Goal: Task Accomplishment & Management: Manage account settings

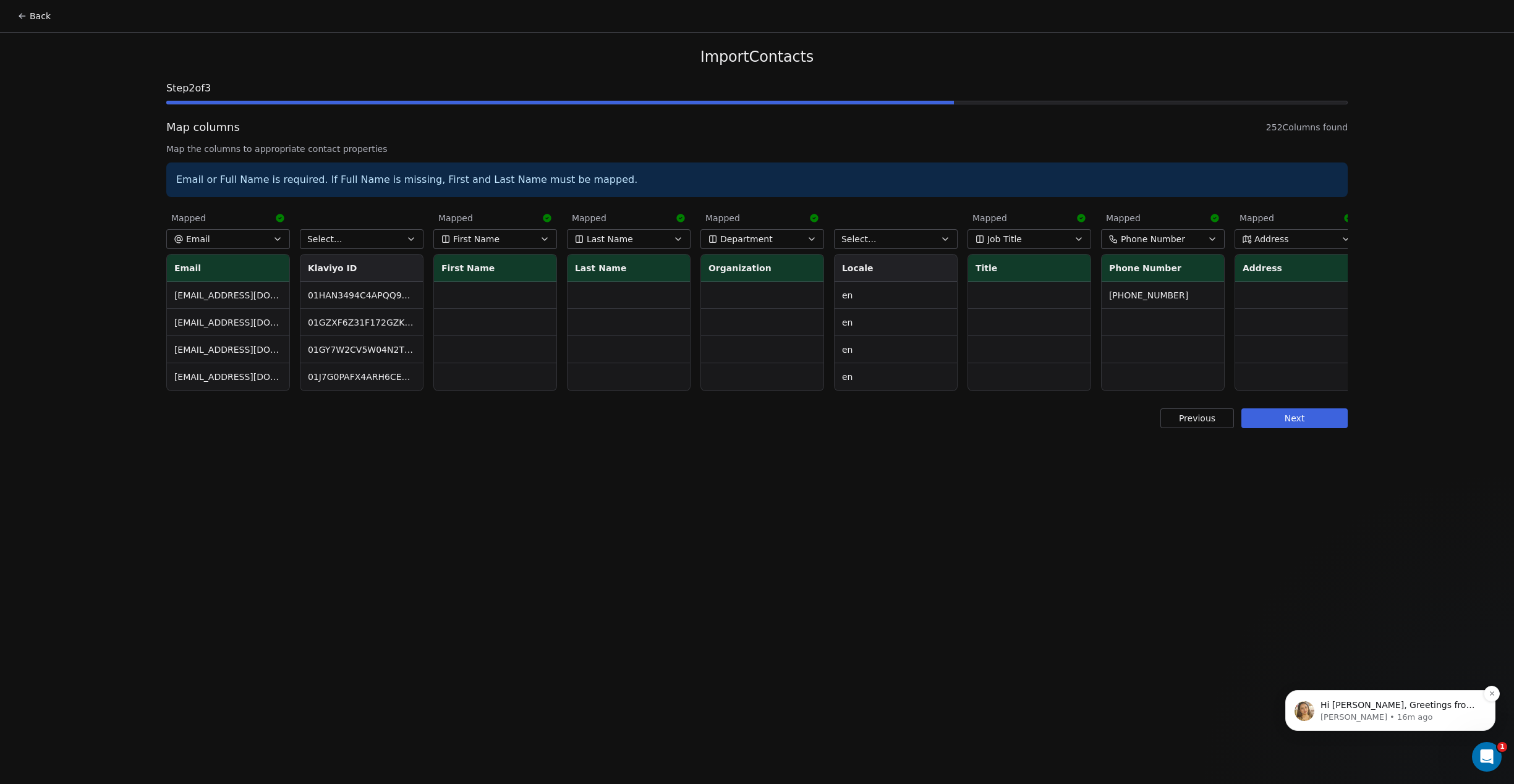
click at [1419, 718] on p "Harinder • 16m ago" at bounding box center [1400, 717] width 160 height 11
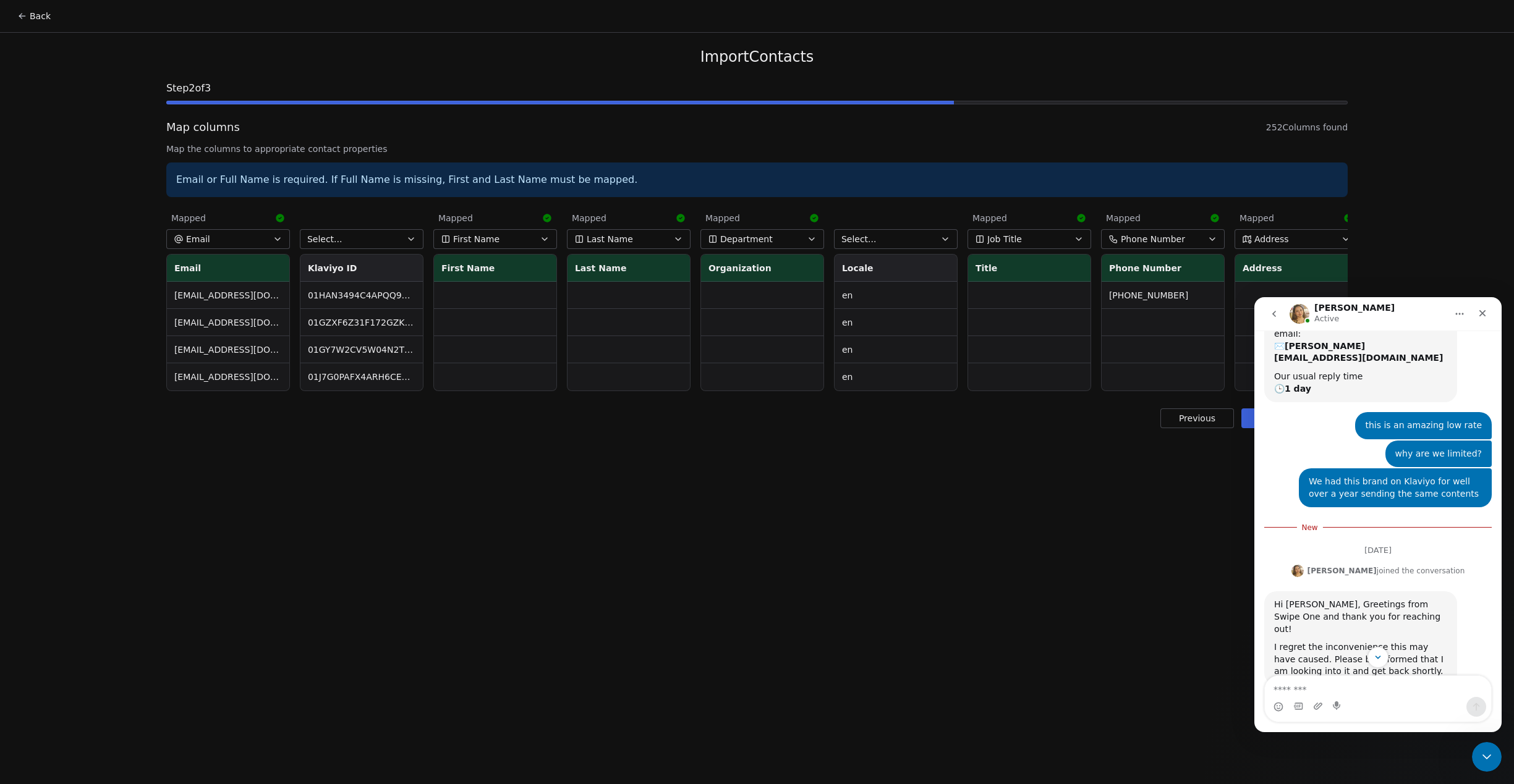
scroll to position [303, 0]
click at [1361, 689] on textarea "Message…" at bounding box center [1378, 686] width 227 height 21
type textarea "**********"
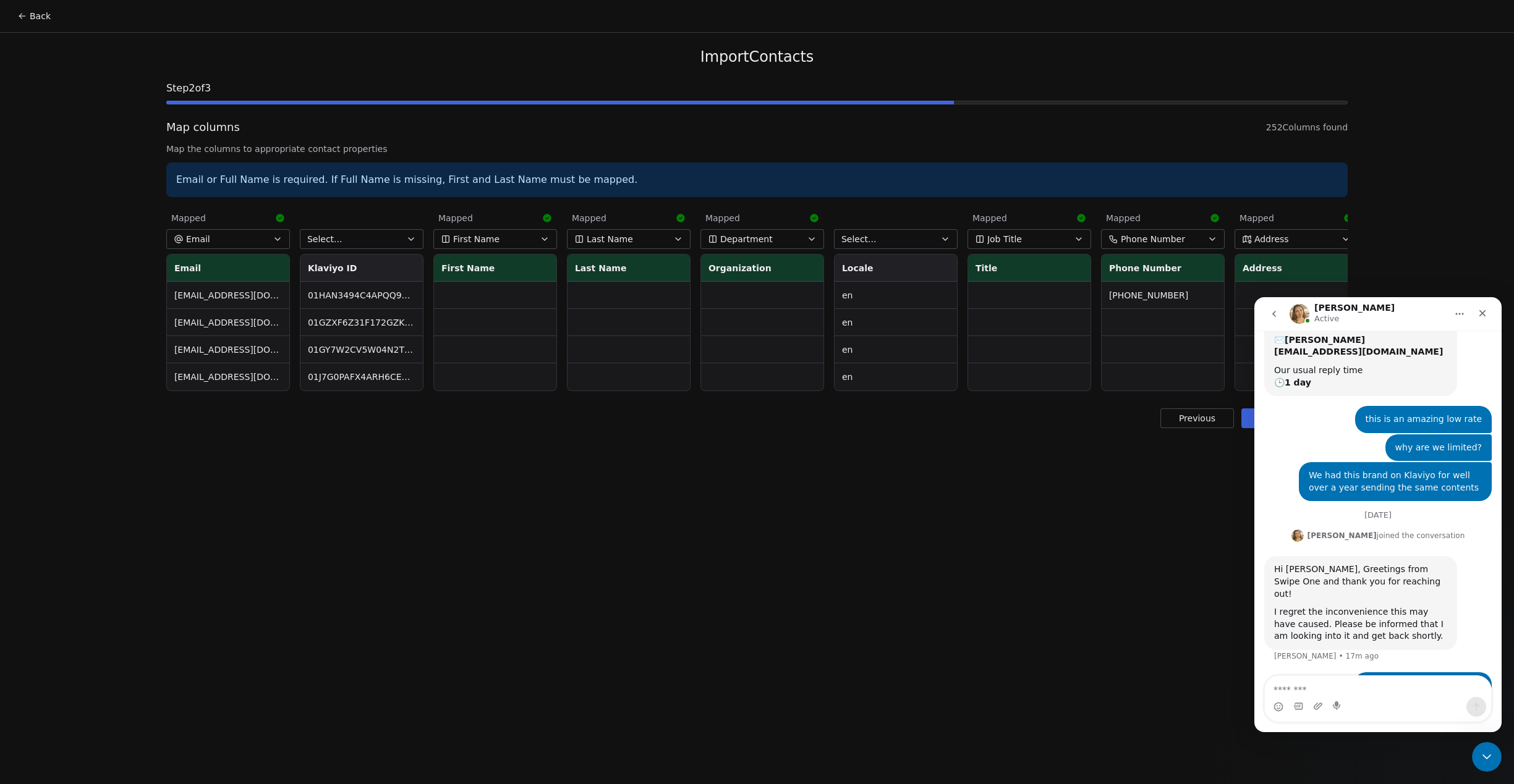
scroll to position [311, 0]
click at [1483, 751] on icon "Close Intercom Messenger" at bounding box center [1485, 755] width 15 height 15
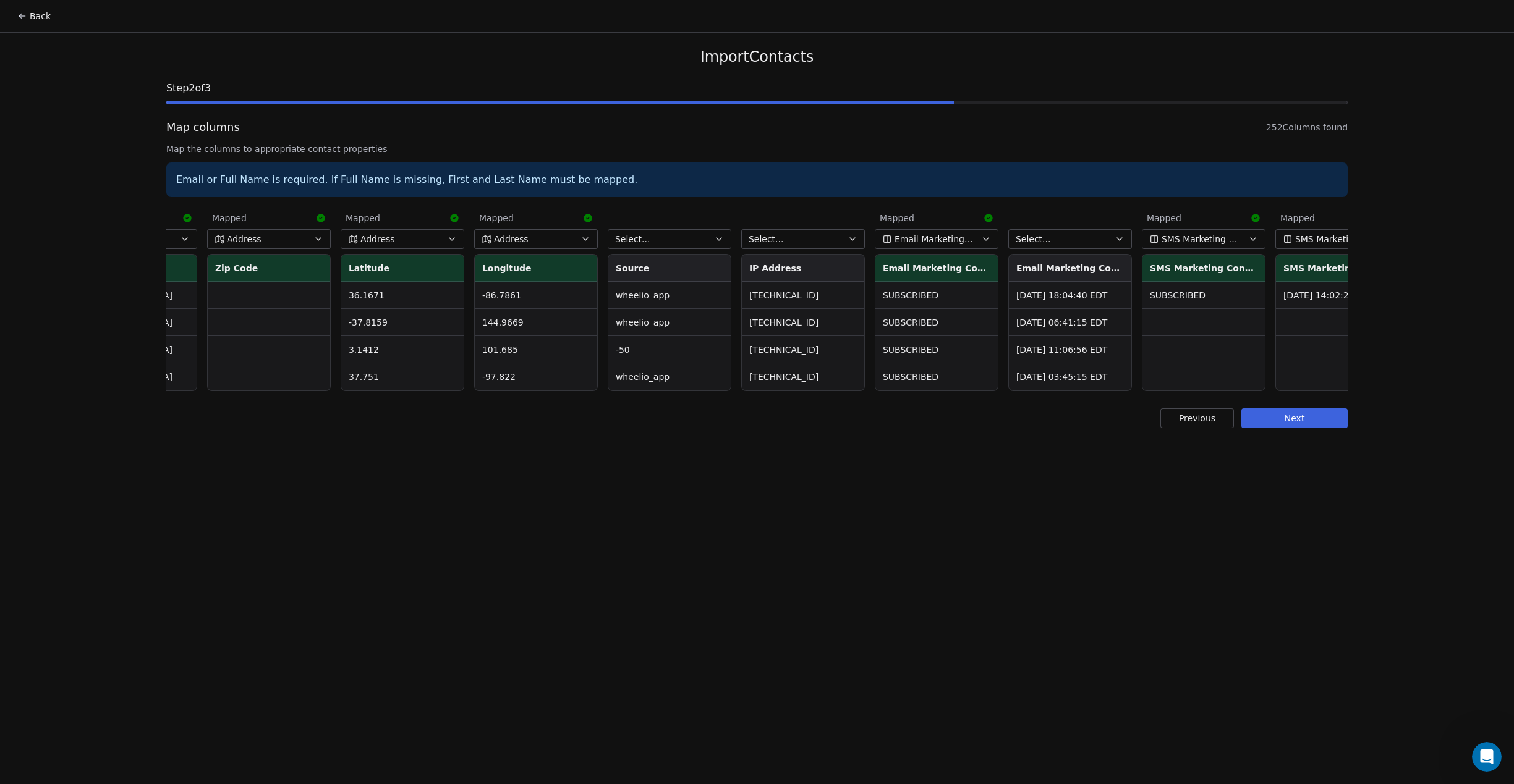
scroll to position [0, 1765]
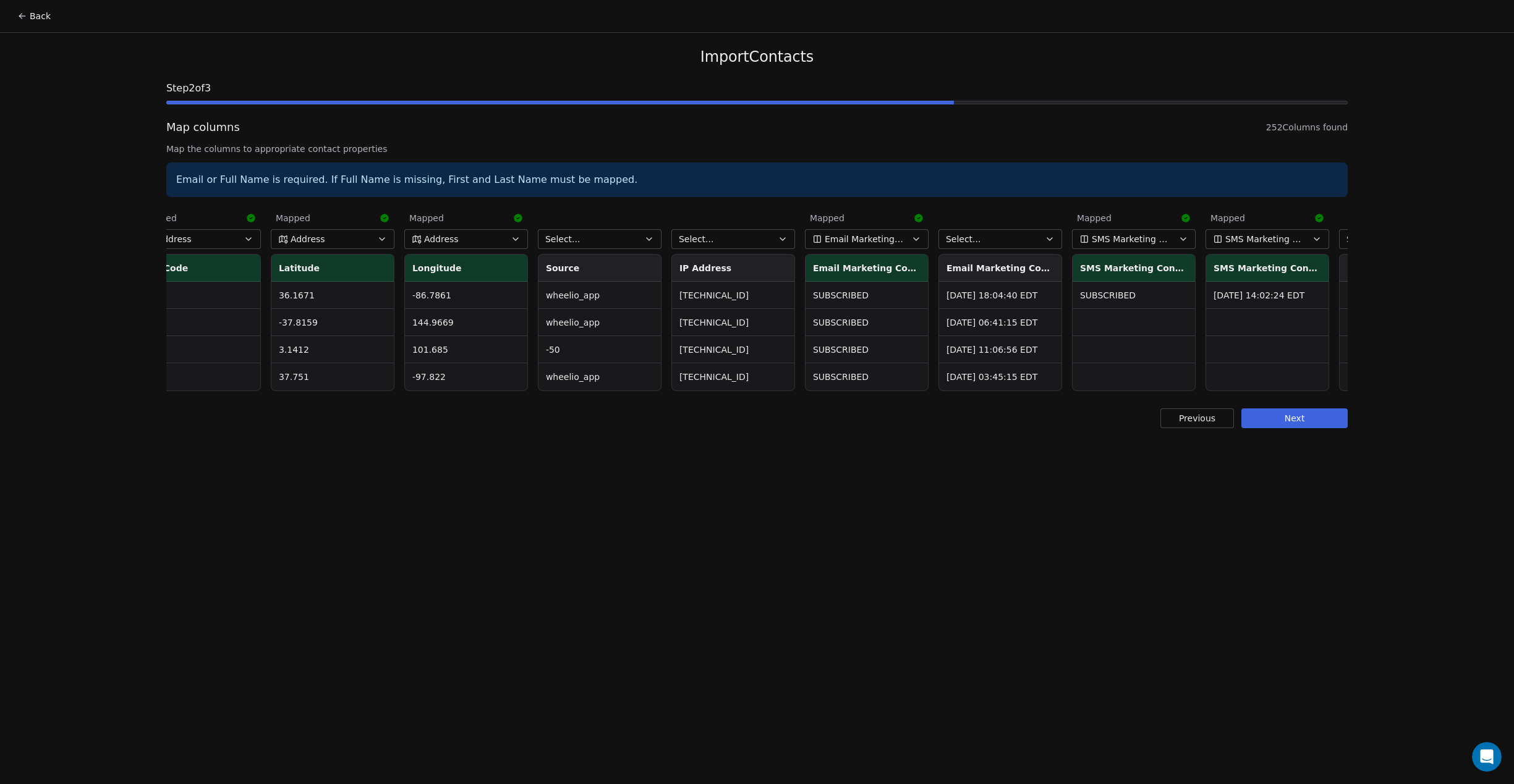
click at [854, 240] on span "Email Marketing Consent" at bounding box center [865, 239] width 80 height 13
click at [854, 240] on html "Back Import Contacts Step 2 of 3 Map columns 252 Columns found Map the columns …" at bounding box center [757, 392] width 1514 height 784
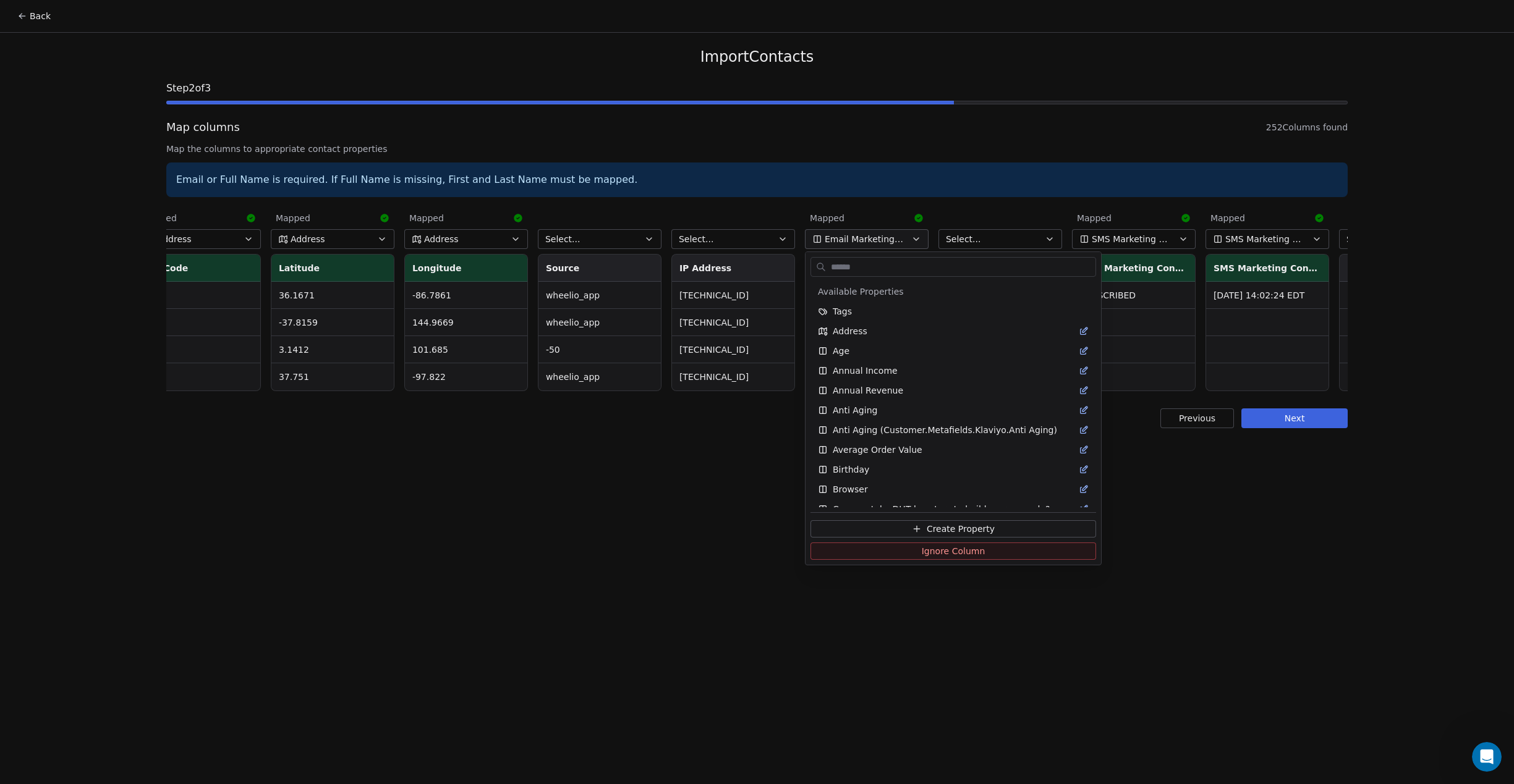
scroll to position [902, 0]
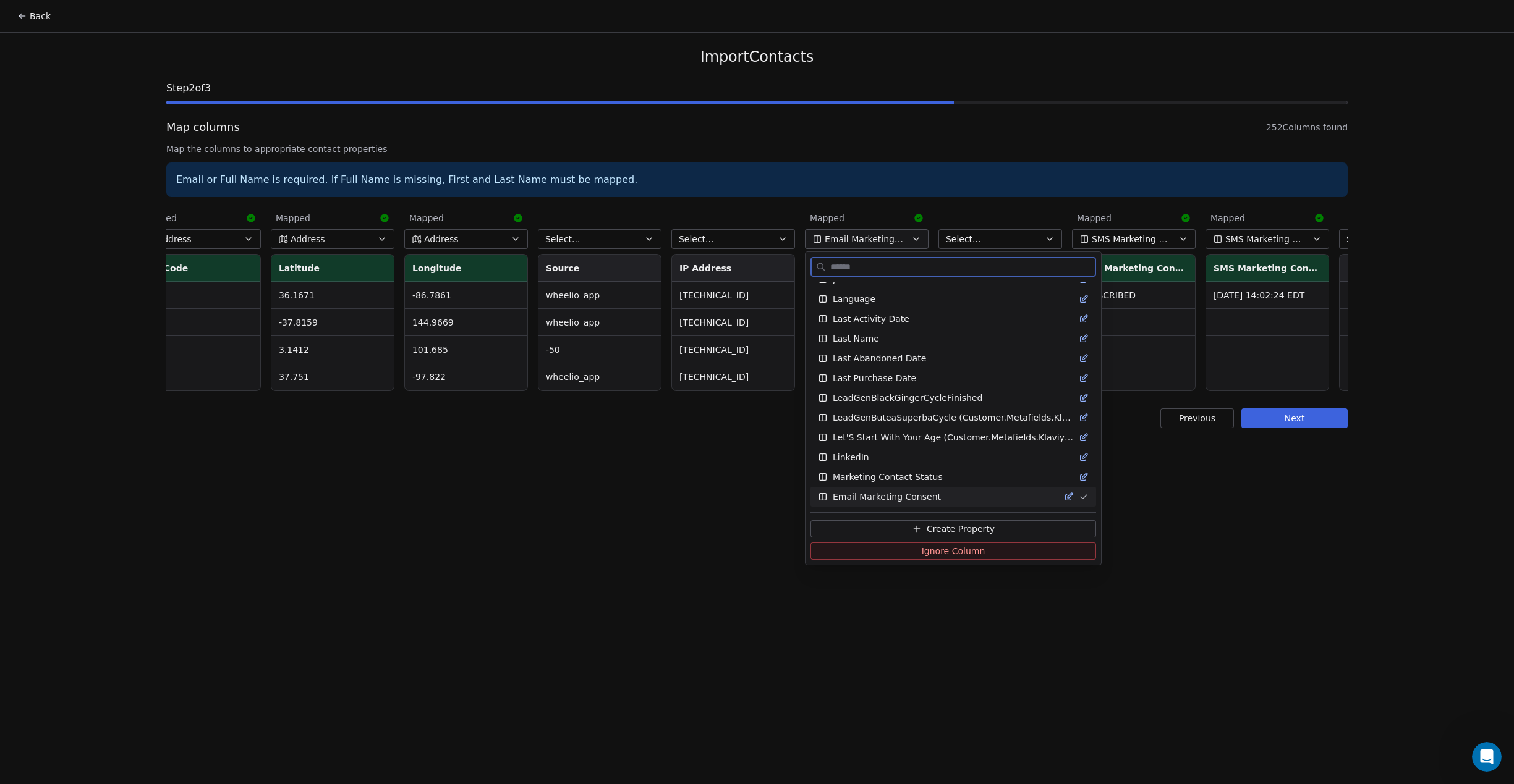
click at [893, 553] on button "Ignore Column" at bounding box center [953, 551] width 285 height 17
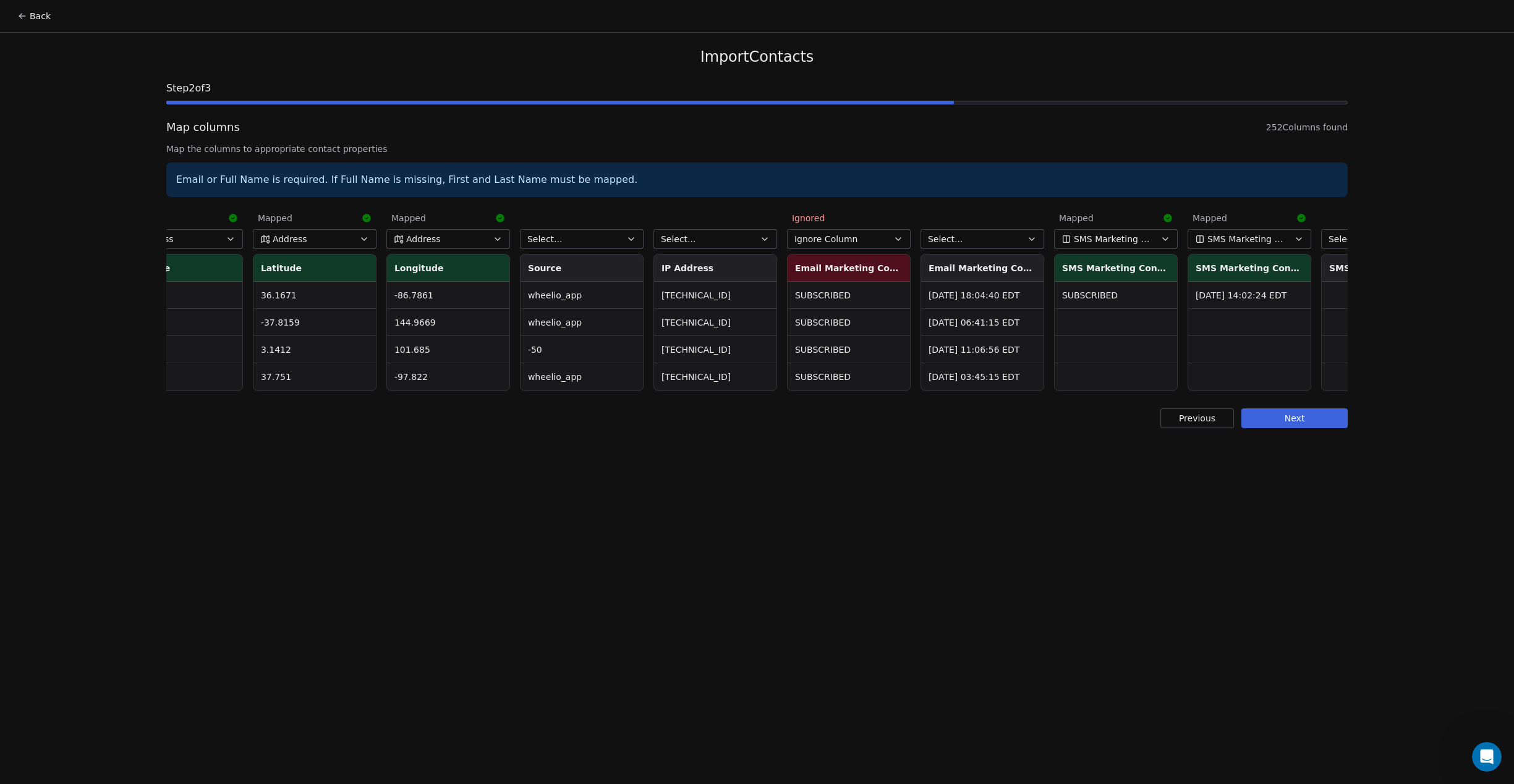
scroll to position [0, 1765]
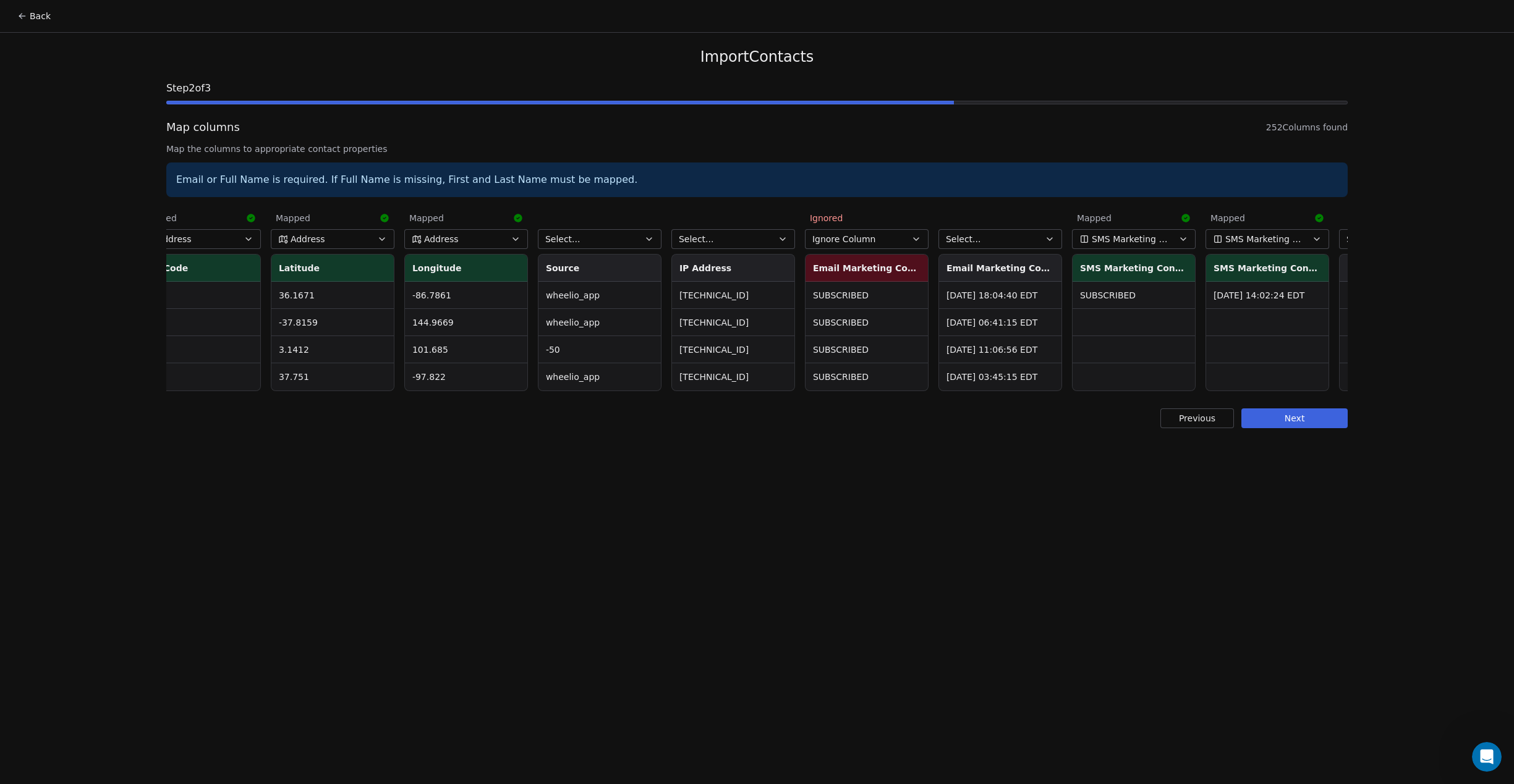
click at [606, 241] on button "Select..." at bounding box center [600, 239] width 124 height 20
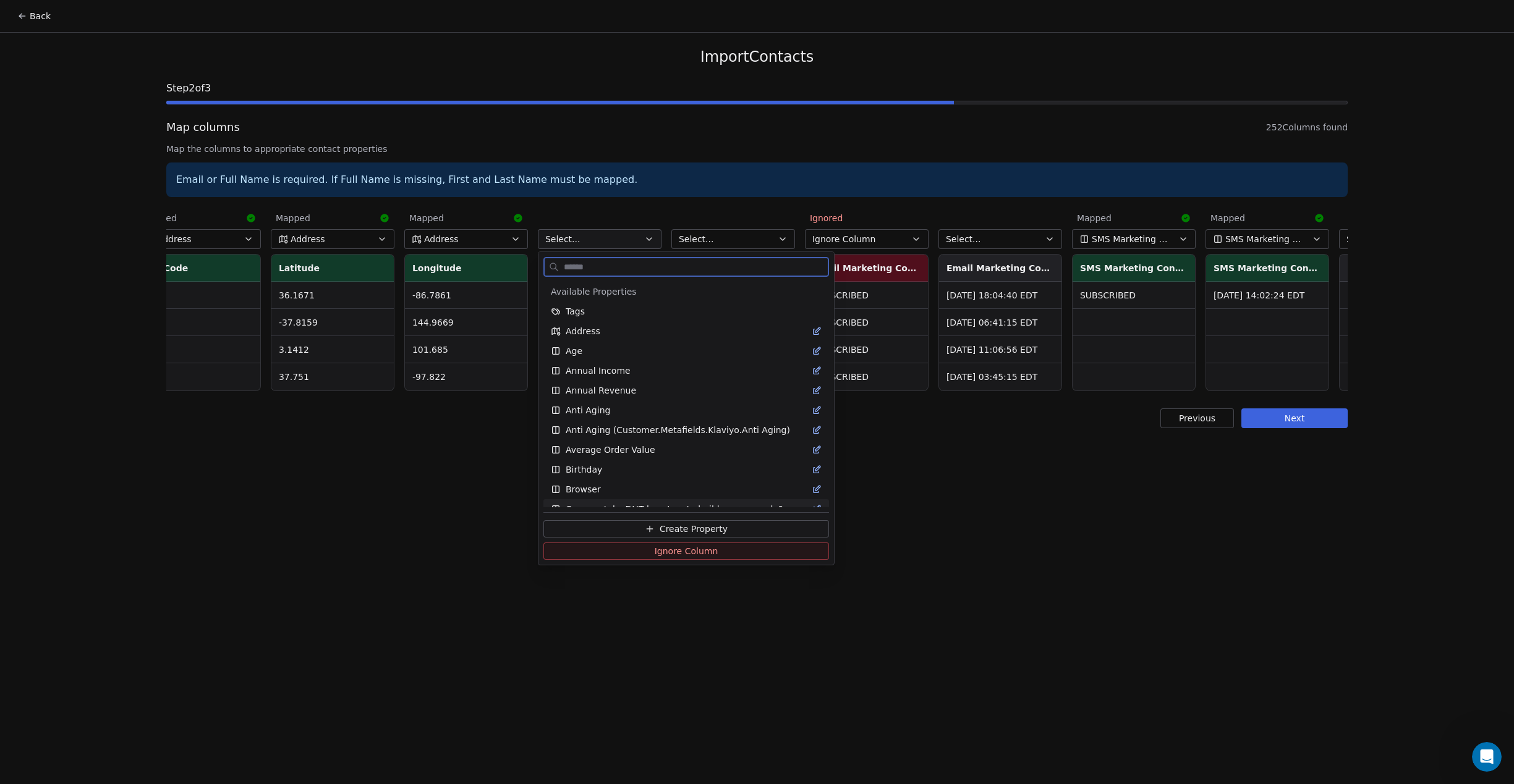
click at [625, 525] on button "Create Property" at bounding box center [686, 529] width 285 height 17
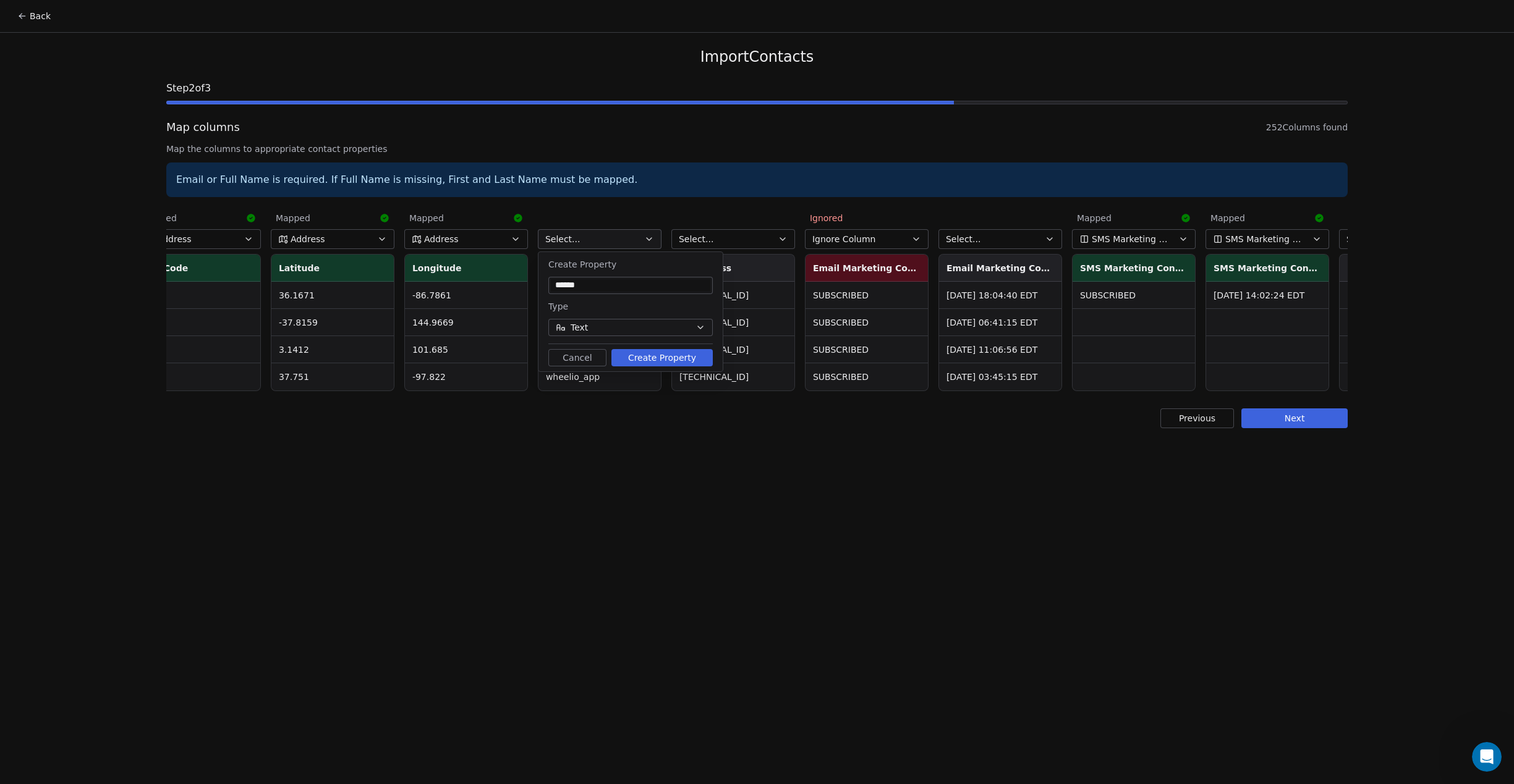
click at [640, 358] on button "Create Property" at bounding box center [662, 358] width 102 height 17
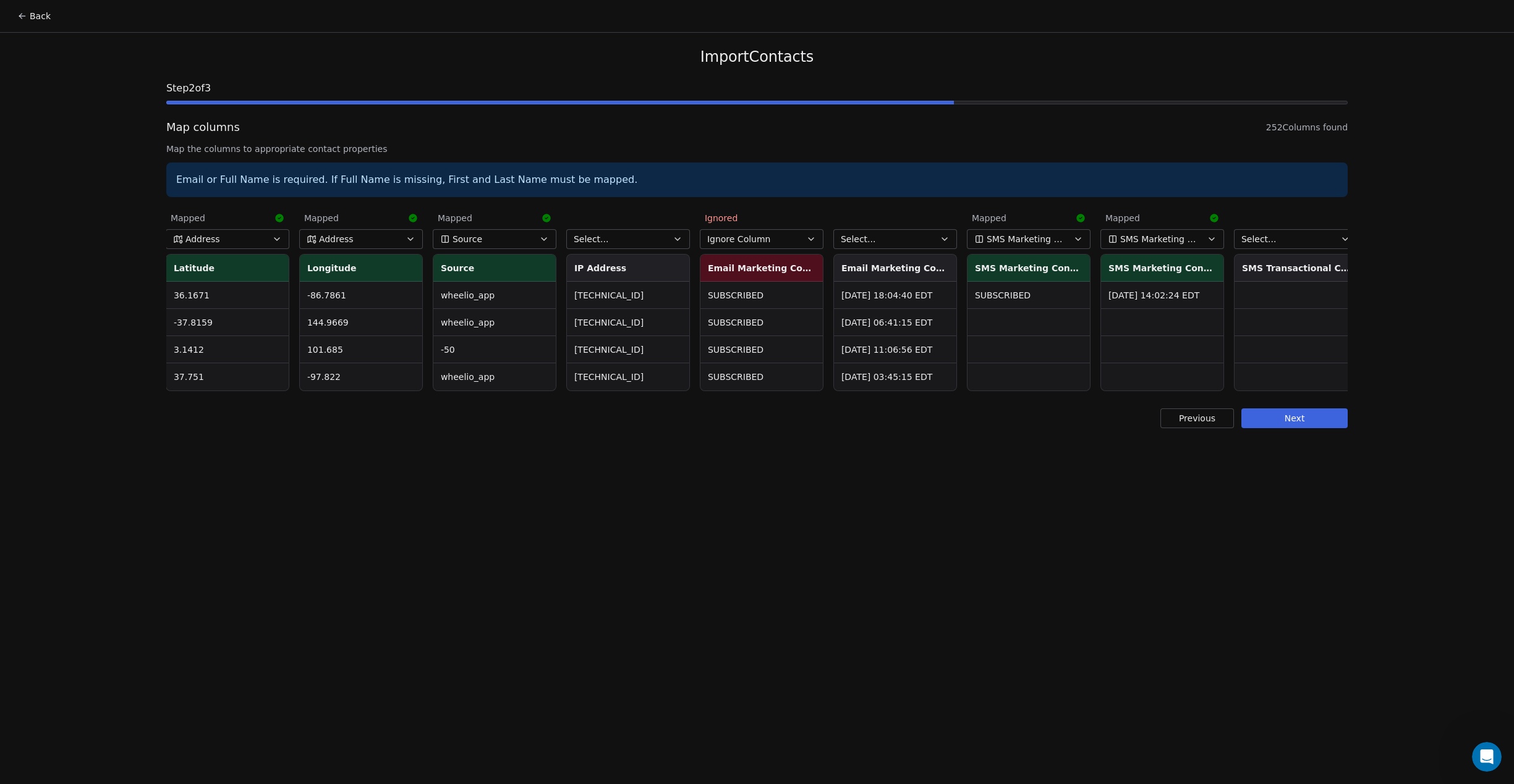
click at [604, 234] on span "Select..." at bounding box center [591, 239] width 35 height 13
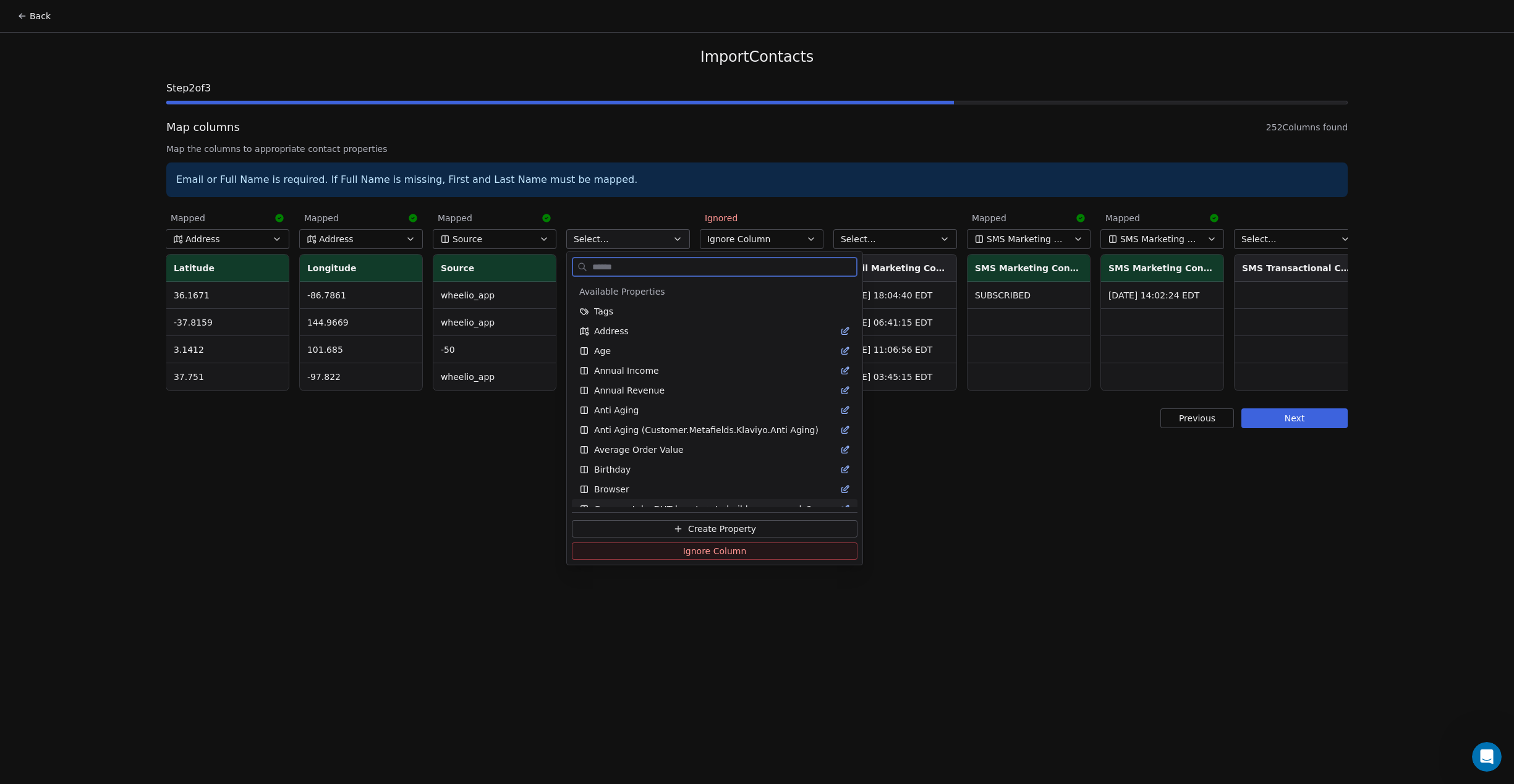
click at [648, 526] on button "Create Property" at bounding box center [714, 529] width 285 height 17
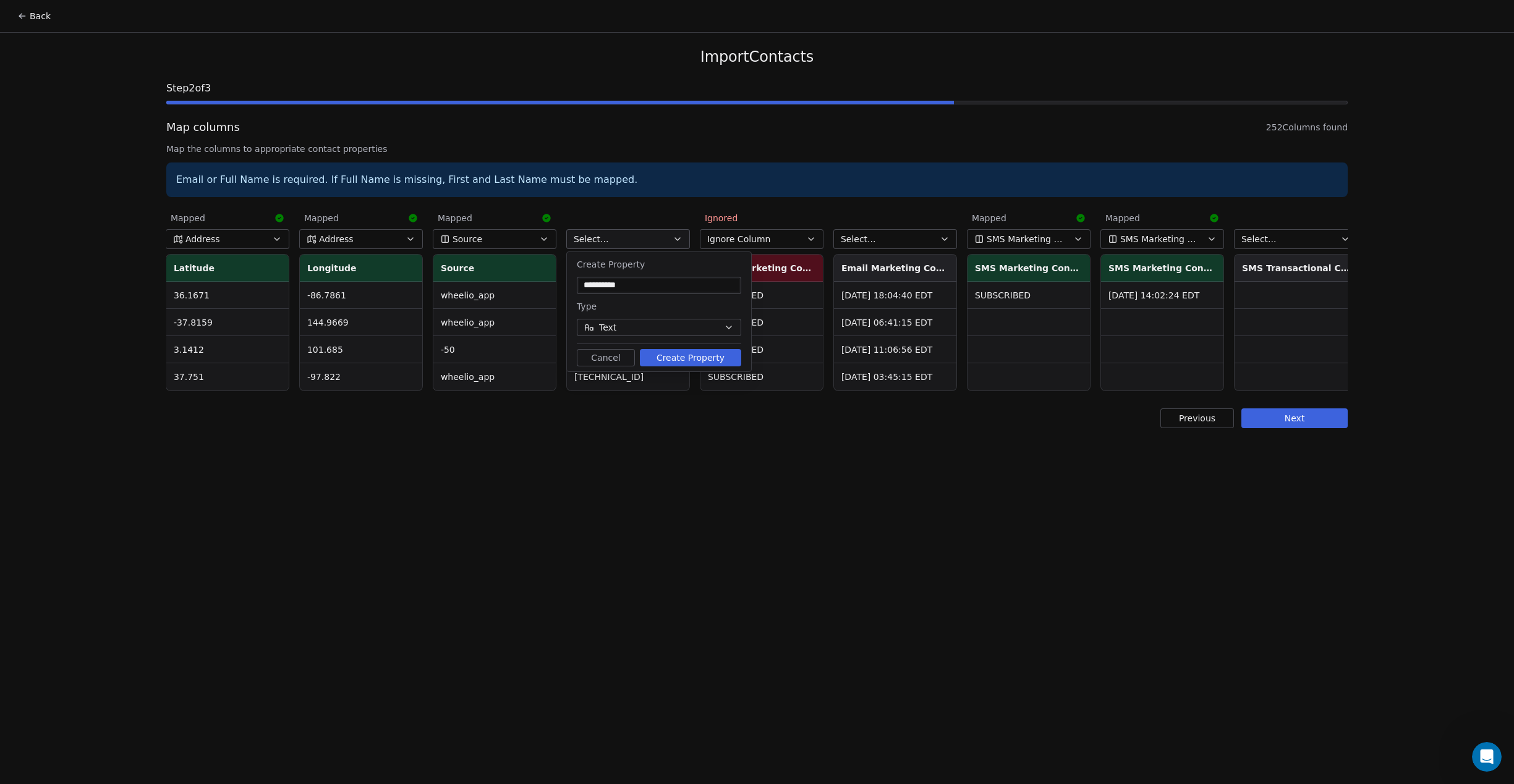
click at [677, 361] on button "Create Property" at bounding box center [691, 358] width 102 height 17
click at [912, 244] on button "Select..." at bounding box center [896, 239] width 124 height 20
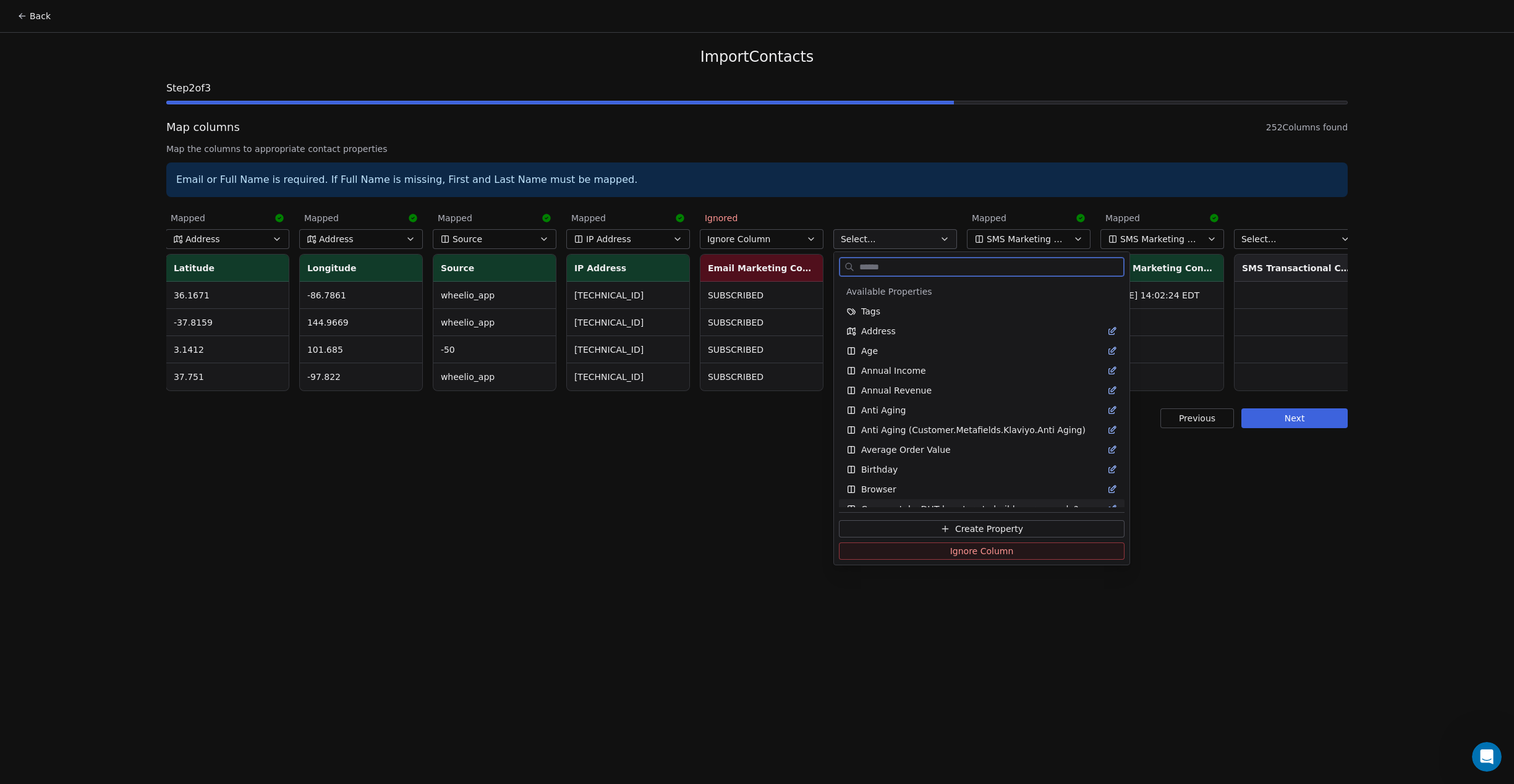
click at [920, 550] on button "Ignore Column" at bounding box center [982, 551] width 285 height 17
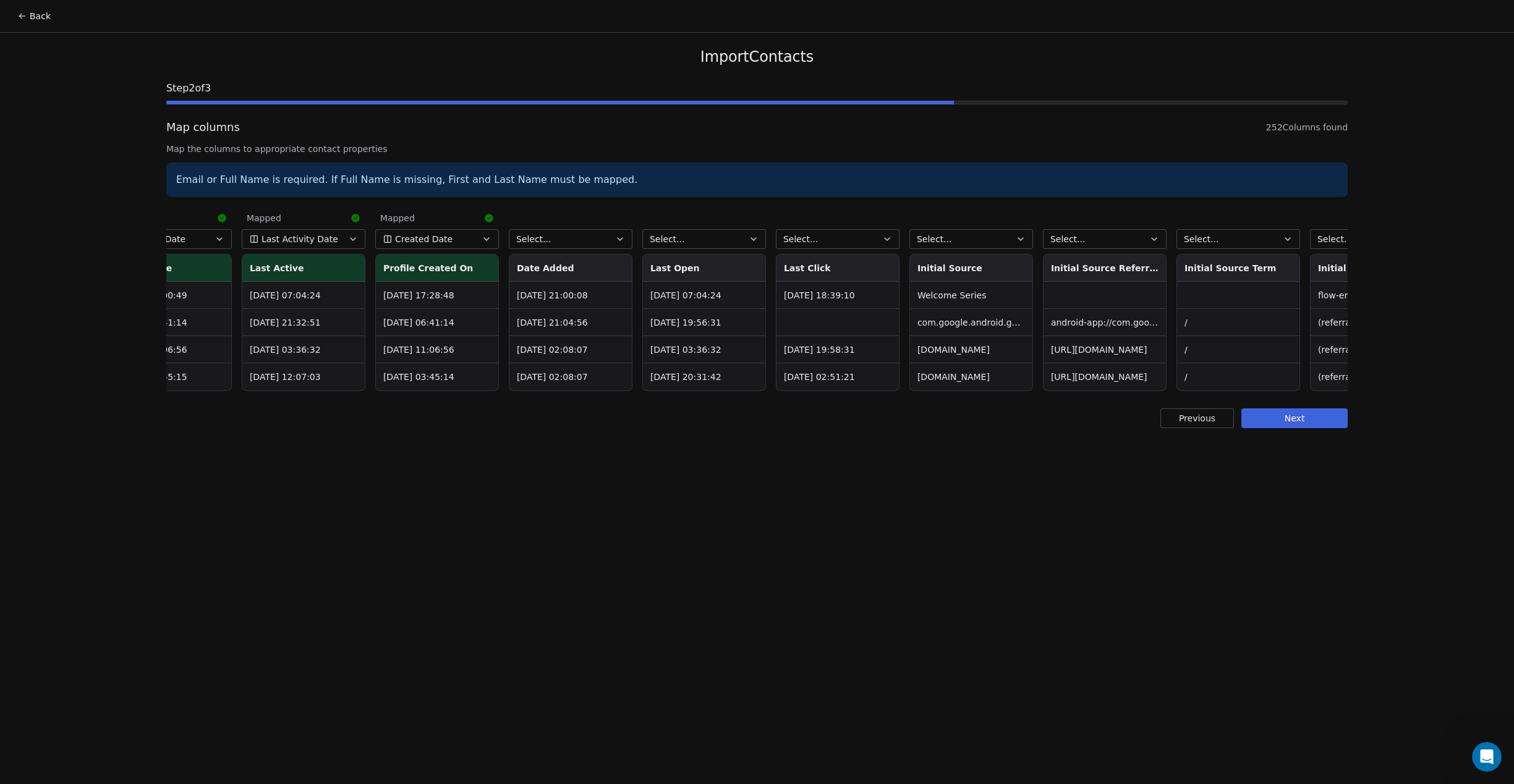
scroll to position [0, 5104]
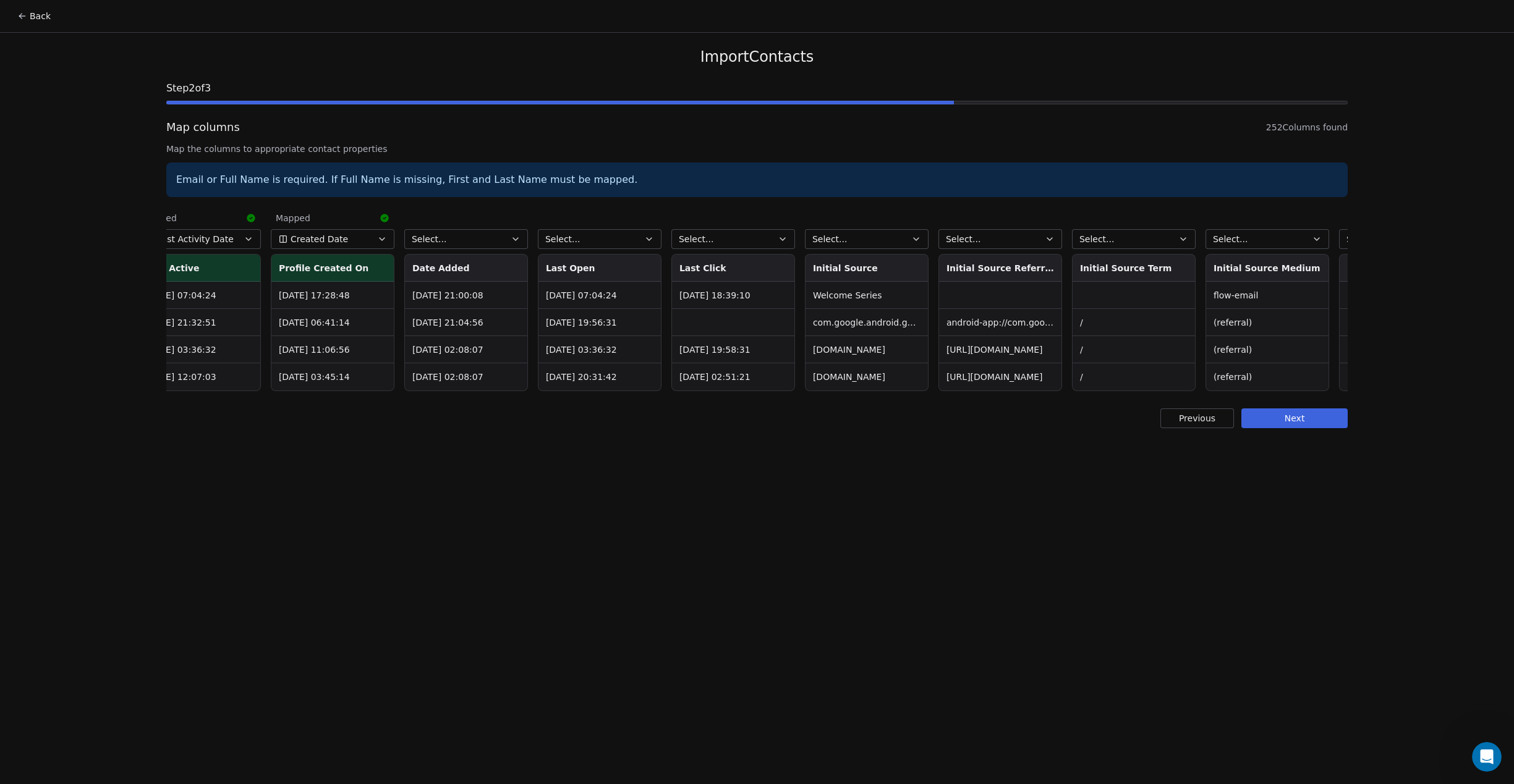
click at [869, 240] on button "Select..." at bounding box center [867, 239] width 124 height 20
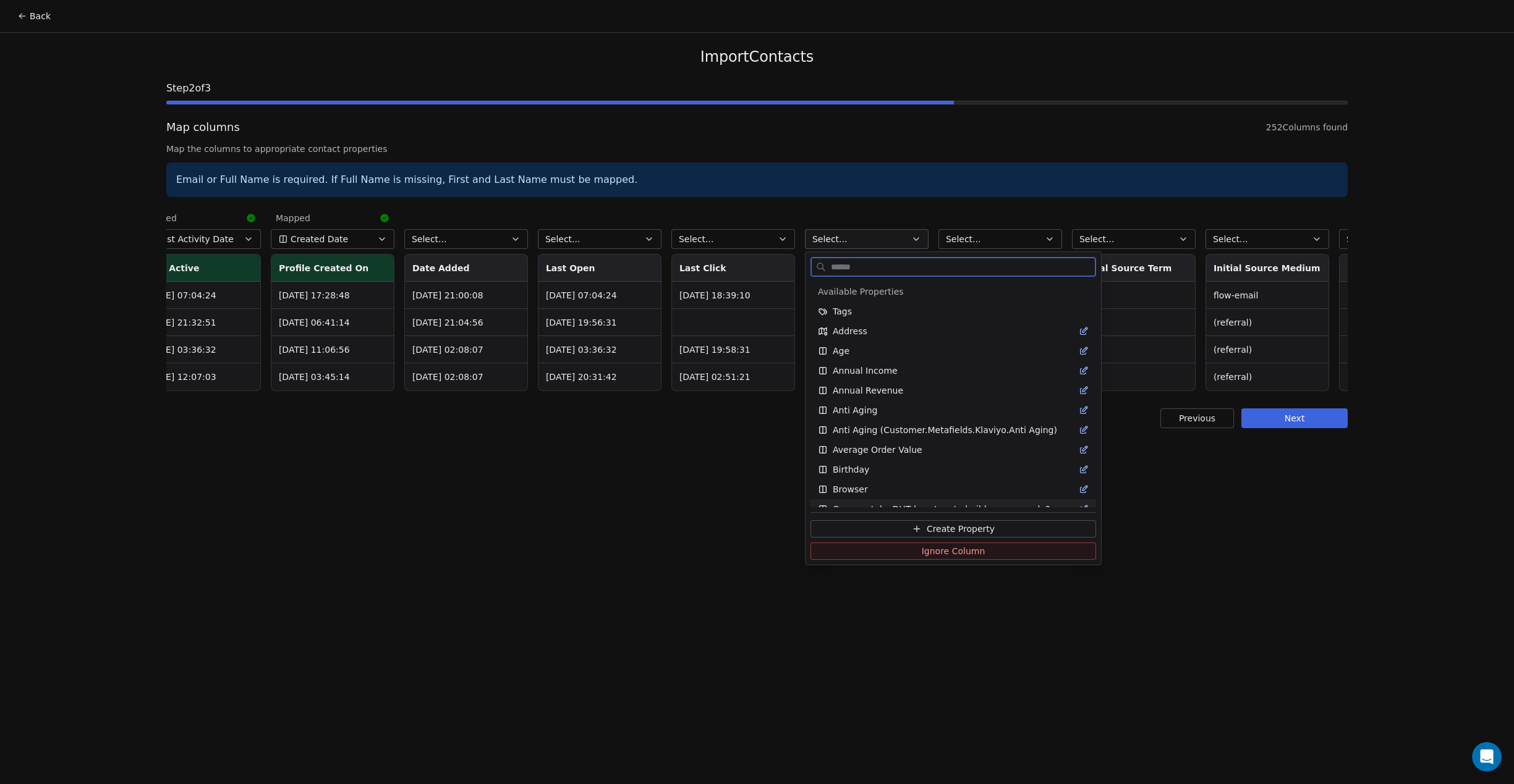
click at [893, 532] on button "Create Property" at bounding box center [953, 529] width 285 height 17
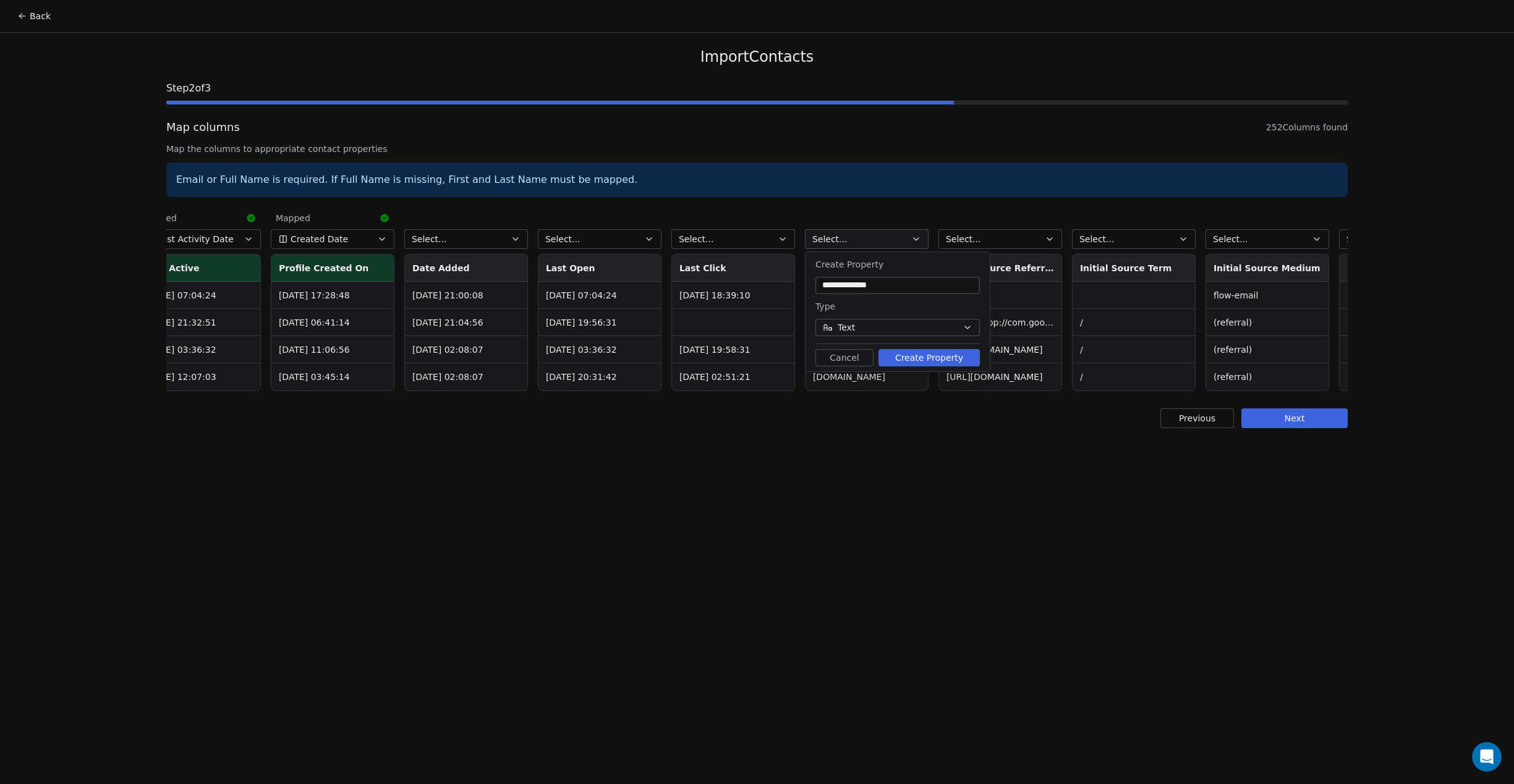
click at [956, 356] on button "Create Property" at bounding box center [930, 358] width 102 height 17
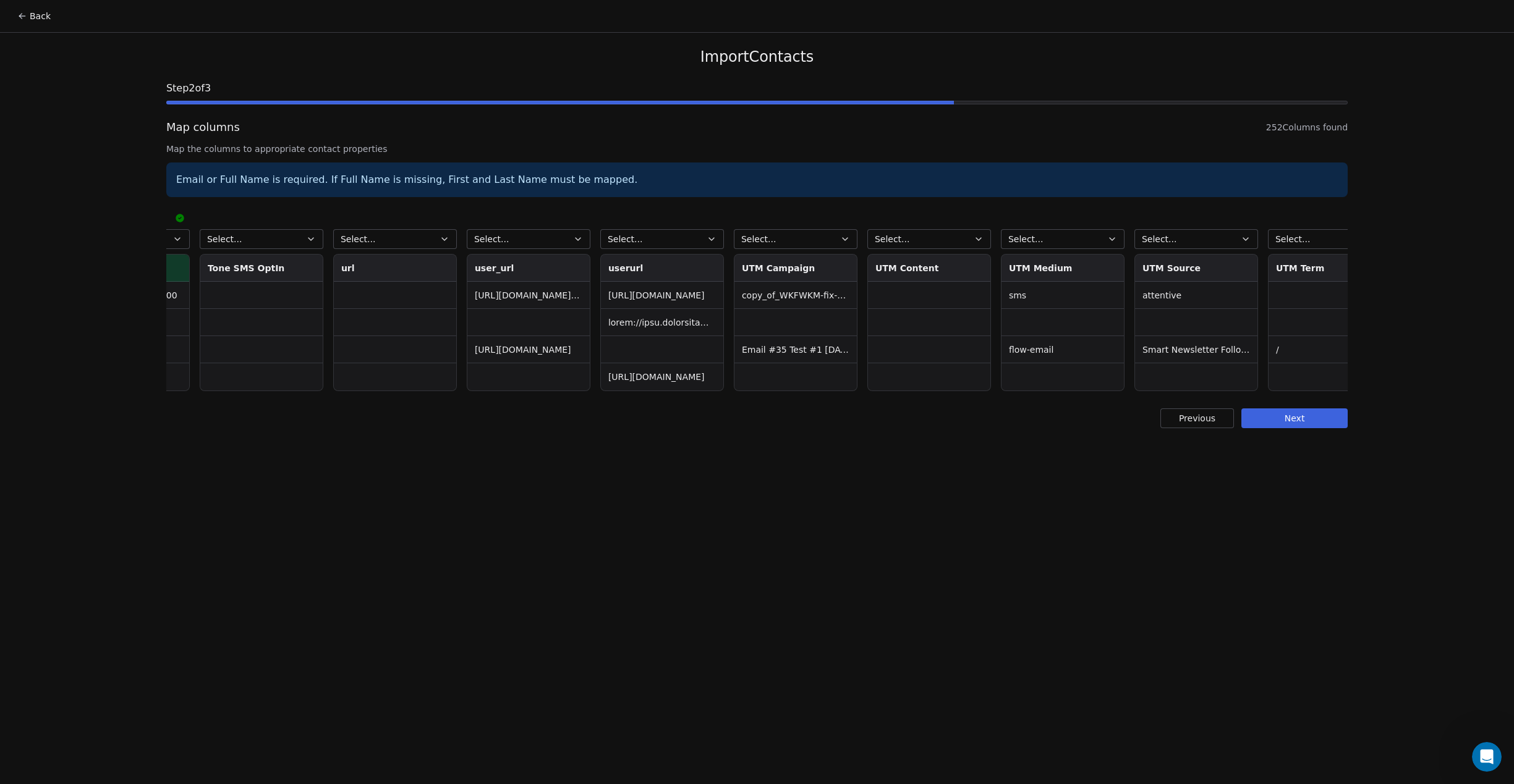
scroll to position [0, 30923]
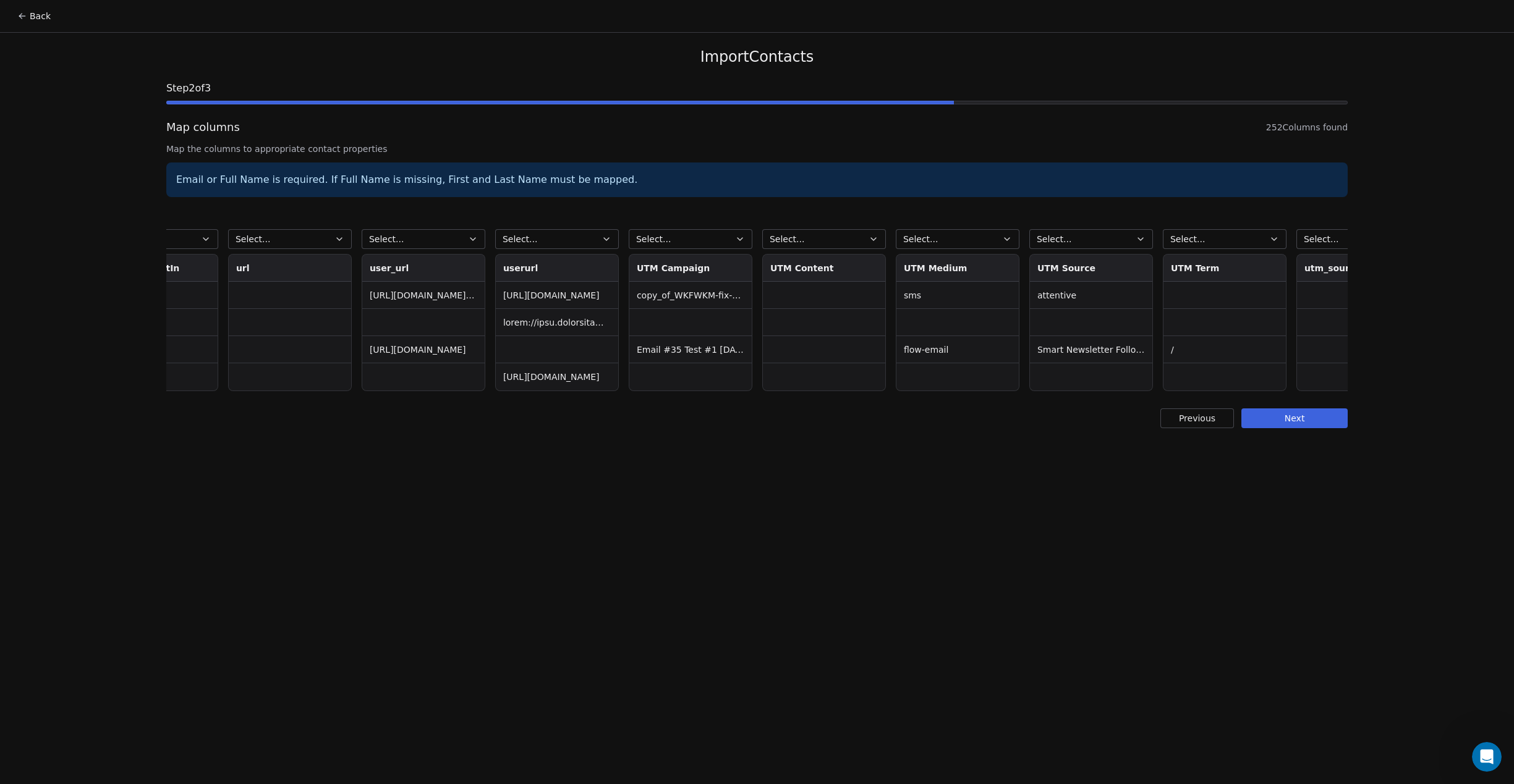
click at [1120, 243] on button "Select..." at bounding box center [1091, 239] width 124 height 20
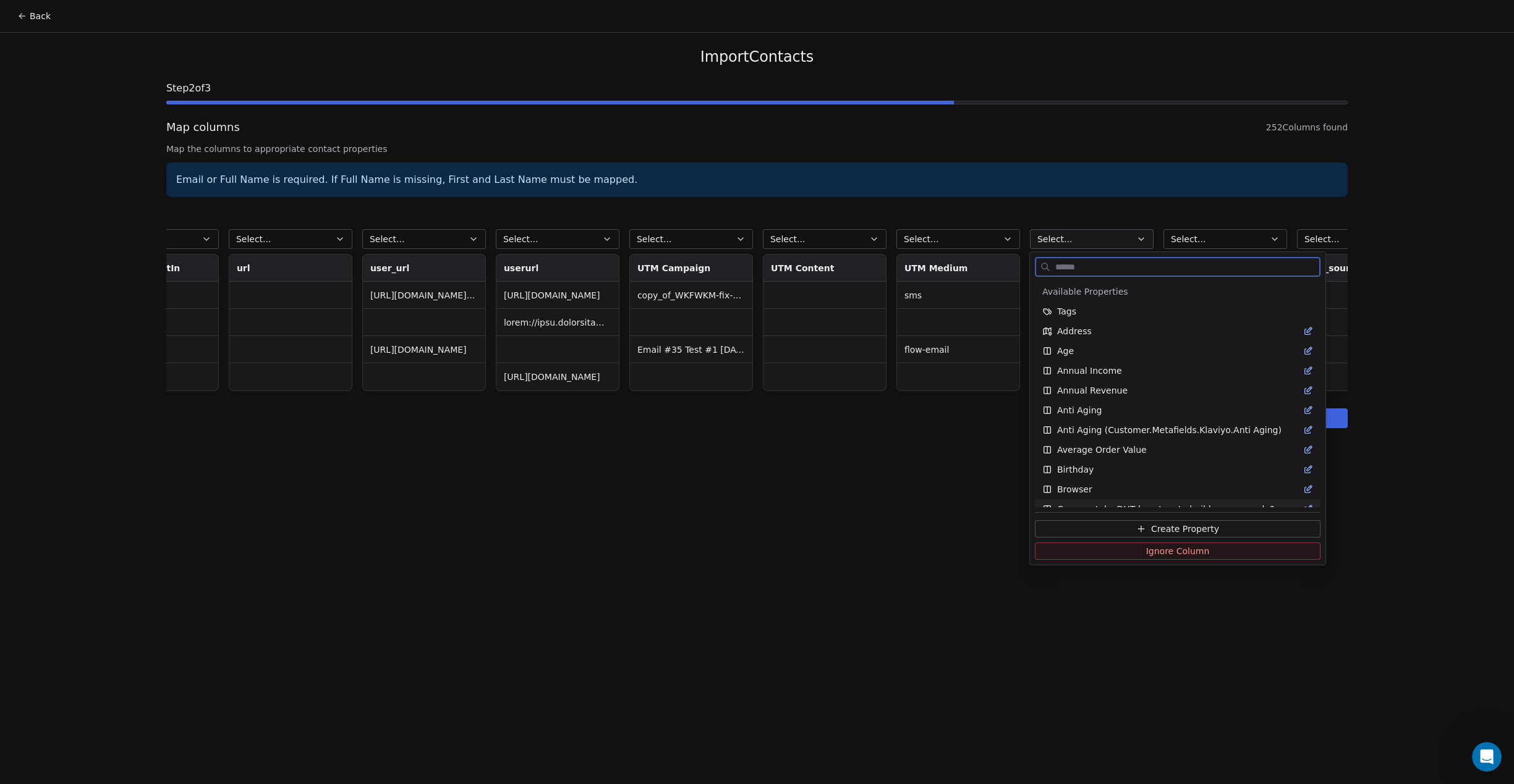
drag, startPoint x: 1175, startPoint y: 527, endPoint x: 1140, endPoint y: 485, distance: 54.7
click at [1174, 527] on span "Create Property" at bounding box center [1186, 529] width 68 height 13
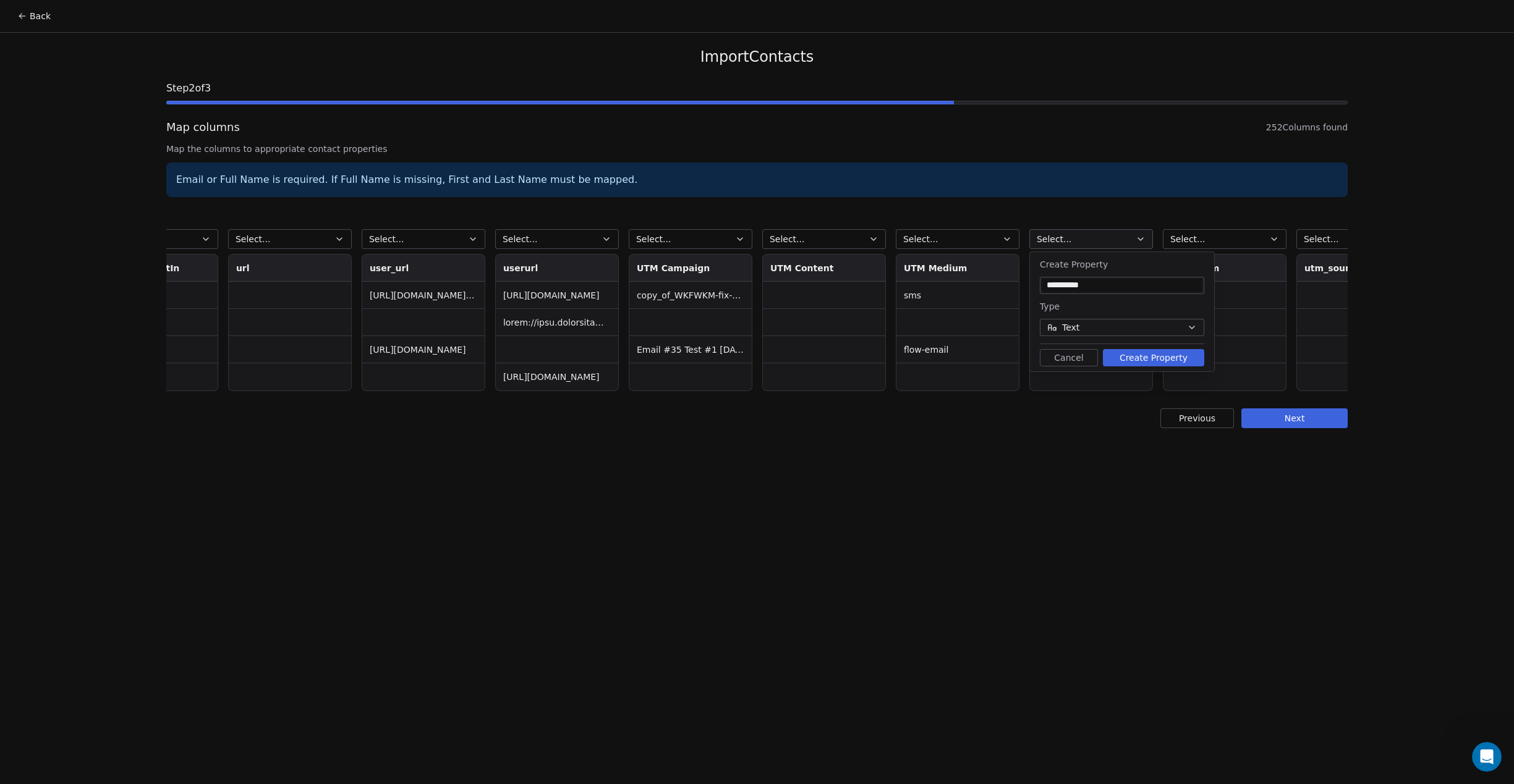
click at [1171, 362] on button "Create Property" at bounding box center [1154, 358] width 102 height 17
click at [970, 241] on button "Select..." at bounding box center [958, 239] width 124 height 20
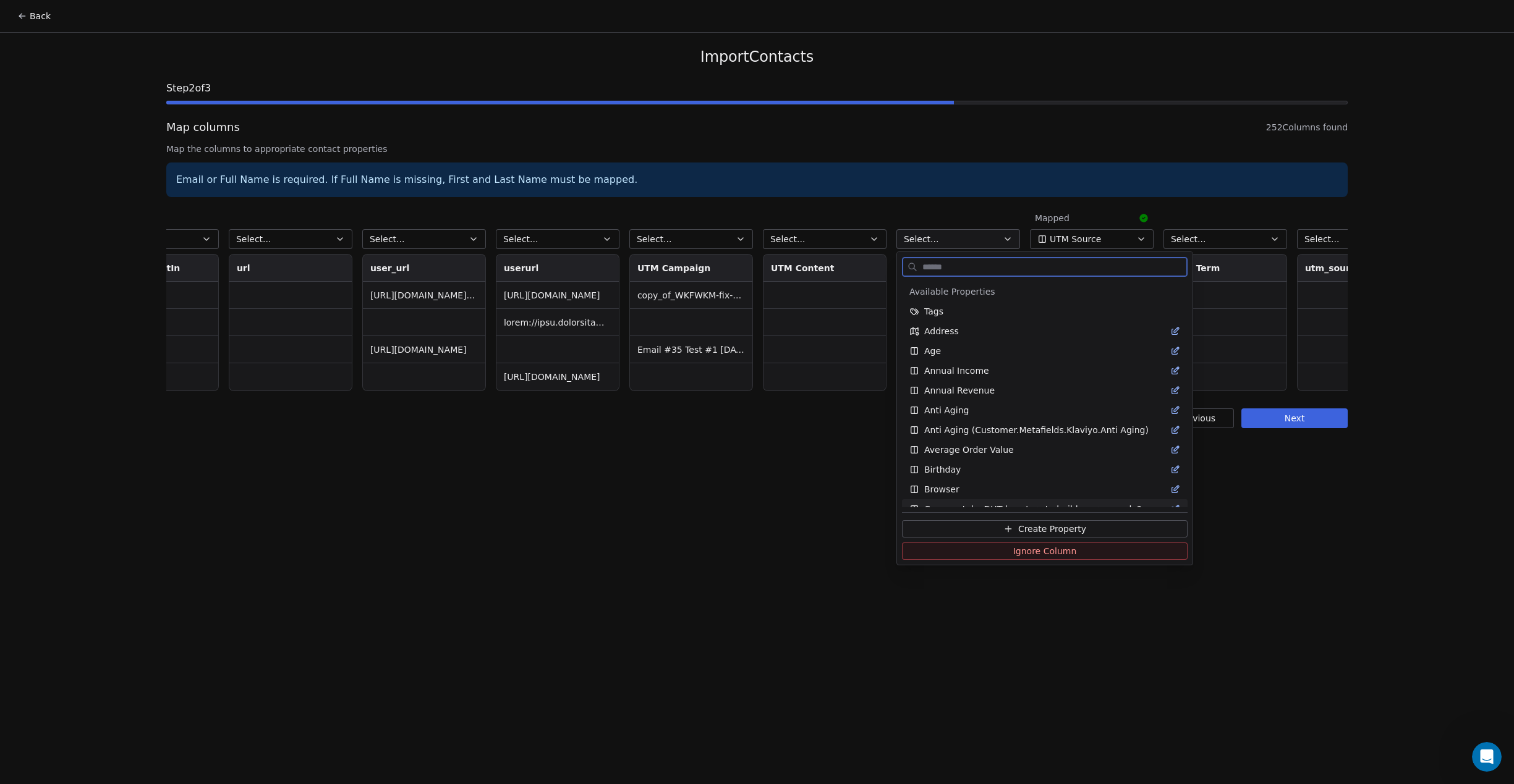
click at [1005, 531] on icon at bounding box center [1009, 529] width 10 height 10
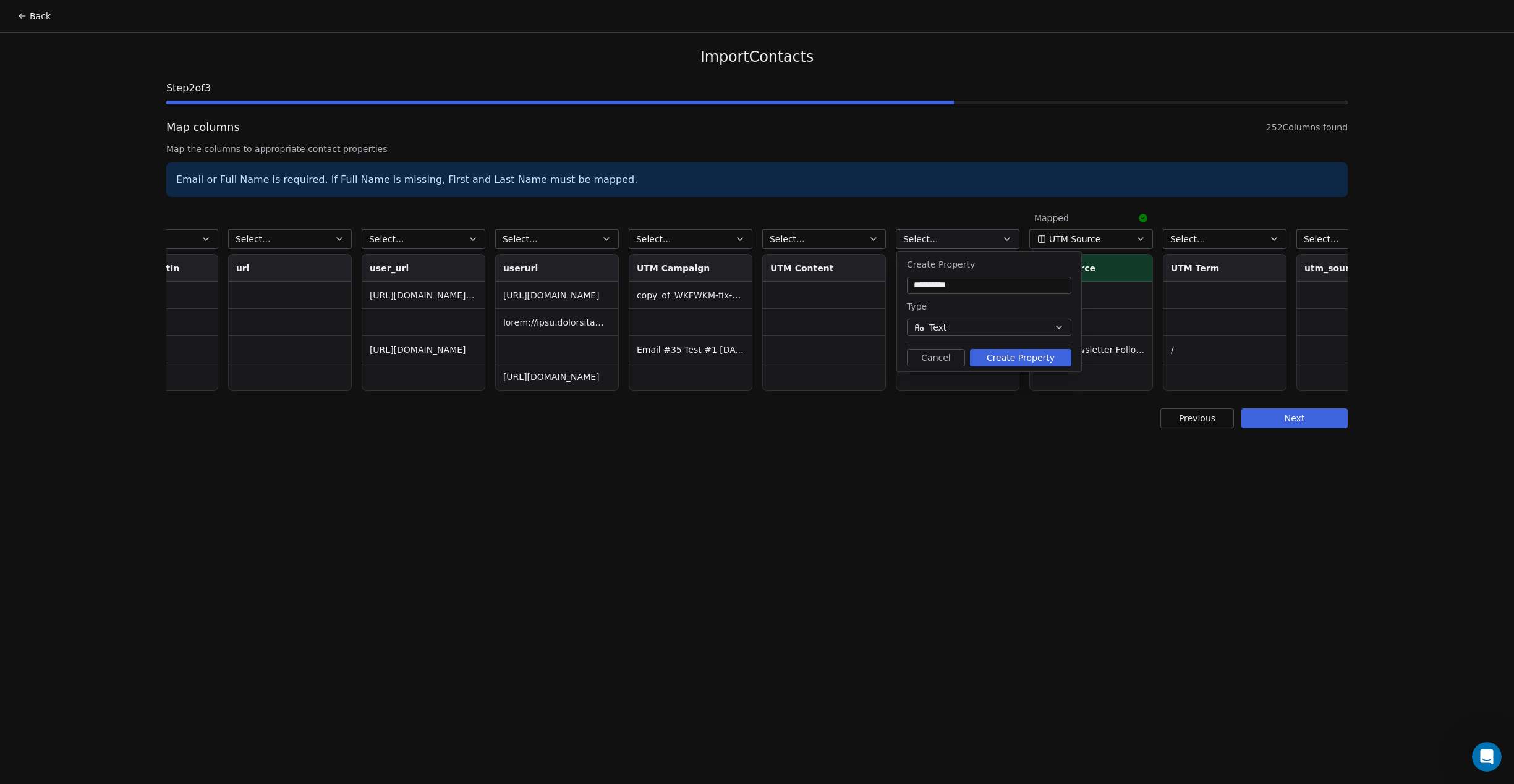
drag, startPoint x: 1028, startPoint y: 360, endPoint x: 839, endPoint y: 257, distance: 215.2
click at [1028, 360] on button "Create Property" at bounding box center [1021, 358] width 102 height 17
click at [820, 238] on button "Select..." at bounding box center [824, 239] width 124 height 20
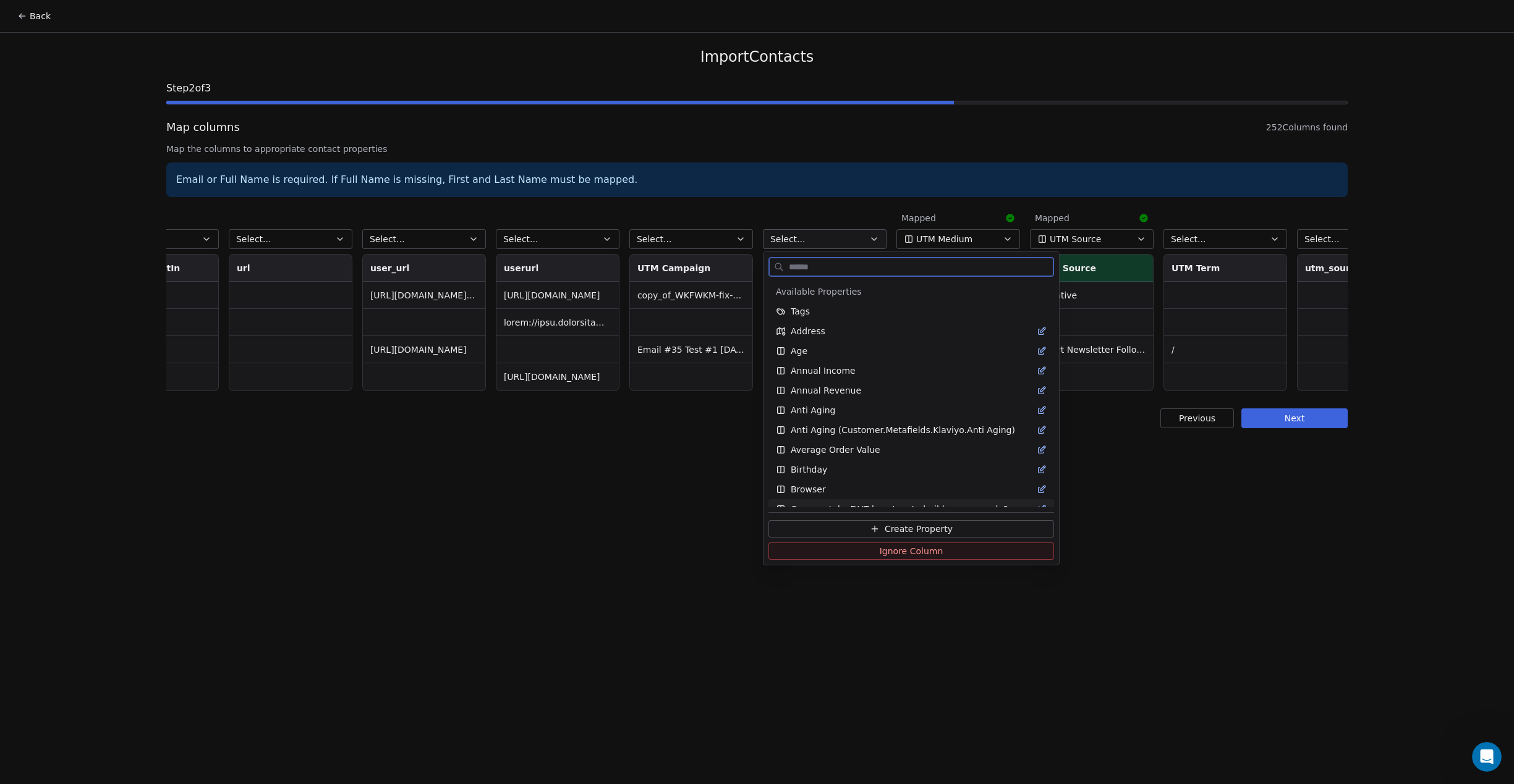
click at [851, 531] on button "Create Property" at bounding box center [911, 529] width 285 height 17
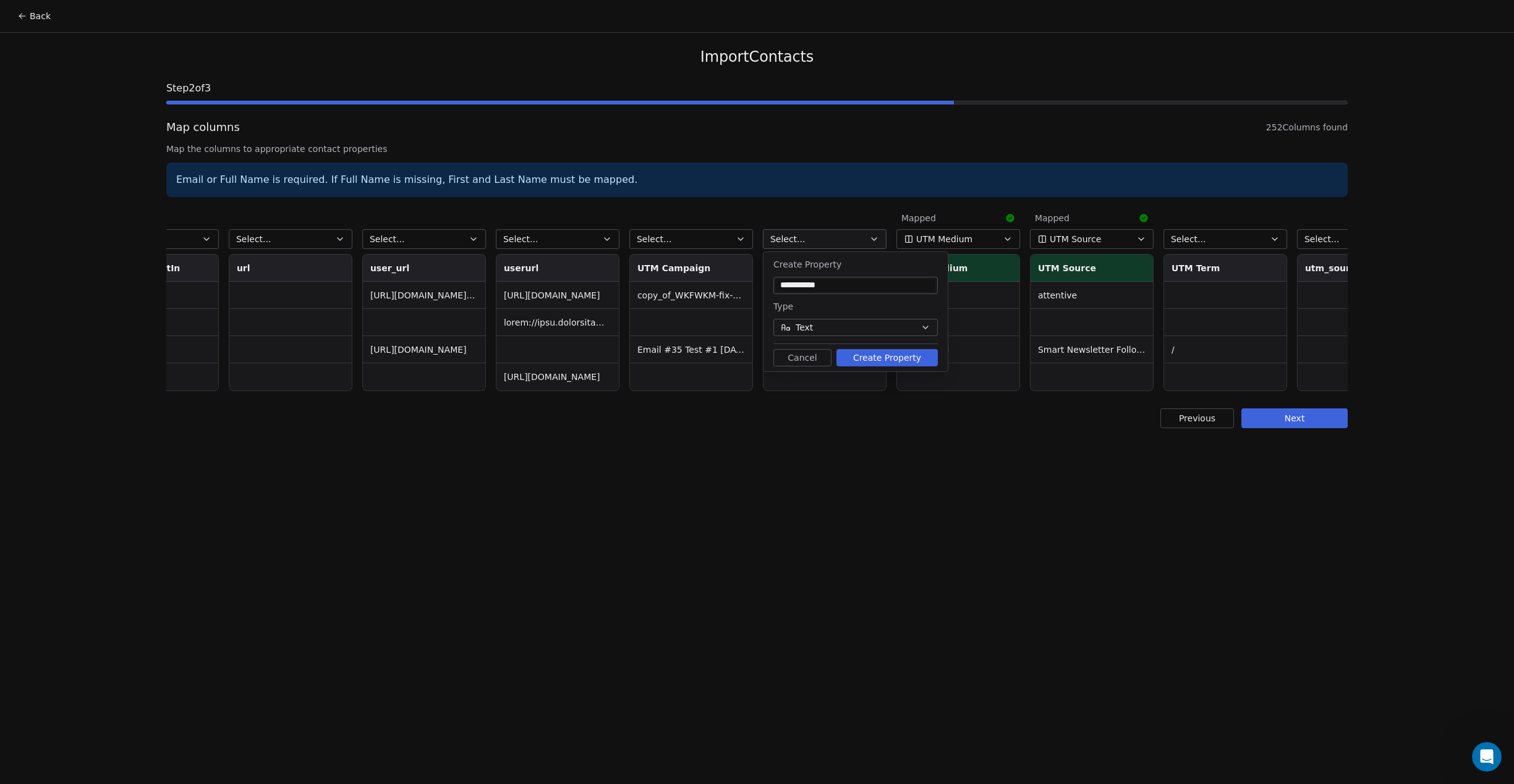
scroll to position [0, 30922]
click at [914, 359] on button "Create Property" at bounding box center [887, 358] width 102 height 17
click at [1200, 234] on span "Select..." at bounding box center [1188, 239] width 35 height 13
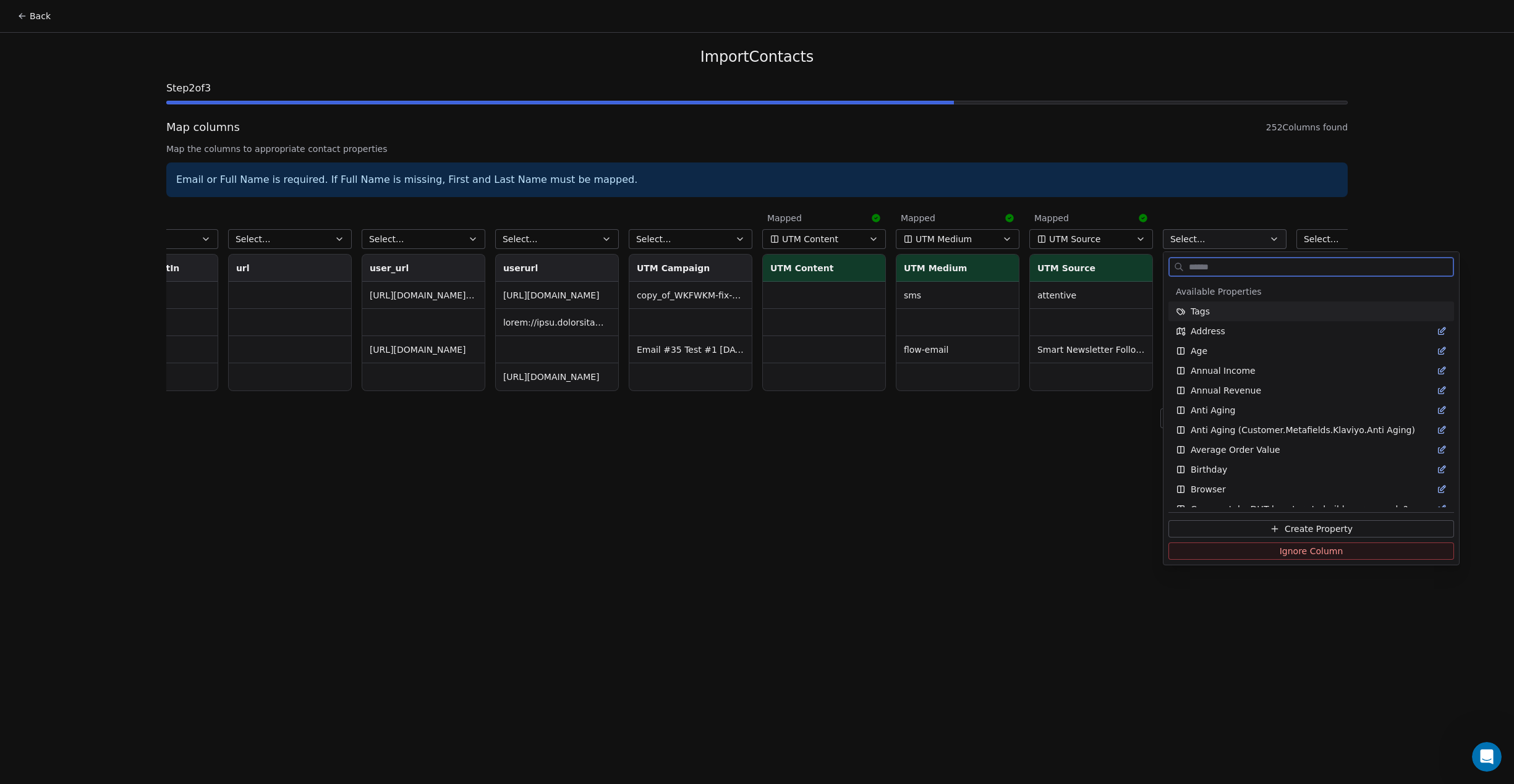
click at [1229, 531] on button "Create Property" at bounding box center [1311, 529] width 285 height 17
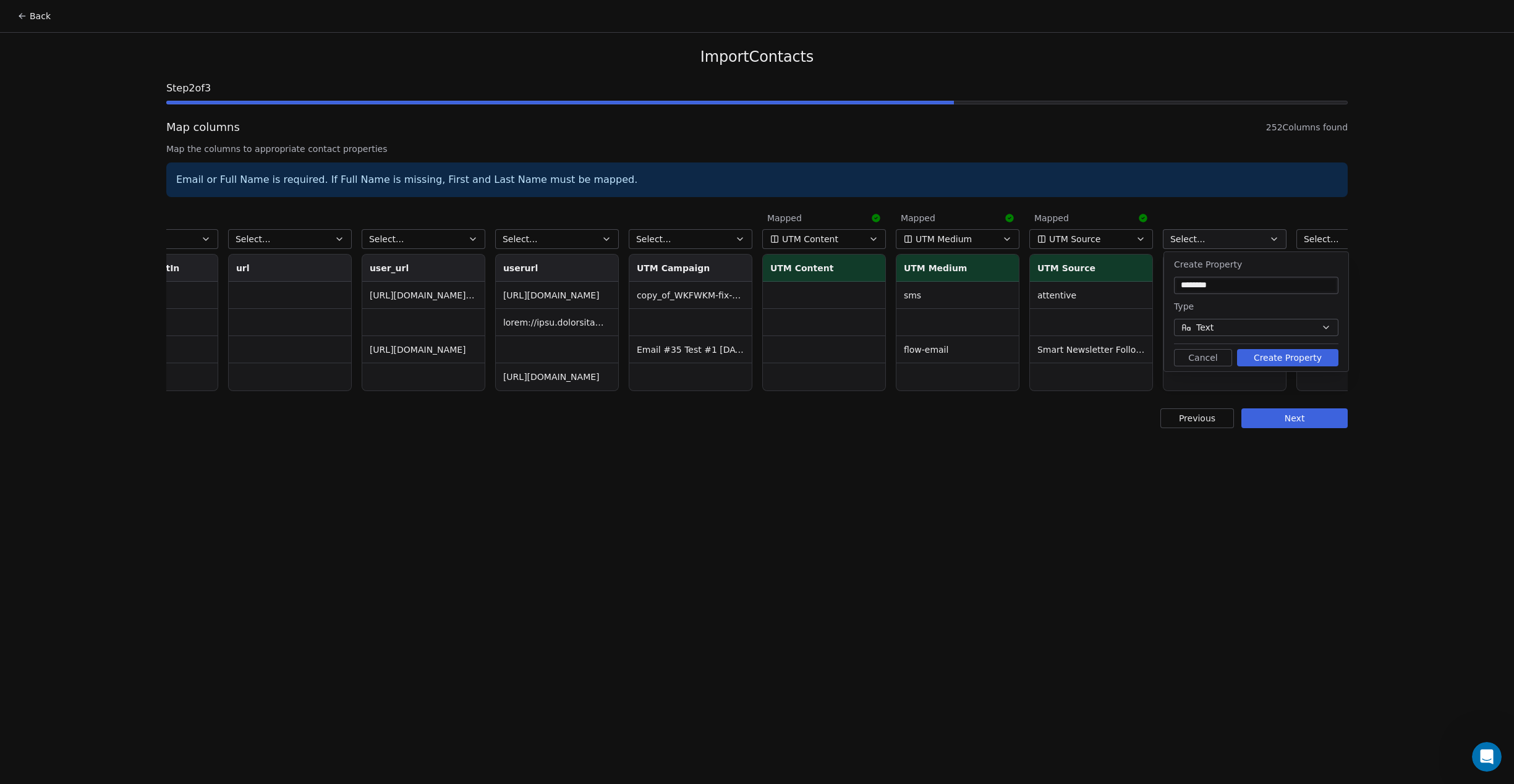
scroll to position [0, 30922]
click at [1280, 354] on button "Create Property" at bounding box center [1287, 358] width 102 height 17
click at [707, 239] on button "Select..." at bounding box center [691, 239] width 124 height 20
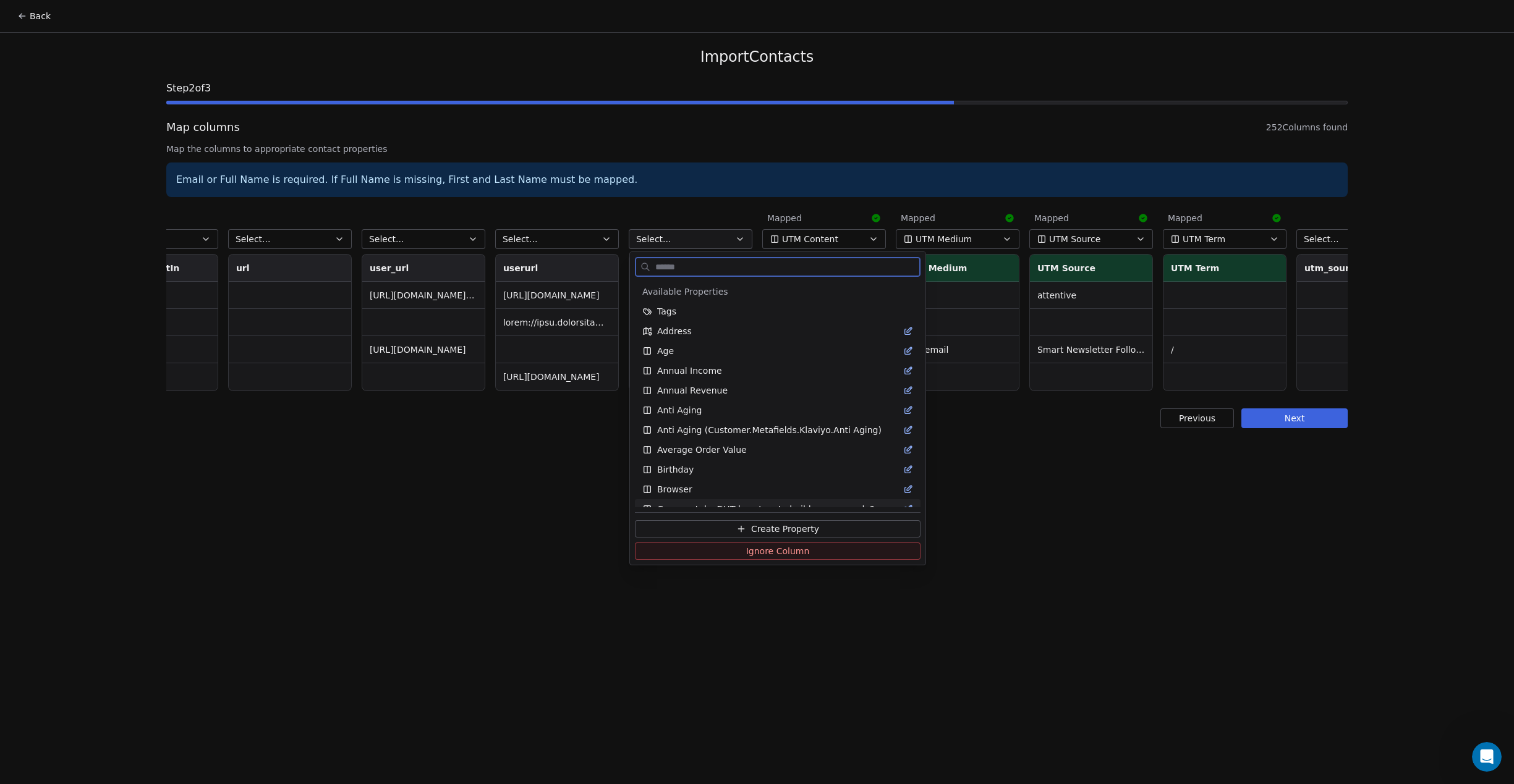
click at [777, 525] on span "Create Property" at bounding box center [785, 529] width 68 height 13
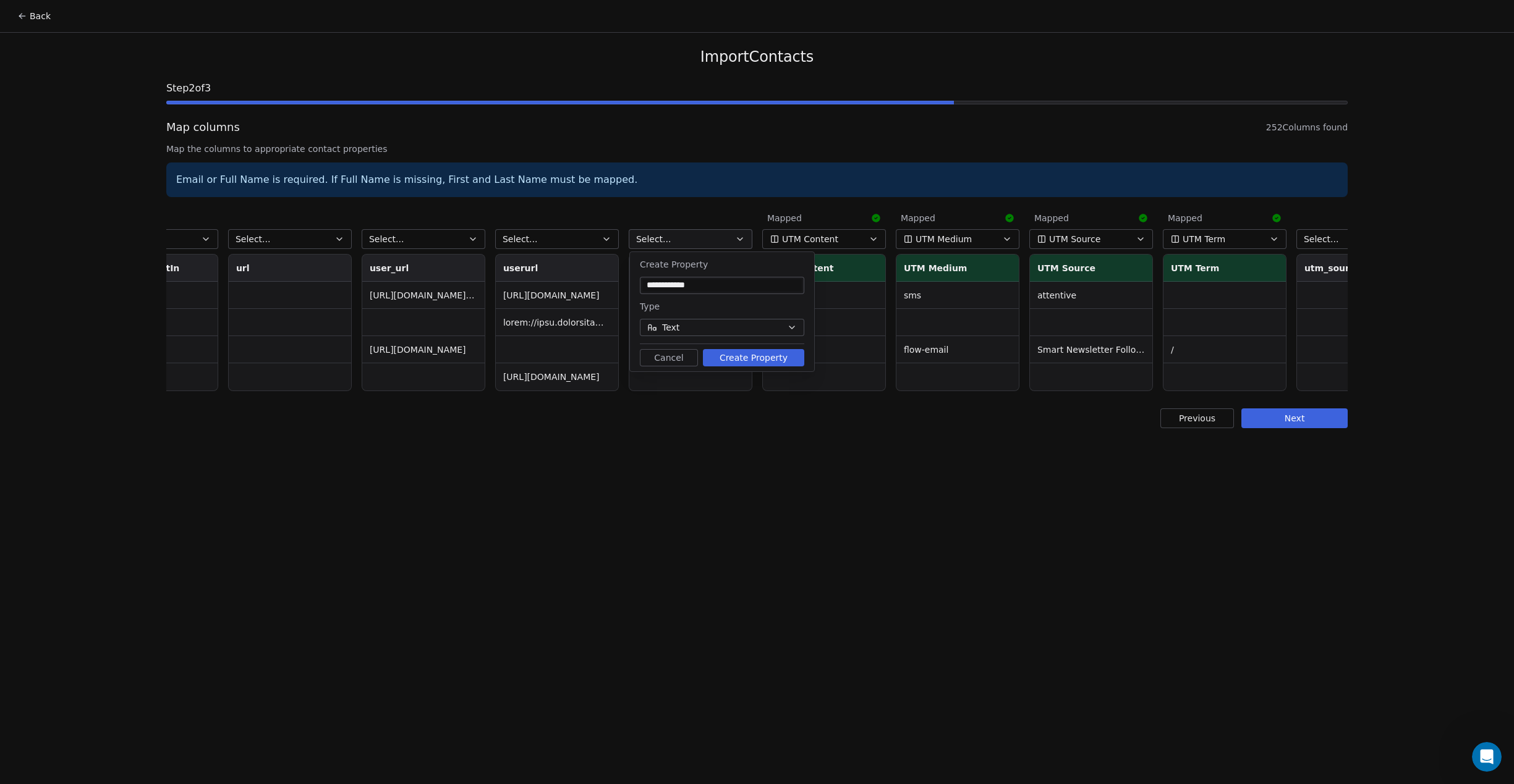
scroll to position [0, 30922]
click at [772, 357] on button "Create Property" at bounding box center [754, 358] width 102 height 17
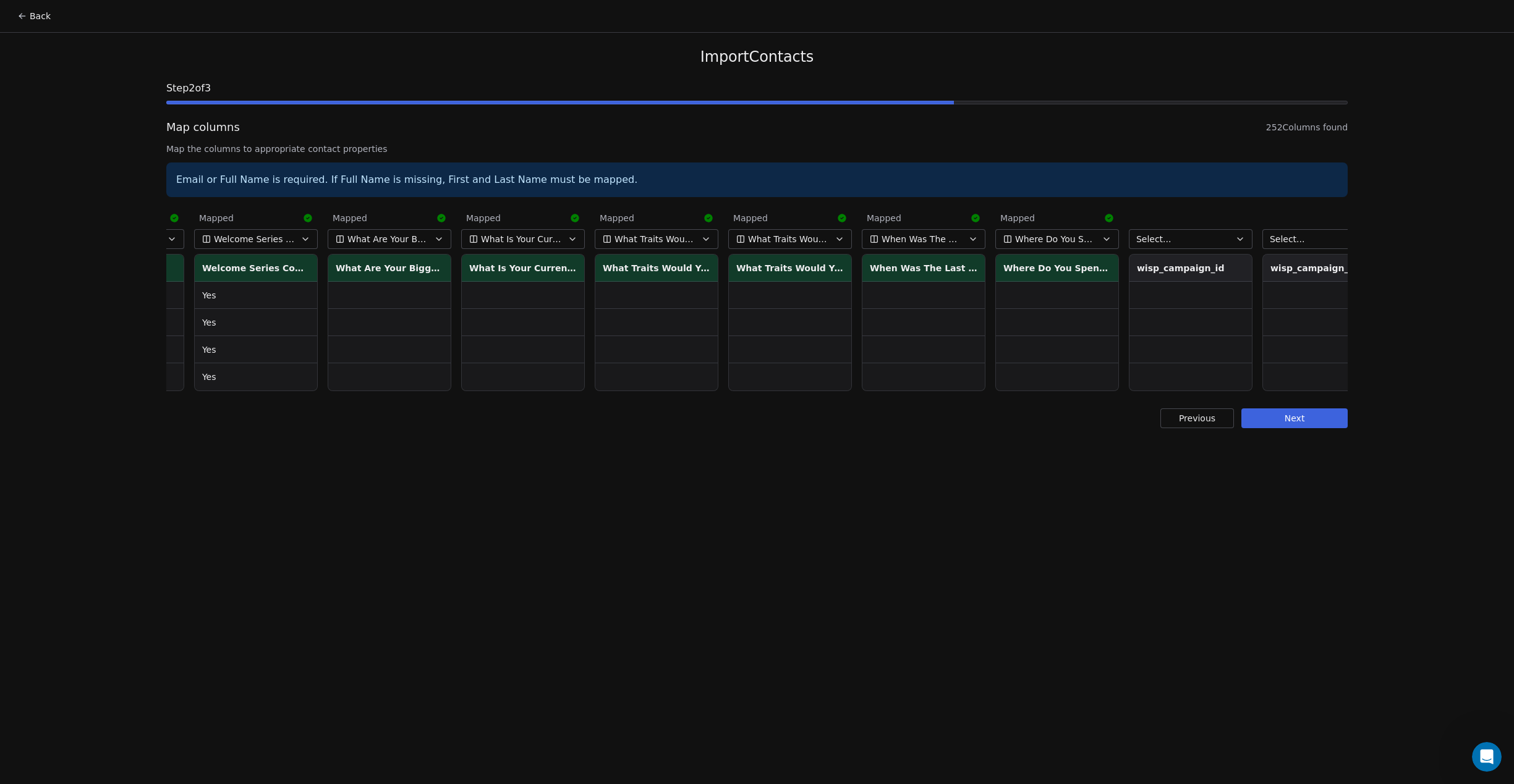
scroll to position [0, 32464]
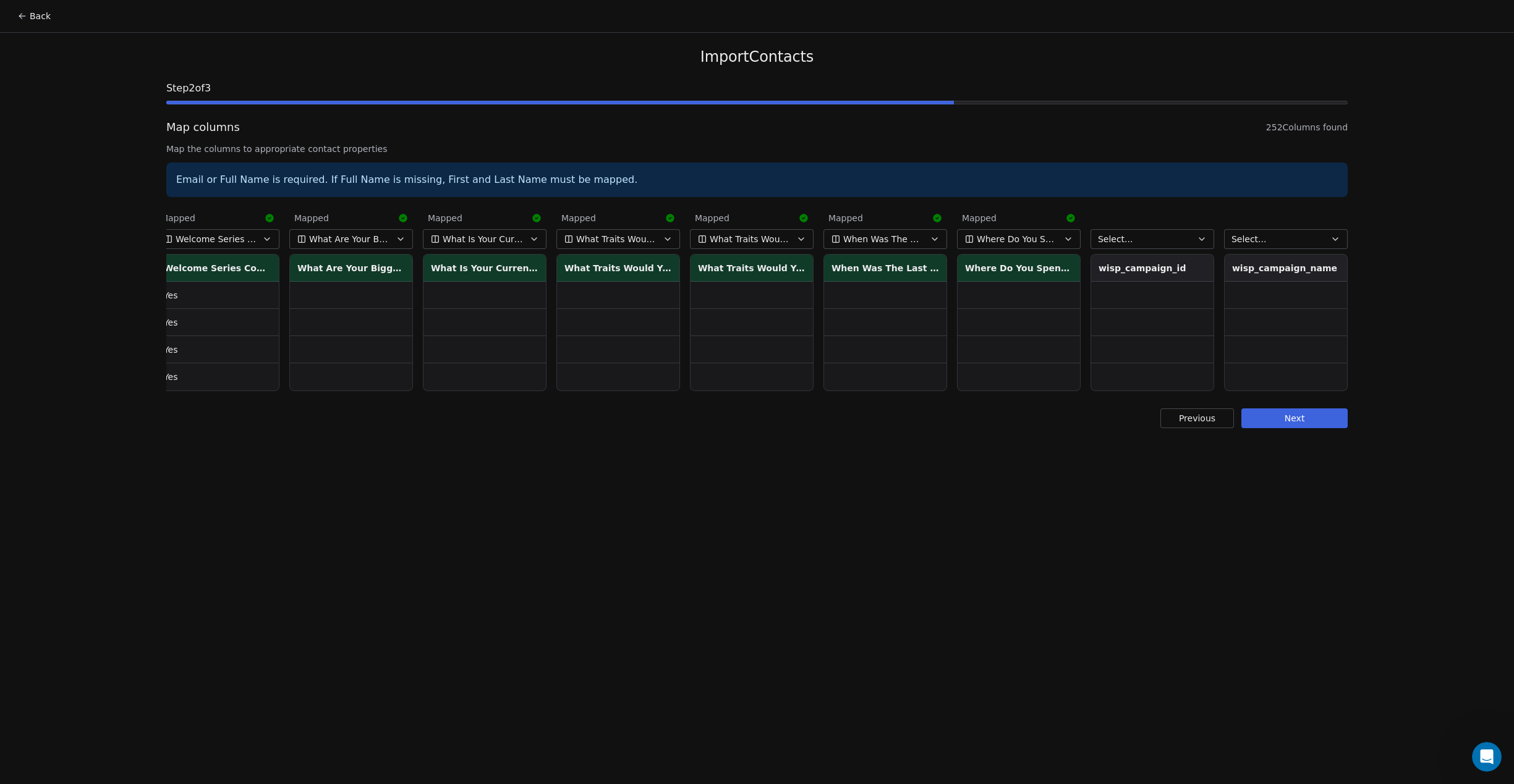
click at [1327, 415] on button "Next" at bounding box center [1295, 418] width 106 height 20
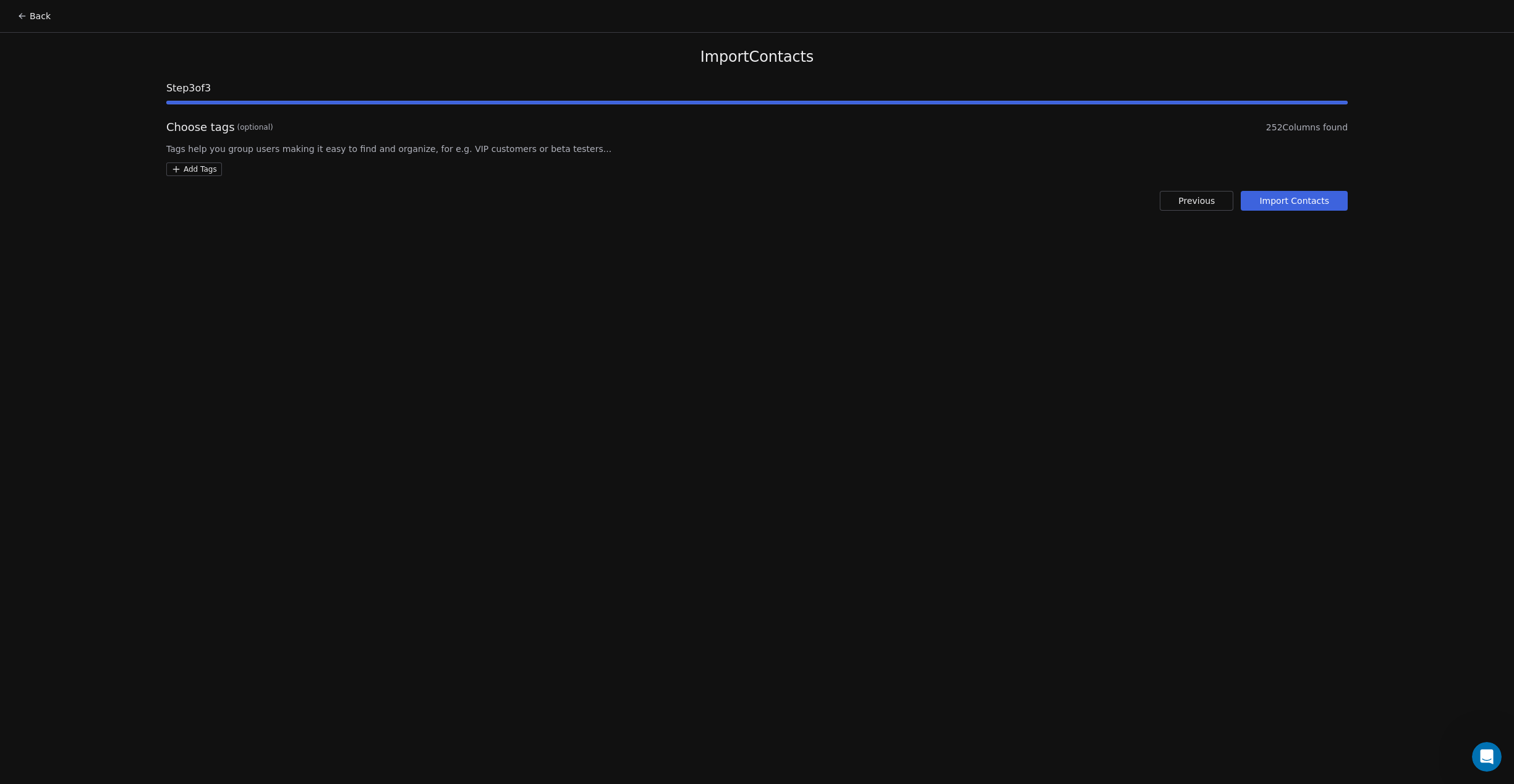
click at [190, 168] on html "Back Import Contacts Step 3 of 3 Choose tags (optional) 252 Columns found Tags …" at bounding box center [757, 392] width 1514 height 784
type input "**********"
click at [183, 232] on button "Suggestions" at bounding box center [184, 230] width 10 height 10
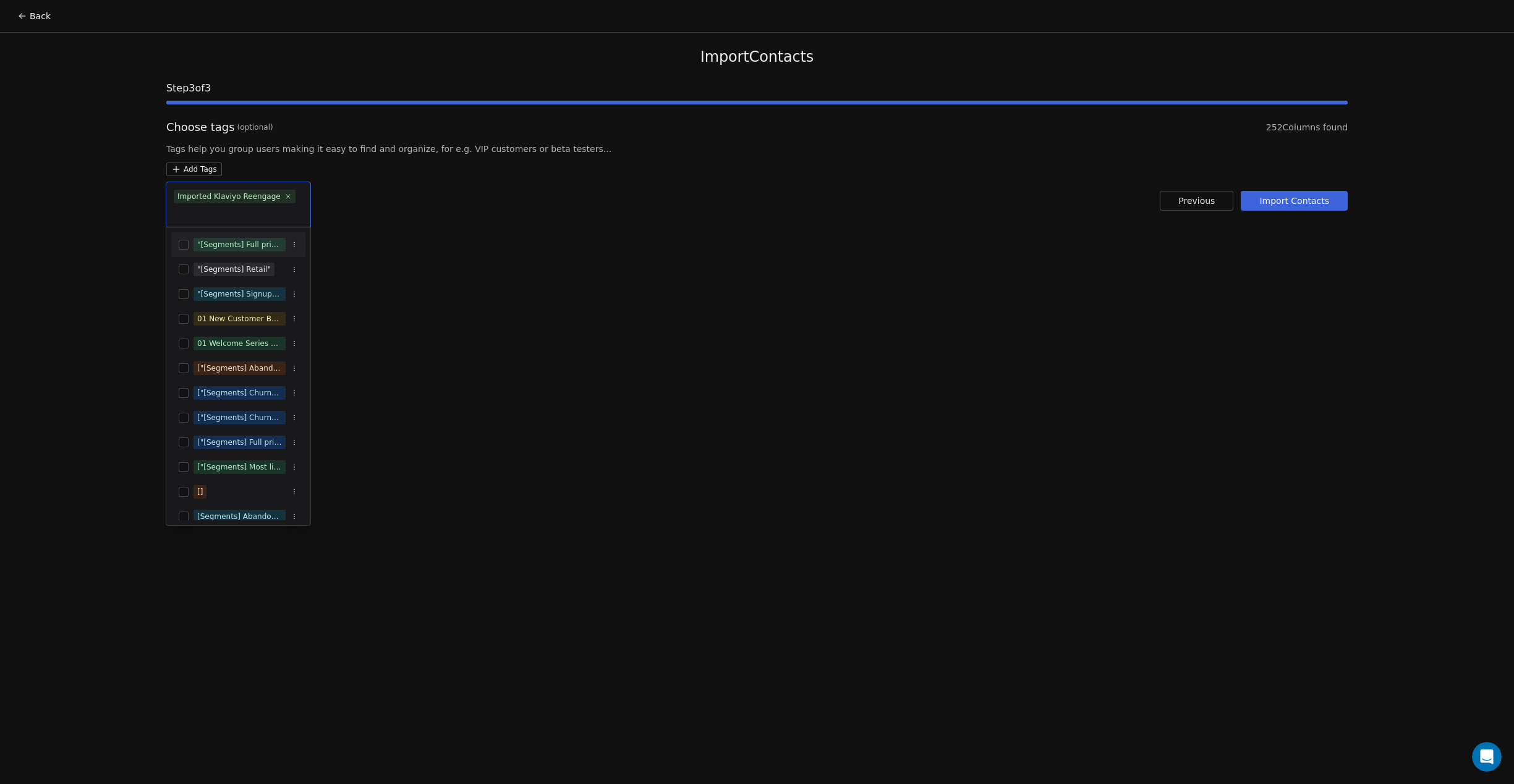
drag, startPoint x: 672, startPoint y: 392, endPoint x: 650, endPoint y: 376, distance: 27.2
click at [672, 393] on html "Back Import Contacts Step 3 of 3 Choose tags (optional) 252 Columns found Tags …" at bounding box center [757, 392] width 1514 height 784
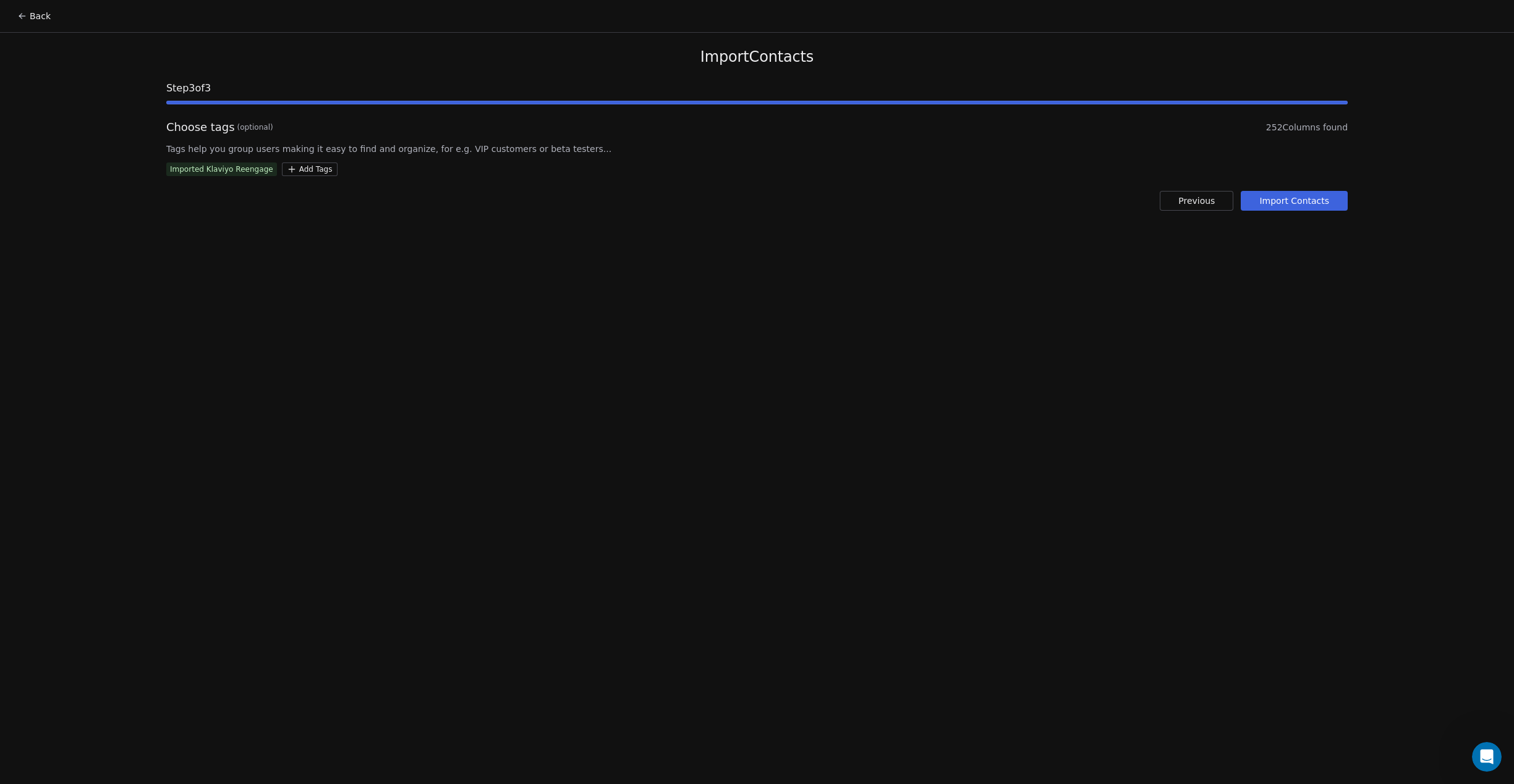
click at [1295, 205] on button "Import Contacts" at bounding box center [1294, 200] width 107 height 20
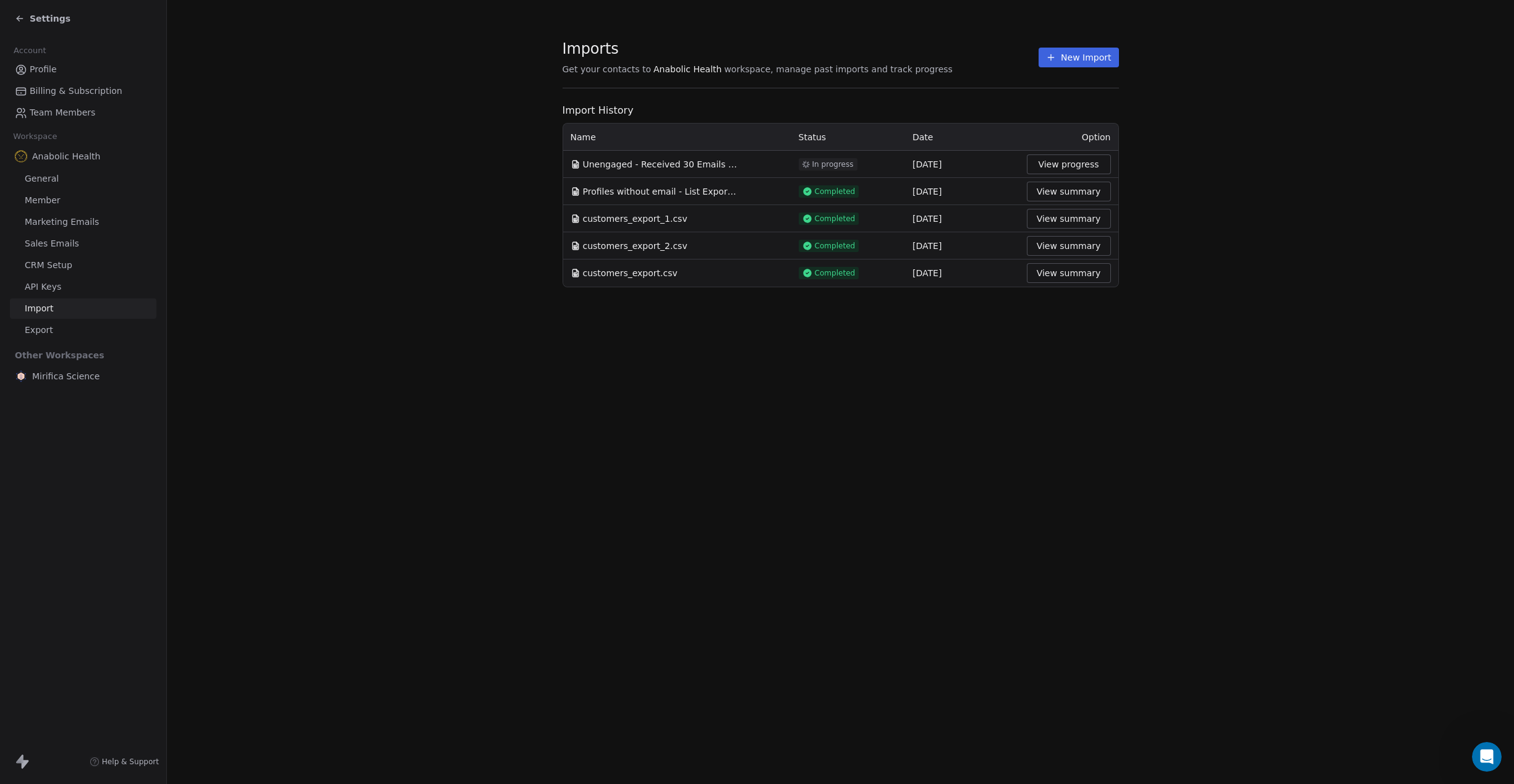
click at [1082, 57] on button "New Import" at bounding box center [1078, 57] width 79 height 20
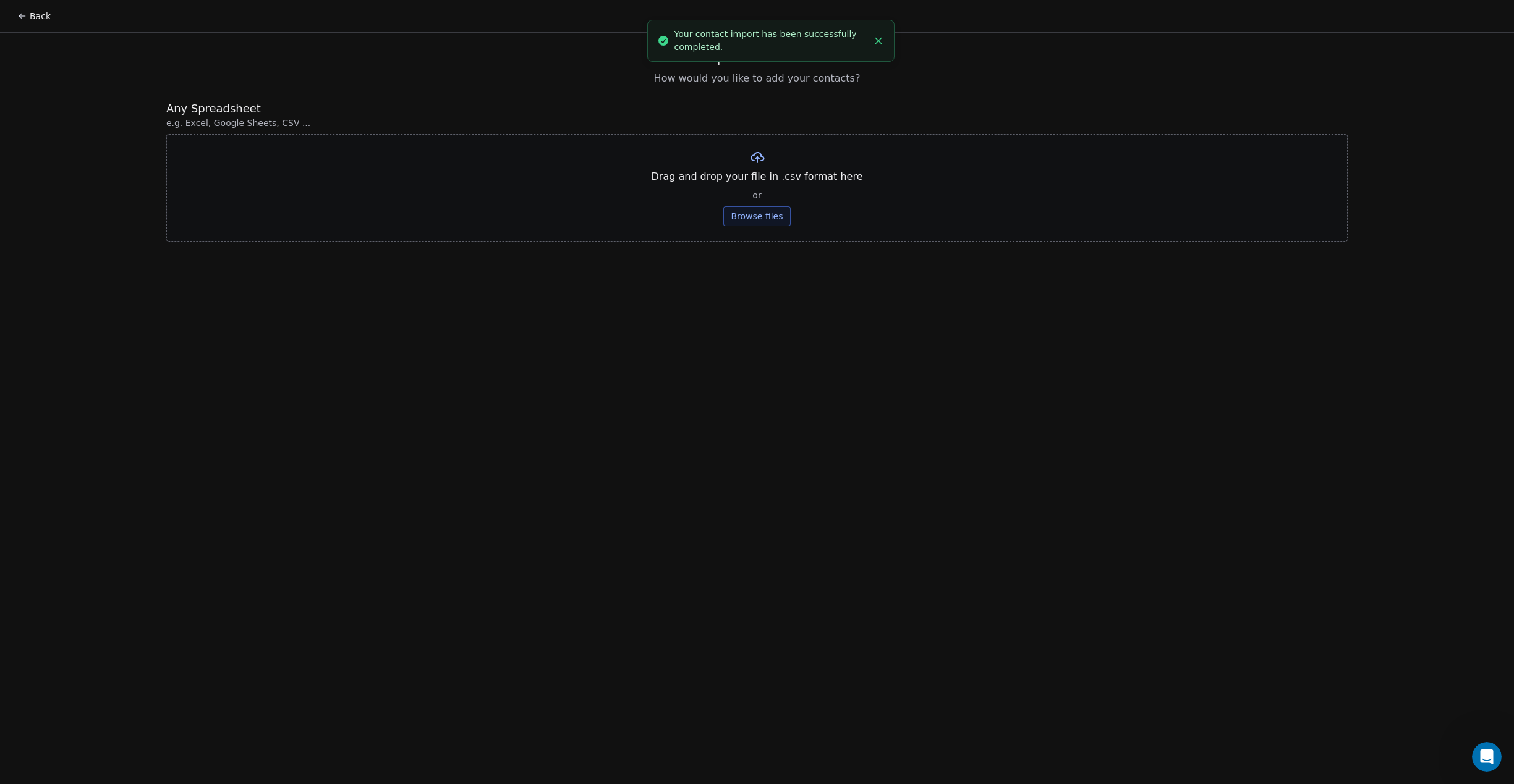
click at [760, 213] on button "Browse files" at bounding box center [757, 216] width 67 height 20
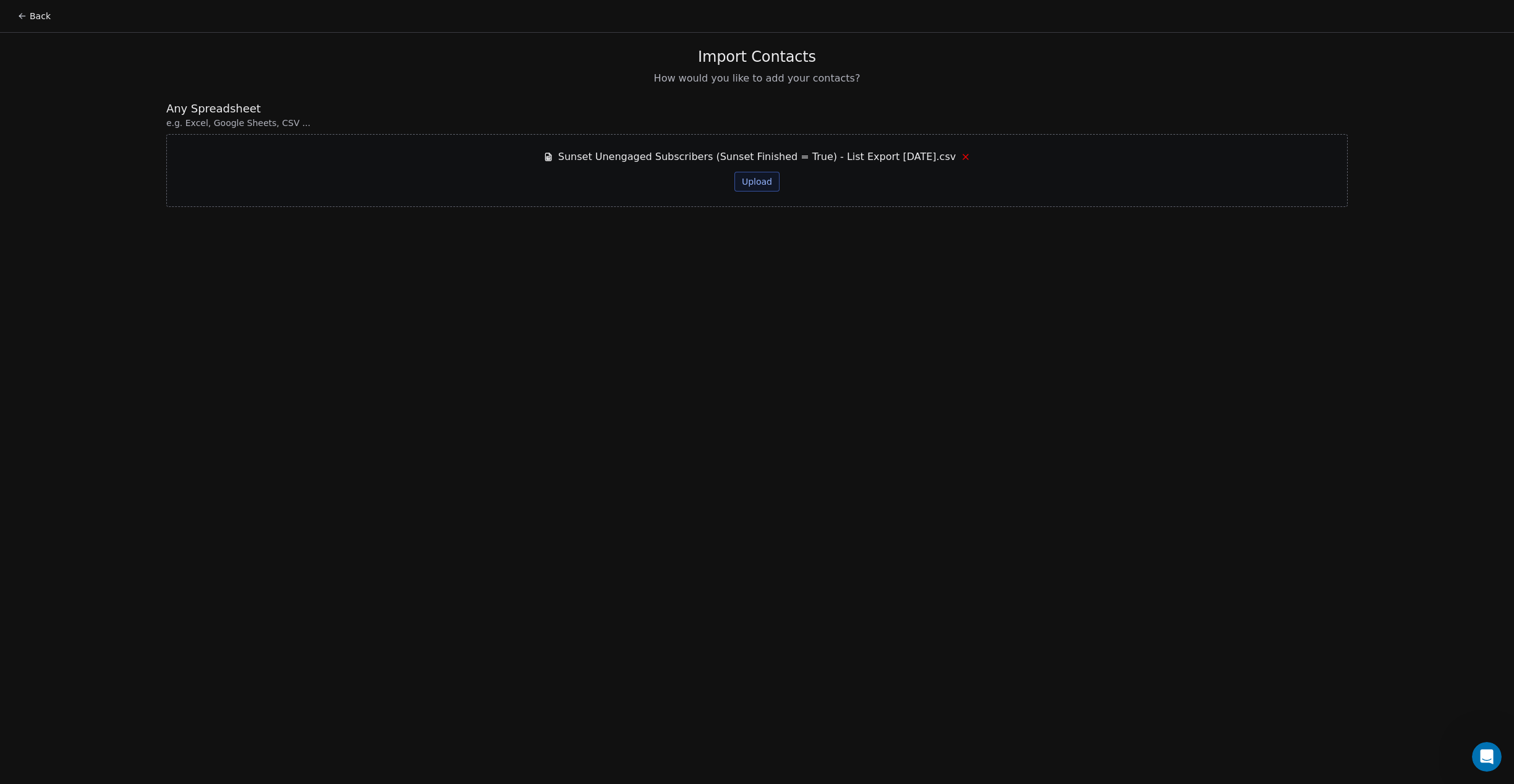
click at [770, 184] on button "Upload" at bounding box center [757, 181] width 45 height 20
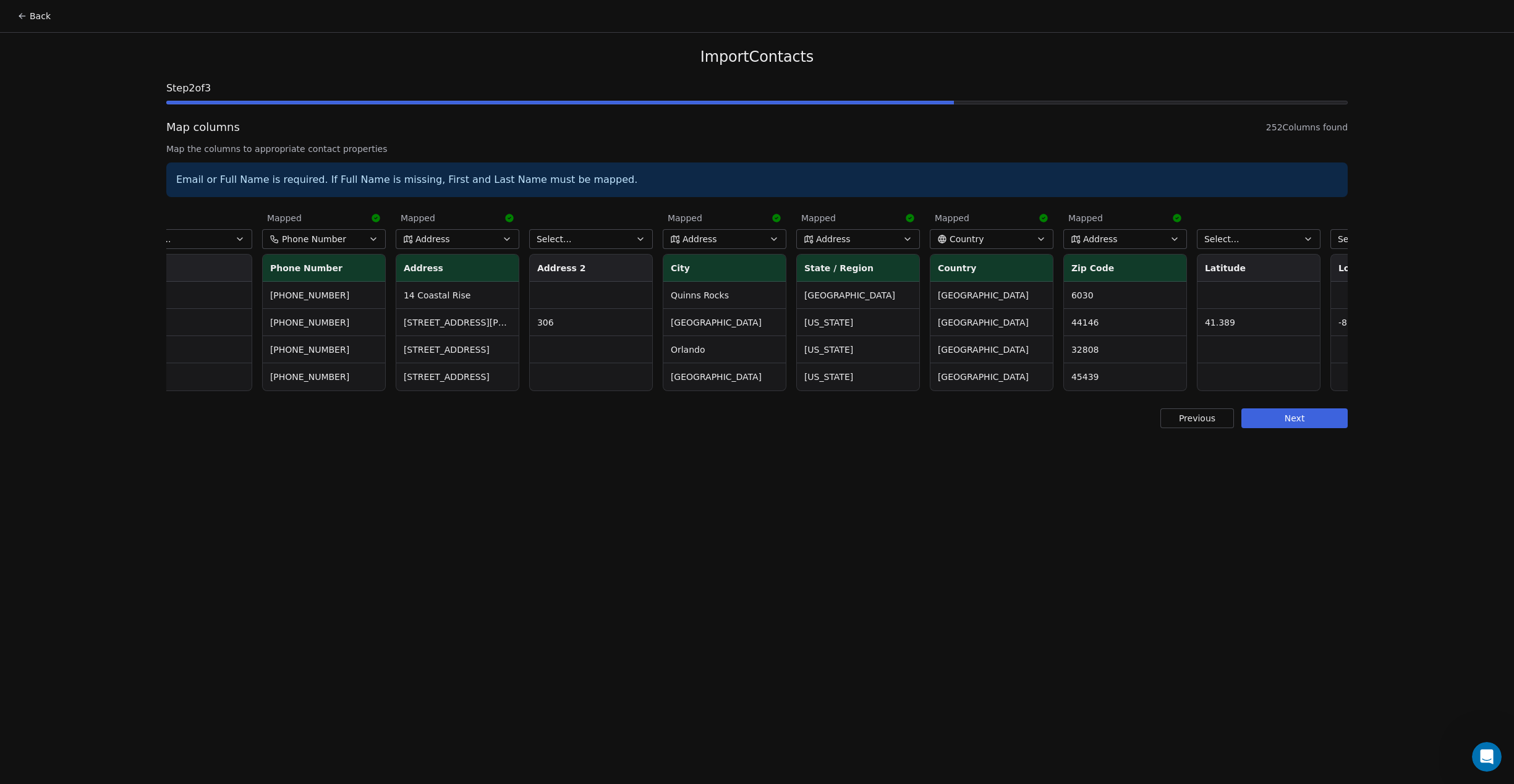
scroll to position [0, 892]
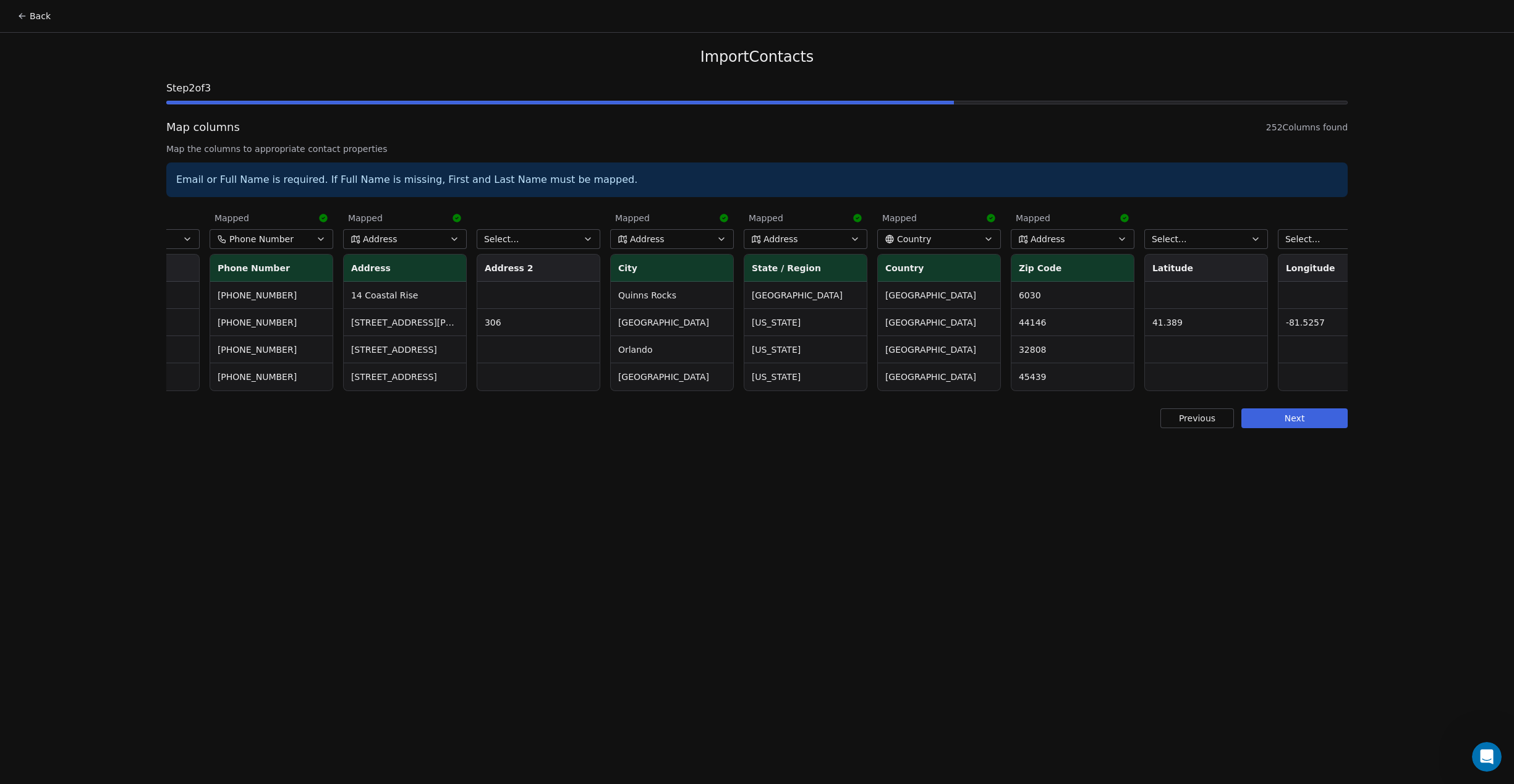
click at [536, 238] on button "Select..." at bounding box center [539, 239] width 124 height 20
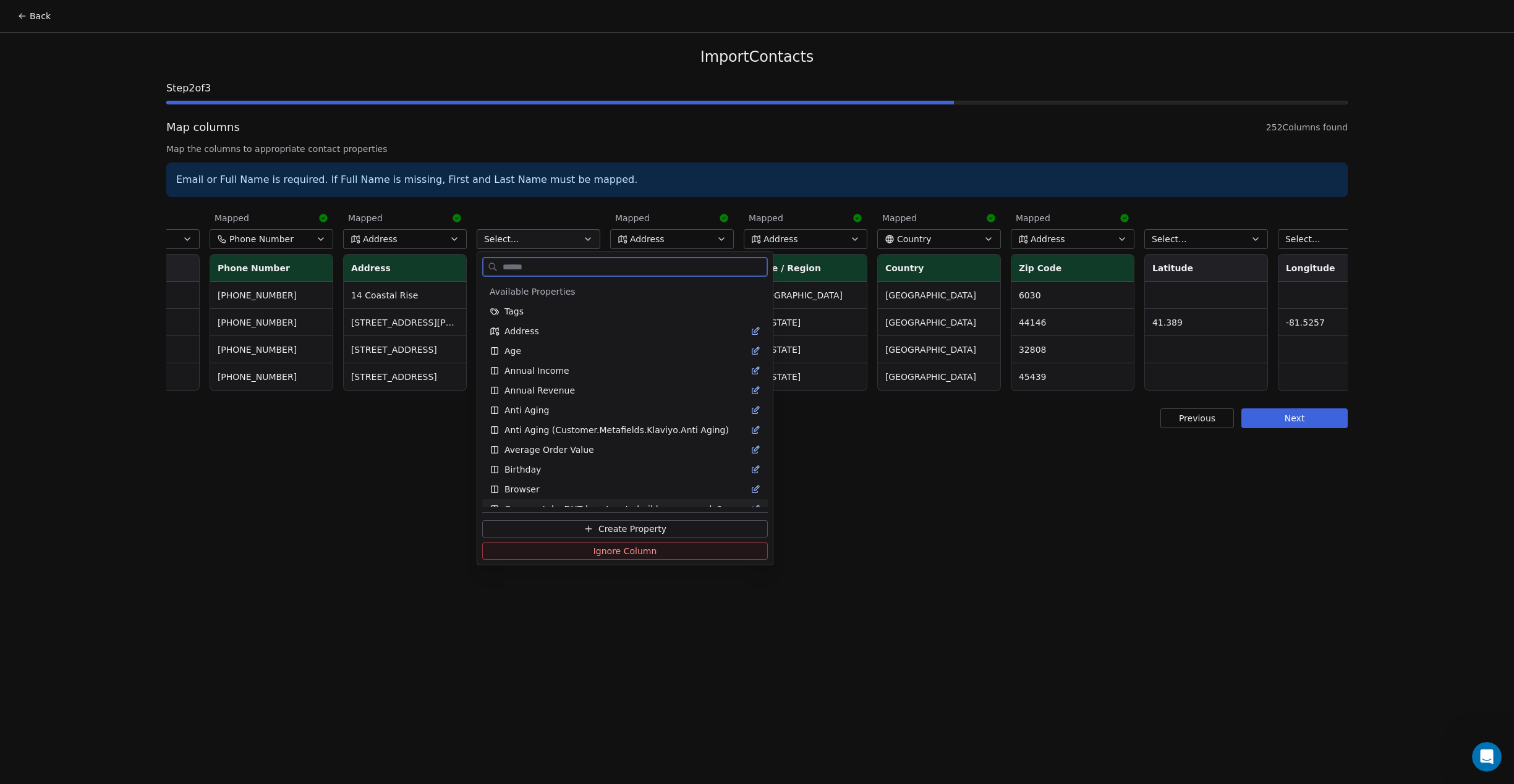
click at [594, 531] on icon at bounding box center [588, 529] width 10 height 10
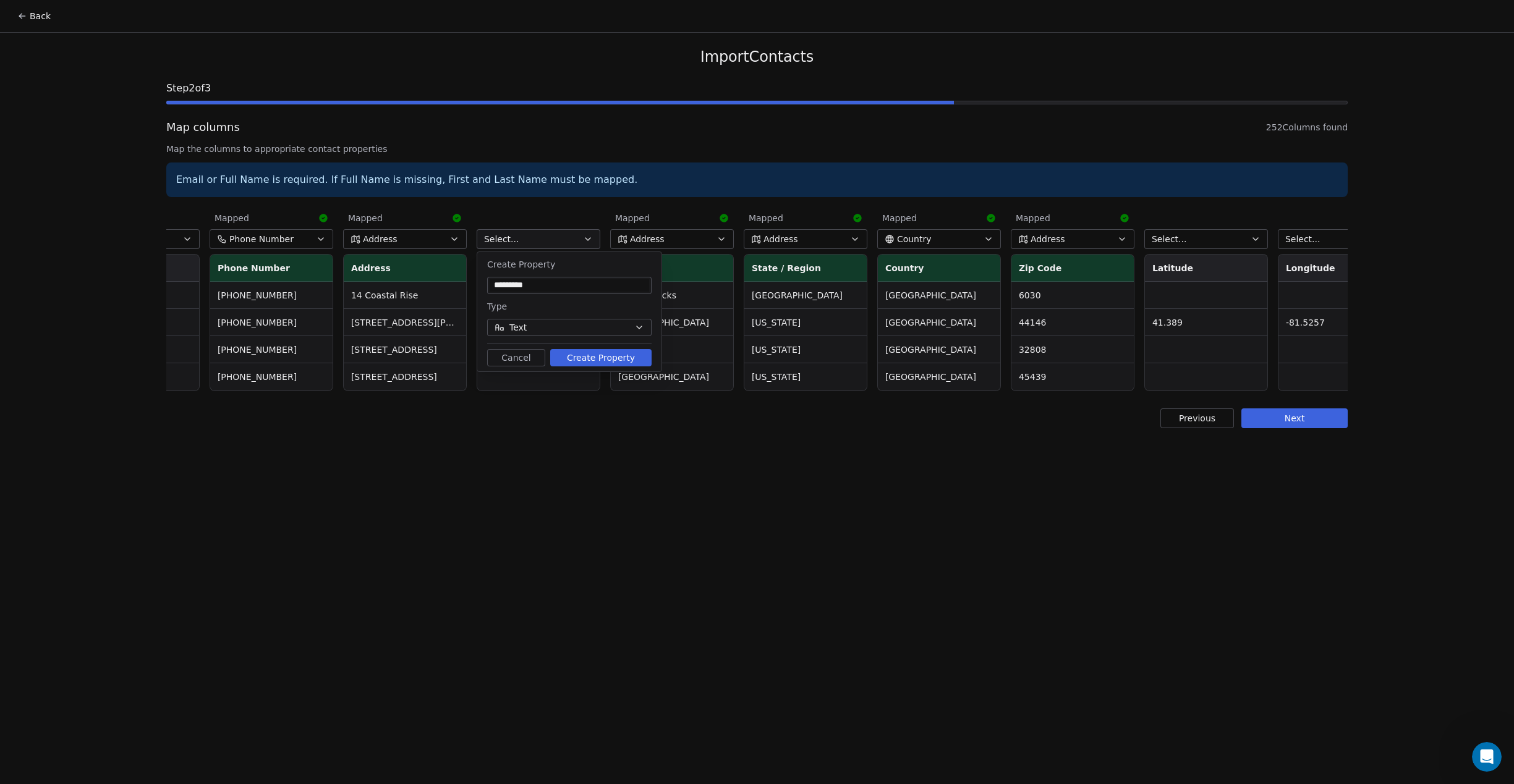
click at [634, 356] on button "Create Property" at bounding box center [601, 358] width 102 height 17
click at [691, 237] on button "Address" at bounding box center [672, 239] width 124 height 20
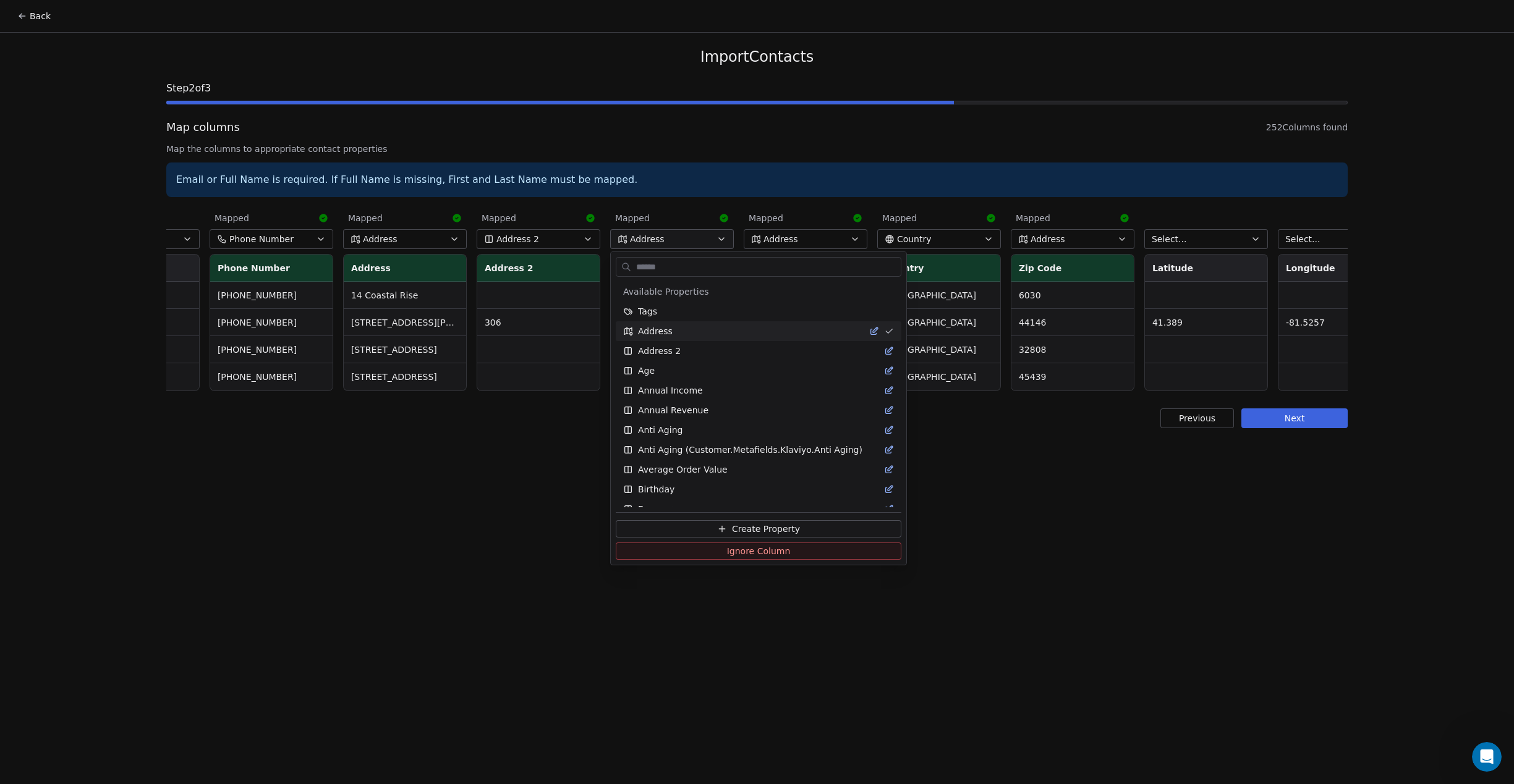
click at [441, 500] on html "Back Import Contacts Step 2 of 3 Map columns 252 Columns found Map the columns …" at bounding box center [757, 392] width 1514 height 784
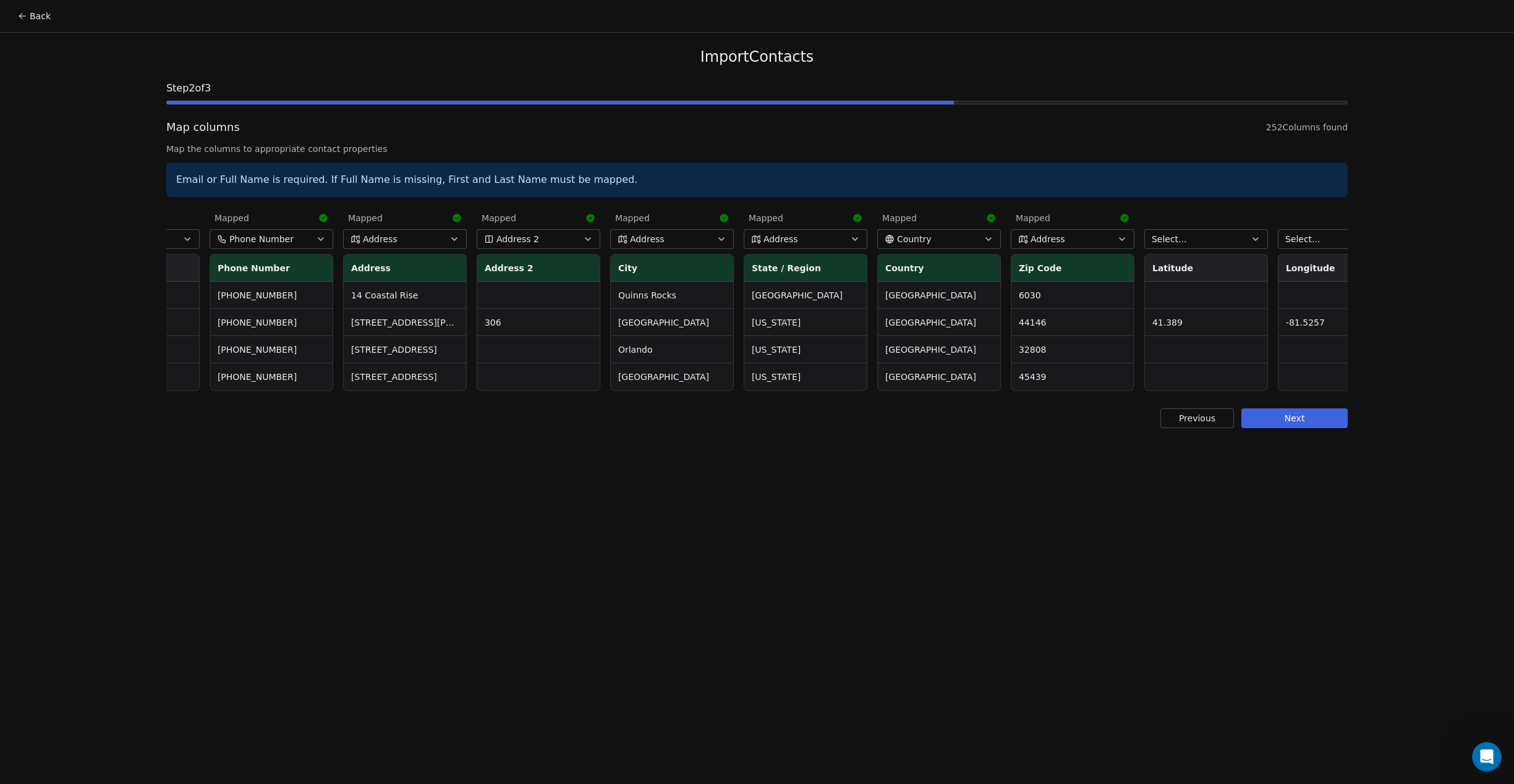
click at [680, 236] on button "Address" at bounding box center [672, 239] width 124 height 20
type input "****"
click at [714, 359] on span "Create Property" at bounding box center [689, 356] width 68 height 13
click at [624, 284] on input "****" at bounding box center [703, 286] width 160 height 13
type input "****"
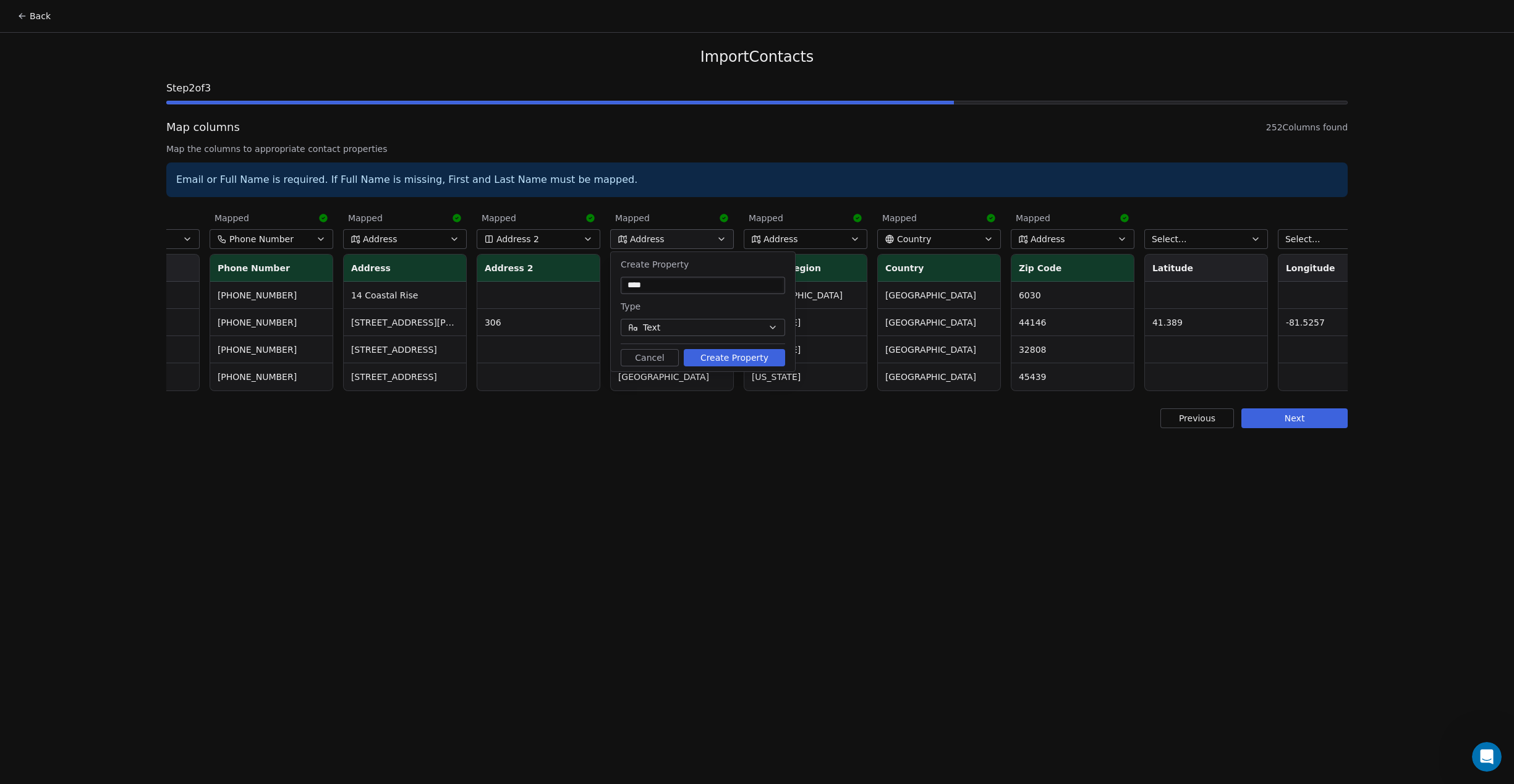
click at [754, 361] on button "Create Property" at bounding box center [734, 358] width 102 height 17
click at [793, 239] on span "Address" at bounding box center [781, 239] width 35 height 13
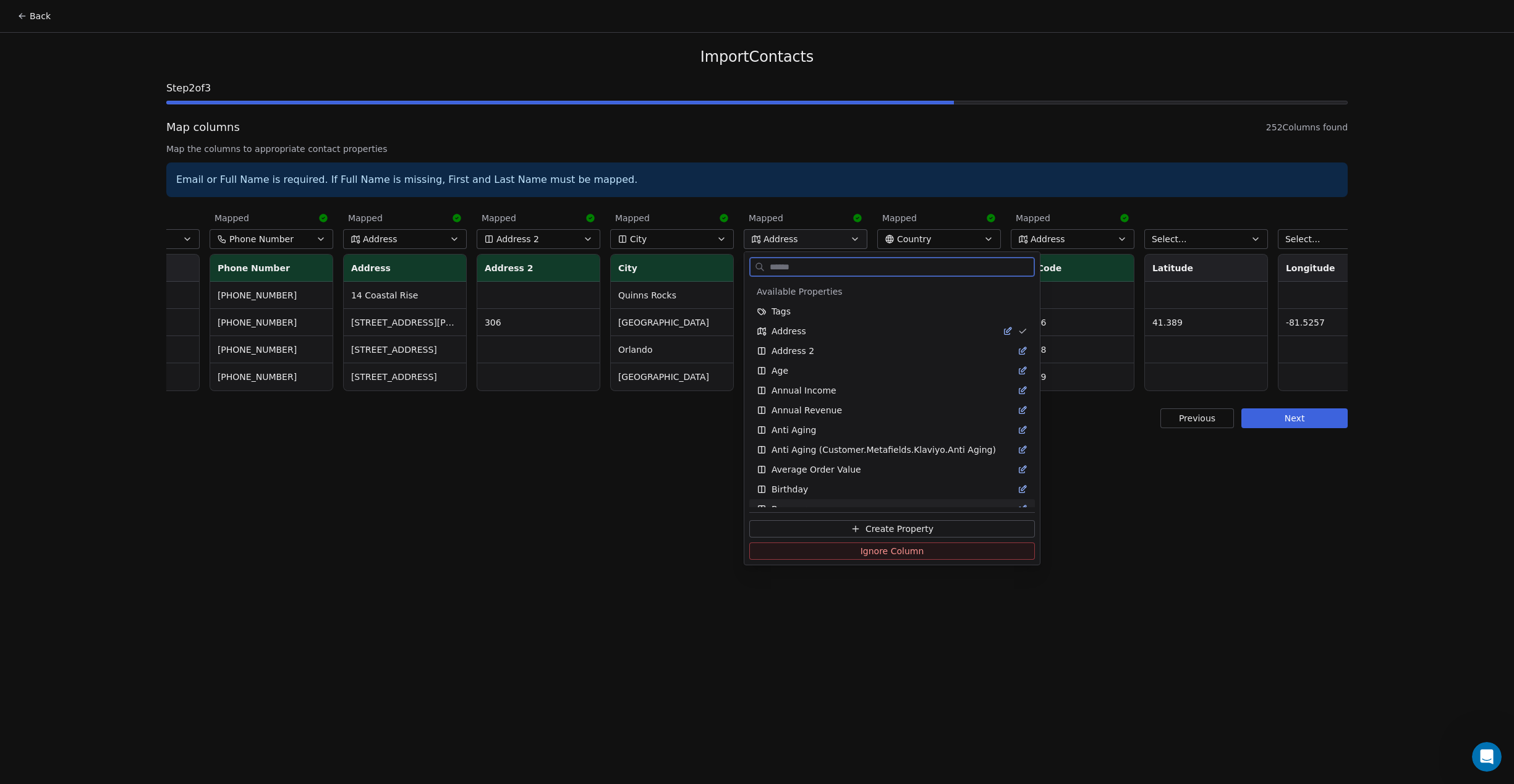
click at [864, 525] on button "Create Property" at bounding box center [892, 529] width 285 height 17
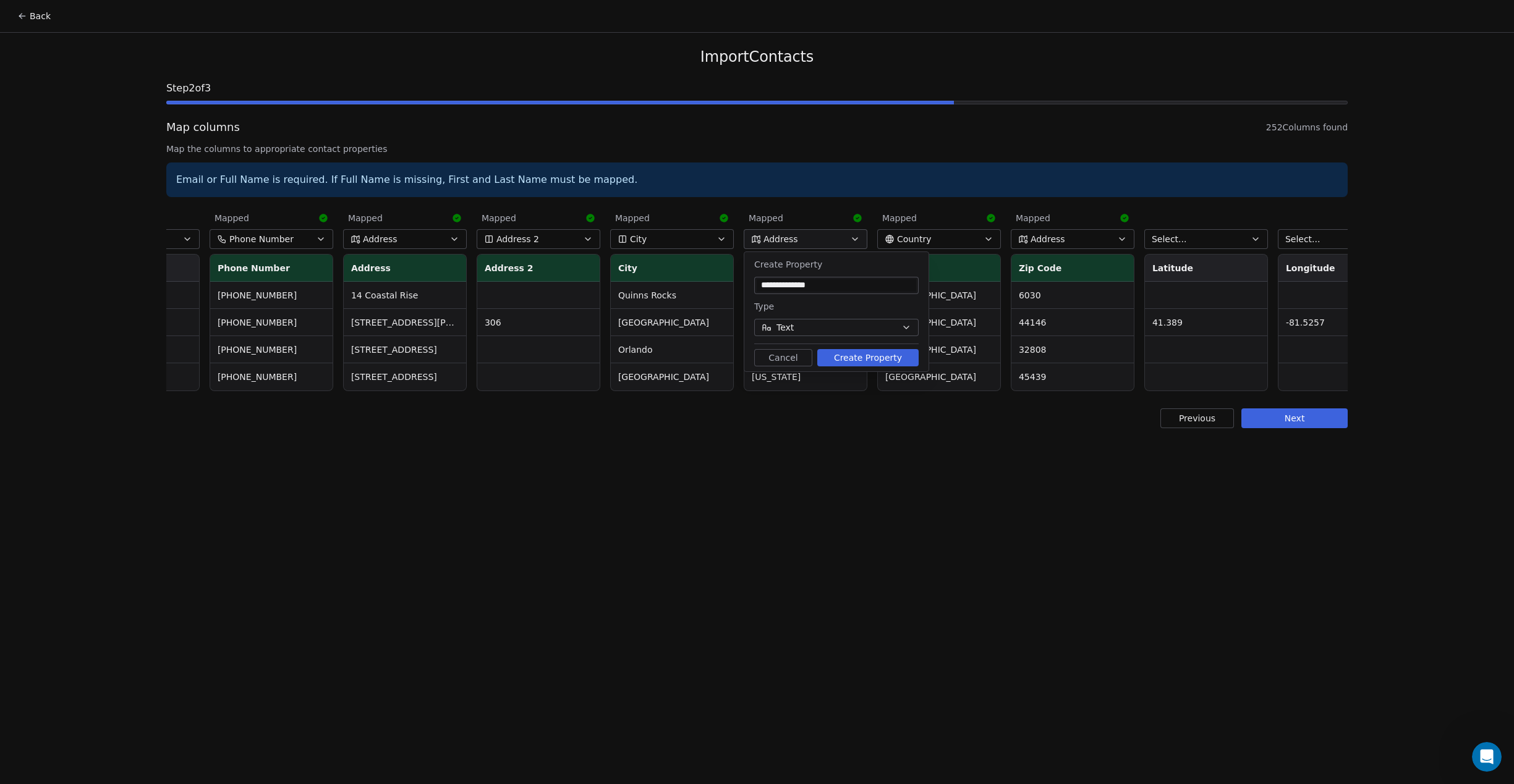
drag, startPoint x: 780, startPoint y: 285, endPoint x: 854, endPoint y: 311, distance: 78.4
click at [833, 284] on input "**********" at bounding box center [836, 286] width 160 height 13
type input "*****"
click at [865, 365] on div "Create Property ***** Type Text Cancel Create Property" at bounding box center [837, 311] width 184 height 119
click at [905, 363] on button "Create Property" at bounding box center [868, 358] width 102 height 17
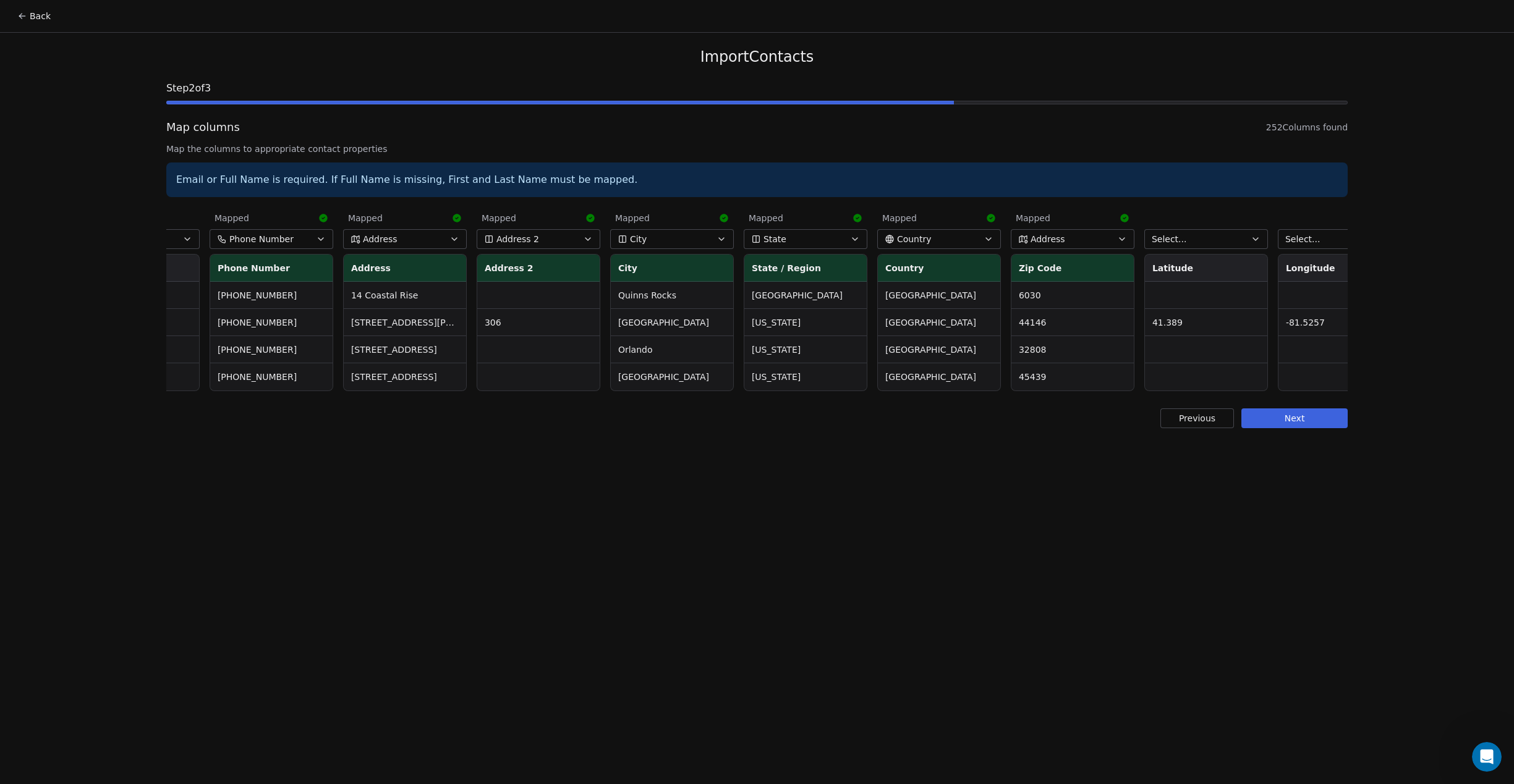
click at [1069, 232] on button "Address" at bounding box center [1073, 239] width 124 height 20
click at [1060, 275] on input "***" at bounding box center [1091, 267] width 113 height 18
type input "***"
click at [779, 443] on html "Back Import Contacts Step 2 of 3 Map columns 252 Columns found Map the columns …" at bounding box center [757, 407] width 1514 height 814
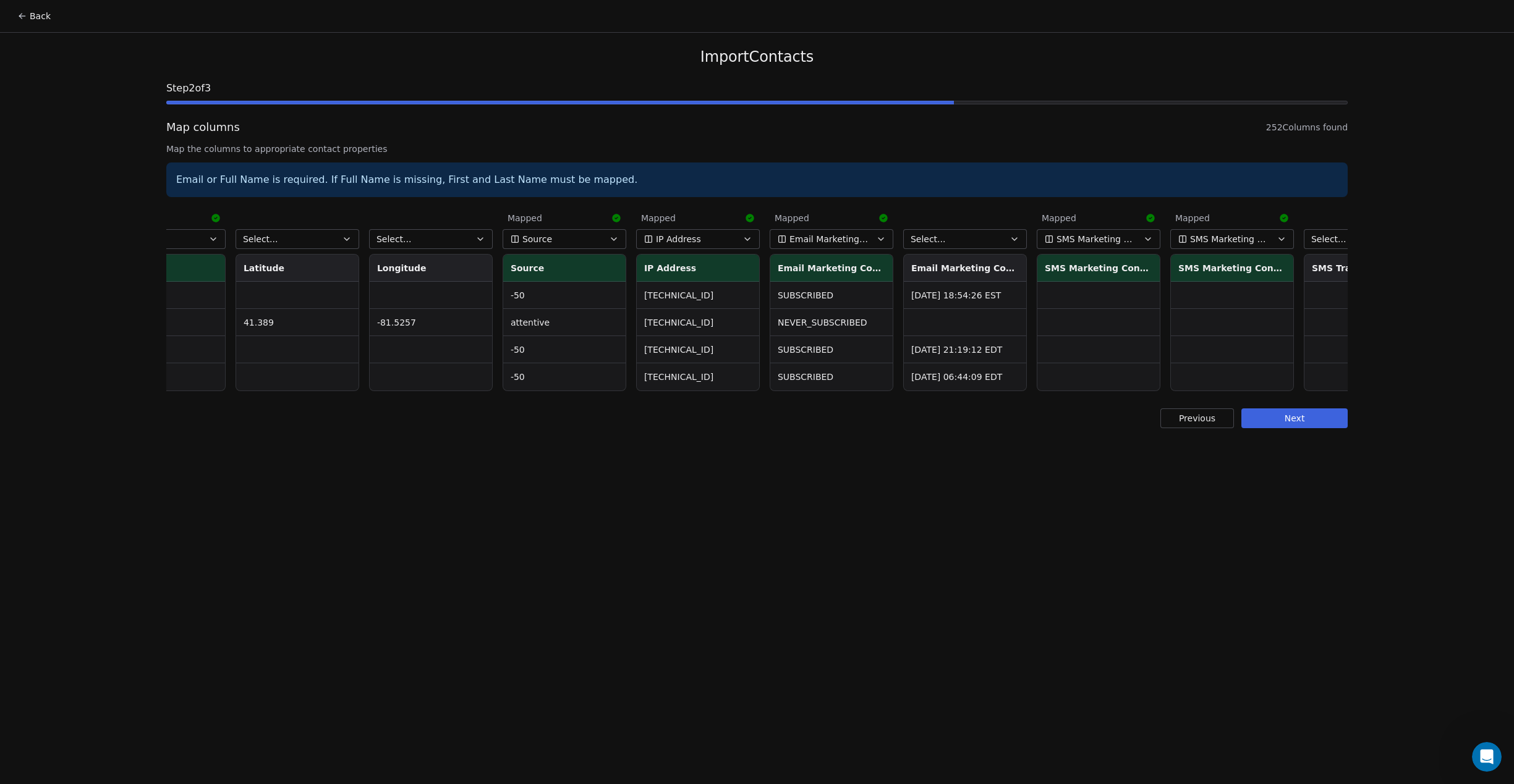
scroll to position [0, 2010]
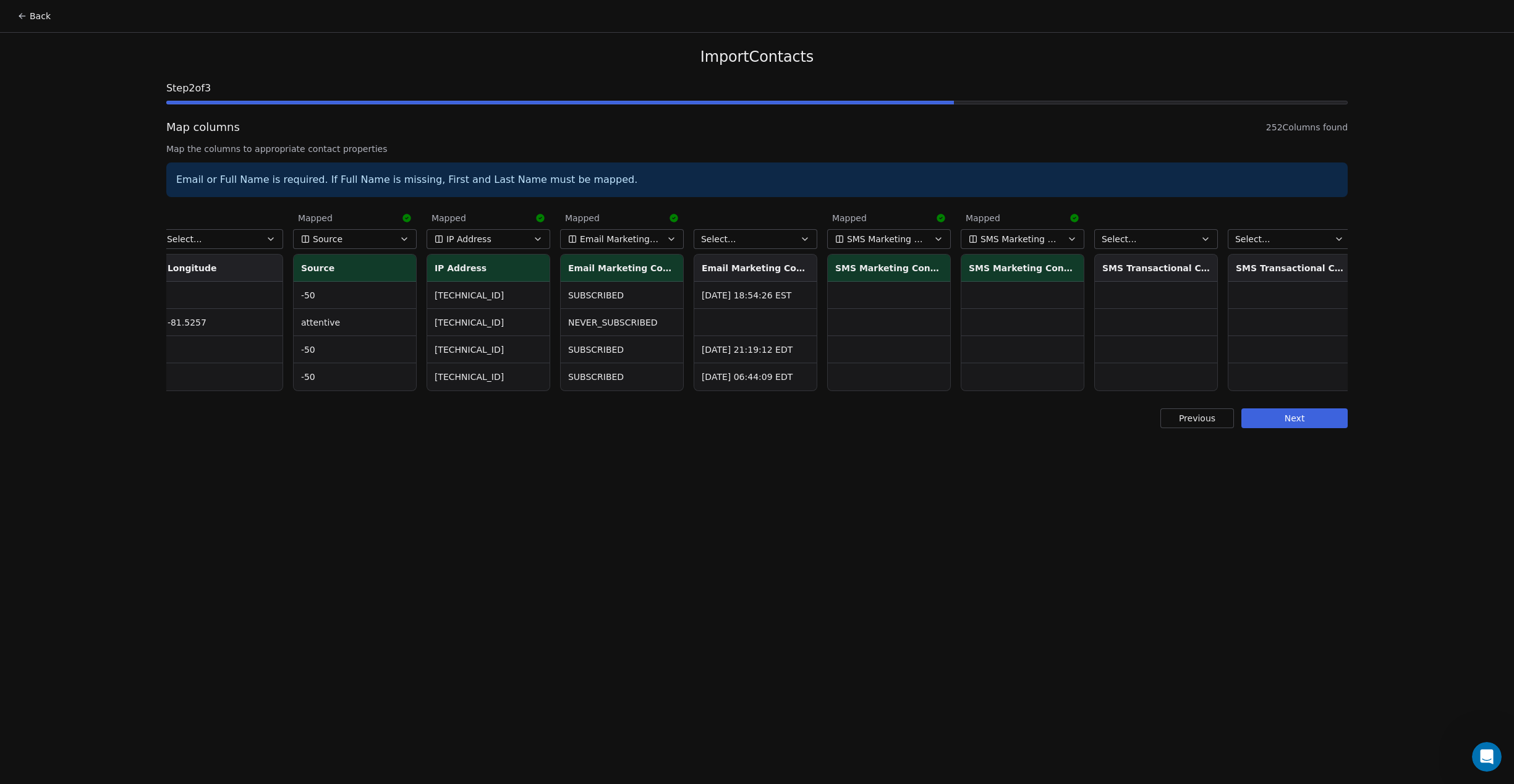
click at [648, 238] on span "Email Marketing Consent" at bounding box center [620, 239] width 80 height 13
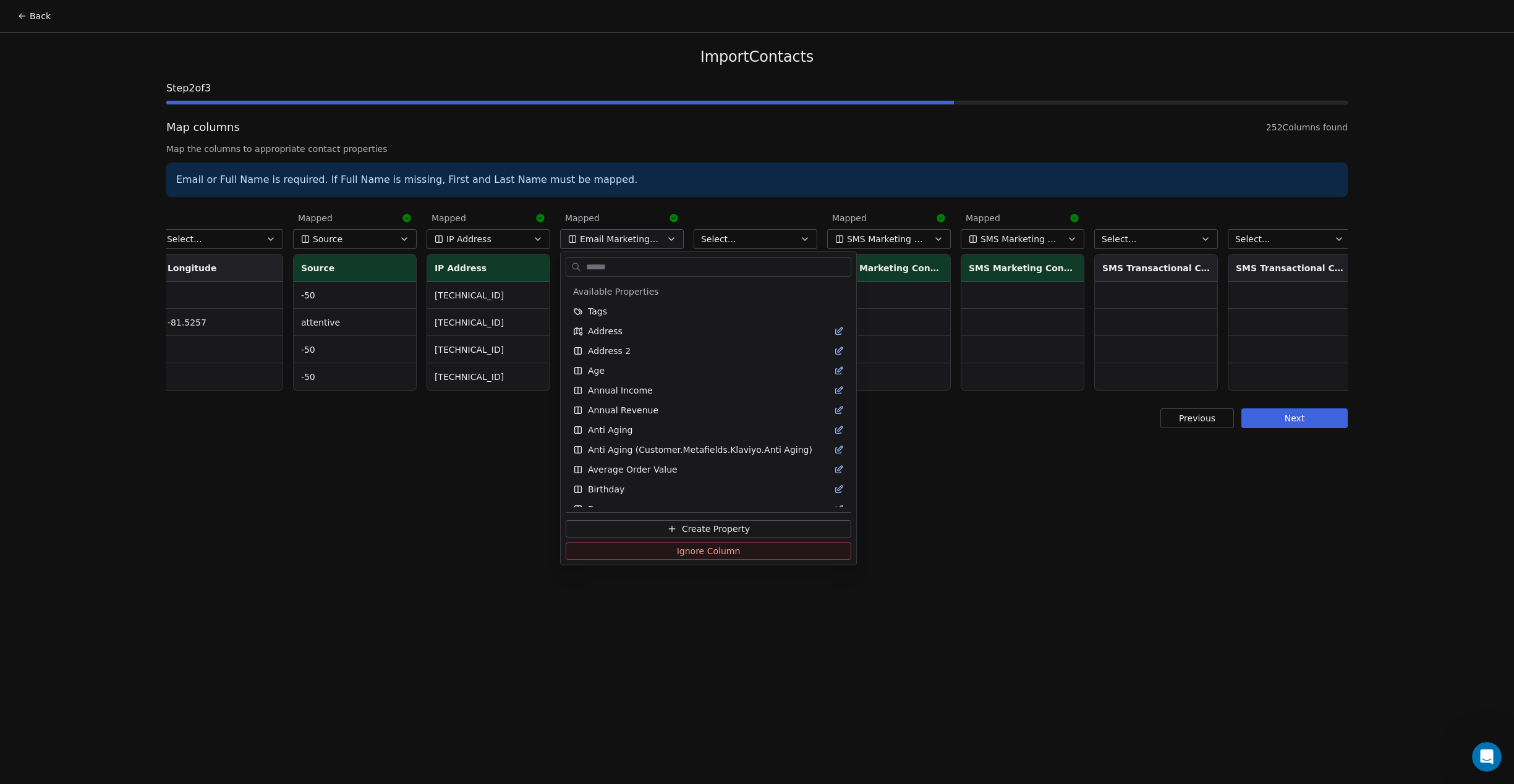
scroll to position [981, 0]
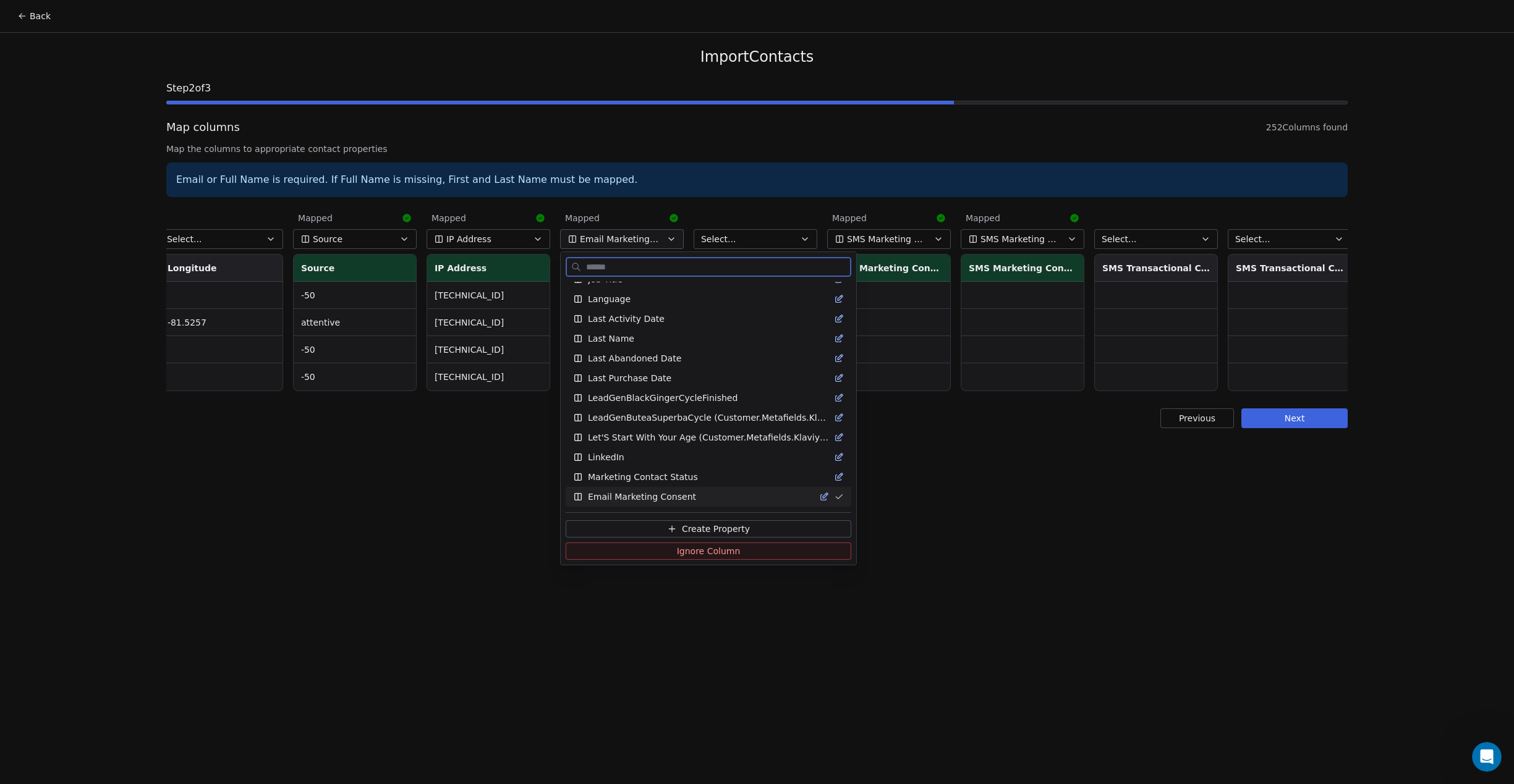
click at [721, 555] on span "Ignore Column" at bounding box center [709, 551] width 64 height 13
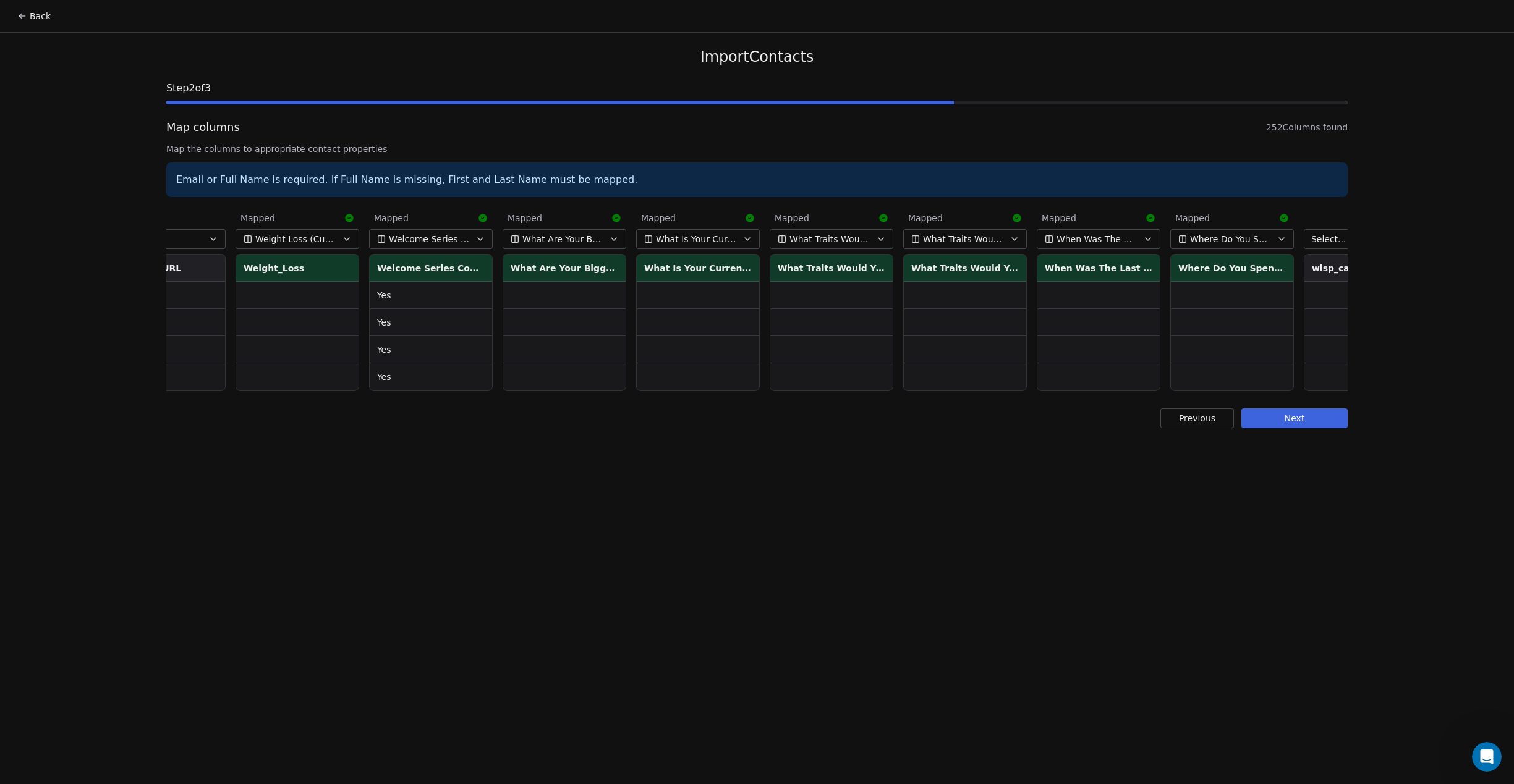
scroll to position [0, 32464]
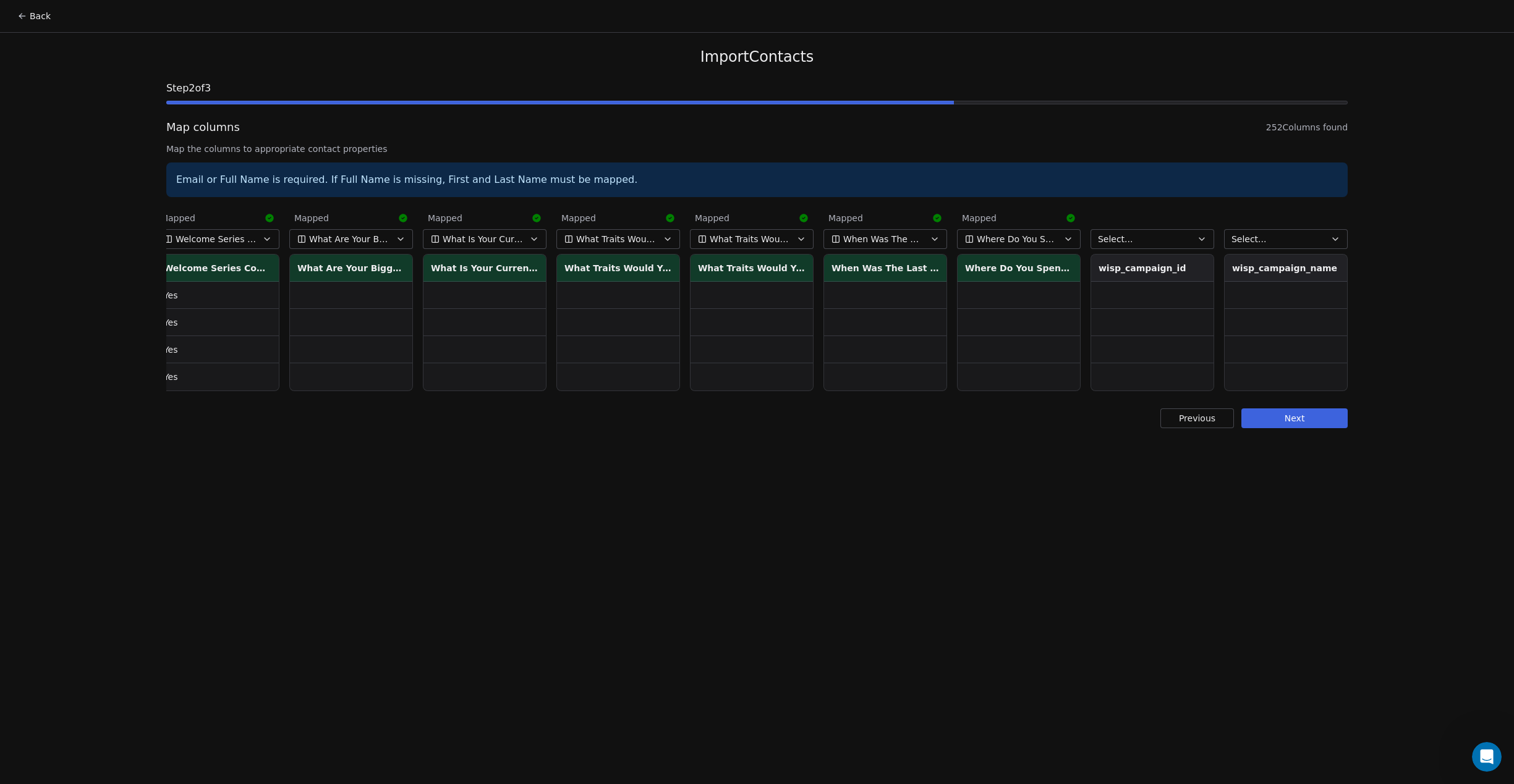
click at [1313, 417] on button "Next" at bounding box center [1295, 418] width 106 height 20
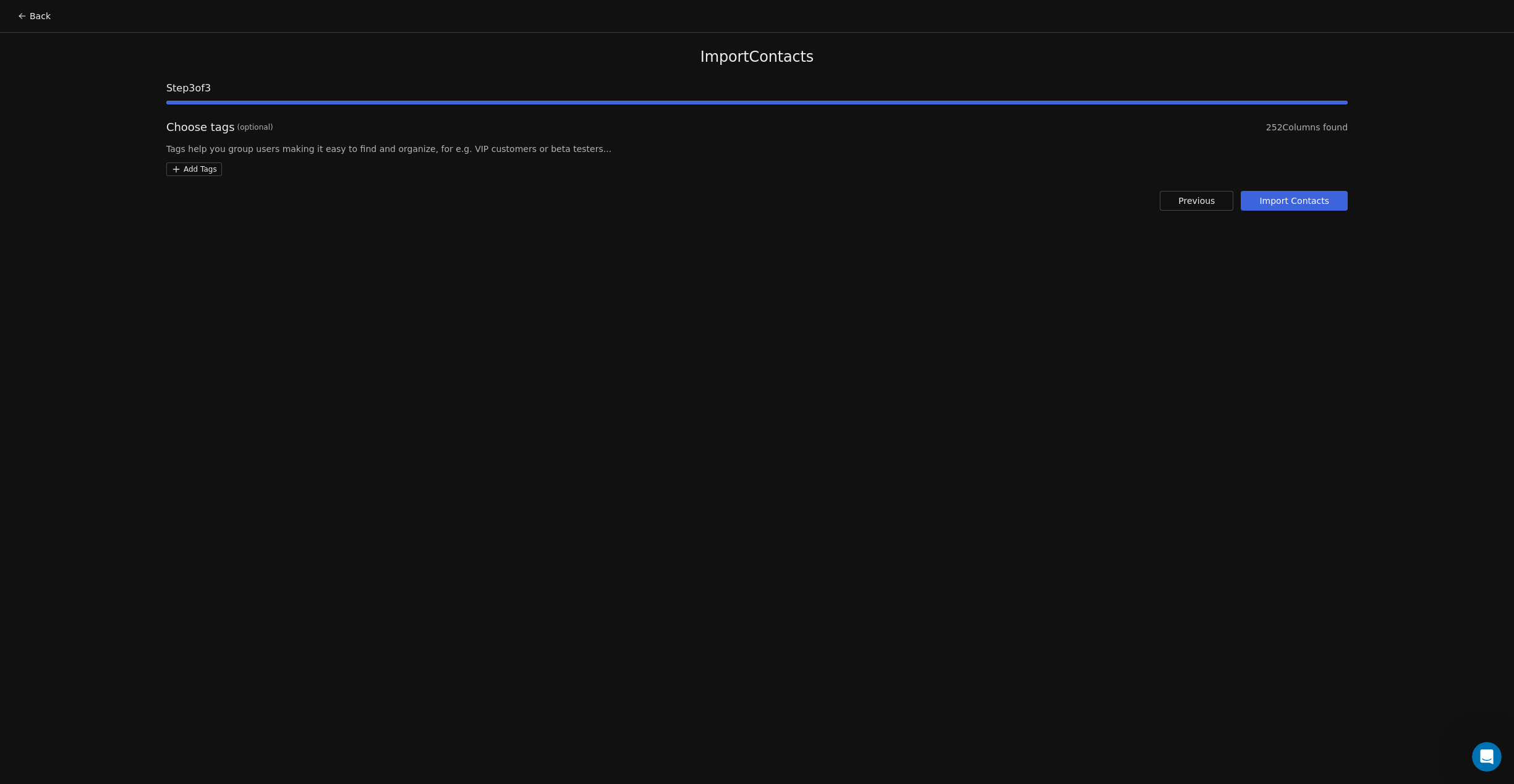
click at [203, 173] on html "Back Import Contacts Step 3 of 3 Choose tags (optional) 252 Columns found Tags …" at bounding box center [757, 392] width 1514 height 784
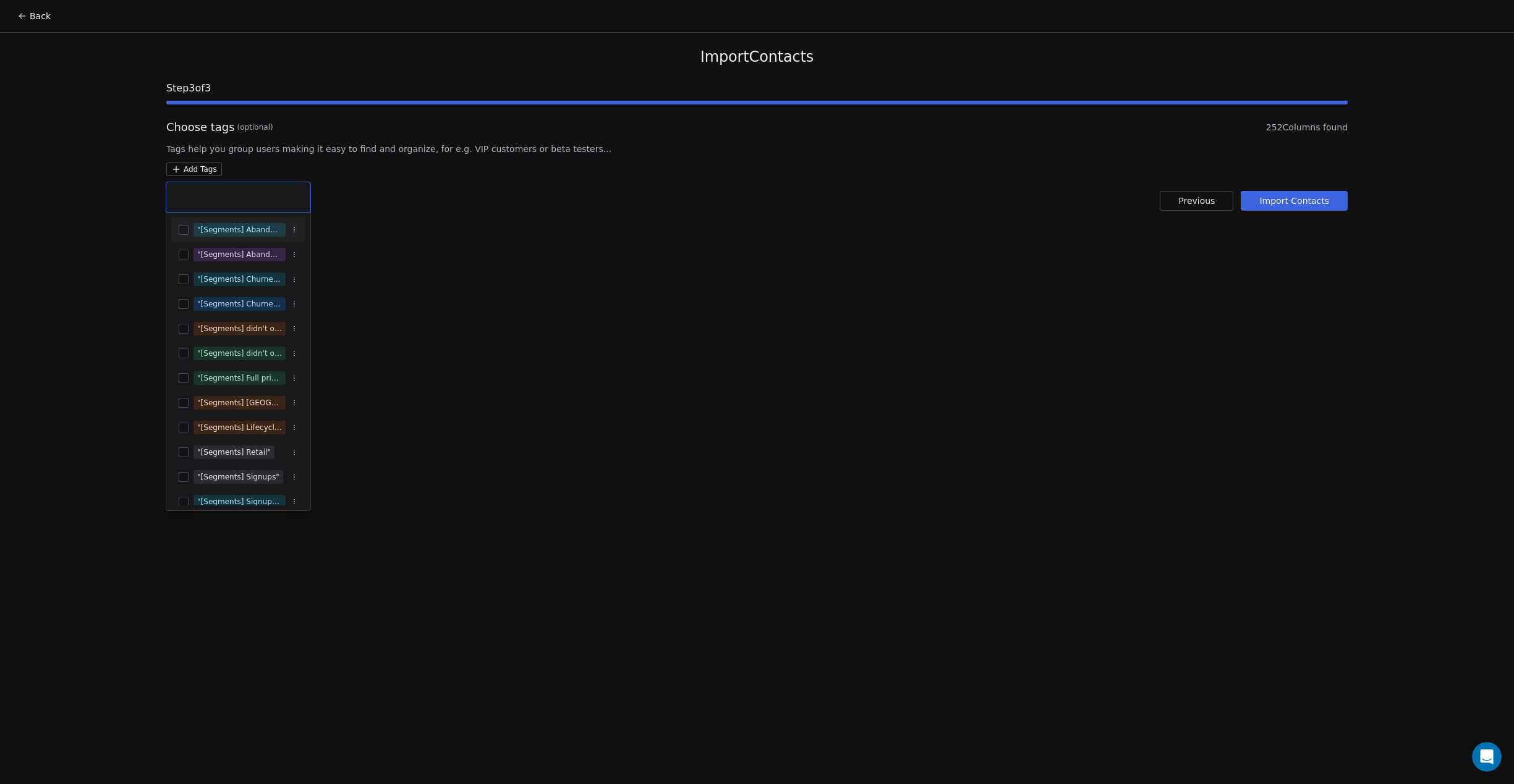
type input "**********"
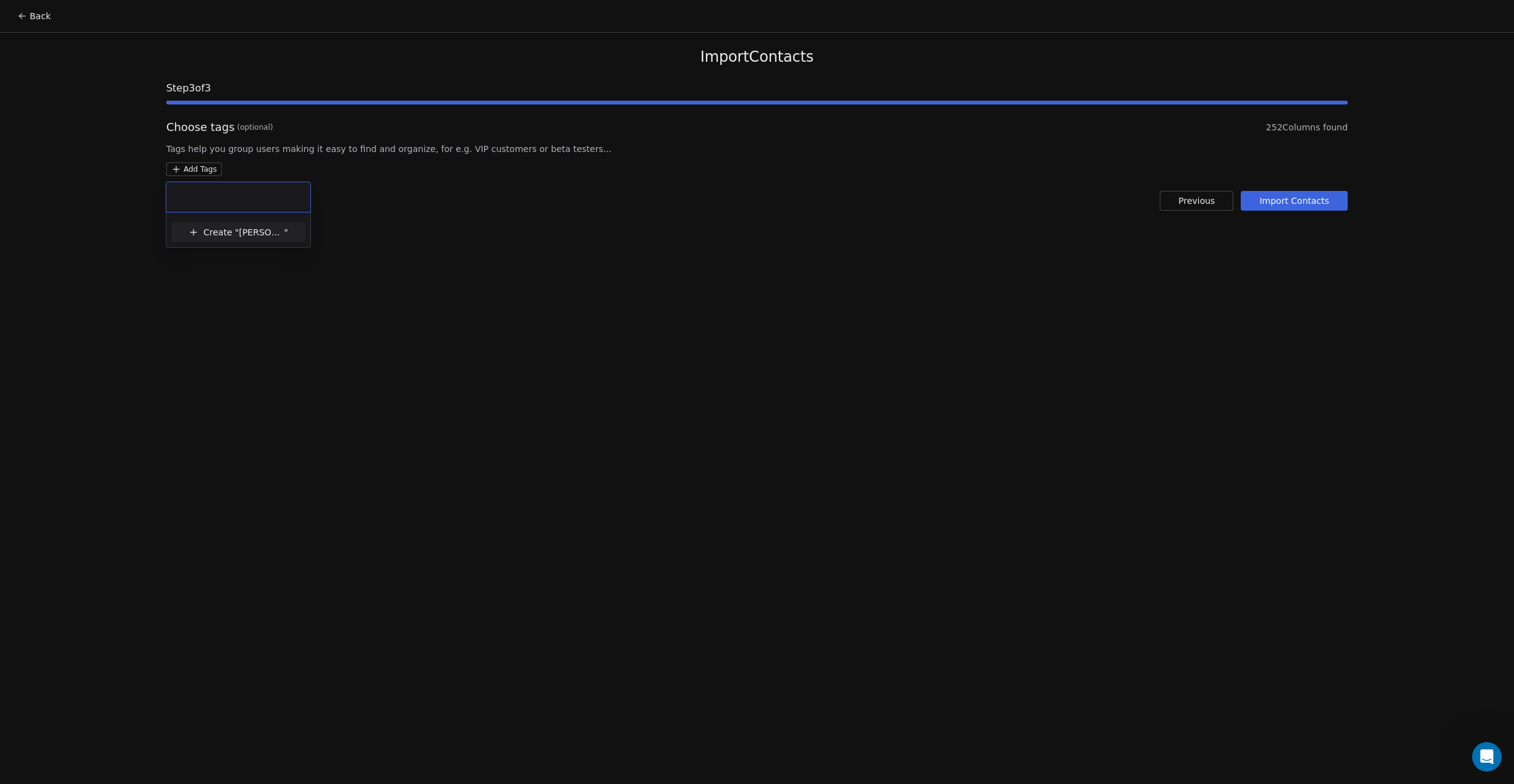
scroll to position [0, 0]
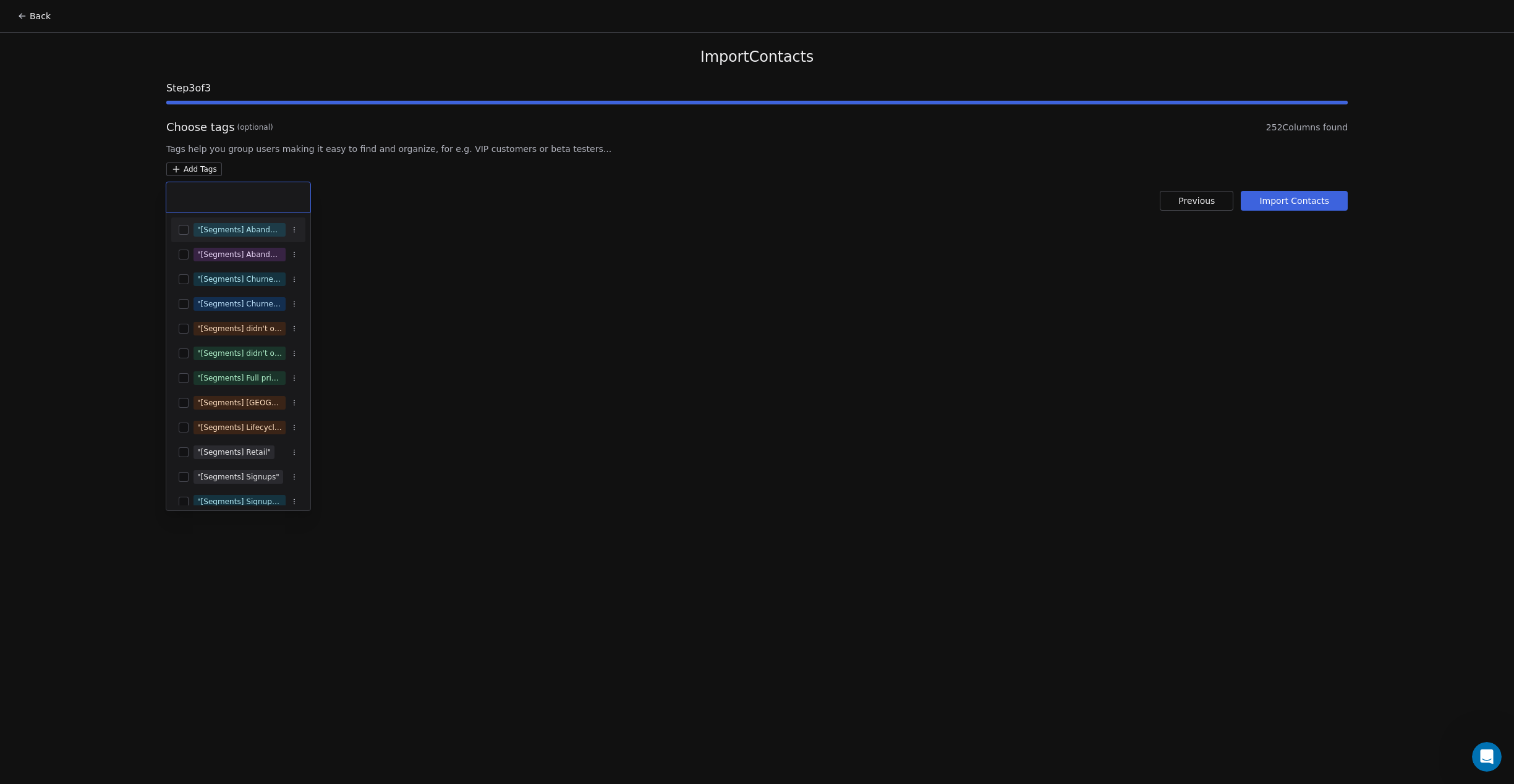
paste input "**********"
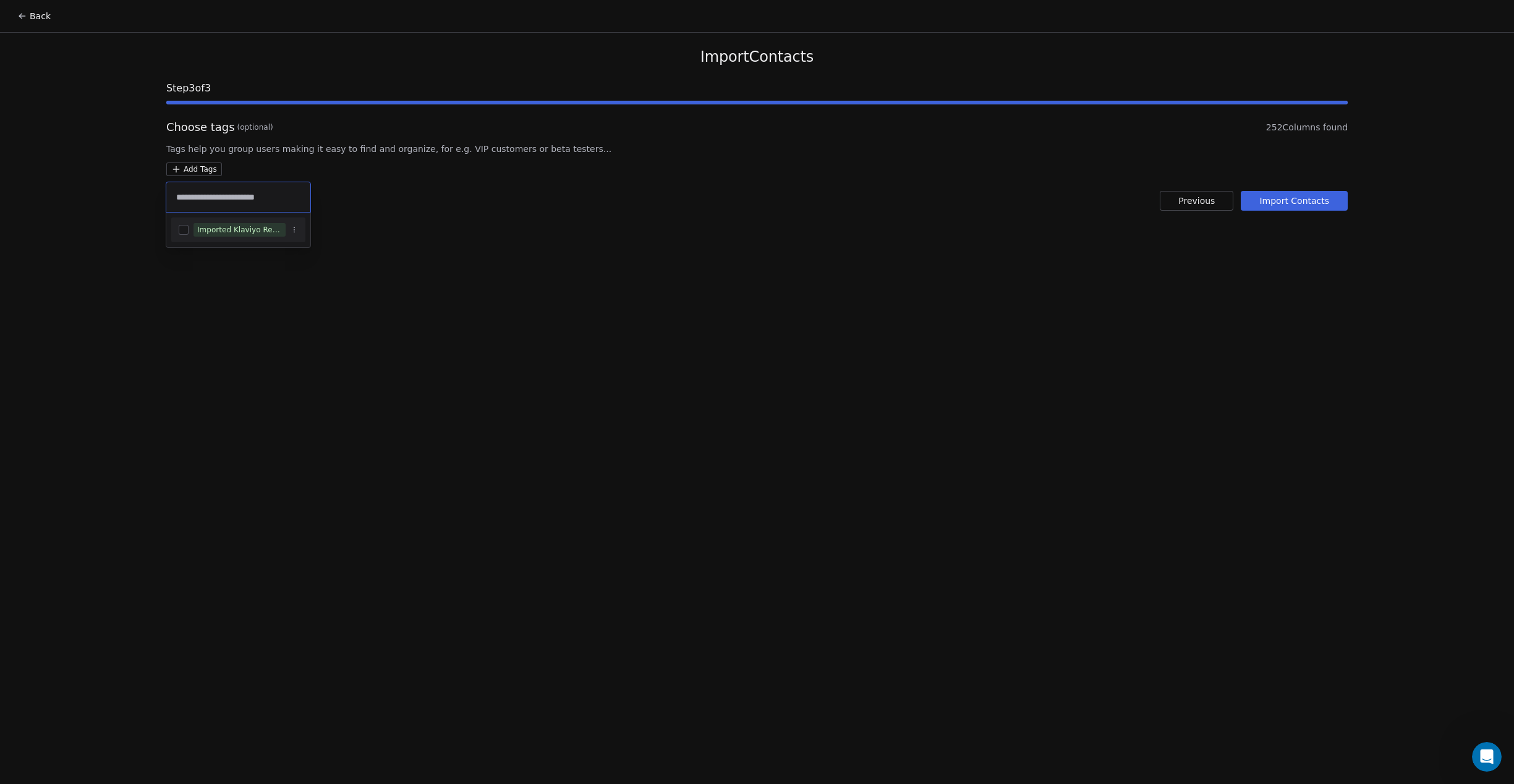
type input "**********"
click at [184, 230] on button "Suggestions" at bounding box center [184, 230] width 10 height 10
click at [184, 230] on div "Imported Klaviyo Reengage" at bounding box center [238, 230] width 144 height 35
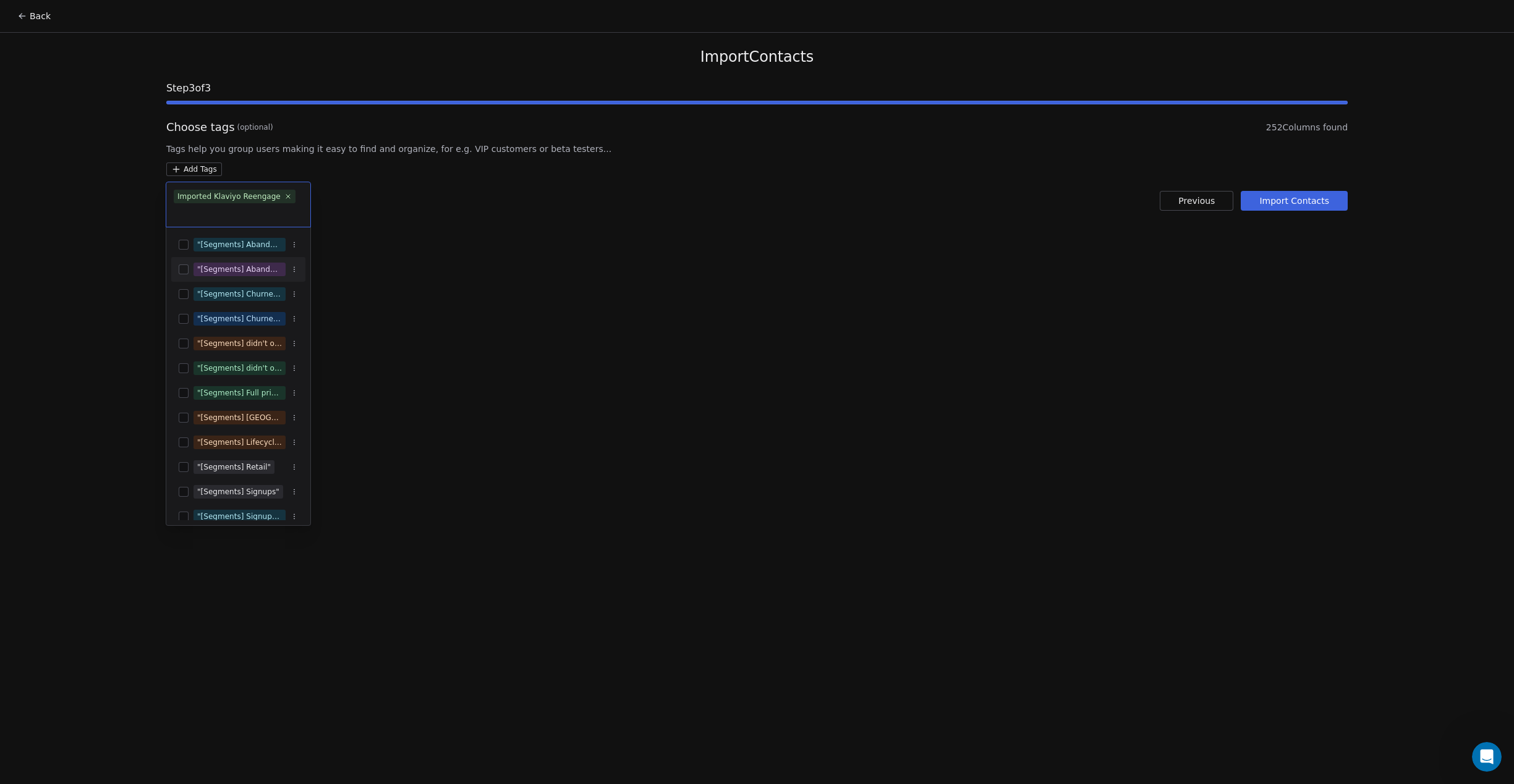
click at [685, 288] on html "Back Import Contacts Step 3 of 3 Choose tags (optional) 252 Columns found Tags …" at bounding box center [757, 392] width 1514 height 784
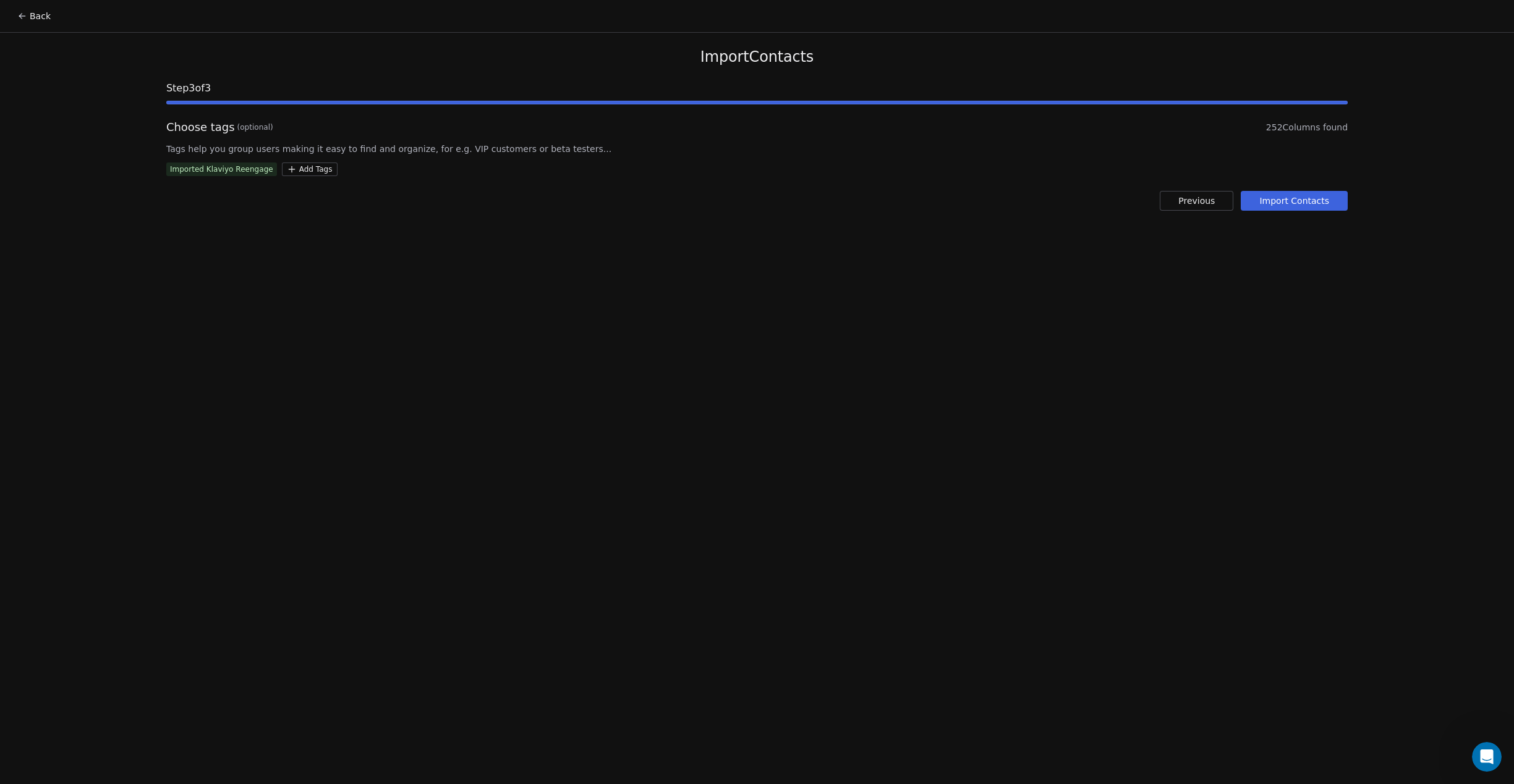
click at [1313, 203] on button "Import Contacts" at bounding box center [1294, 200] width 107 height 20
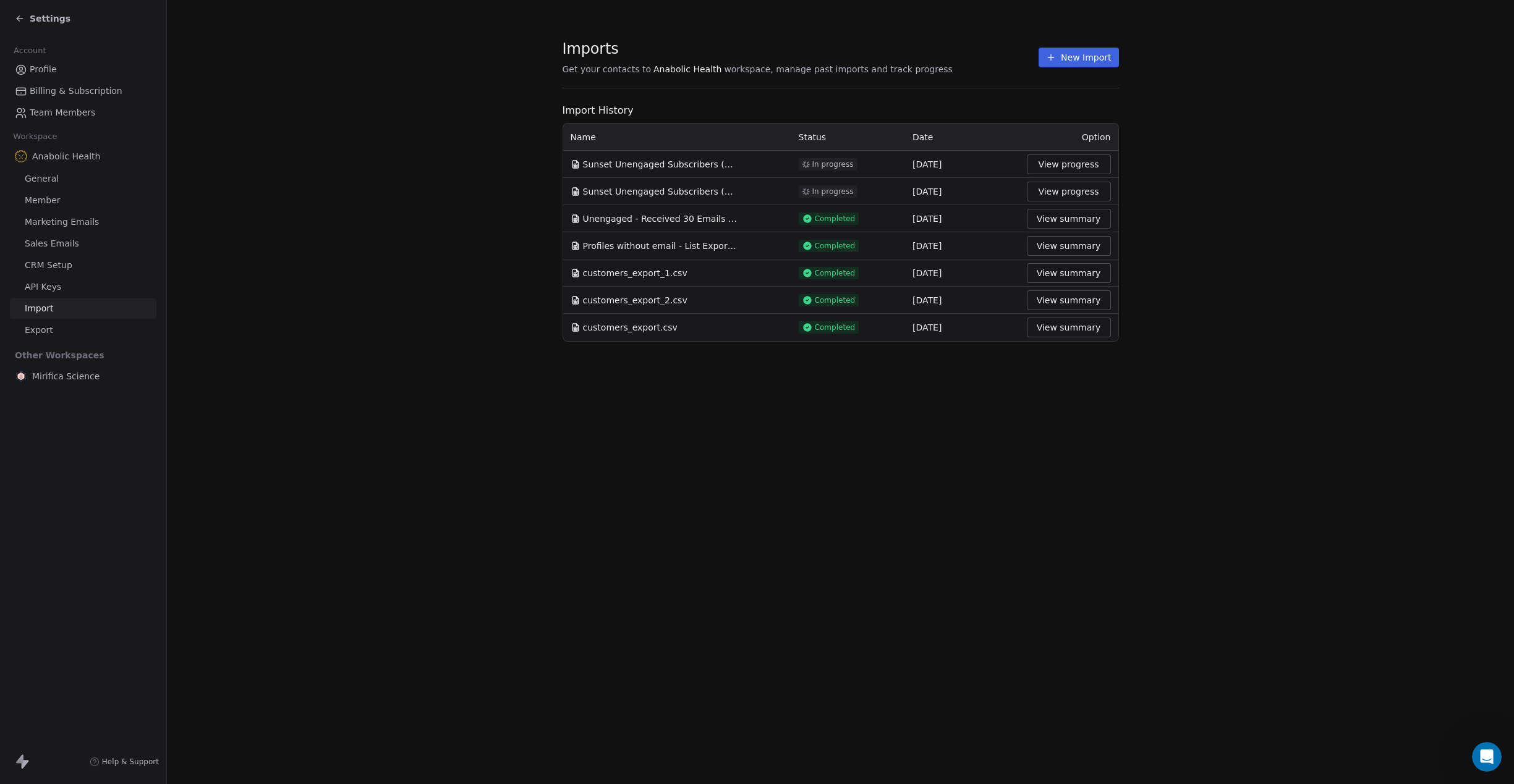
click at [684, 164] on span "Sunset Unengaged Subscribers (Sunset Finished = True) - List Export 2025-08-01.…" at bounding box center [660, 164] width 154 height 13
click at [682, 168] on span "Sunset Unengaged Subscribers (Sunset Finished = True) - List Export 2025-08-01.…" at bounding box center [660, 164] width 154 height 13
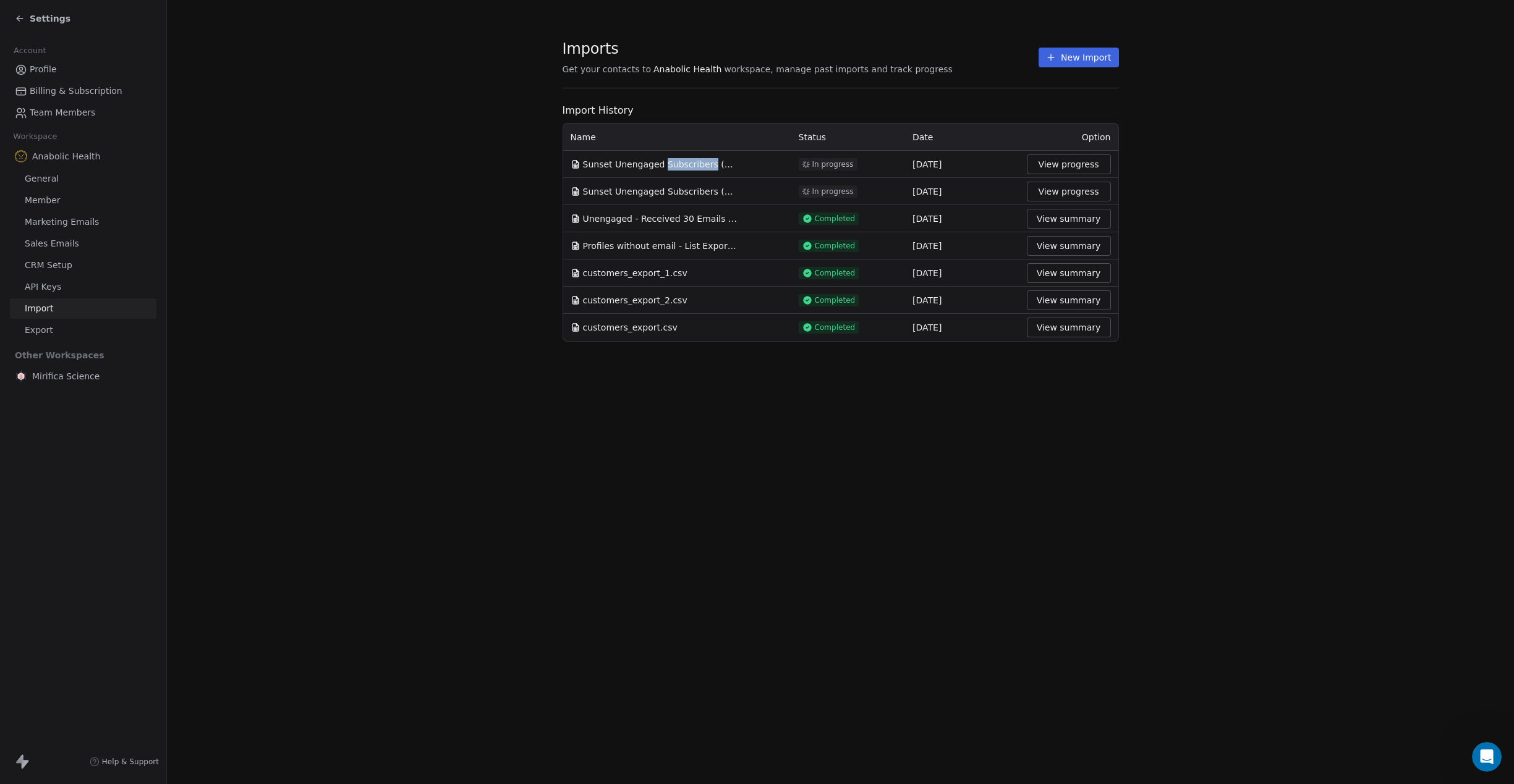
click at [682, 168] on span "Sunset Unengaged Subscribers (Sunset Finished = True) - List Export 2025-08-01.…" at bounding box center [660, 164] width 154 height 13
drag, startPoint x: 514, startPoint y: 346, endPoint x: 530, endPoint y: 323, distance: 28.0
click at [514, 346] on section "Imports Get your contacts to Anabolic Health workspace, manage past imports and…" at bounding box center [840, 191] width 1347 height 381
click at [652, 198] on td "Sunset Unengaged Subscribers (Sunset Finished = True) - List Export 2025-08-01.…" at bounding box center [677, 191] width 228 height 27
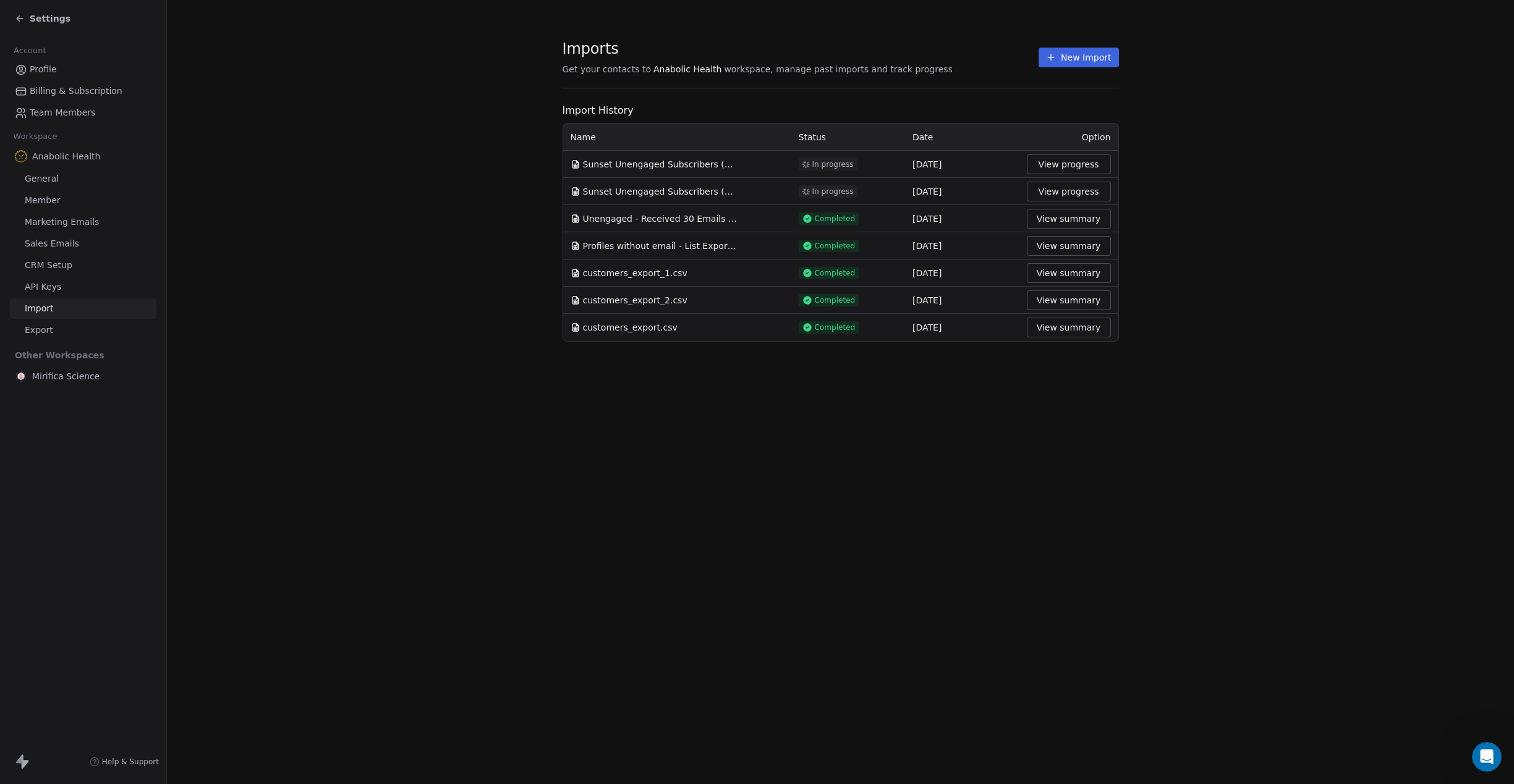
click at [652, 192] on span "Sunset Unengaged Subscribers (Sunset Finished = True) - List Export 2025-08-01.…" at bounding box center [660, 191] width 154 height 13
click at [1249, 393] on div "Imports Get your contacts to Anabolic Health workspace, manage past imports and…" at bounding box center [840, 392] width 1347 height 784
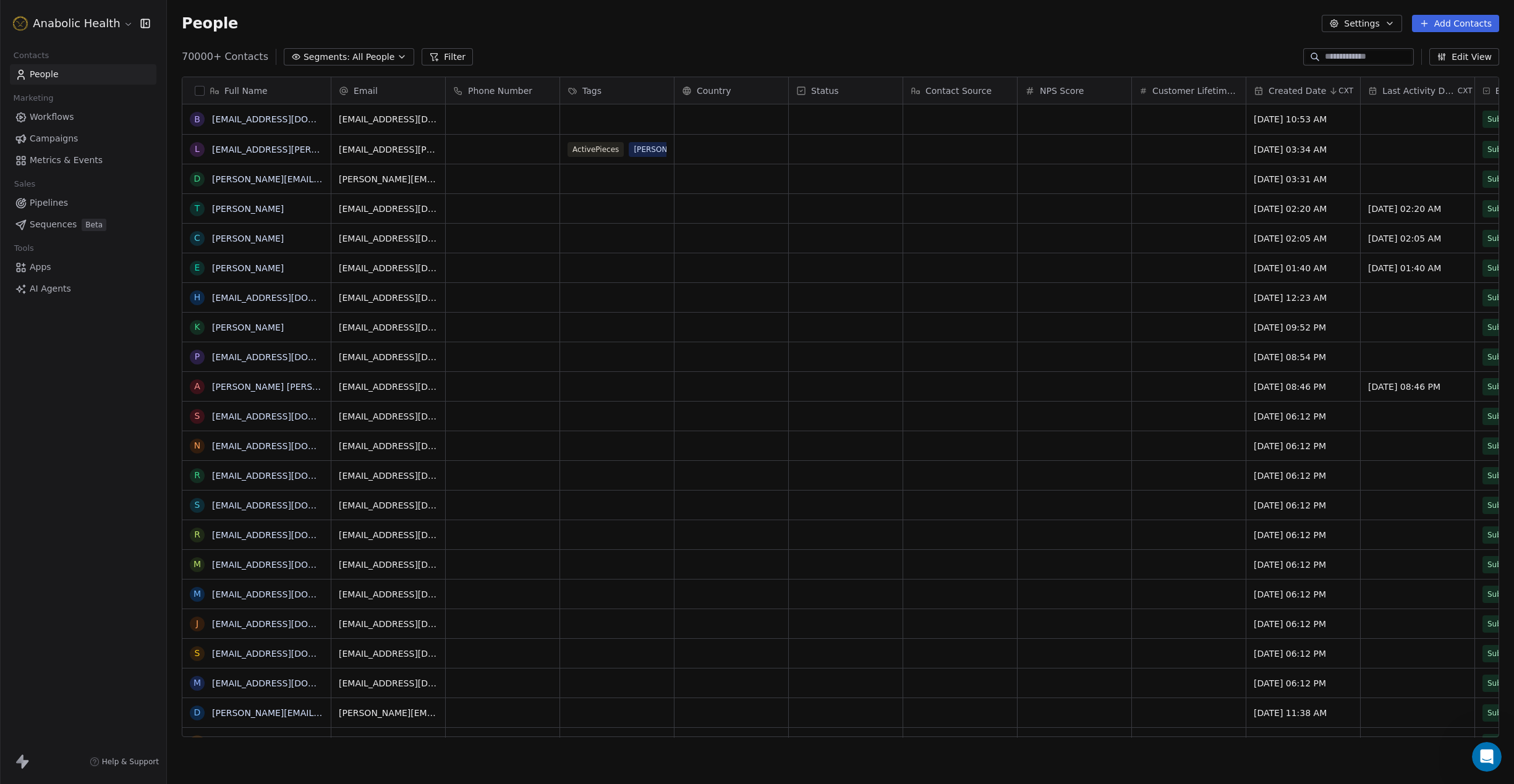
scroll to position [689, 1347]
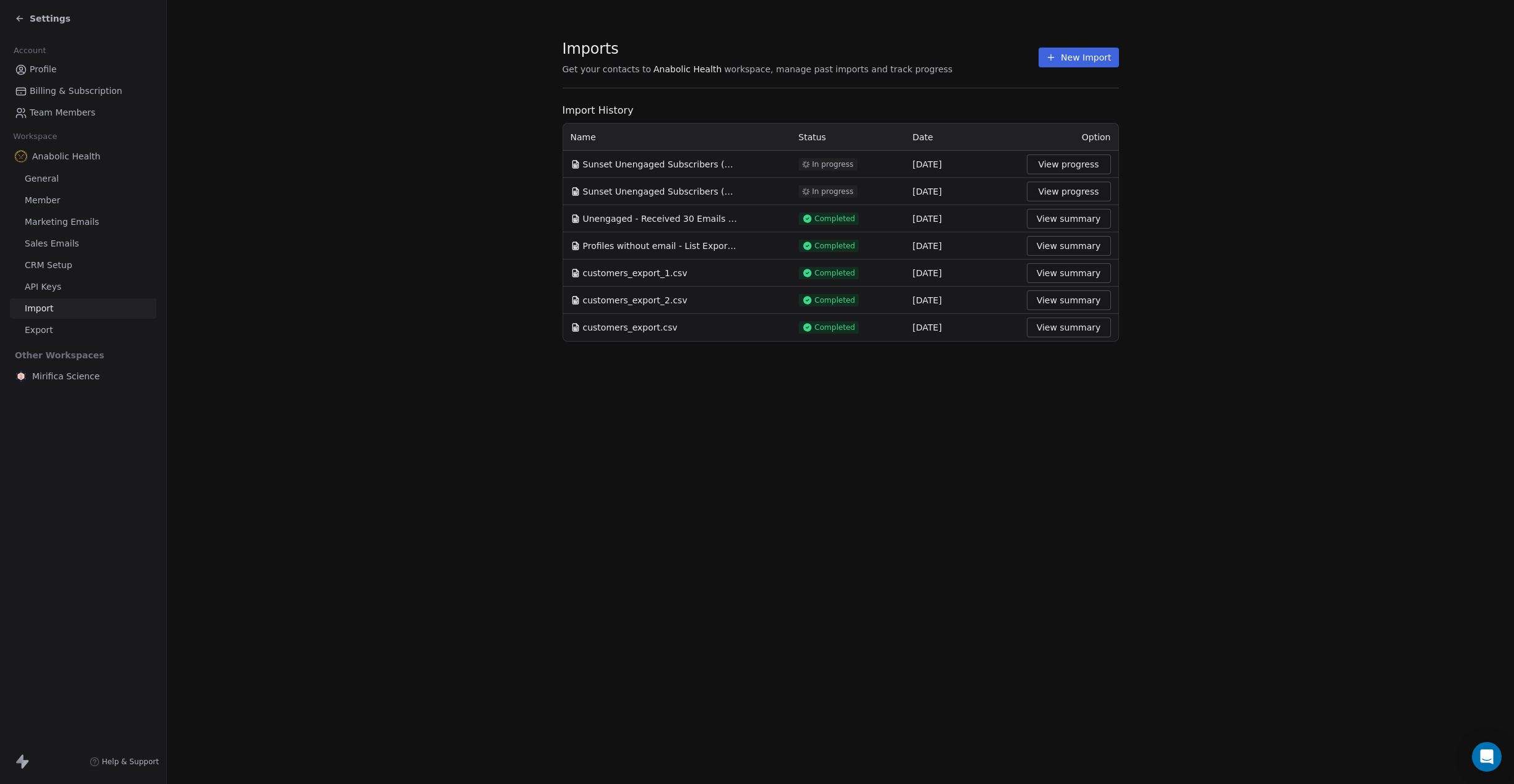
click at [1080, 57] on button "New Import" at bounding box center [1078, 57] width 79 height 20
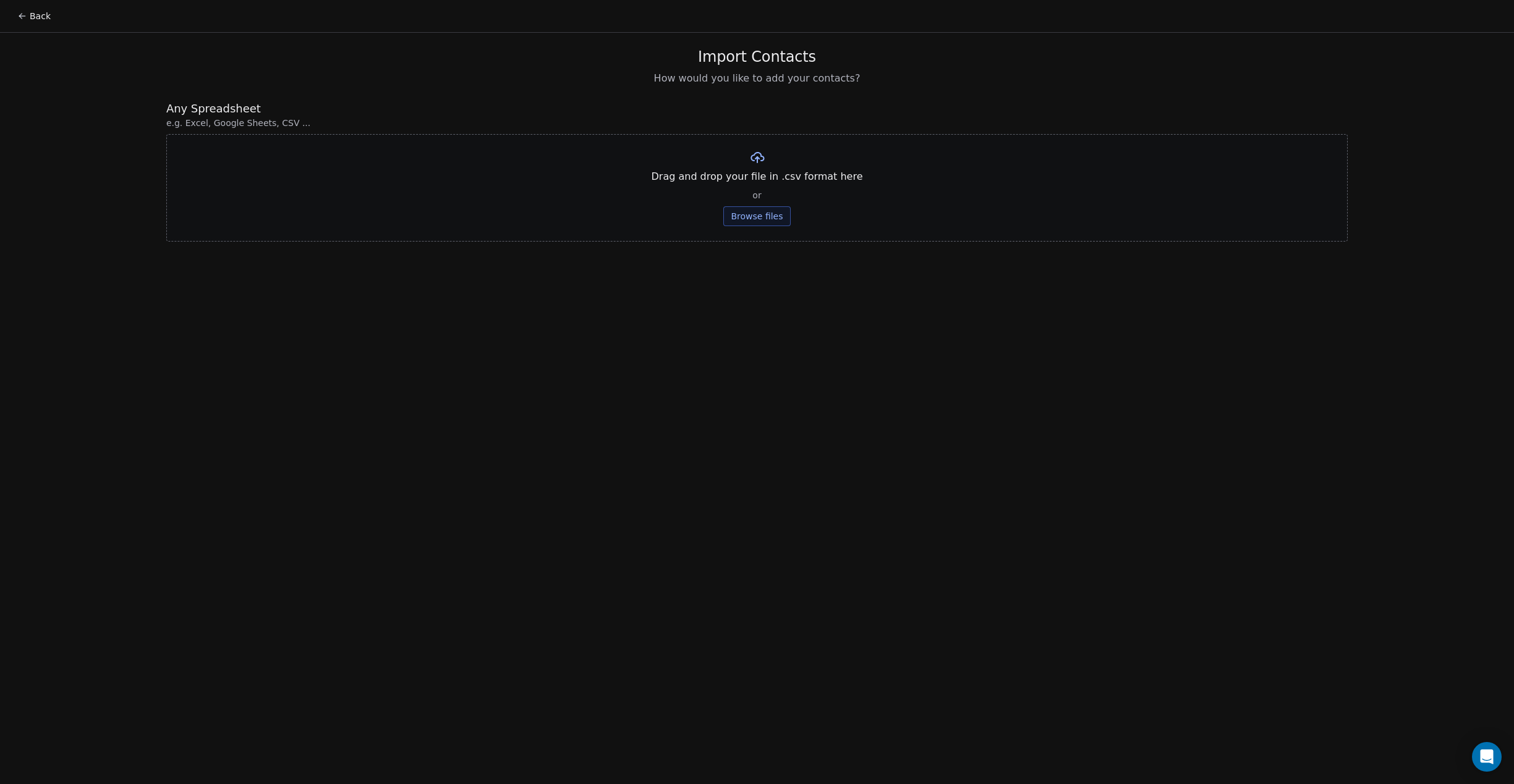
click at [760, 215] on button "Browse files" at bounding box center [757, 216] width 67 height 20
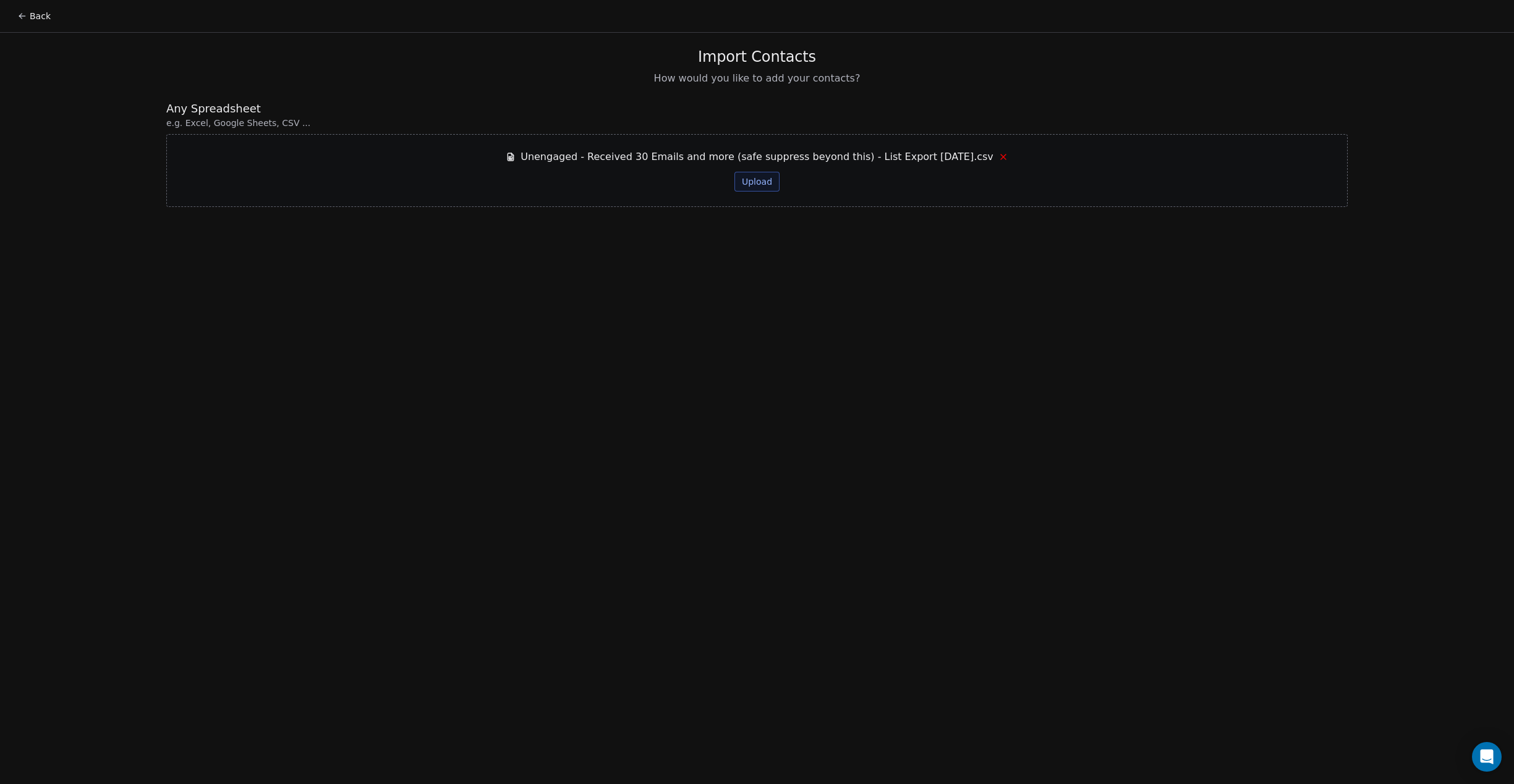
click at [711, 153] on span "Unengaged - Received 30 Emails and more (safe suppress beyond this) - List Expo…" at bounding box center [757, 156] width 473 height 15
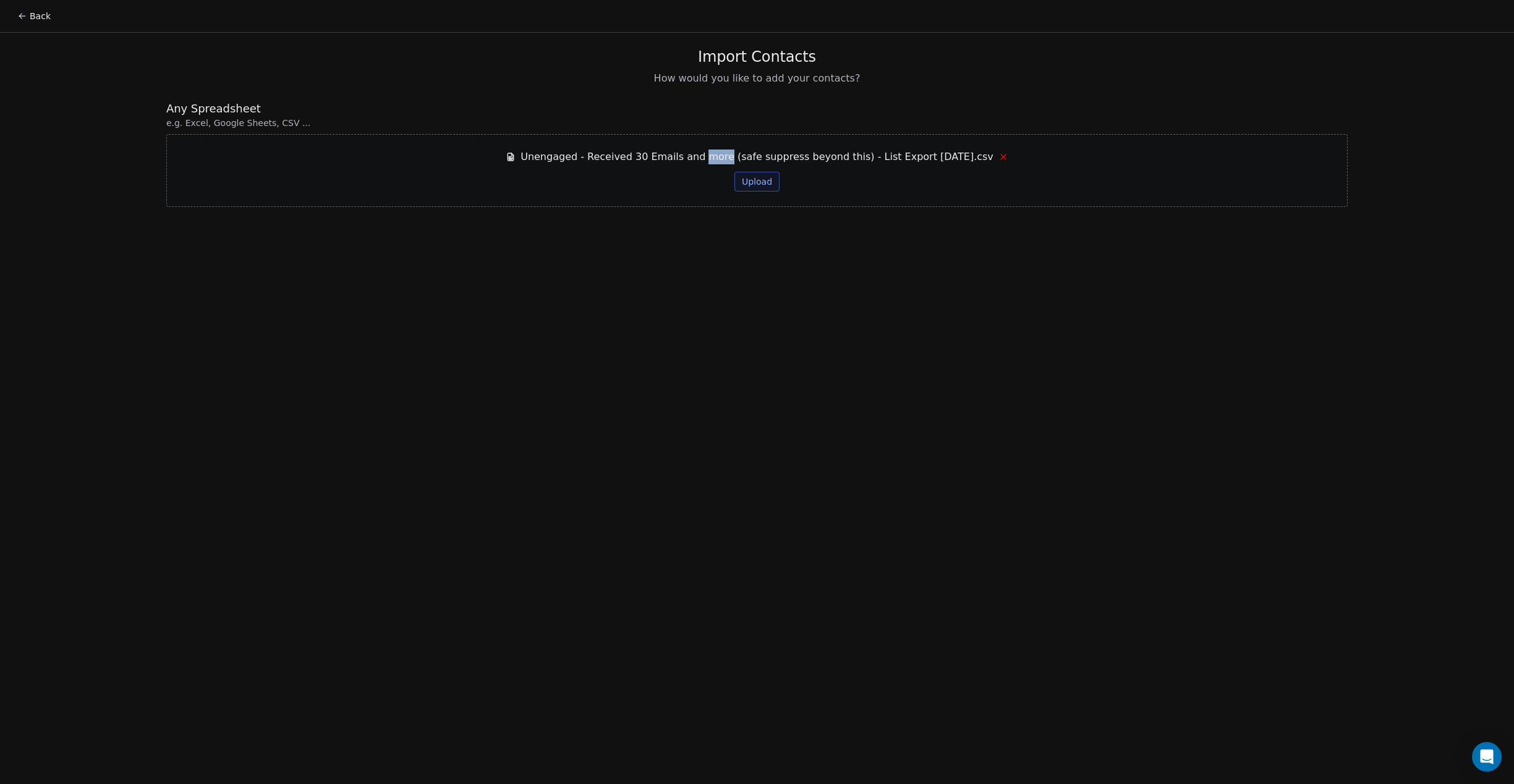
click at [711, 153] on span "Unengaged - Received 30 Emails and more (safe suppress beyond this) - List Expo…" at bounding box center [757, 156] width 473 height 15
click at [751, 189] on button "Upload" at bounding box center [757, 181] width 45 height 20
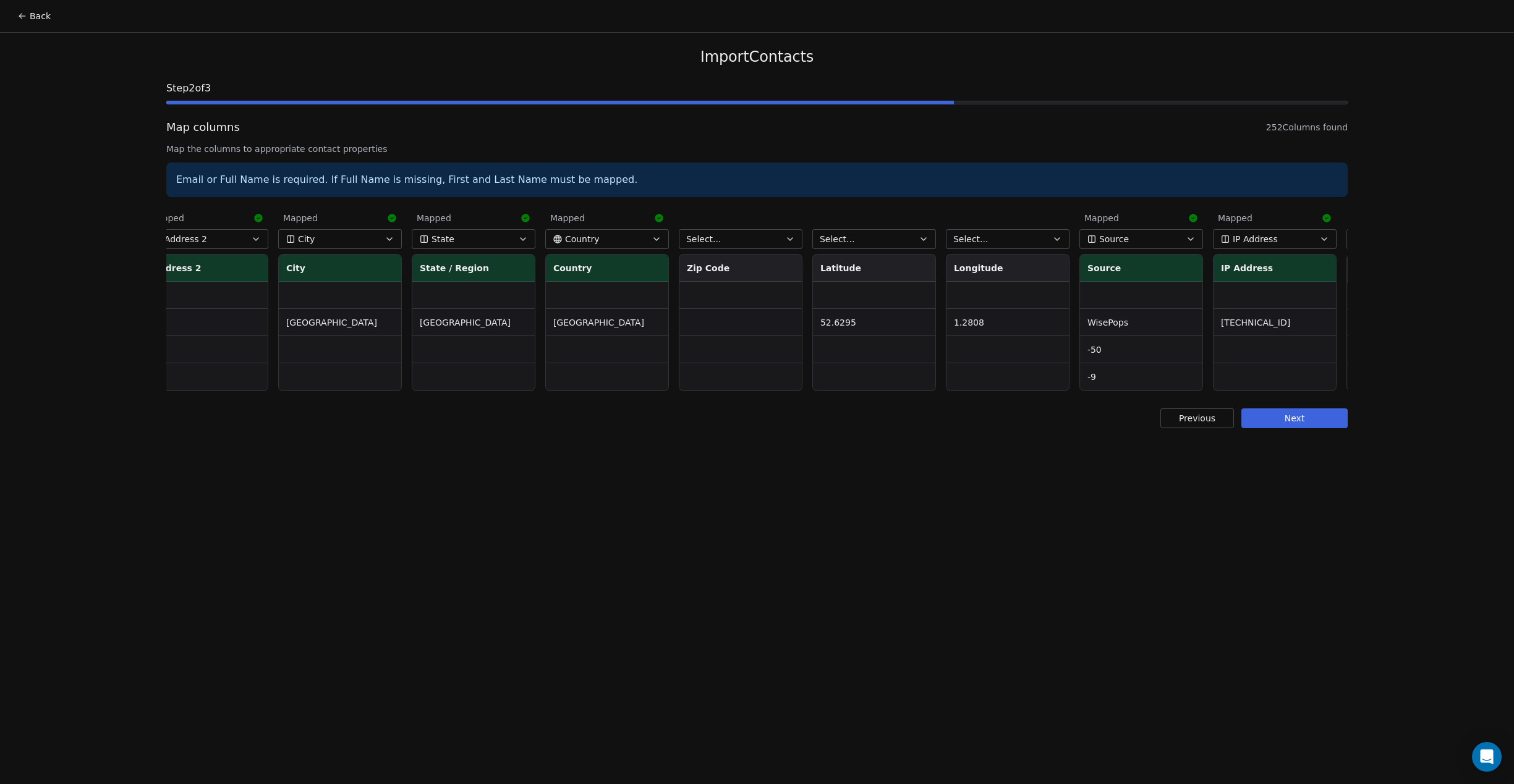
scroll to position [0, 1259]
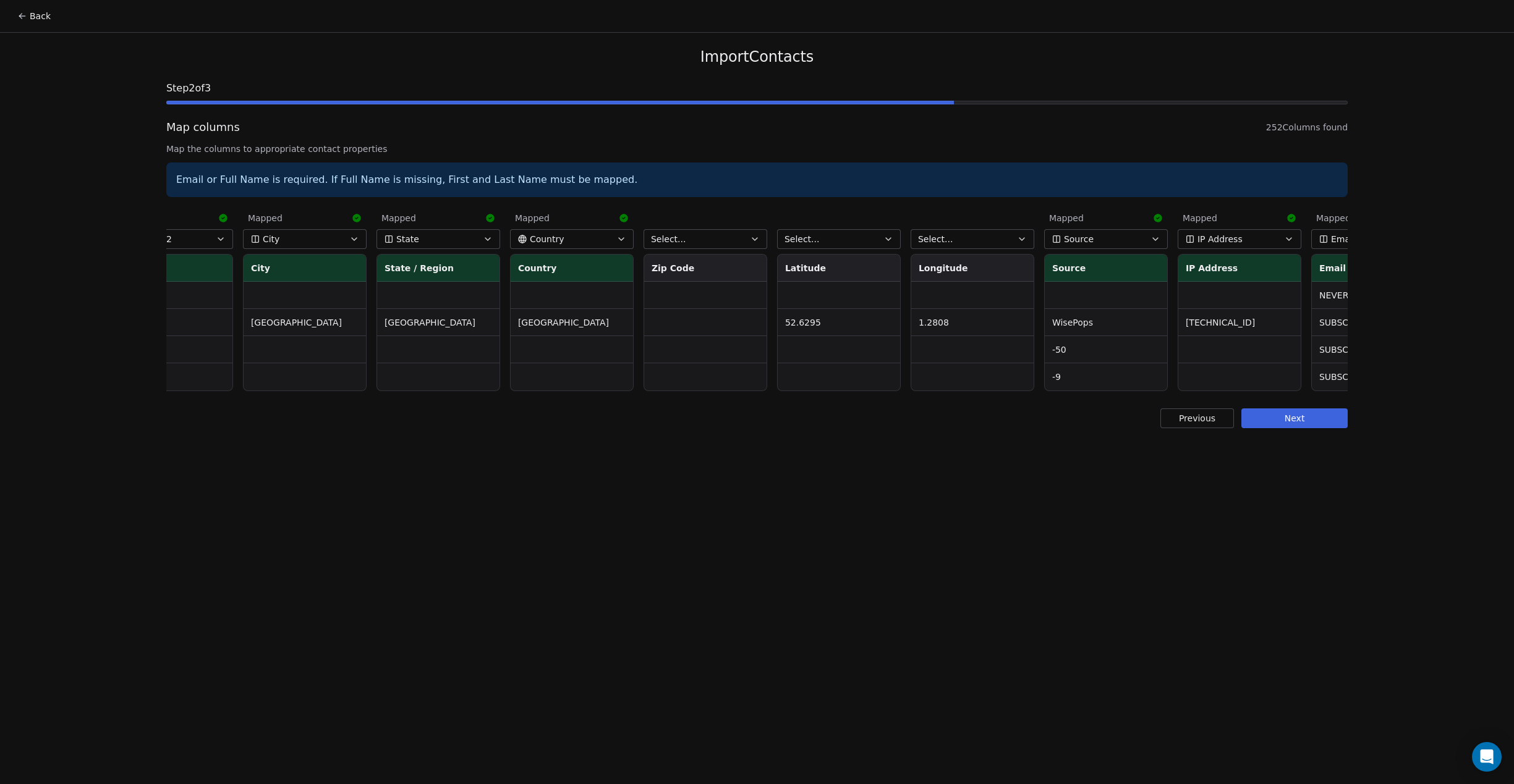
click at [670, 238] on span "Select..." at bounding box center [668, 239] width 35 height 13
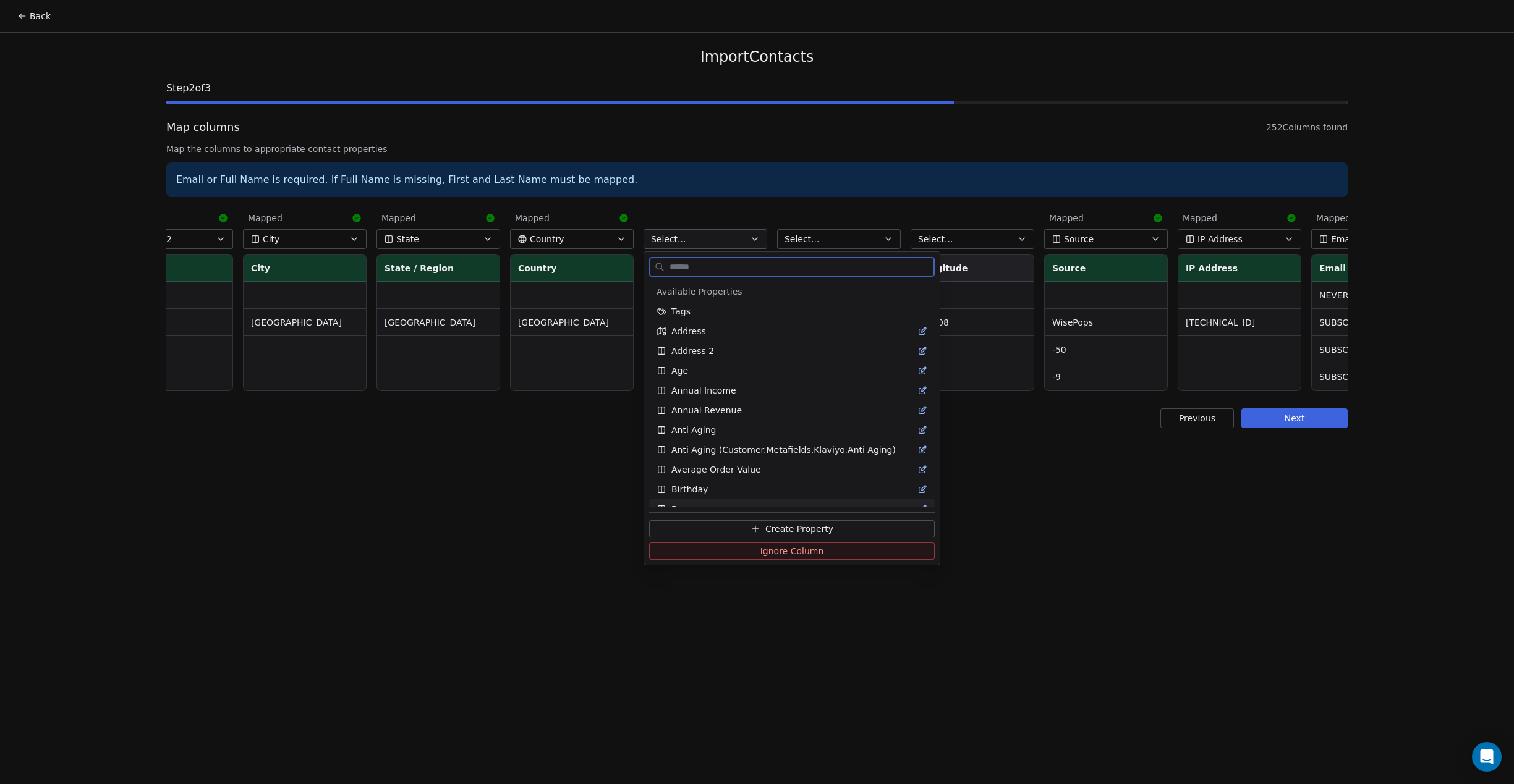
click at [734, 522] on button "Create Property" at bounding box center [792, 529] width 285 height 17
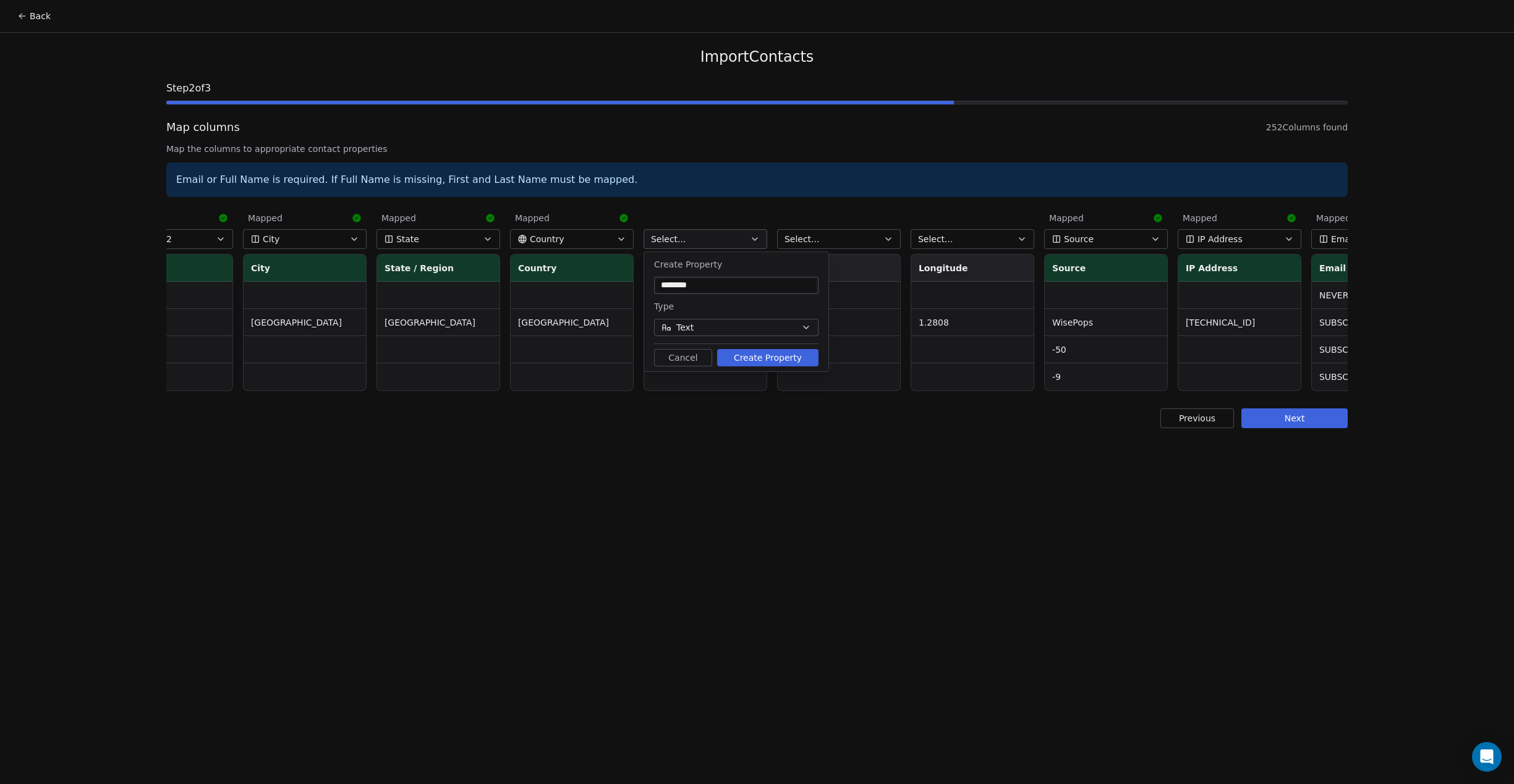
click at [757, 361] on button "Create Property" at bounding box center [768, 358] width 102 height 17
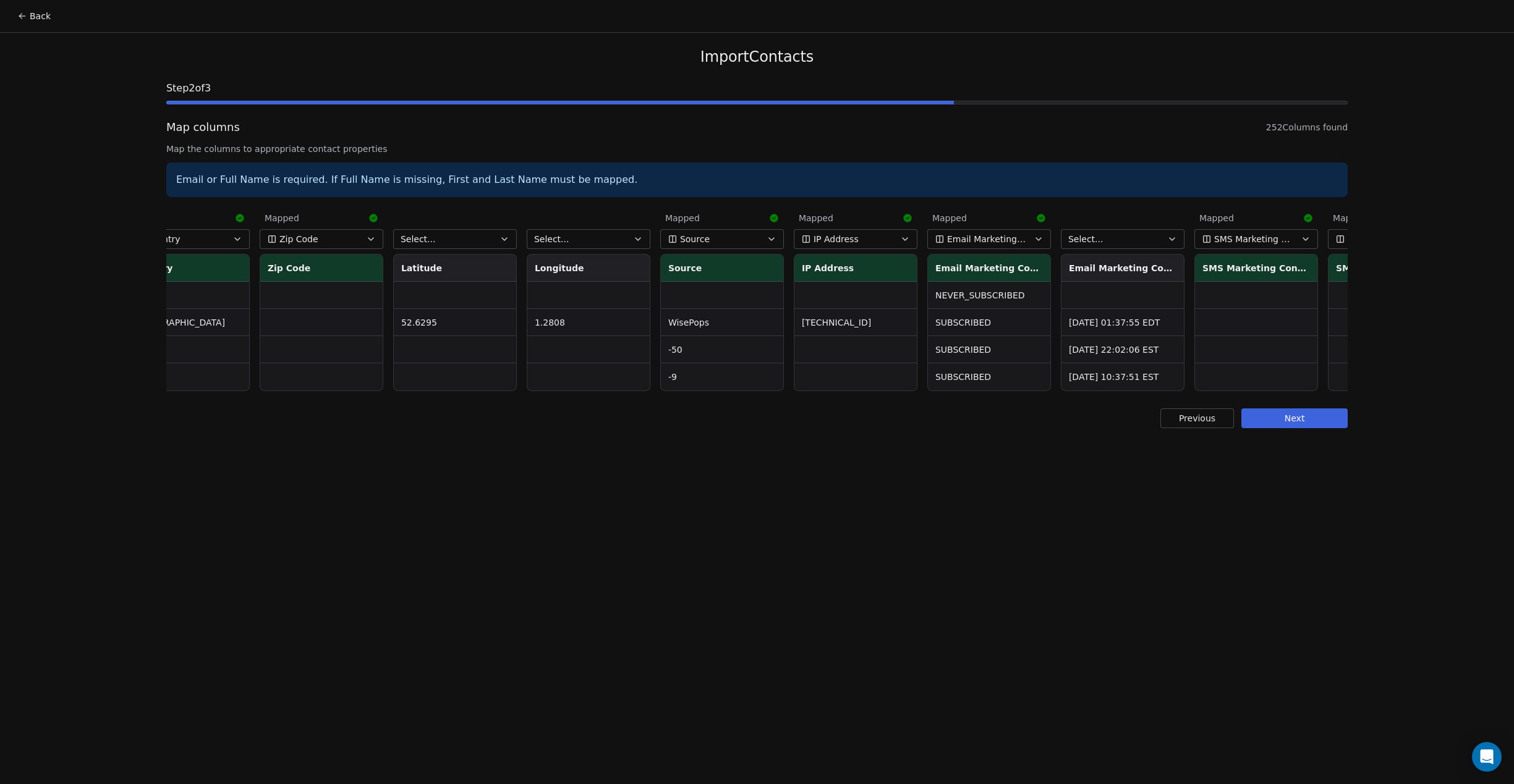
scroll to position [0, 1661]
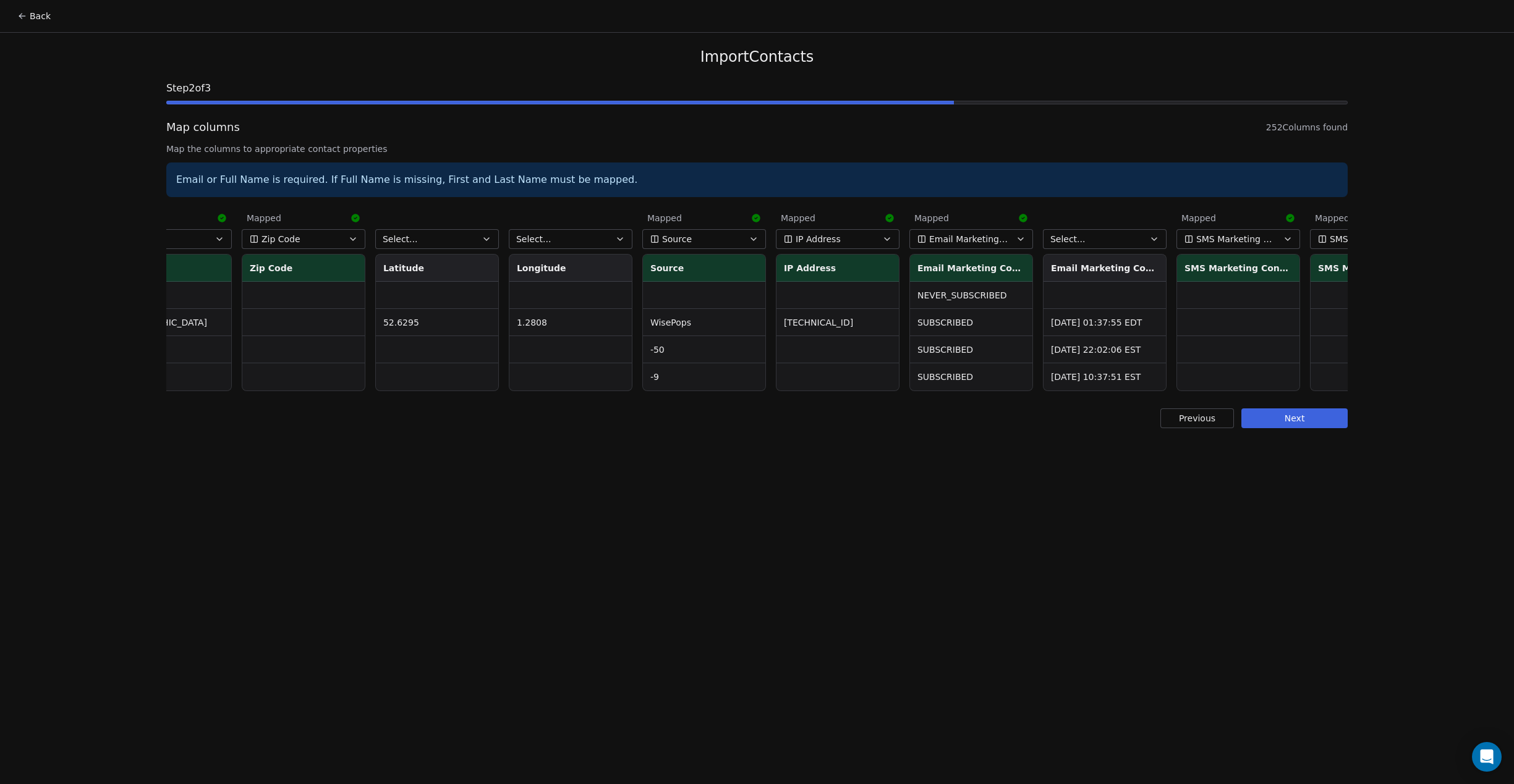
click at [962, 243] on span "Email Marketing Consent" at bounding box center [969, 239] width 80 height 13
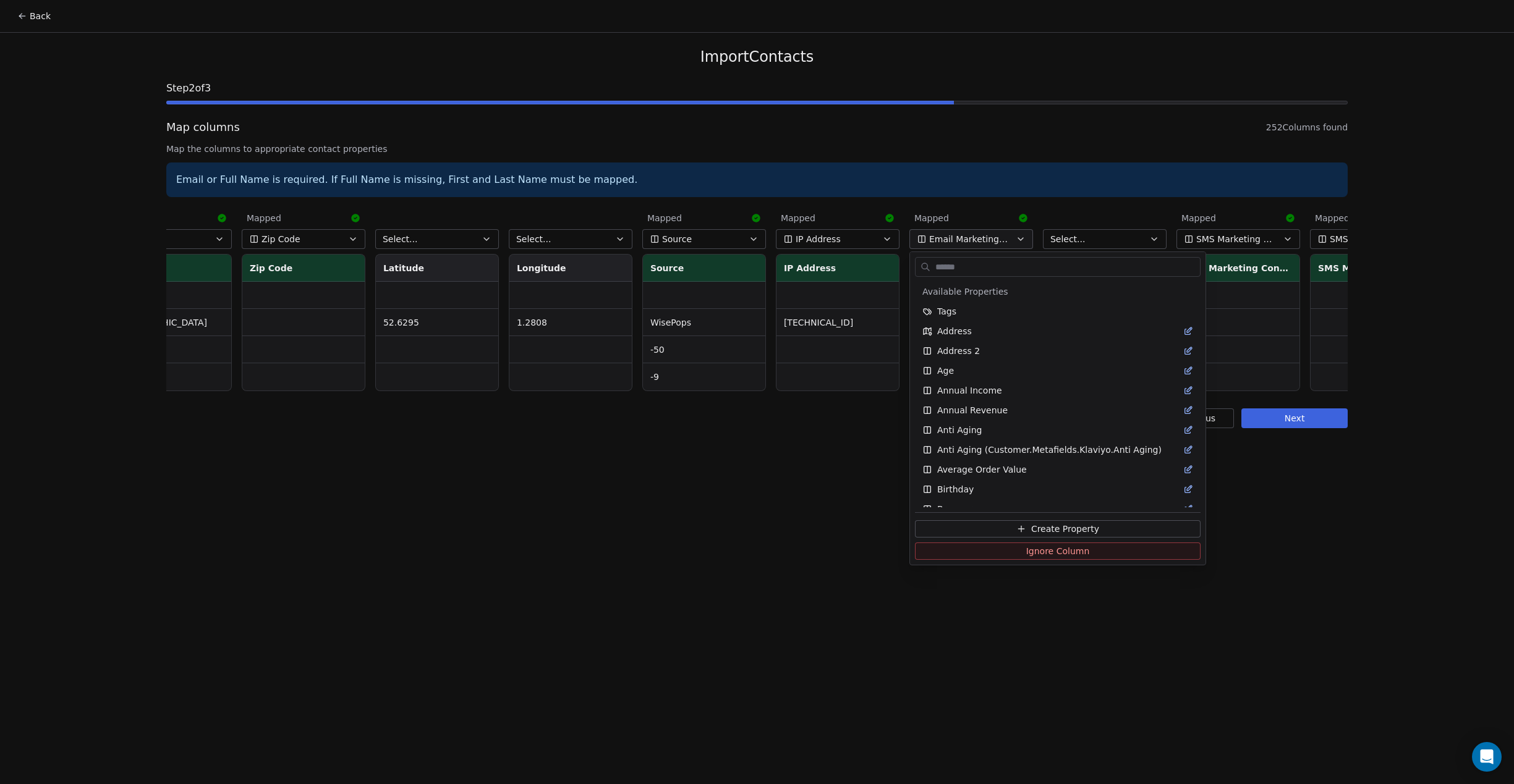
scroll to position [981, 0]
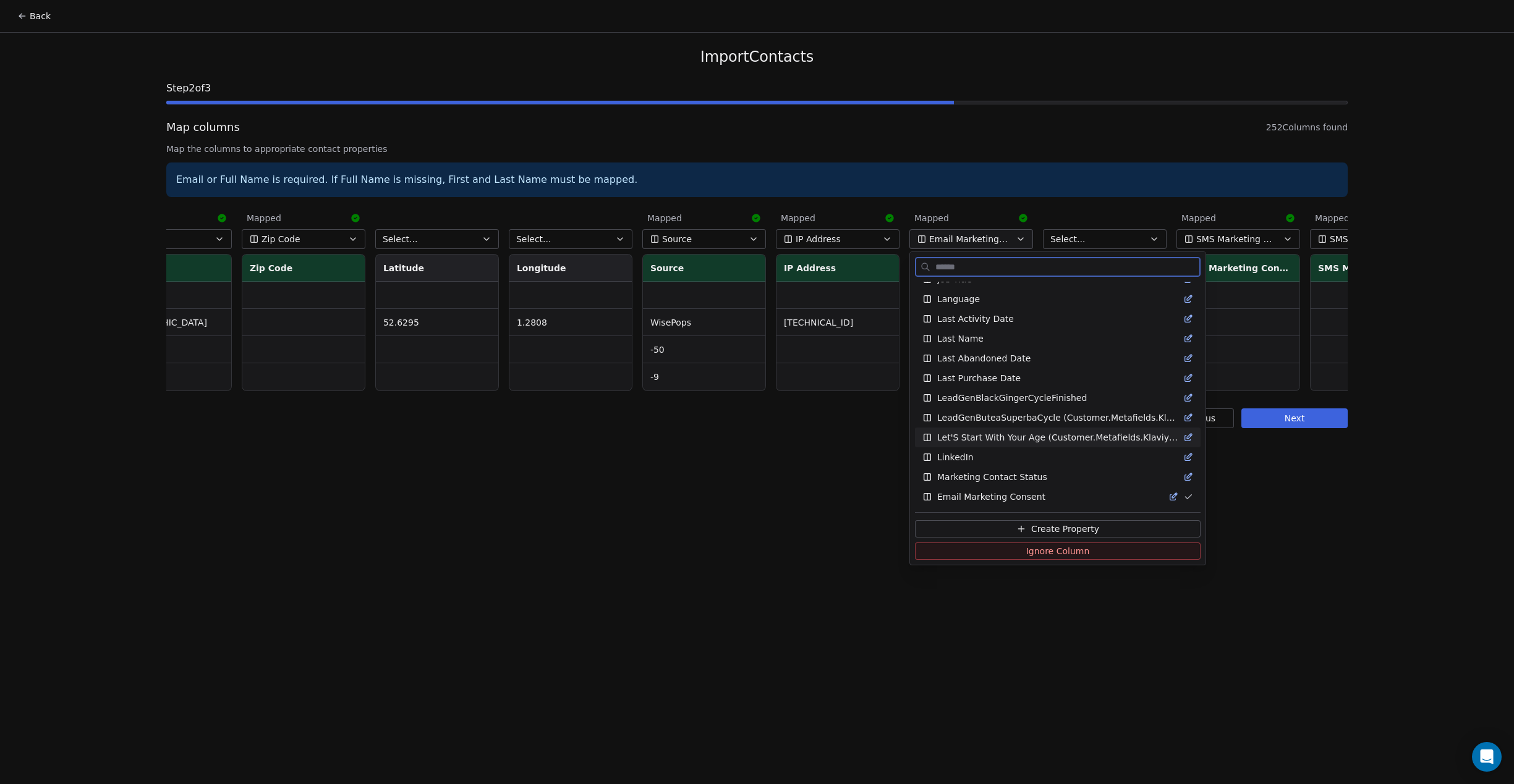
click at [1016, 553] on button "Ignore Column" at bounding box center [1057, 551] width 285 height 17
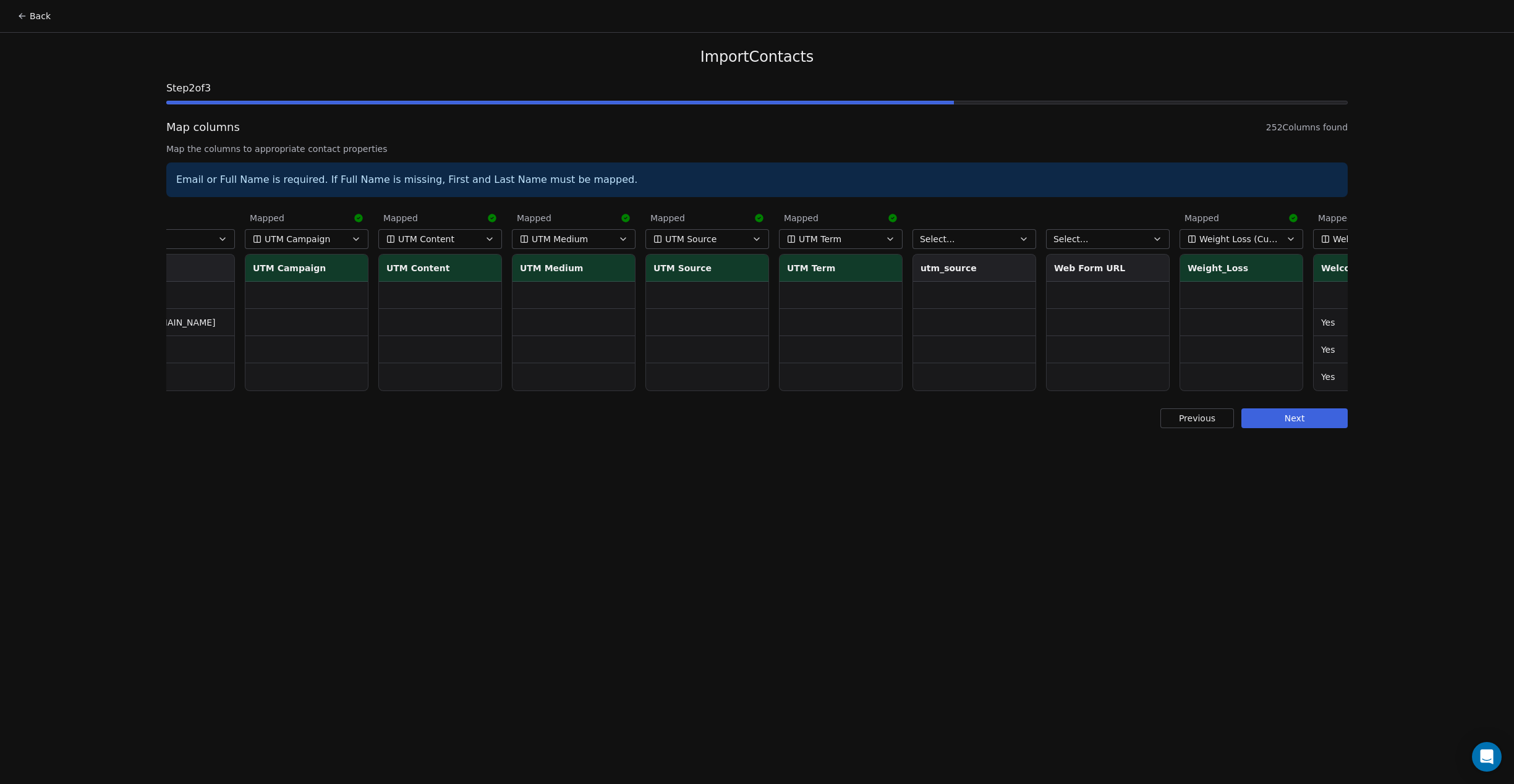
scroll to position [0, 31342]
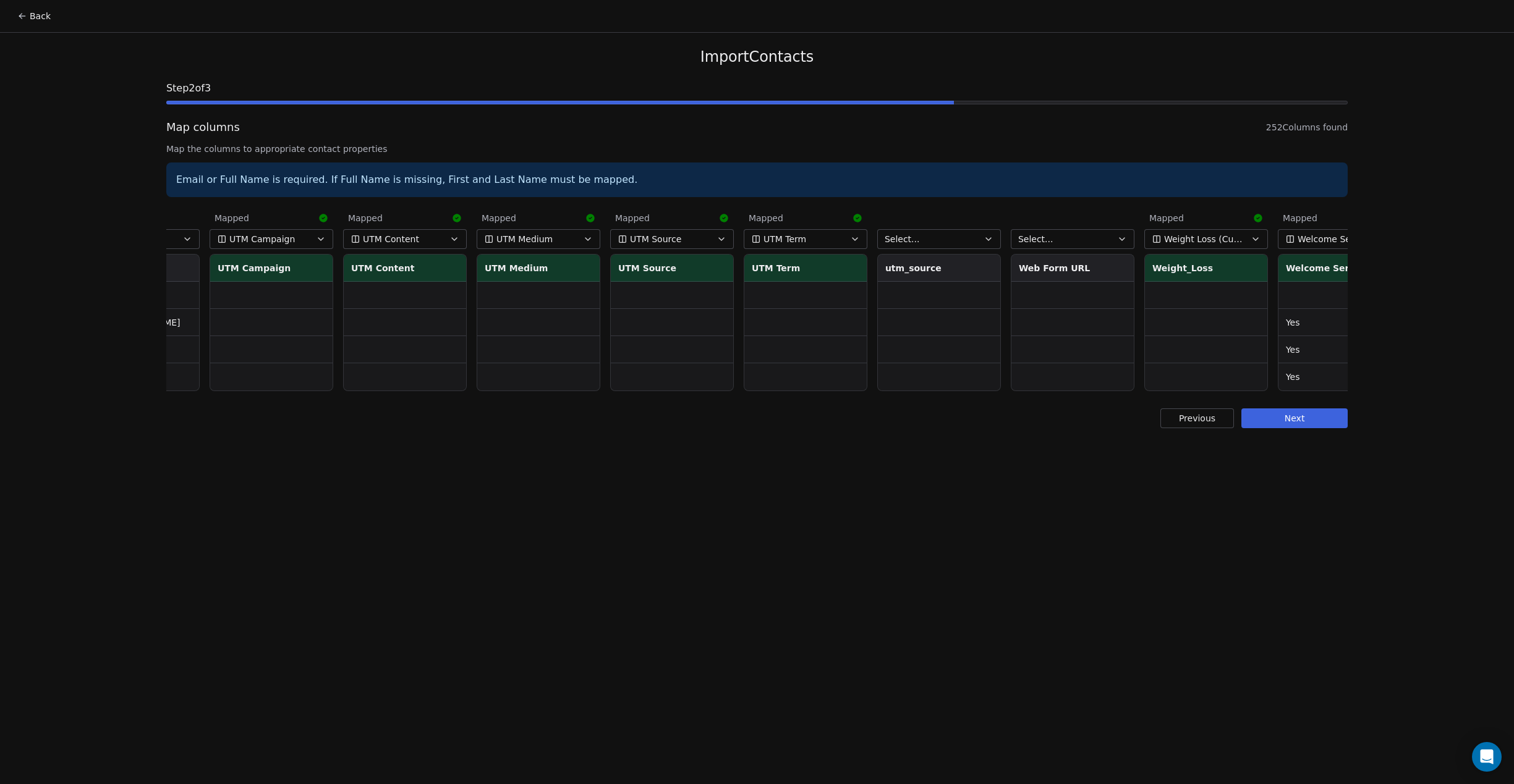
click at [965, 241] on button "Select..." at bounding box center [939, 239] width 124 height 20
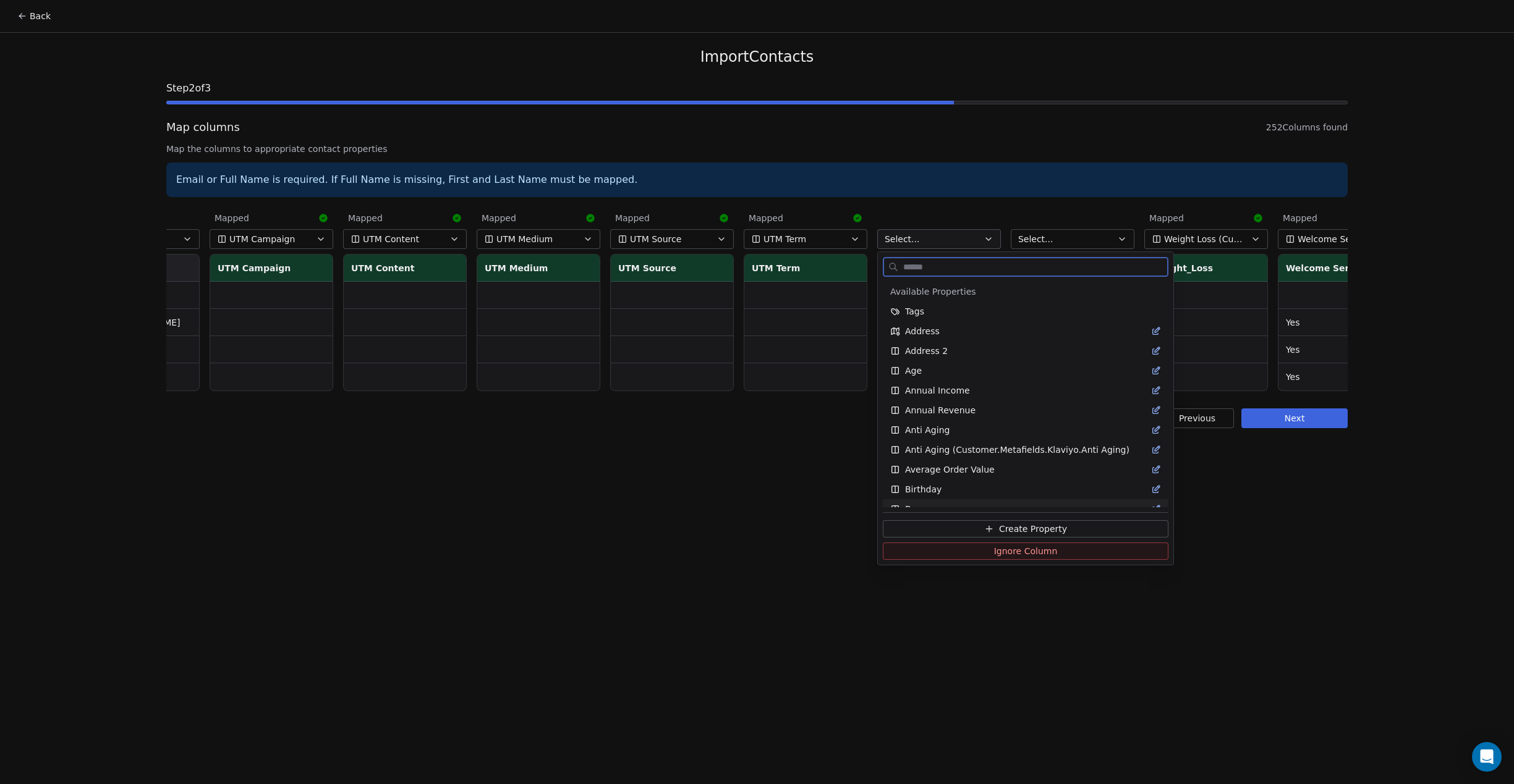
click at [965, 531] on button "Create Property" at bounding box center [1025, 529] width 285 height 17
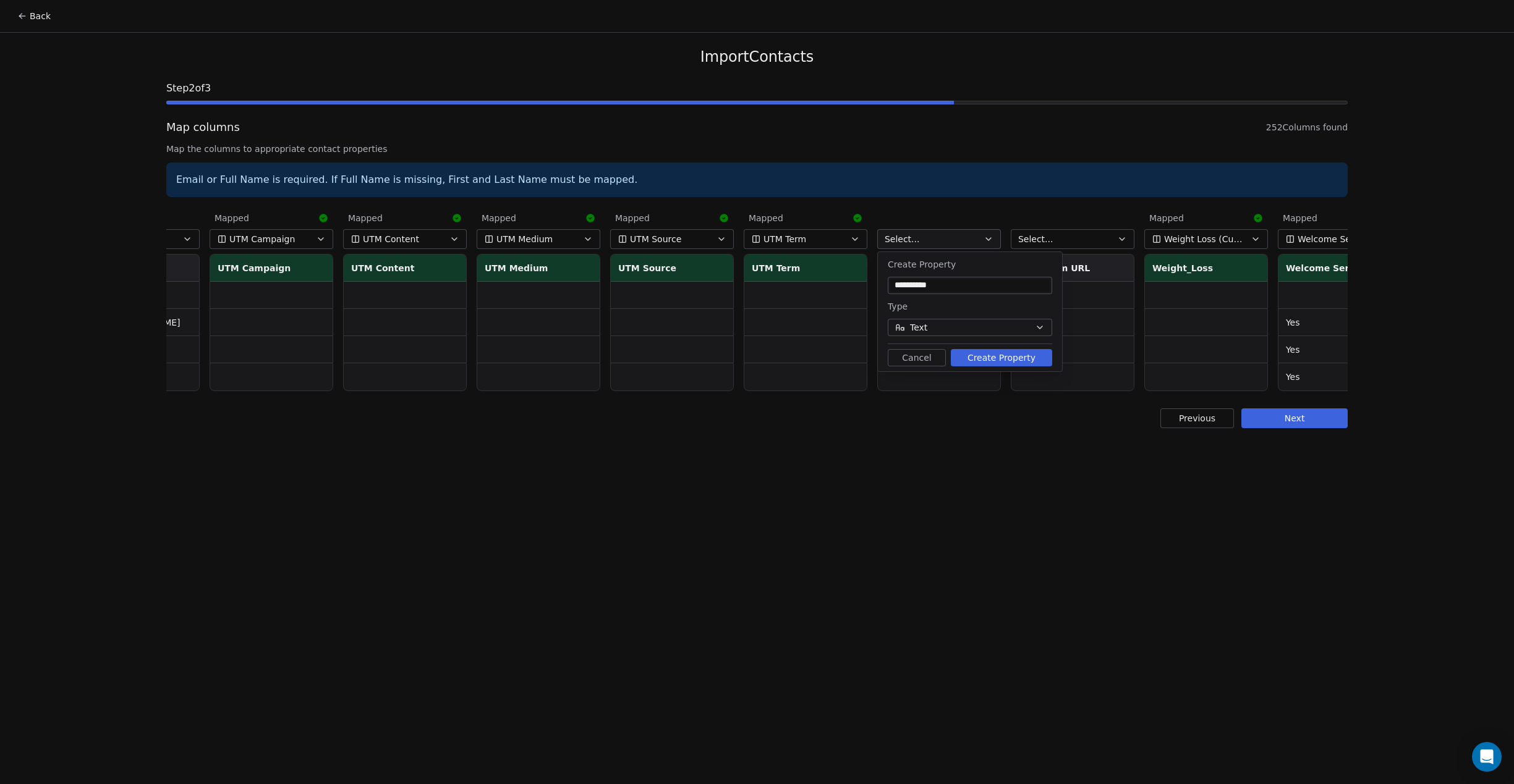
click at [992, 353] on button "Create Property" at bounding box center [1002, 358] width 102 height 17
click at [919, 284] on input "**********" at bounding box center [970, 286] width 160 height 13
type input "**********"
click at [975, 361] on button "Create Property" at bounding box center [1002, 358] width 102 height 17
click at [917, 352] on button "Cancel" at bounding box center [916, 358] width 58 height 17
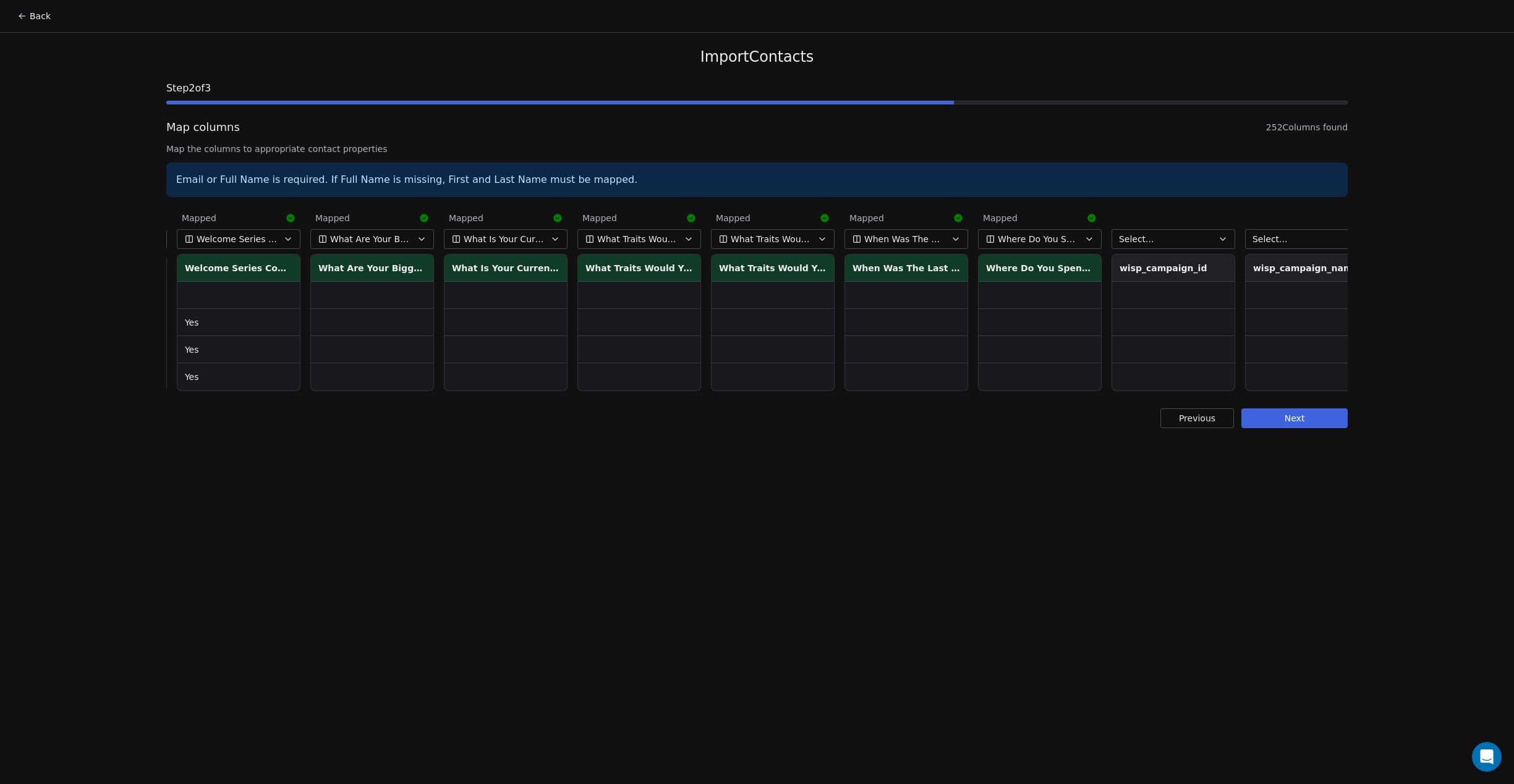
scroll to position [0, 32464]
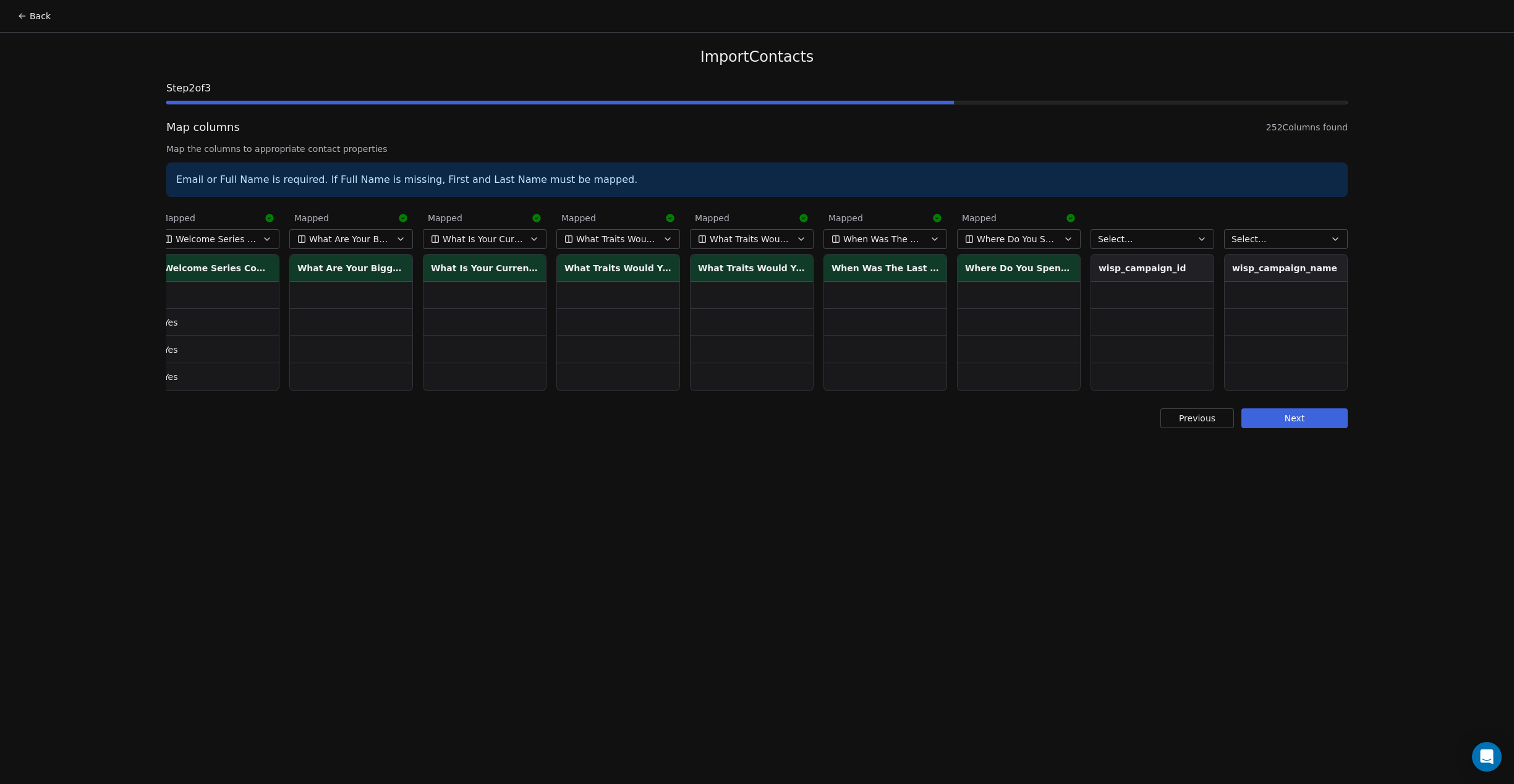
click at [1296, 424] on button "Next" at bounding box center [1295, 418] width 106 height 20
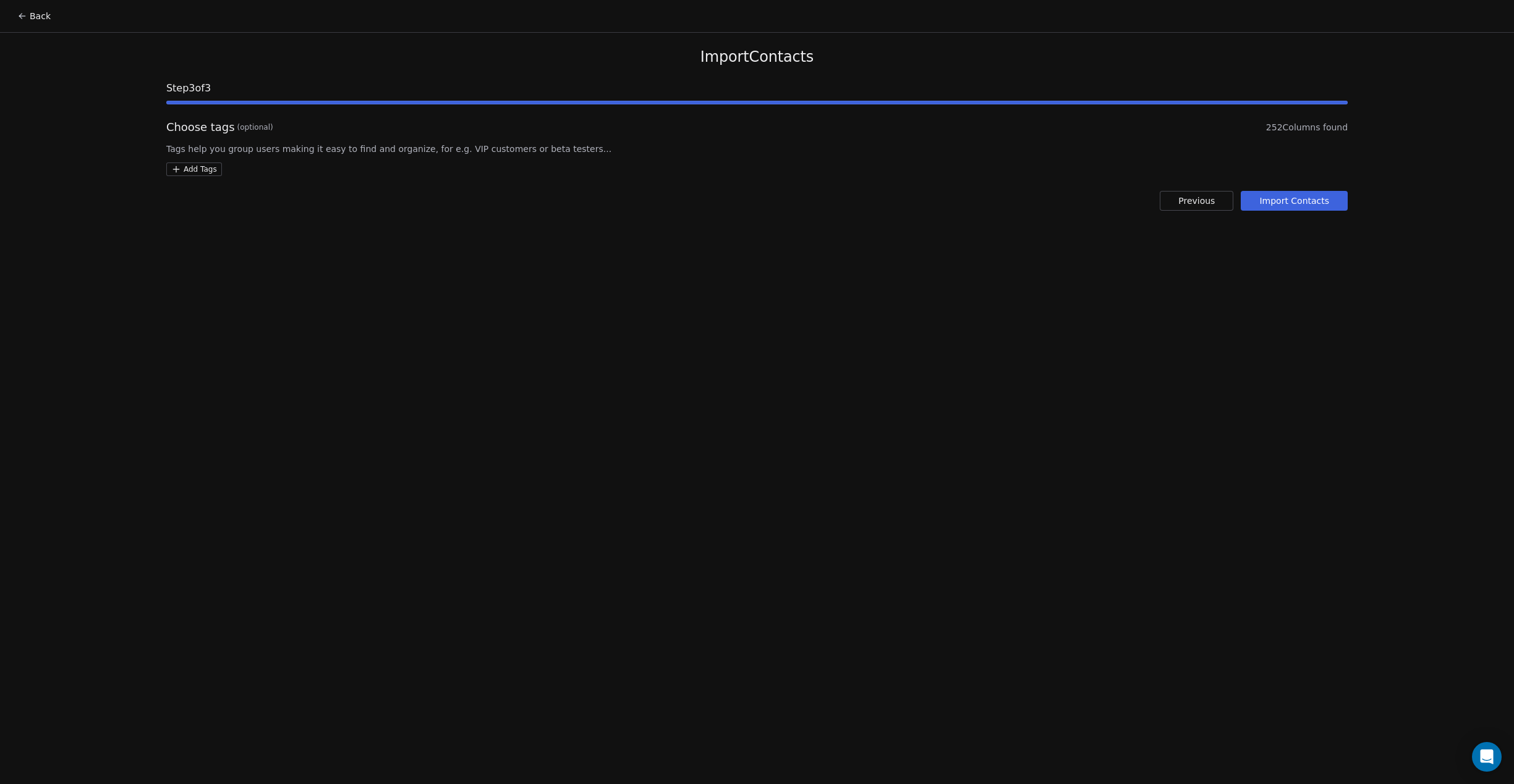
click at [217, 169] on html "Back Import Contacts Step 3 of 3 Choose tags (optional) 252 Columns found Tags …" at bounding box center [757, 392] width 1514 height 784
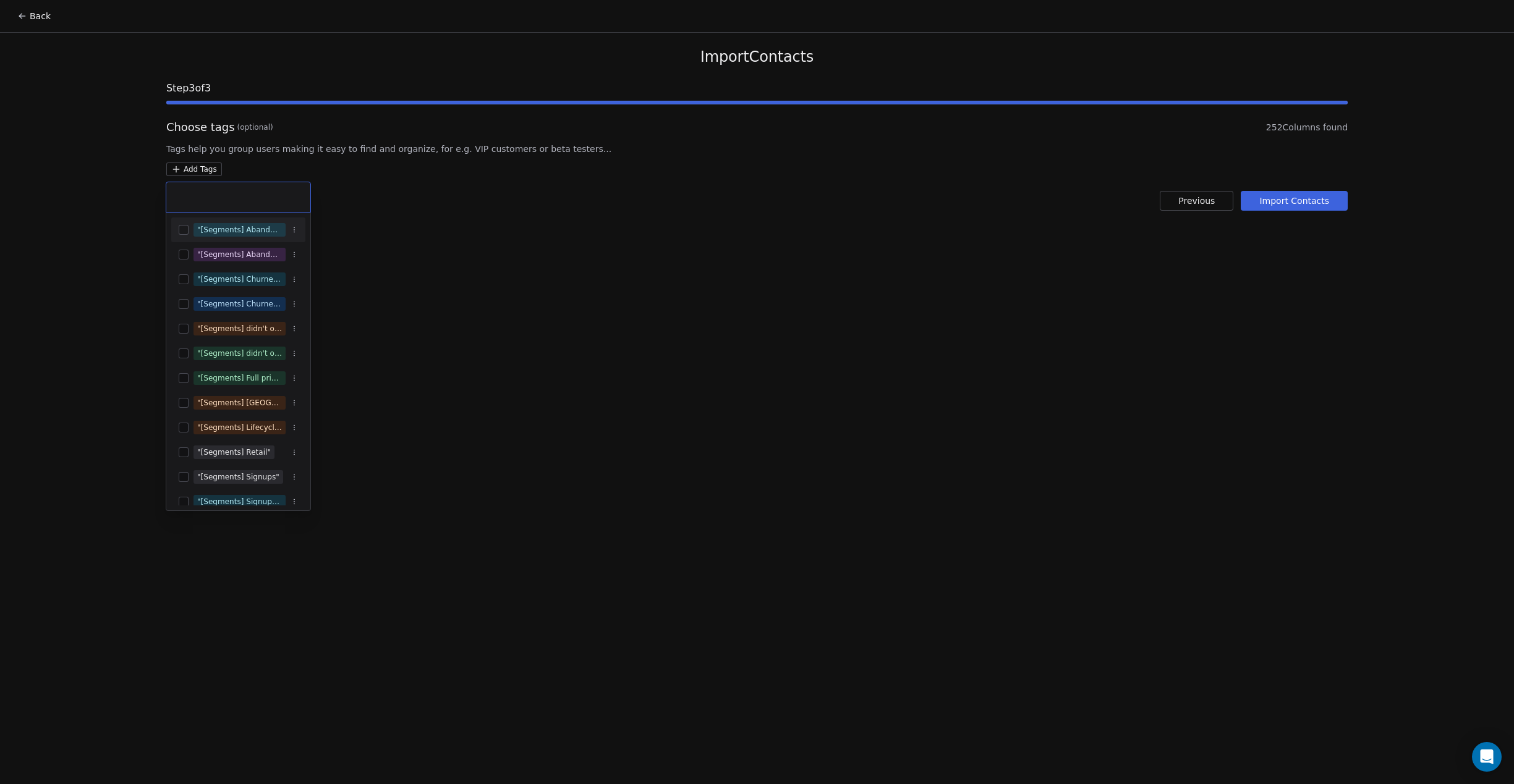
type input "**********"
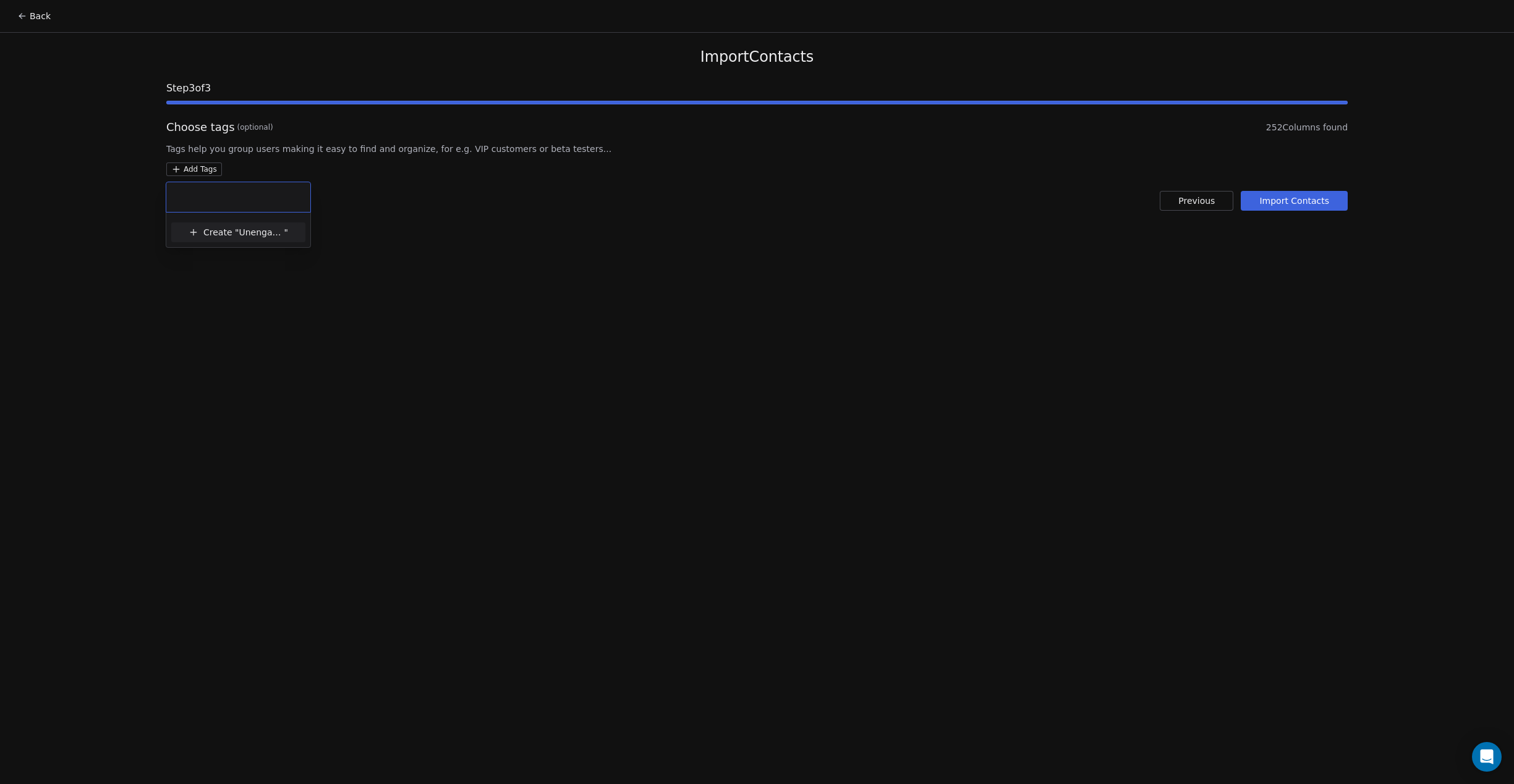
scroll to position [0, 0]
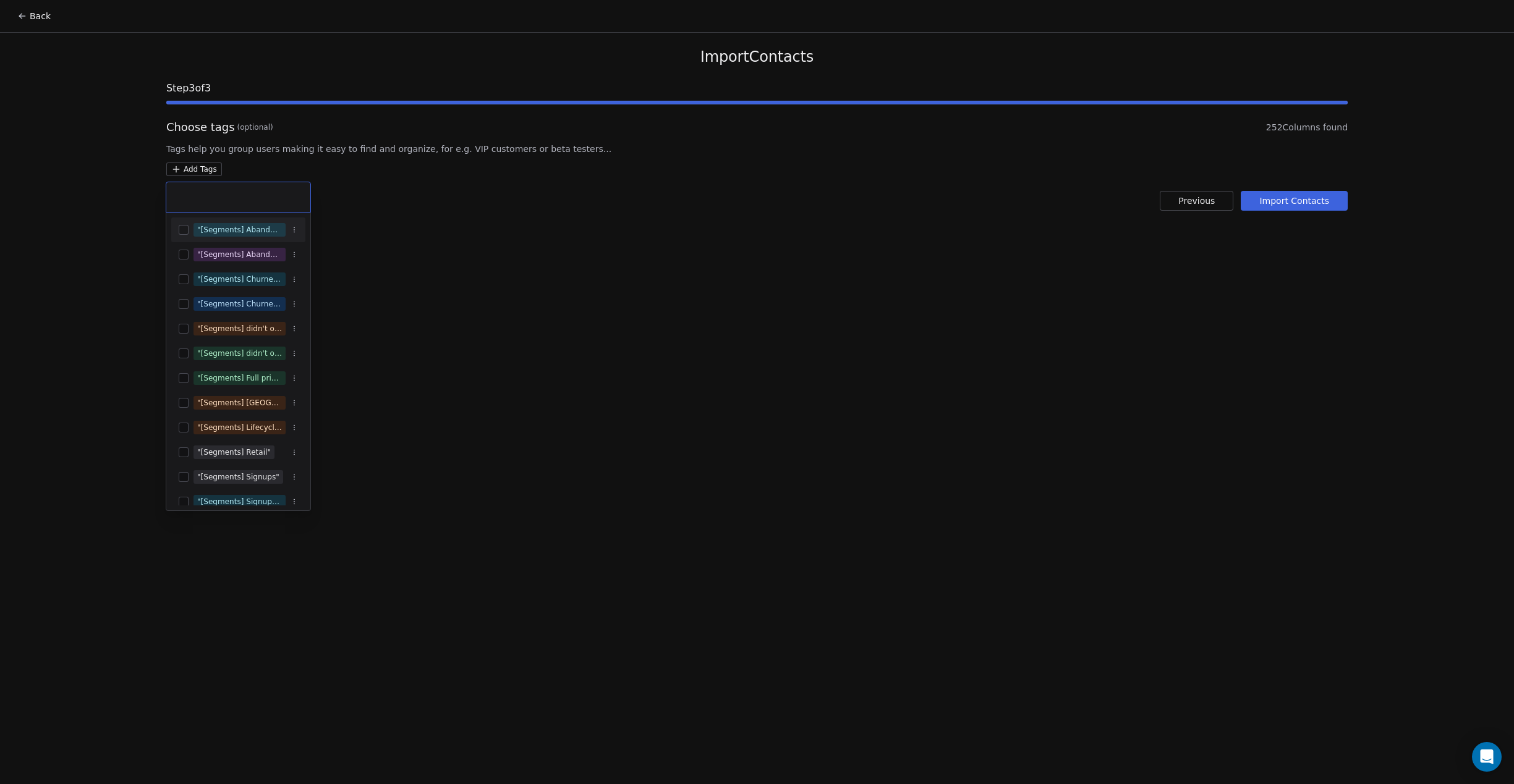
paste input "**********"
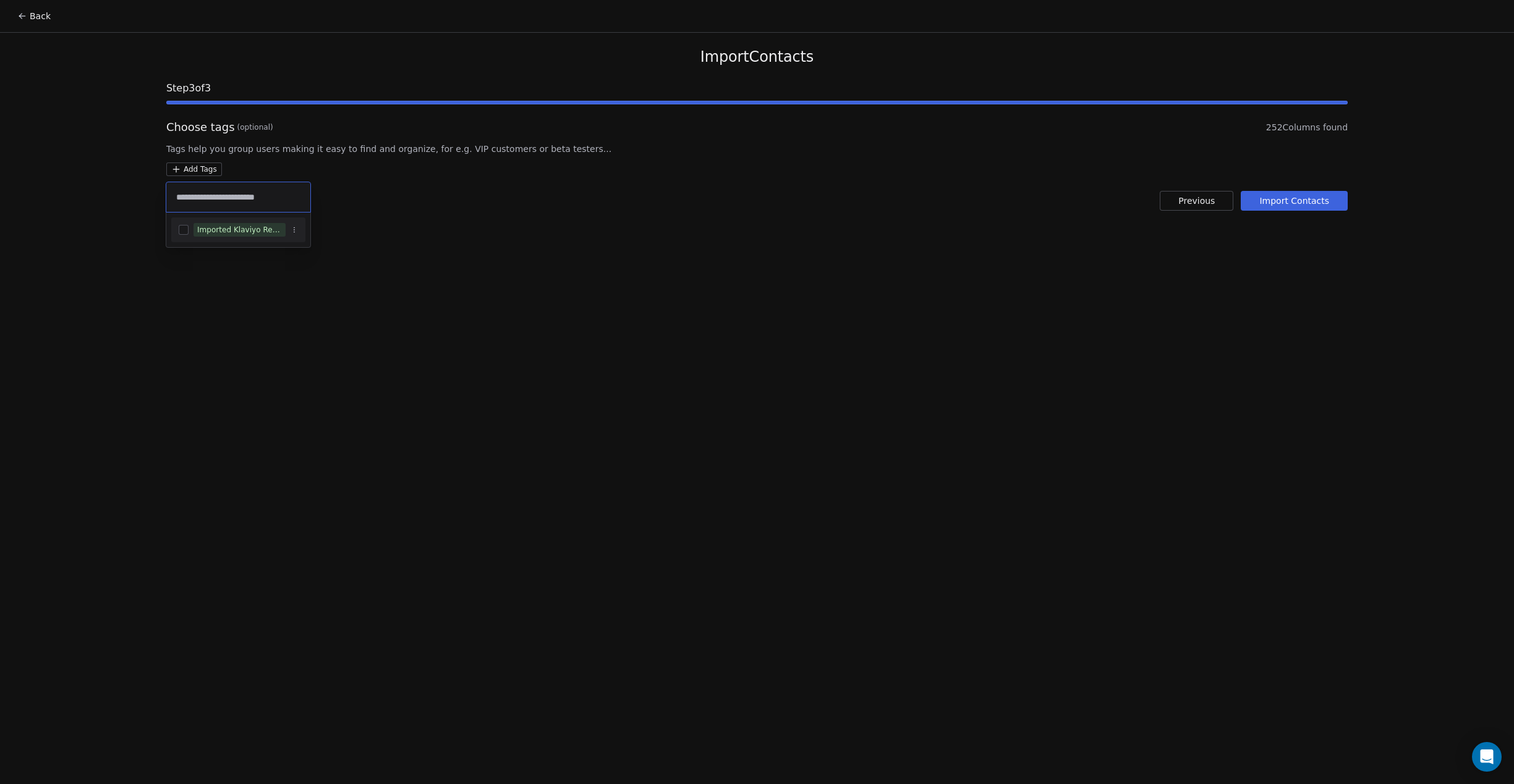
type input "**********"
click at [184, 229] on button "Suggestions" at bounding box center [184, 230] width 10 height 10
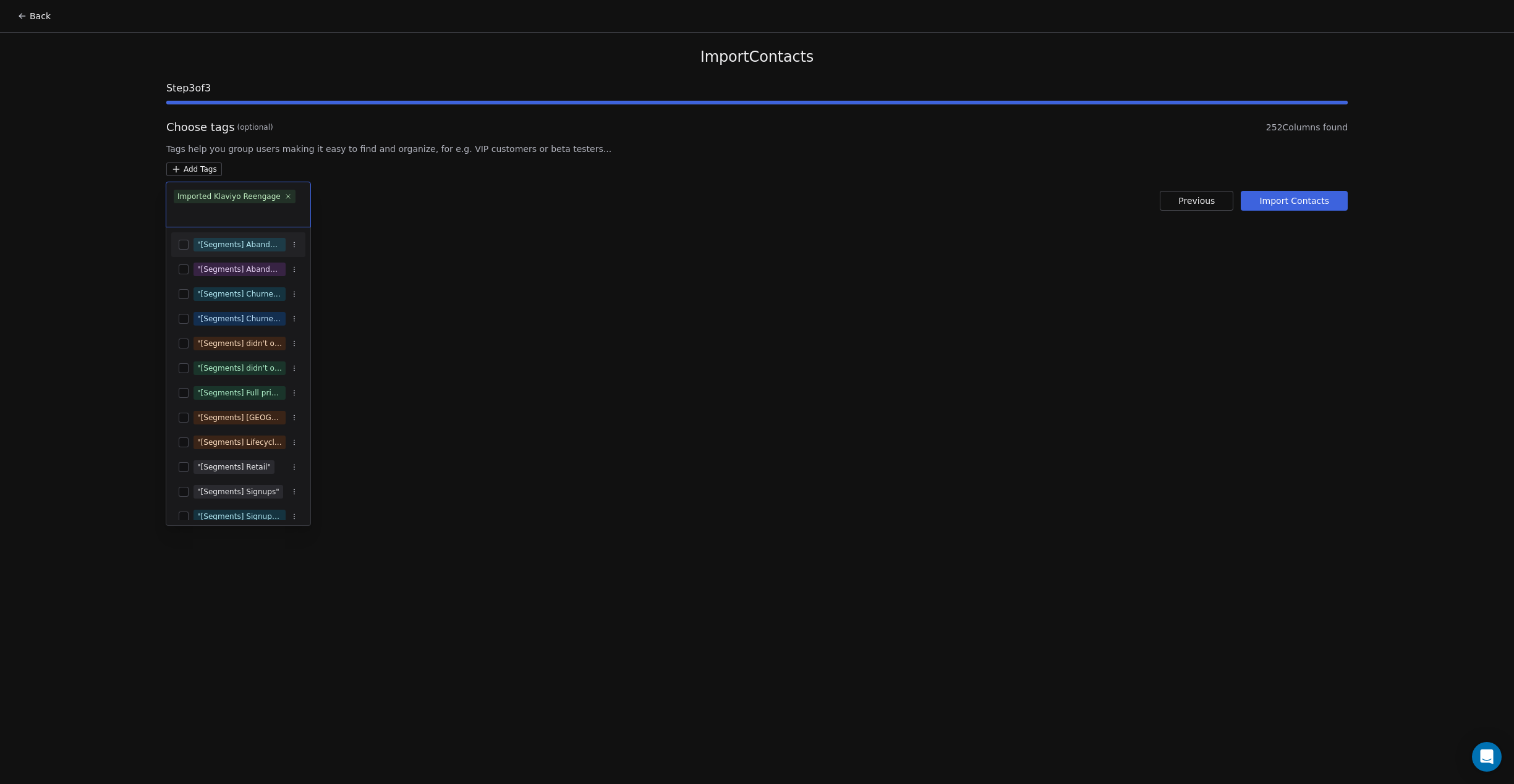
click at [762, 385] on html "Back Import Contacts Step 3 of 3 Choose tags (optional) 252 Columns found Tags …" at bounding box center [757, 392] width 1514 height 784
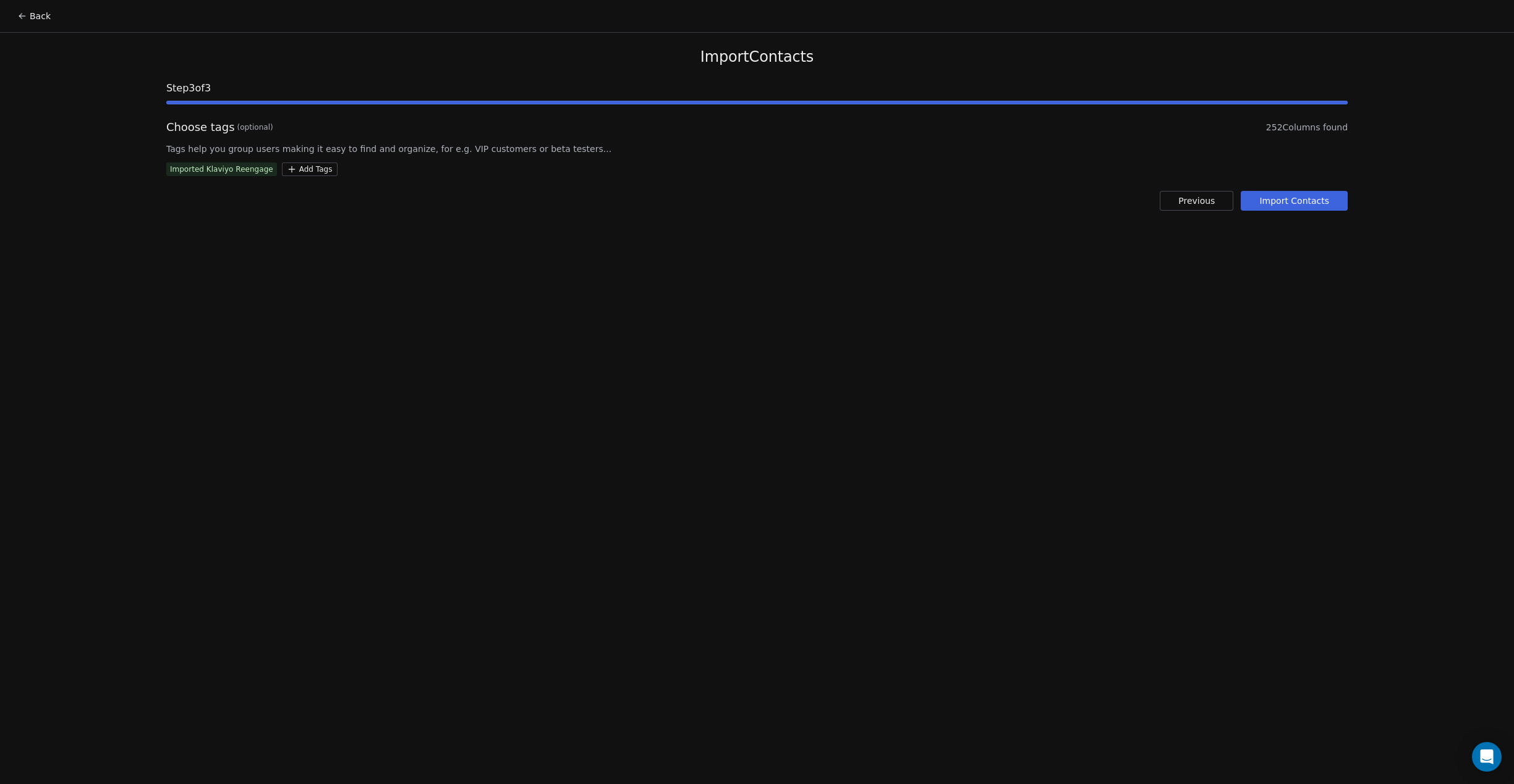
click at [1299, 202] on button "Import Contacts" at bounding box center [1294, 200] width 107 height 20
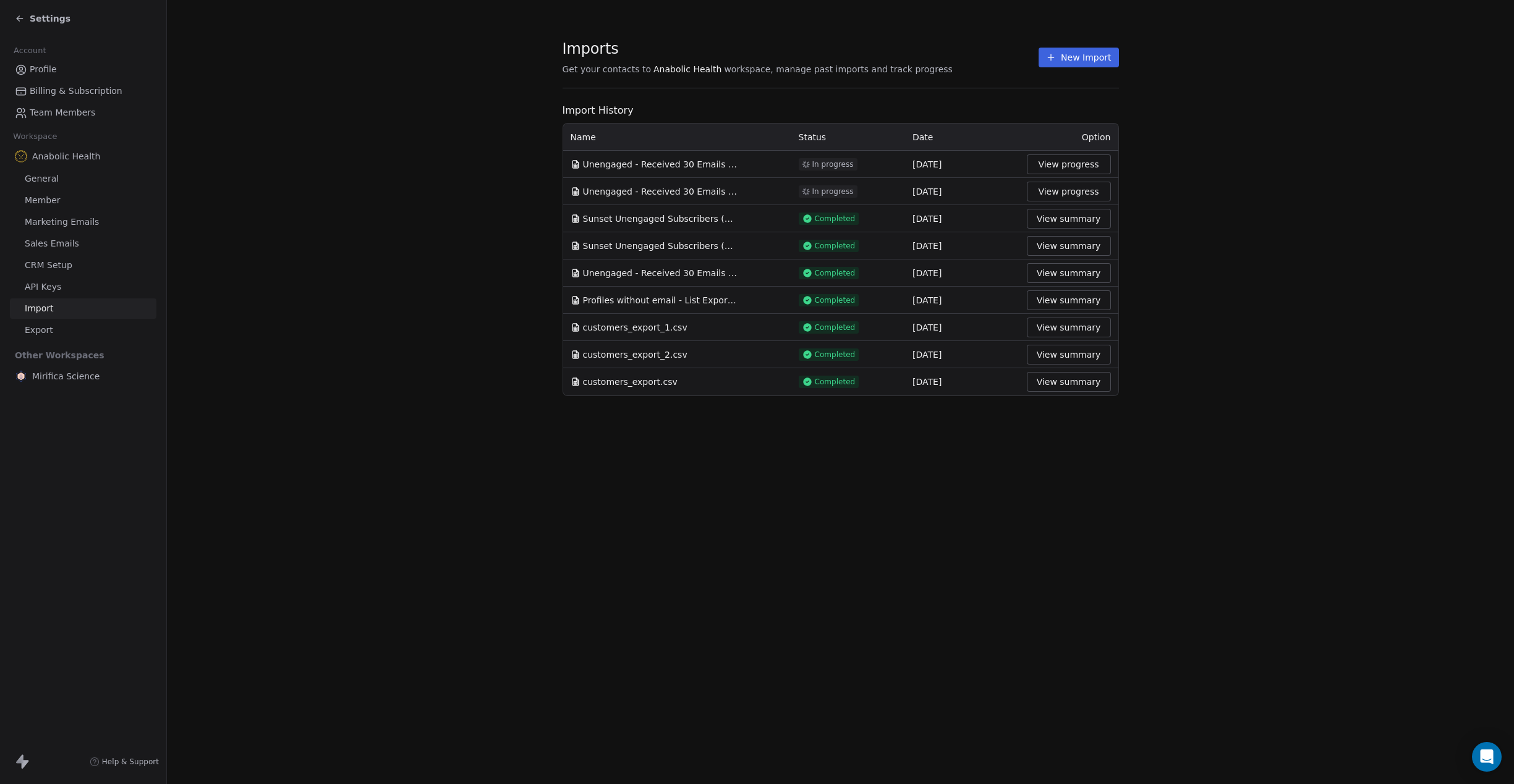
click at [1102, 63] on button "New Import" at bounding box center [1078, 57] width 79 height 20
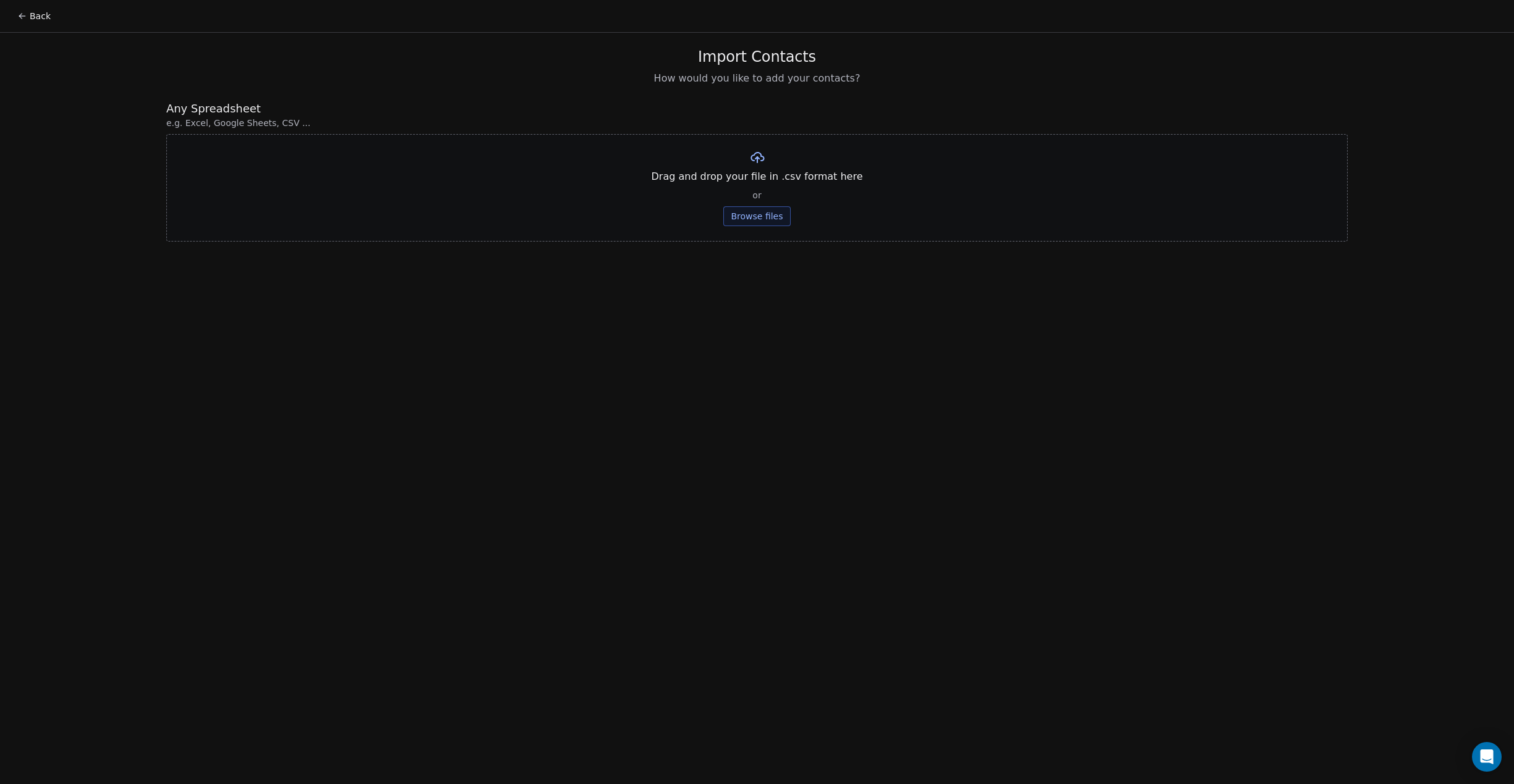
click at [753, 211] on button "Browse files" at bounding box center [757, 216] width 67 height 20
click at [750, 163] on span "Profiles without email - List Export [DATE].csv" at bounding box center [757, 156] width 226 height 15
click at [776, 183] on button "Upload" at bounding box center [757, 181] width 45 height 20
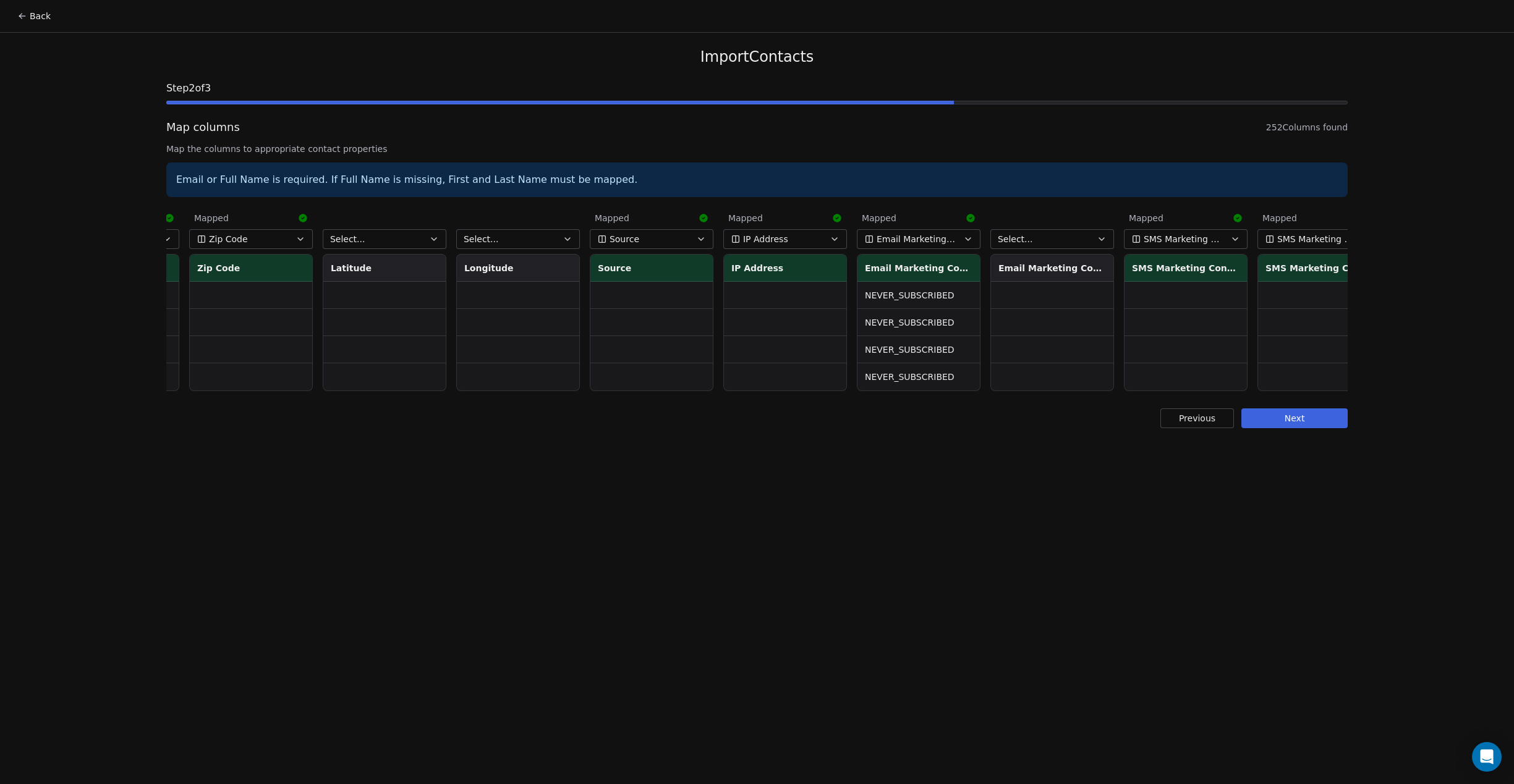
scroll to position [0, 1731]
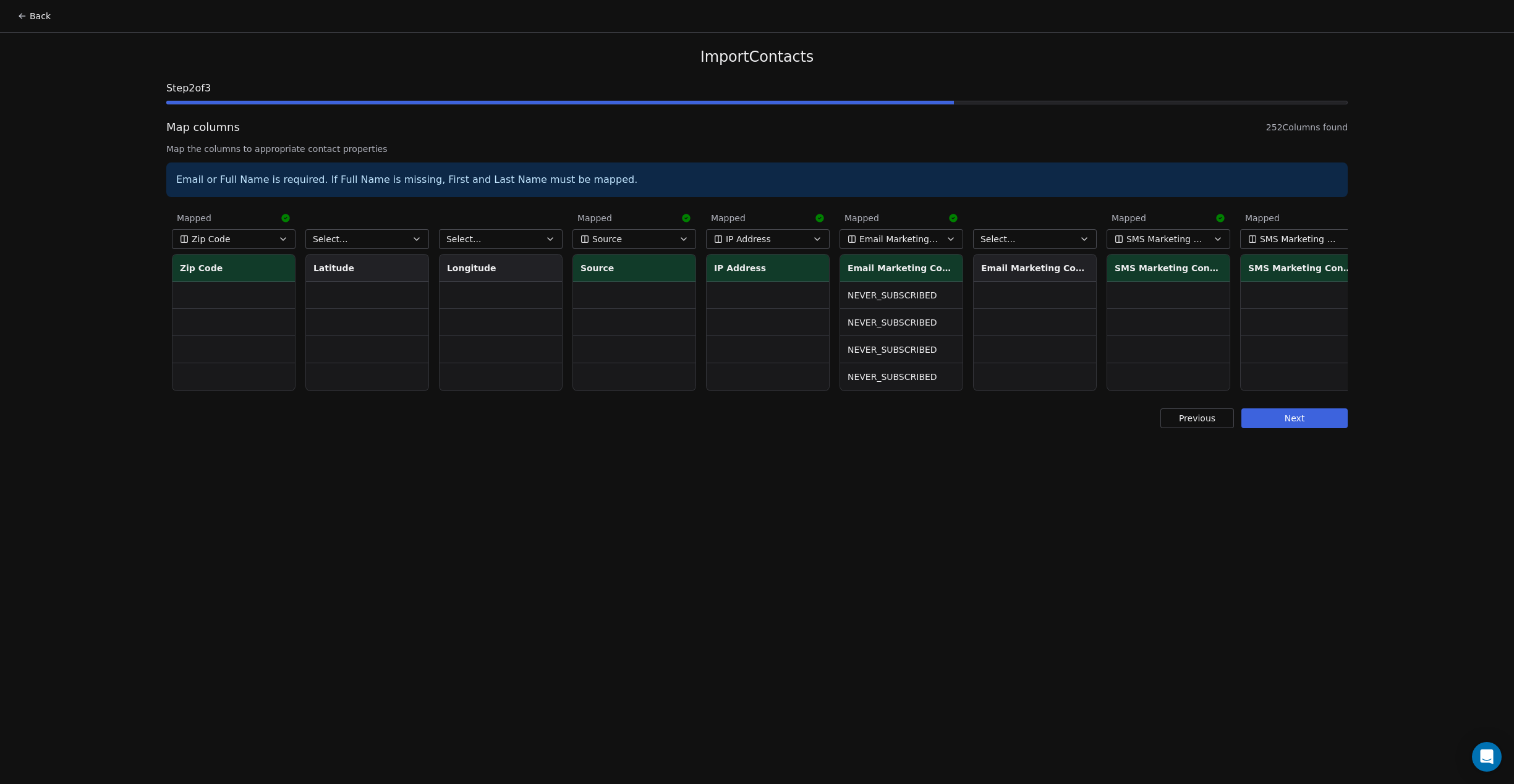
click at [949, 238] on icon "button" at bounding box center [951, 239] width 5 height 2
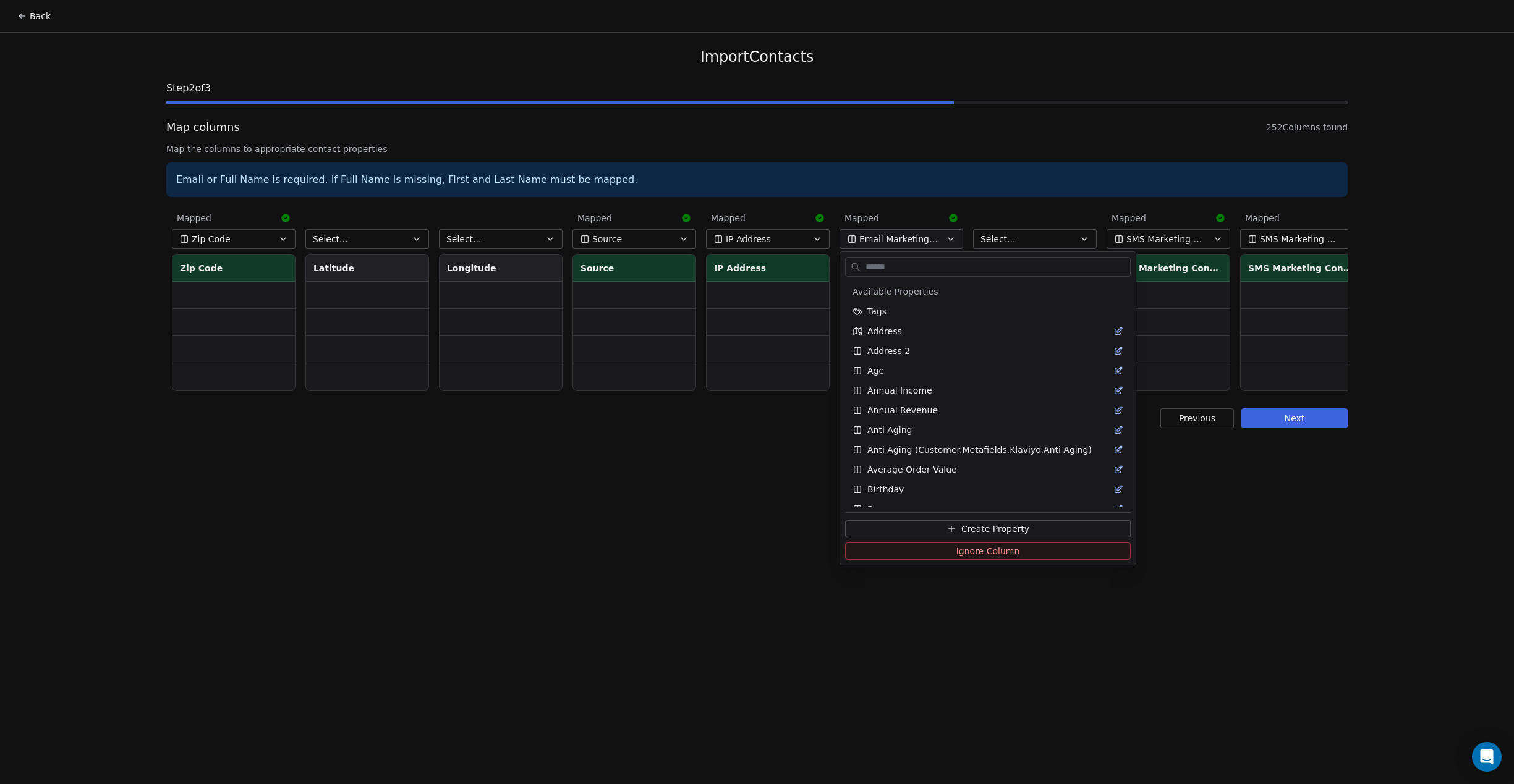
scroll to position [981, 0]
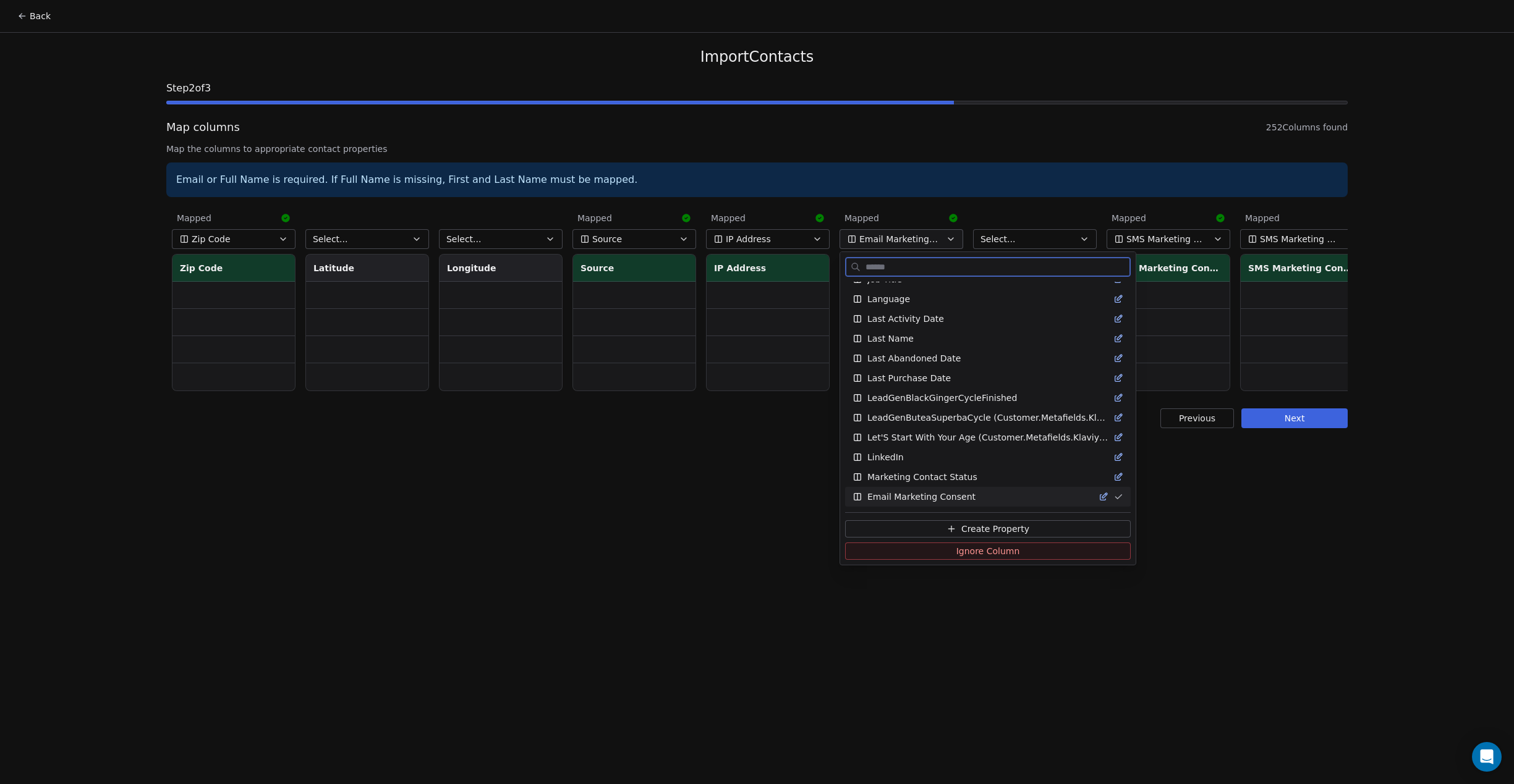
click at [929, 550] on button "Ignore Column" at bounding box center [988, 551] width 285 height 17
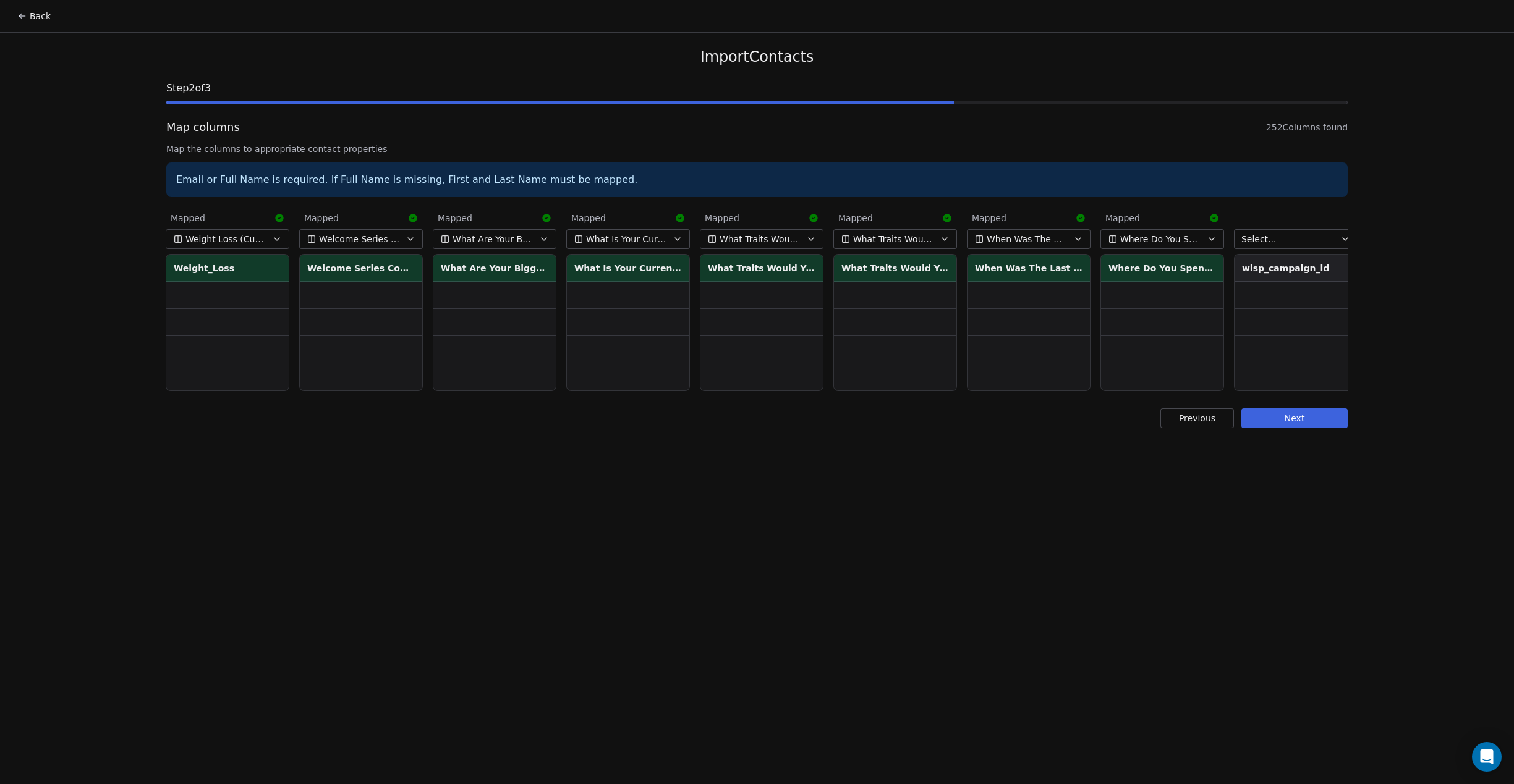
scroll to position [0, 32464]
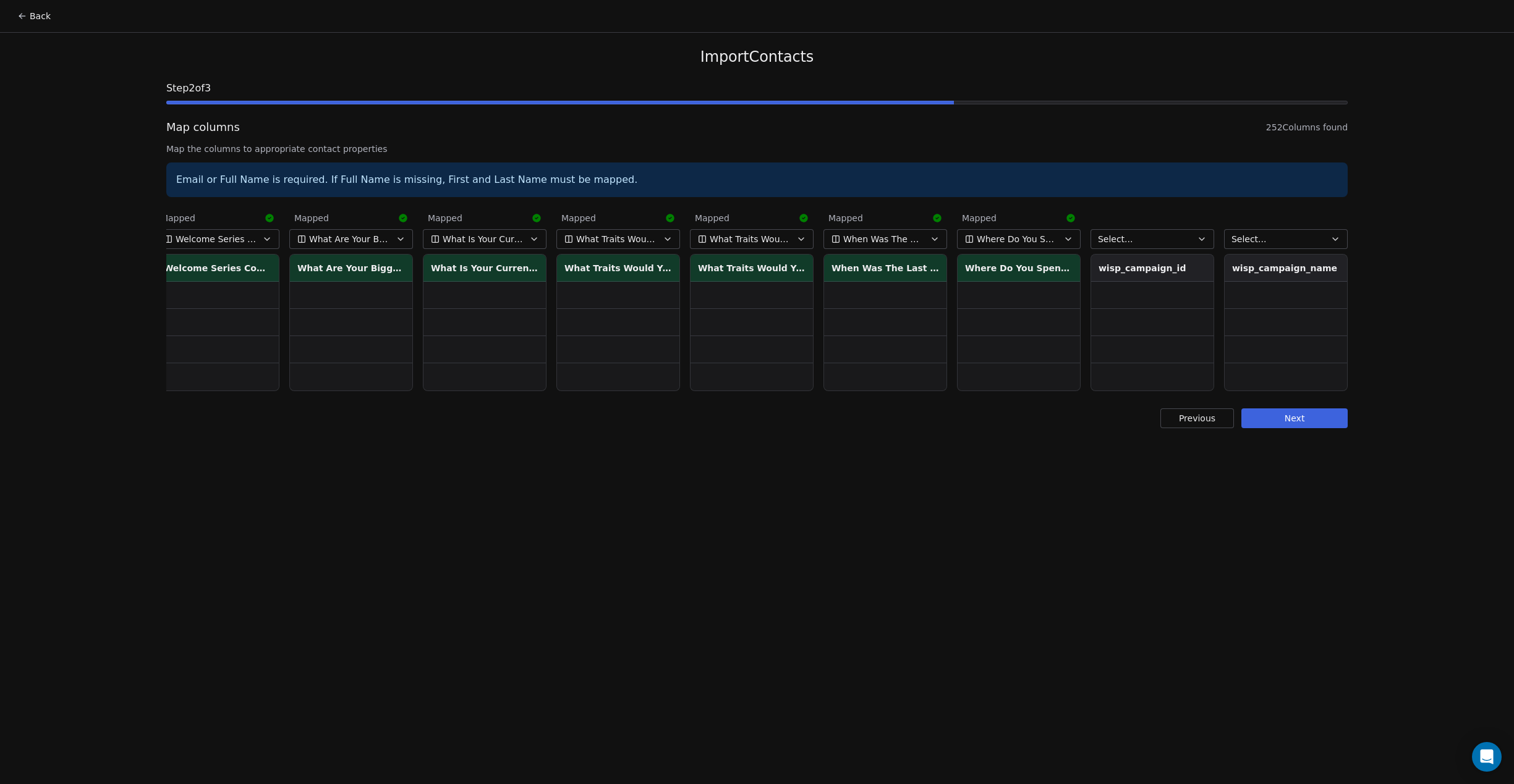
click at [1325, 416] on button "Next" at bounding box center [1295, 418] width 106 height 20
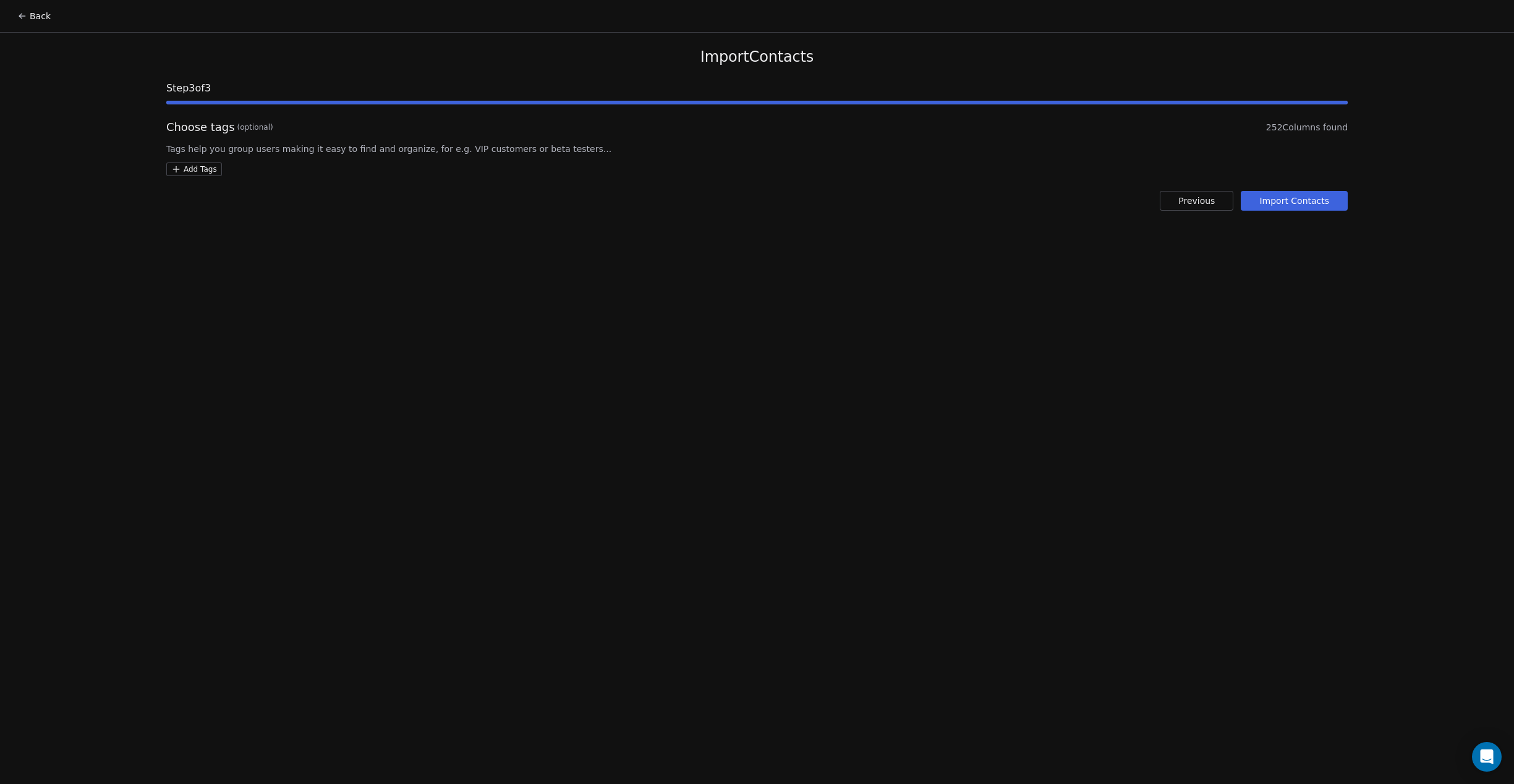
click at [216, 170] on html "Back Import Contacts Step 3 of 3 Choose tags (optional) 252 Columns found Tags …" at bounding box center [757, 392] width 1514 height 784
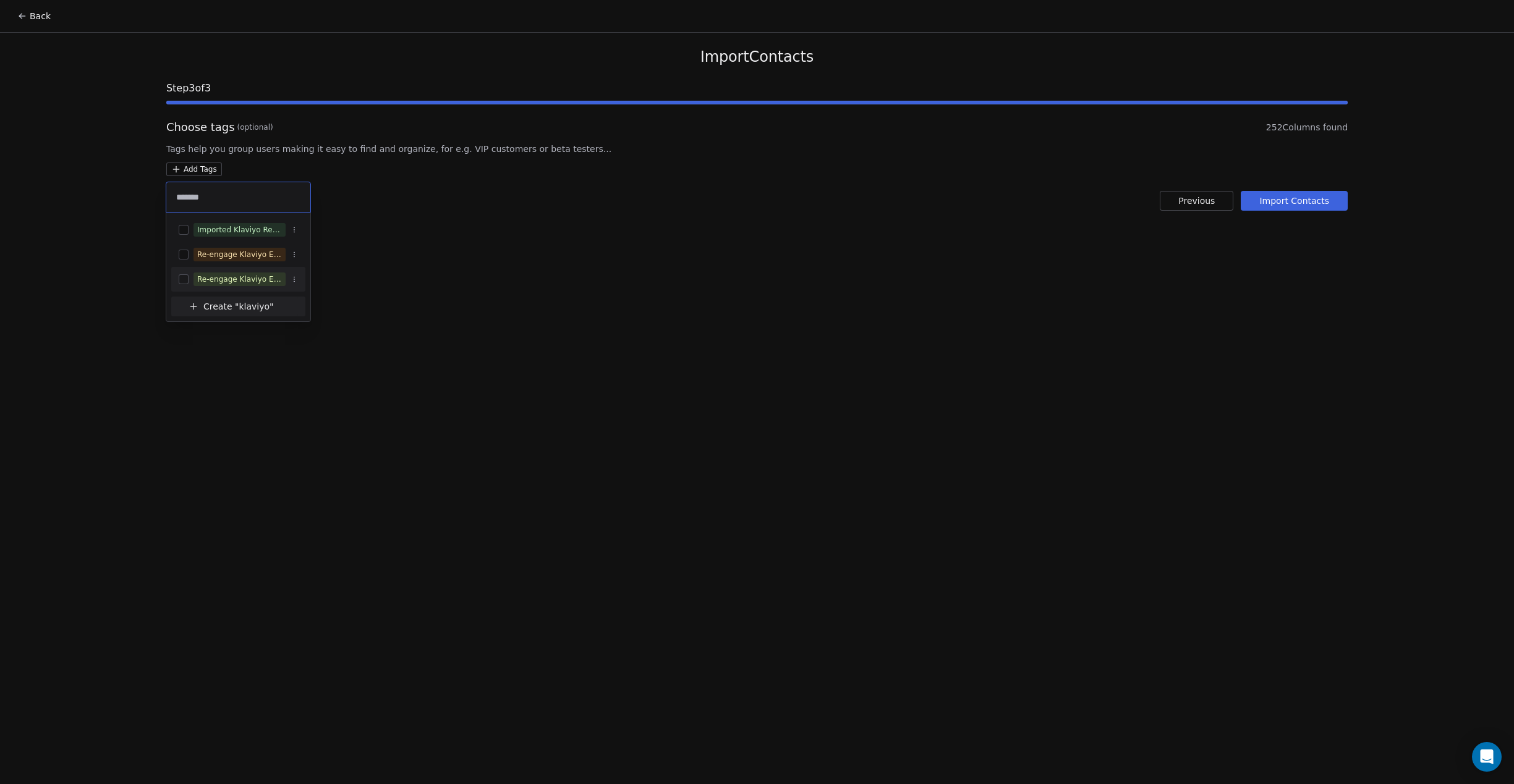
click at [244, 194] on input "*******" at bounding box center [238, 197] width 130 height 14
paste input "**********"
type input "**********"
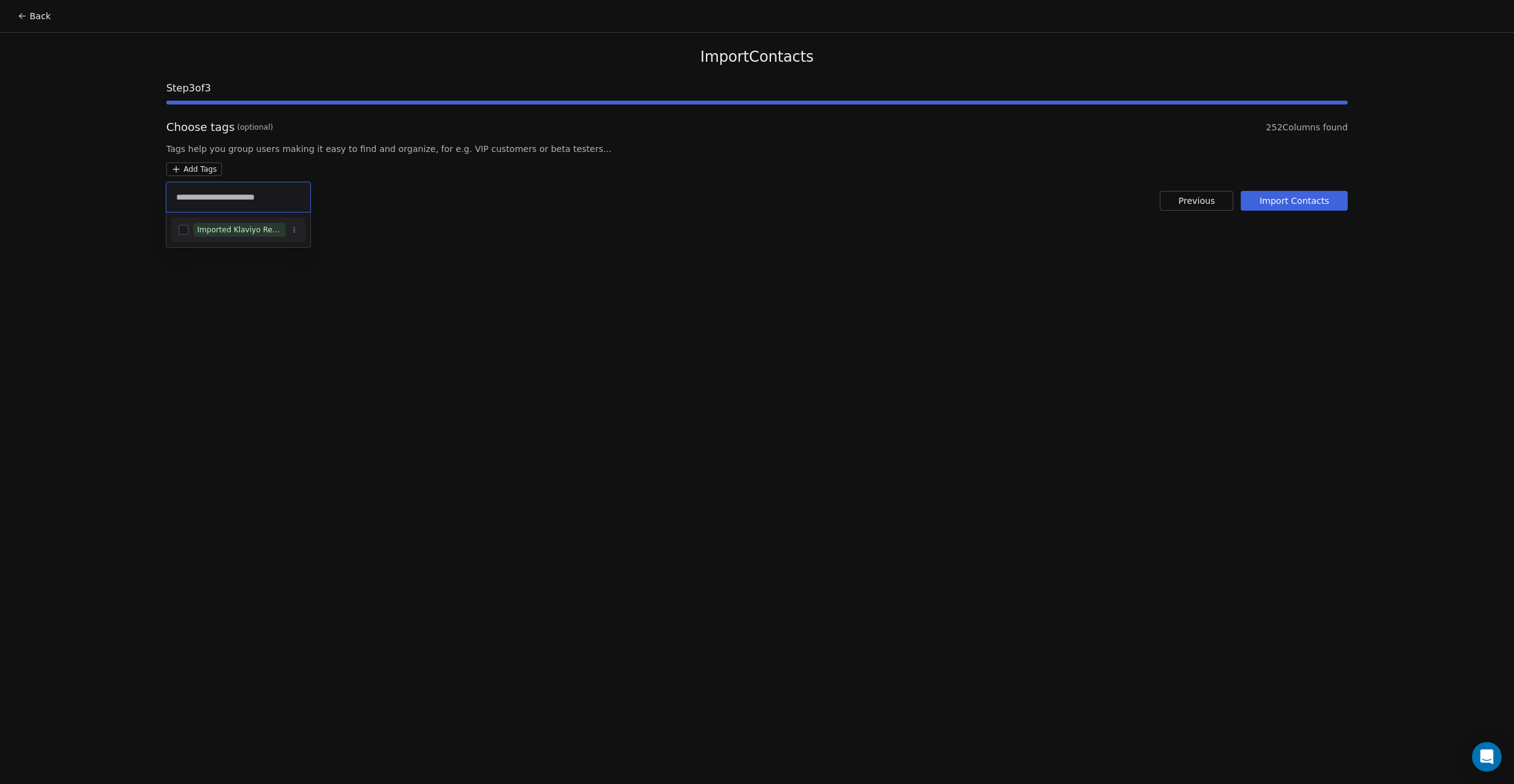
click at [183, 233] on button "Suggestions" at bounding box center [184, 230] width 10 height 10
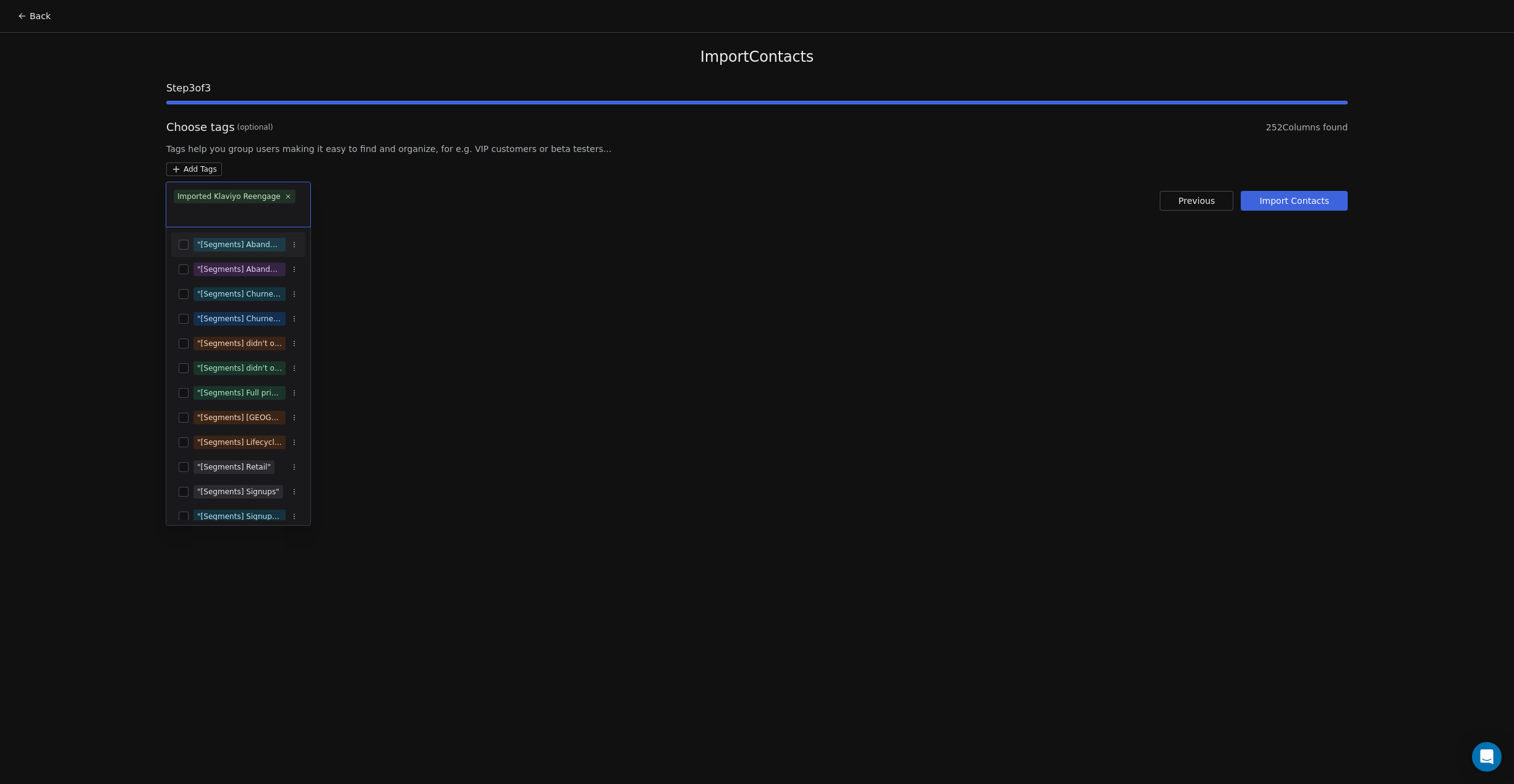
click at [743, 383] on html "Back Import Contacts Step 3 of 3 Choose tags (optional) 252 Columns found Tags …" at bounding box center [757, 392] width 1514 height 784
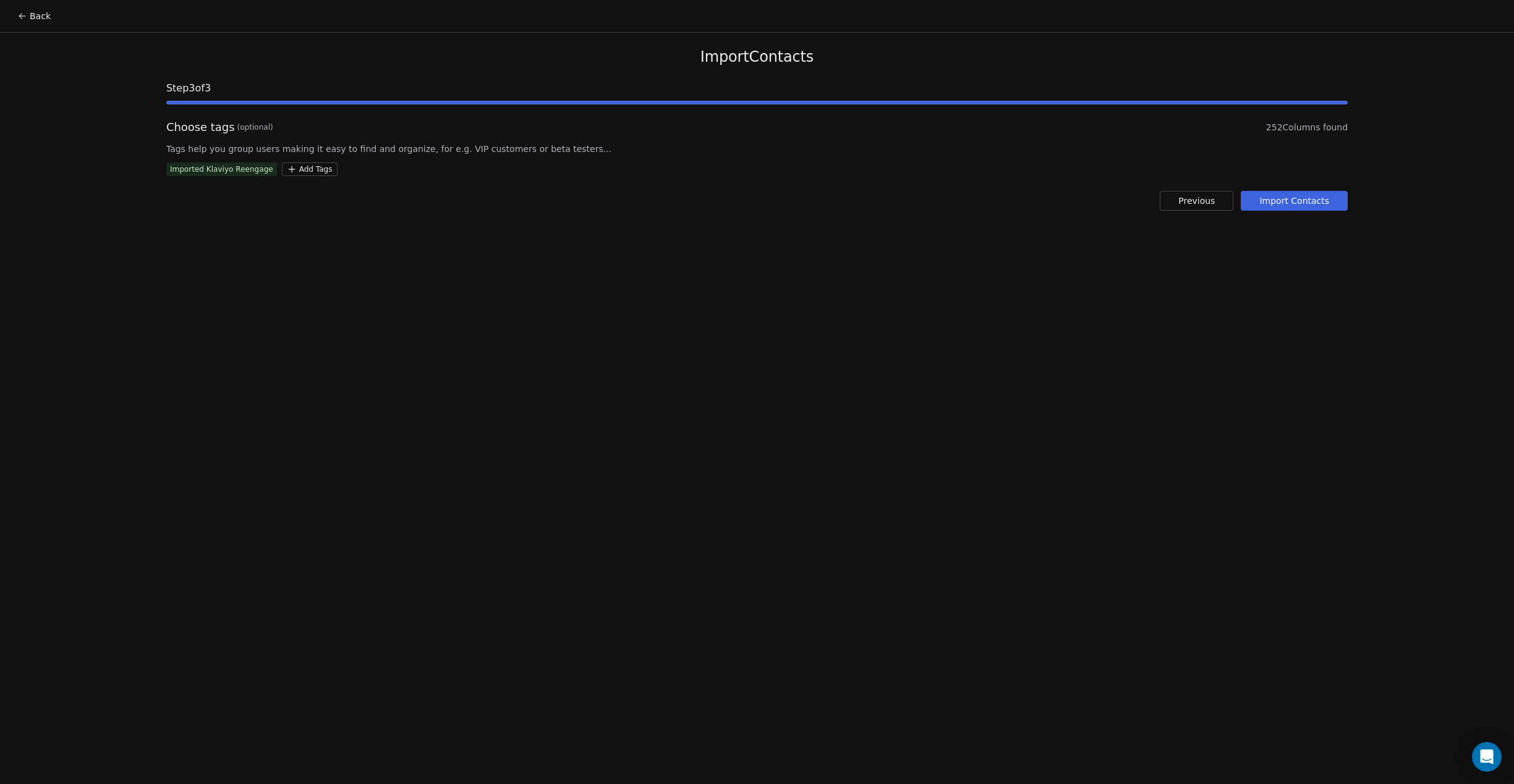
click at [1332, 207] on button "Import Contacts" at bounding box center [1294, 200] width 107 height 20
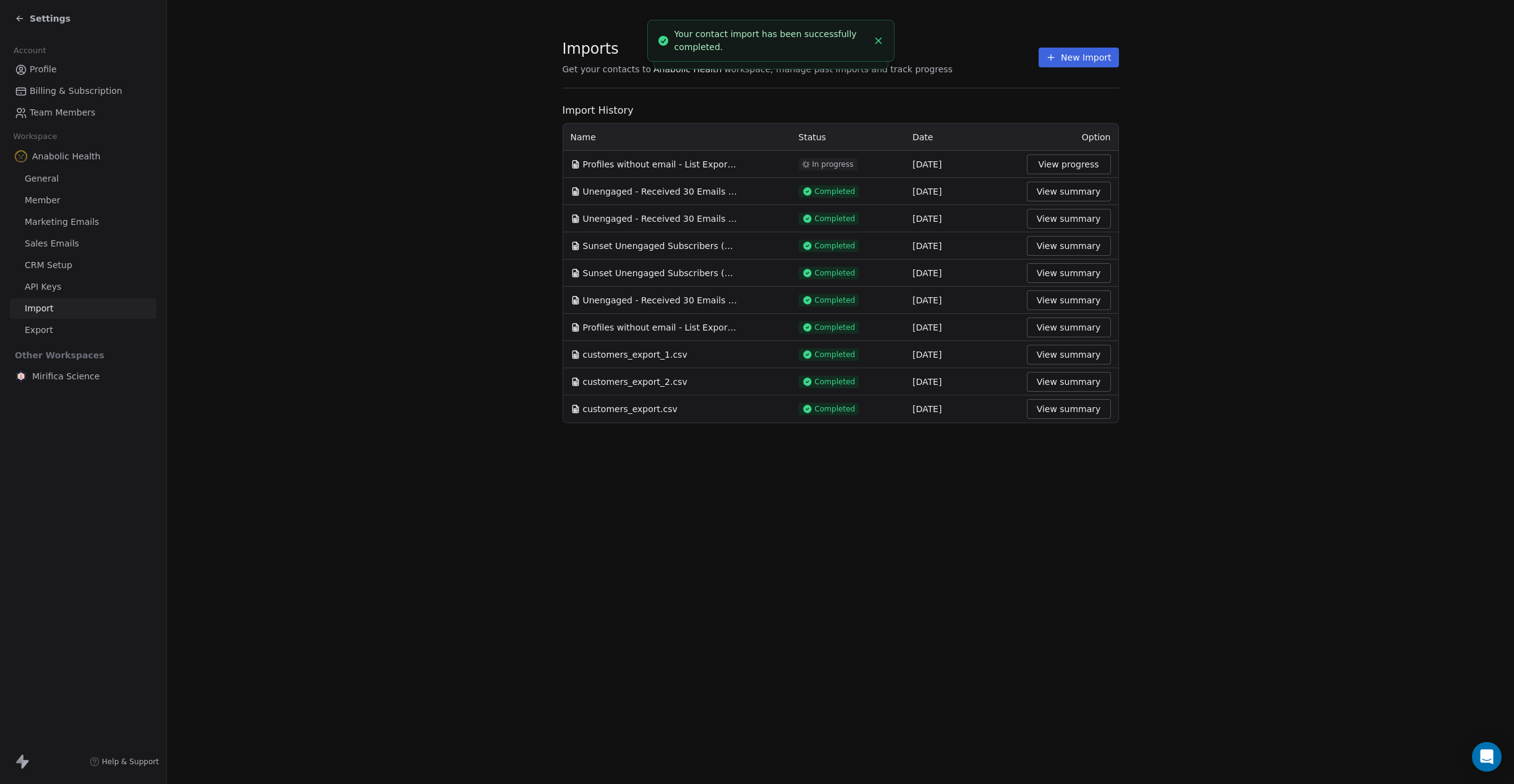
click at [1085, 54] on button "New Import" at bounding box center [1078, 57] width 79 height 20
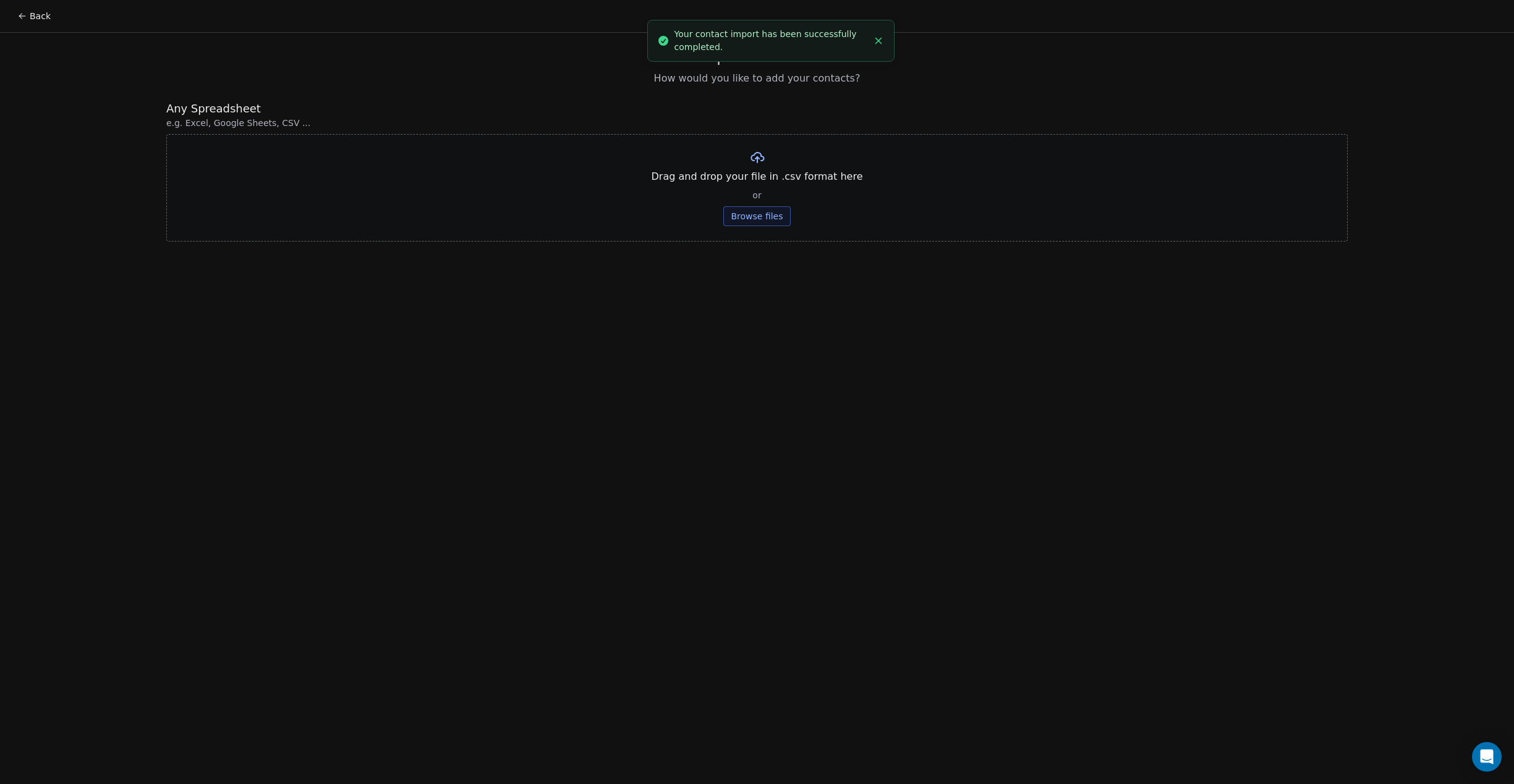
click at [749, 220] on button "Browse files" at bounding box center [757, 216] width 67 height 20
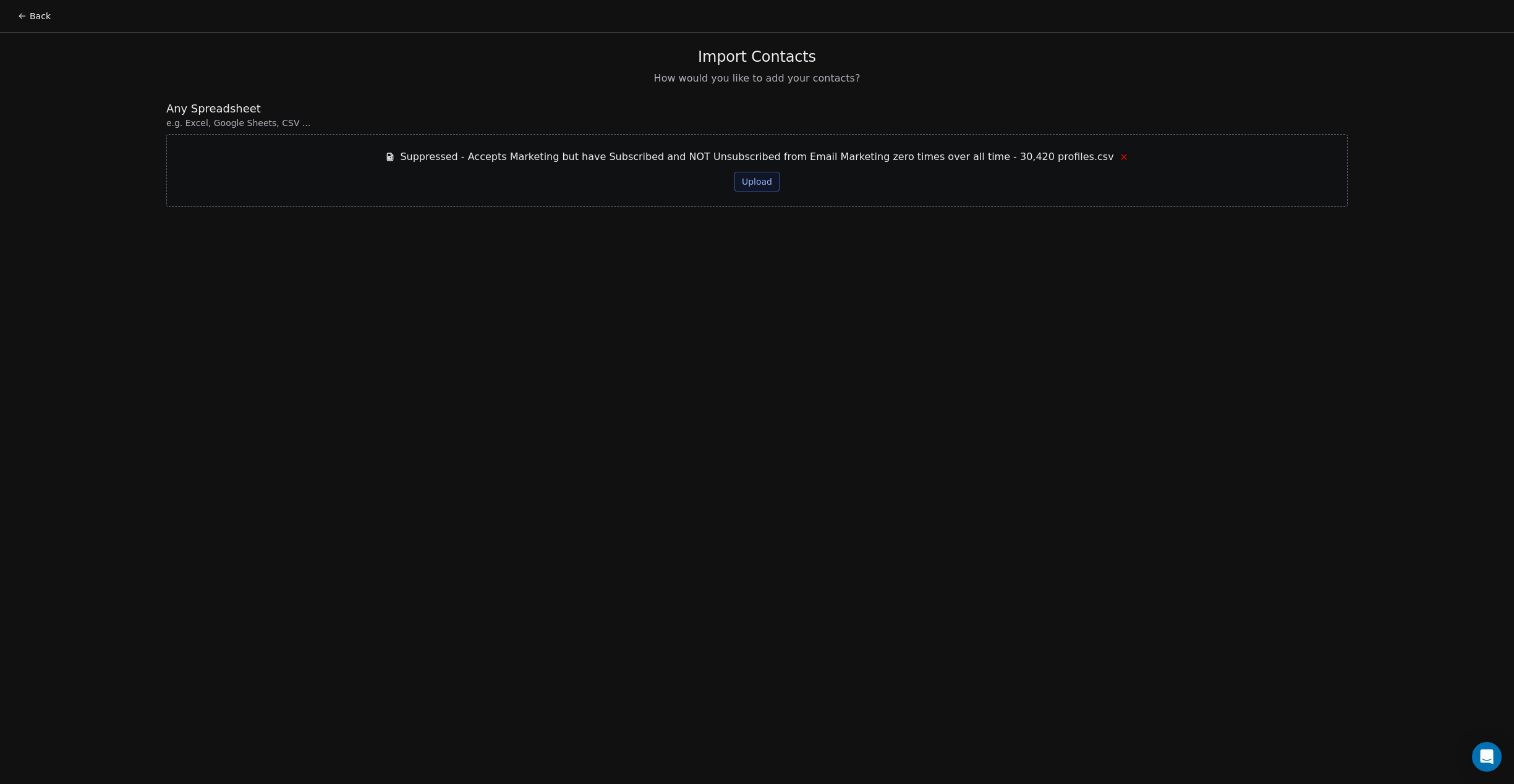
click at [785, 149] on span "Suppressed - Accepts Marketing but have Subscribed and NOT Unsubscribed from Em…" at bounding box center [757, 156] width 714 height 15
click at [782, 155] on span "Suppressed - Accepts Marketing but have Subscribed and NOT Unsubscribed from Em…" at bounding box center [757, 156] width 714 height 15
click at [759, 172] on button "Upload" at bounding box center [757, 181] width 45 height 20
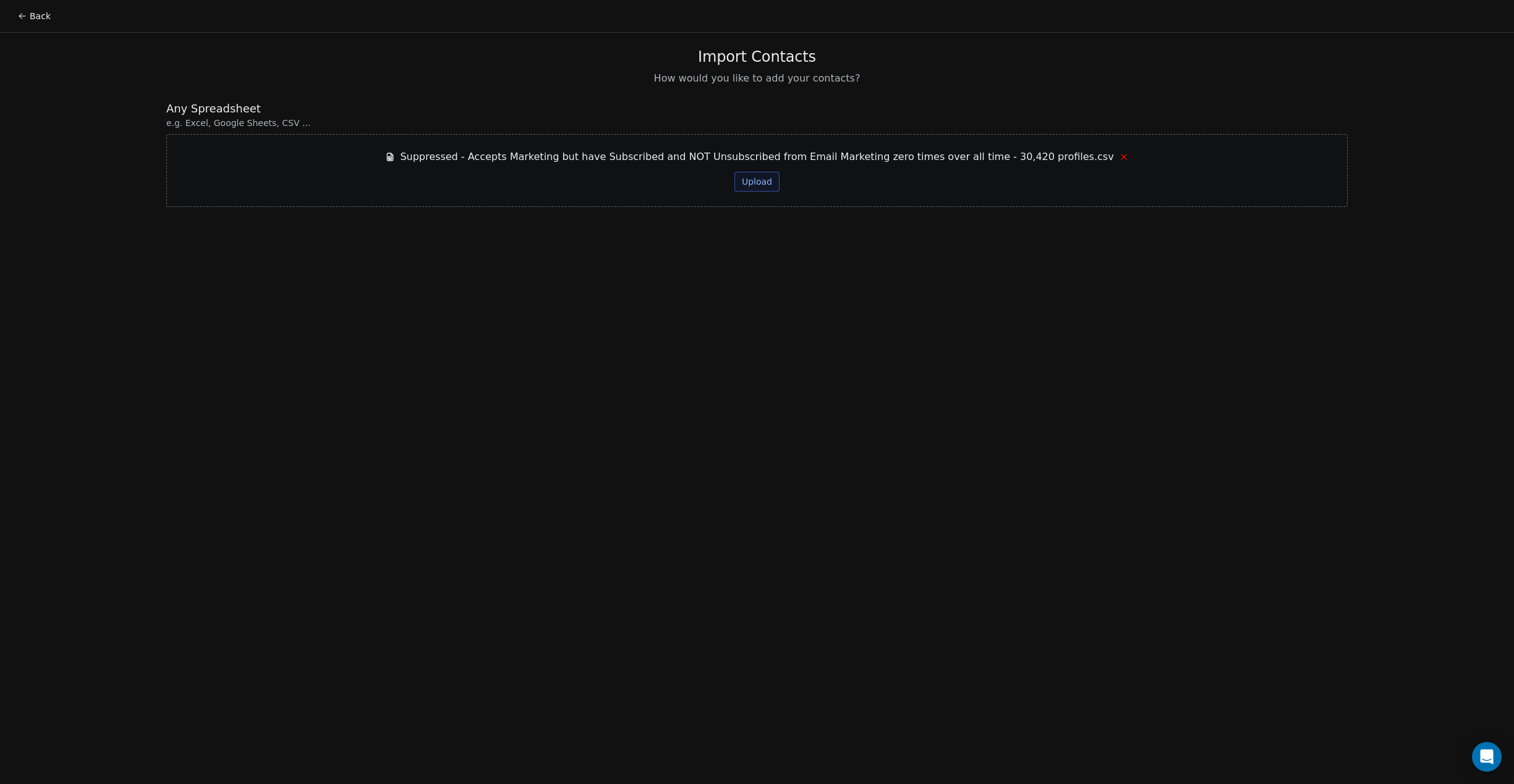
click at [1119, 159] on icon at bounding box center [1124, 156] width 10 height 10
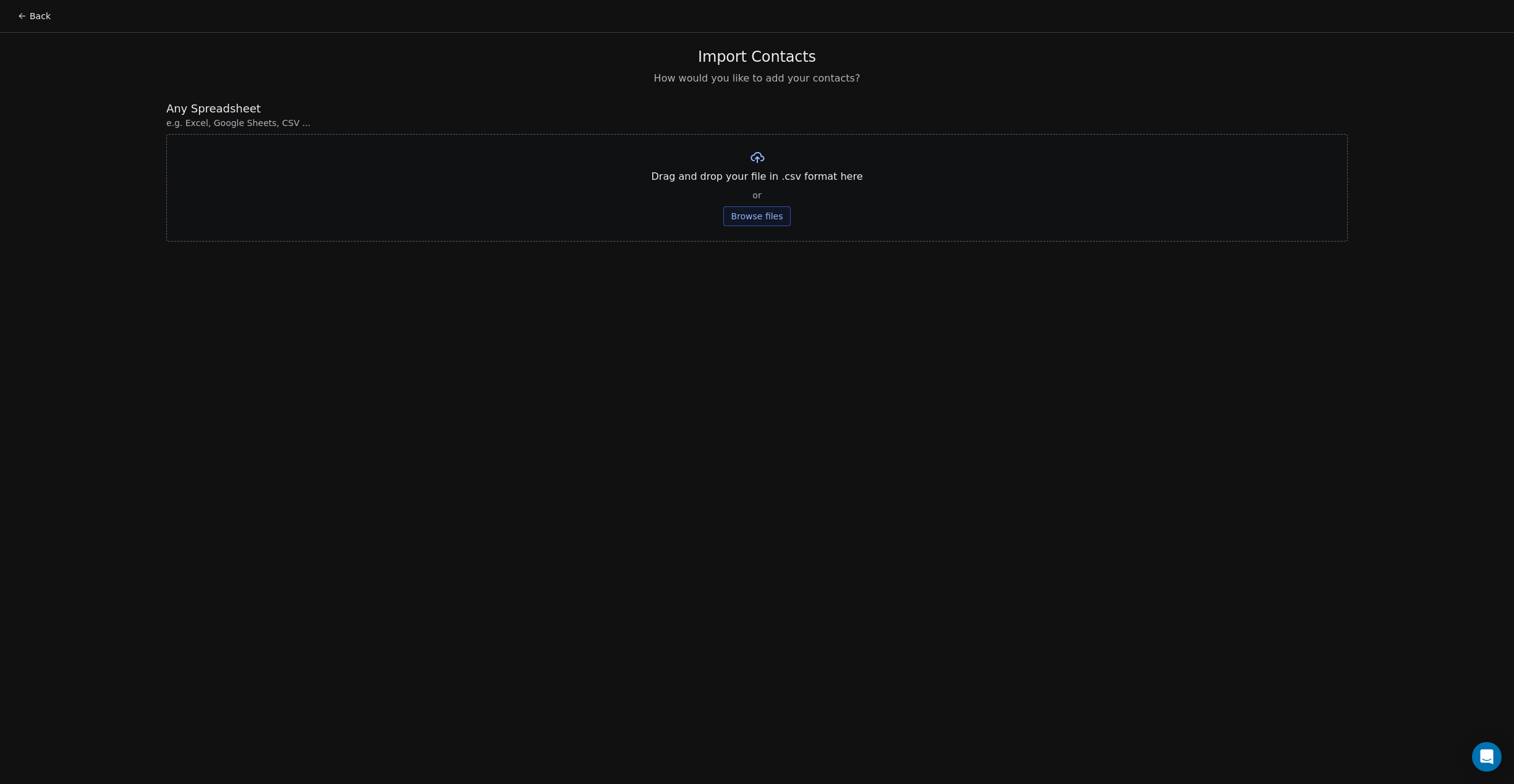
click at [730, 221] on button "Browse files" at bounding box center [757, 216] width 67 height 20
click at [768, 181] on button "Upload" at bounding box center [757, 181] width 45 height 20
click at [970, 154] on div "Suppressed - but have Accepts Marketing is true - 34654 profiles - trimmed fiel…" at bounding box center [757, 171] width 1182 height 73
drag, startPoint x: 971, startPoint y: 156, endPoint x: 965, endPoint y: 157, distance: 6.1
click at [970, 156] on div "Suppressed - but have Accepts Marketing is true - 34654 profiles - trimmed fiel…" at bounding box center [757, 171] width 1182 height 73
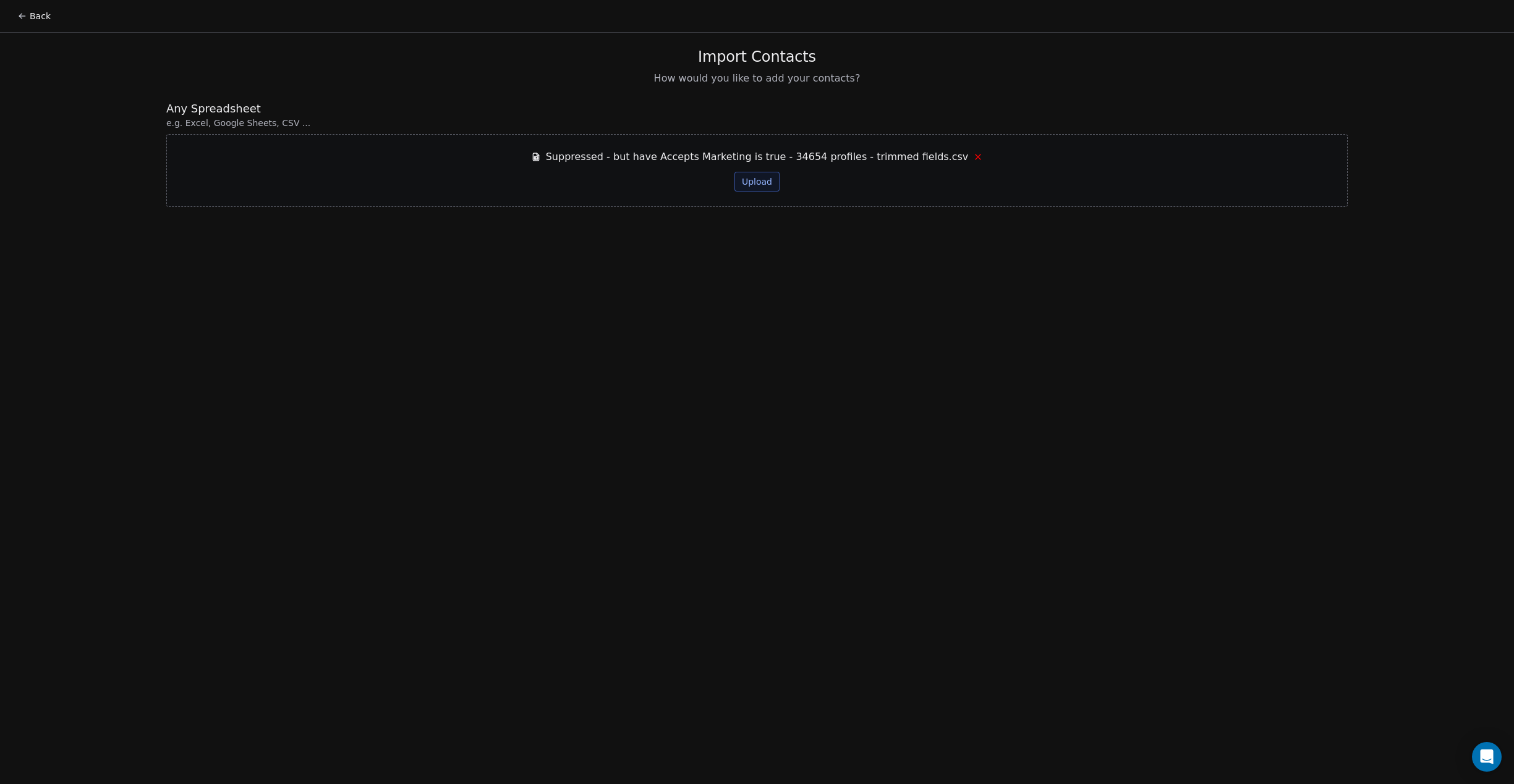
click at [974, 157] on icon at bounding box center [978, 156] width 10 height 10
click at [962, 157] on div "Suppressed - but have Accepts Marketing is true - 34654 profiles - trimmed fiel…" at bounding box center [757, 171] width 1182 height 73
click at [756, 218] on button "Browse files" at bounding box center [757, 216] width 67 height 20
click at [761, 186] on button "Upload" at bounding box center [757, 181] width 45 height 20
click at [775, 221] on button "Browse files" at bounding box center [761, 216] width 67 height 20
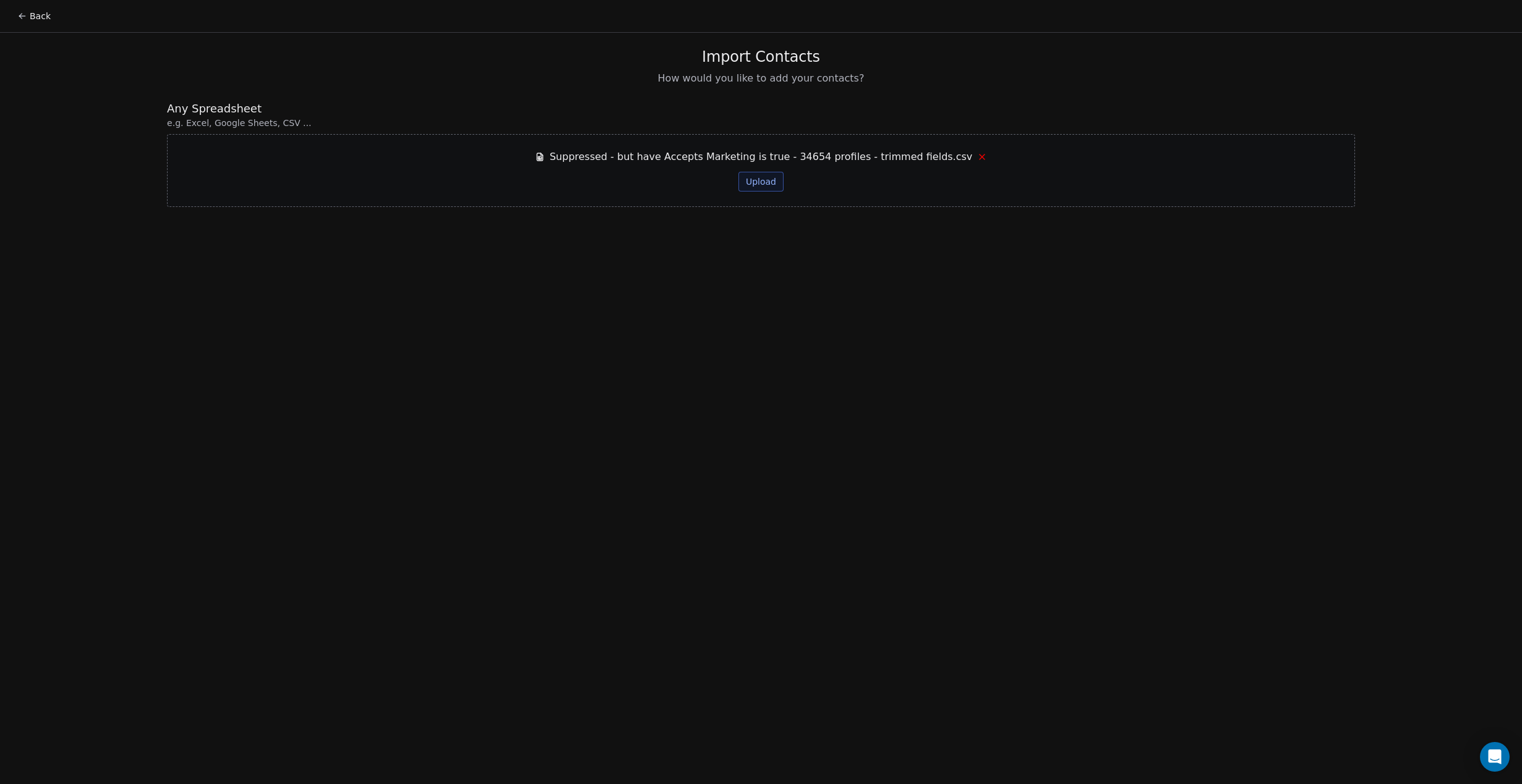
click at [761, 178] on button "Upload" at bounding box center [761, 181] width 45 height 20
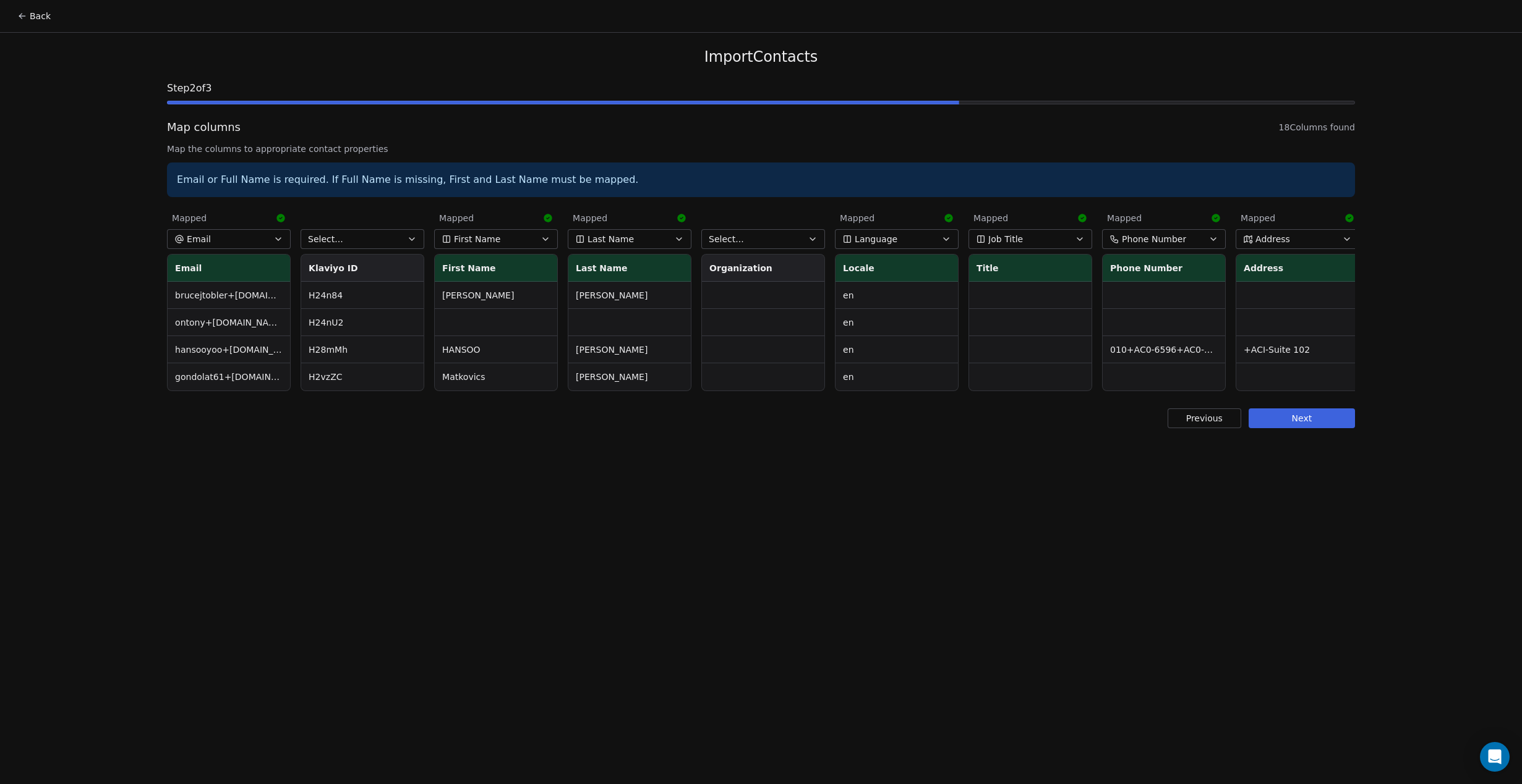
click at [768, 243] on button "Select..." at bounding box center [763, 239] width 124 height 20
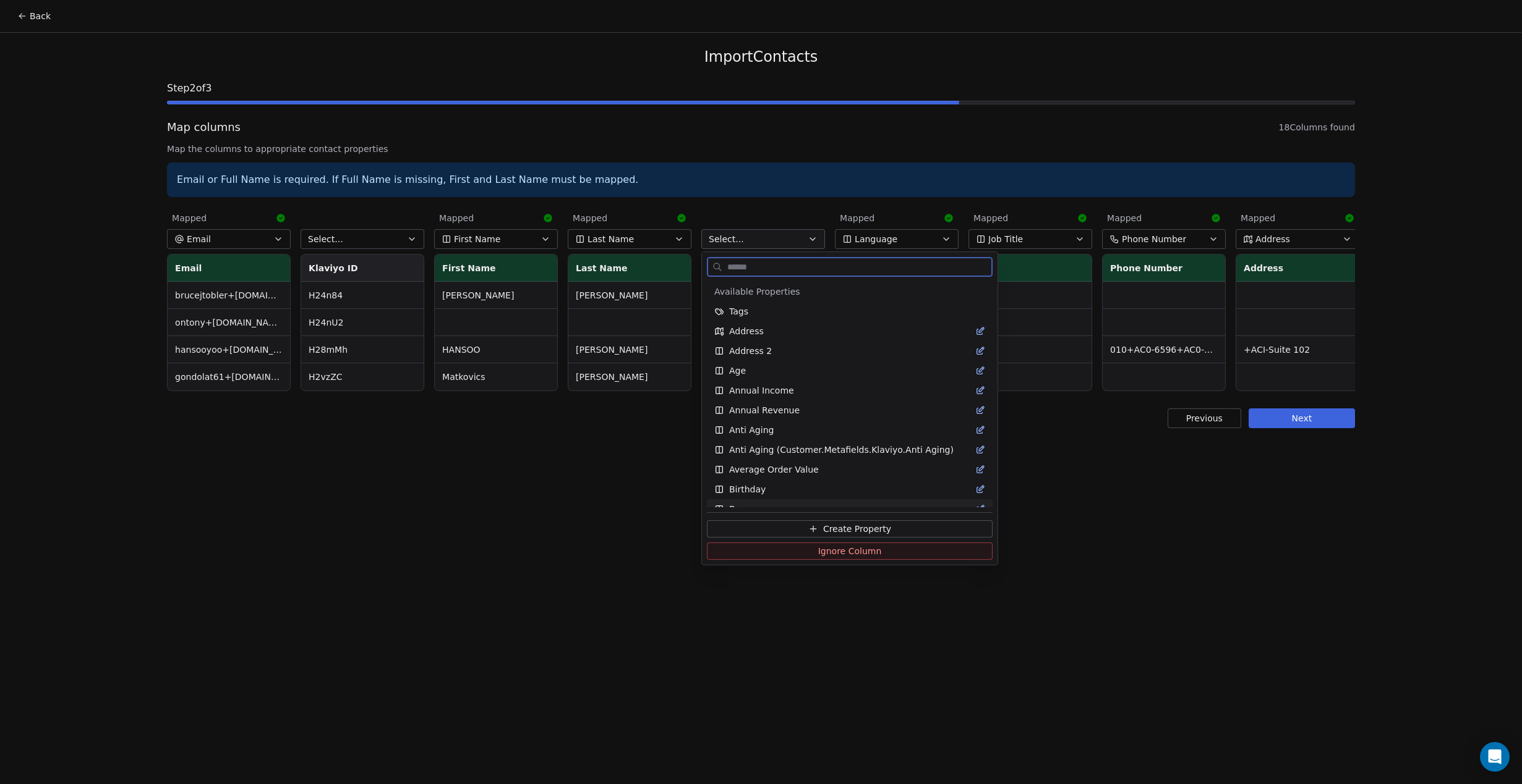
click at [810, 527] on icon at bounding box center [813, 529] width 10 height 10
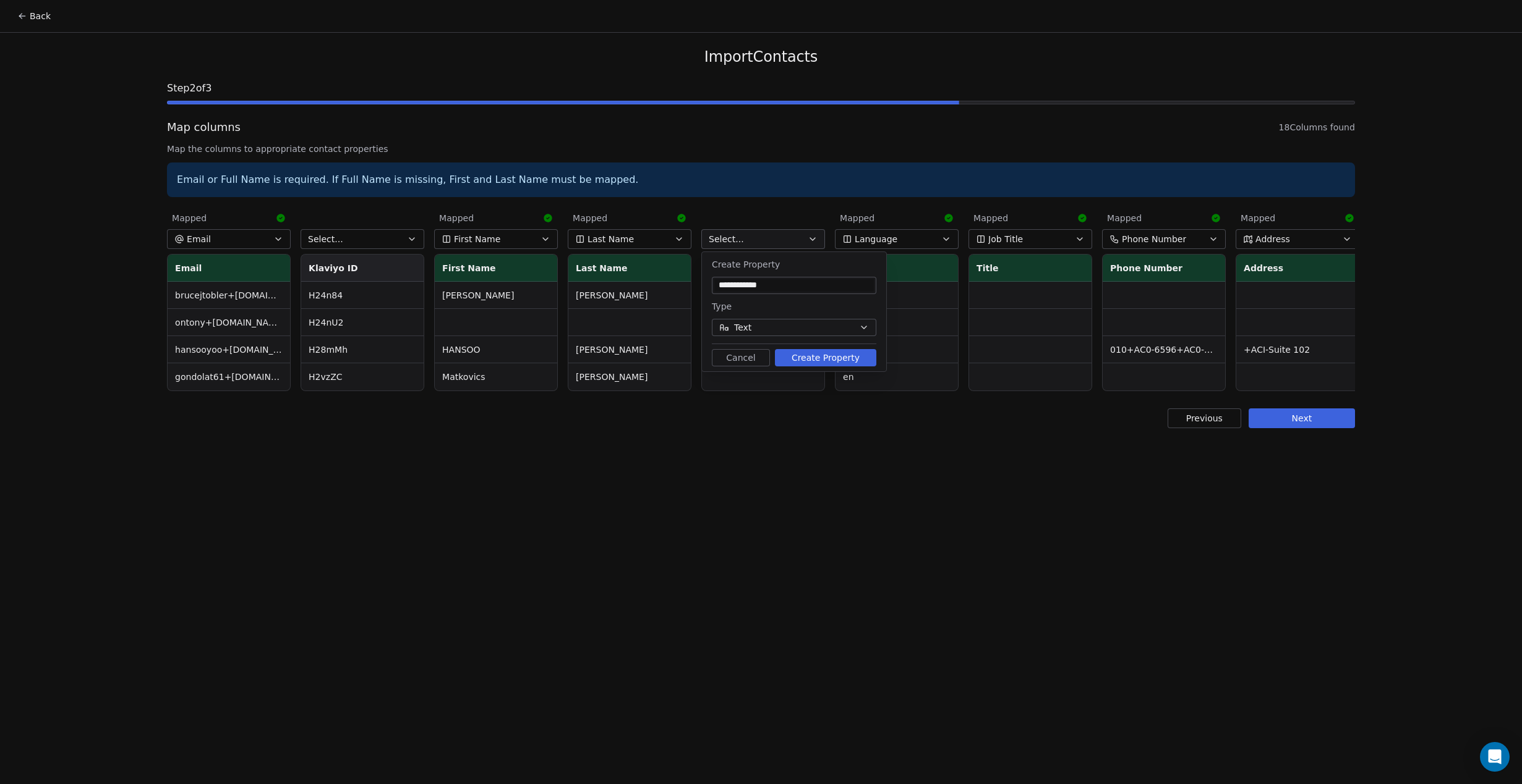
click at [817, 361] on button "Create Property" at bounding box center [826, 358] width 102 height 17
click at [1327, 421] on button "Next" at bounding box center [1302, 418] width 107 height 20
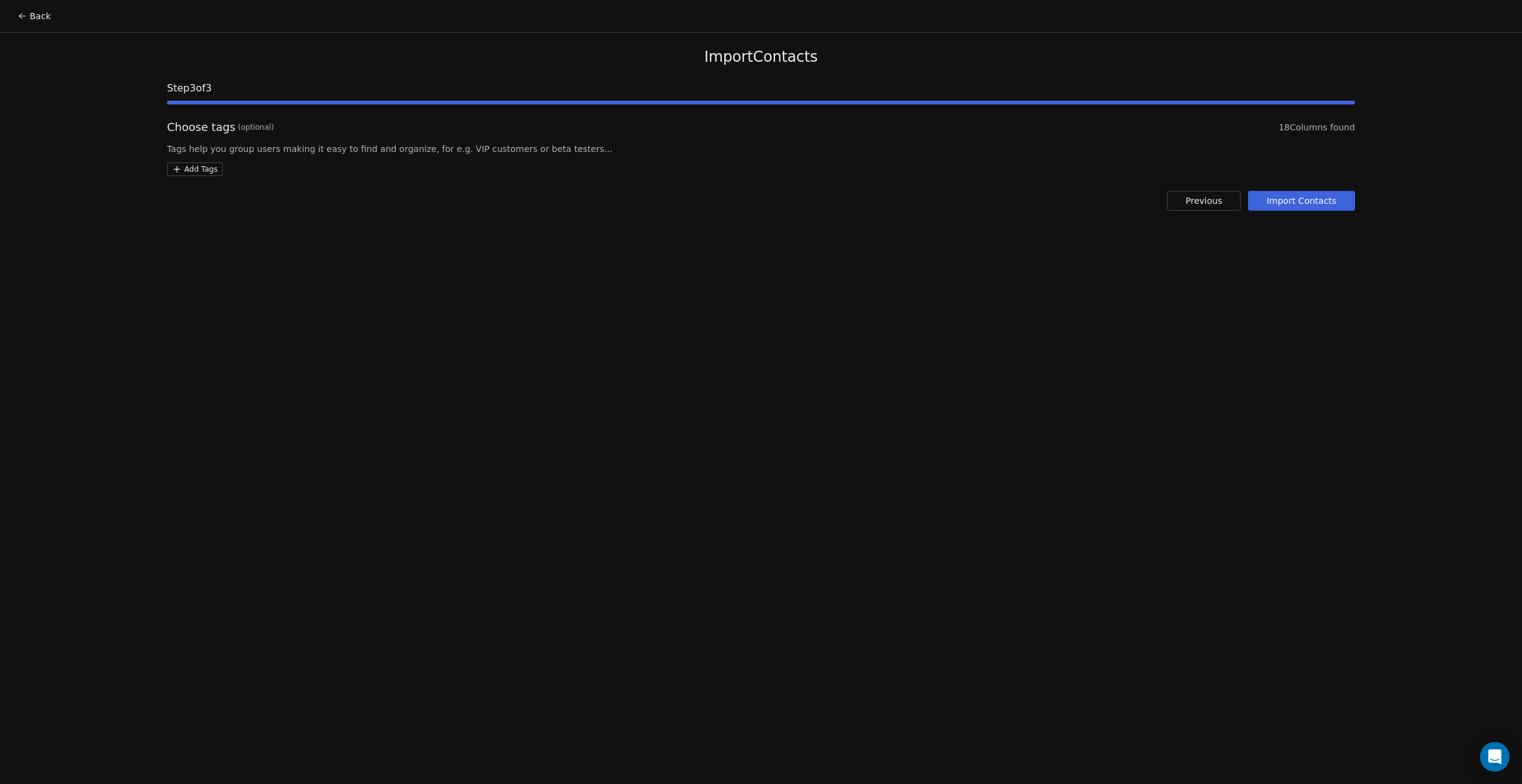
click at [1335, 203] on button "Import Contacts" at bounding box center [1301, 200] width 107 height 20
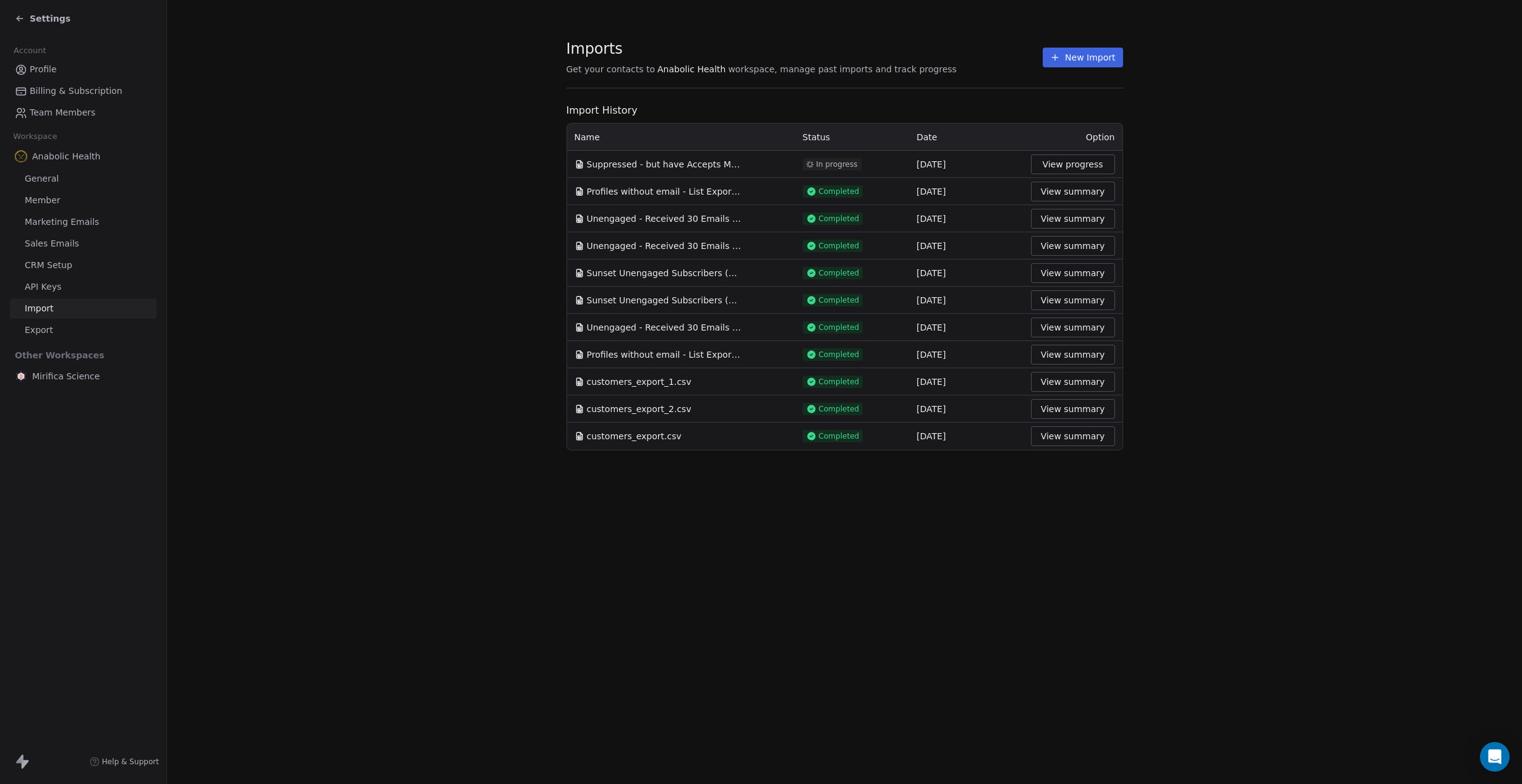
click at [510, 261] on section "Imports Get your contacts to Anabolic Health workspace, manage past imports and…" at bounding box center [844, 245] width 1355 height 490
click at [1084, 59] on button "New Import" at bounding box center [1082, 57] width 79 height 20
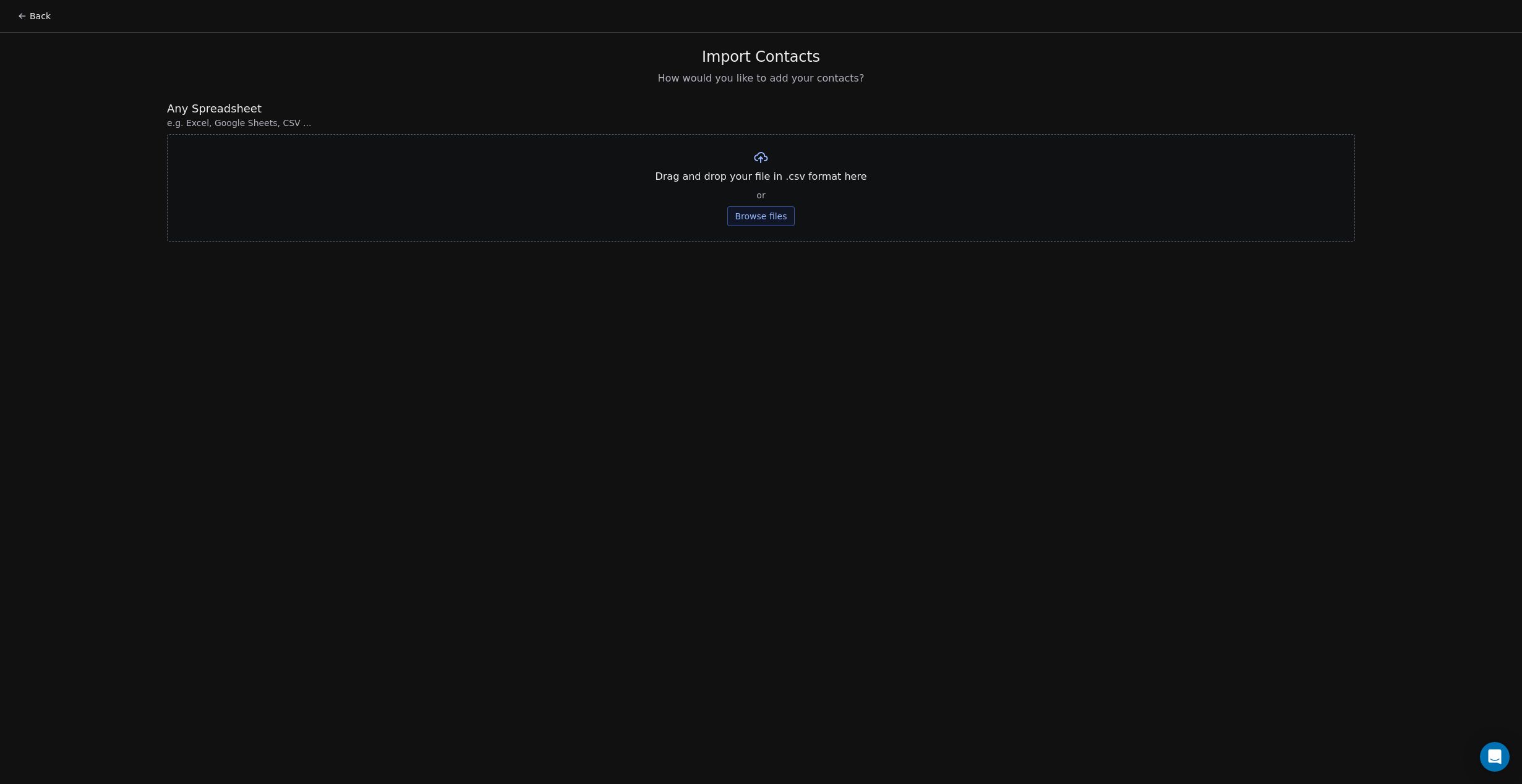
click at [734, 209] on button "Browse files" at bounding box center [761, 216] width 67 height 20
click at [775, 213] on button "Browse files" at bounding box center [761, 216] width 67 height 20
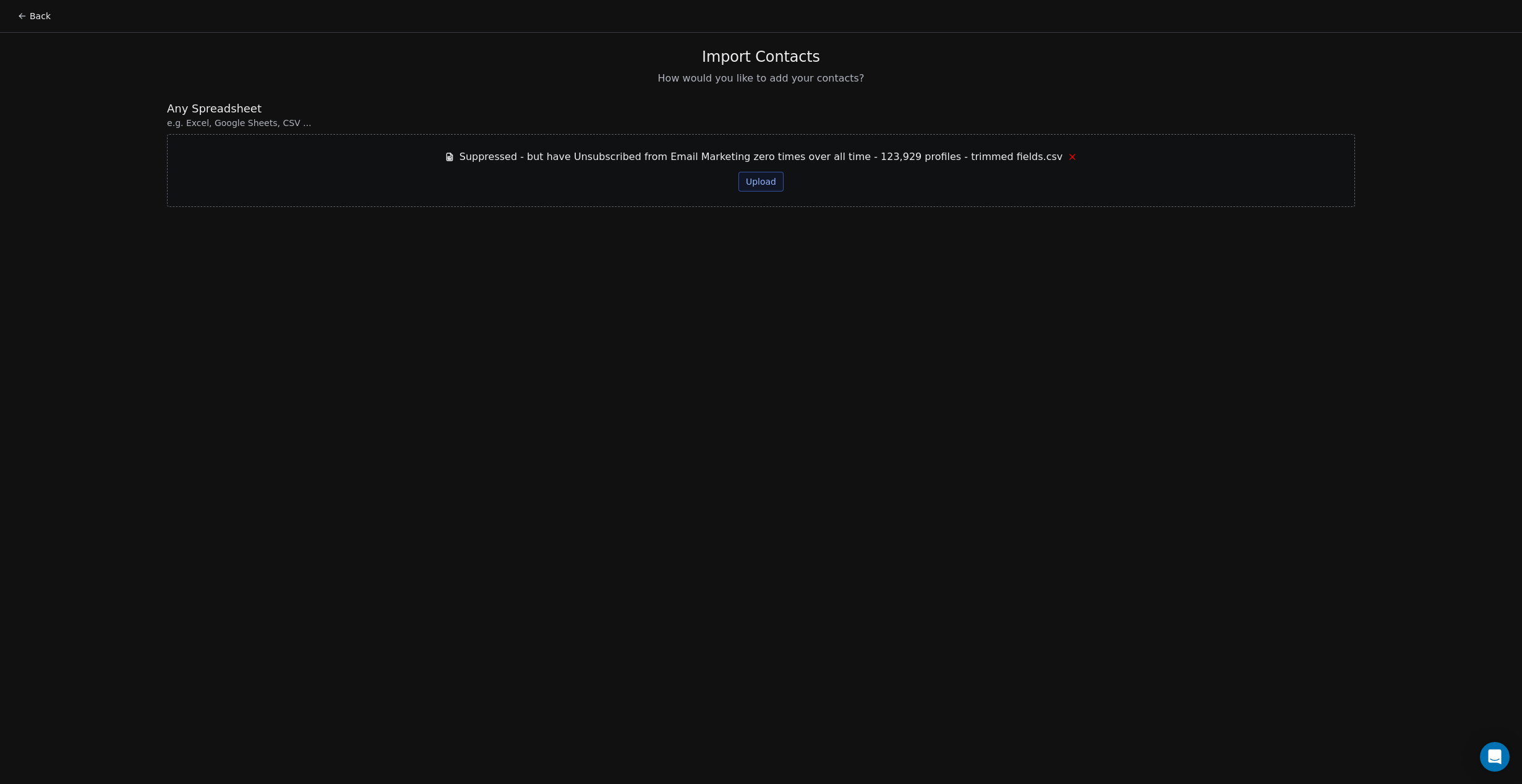
click at [756, 177] on button "Upload" at bounding box center [761, 181] width 45 height 20
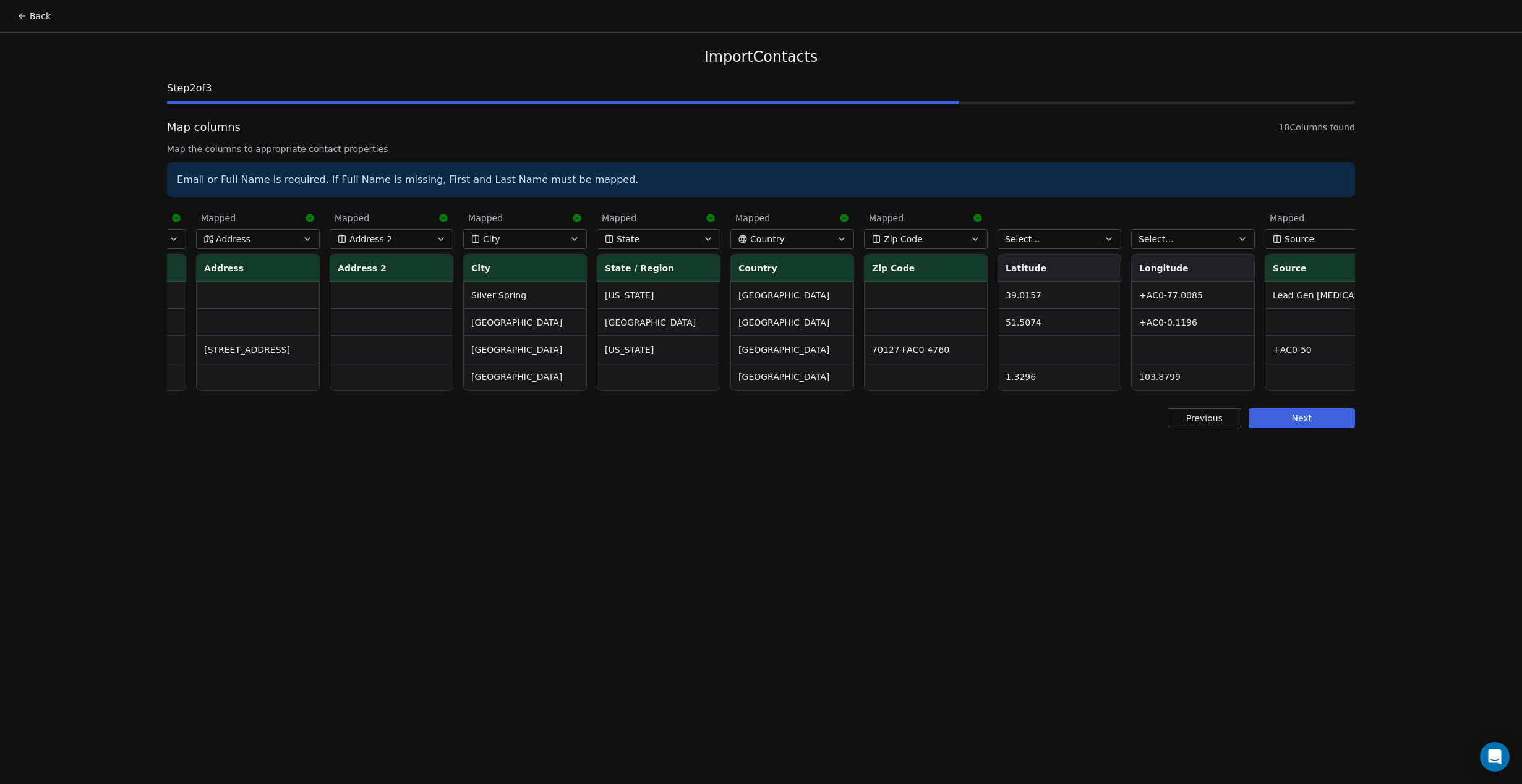
scroll to position [0, 1206]
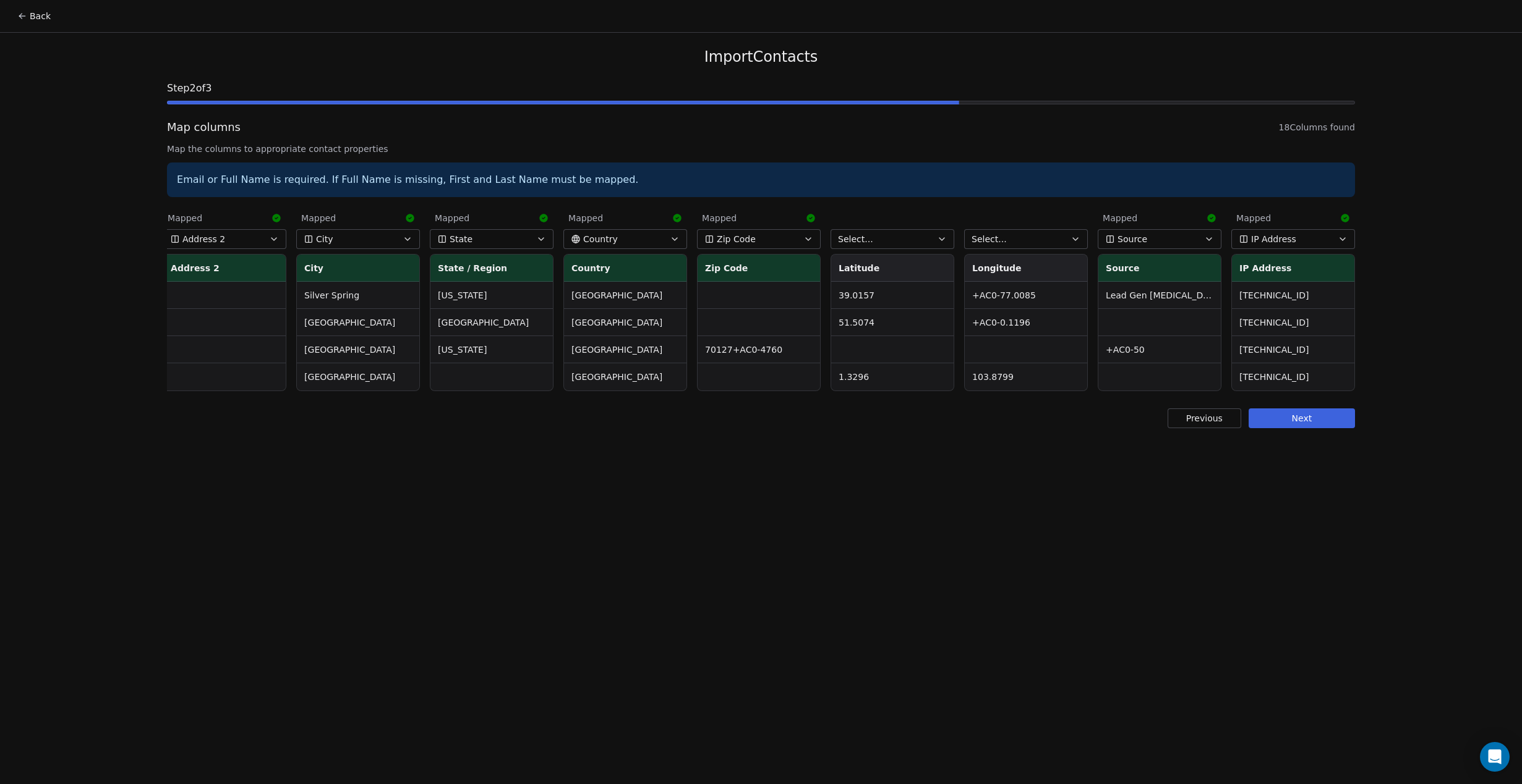
click at [1315, 415] on button "Next" at bounding box center [1302, 418] width 107 height 20
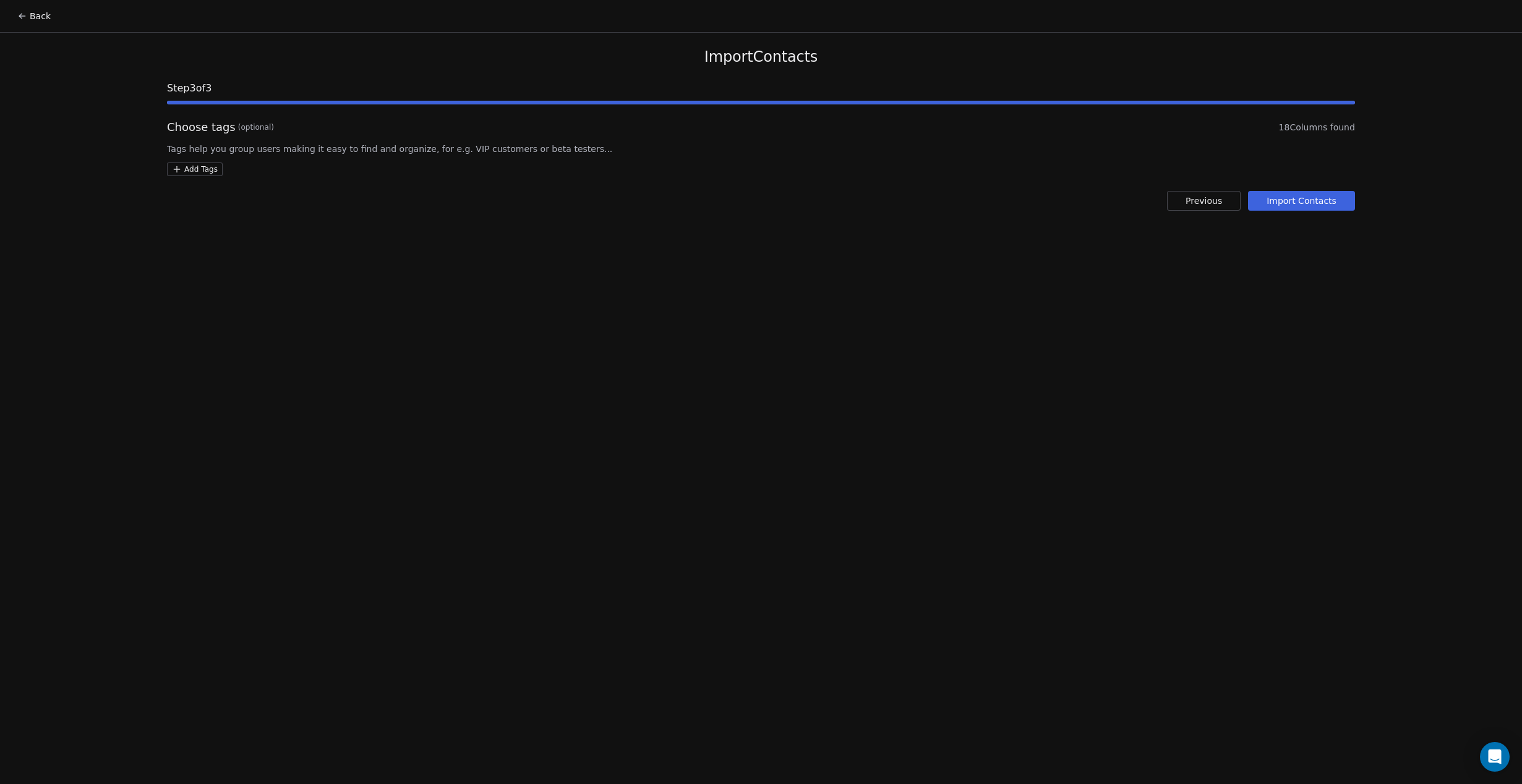
click at [1286, 198] on button "Import Contacts" at bounding box center [1301, 200] width 107 height 20
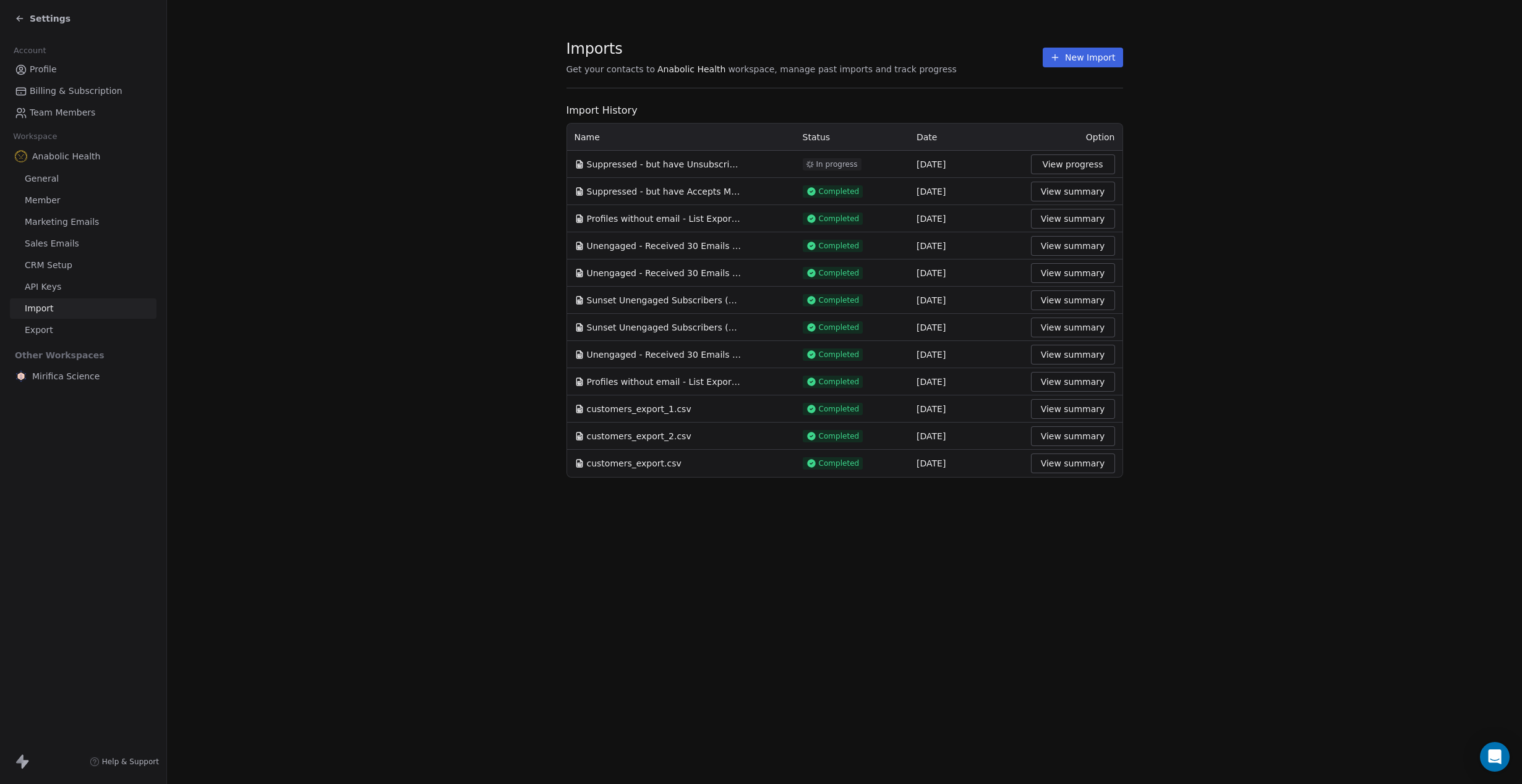
drag, startPoint x: 1070, startPoint y: 221, endPoint x: 1201, endPoint y: 214, distance: 131.2
click at [1201, 214] on section "Imports Get your contacts to Anabolic Health workspace, manage past imports and…" at bounding box center [844, 258] width 1355 height 517
click at [1093, 194] on button "View summary" at bounding box center [1073, 191] width 84 height 20
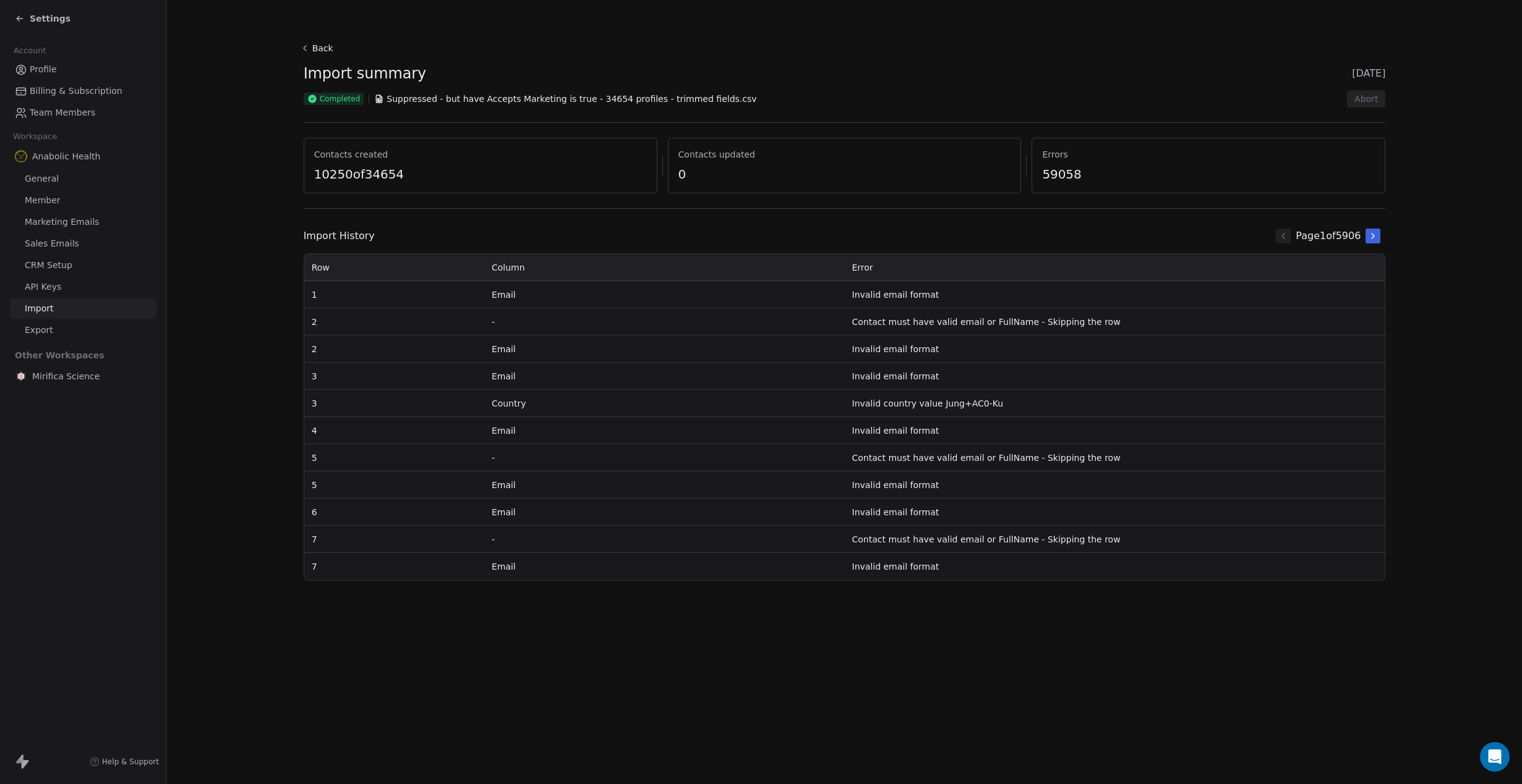
click at [320, 47] on button "Back" at bounding box center [319, 48] width 40 height 22
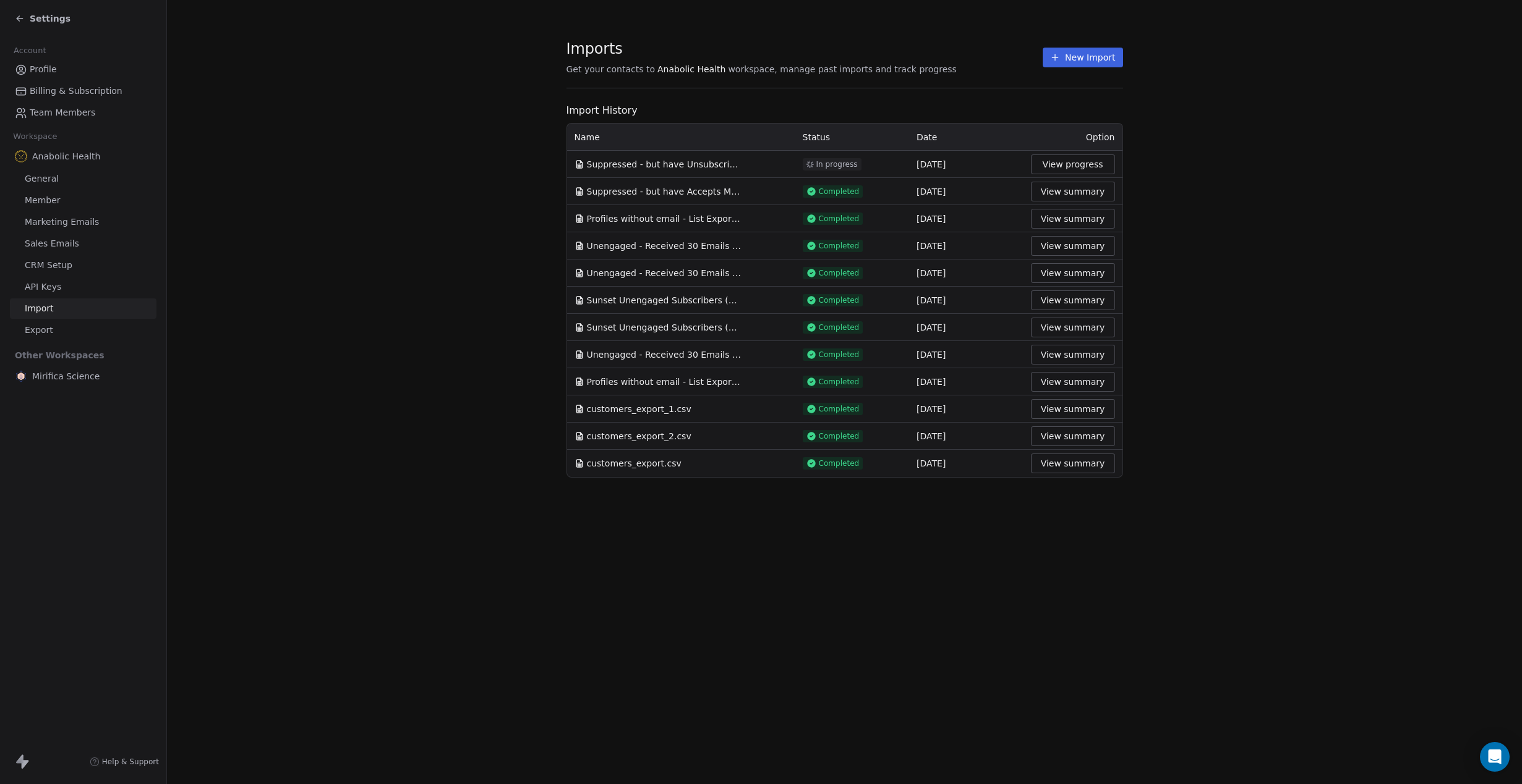
click at [1074, 221] on button "View summary" at bounding box center [1073, 218] width 84 height 20
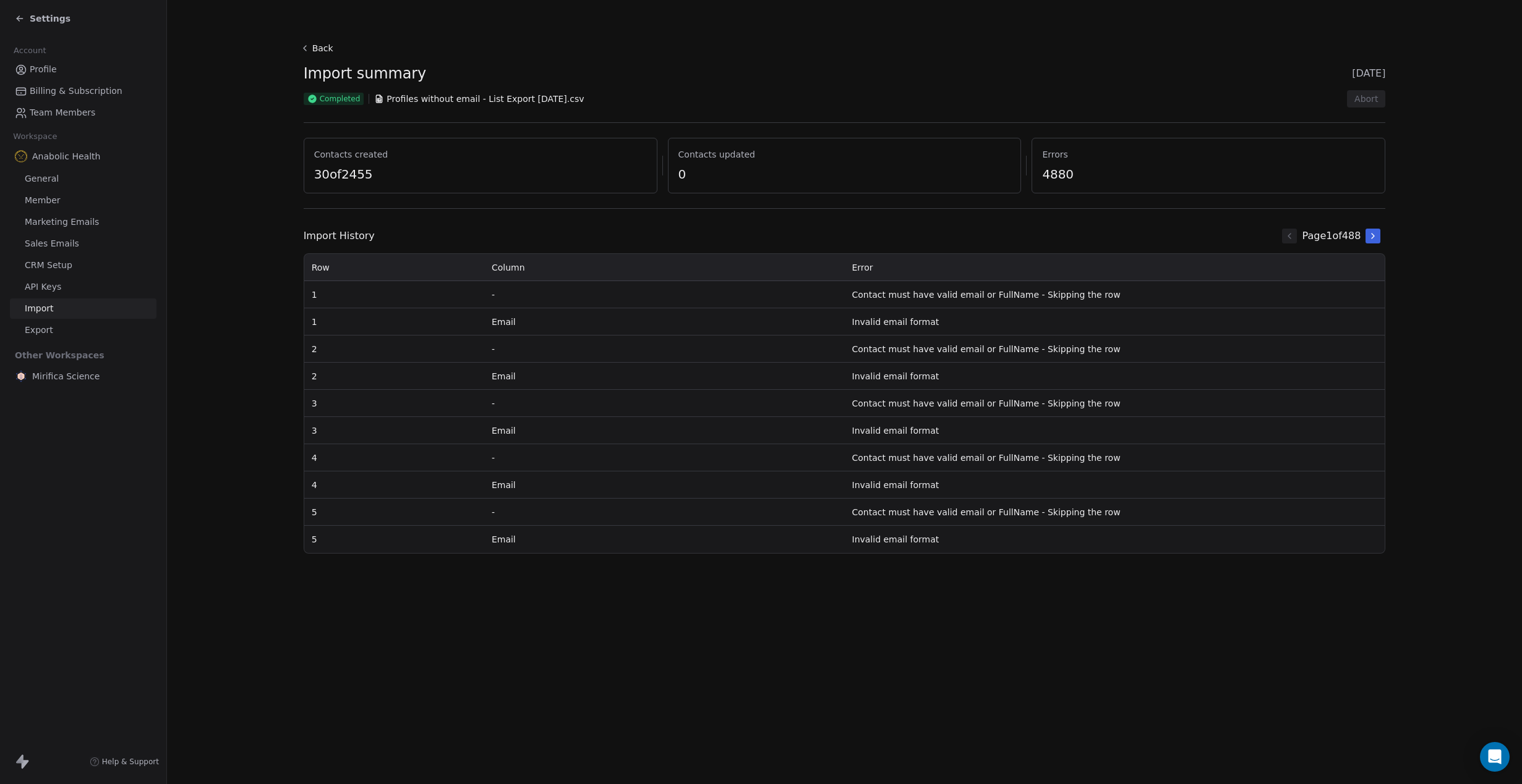
click at [315, 42] on button "Back" at bounding box center [319, 48] width 40 height 22
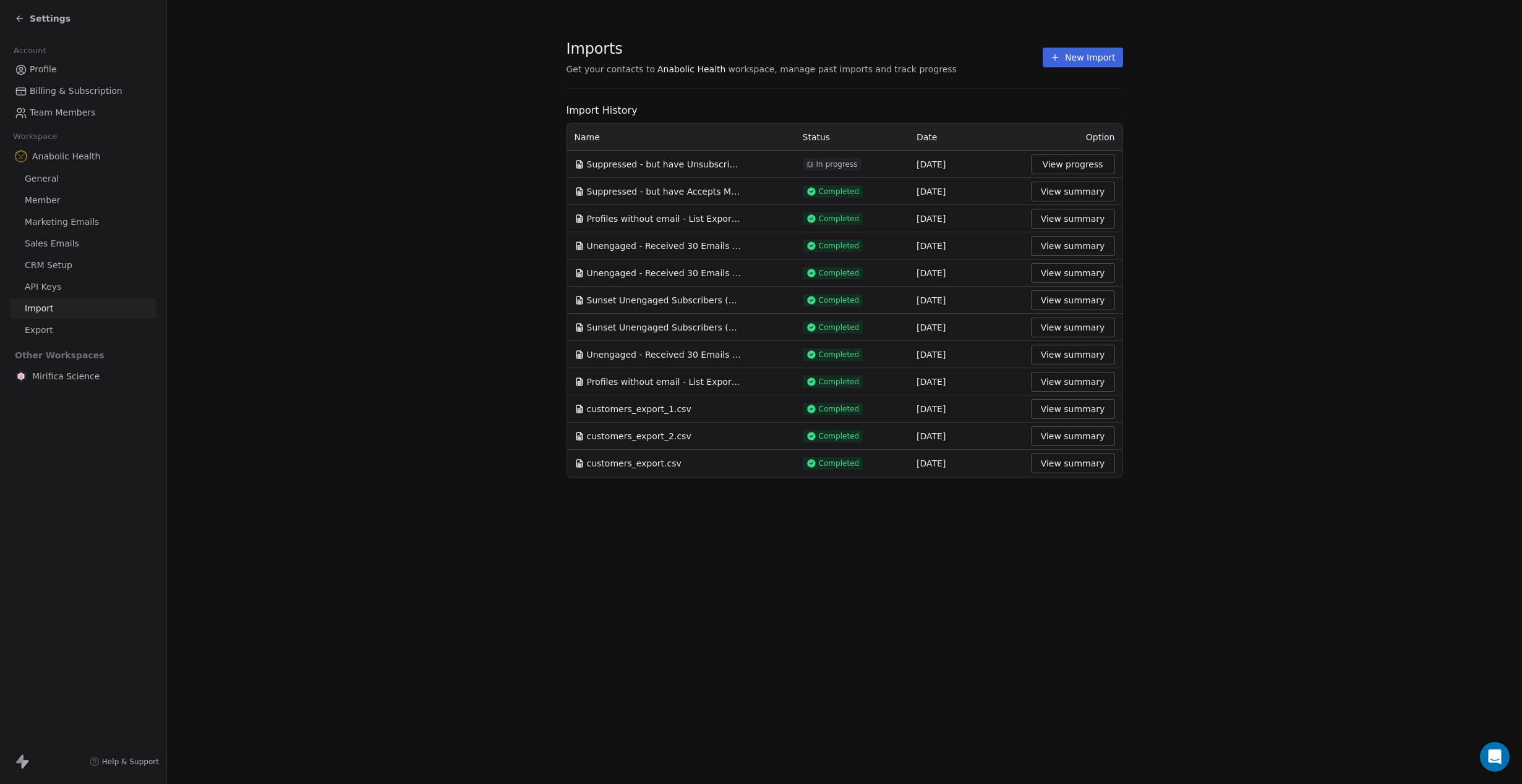
click at [1094, 53] on button "New Import" at bounding box center [1082, 57] width 79 height 20
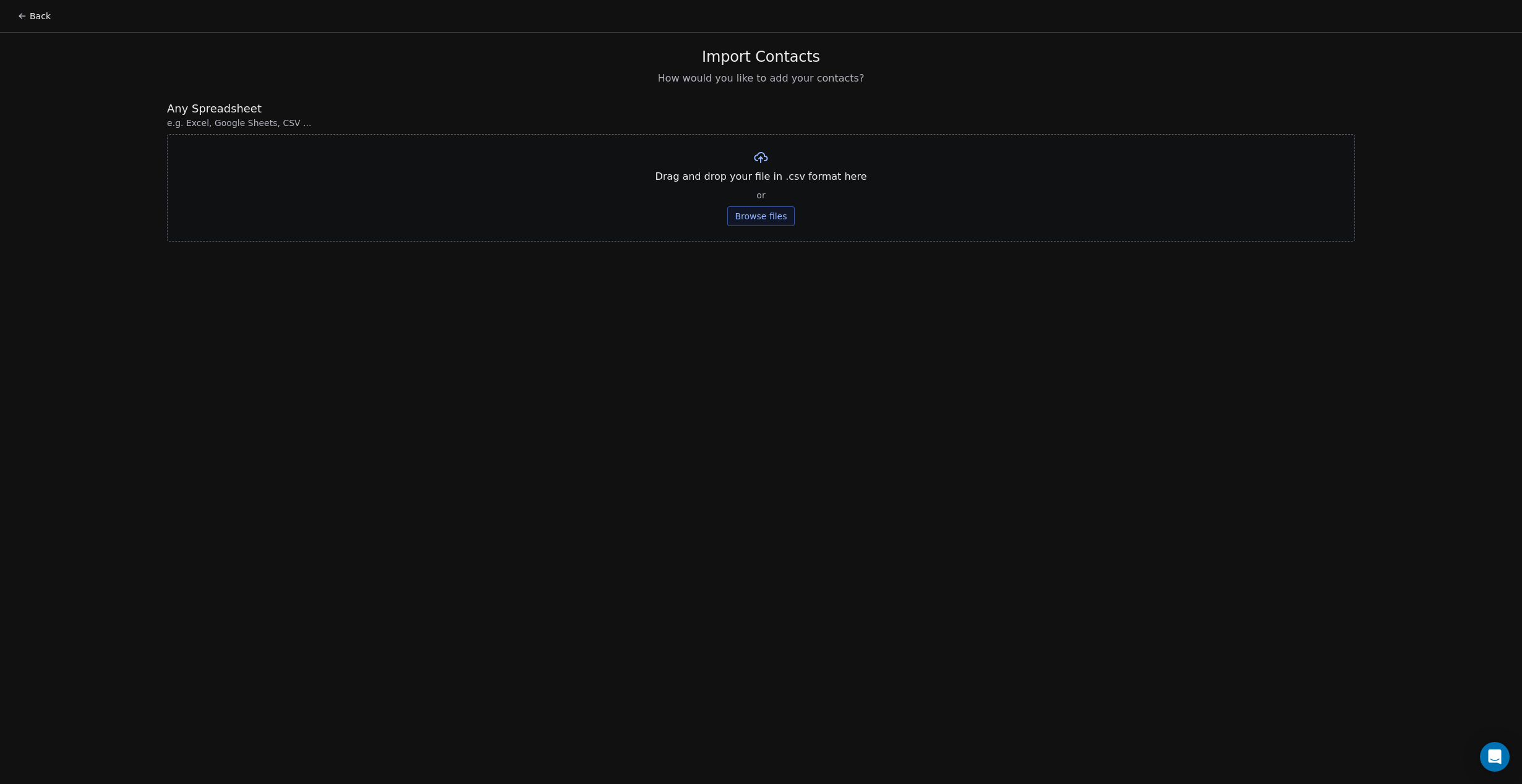
click at [753, 221] on button "Browse files" at bounding box center [761, 216] width 67 height 20
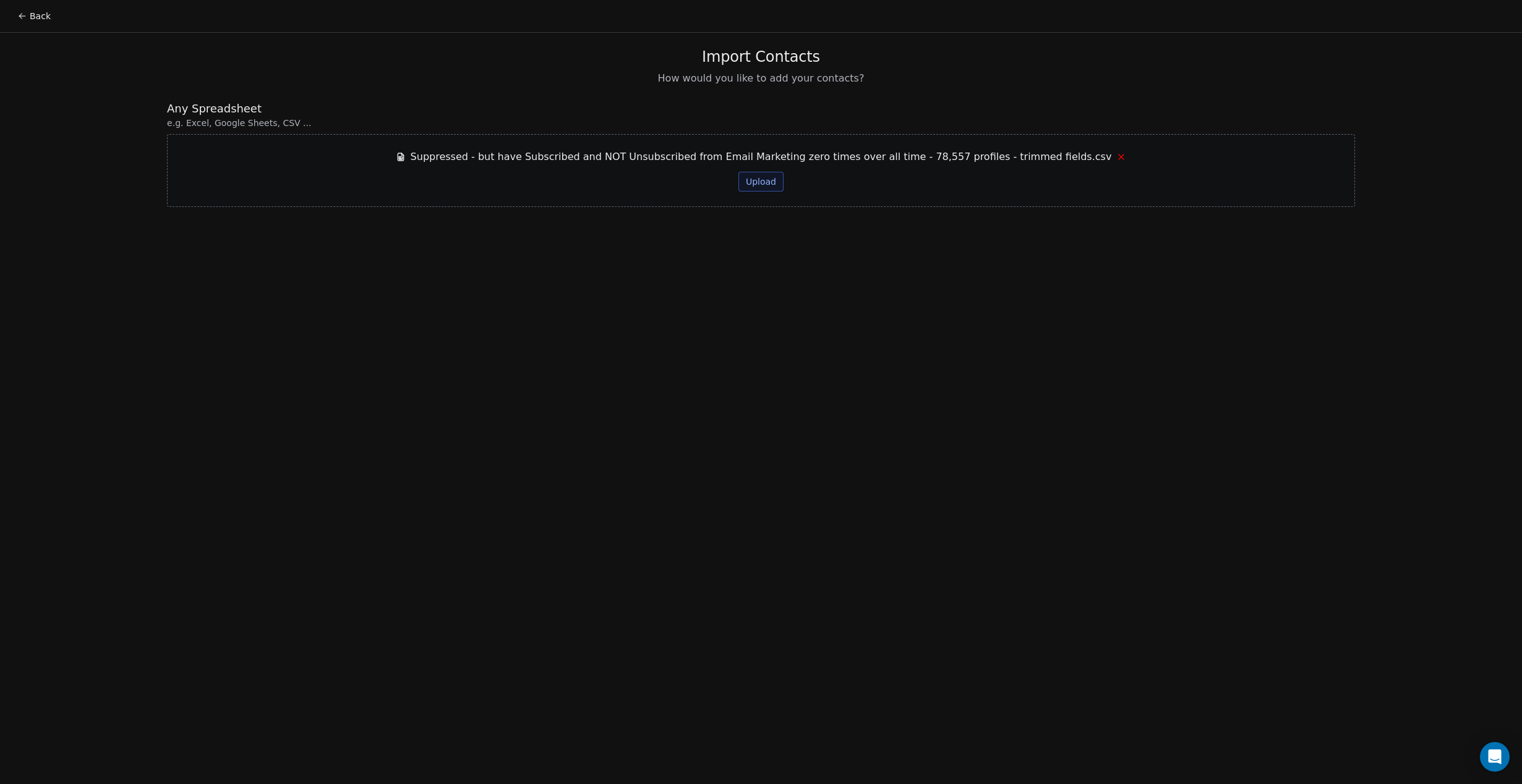
click at [745, 177] on button "Upload" at bounding box center [761, 181] width 45 height 20
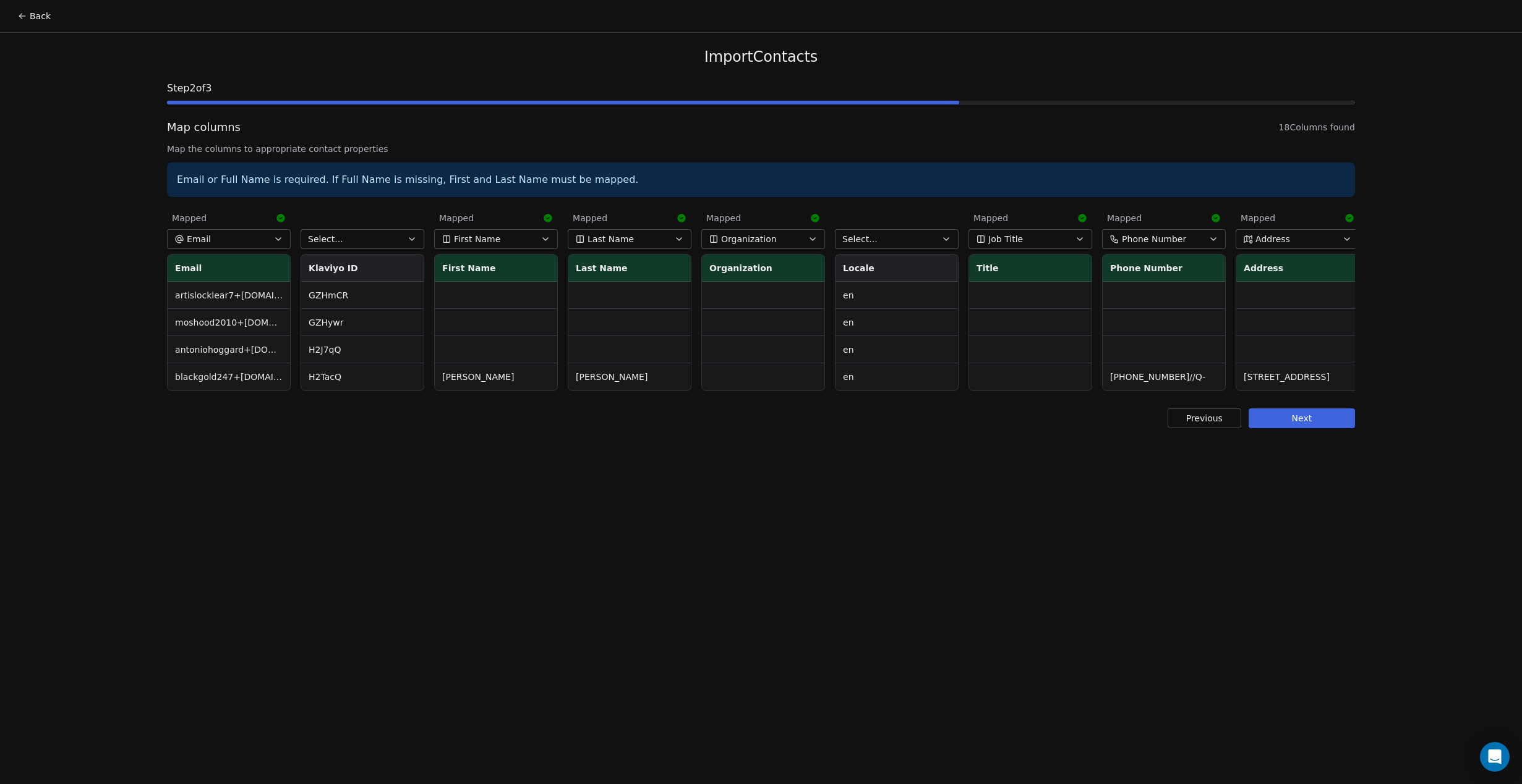
click at [1292, 416] on button "Next" at bounding box center [1302, 418] width 107 height 20
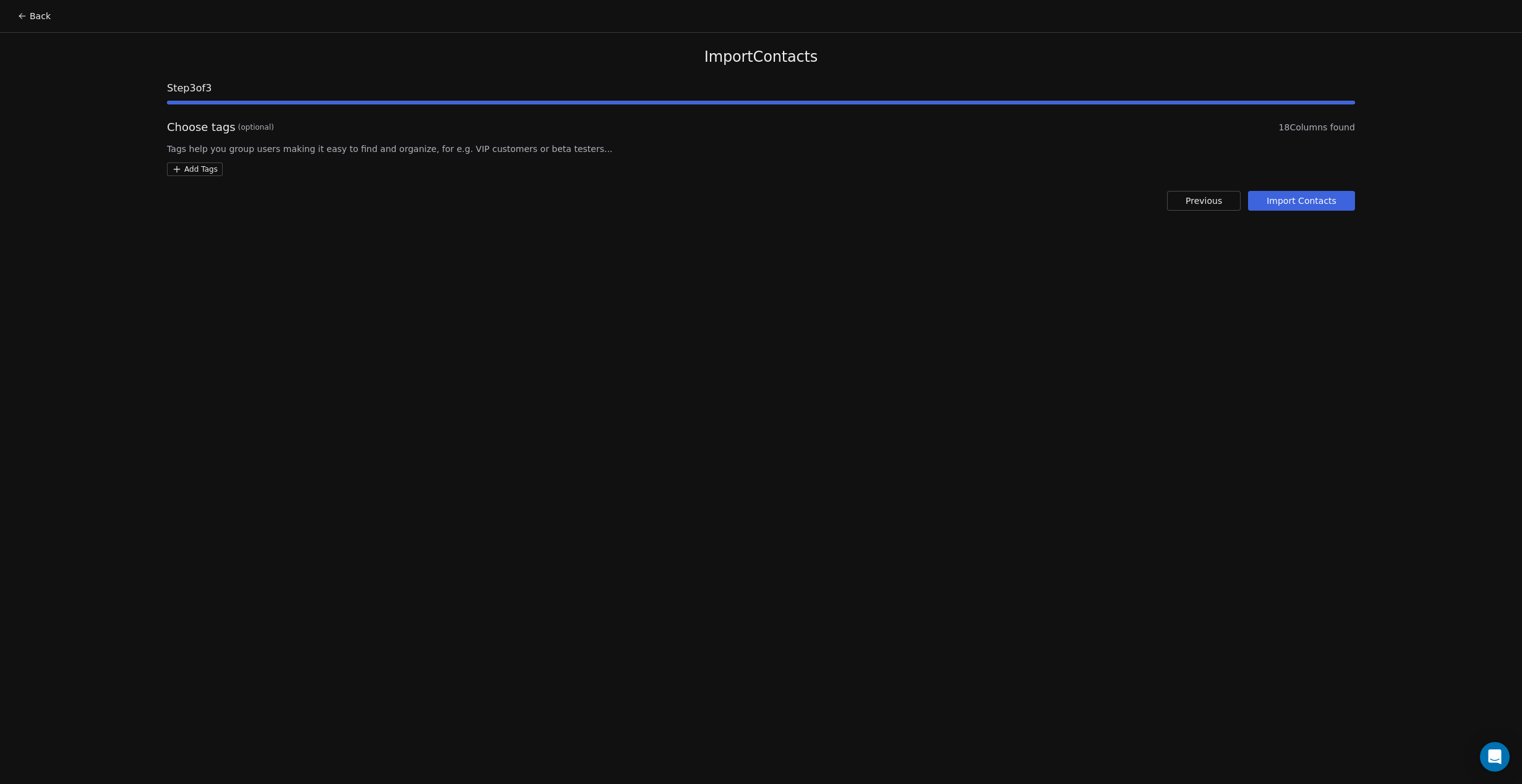
click at [207, 171] on html "Back Import Contacts Step 3 of 3 Choose tags (optional) 18 Columns found Tags h…" at bounding box center [761, 392] width 1522 height 784
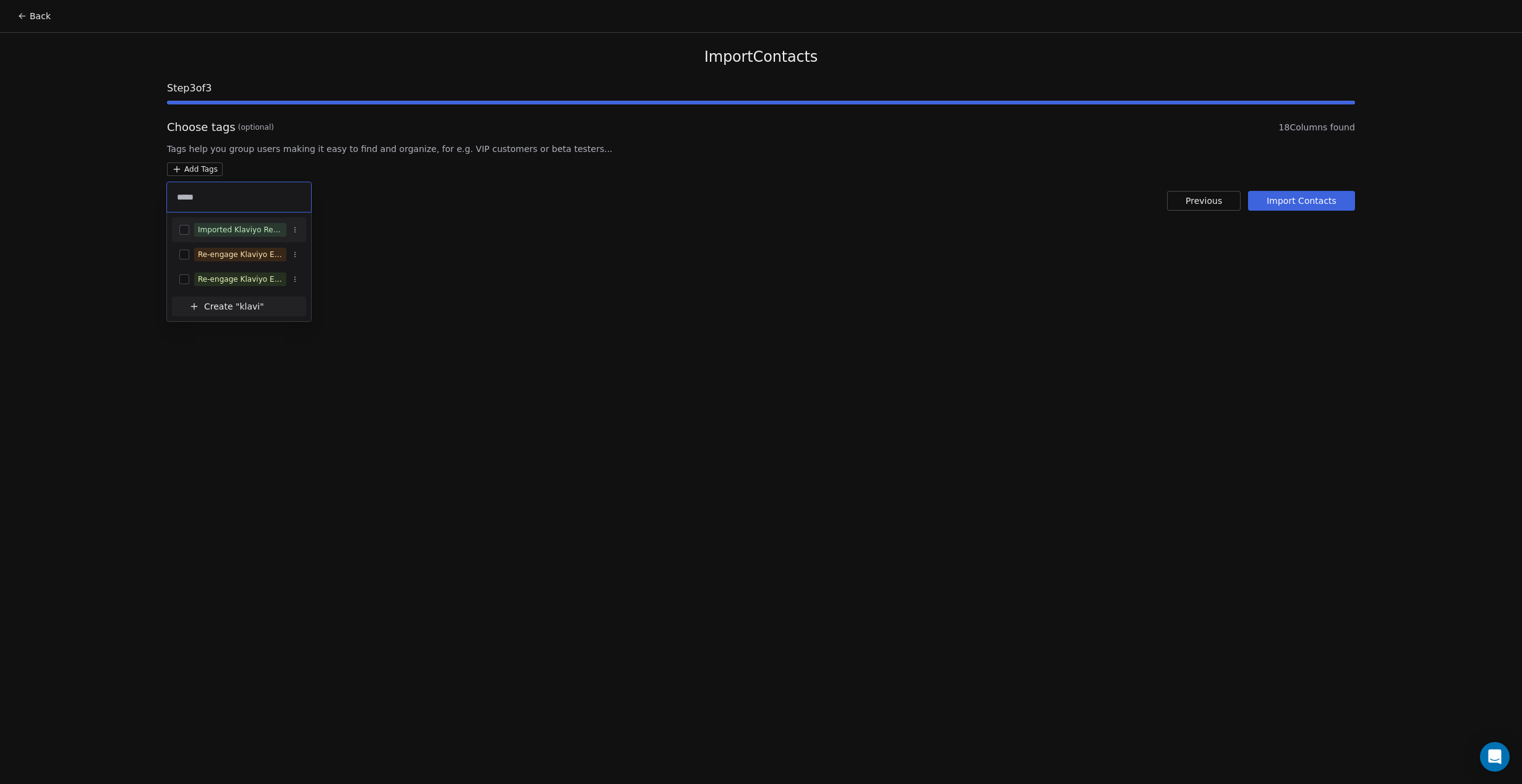
type input "*****"
click at [184, 227] on button "Suggestions" at bounding box center [184, 230] width 10 height 10
click at [184, 227] on div "Imported Klaviyo Reengage Re-engage Klaviyo Exports Re-engage Klaviyo Exports E…" at bounding box center [238, 267] width 144 height 109
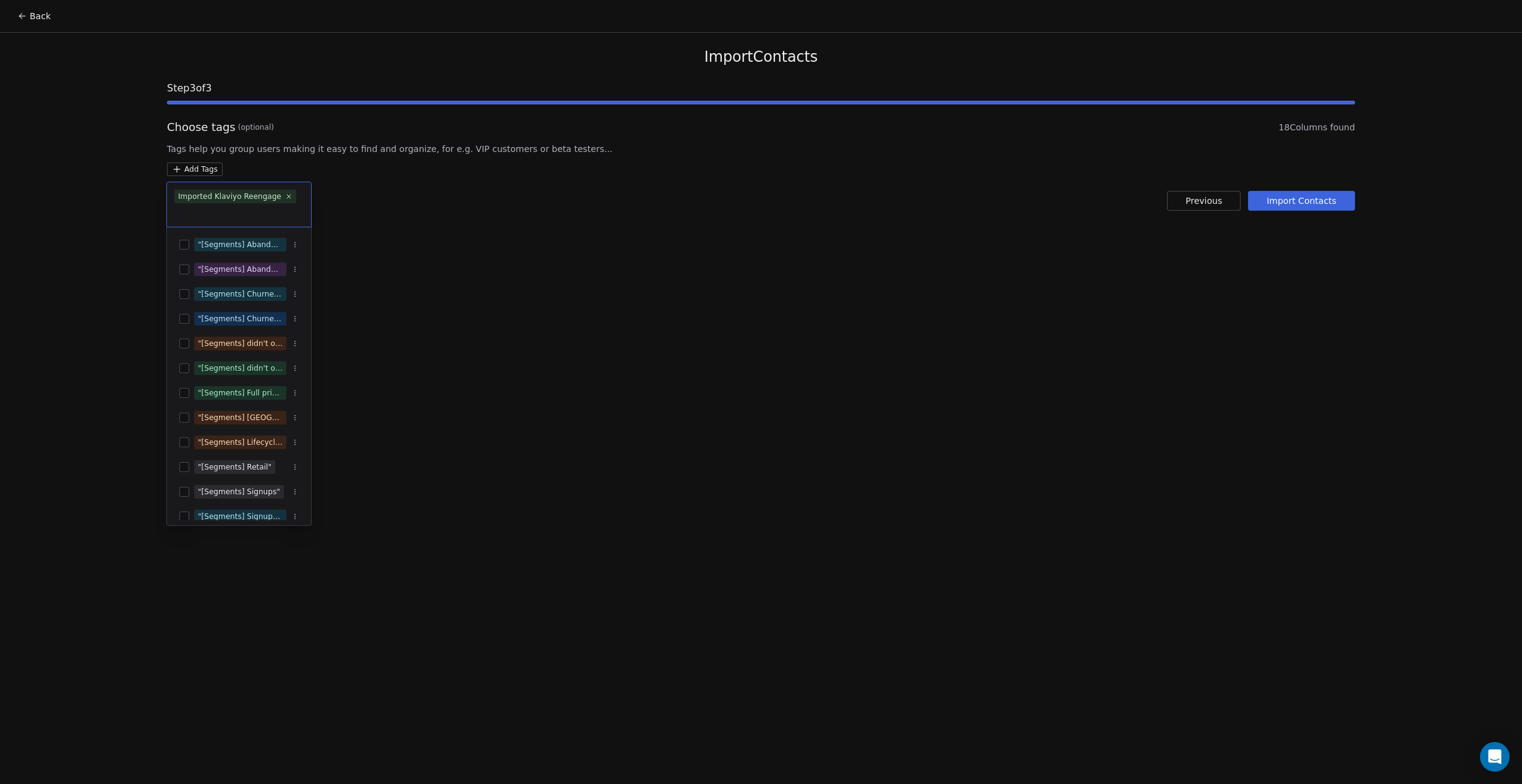
click at [517, 244] on html "Back Import Contacts Step 3 of 3 Choose tags (optional) 18 Columns found Tags h…" at bounding box center [761, 392] width 1522 height 784
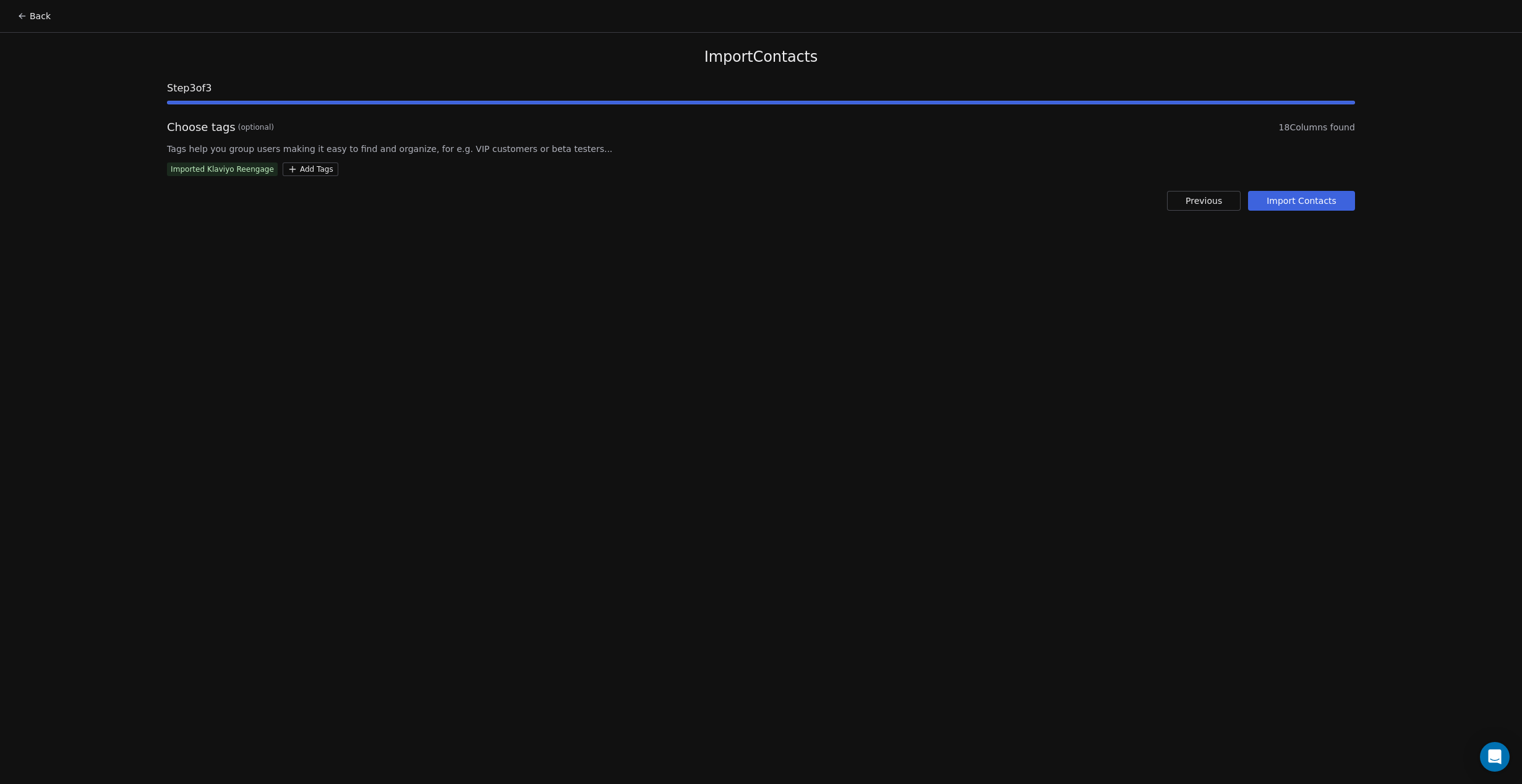
click at [1343, 210] on div "Import Contacts Step 3 of 3 Choose tags (optional) 18 Columns found Tags help y…" at bounding box center [761, 129] width 1218 height 193
click at [1344, 207] on button "Import Contacts" at bounding box center [1301, 200] width 107 height 20
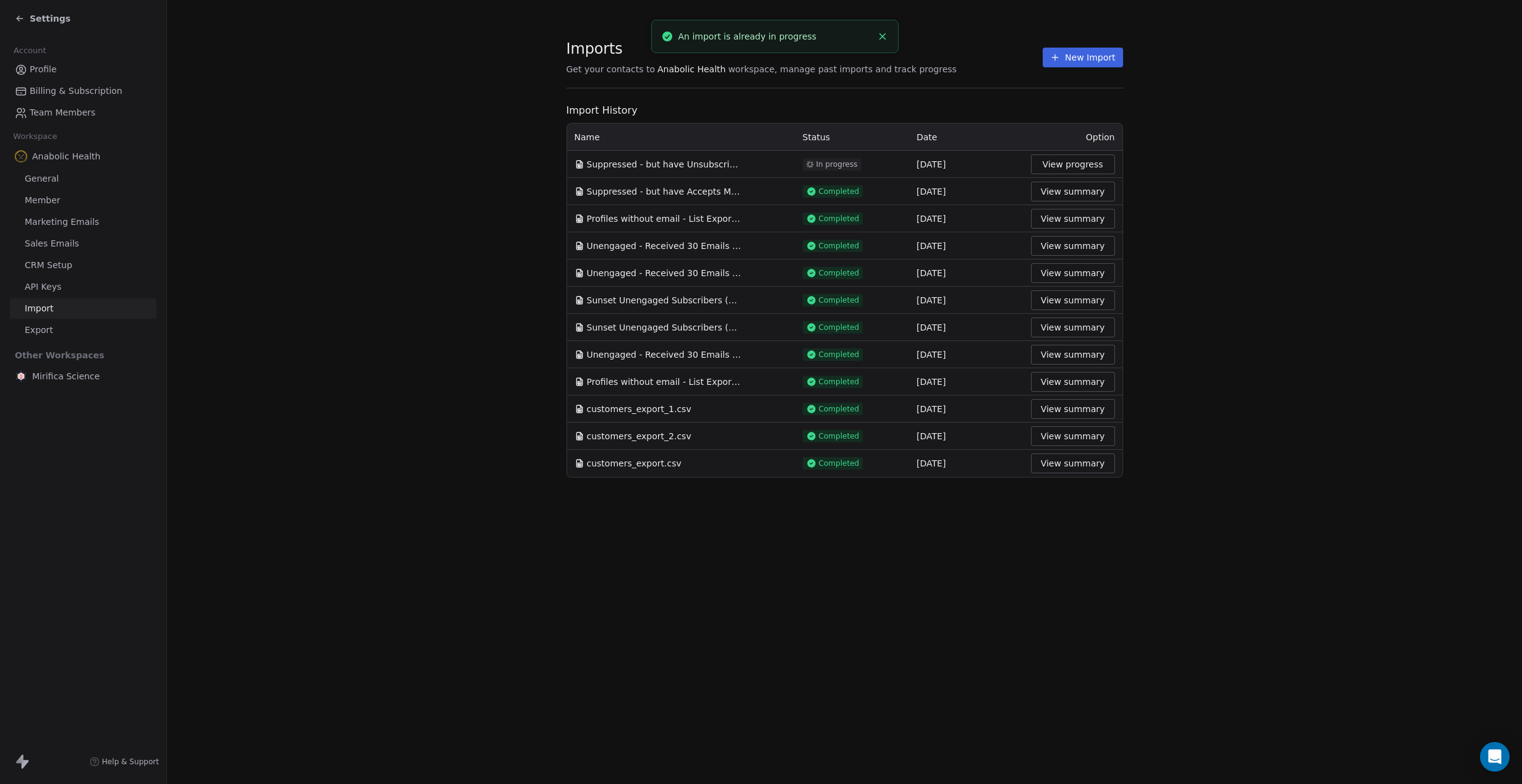
click at [1073, 192] on button "View summary" at bounding box center [1073, 191] width 84 height 20
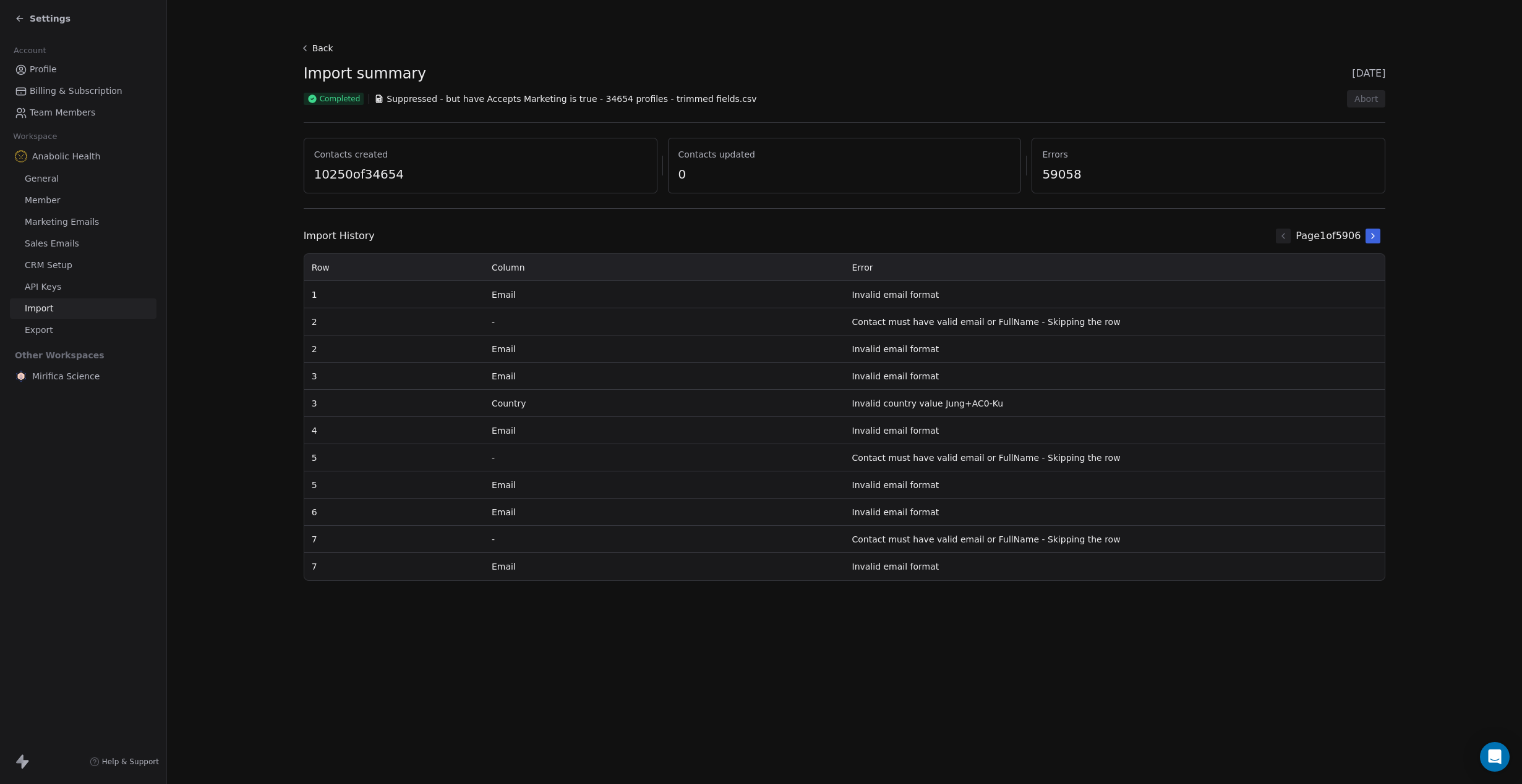
click at [316, 48] on button "Back" at bounding box center [319, 48] width 40 height 22
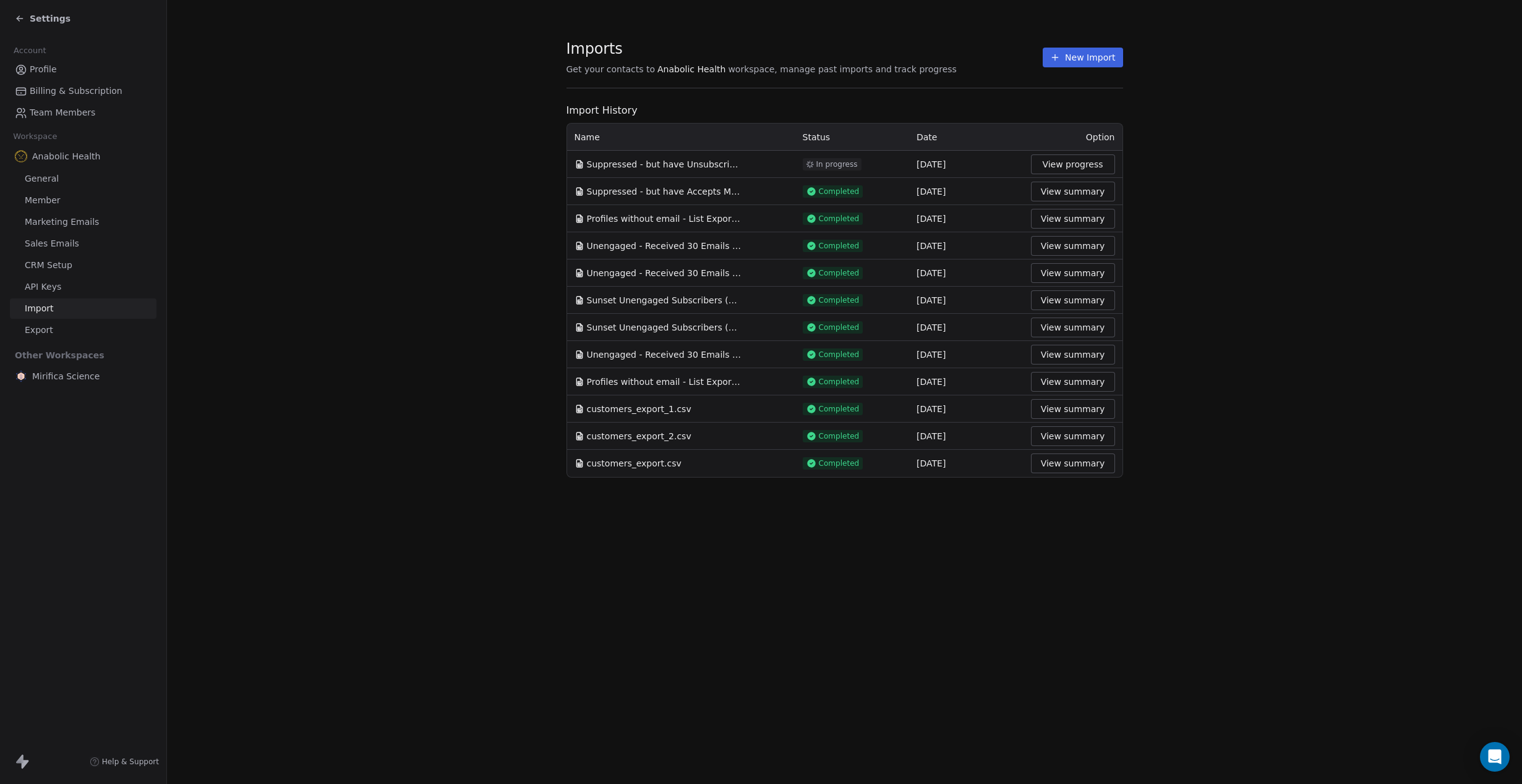
click at [680, 194] on span "Suppressed - but have Accepts Marketing is true - 34654 profiles - trimmed fiel…" at bounding box center [664, 191] width 154 height 13
click at [1112, 196] on button "View summary" at bounding box center [1073, 191] width 84 height 20
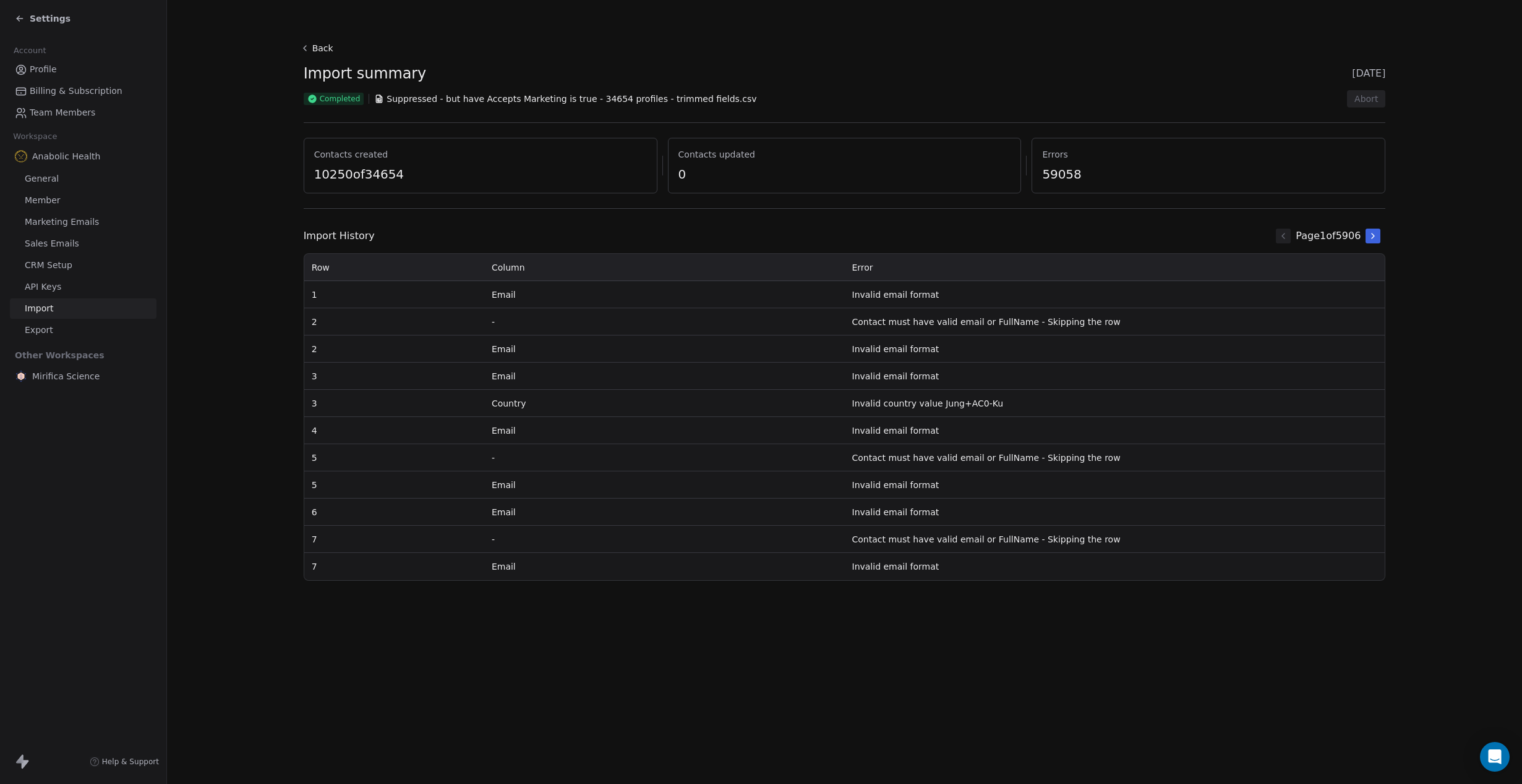
click at [314, 51] on button "Back" at bounding box center [319, 48] width 40 height 22
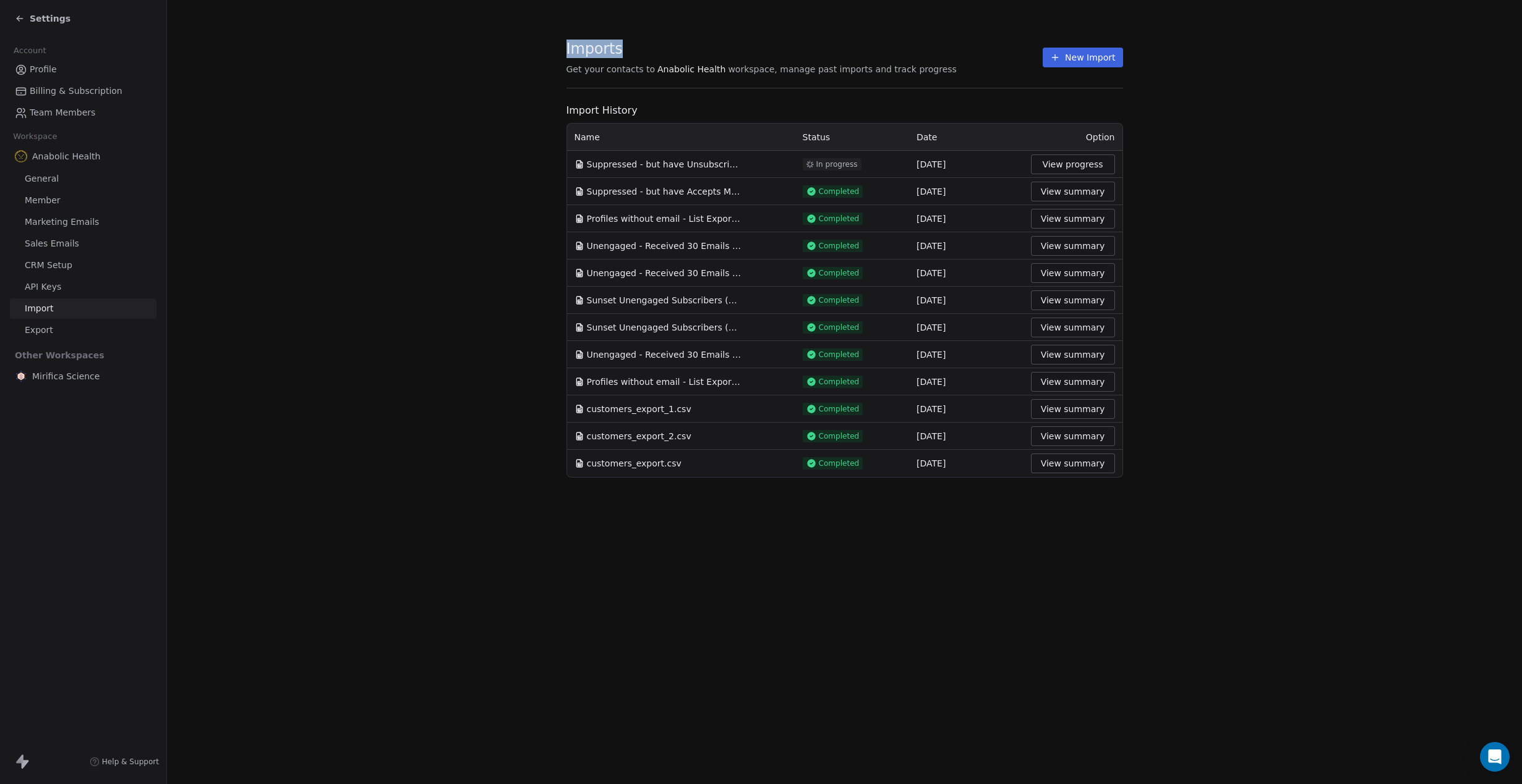
click at [1090, 194] on button "View summary" at bounding box center [1073, 191] width 84 height 20
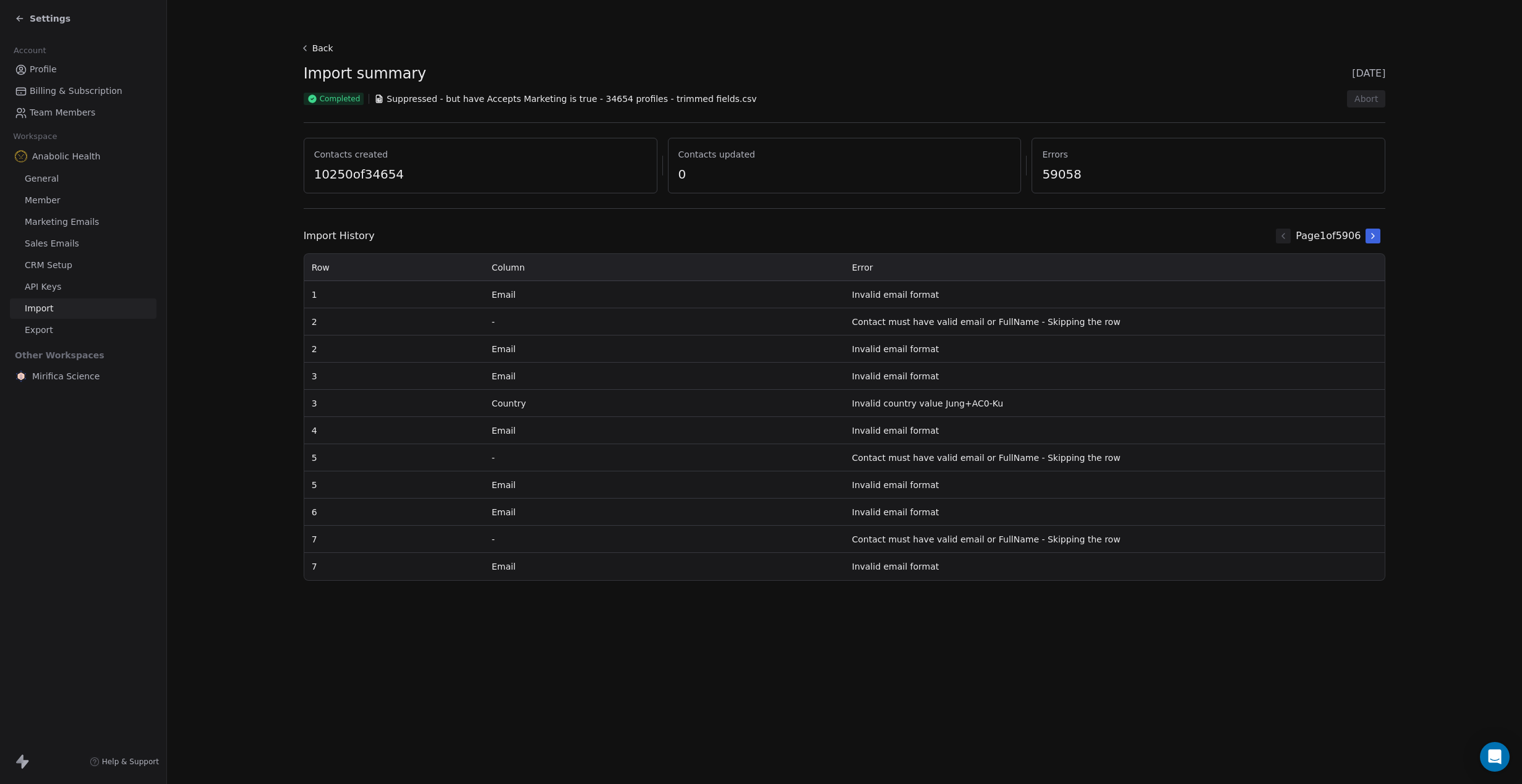
click at [320, 71] on span "Import summary" at bounding box center [365, 73] width 122 height 18
click at [319, 55] on button "Back" at bounding box center [319, 48] width 40 height 22
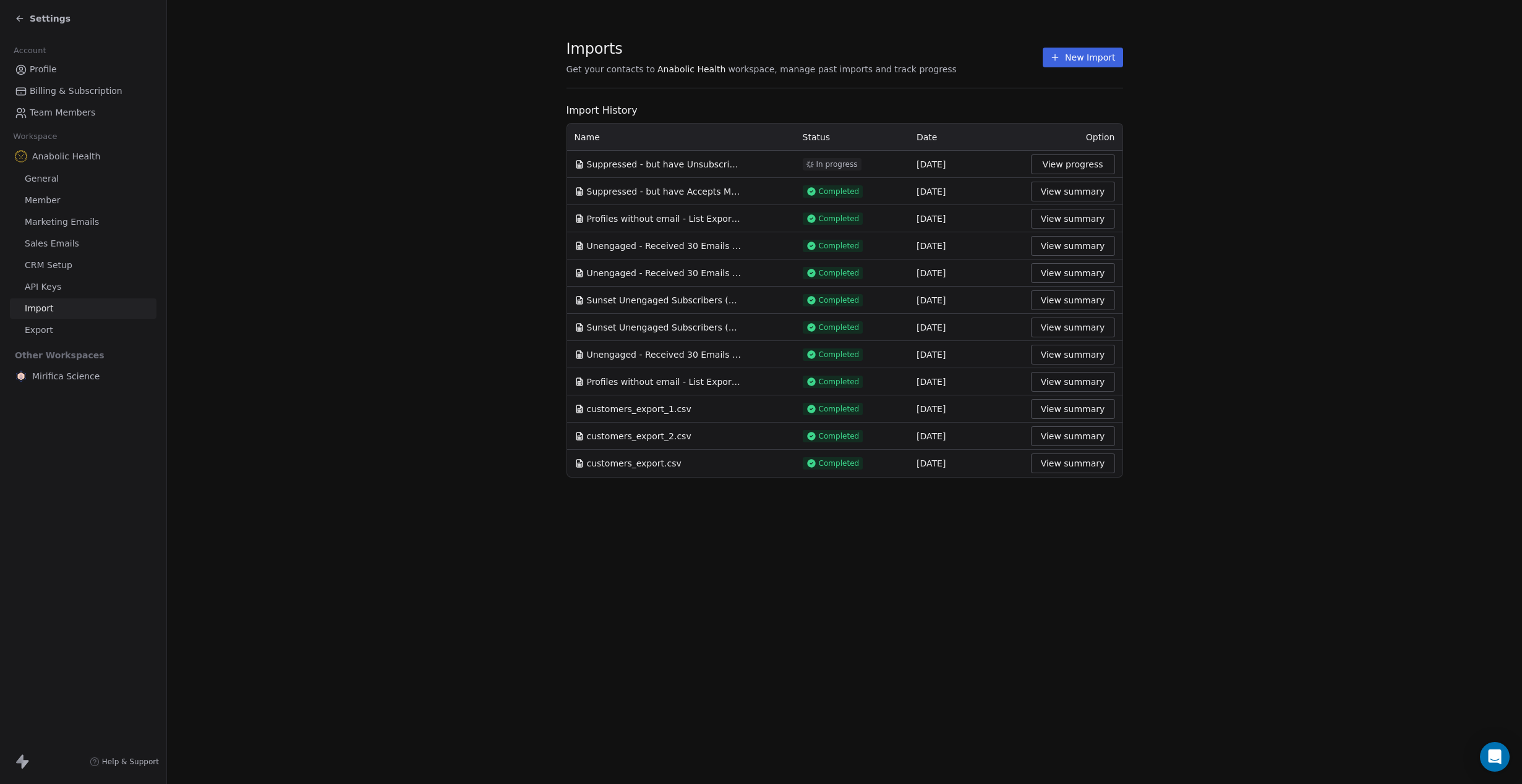
click at [653, 161] on span "Suppressed - but have Unsubscribed from Email Marketing zero times over all tim…" at bounding box center [664, 164] width 154 height 13
drag, startPoint x: 483, startPoint y: 465, endPoint x: 575, endPoint y: 459, distance: 92.2
click at [493, 463] on section "Imports Get your contacts to Anabolic Health workspace, manage past imports and…" at bounding box center [844, 258] width 1355 height 517
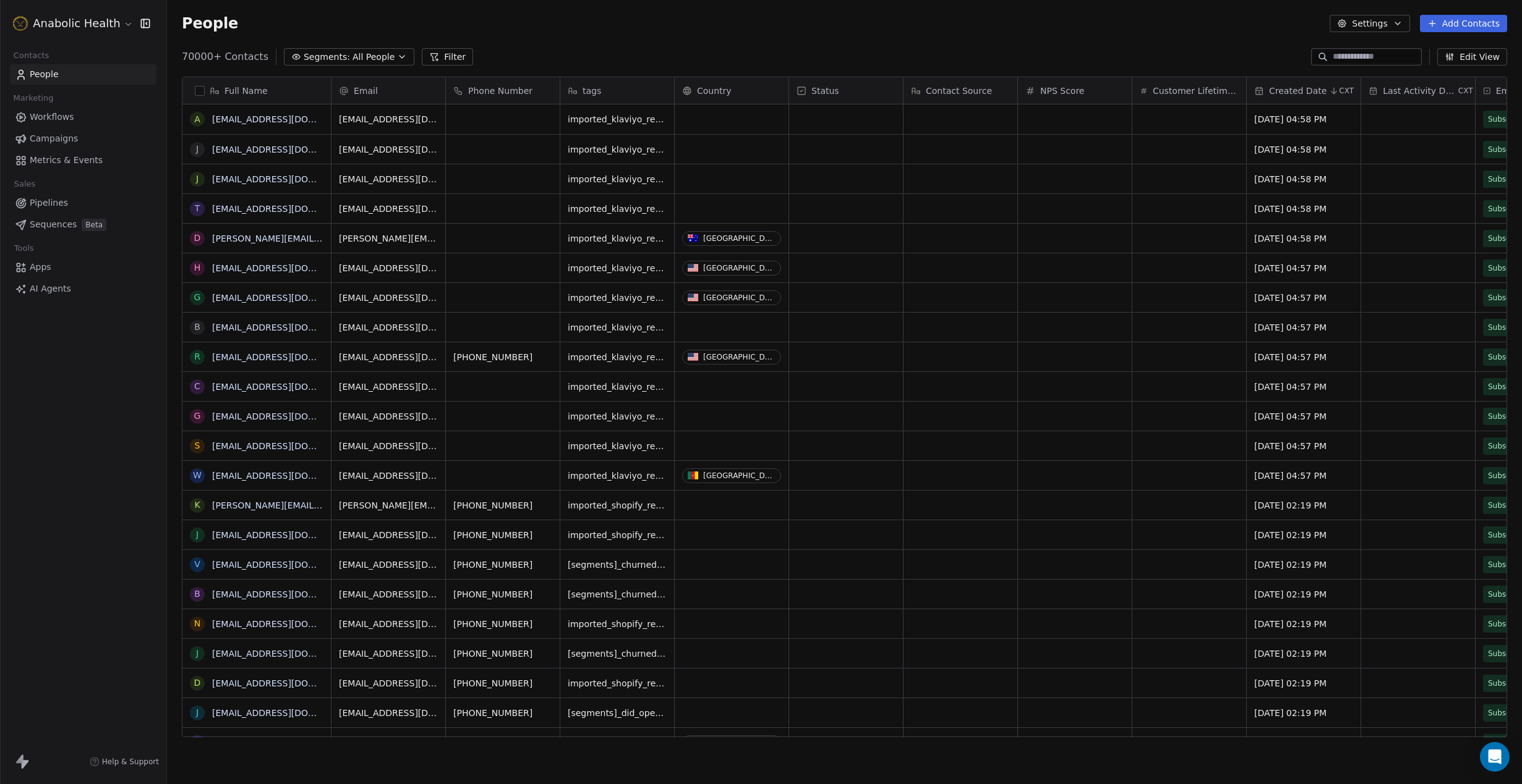
scroll to position [689, 1355]
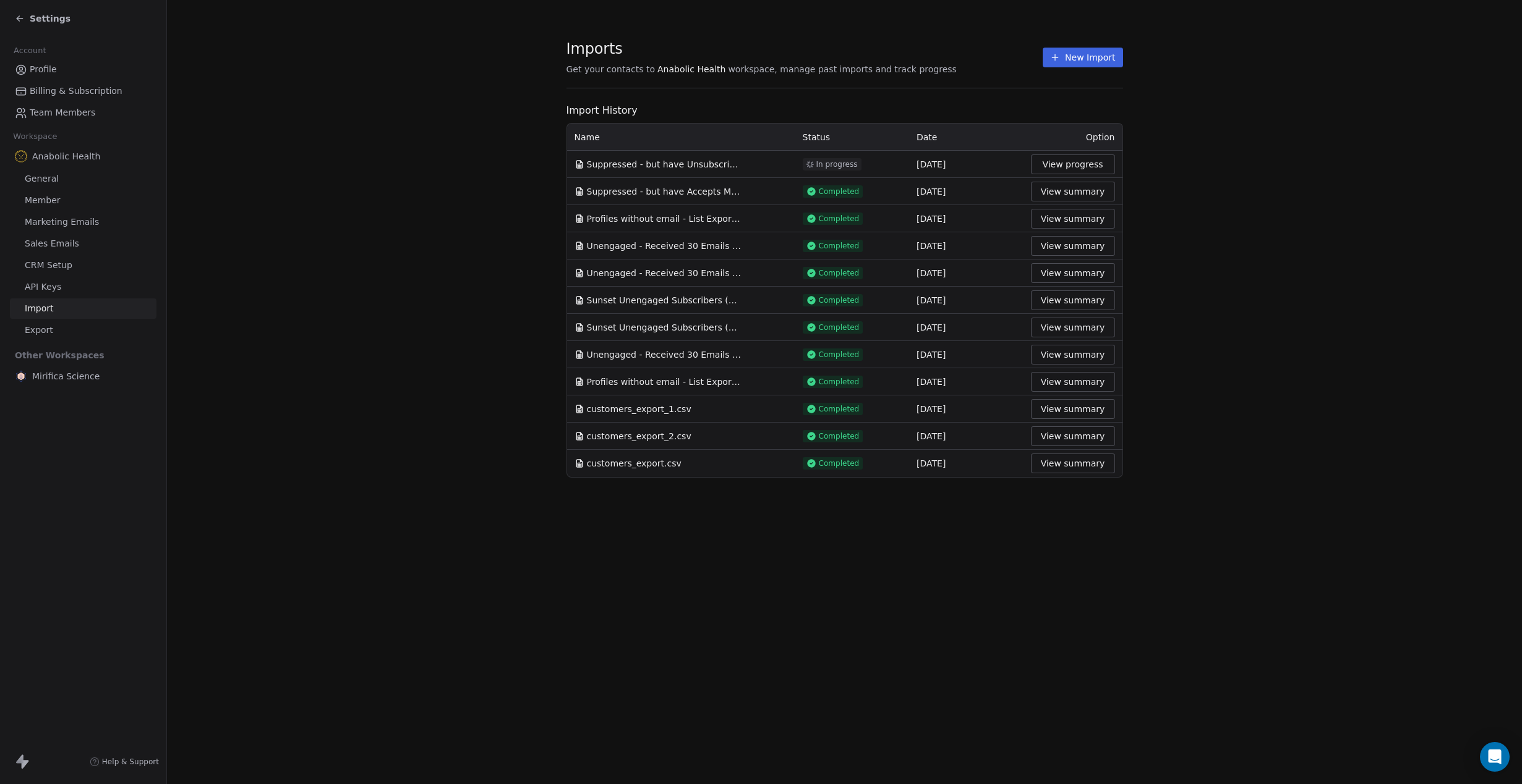
click at [681, 190] on span "Suppressed - but have Accepts Marketing is true - 34654 profiles - trimmed fiel…" at bounding box center [664, 191] width 154 height 13
click at [700, 168] on span "Suppressed - but have Unsubscribed from Email Marketing zero times over all tim…" at bounding box center [664, 164] width 154 height 13
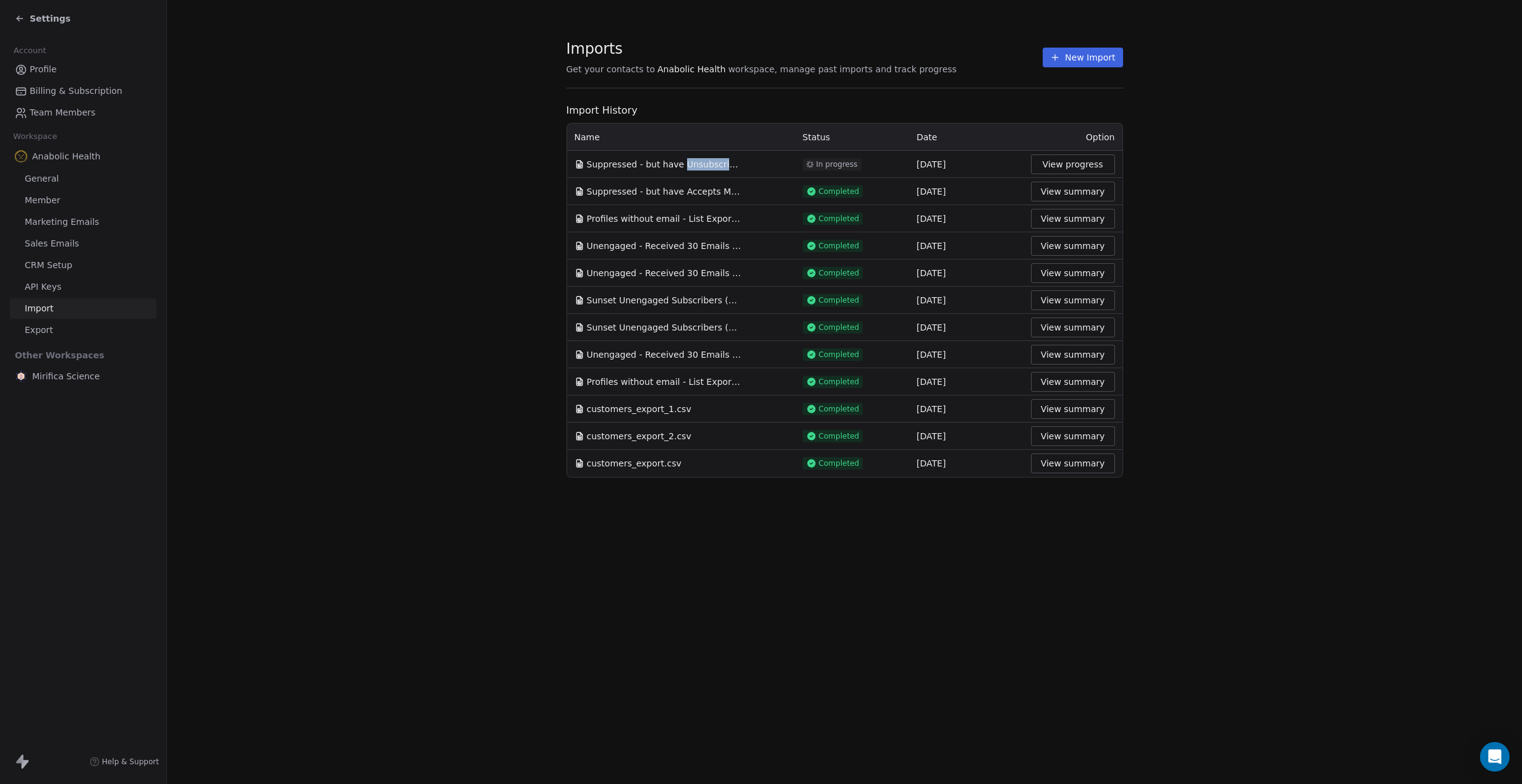
click at [700, 168] on span "Suppressed - but have Unsubscribed from Email Marketing zero times over all tim…" at bounding box center [664, 164] width 154 height 13
click at [700, 168] on span "Suppressed - but have Unsubscribed from Email Marketing zero times over all tim…" at bounding box center [664, 164] width 154 height 13
click at [413, 391] on section "Imports Get your contacts to Anabolic Health workspace, manage past imports and…" at bounding box center [844, 258] width 1355 height 517
click at [696, 194] on span "Suppressed - but have Accepts Marketing is true - 34654 profiles - trimmed fiel…" at bounding box center [664, 191] width 154 height 13
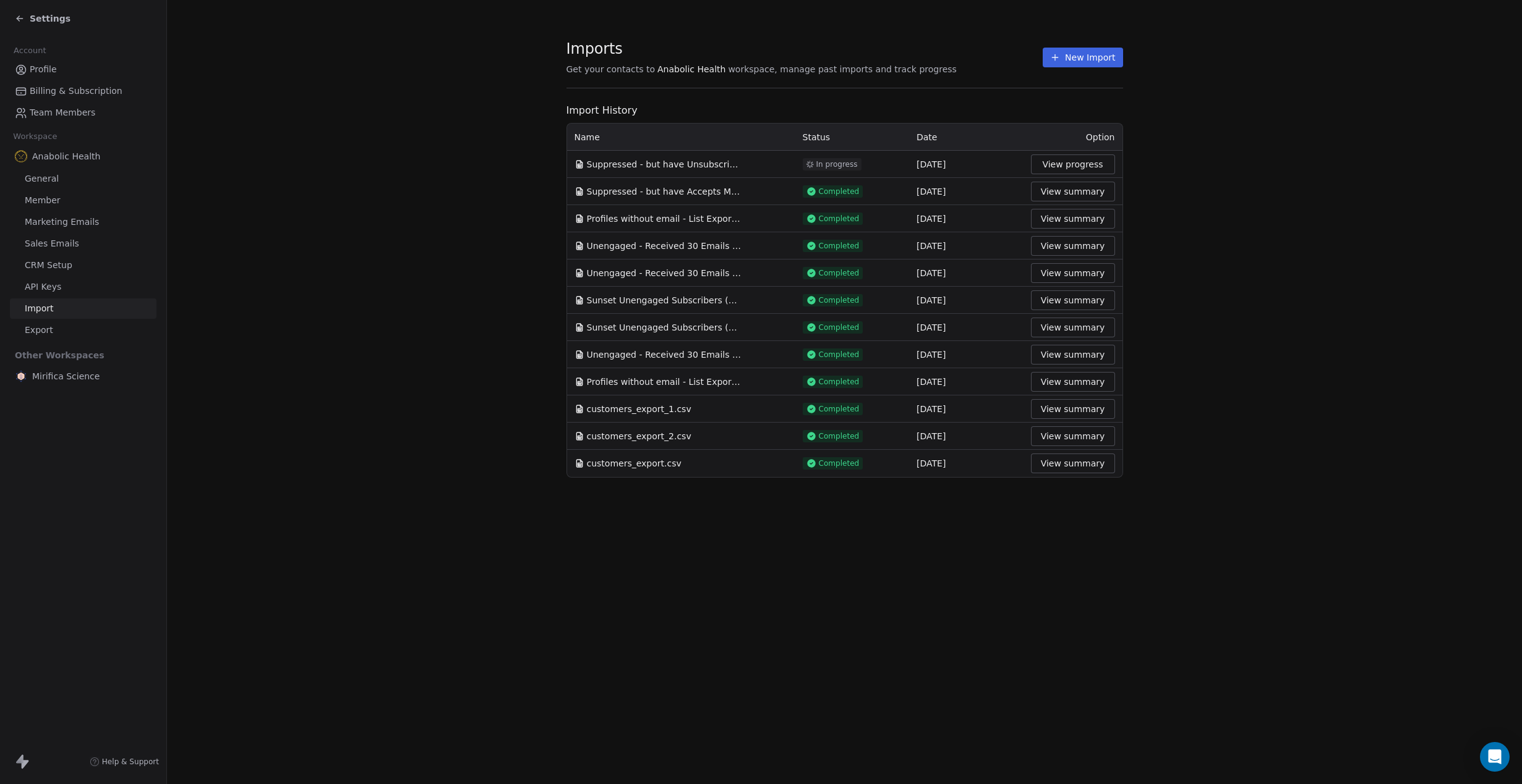
click at [696, 194] on span "Suppressed - but have Accepts Marketing is true - 34654 profiles - trimmed fiel…" at bounding box center [664, 191] width 154 height 13
click at [684, 195] on span "Suppressed - but have Accepts Marketing is true - 34654 profiles - trimmed fiel…" at bounding box center [664, 191] width 154 height 13
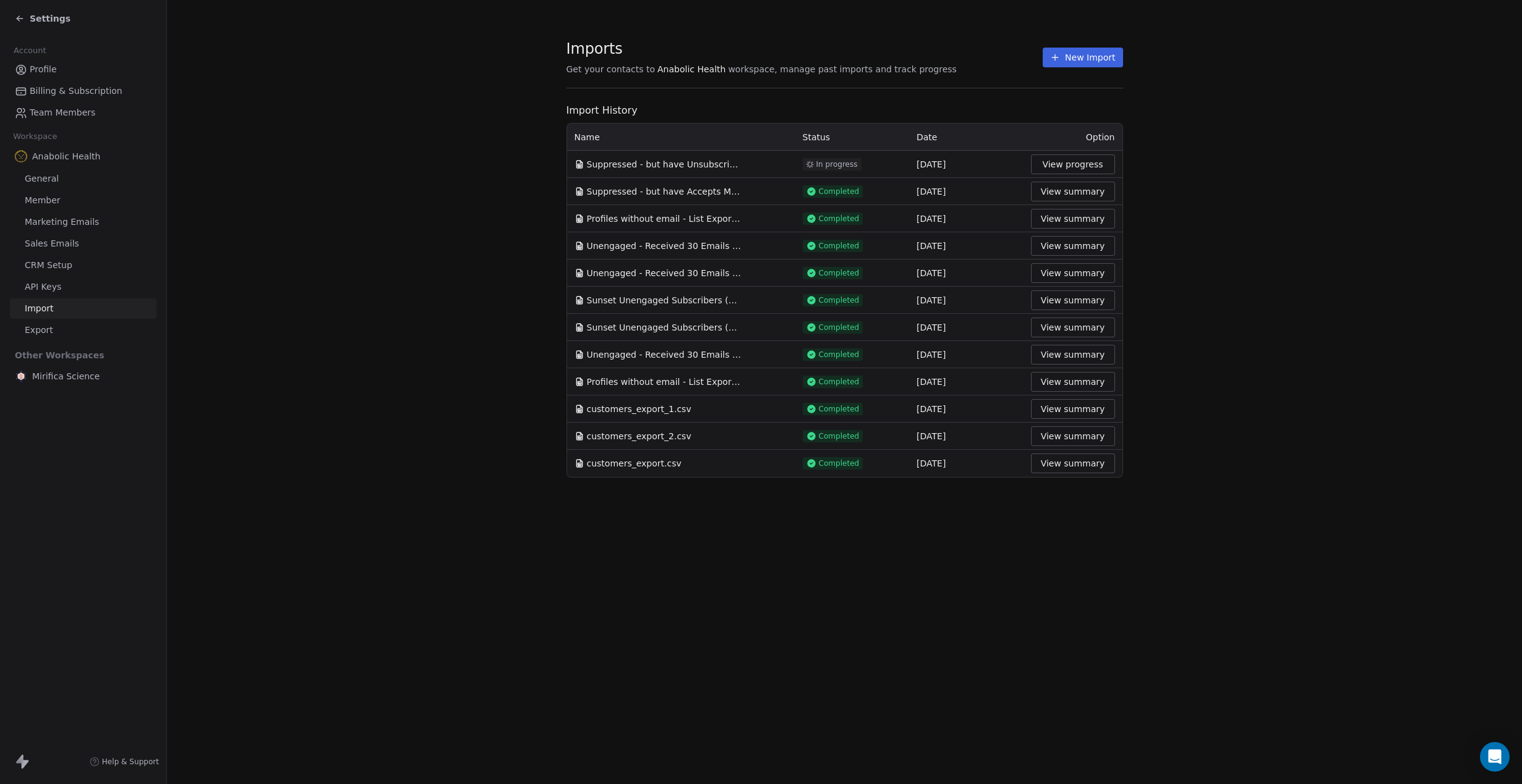
drag, startPoint x: 440, startPoint y: 191, endPoint x: 447, endPoint y: 189, distance: 7.3
click at [441, 190] on section "Imports Get your contacts to Anabolic Health workspace, manage past imports and…" at bounding box center [844, 258] width 1355 height 517
click at [1089, 64] on button "New Import" at bounding box center [1082, 57] width 79 height 20
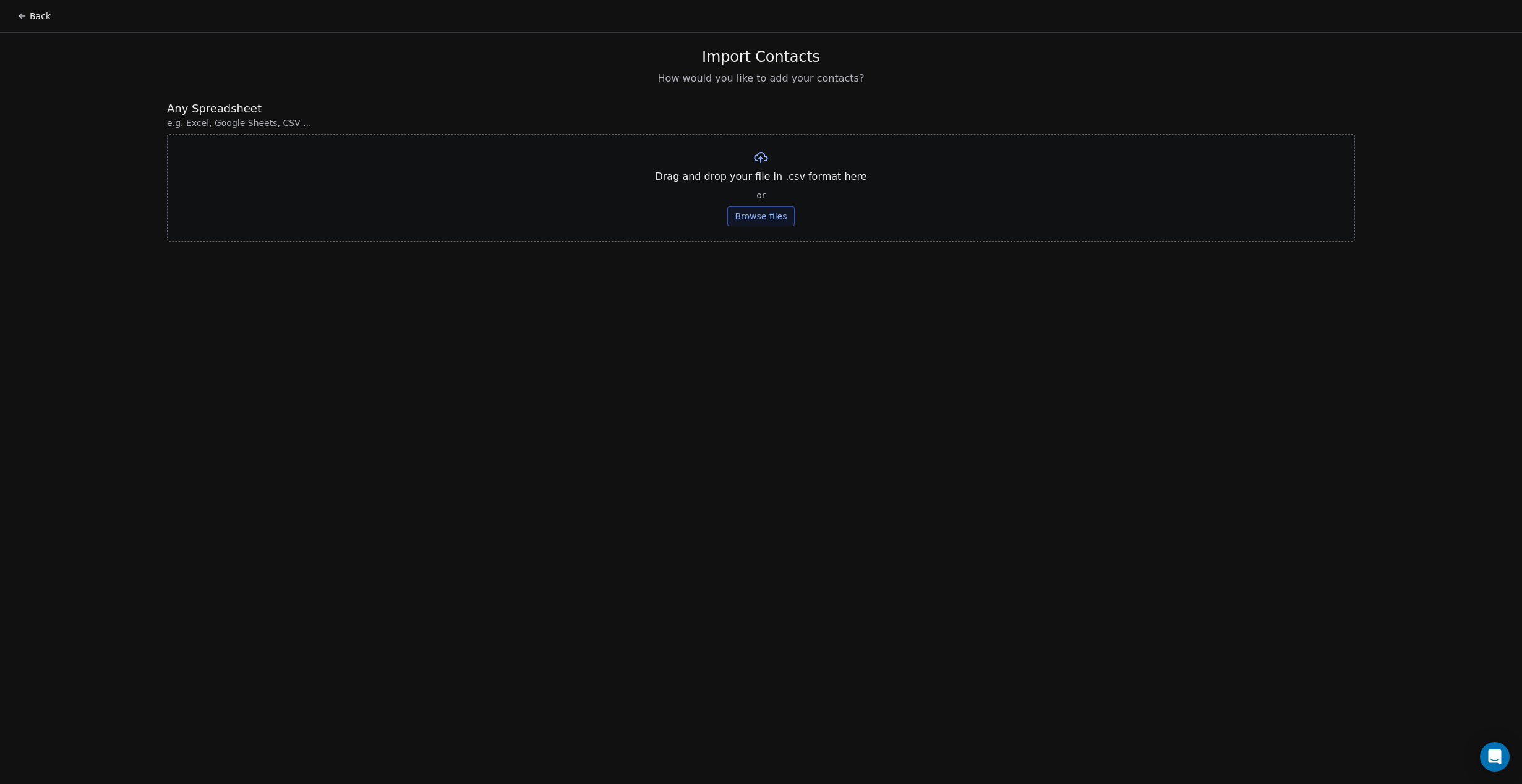
click at [1079, 57] on div "Import Contacts How would you like to add your contacts?" at bounding box center [761, 67] width 1188 height 38
drag, startPoint x: 770, startPoint y: 218, endPoint x: 773, endPoint y: 204, distance: 14.3
click at [769, 218] on button "Browse files" at bounding box center [761, 216] width 67 height 20
drag, startPoint x: 751, startPoint y: 177, endPoint x: 744, endPoint y: 172, distance: 8.6
click at [744, 172] on button "Upload" at bounding box center [761, 181] width 45 height 20
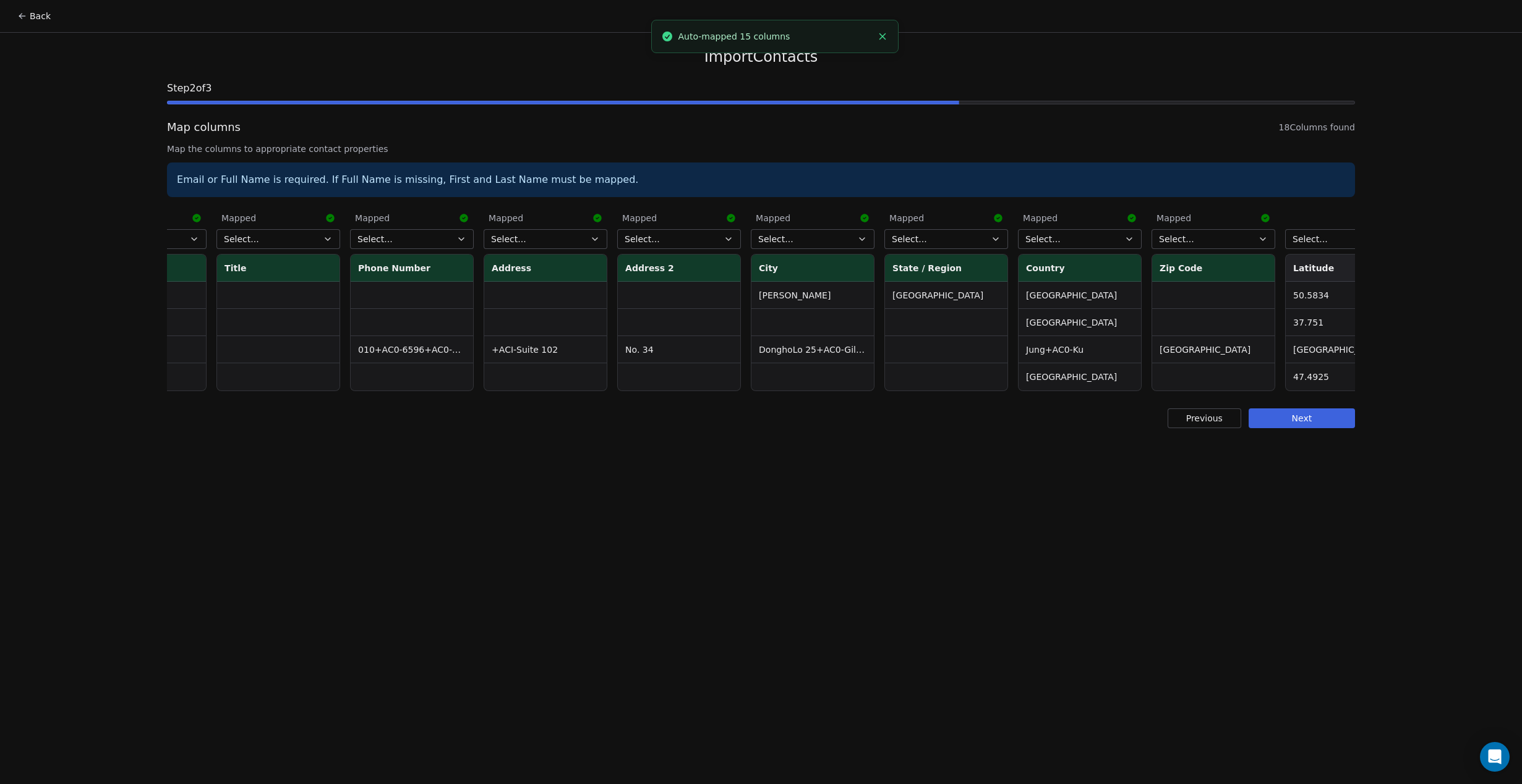
scroll to position [0, 1206]
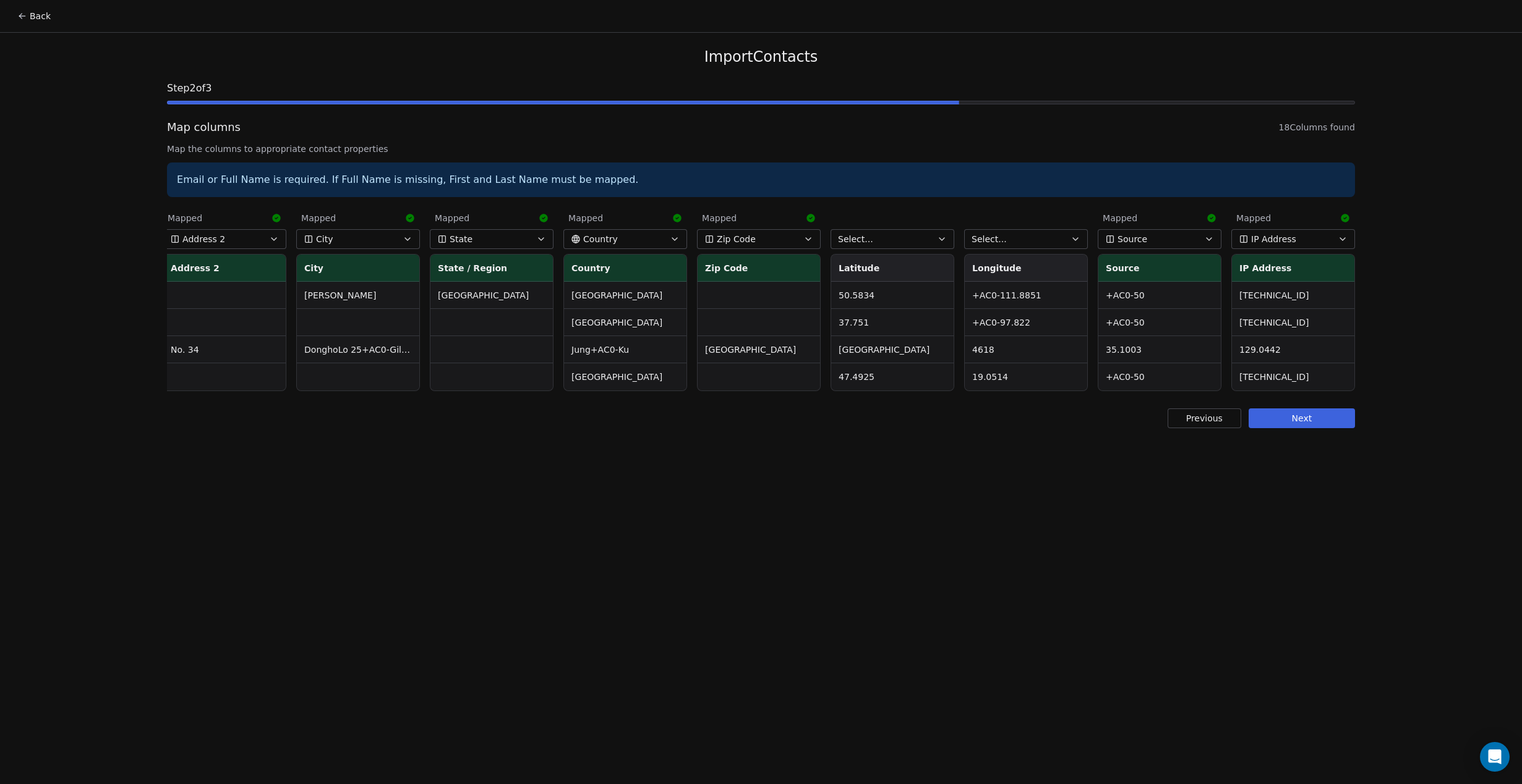
click at [1309, 415] on button "Next" at bounding box center [1302, 418] width 107 height 20
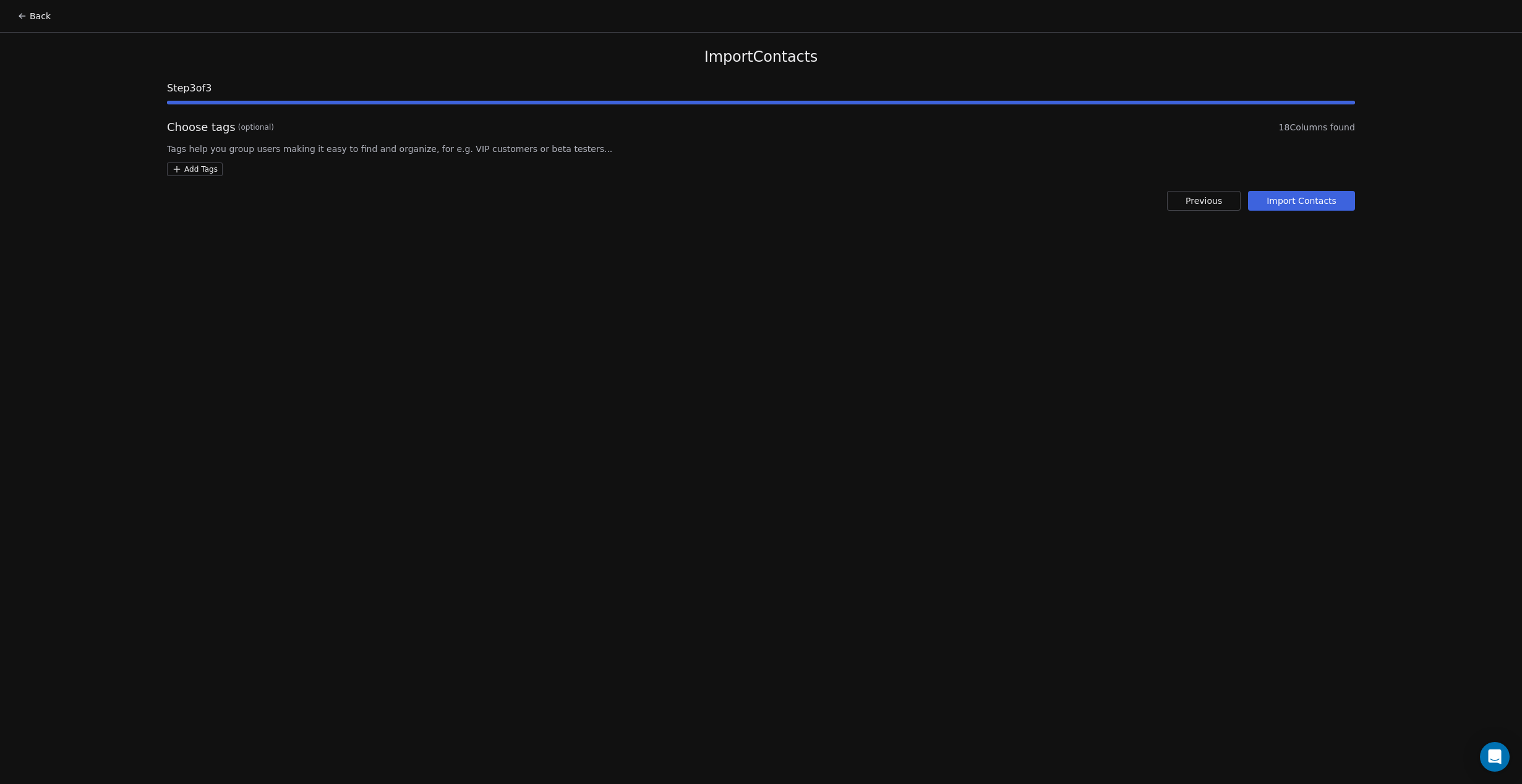
click at [205, 174] on html "Back Import Contacts Step 3 of 3 Choose tags (optional) 18 Columns found Tags h…" at bounding box center [761, 392] width 1522 height 784
type input "**********"
click at [186, 227] on button "Suggestions" at bounding box center [184, 230] width 10 height 10
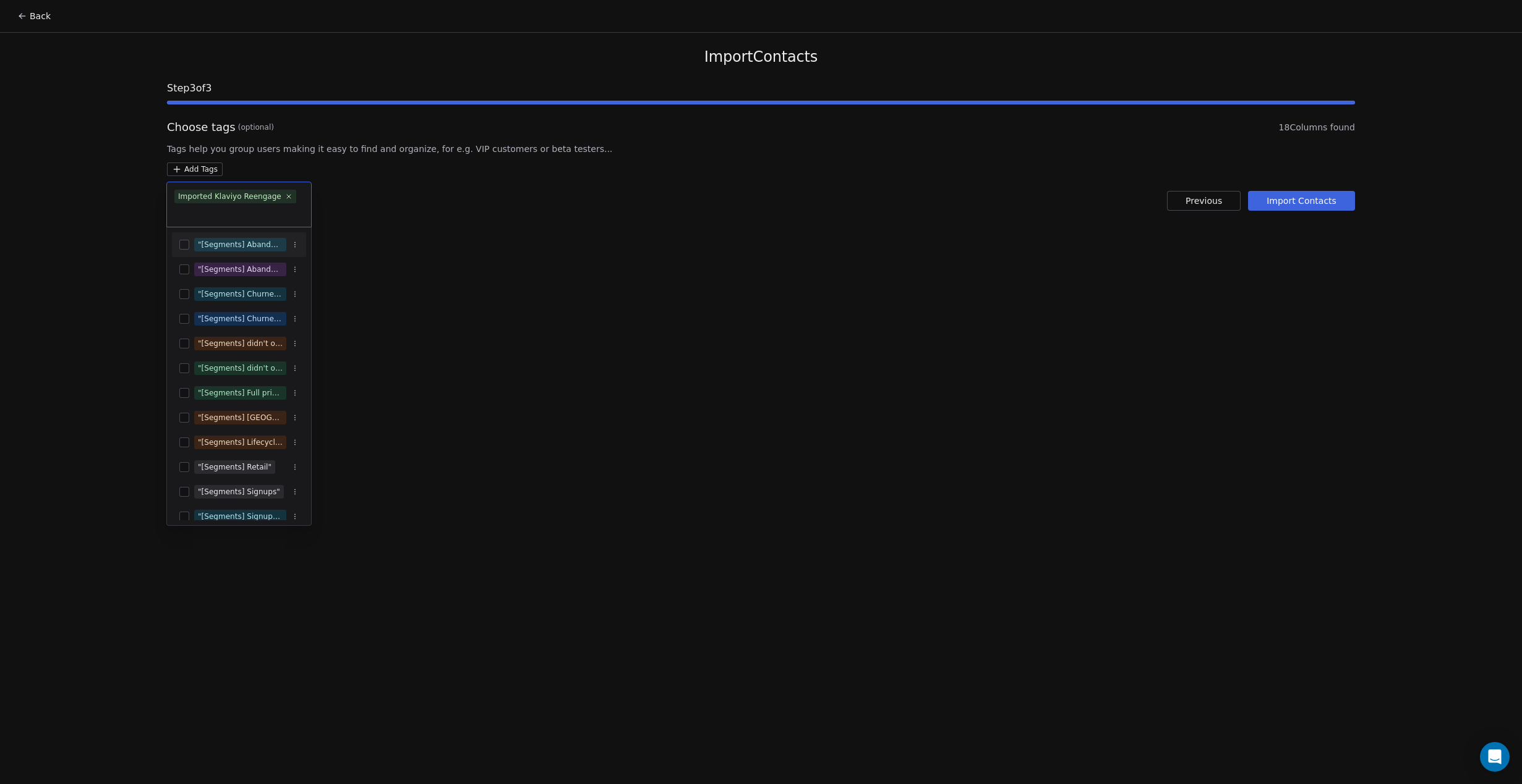
click at [707, 272] on html "Back Import Contacts Step 3 of 3 Choose tags (optional) 18 Columns found Tags h…" at bounding box center [761, 392] width 1522 height 784
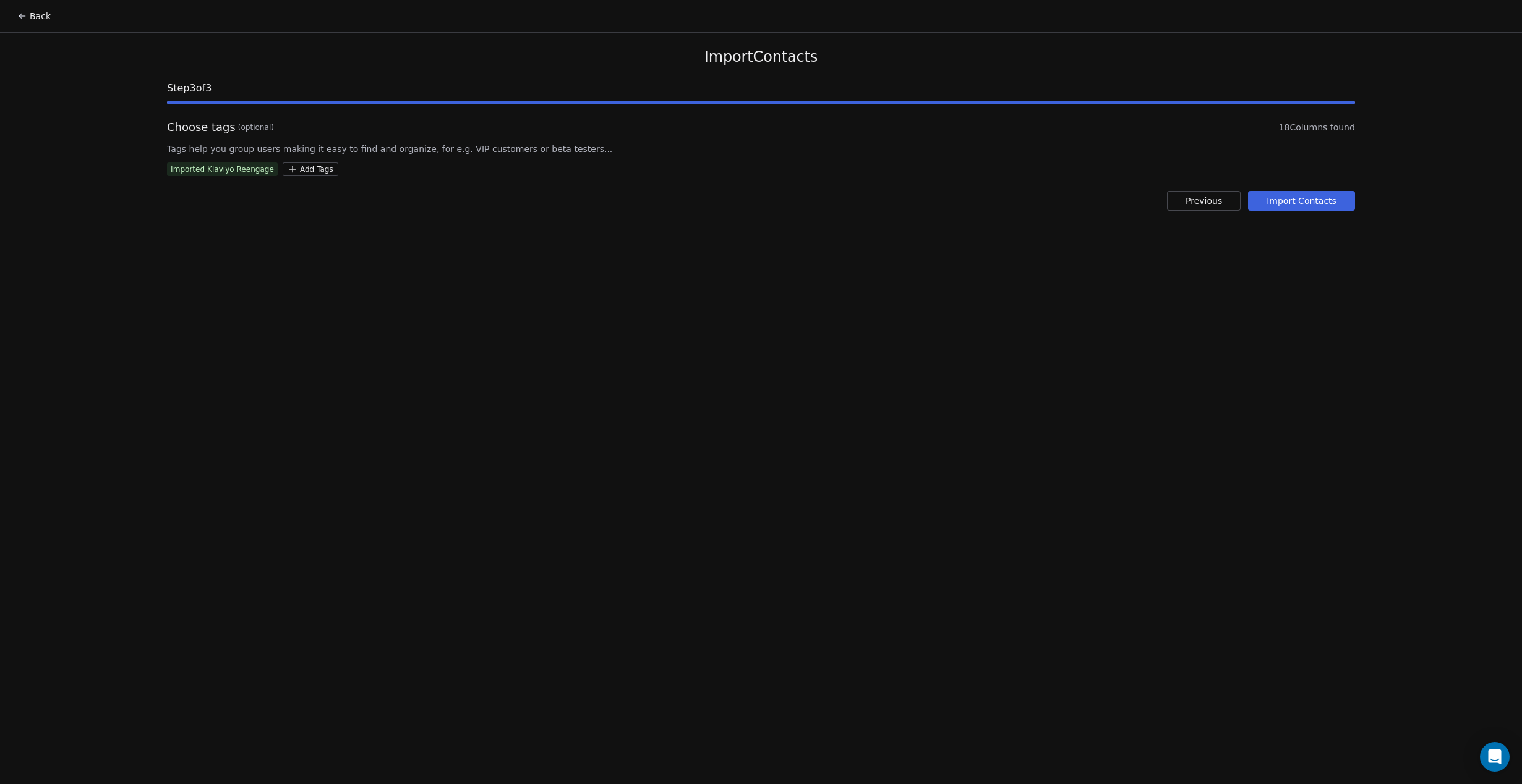
click at [1331, 209] on button "Import Contacts" at bounding box center [1301, 200] width 107 height 20
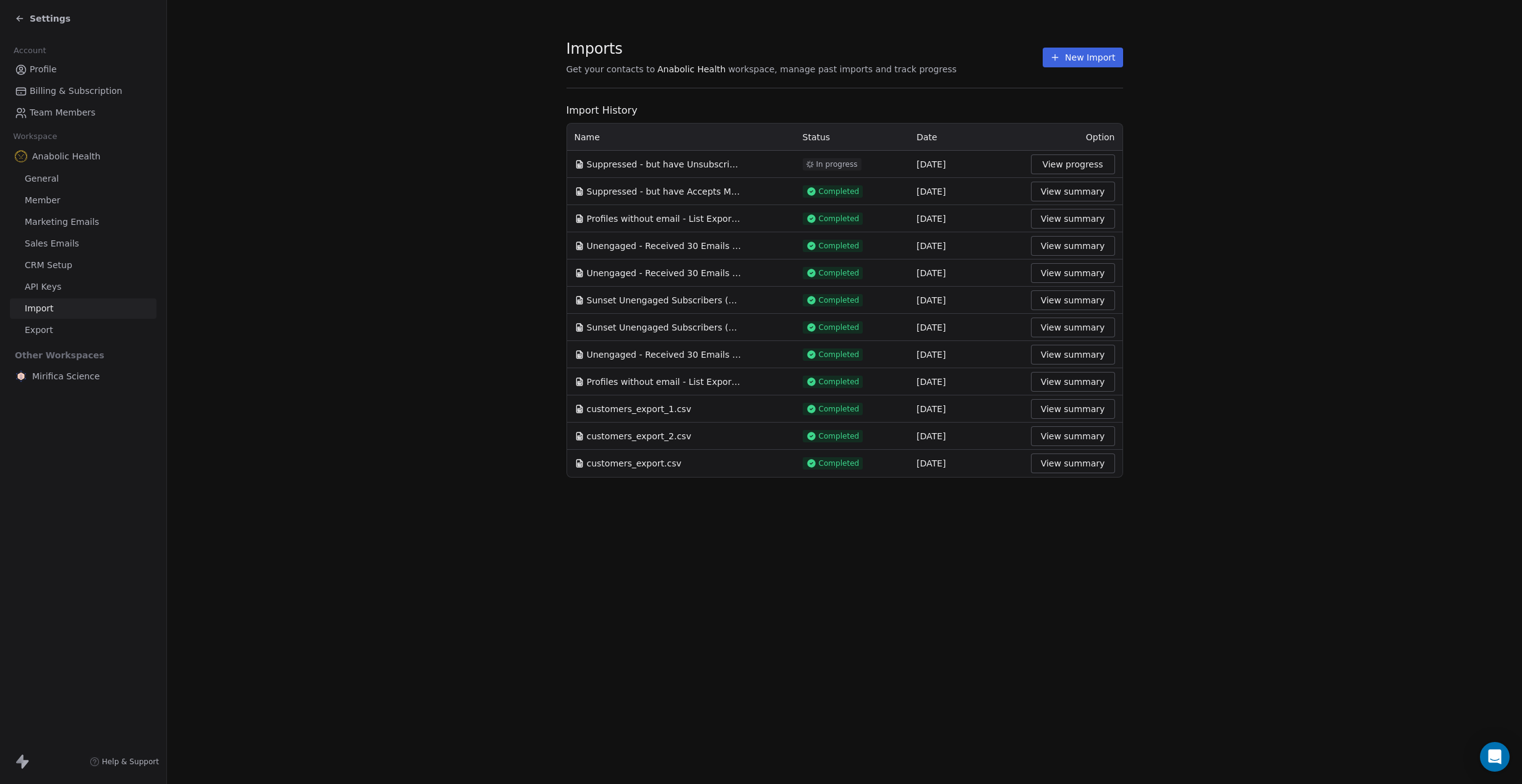
click at [656, 161] on span "Suppressed - but have Unsubscribed from Email Marketing zero times over all tim…" at bounding box center [664, 164] width 154 height 13
drag, startPoint x: 469, startPoint y: 272, endPoint x: 594, endPoint y: 222, distance: 134.6
click at [469, 272] on section "Imports Get your contacts to Anabolic Health workspace, manage past imports and…" at bounding box center [844, 258] width 1355 height 517
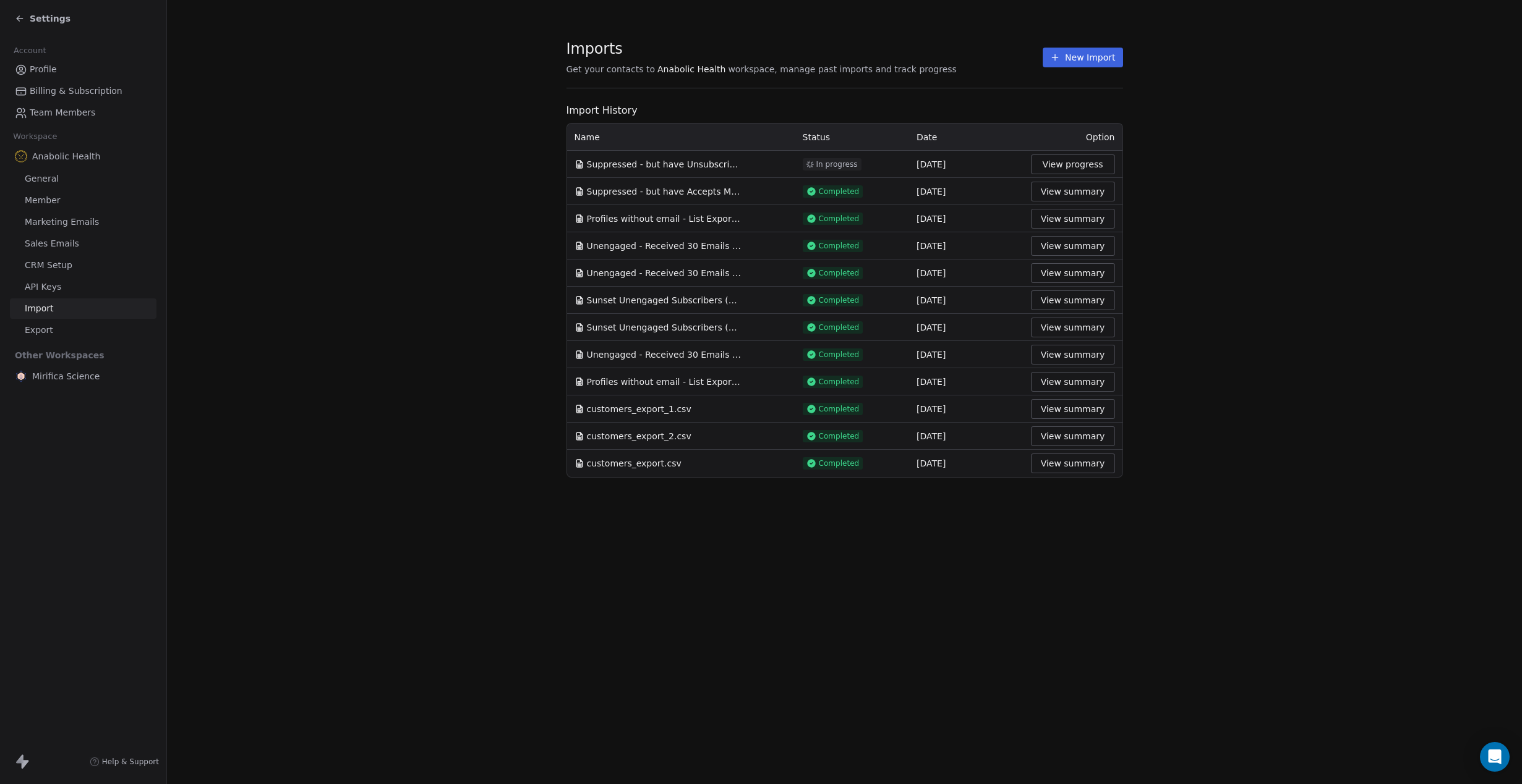
click at [642, 191] on span "Suppressed - but have Accepts Marketing is true - 34654 profiles - trimmed fiel…" at bounding box center [664, 191] width 154 height 13
click at [418, 158] on section "Imports Get your contacts to Anabolic Health workspace, manage past imports and…" at bounding box center [844, 258] width 1355 height 517
click at [1224, 122] on section "Imports Get your contacts to Anabolic Health workspace, manage past imports and…" at bounding box center [844, 258] width 1355 height 517
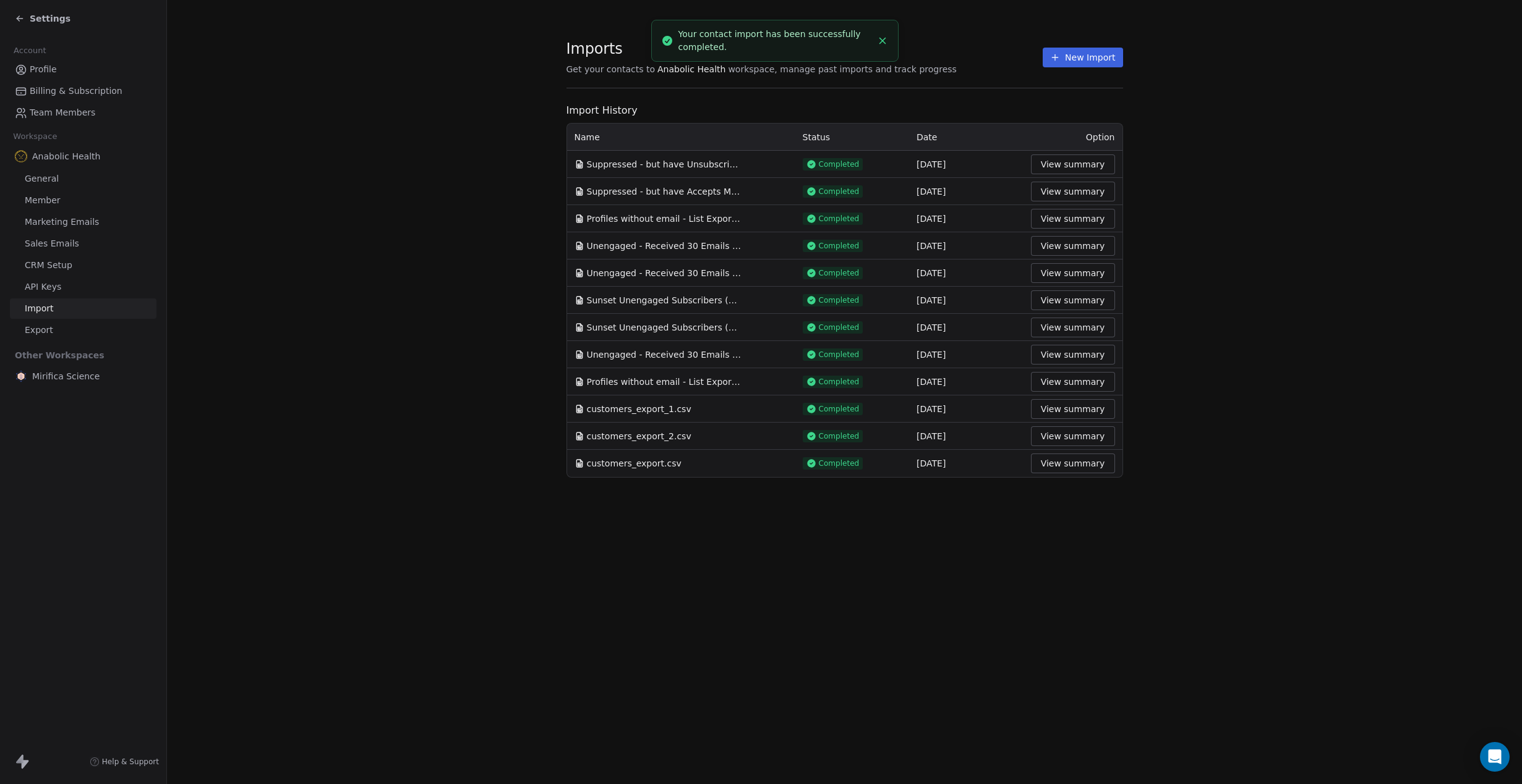
click at [1079, 166] on button "View summary" at bounding box center [1073, 164] width 84 height 20
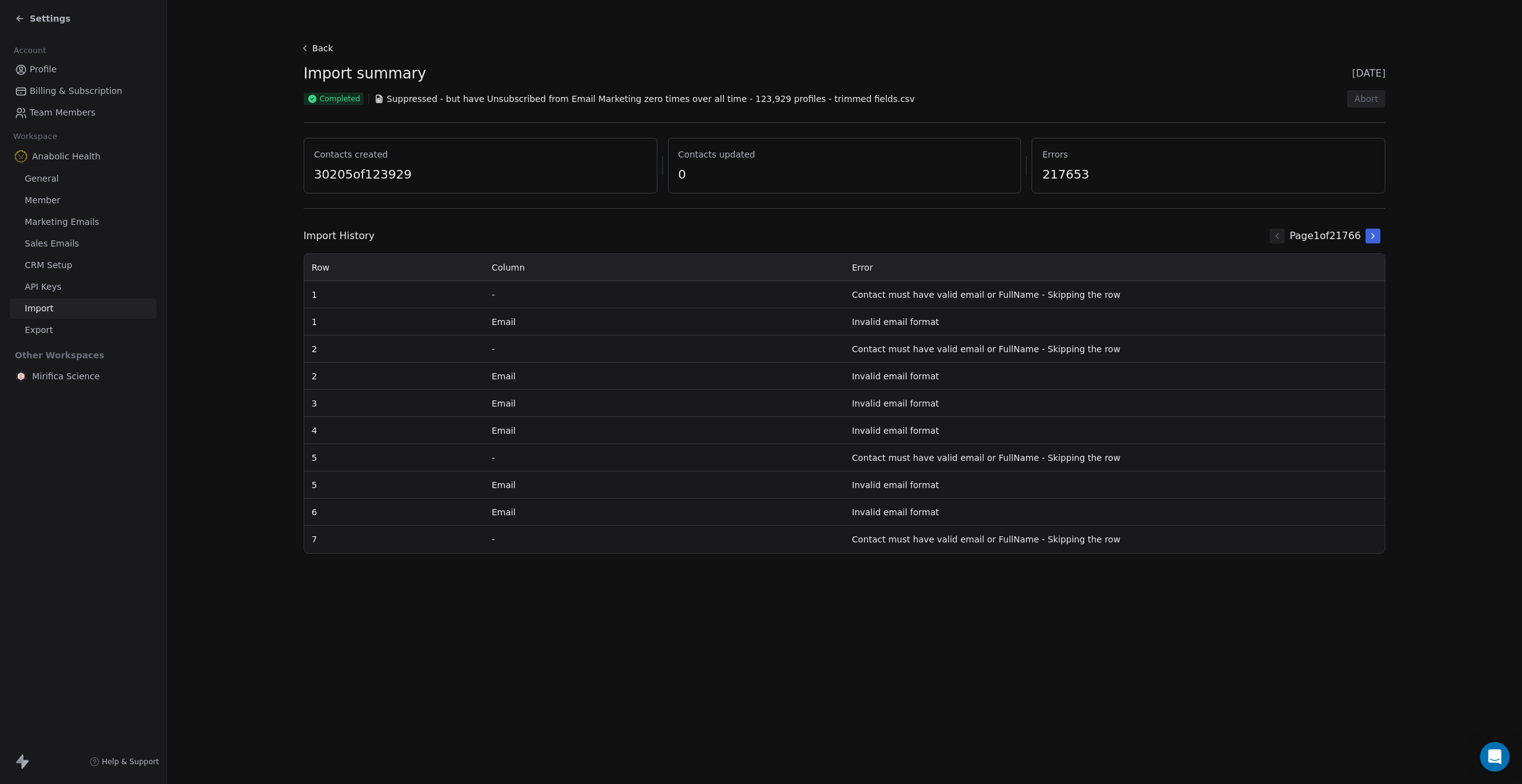
click at [315, 52] on button "Back" at bounding box center [319, 48] width 40 height 22
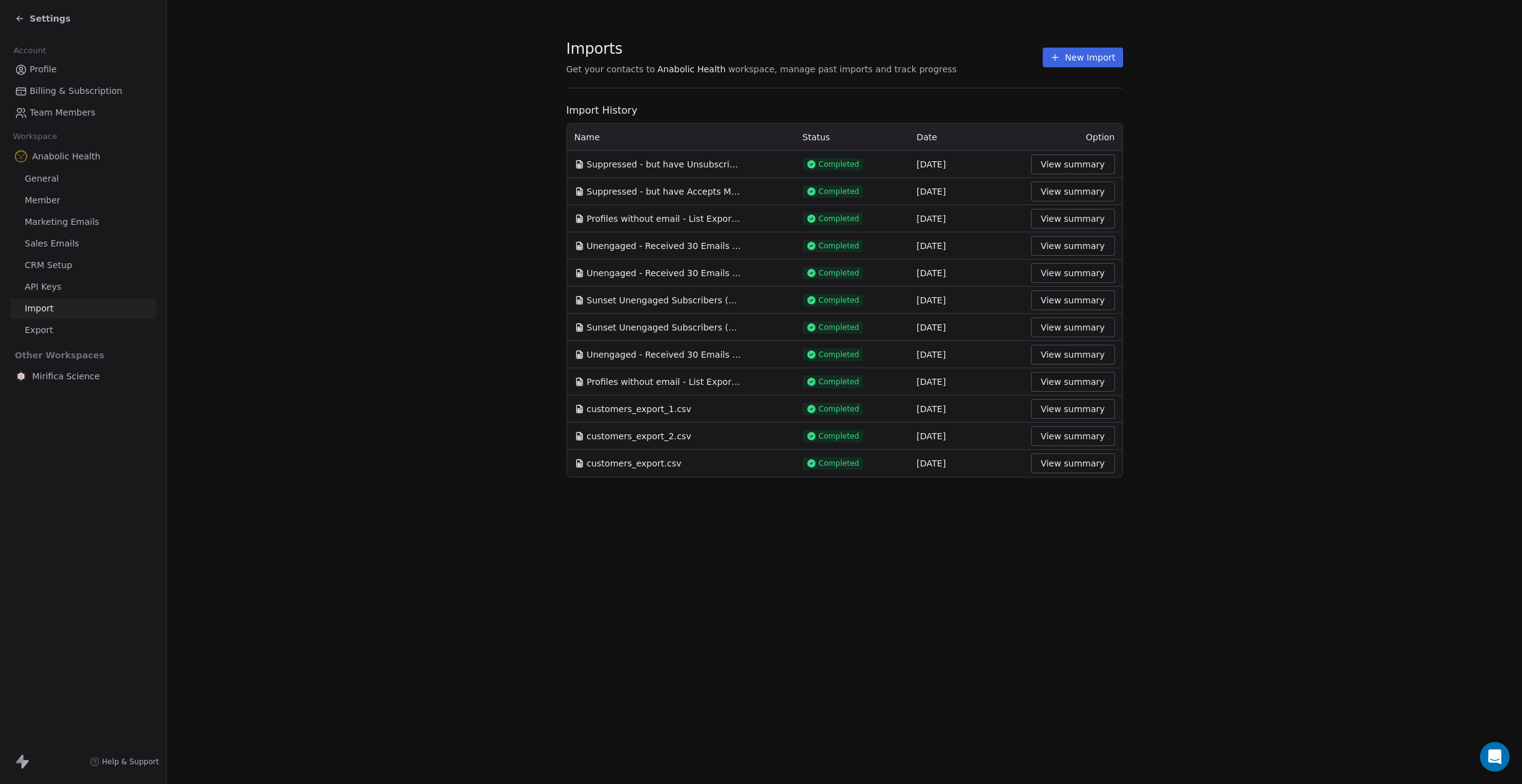
click at [1102, 57] on button "New Import" at bounding box center [1082, 57] width 79 height 20
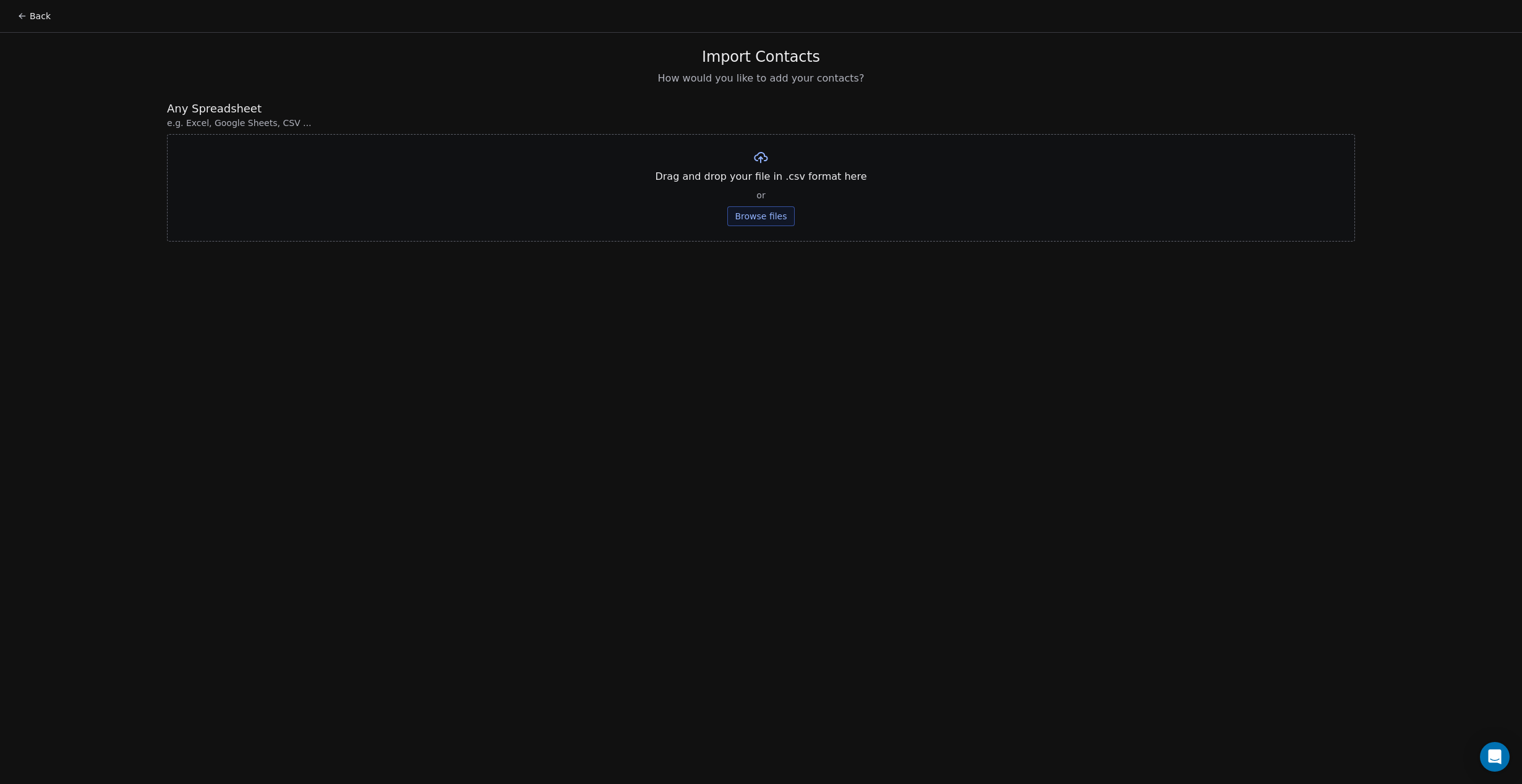
click at [749, 219] on button "Browse files" at bounding box center [761, 216] width 67 height 20
click at [750, 181] on button "Upload" at bounding box center [761, 181] width 45 height 20
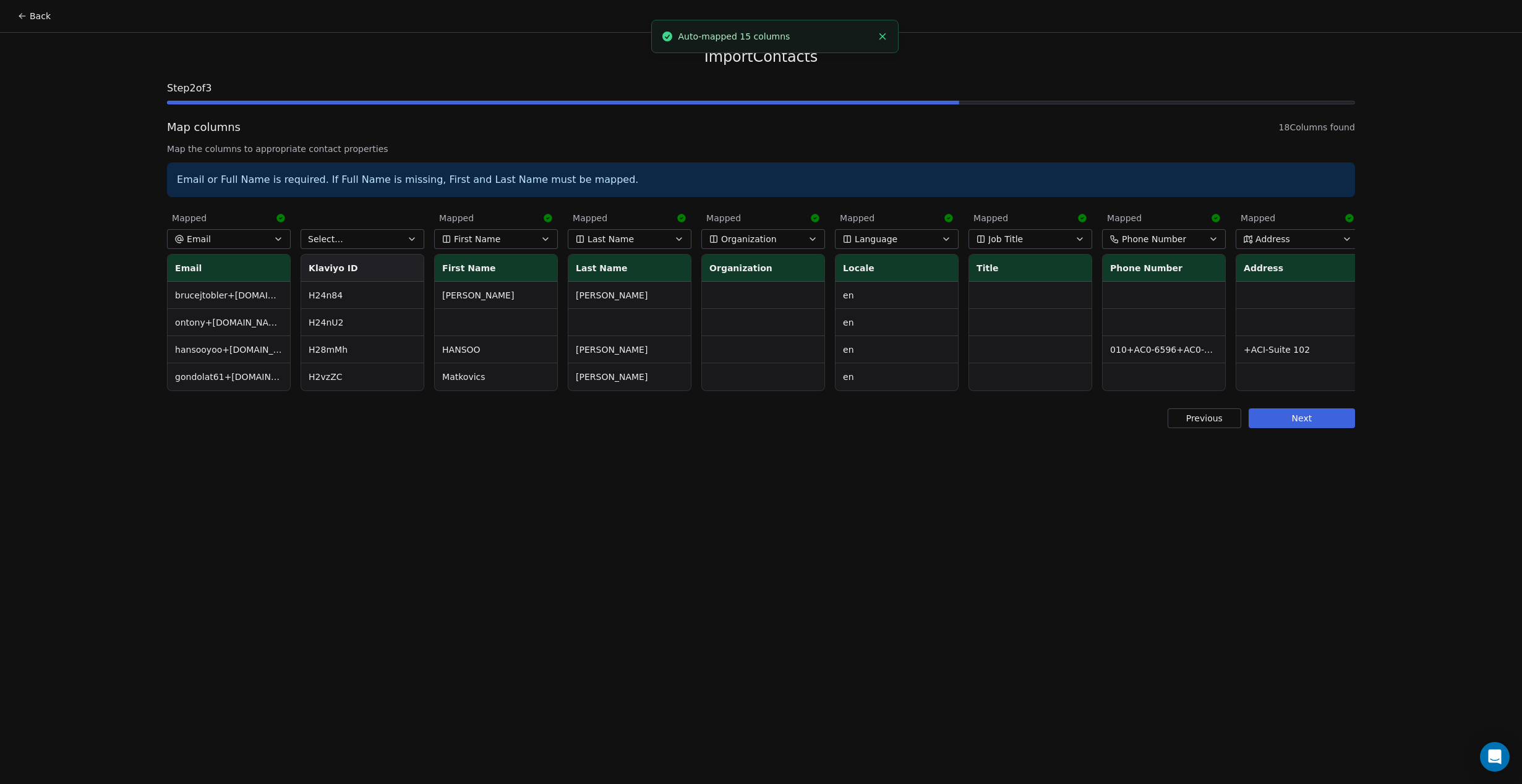
click at [1276, 424] on button "Next" at bounding box center [1302, 418] width 107 height 20
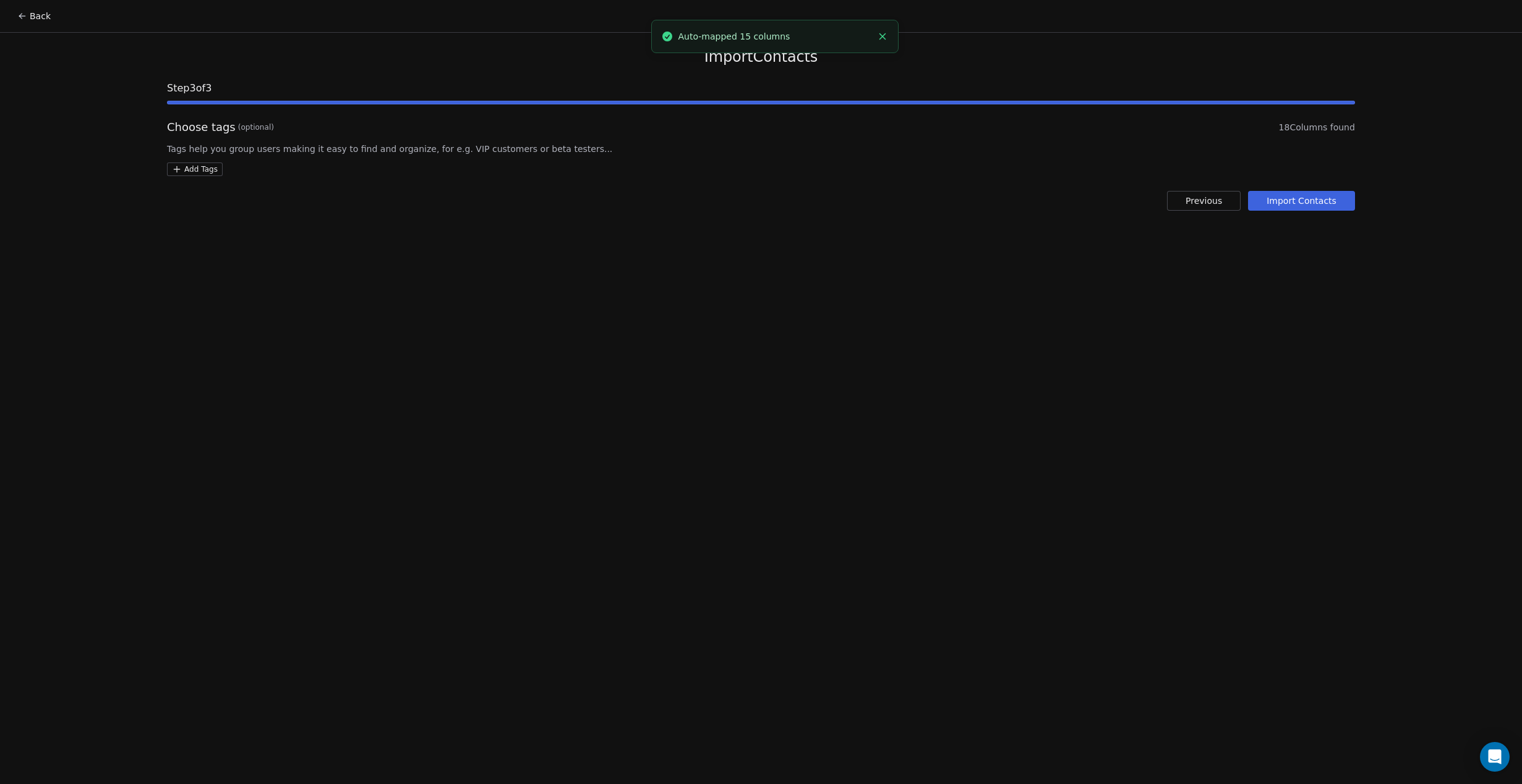
click at [199, 172] on html "Back Import Contacts Step 3 of 3 Choose tags (optional) 18 Columns found Tags h…" at bounding box center [761, 392] width 1522 height 784
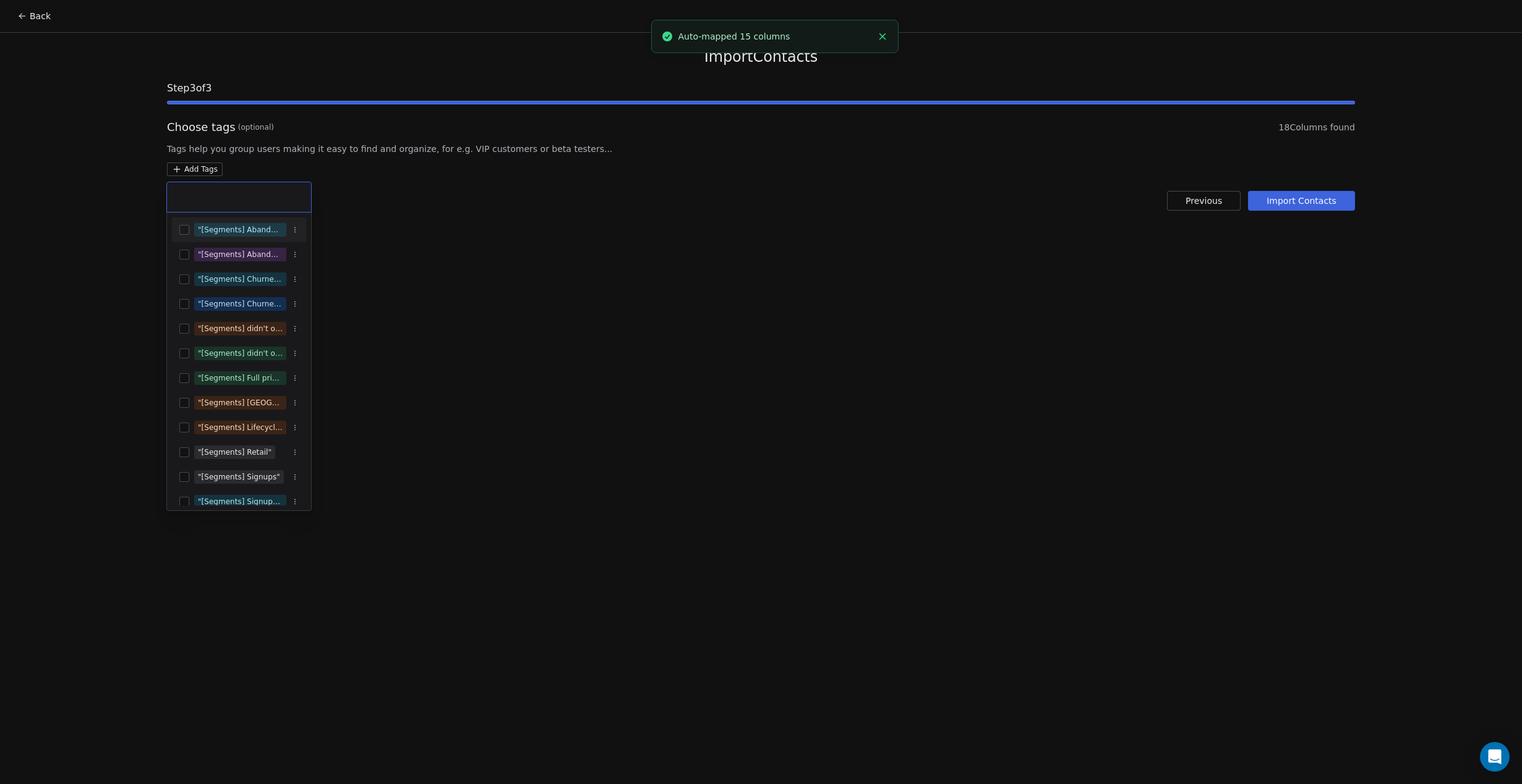
type input "**********"
paste input "**********"
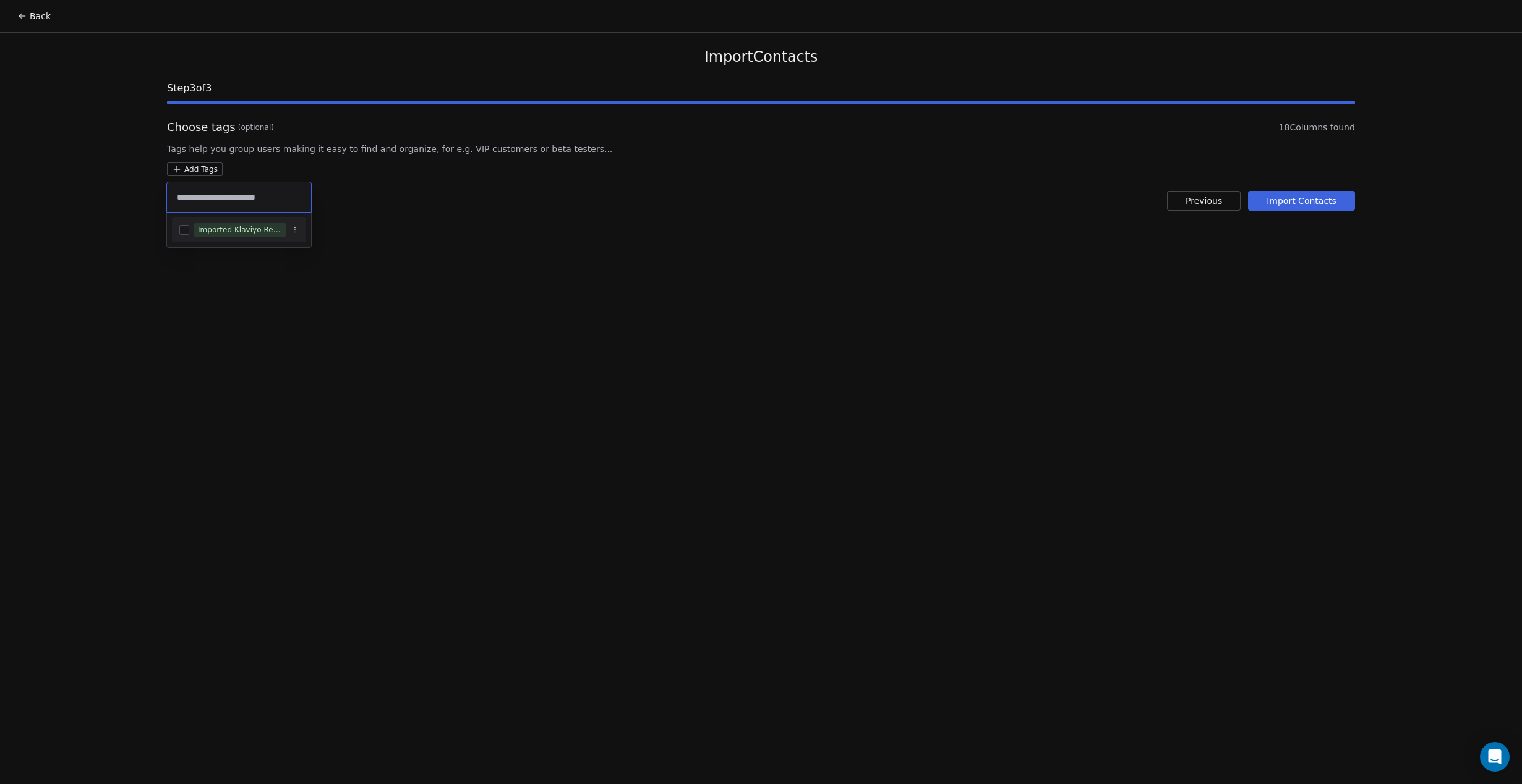
type input "**********"
click at [181, 228] on button "Suggestions" at bounding box center [184, 230] width 10 height 10
click at [181, 228] on div "Imported Klaviyo Reengage" at bounding box center [238, 230] width 144 height 35
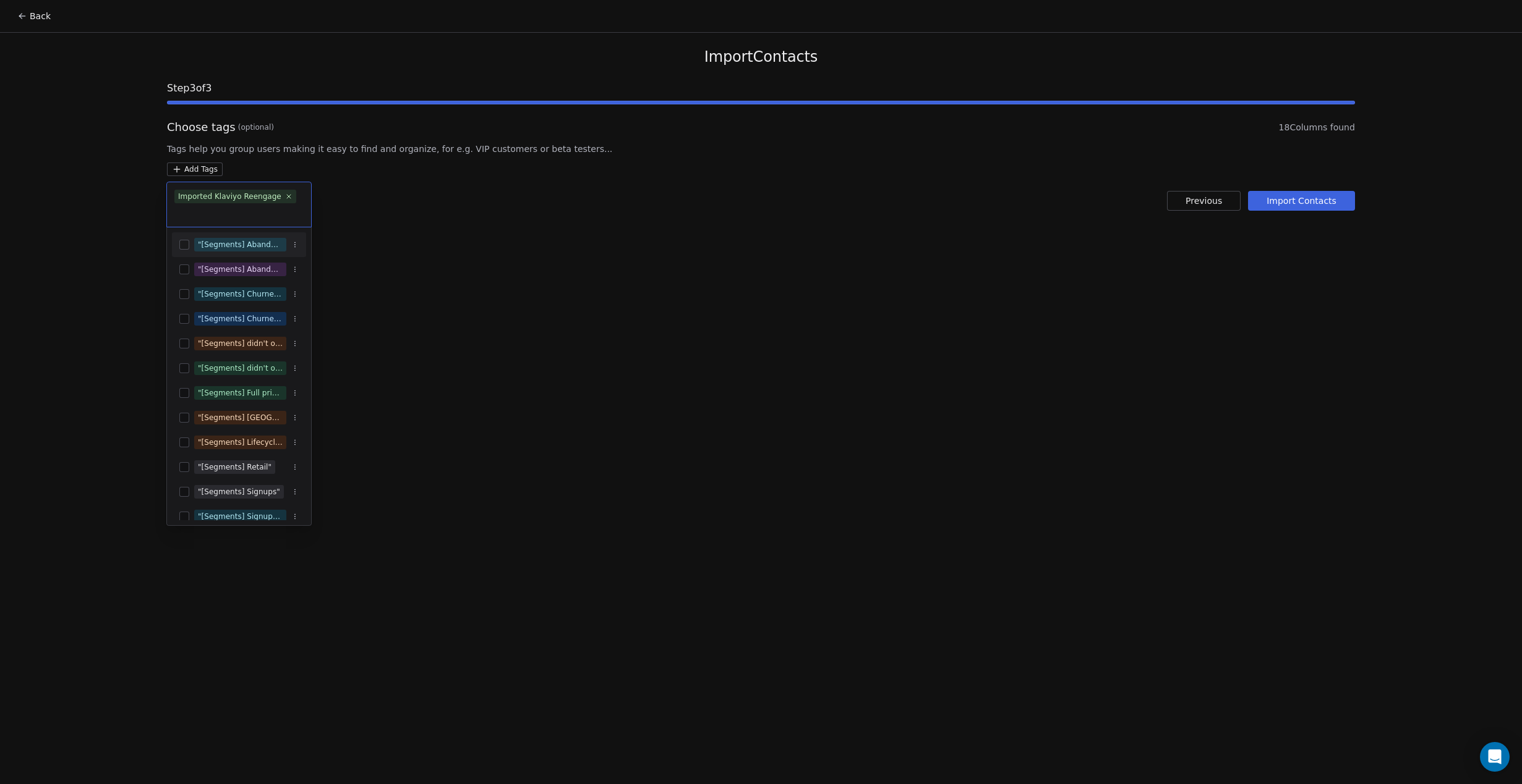
click at [684, 313] on html "Back Import Contacts Step 3 of 3 Choose tags (optional) 18 Columns found Tags h…" at bounding box center [761, 392] width 1522 height 784
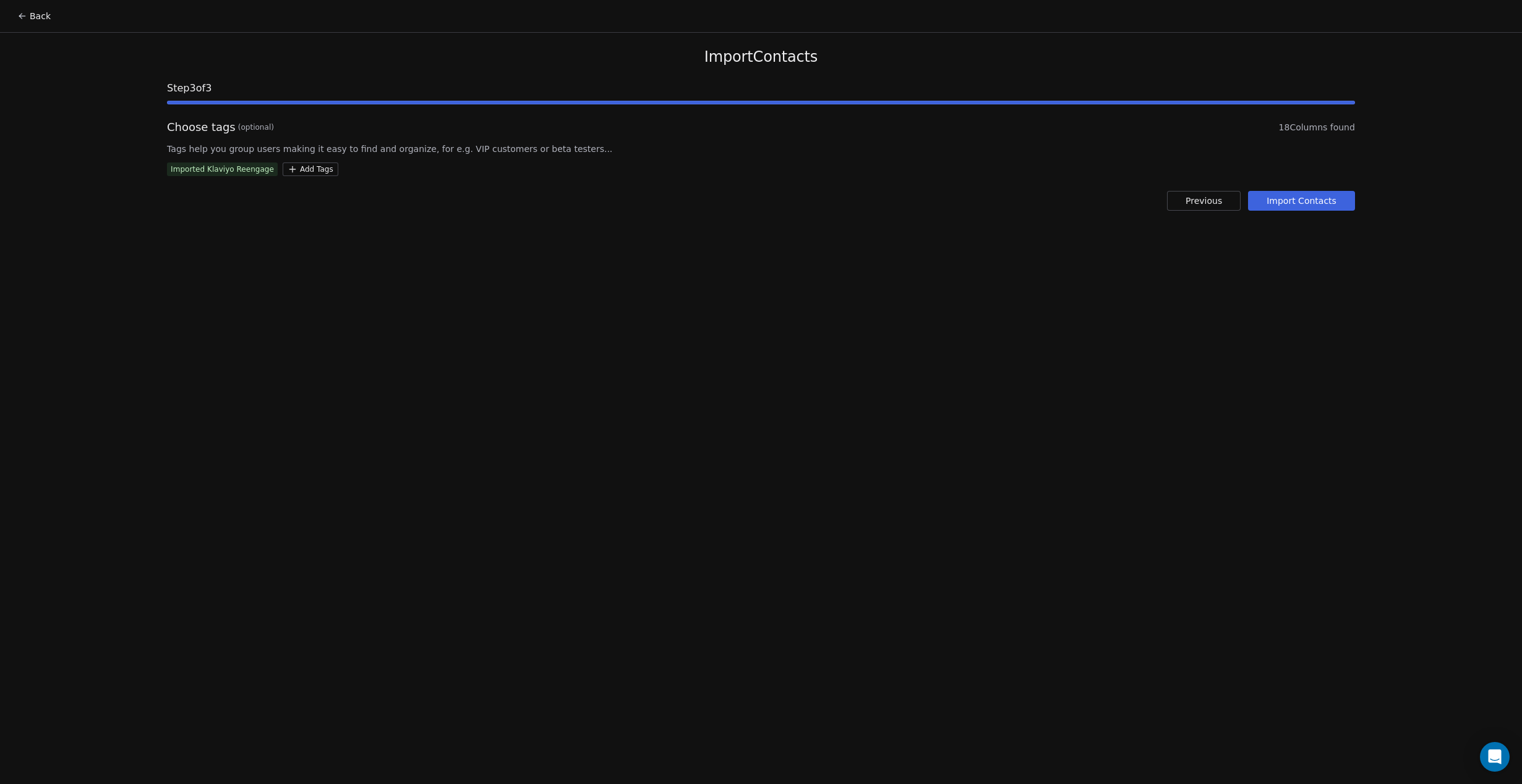
click at [1291, 196] on button "Import Contacts" at bounding box center [1301, 200] width 107 height 20
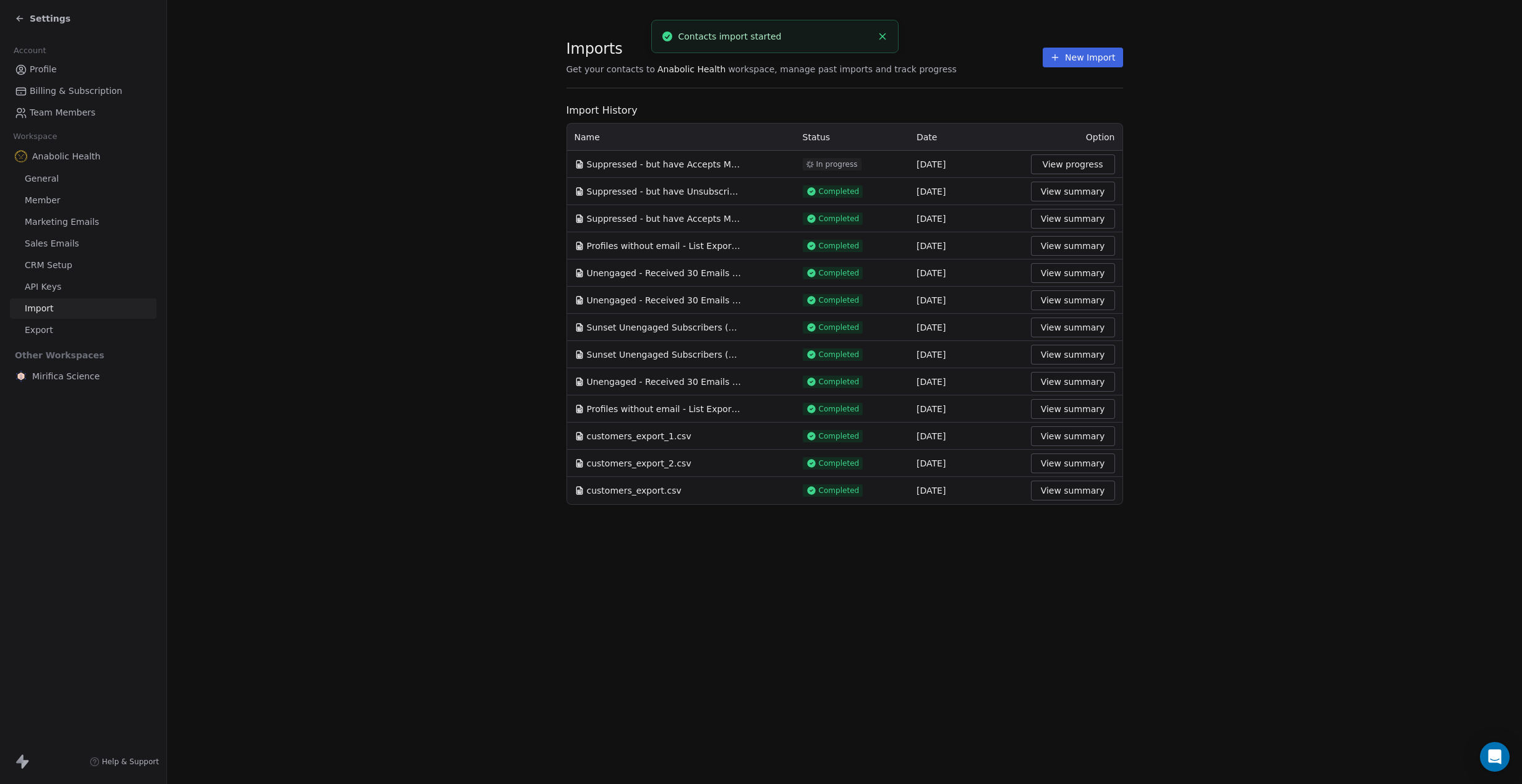
click at [1256, 180] on section "Imports Get your contacts to Anabolic Health workspace, manage past imports and…" at bounding box center [844, 272] width 1355 height 544
drag, startPoint x: 540, startPoint y: 576, endPoint x: 569, endPoint y: 550, distance: 38.9
click at [542, 573] on div "Imports Get your contacts to Anabolic Health workspace, manage past imports and…" at bounding box center [844, 392] width 1355 height 784
click at [1075, 60] on button "New Import" at bounding box center [1082, 57] width 79 height 20
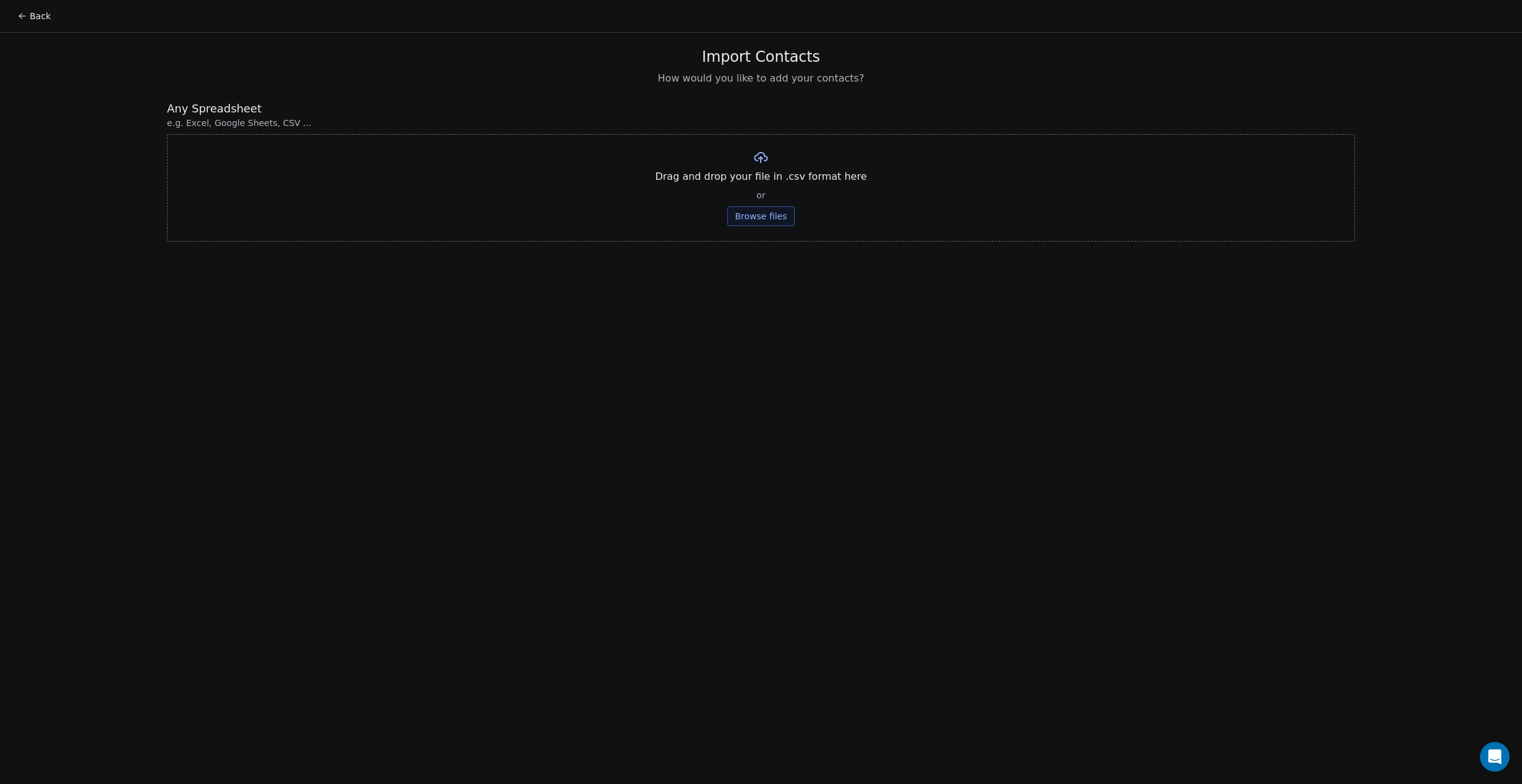
click at [730, 219] on button "Browse files" at bounding box center [761, 216] width 67 height 20
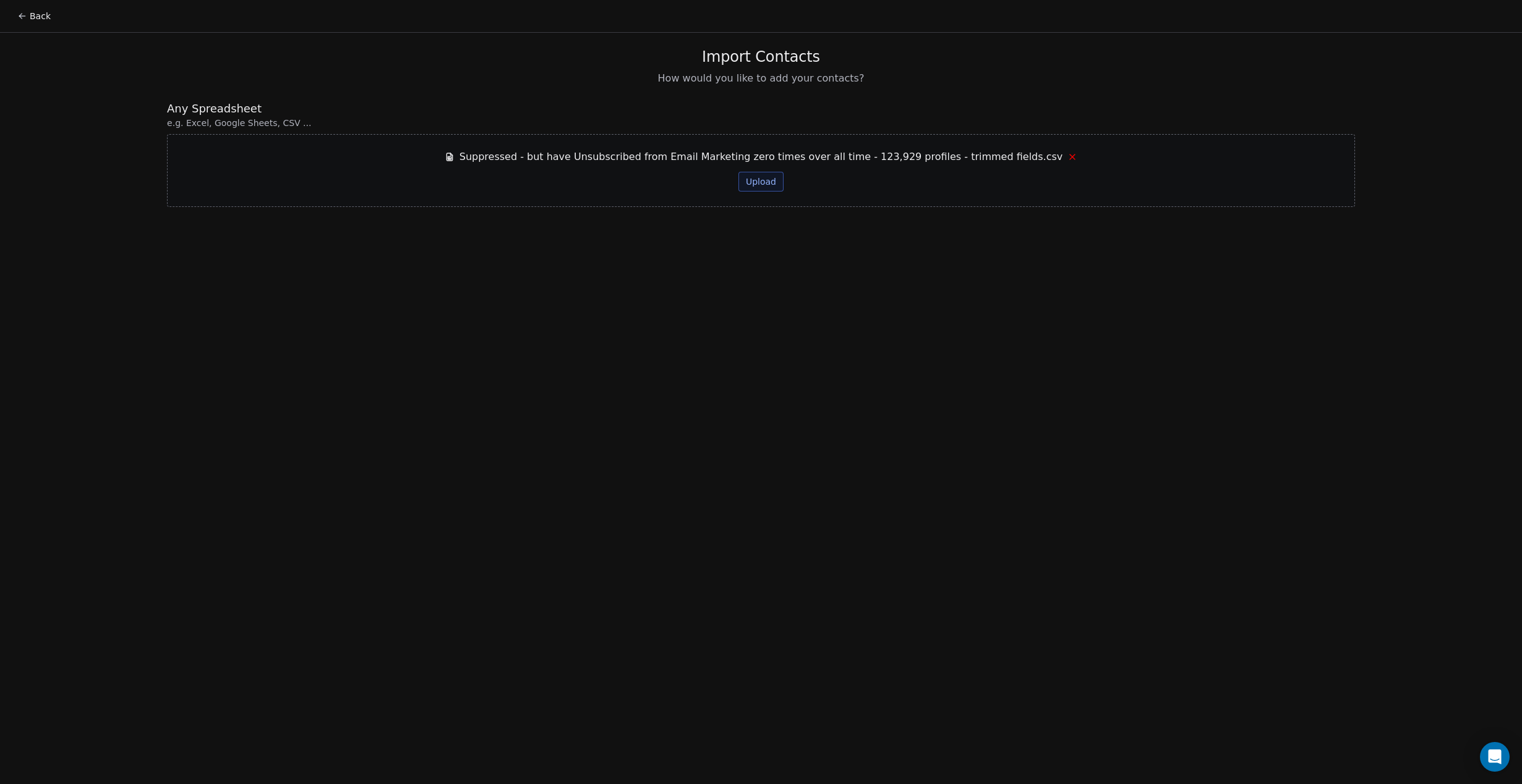
click at [760, 180] on button "Upload" at bounding box center [761, 181] width 45 height 20
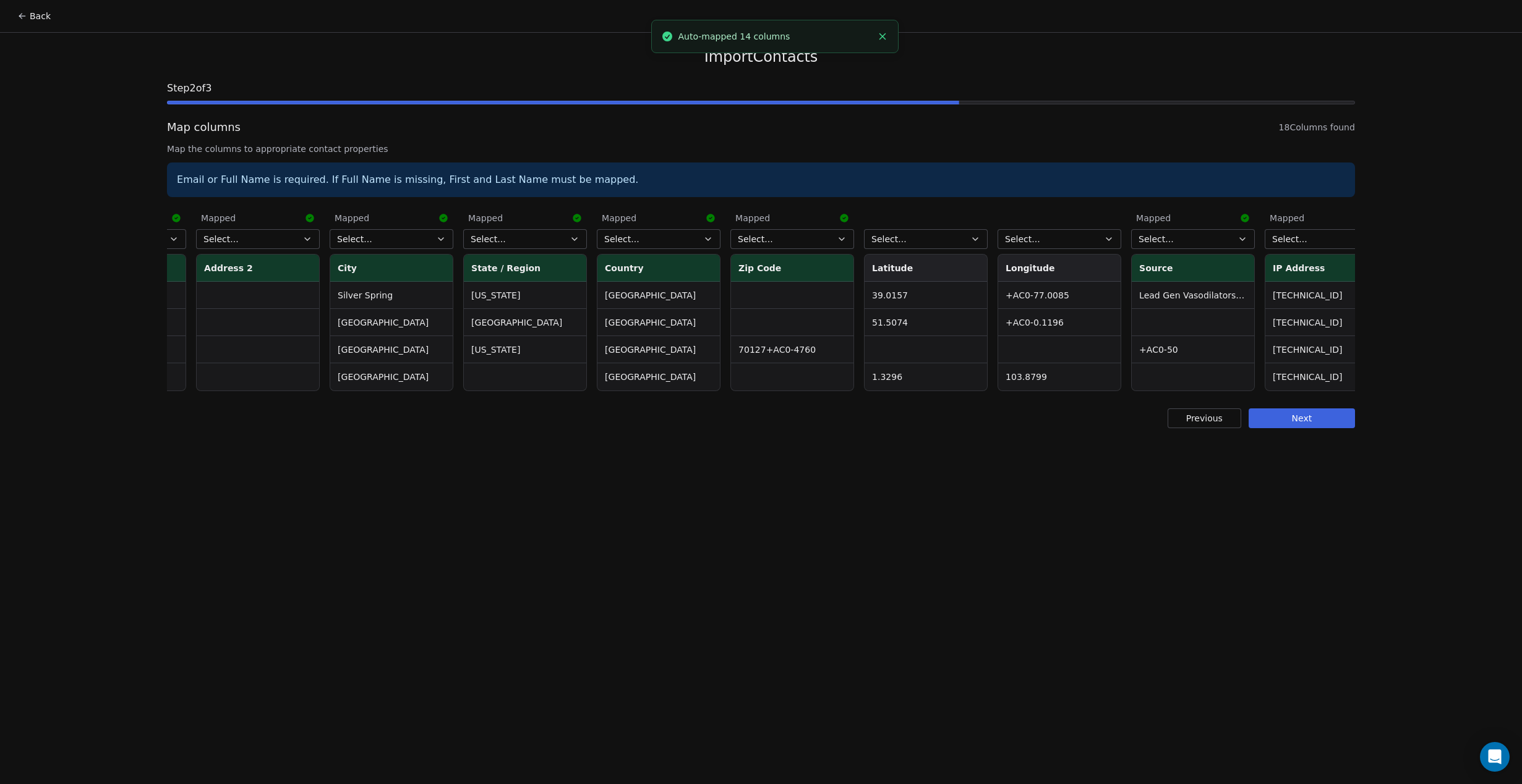
scroll to position [0, 1206]
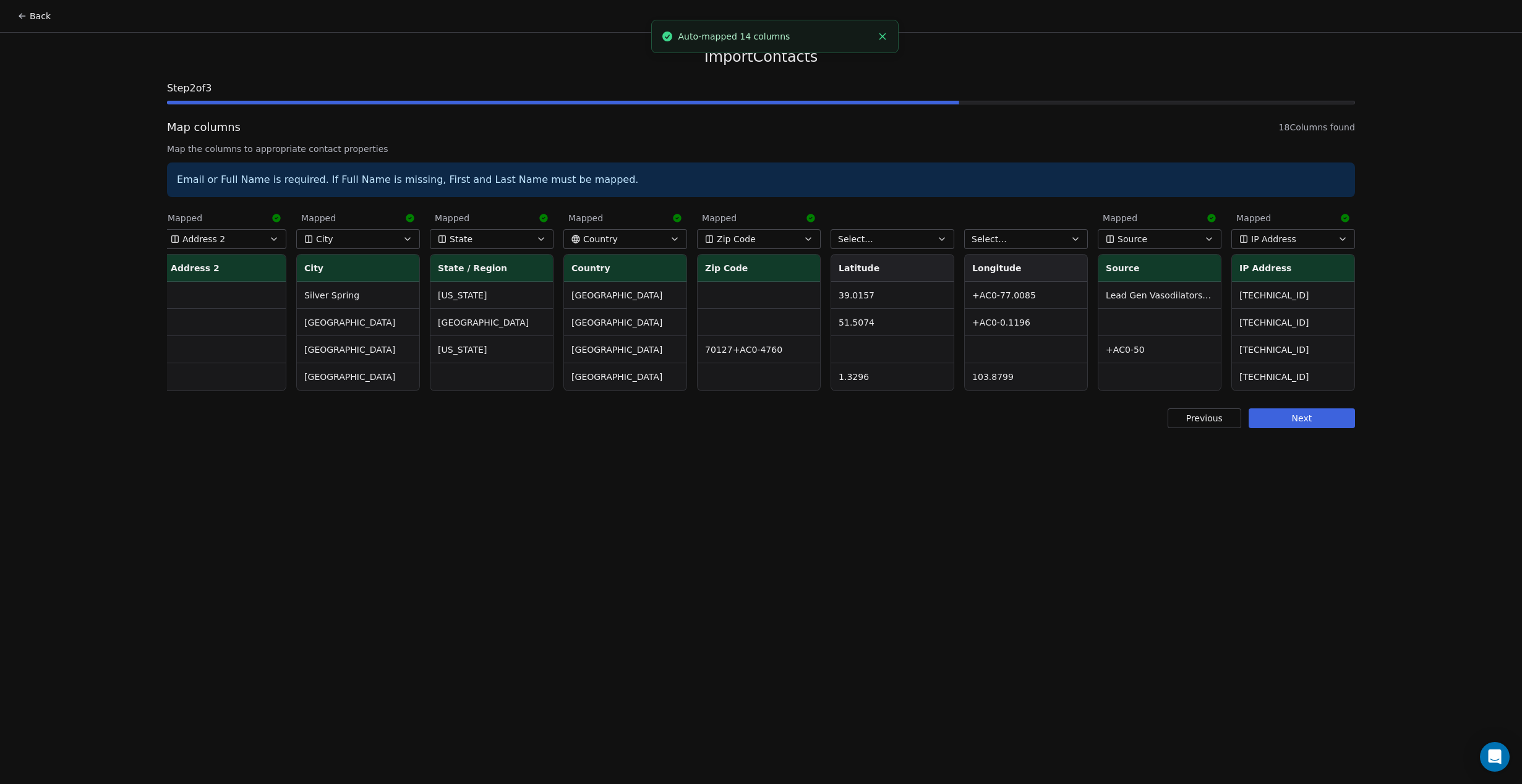
click at [1305, 421] on button "Next" at bounding box center [1302, 418] width 107 height 20
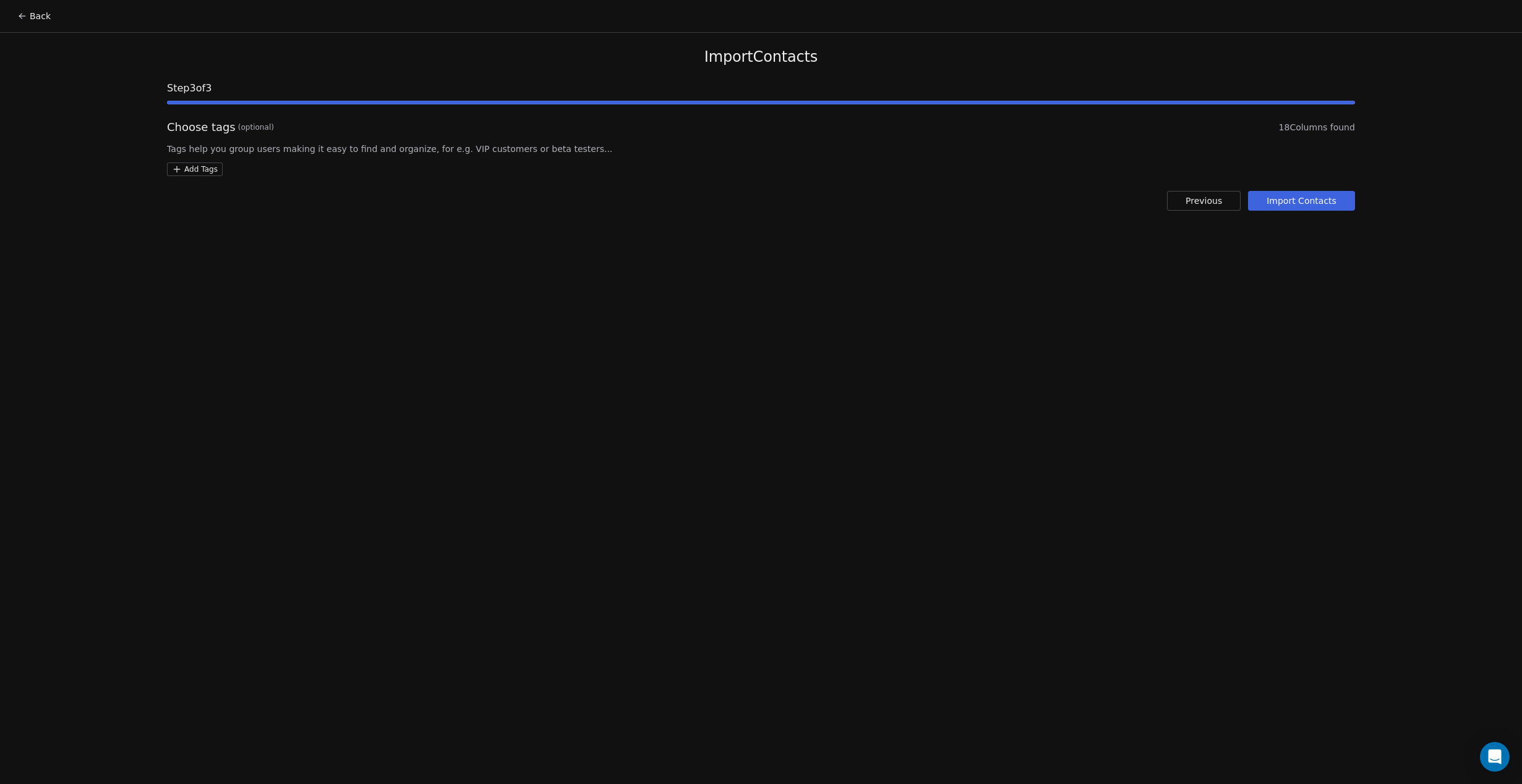
click at [188, 173] on html "Back Import Contacts Step 3 of 3 Choose tags (optional) 18 Columns found Tags h…" at bounding box center [761, 392] width 1522 height 784
type input "**********"
click at [188, 229] on button "Suggestions" at bounding box center [184, 230] width 10 height 10
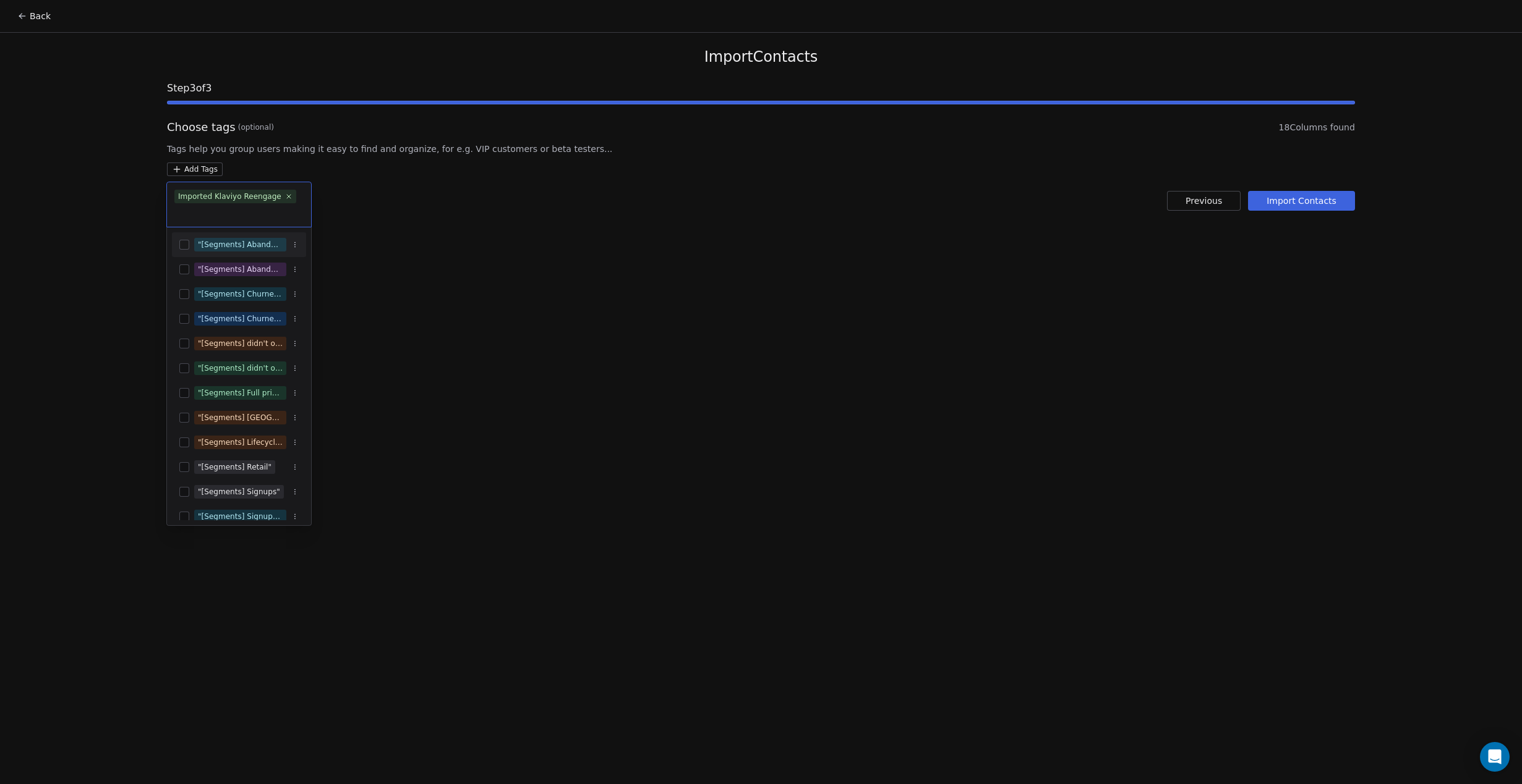
click at [625, 311] on html "Back Import Contacts Step 3 of 3 Choose tags (optional) 18 Columns found Tags h…" at bounding box center [761, 392] width 1522 height 784
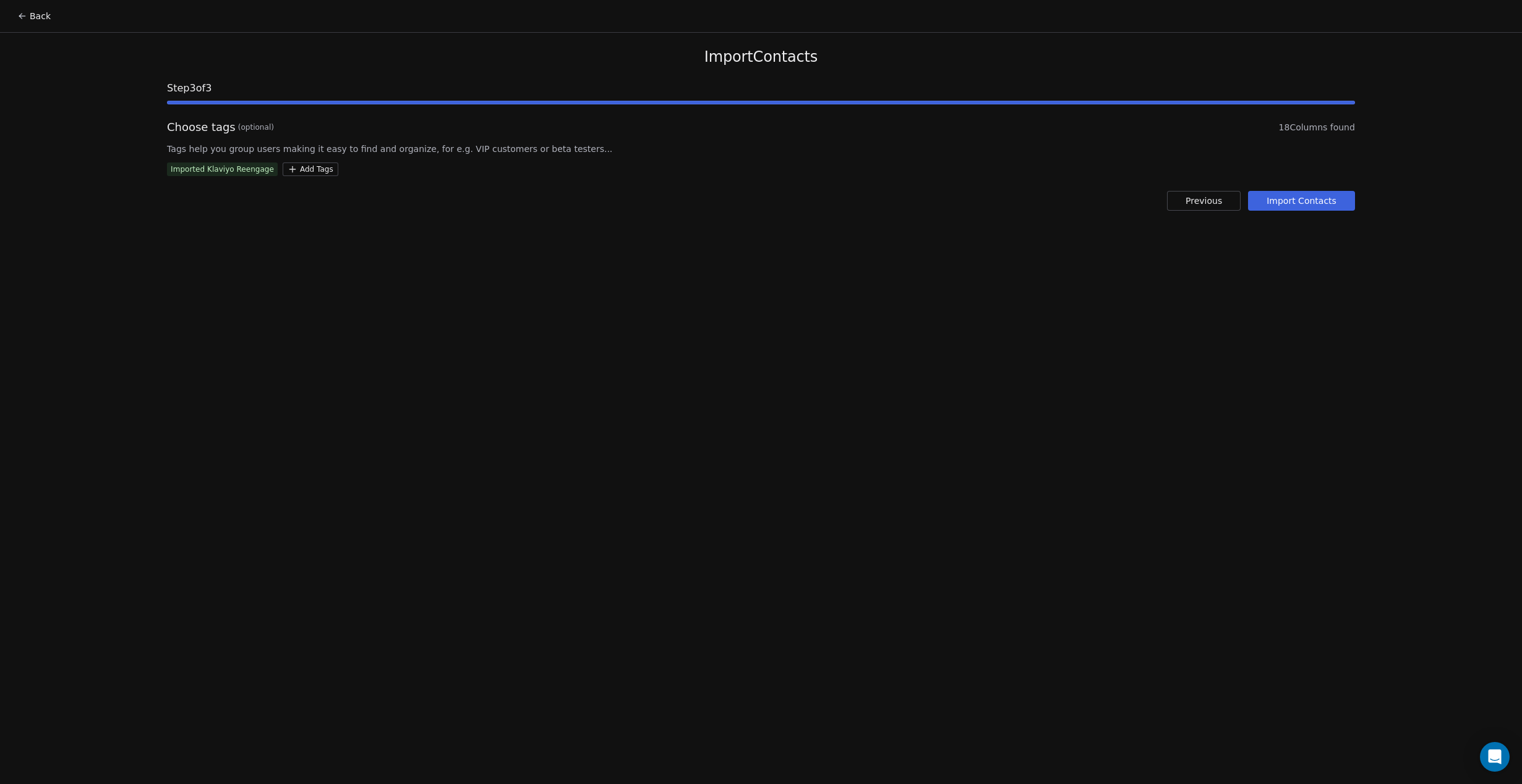
click at [1303, 197] on button "Import Contacts" at bounding box center [1301, 200] width 107 height 20
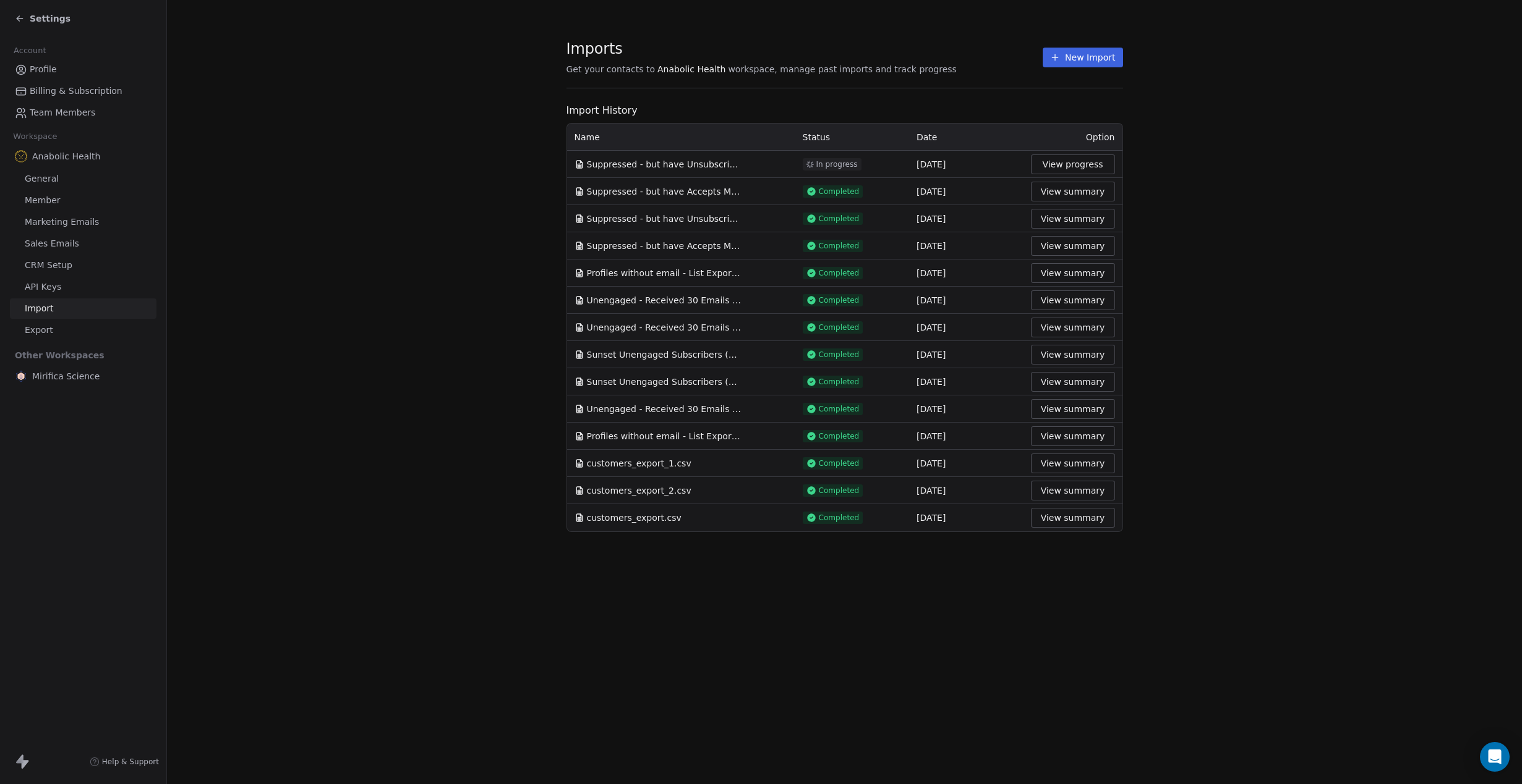
click at [665, 161] on span "Suppressed - but have Unsubscribed from Email Marketing zero times over all tim…" at bounding box center [664, 164] width 154 height 13
click at [1267, 277] on section "Imports Get your contacts to Anabolic Health workspace, manage past imports and…" at bounding box center [844, 286] width 1355 height 572
click at [1093, 57] on button "New Import" at bounding box center [1082, 57] width 79 height 20
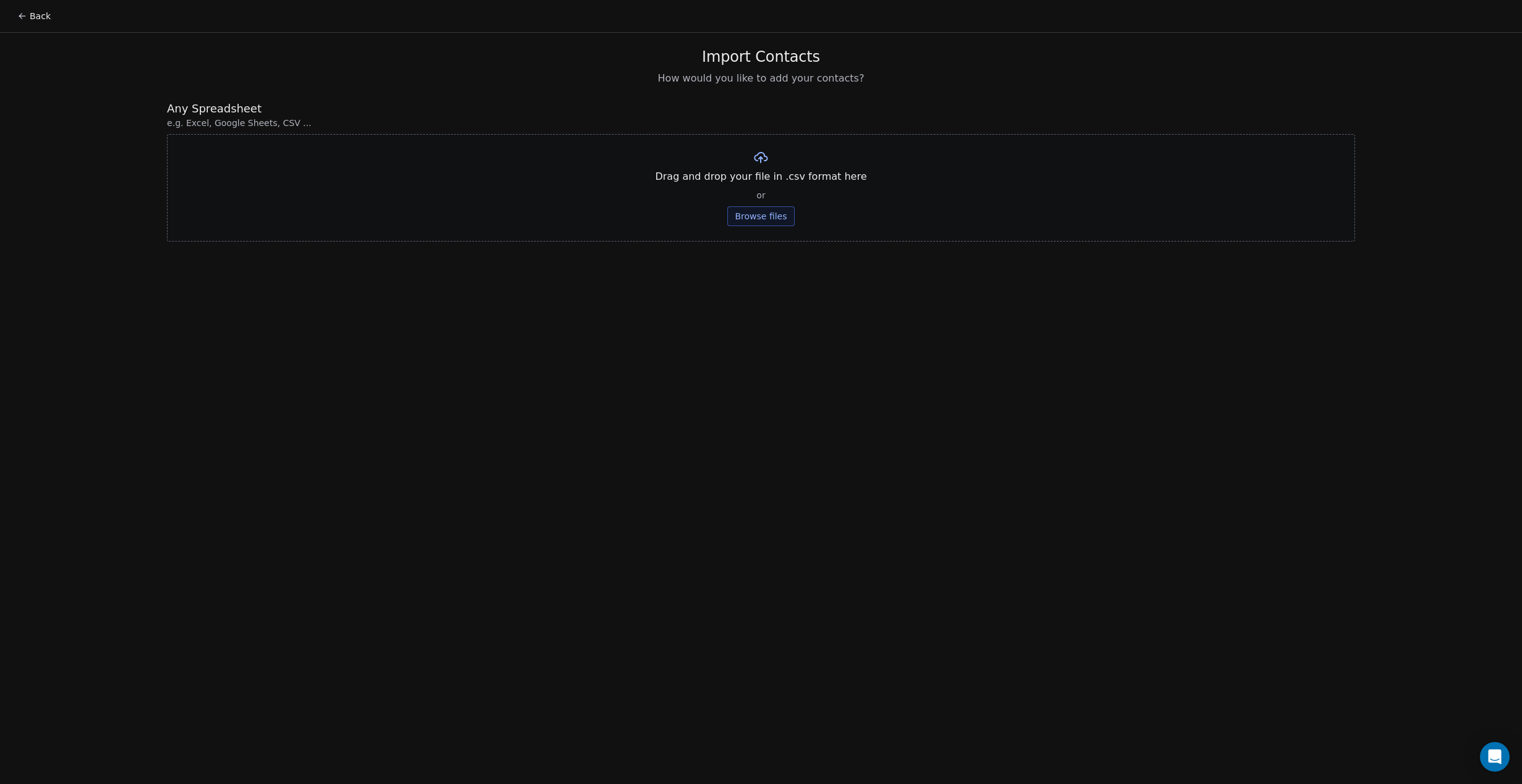
click at [758, 208] on button "Browse files" at bounding box center [761, 216] width 67 height 20
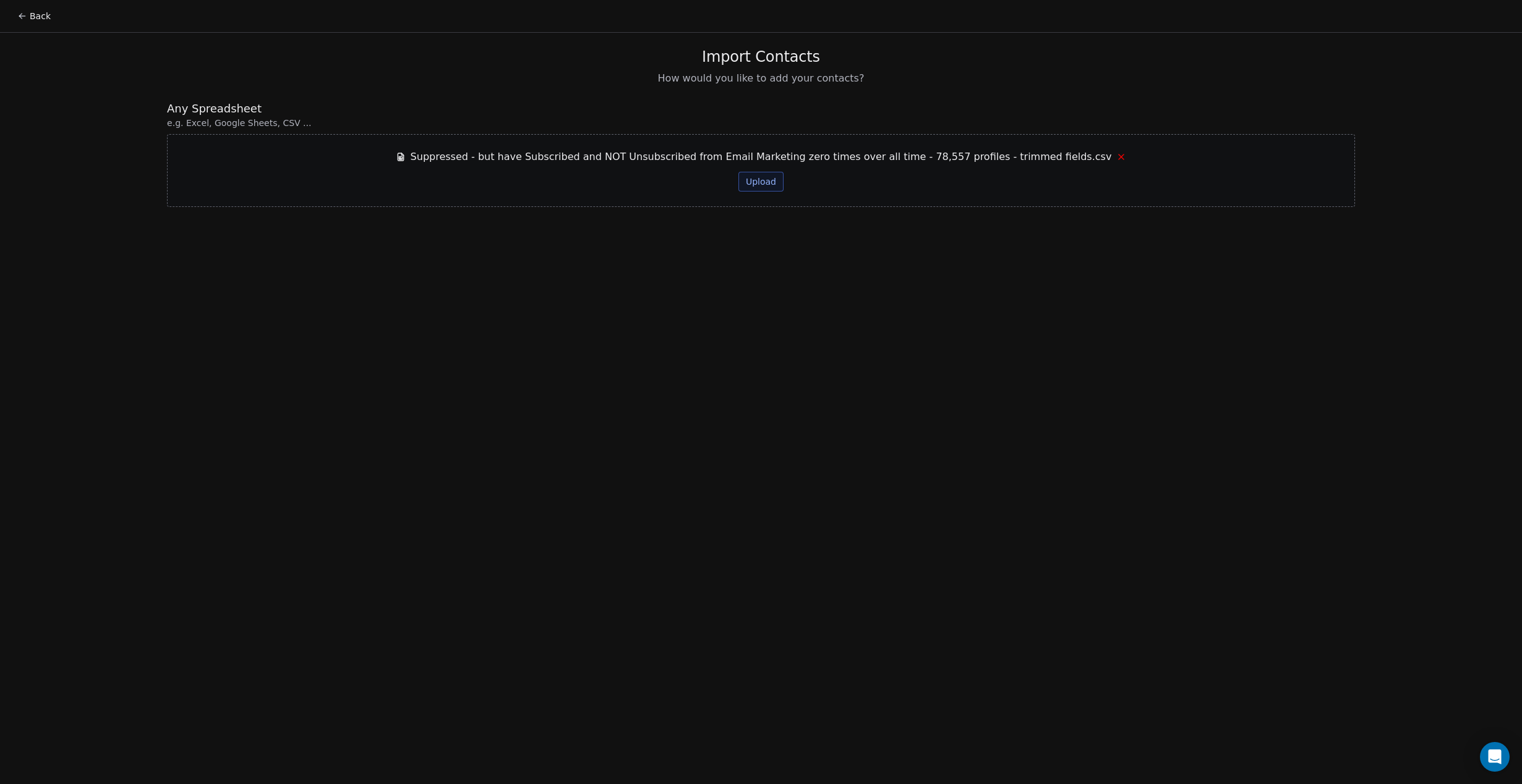
click at [738, 177] on div "Suppressed - but have Subscribed and NOT Unsubscribed from Email Marketing zero…" at bounding box center [761, 170] width 731 height 42
click at [753, 190] on button "Upload" at bounding box center [761, 181] width 45 height 20
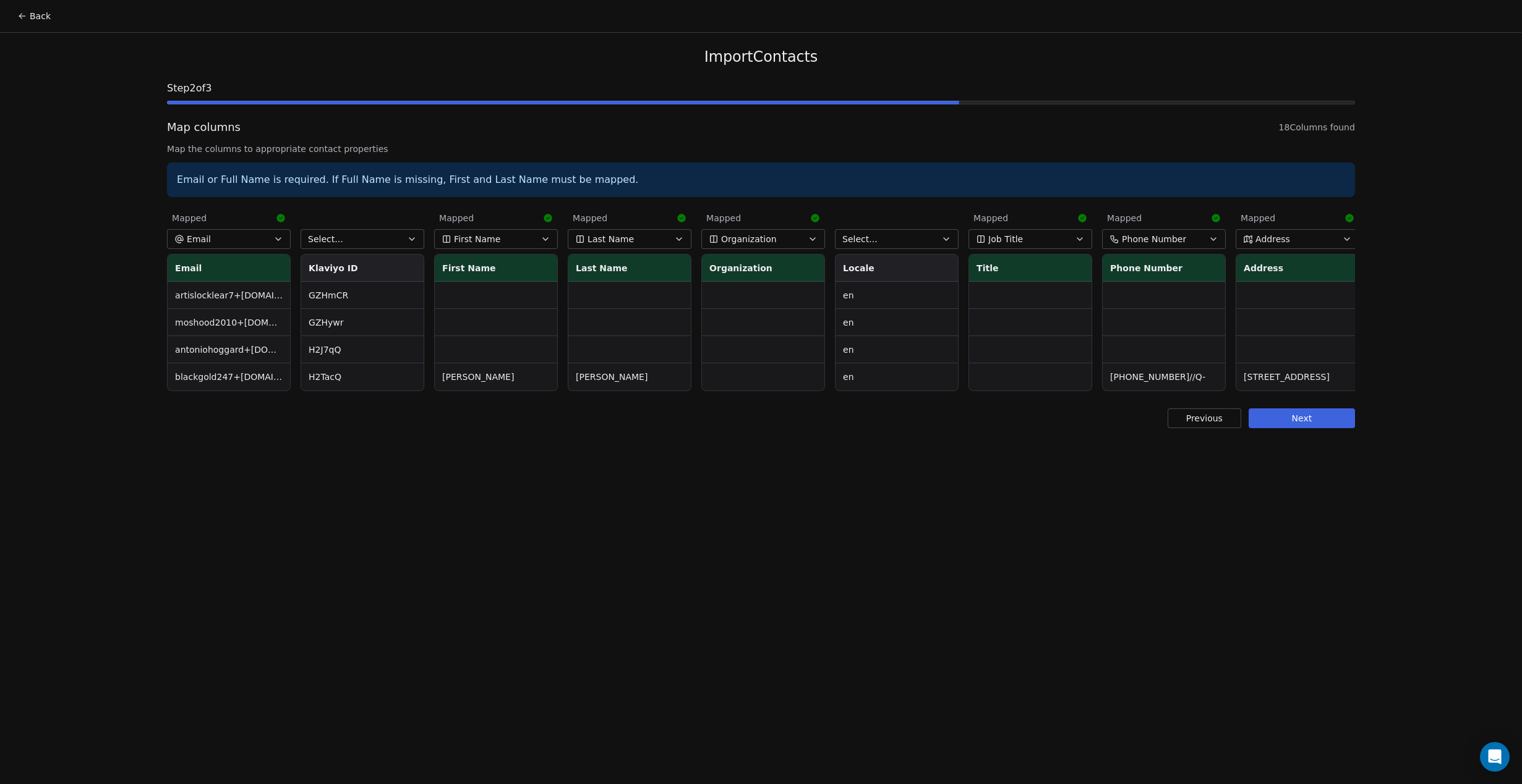
click at [244, 353] on td "antoniohoggard+[DOMAIN_NAME]" at bounding box center [229, 350] width 122 height 27
drag, startPoint x: 478, startPoint y: 468, endPoint x: 509, endPoint y: 474, distance: 31.6
click at [478, 465] on div "Back Import Contacts Step 2 of 3 Map columns 18 Columns found Map the columns t…" at bounding box center [761, 392] width 1522 height 784
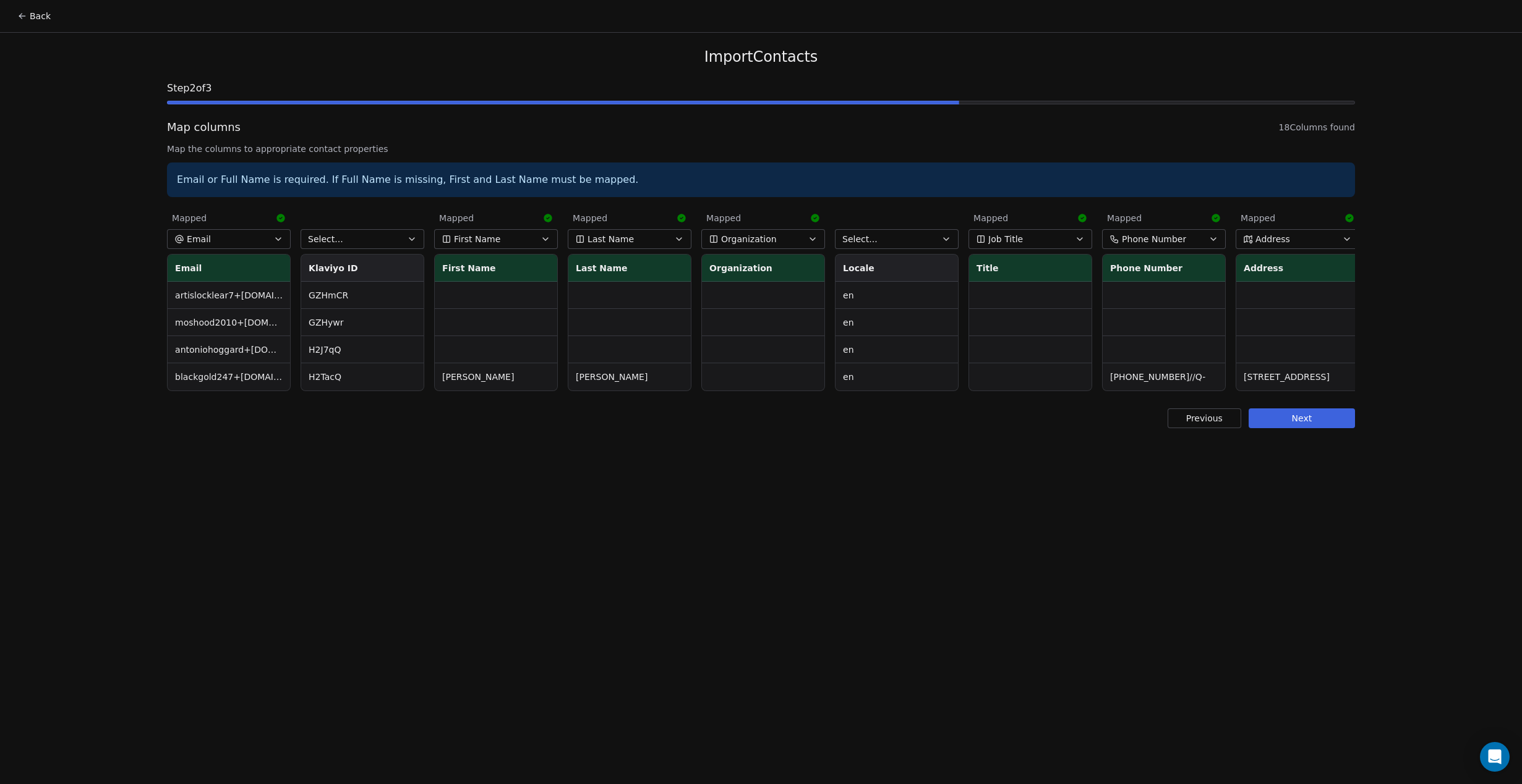
click at [43, 21] on button "Back" at bounding box center [33, 16] width 48 height 22
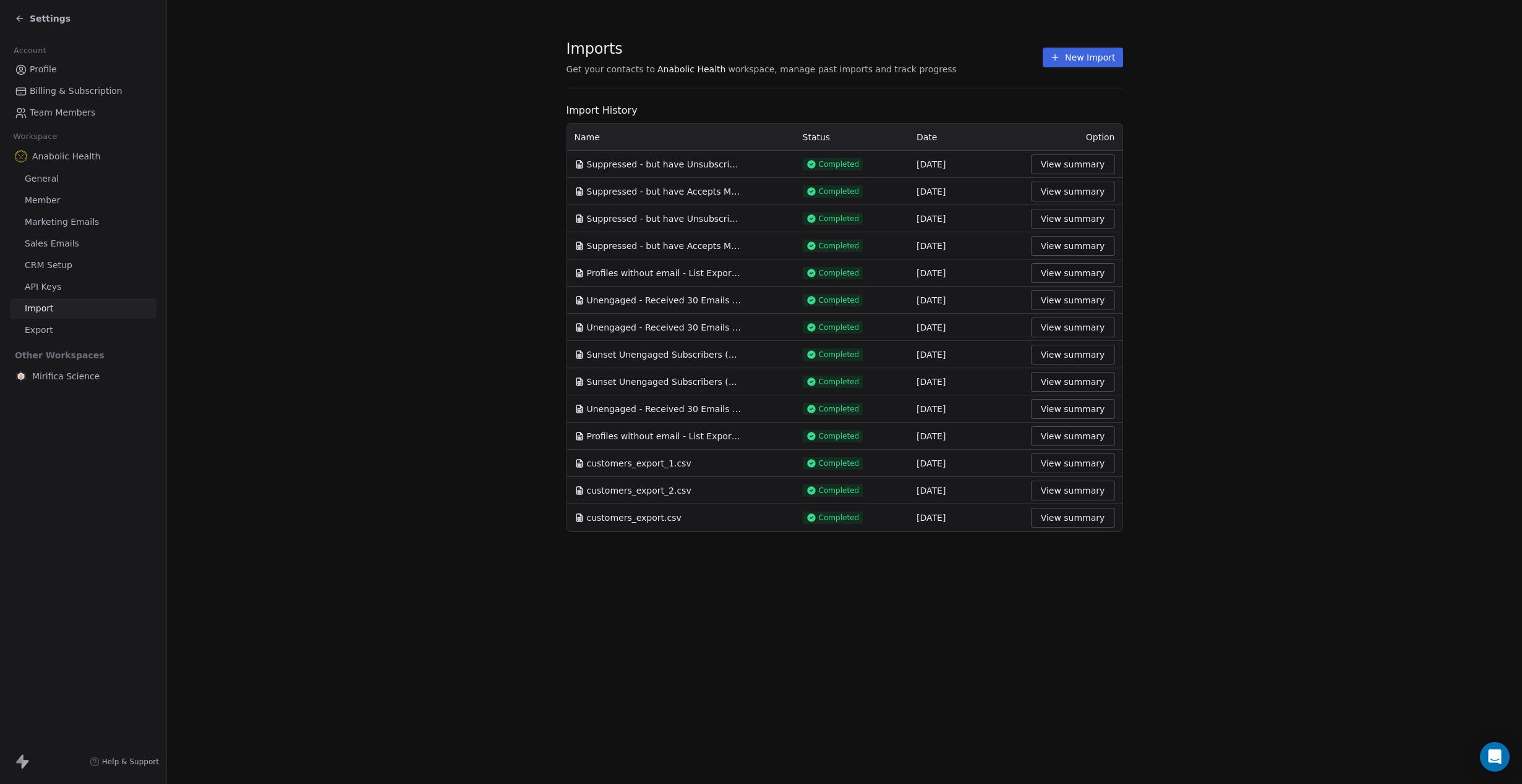
click at [1071, 156] on button "View summary" at bounding box center [1073, 164] width 84 height 20
click at [1067, 165] on button "View summary" at bounding box center [1073, 164] width 84 height 20
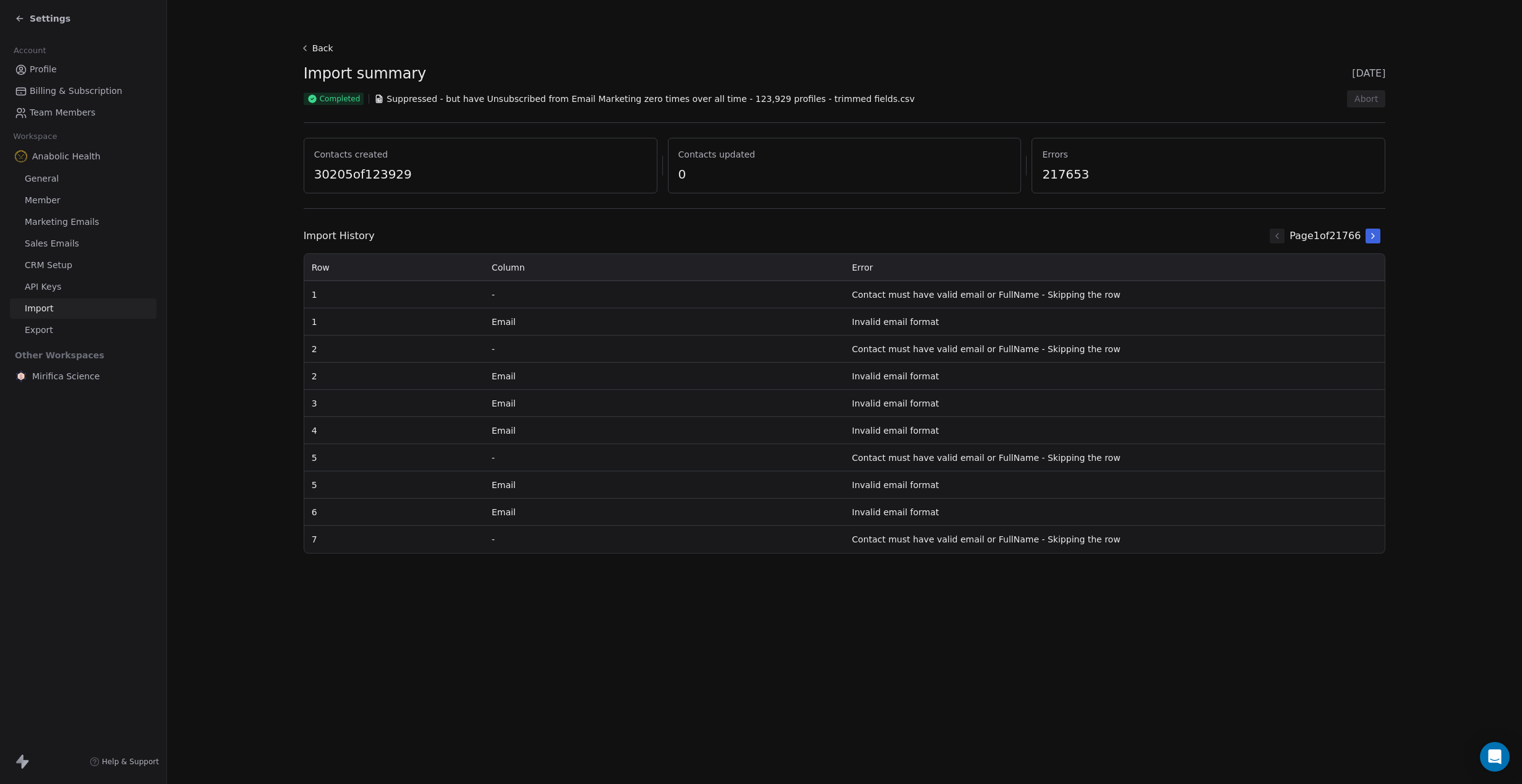
click at [315, 48] on button "Back" at bounding box center [319, 48] width 40 height 22
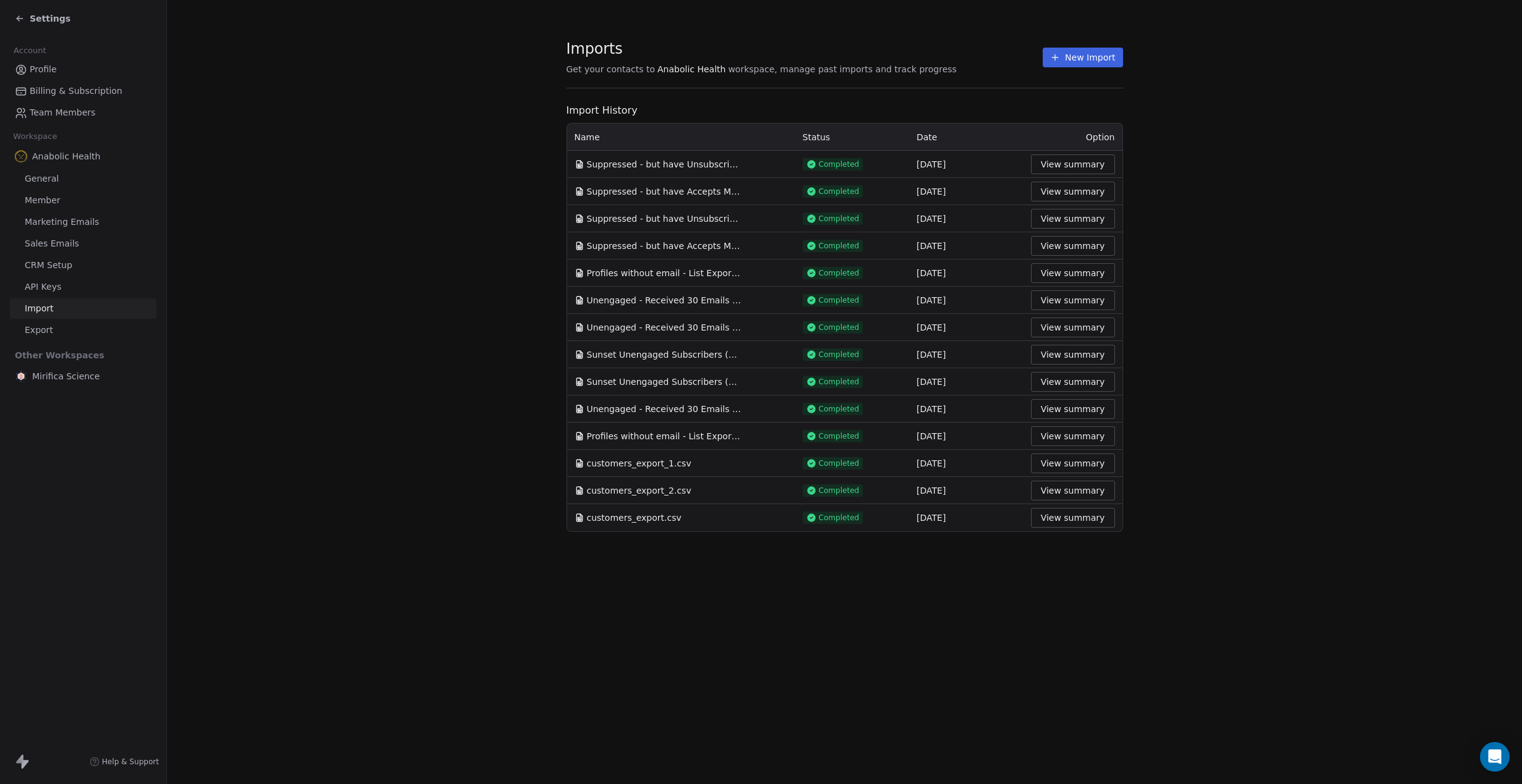
click at [1081, 377] on button "View summary" at bounding box center [1073, 381] width 84 height 20
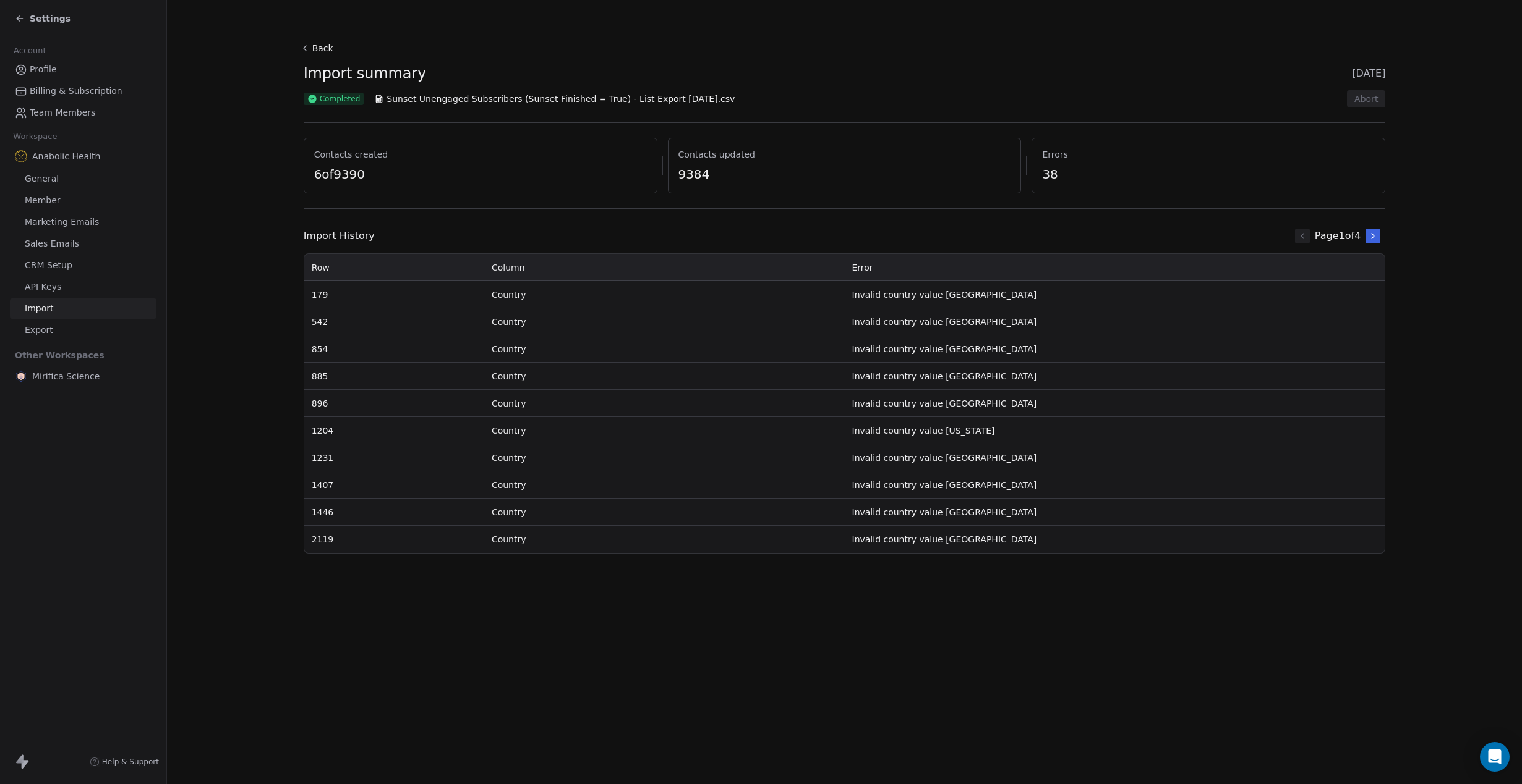
click at [319, 51] on button "Back" at bounding box center [319, 48] width 40 height 22
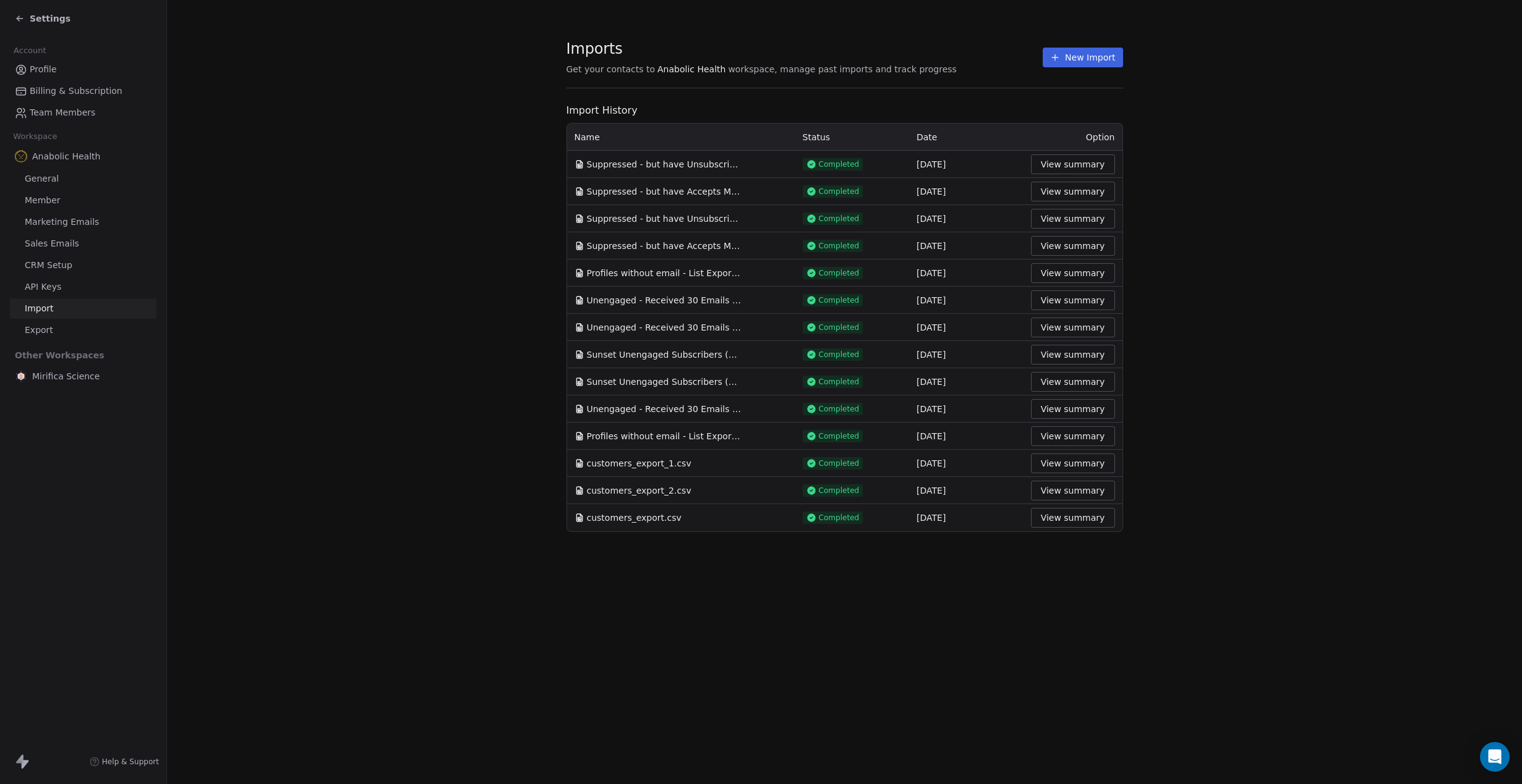
click at [1083, 52] on button "New Import" at bounding box center [1082, 57] width 79 height 20
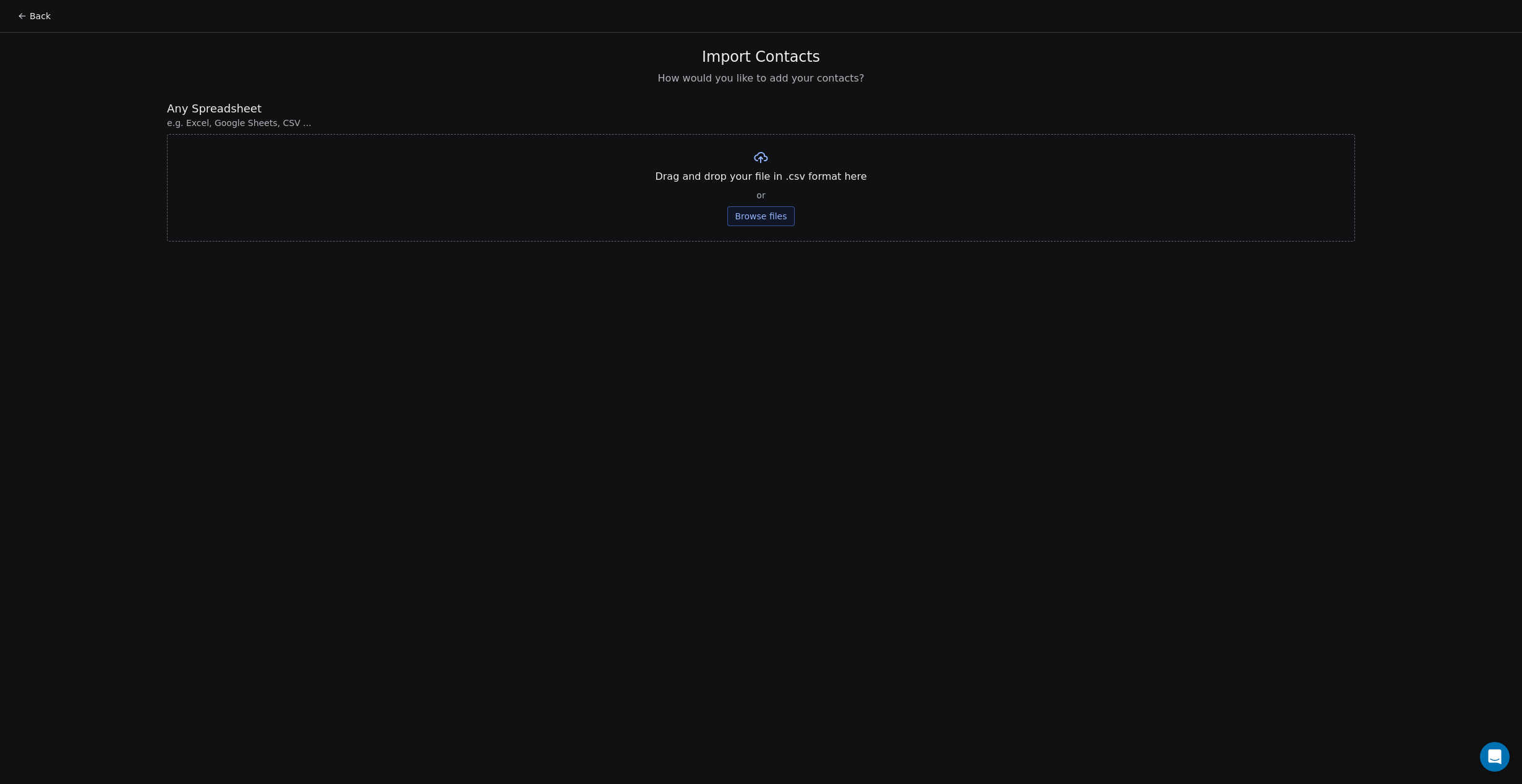
click at [789, 213] on button "Browse files" at bounding box center [761, 216] width 67 height 20
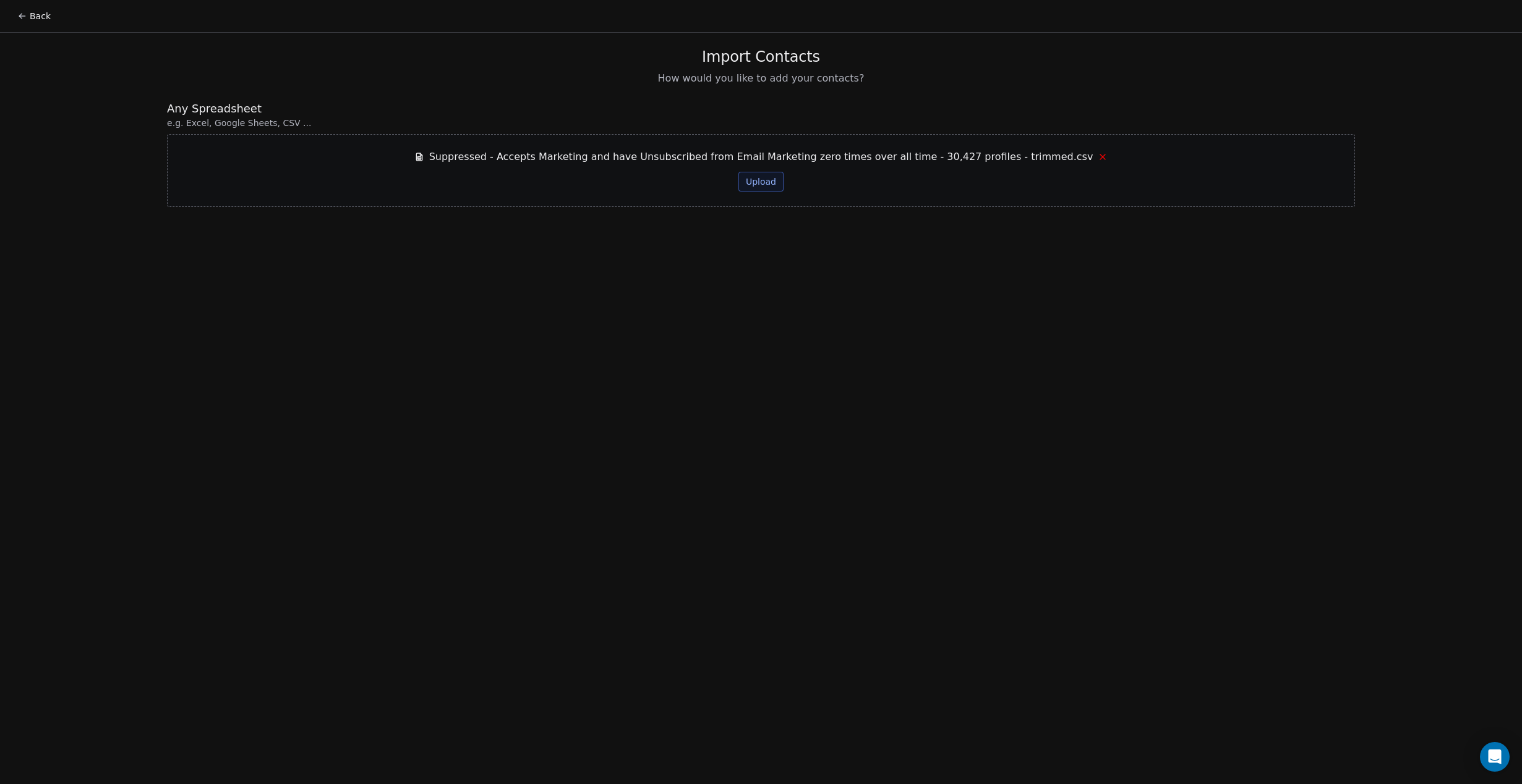
click at [761, 184] on button "Upload" at bounding box center [761, 181] width 45 height 20
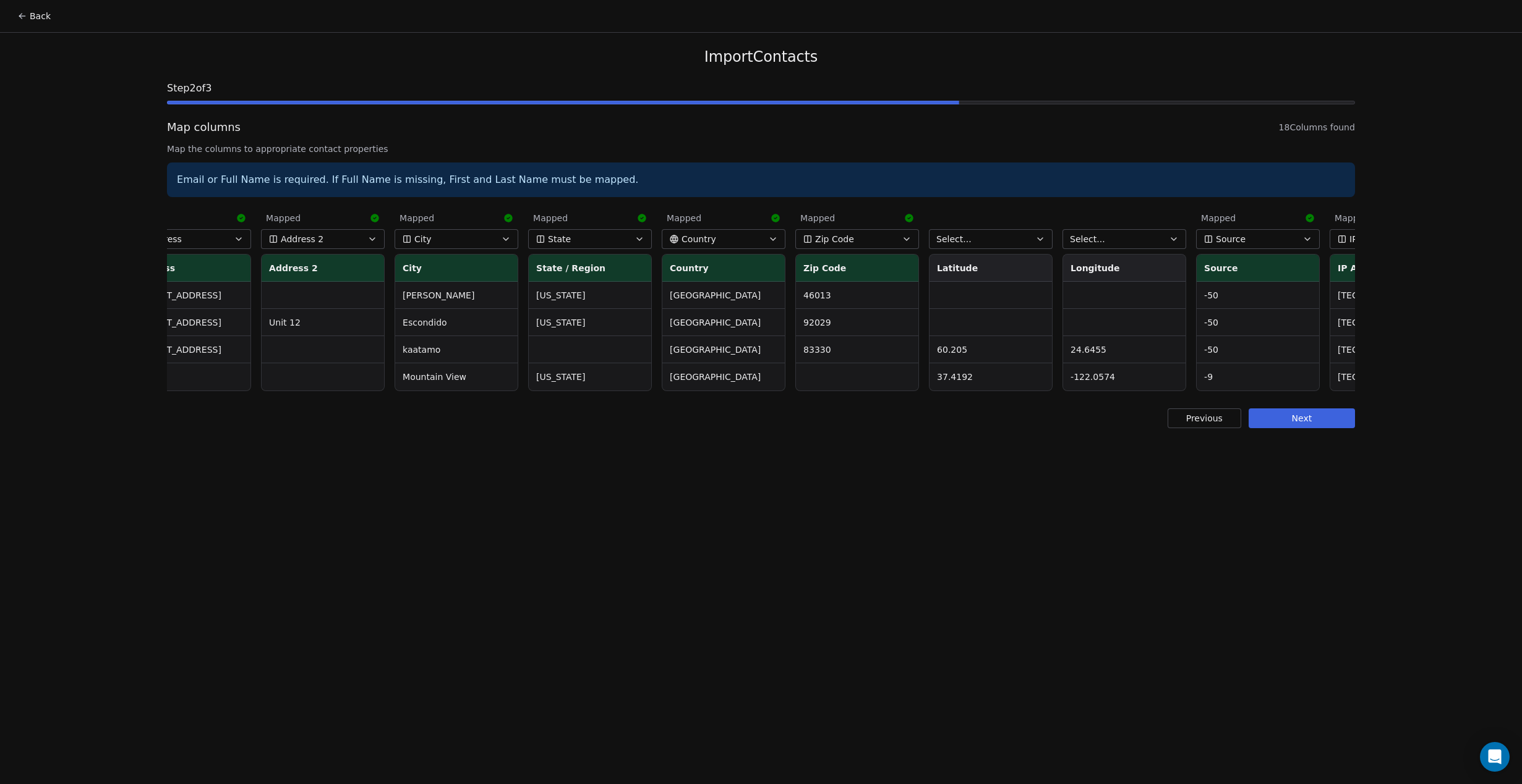
scroll to position [0, 1206]
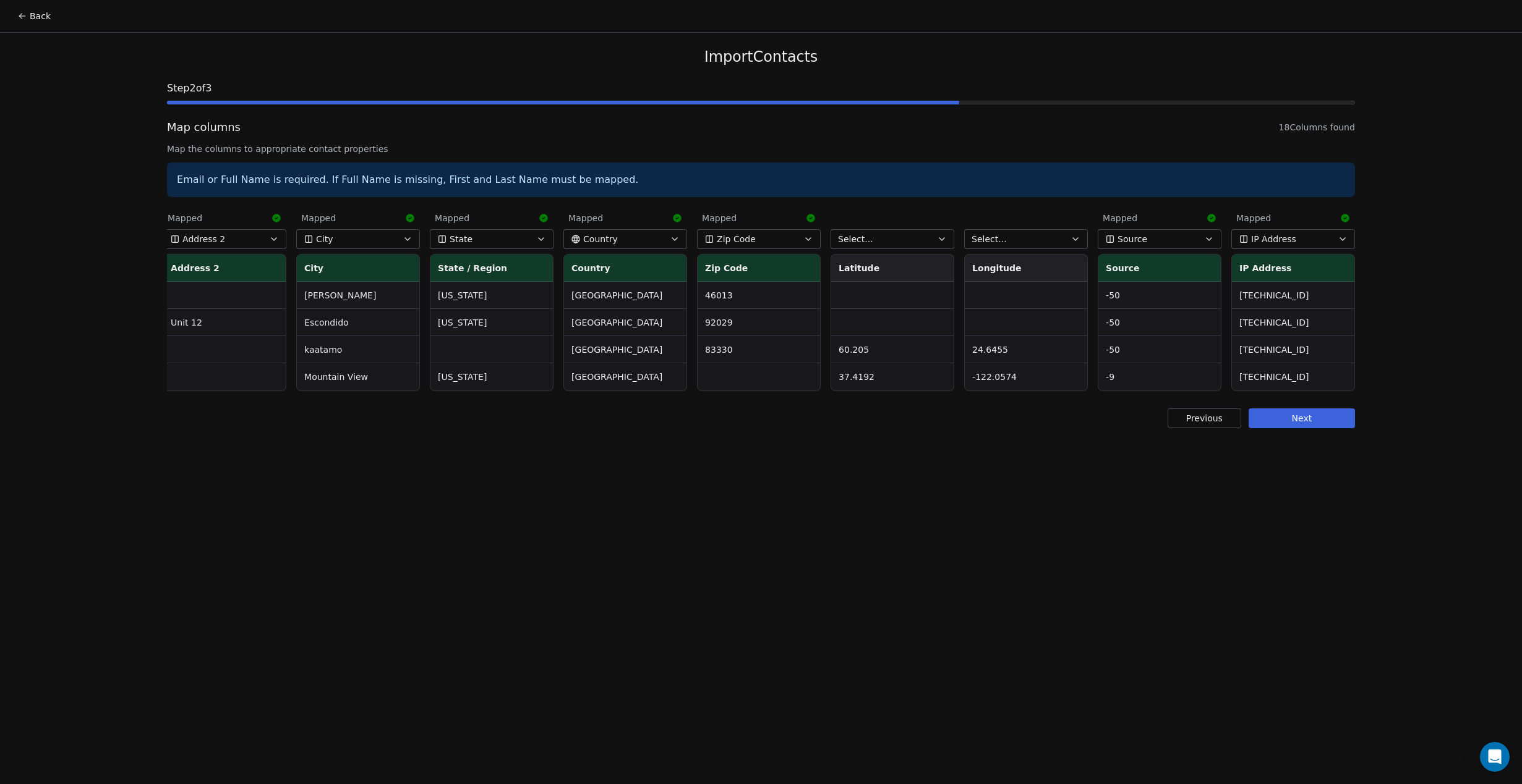
drag, startPoint x: 1284, startPoint y: 419, endPoint x: 1308, endPoint y: 426, distance: 25.0
click at [1284, 416] on button "Next" at bounding box center [1302, 418] width 107 height 20
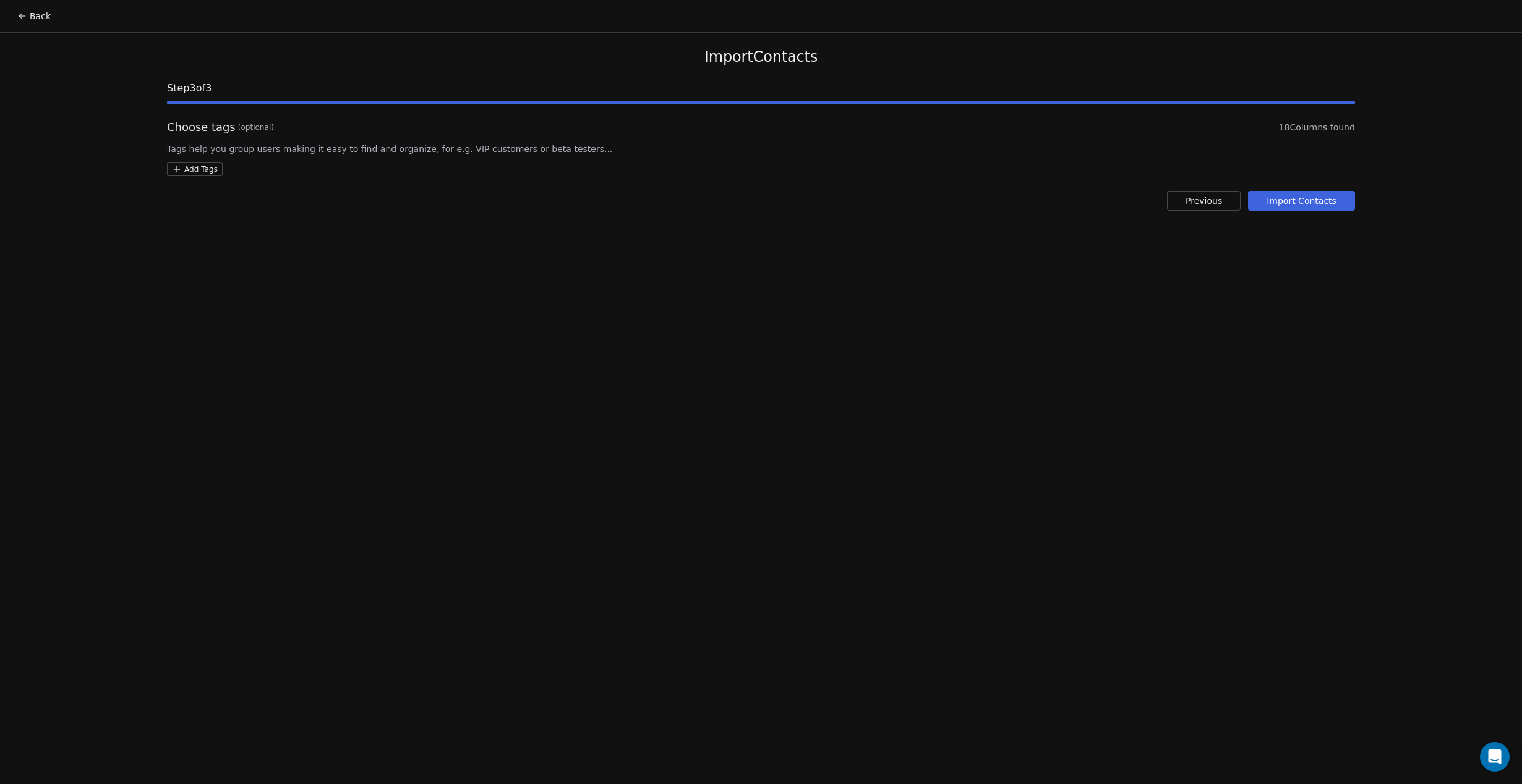
click at [196, 173] on html "Back Import Contacts Step 3 of 3 Choose tags (optional) 18 Columns found Tags h…" at bounding box center [761, 392] width 1522 height 784
type input "**********"
click at [187, 230] on button "Suggestions" at bounding box center [184, 230] width 10 height 10
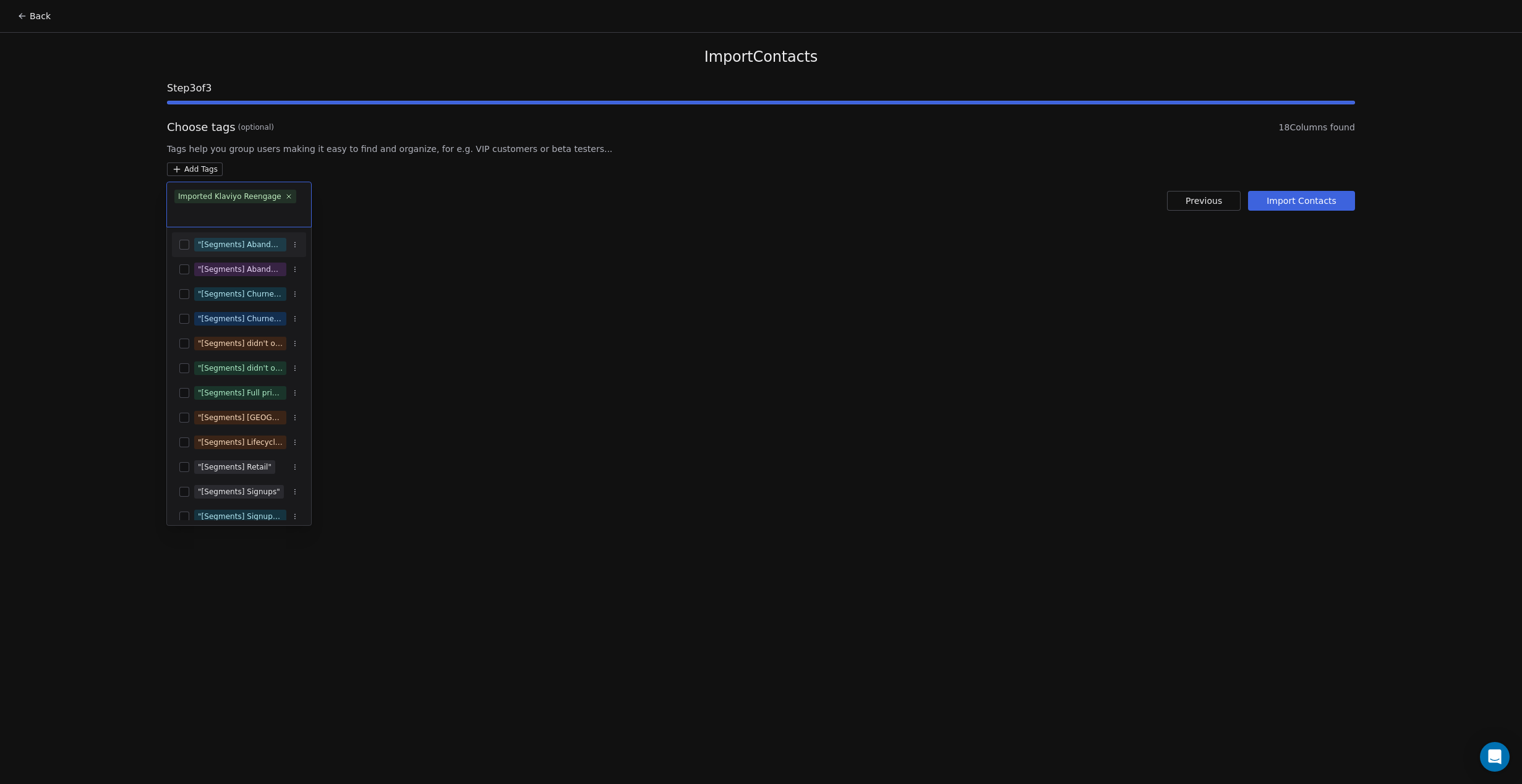
click at [686, 286] on html "Back Import Contacts Step 3 of 3 Choose tags (optional) 18 Columns found Tags h…" at bounding box center [761, 392] width 1522 height 784
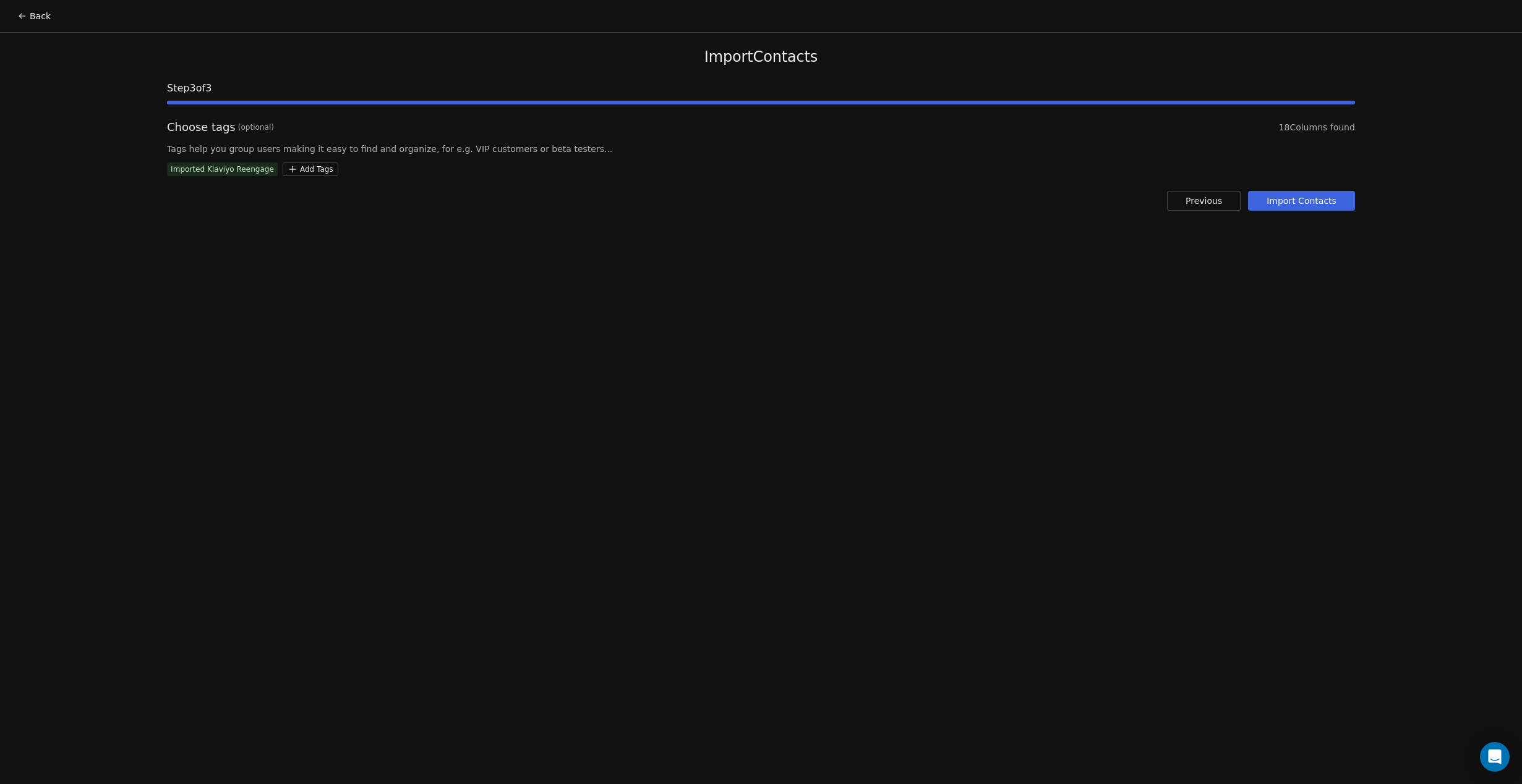
click at [1294, 201] on button "Import Contacts" at bounding box center [1301, 200] width 107 height 20
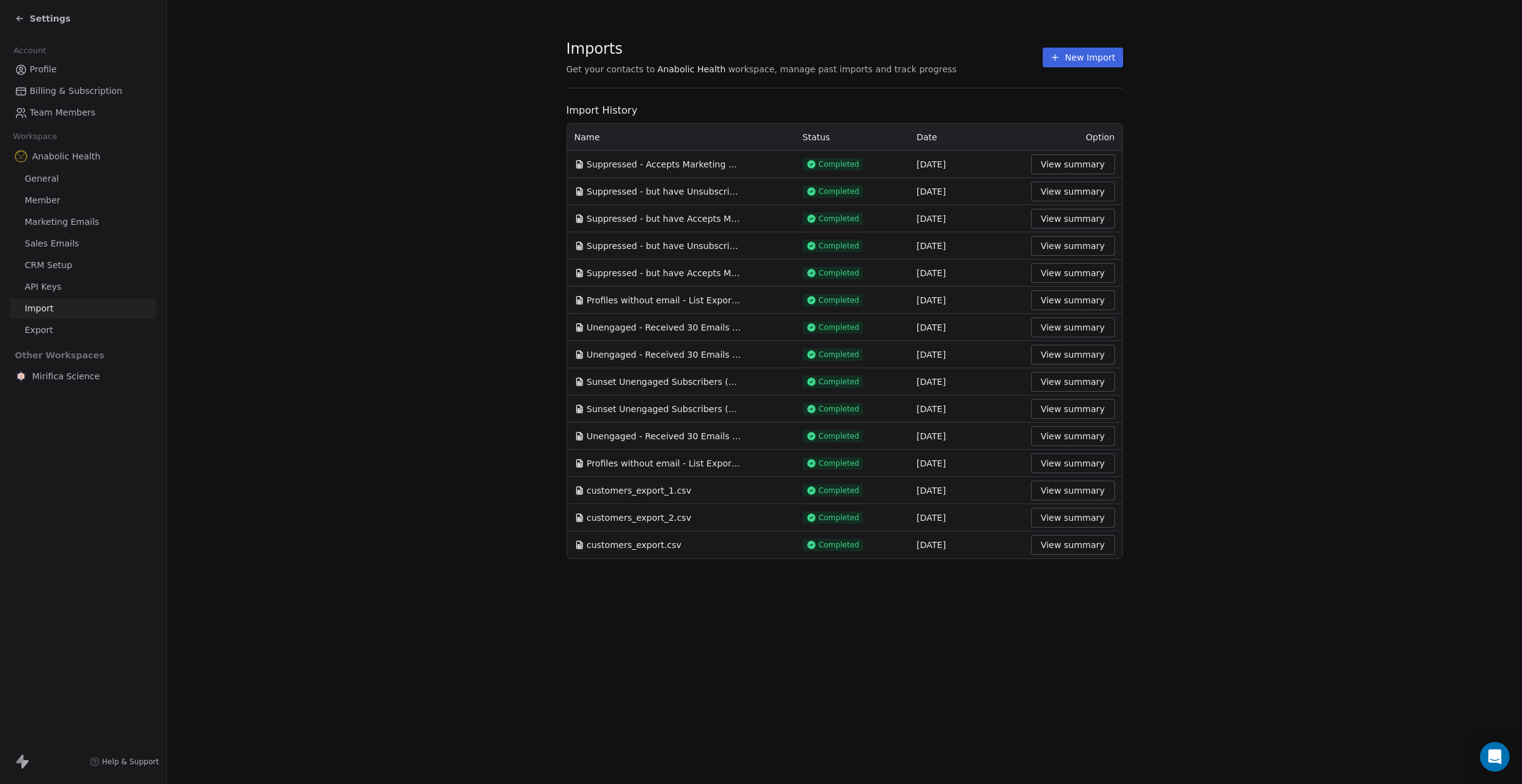
click at [684, 160] on span "Suppressed - Accepts Marketing and have Unsubscribed from Email Marketing zero …" at bounding box center [664, 164] width 154 height 13
drag, startPoint x: 1210, startPoint y: 176, endPoint x: 1177, endPoint y: 160, distance: 36.7
click at [1209, 173] on section "Imports Get your contacts to Anabolic Health workspace, manage past imports and…" at bounding box center [844, 299] width 1355 height 599
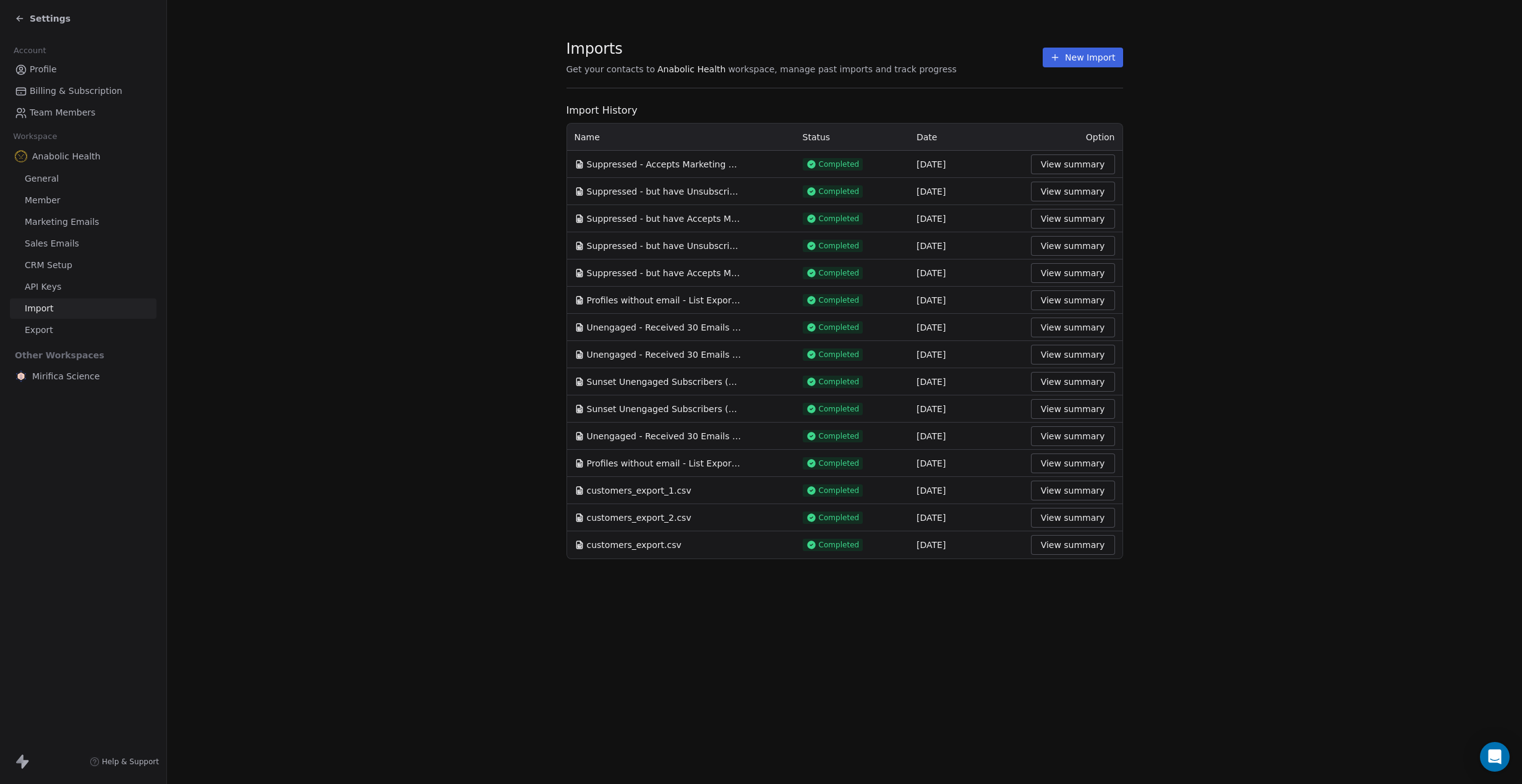
click at [1065, 159] on button "View summary" at bounding box center [1073, 164] width 84 height 20
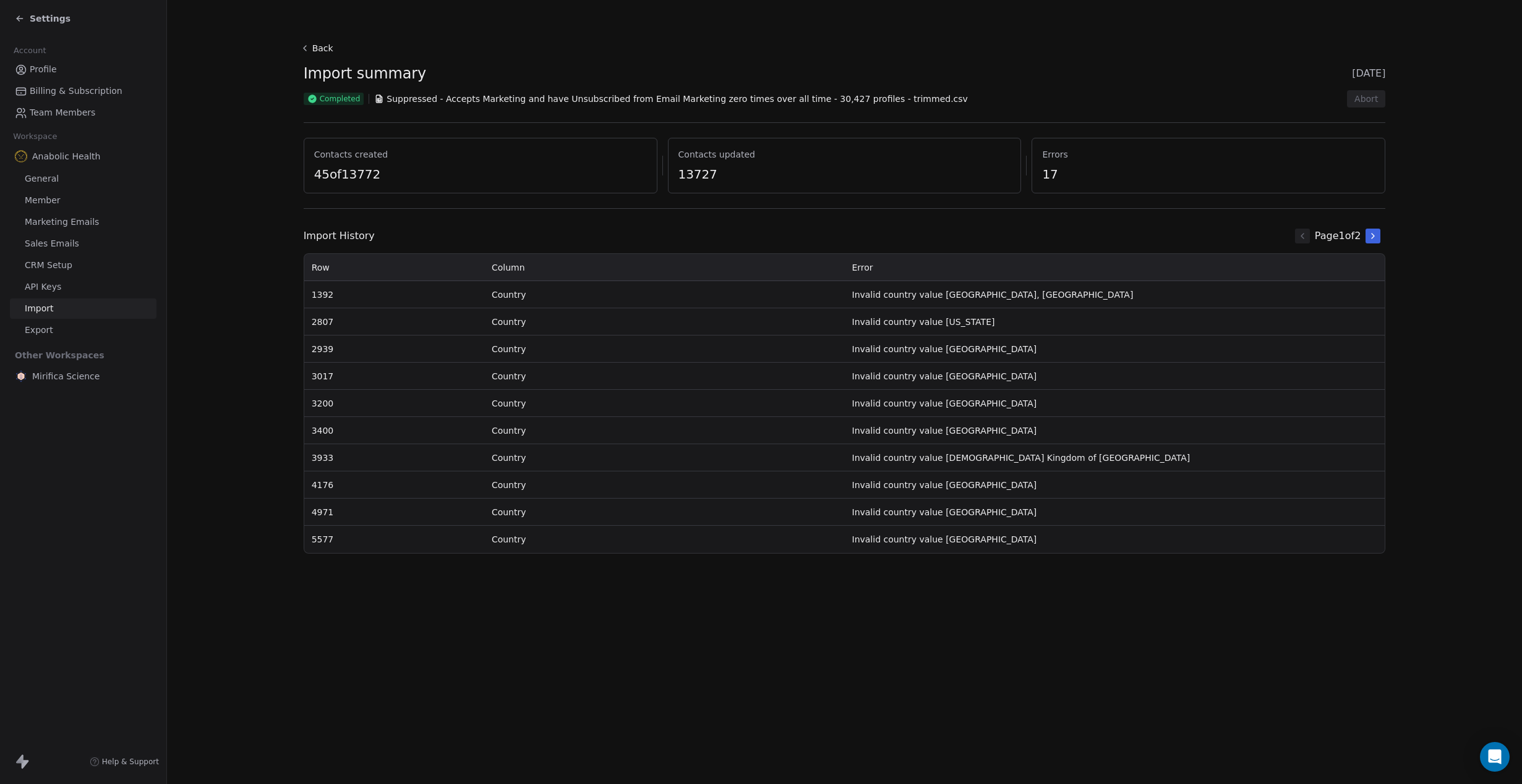
click at [311, 43] on button "Back" at bounding box center [319, 48] width 40 height 22
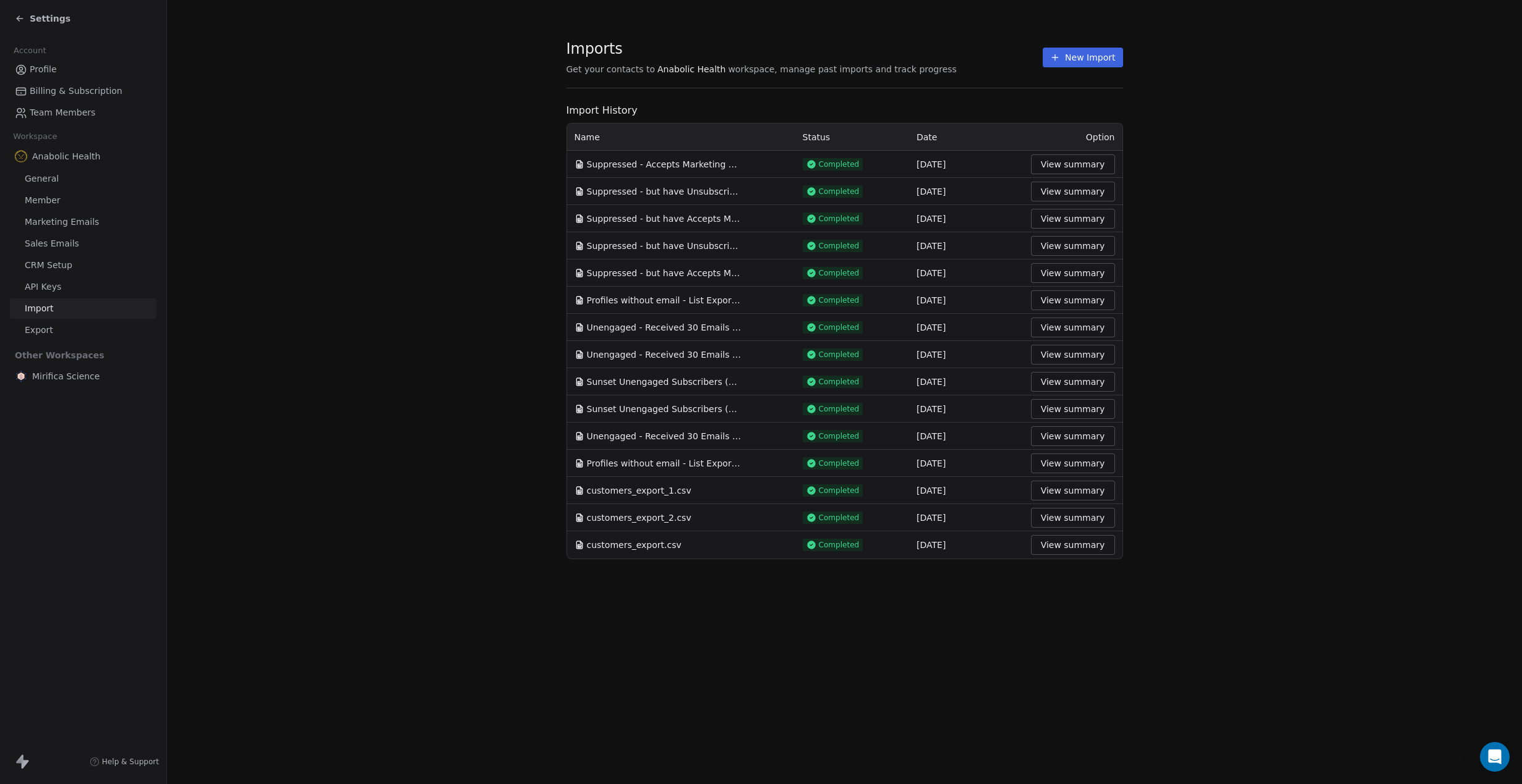
click at [1094, 57] on button "New Import" at bounding box center [1082, 57] width 79 height 20
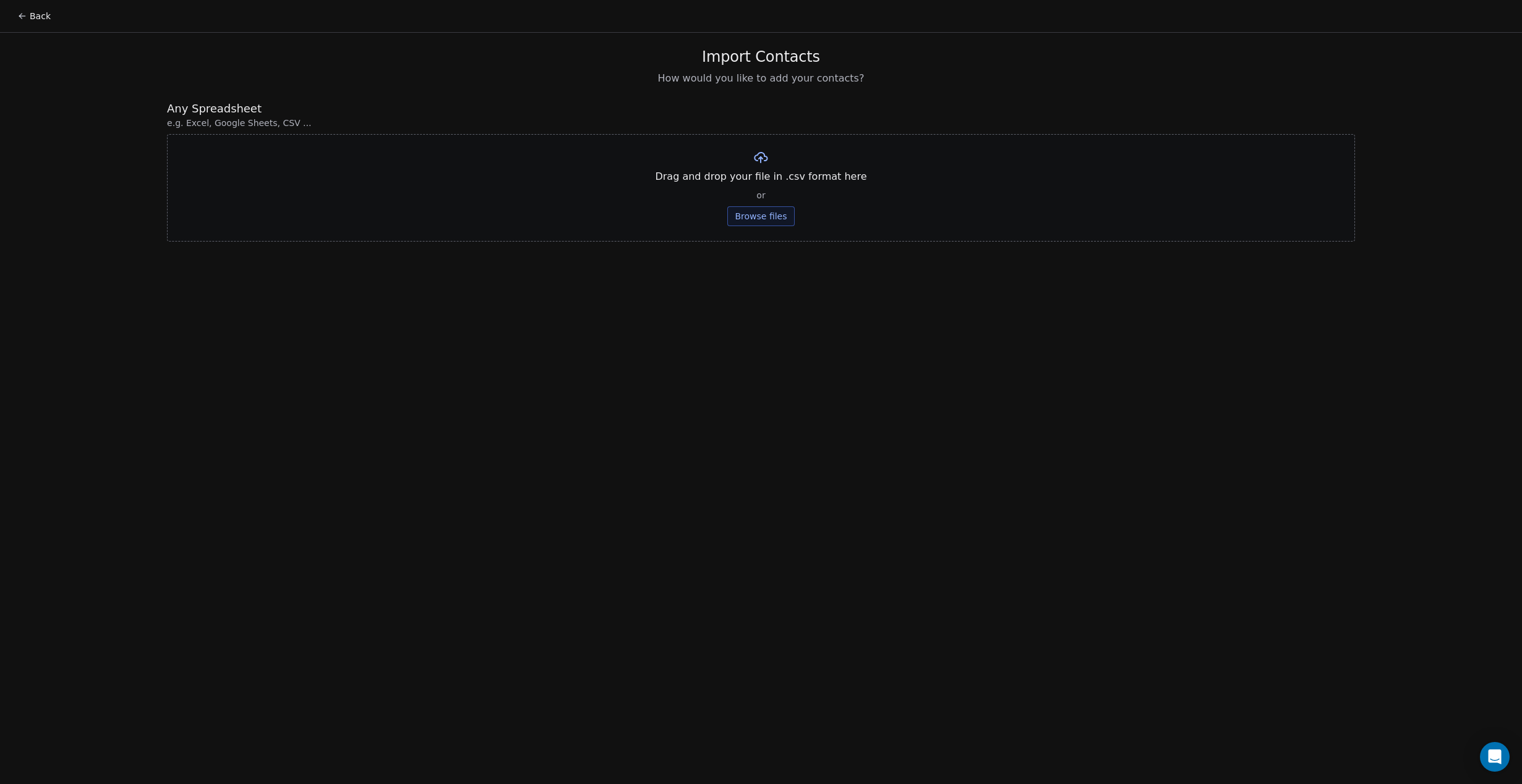
click at [768, 222] on button "Browse files" at bounding box center [761, 216] width 67 height 20
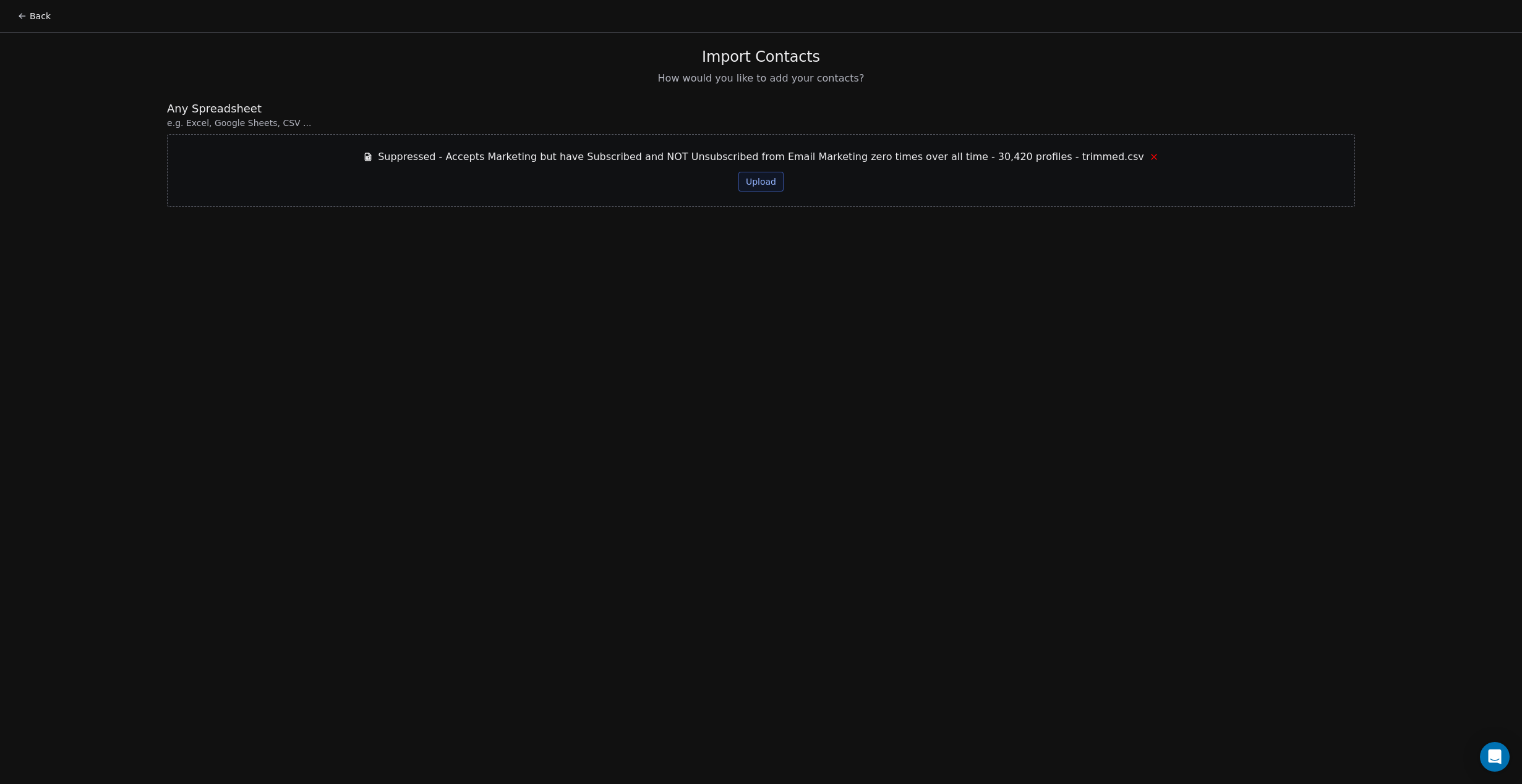
click at [764, 188] on button "Upload" at bounding box center [761, 181] width 45 height 20
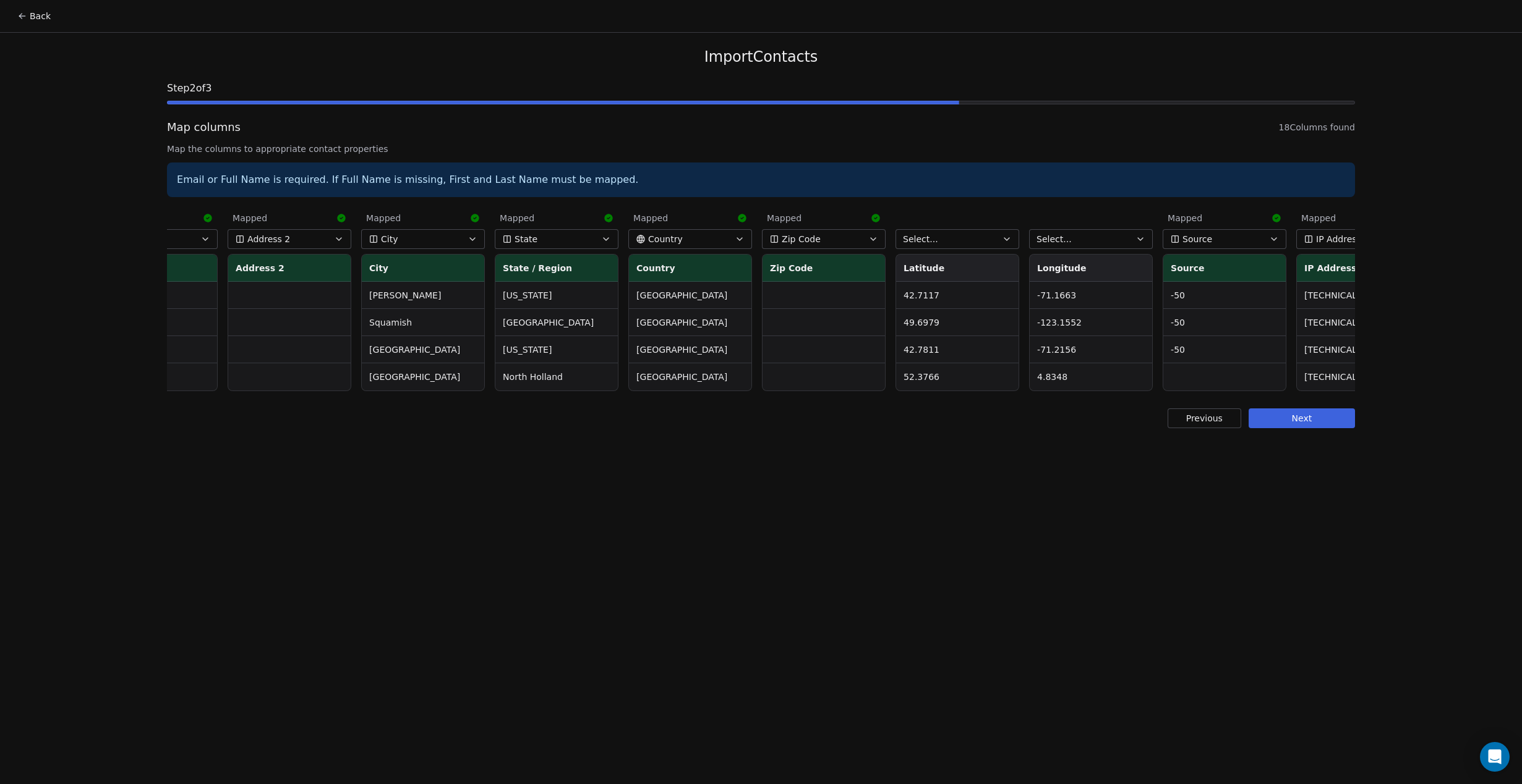
scroll to position [0, 1206]
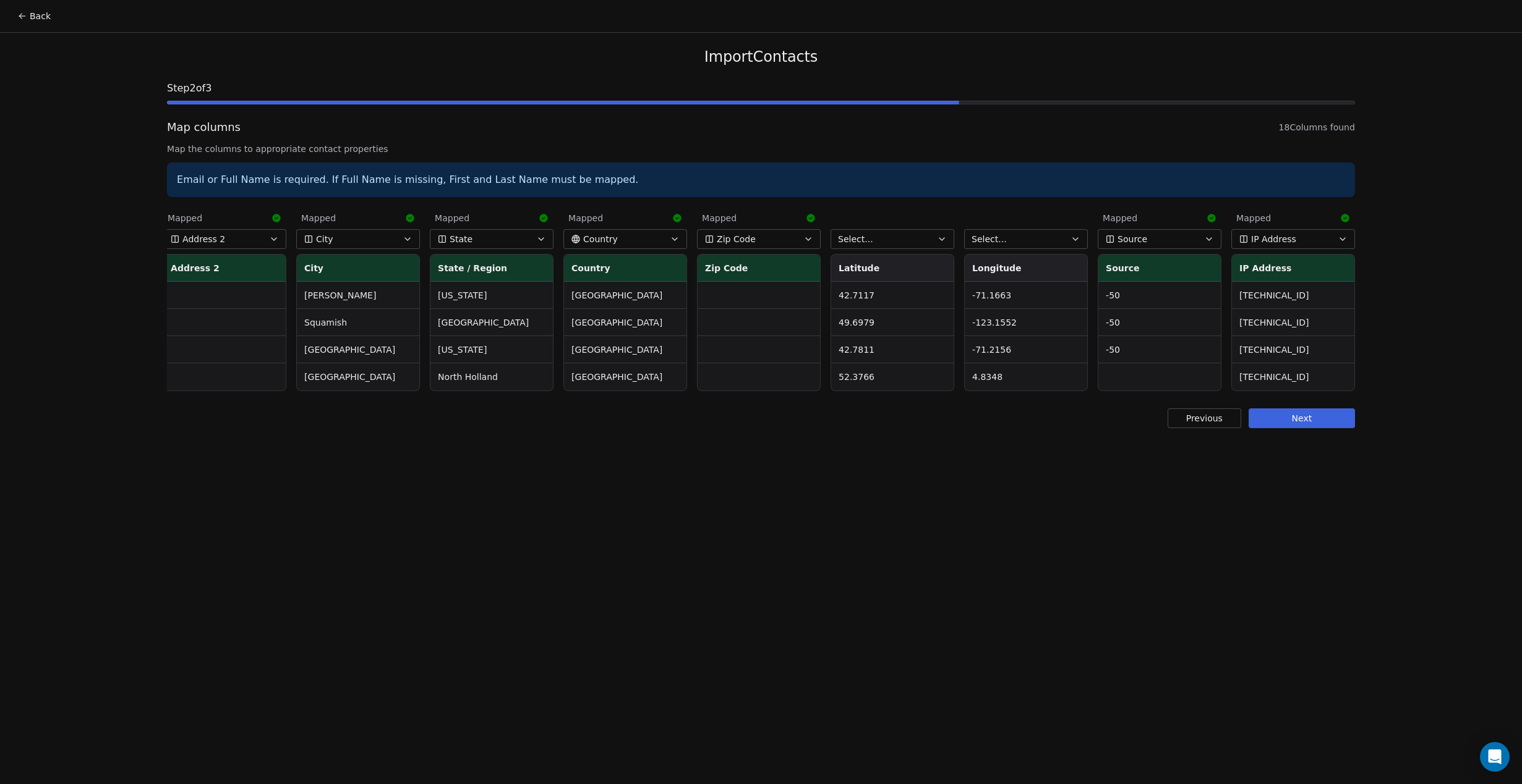
click at [1315, 424] on button "Next" at bounding box center [1302, 418] width 107 height 20
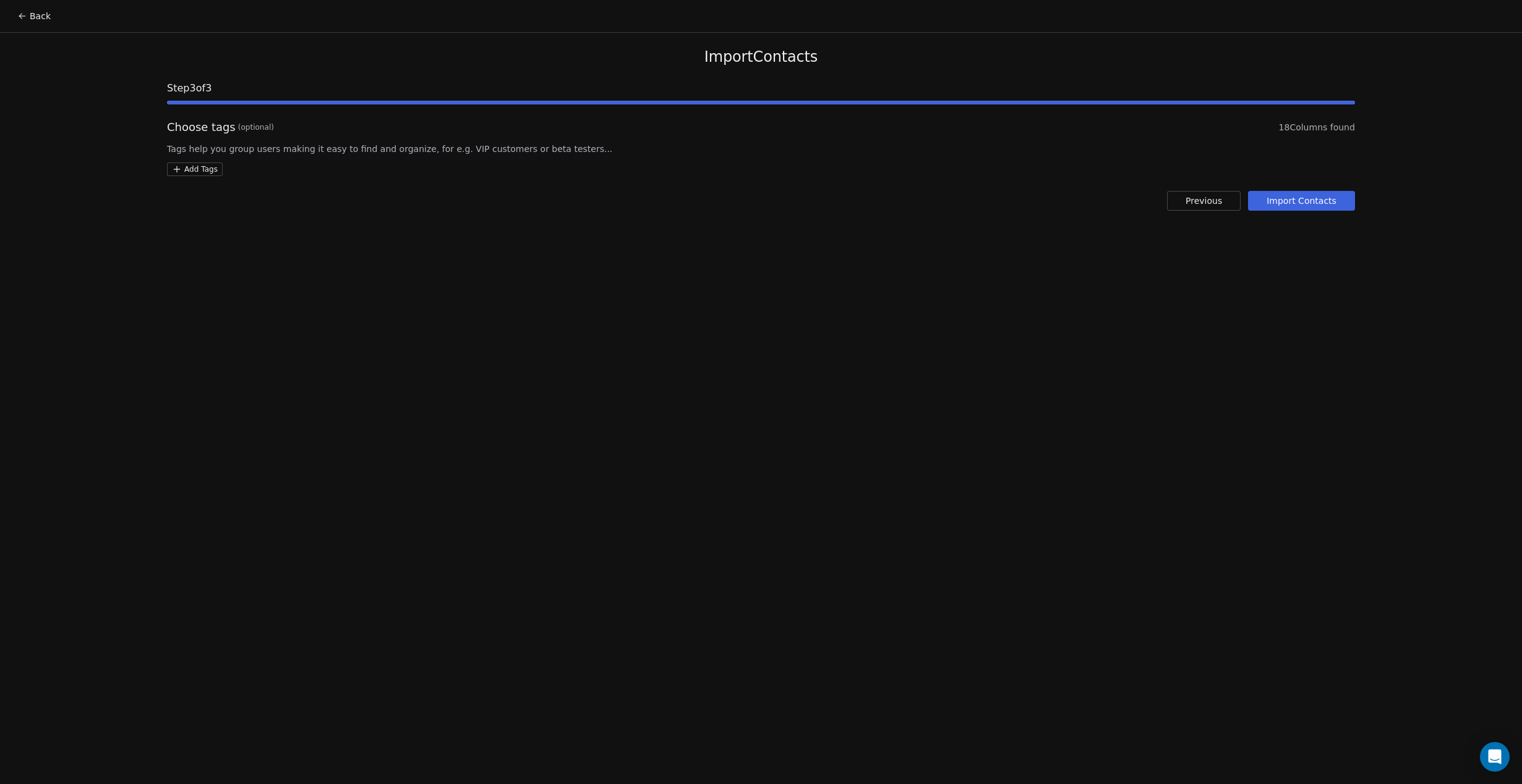
click at [191, 169] on html "Back Import Contacts Step 3 of 3 Choose tags (optional) 18 Columns found Tags h…" at bounding box center [761, 392] width 1522 height 784
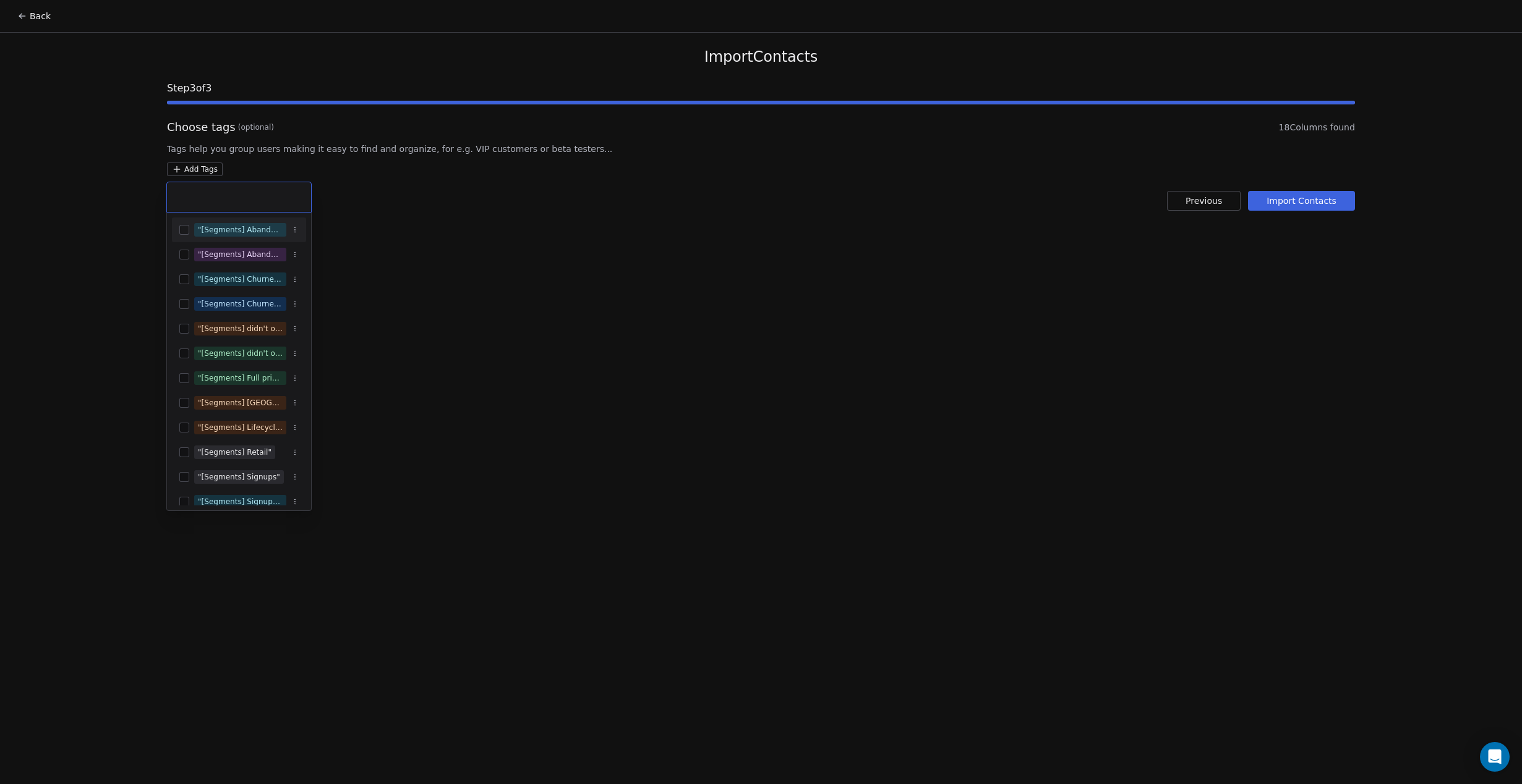
type input "**********"
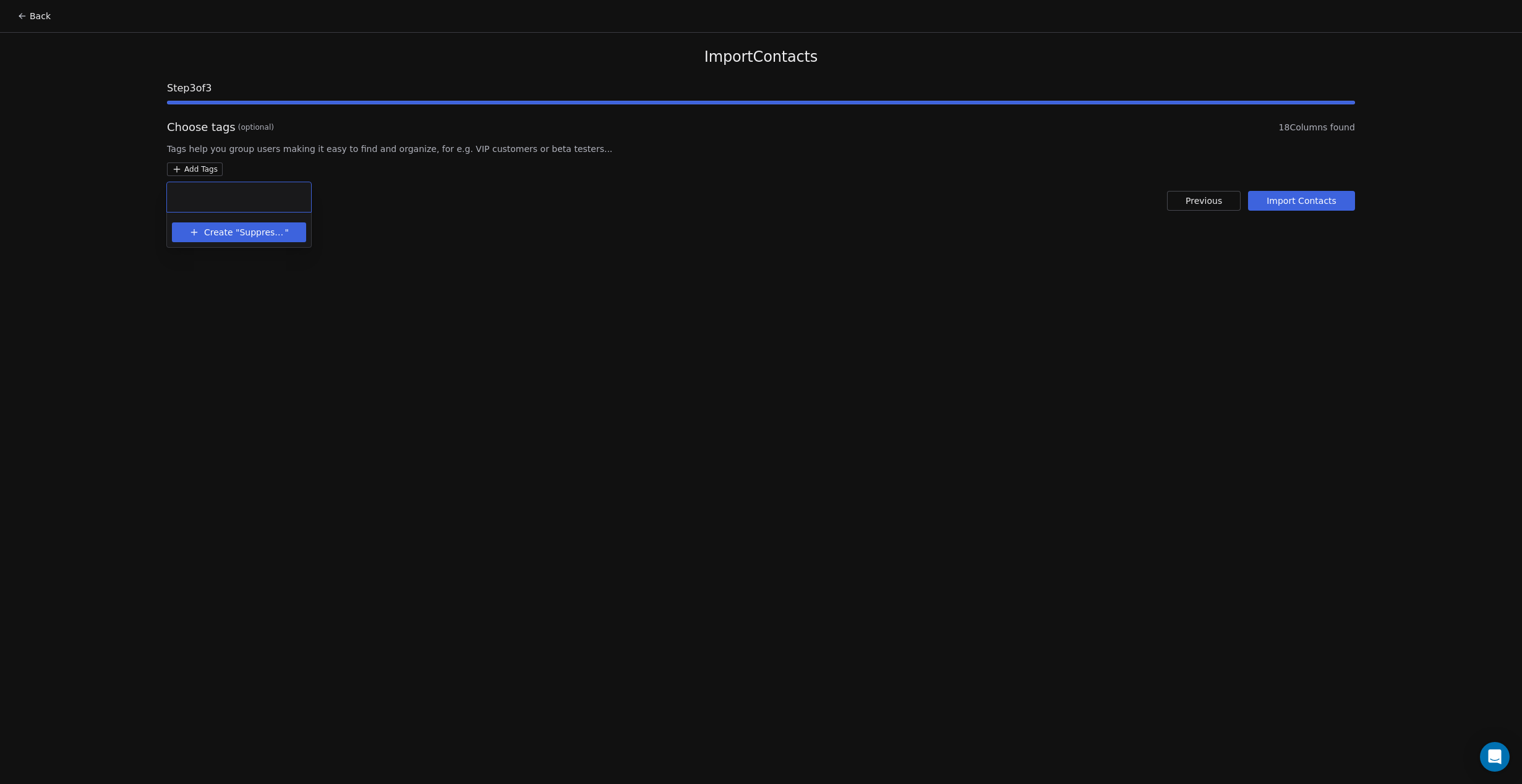
scroll to position [0, 0]
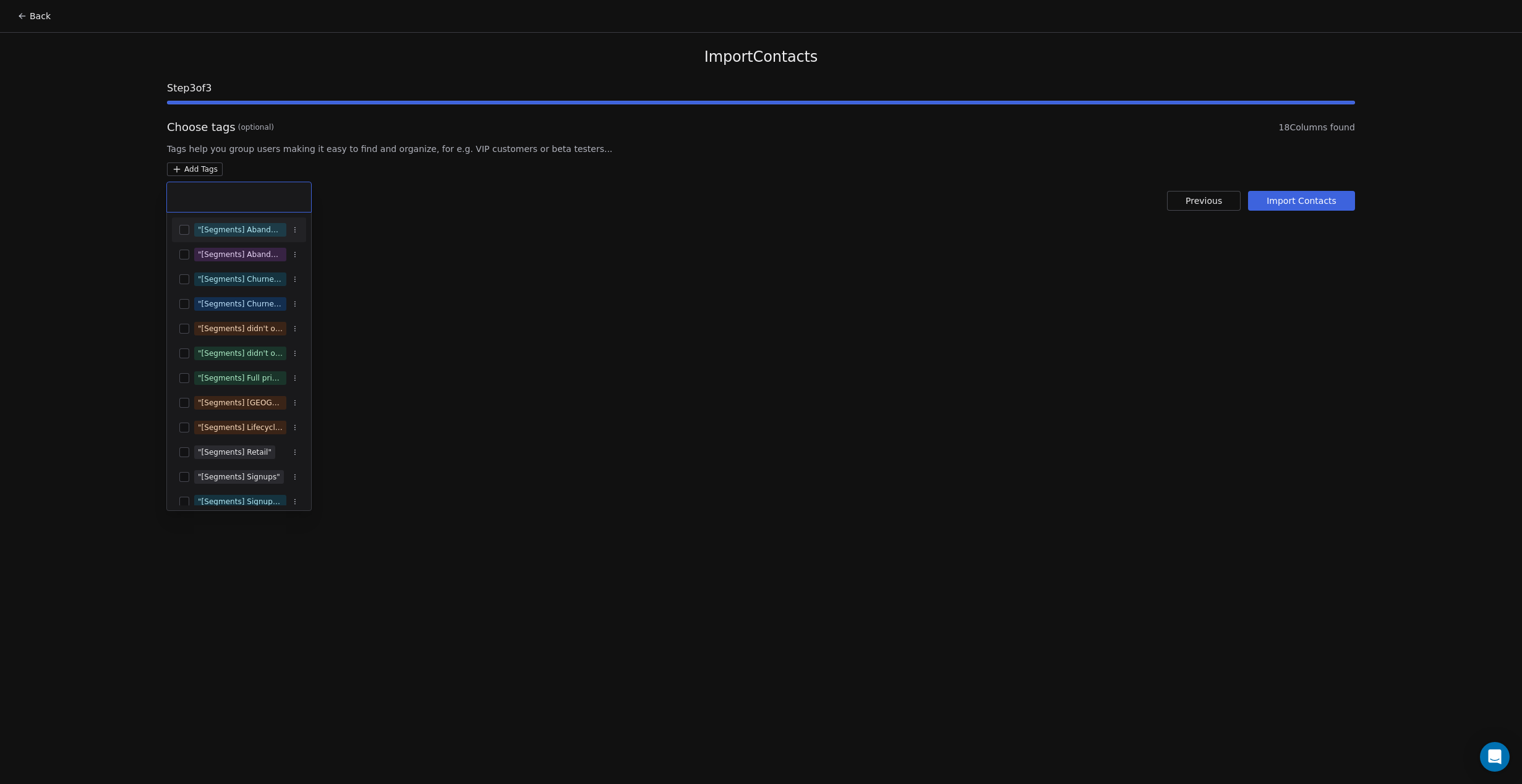
paste input "**********"
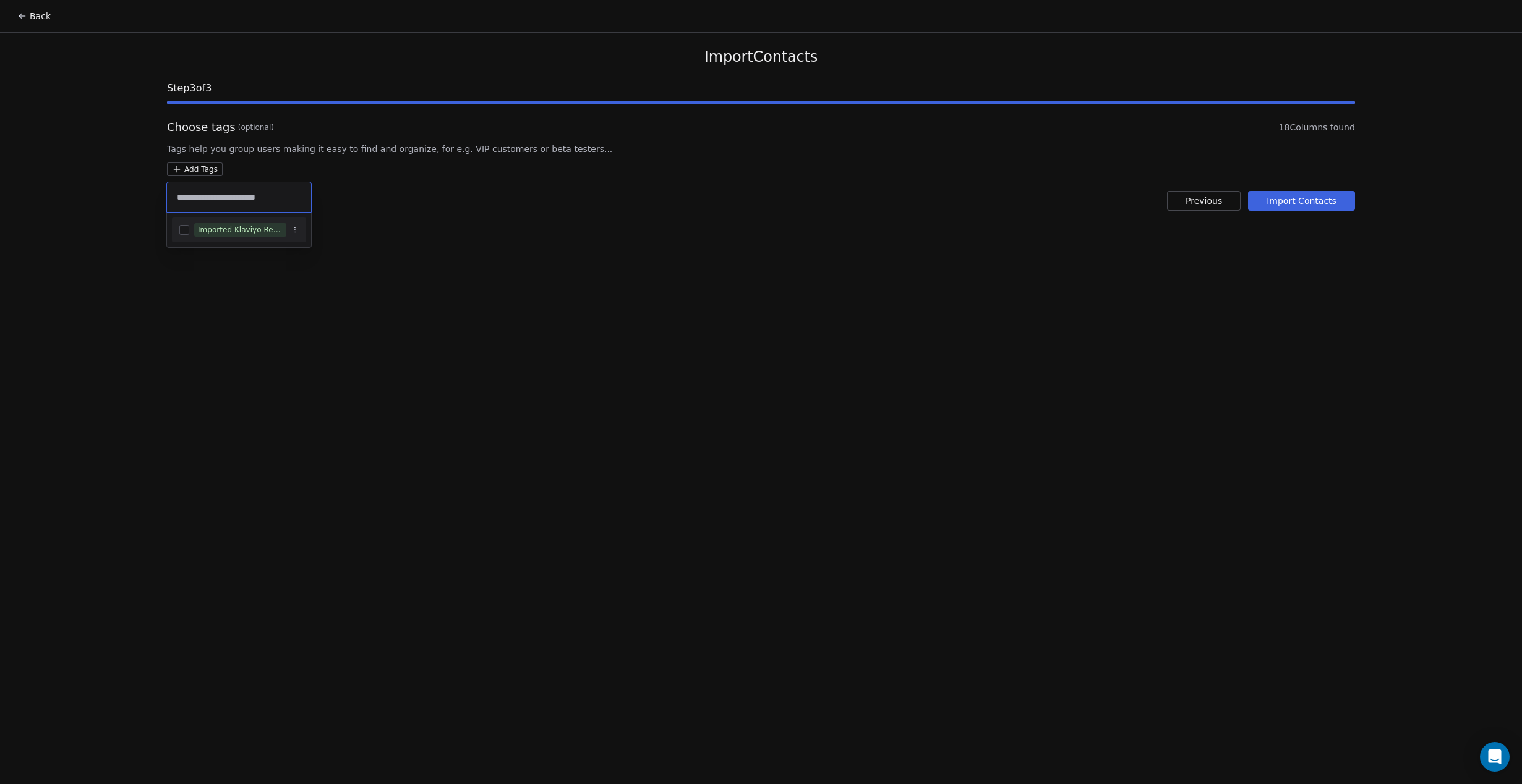
type input "**********"
click at [186, 230] on button "Suggestions" at bounding box center [184, 230] width 10 height 10
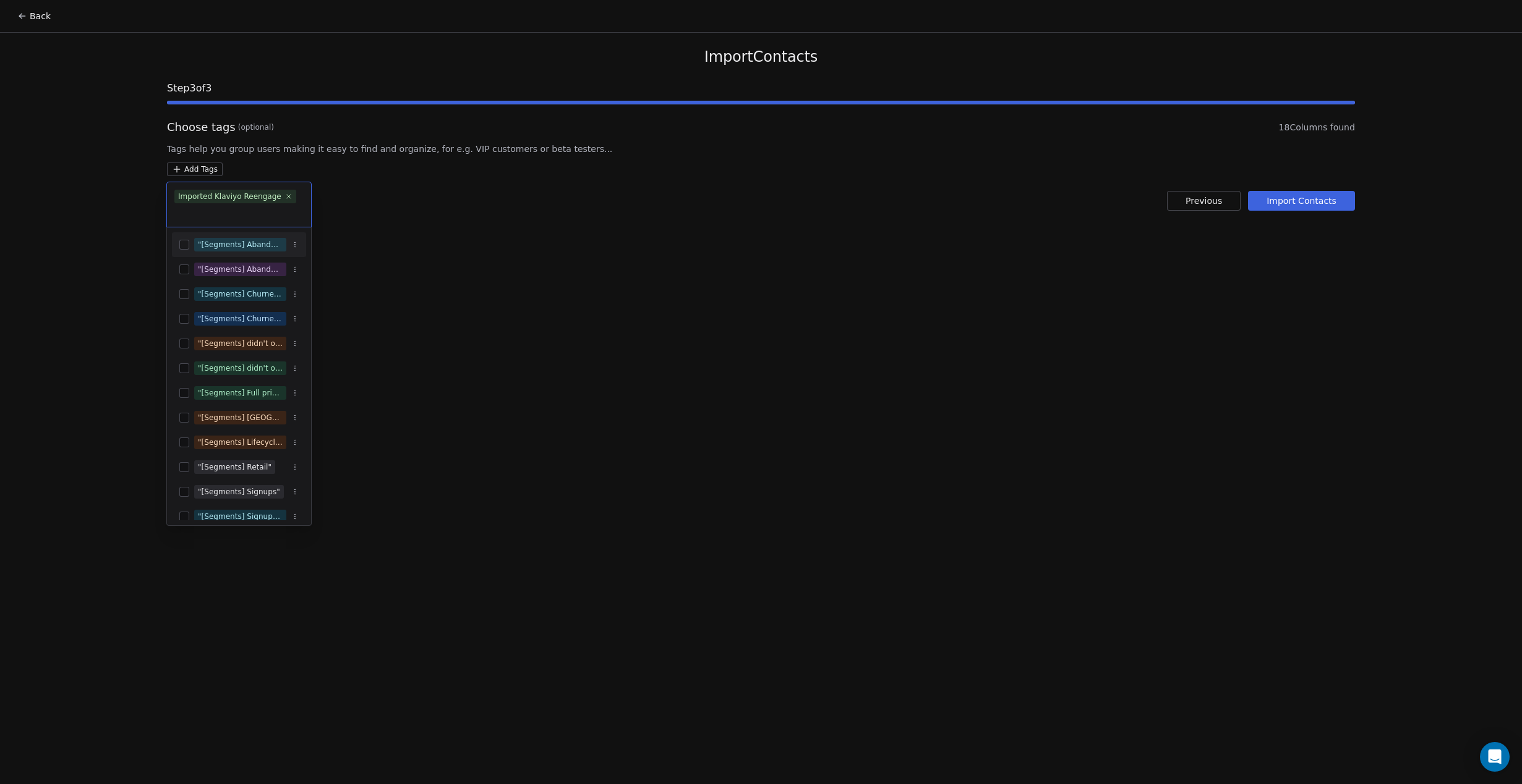
click at [549, 307] on html "Back Import Contacts Step 3 of 3 Choose tags (optional) 18 Columns found Tags h…" at bounding box center [761, 392] width 1522 height 784
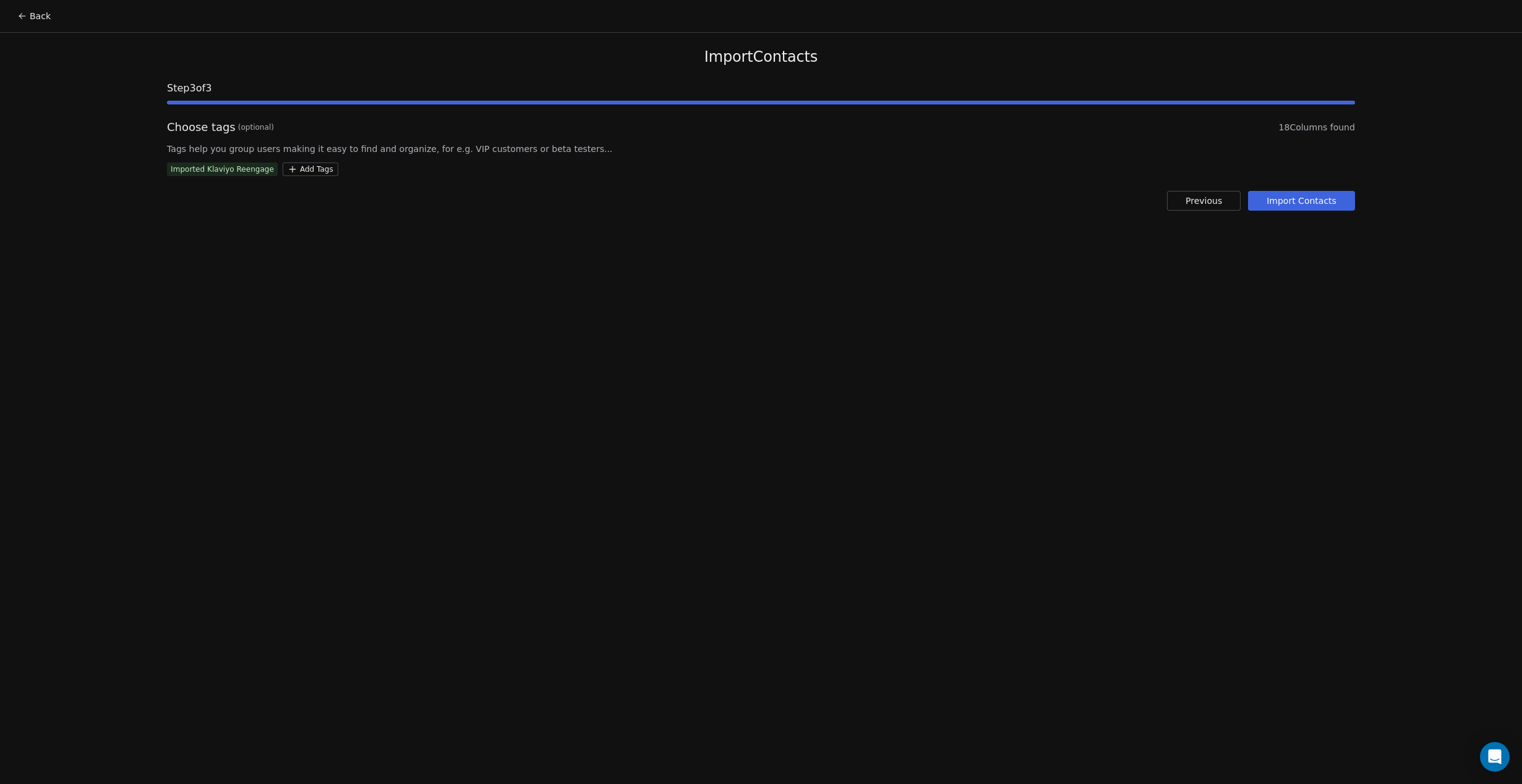
click at [1267, 201] on button "Import Contacts" at bounding box center [1301, 200] width 107 height 20
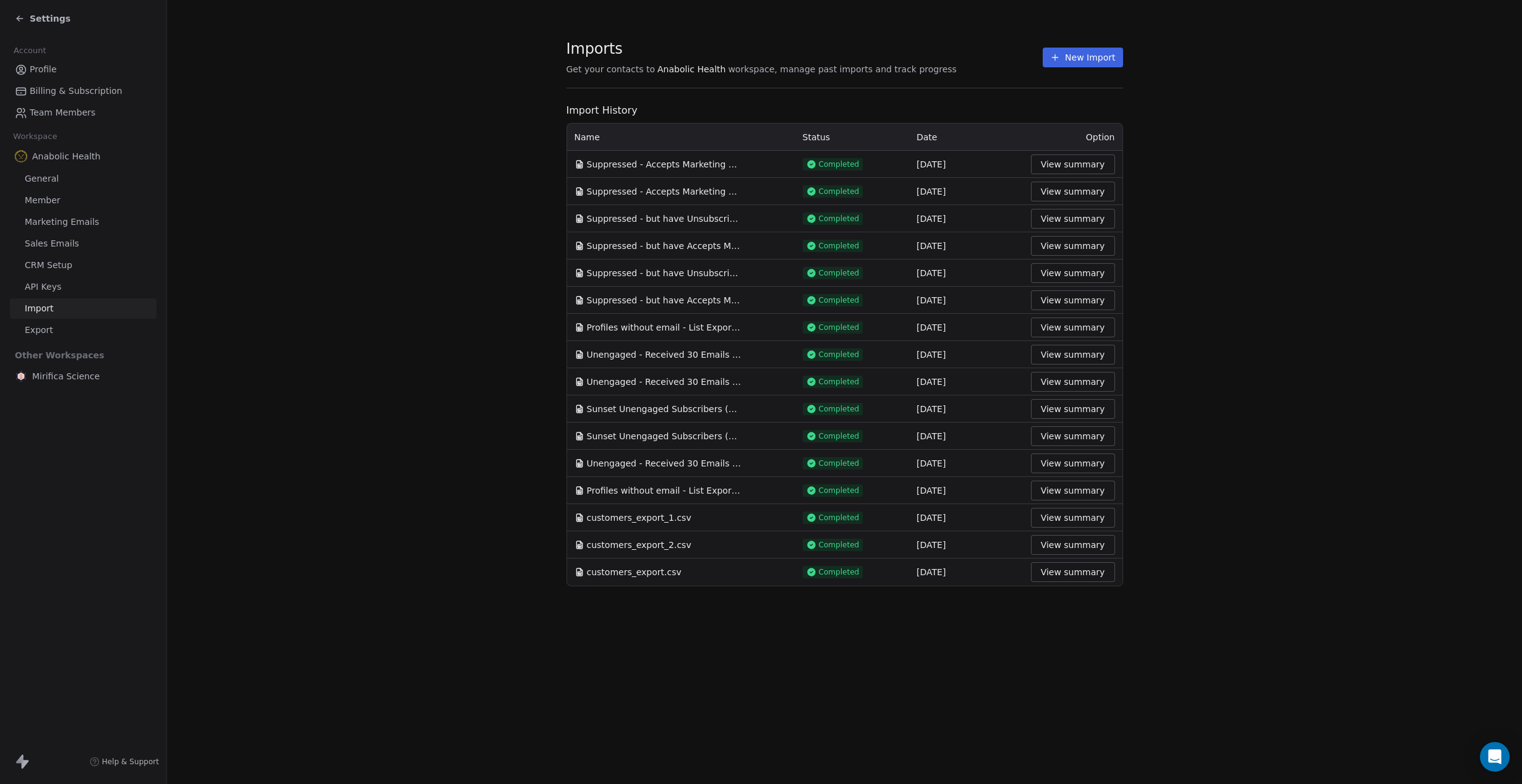
click at [1090, 57] on button "New Import" at bounding box center [1082, 57] width 79 height 20
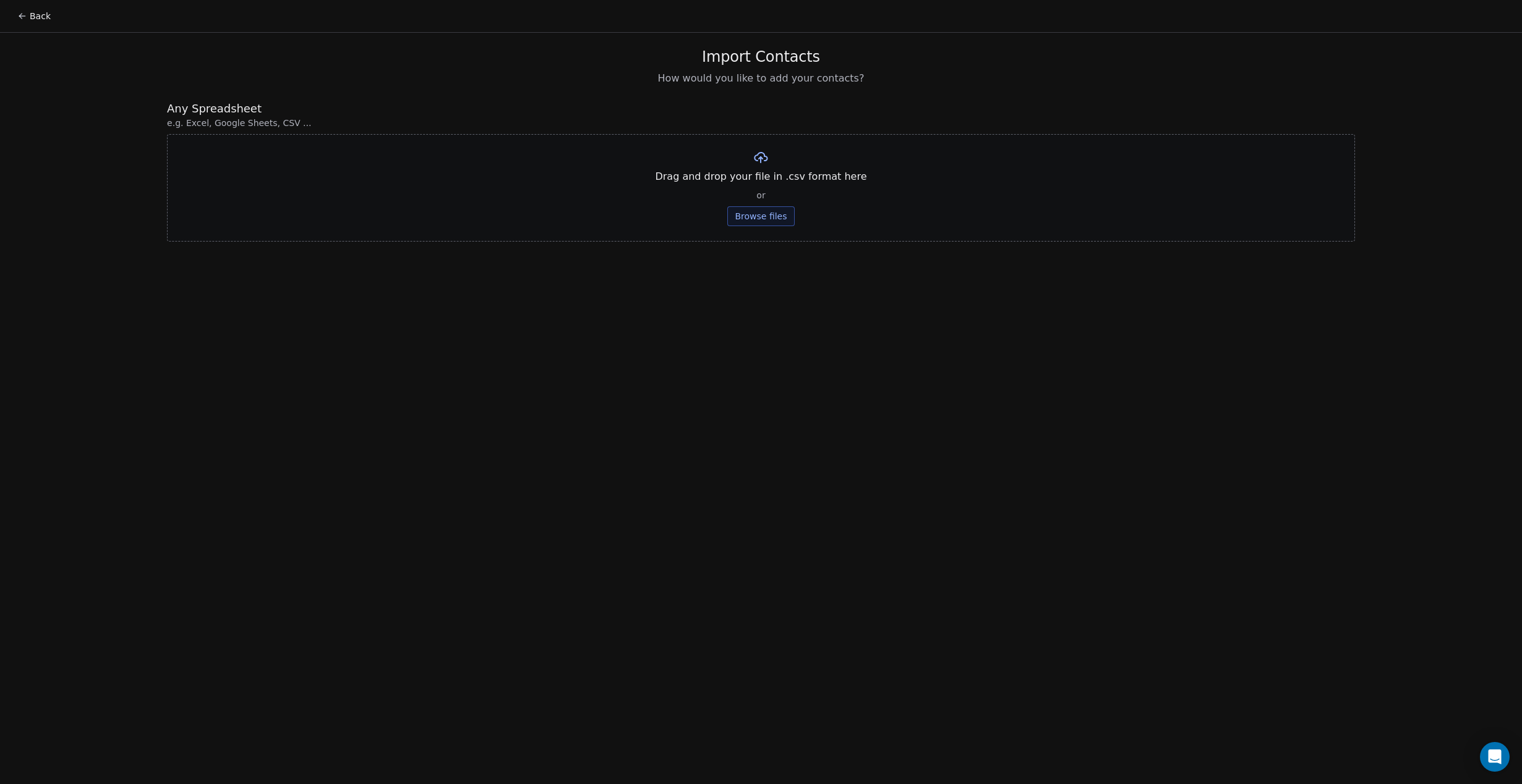
click at [781, 212] on button "Browse files" at bounding box center [761, 216] width 67 height 20
click at [755, 172] on div "Suppressed - but have Accepts Marketing is true - 34654 profiles - trimmed.csv …" at bounding box center [761, 170] width 423 height 42
click at [755, 176] on button "Upload" at bounding box center [761, 181] width 45 height 20
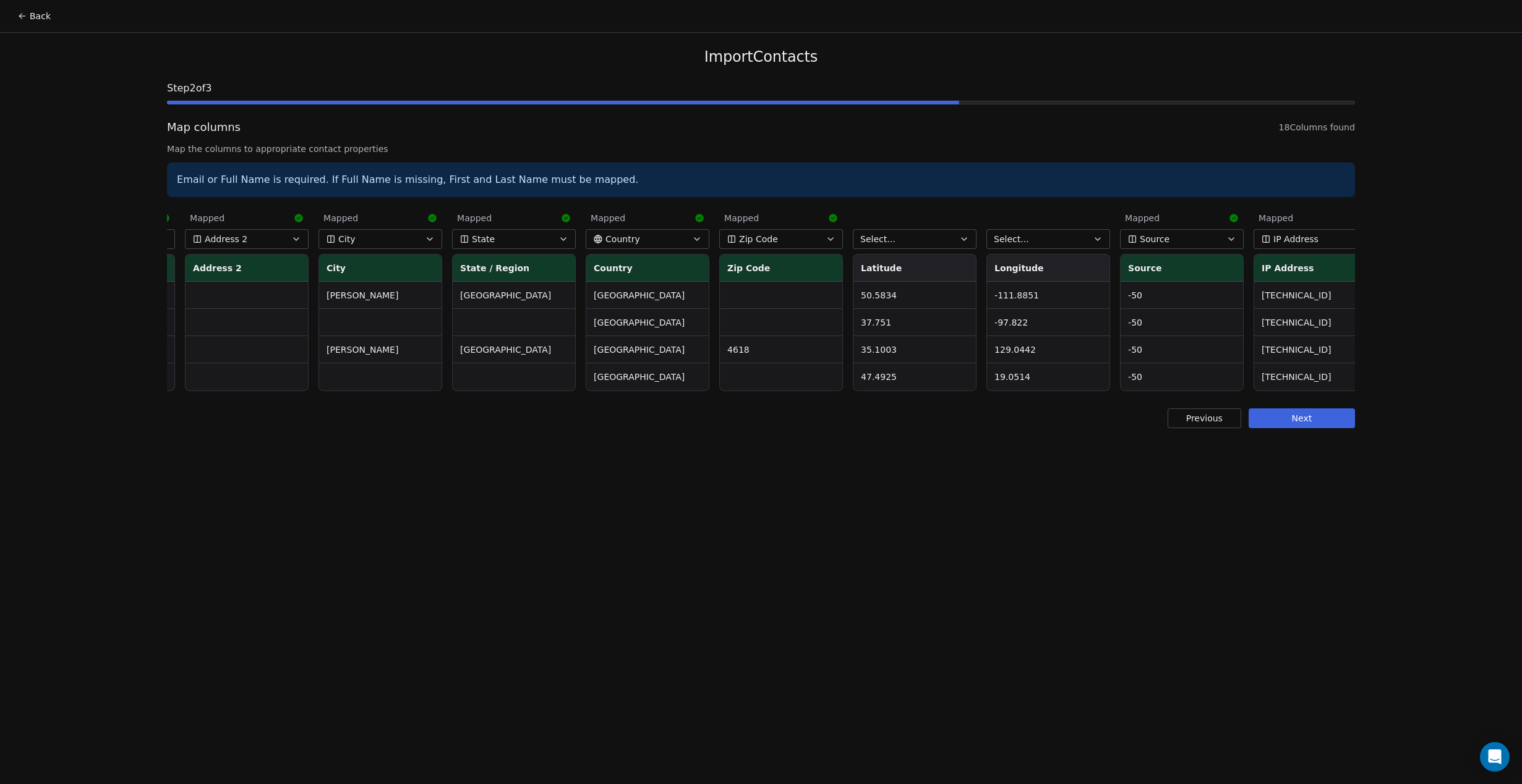
scroll to position [0, 1206]
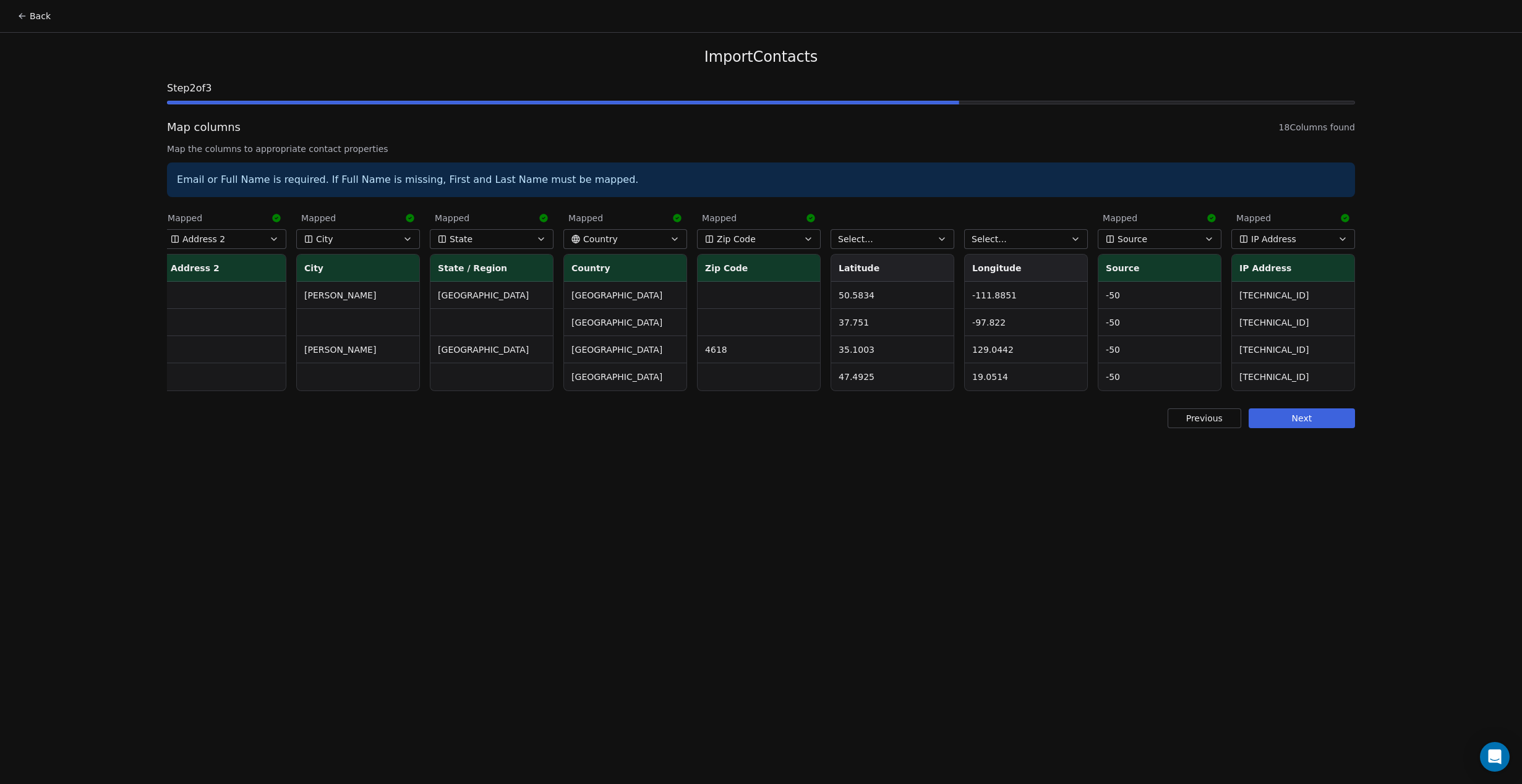
click at [1271, 412] on button "Next" at bounding box center [1302, 418] width 107 height 20
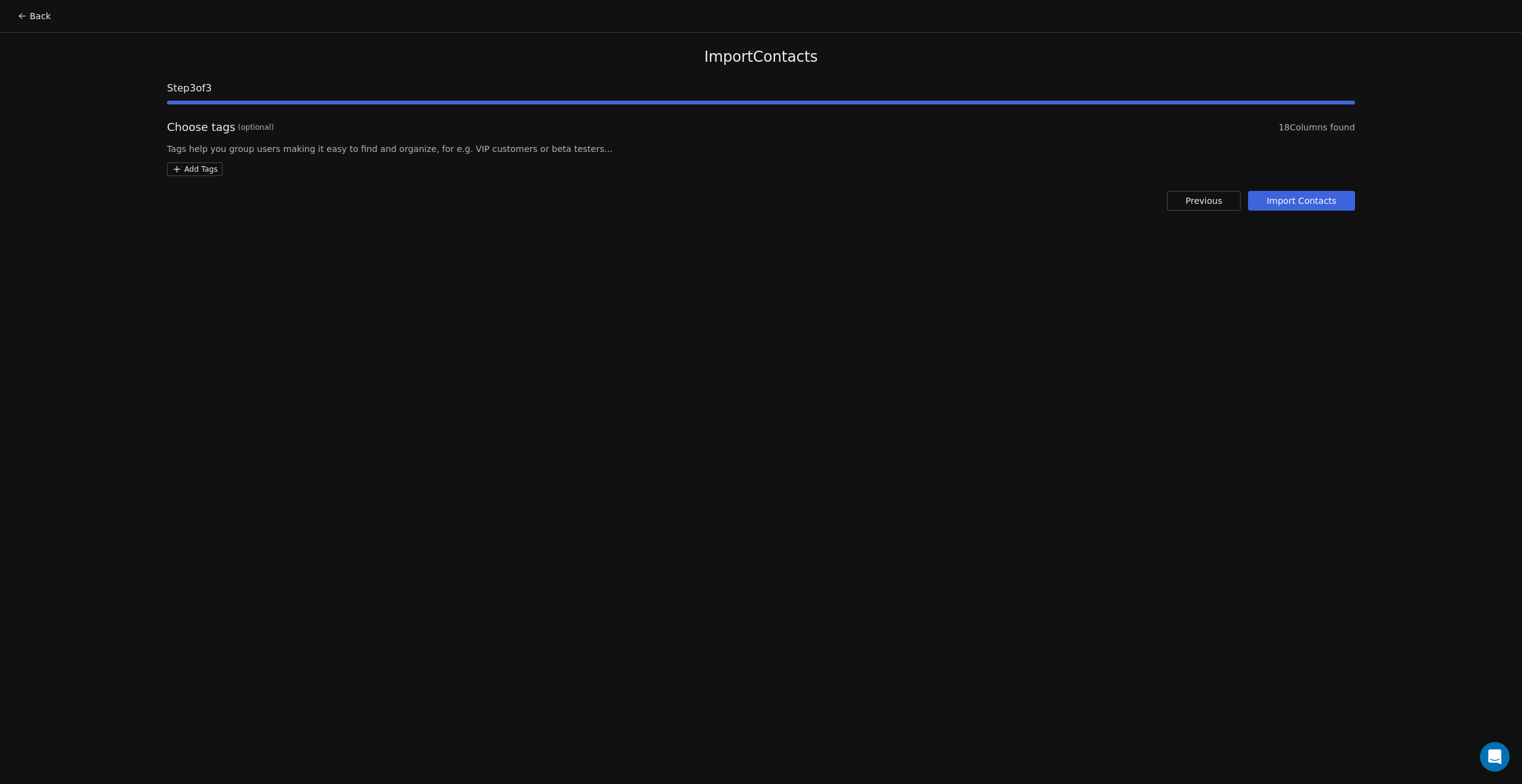
click at [200, 177] on div "Import Contacts Step 3 of 3 Choose tags (optional) 18 Columns found Tags help y…" at bounding box center [761, 129] width 1218 height 193
click at [206, 169] on html "Back Import Contacts Step 3 of 3 Choose tags (optional) 18 Columns found Tags h…" at bounding box center [761, 392] width 1522 height 784
type input "**********"
click at [188, 228] on button "Suggestions" at bounding box center [184, 230] width 10 height 10
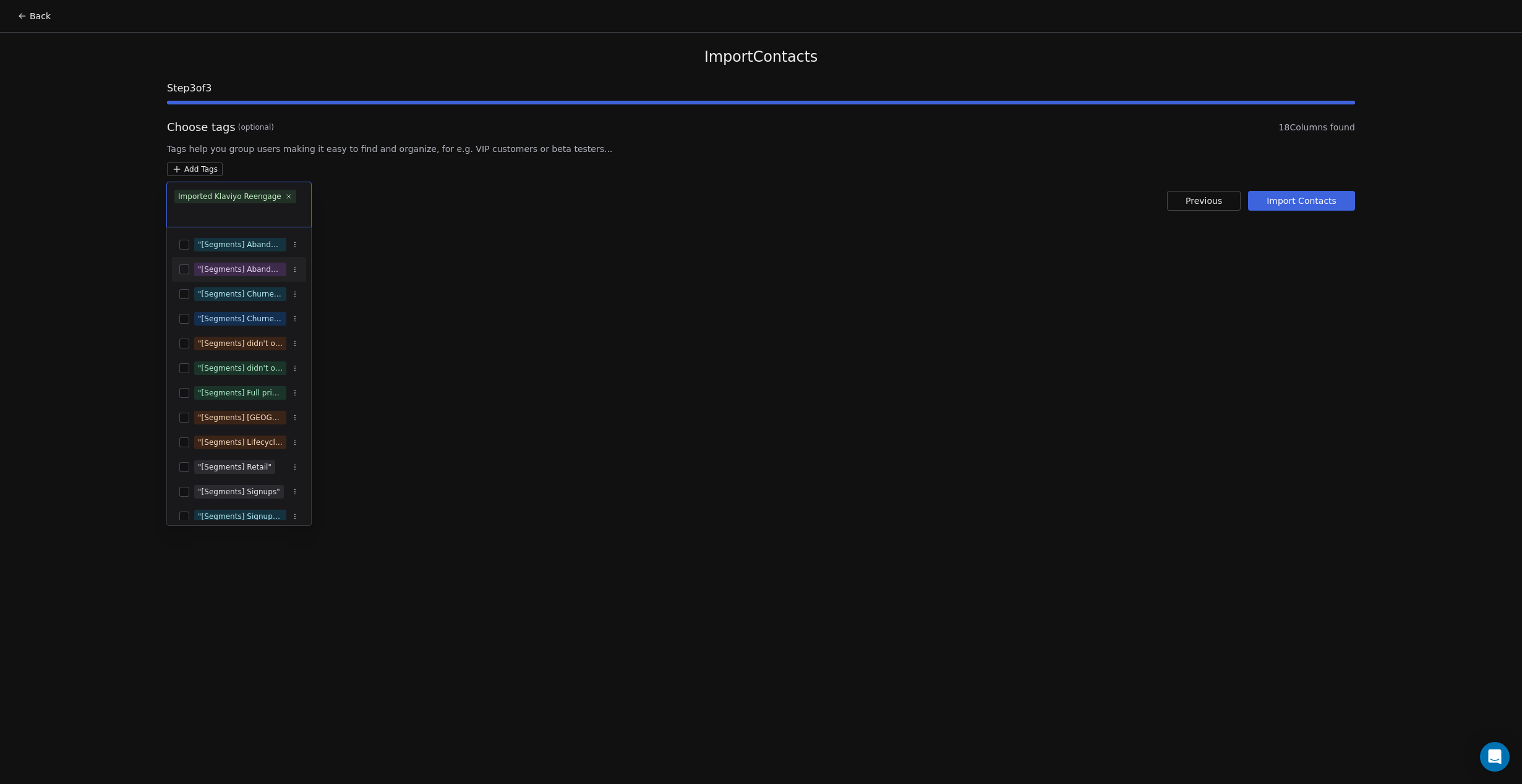
click at [594, 323] on html "Back Import Contacts Step 3 of 3 Choose tags (optional) 18 Columns found Tags h…" at bounding box center [761, 392] width 1522 height 784
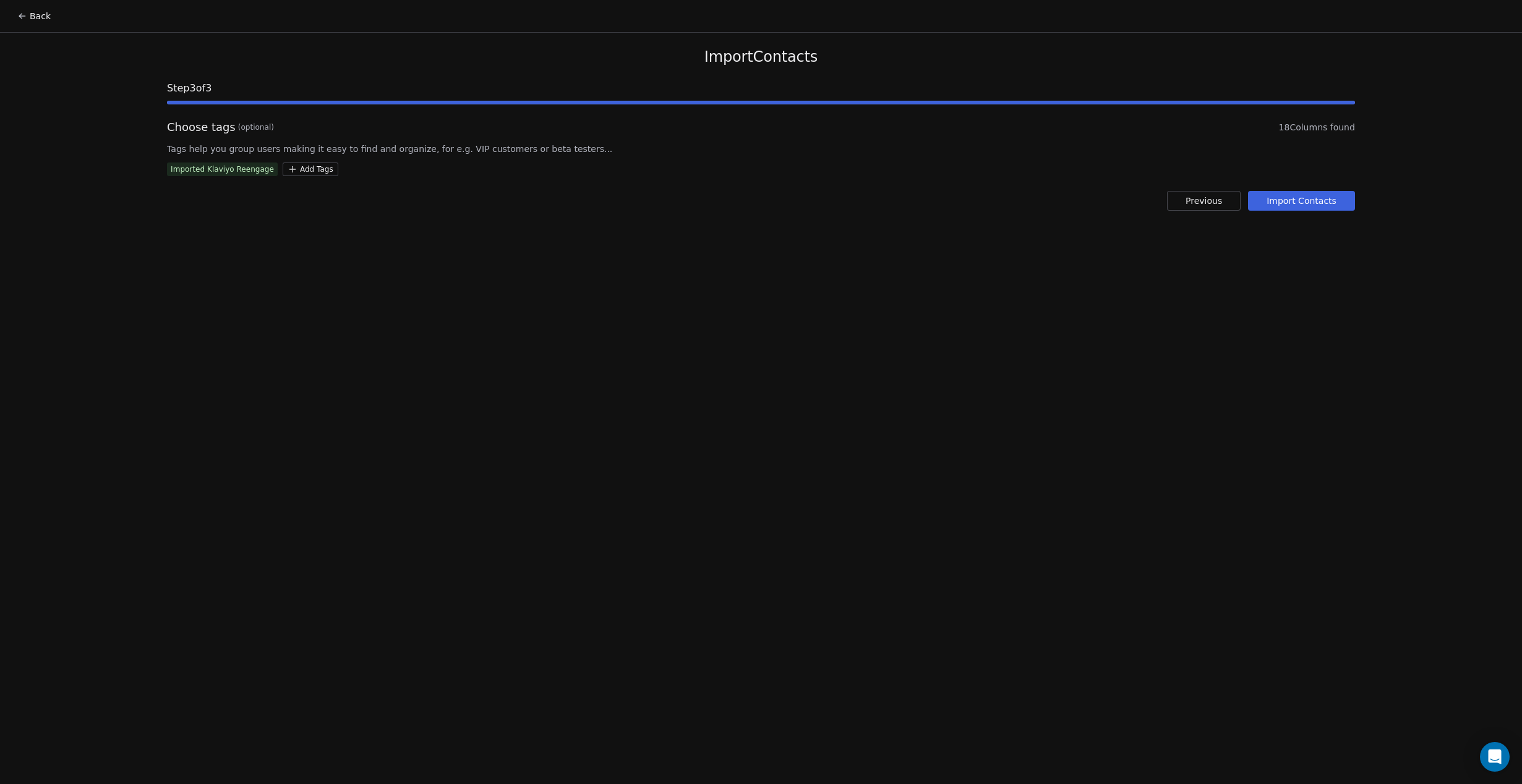
click at [1319, 205] on button "Import Contacts" at bounding box center [1301, 200] width 107 height 20
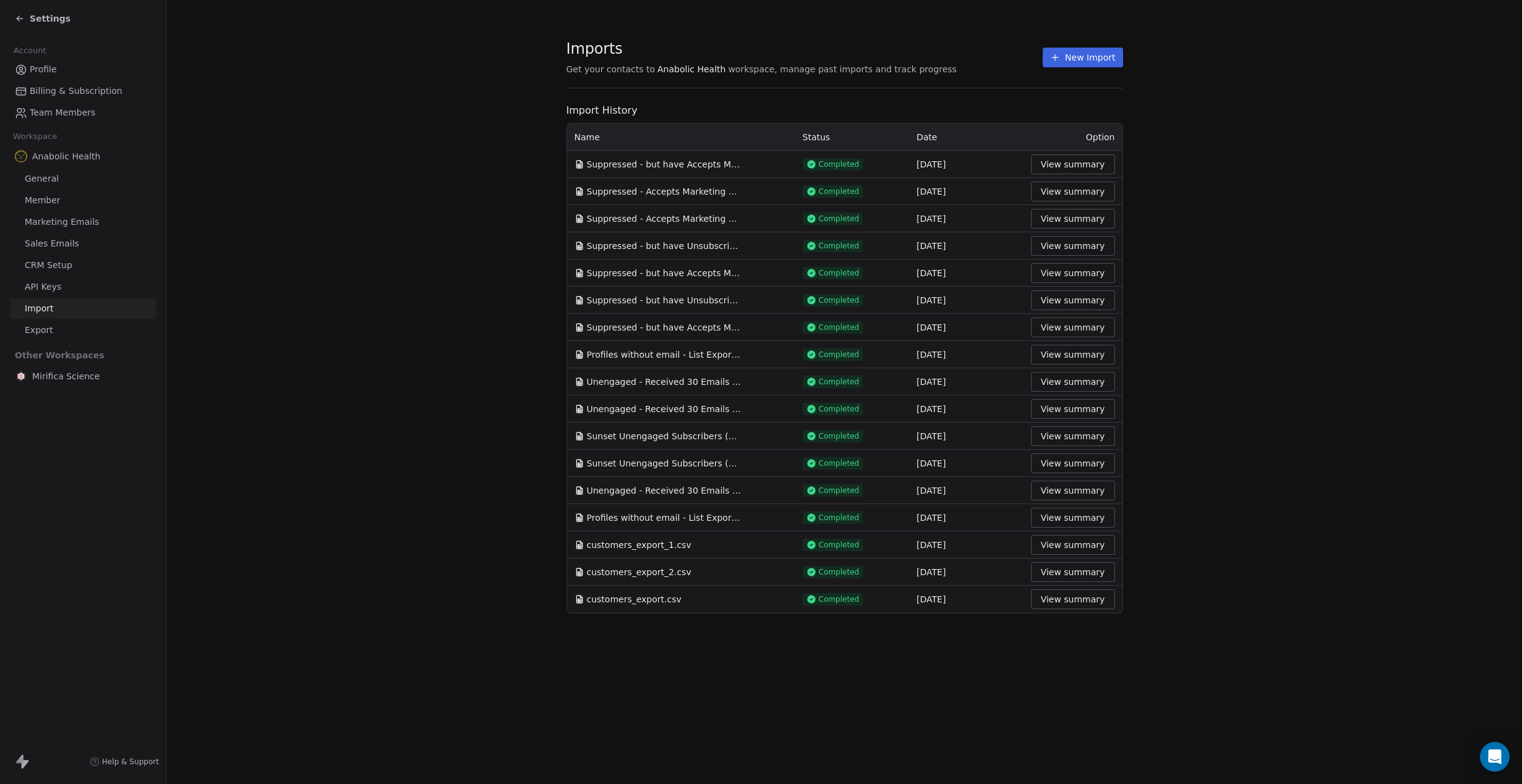
click at [1071, 60] on button "New Import" at bounding box center [1082, 57] width 79 height 20
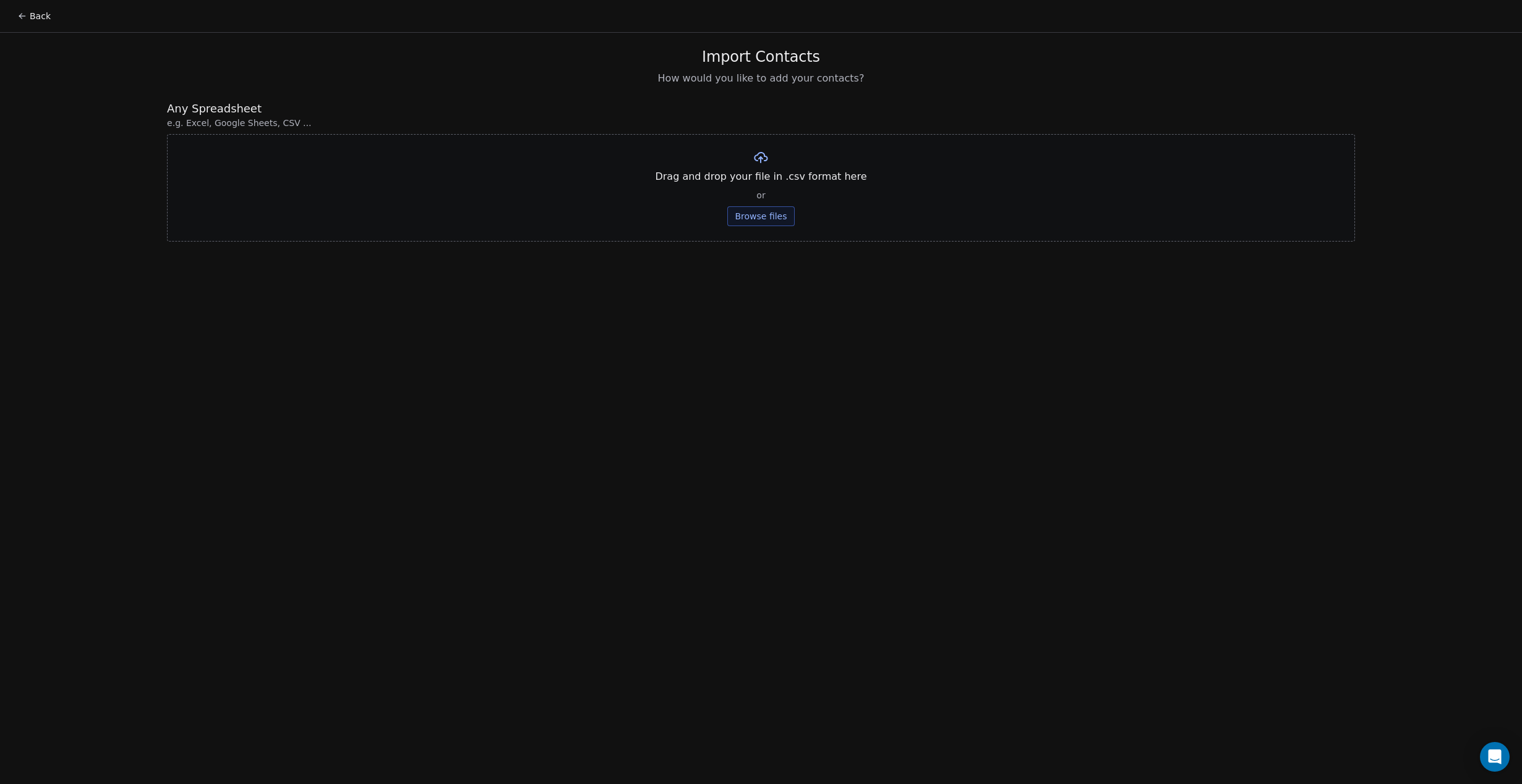
click at [759, 213] on button "Browse files" at bounding box center [761, 216] width 67 height 20
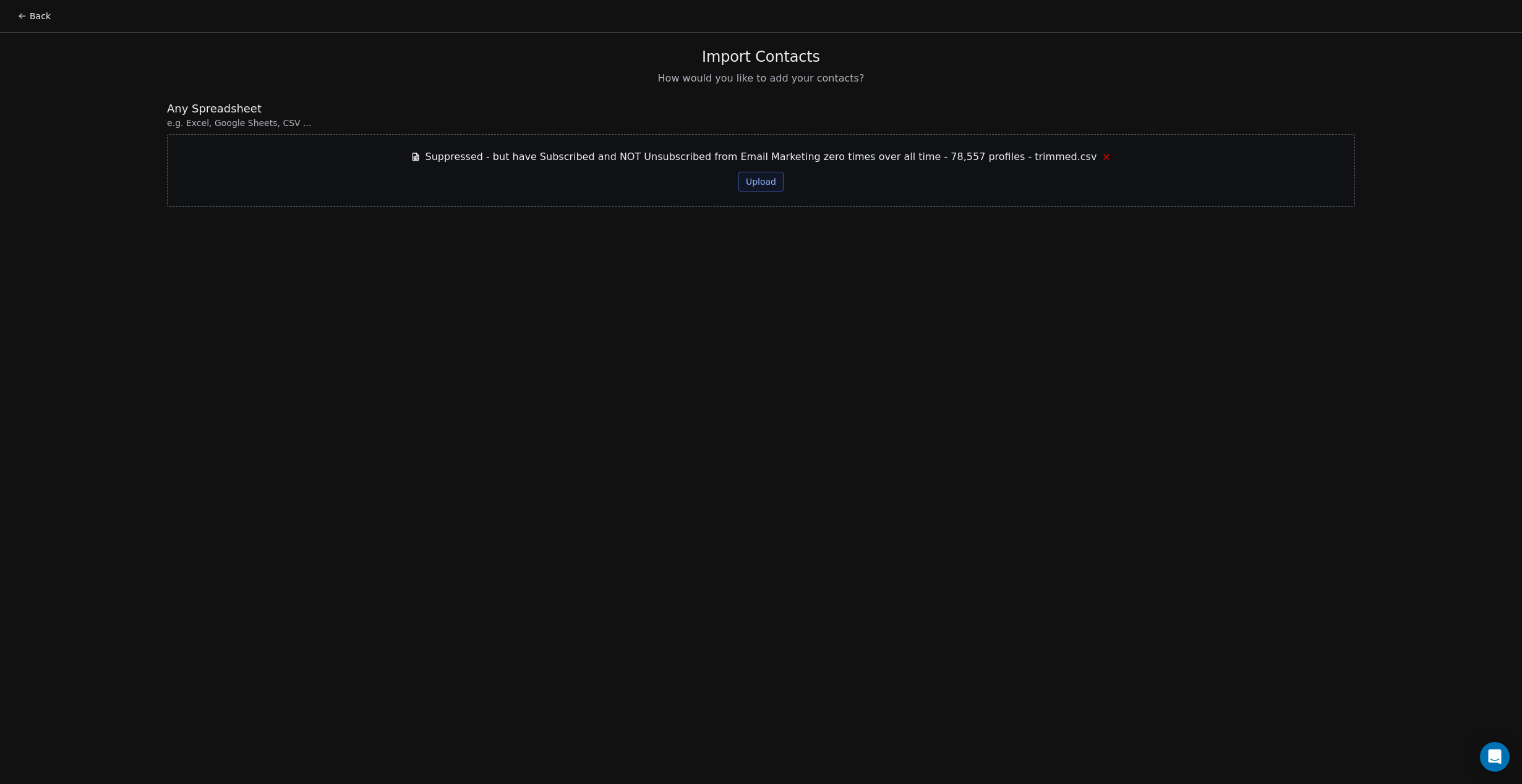
click at [755, 178] on button "Upload" at bounding box center [761, 181] width 45 height 20
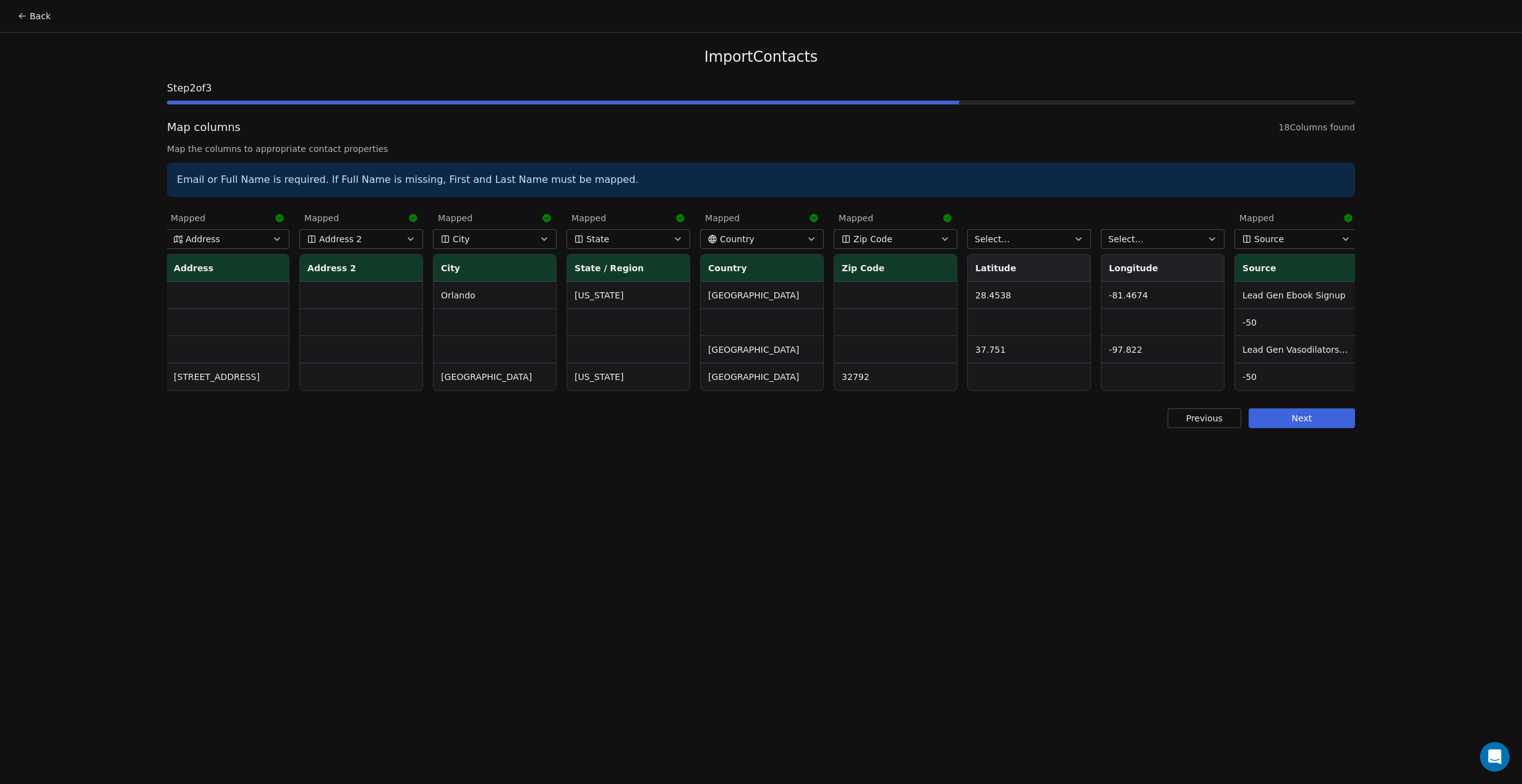
scroll to position [0, 1206]
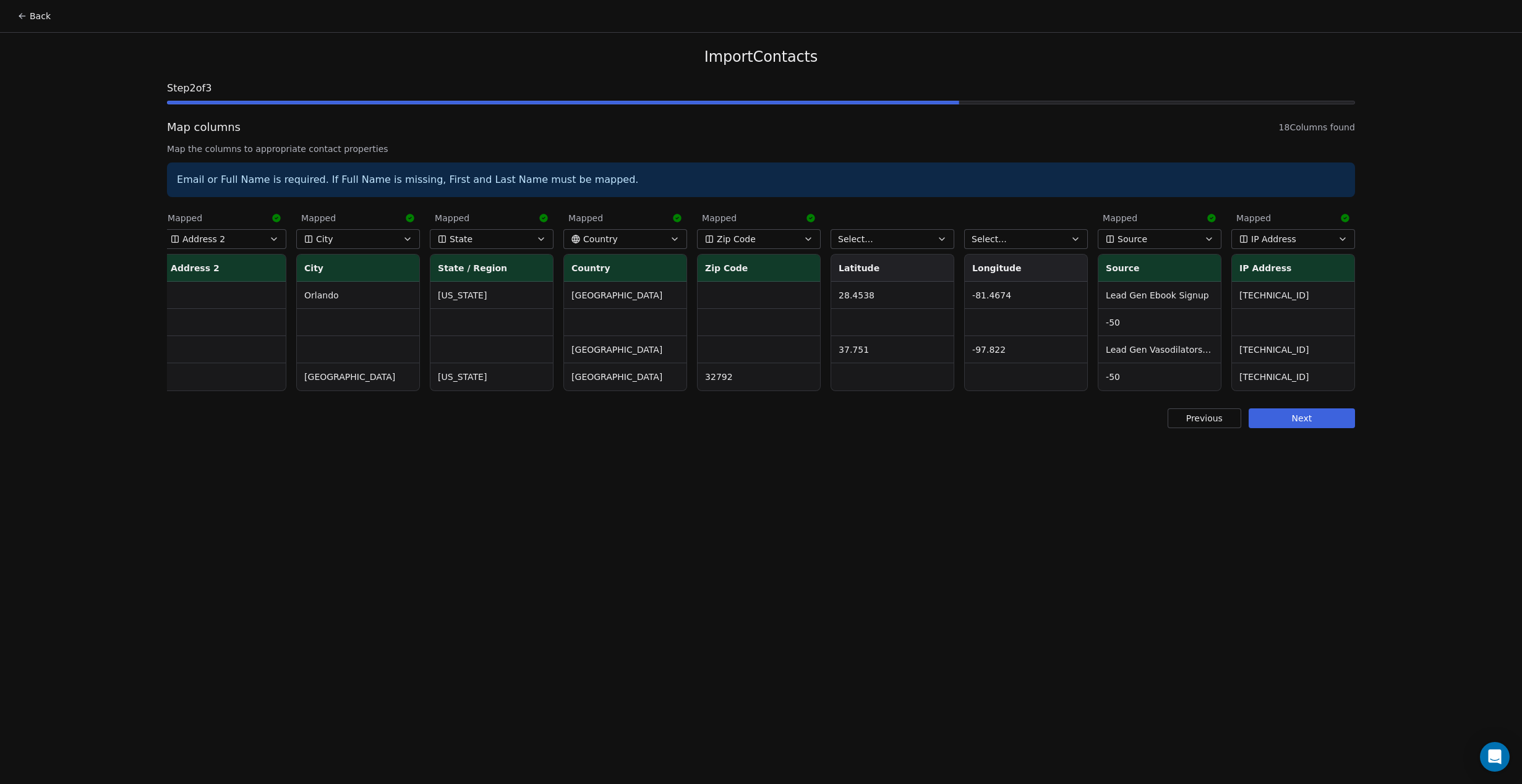
drag, startPoint x: 1303, startPoint y: 411, endPoint x: 1352, endPoint y: 446, distance: 60.2
click at [1303, 409] on button "Next" at bounding box center [1302, 418] width 107 height 20
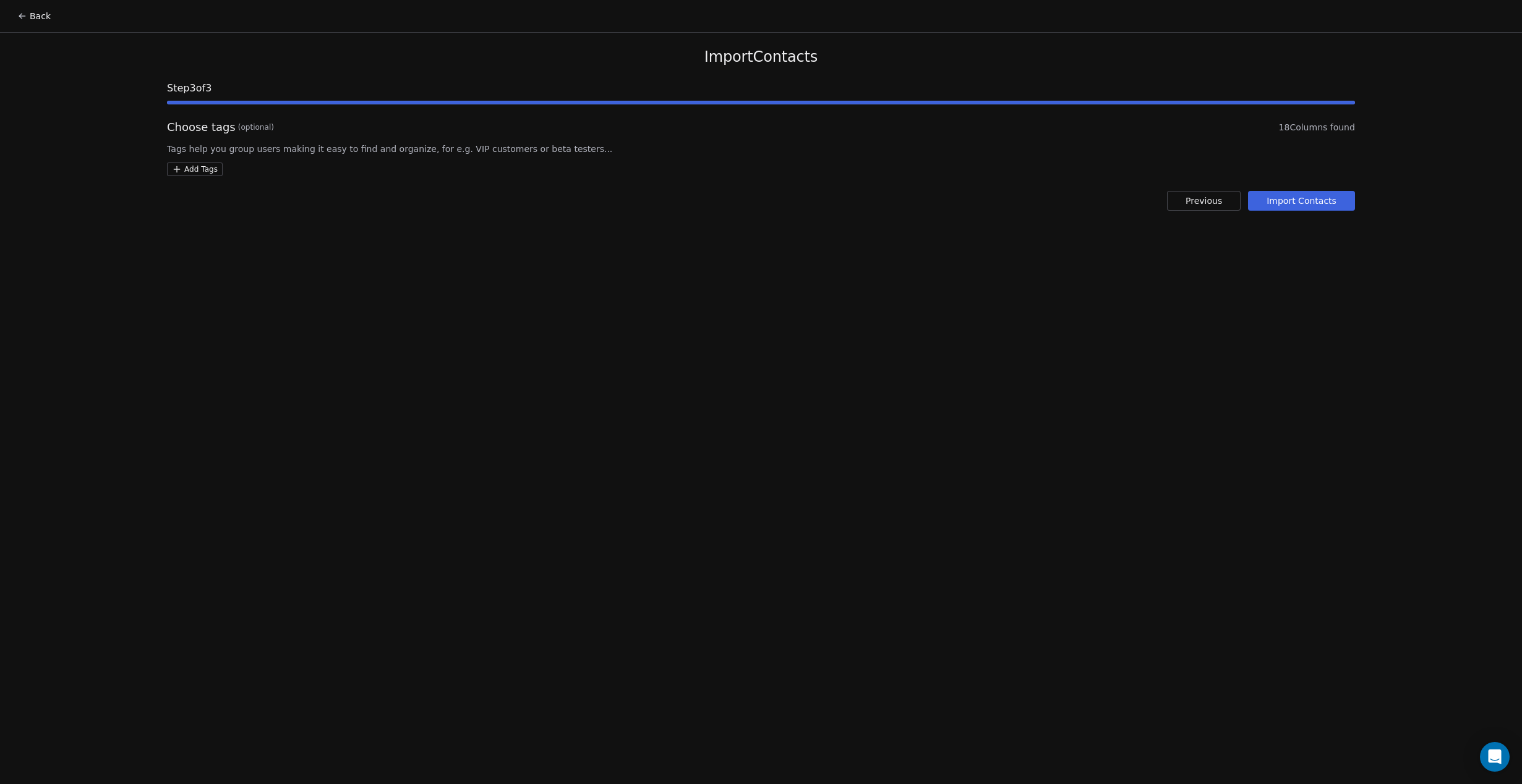
click at [194, 169] on html "Back Import Contacts Step 3 of 3 Choose tags (optional) 18 Columns found Tags h…" at bounding box center [761, 392] width 1522 height 784
type input "**********"
click at [185, 228] on button "Suggestions" at bounding box center [184, 230] width 10 height 10
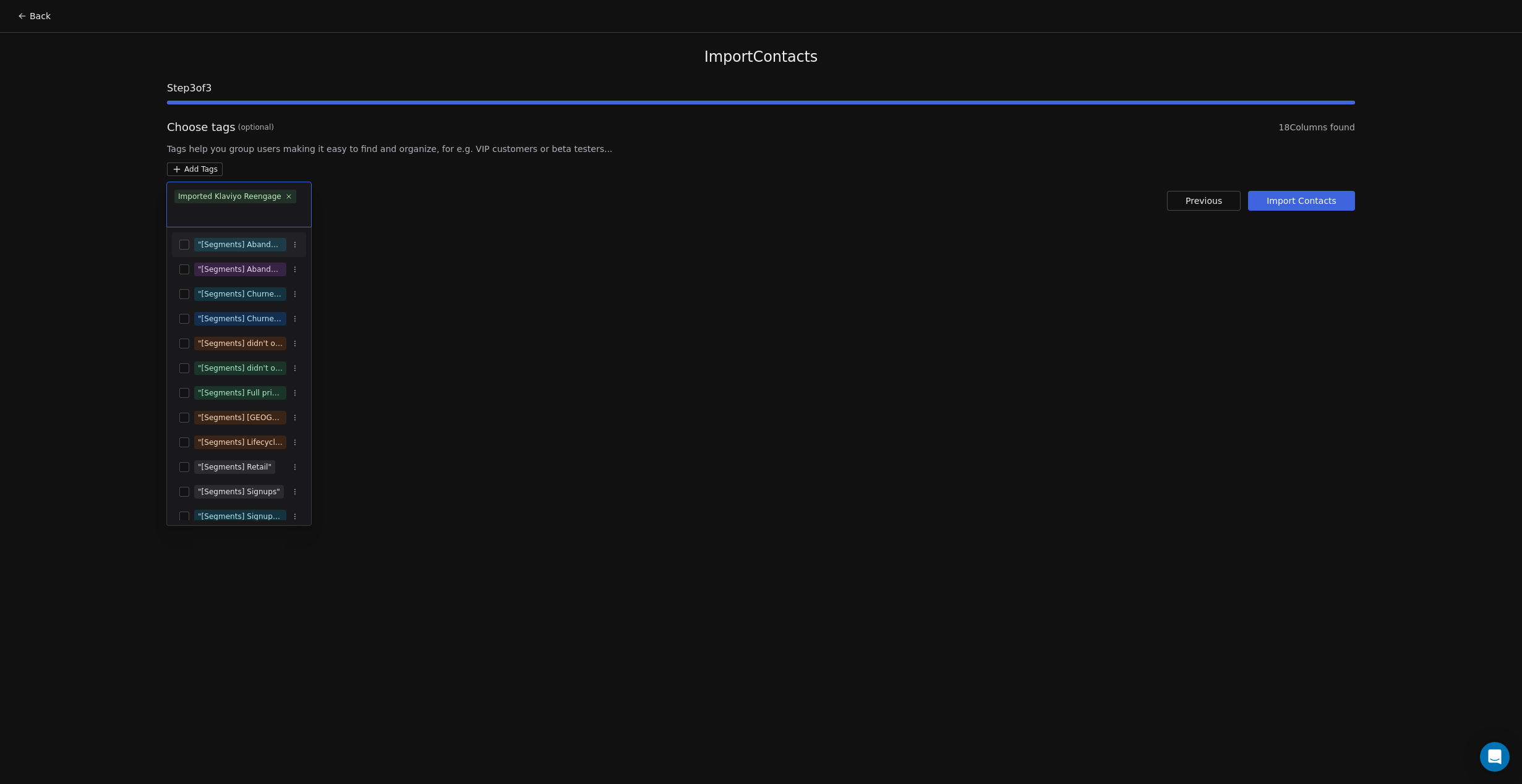
click at [617, 238] on html "Back Import Contacts Step 3 of 3 Choose tags (optional) 18 Columns found Tags h…" at bounding box center [761, 392] width 1522 height 784
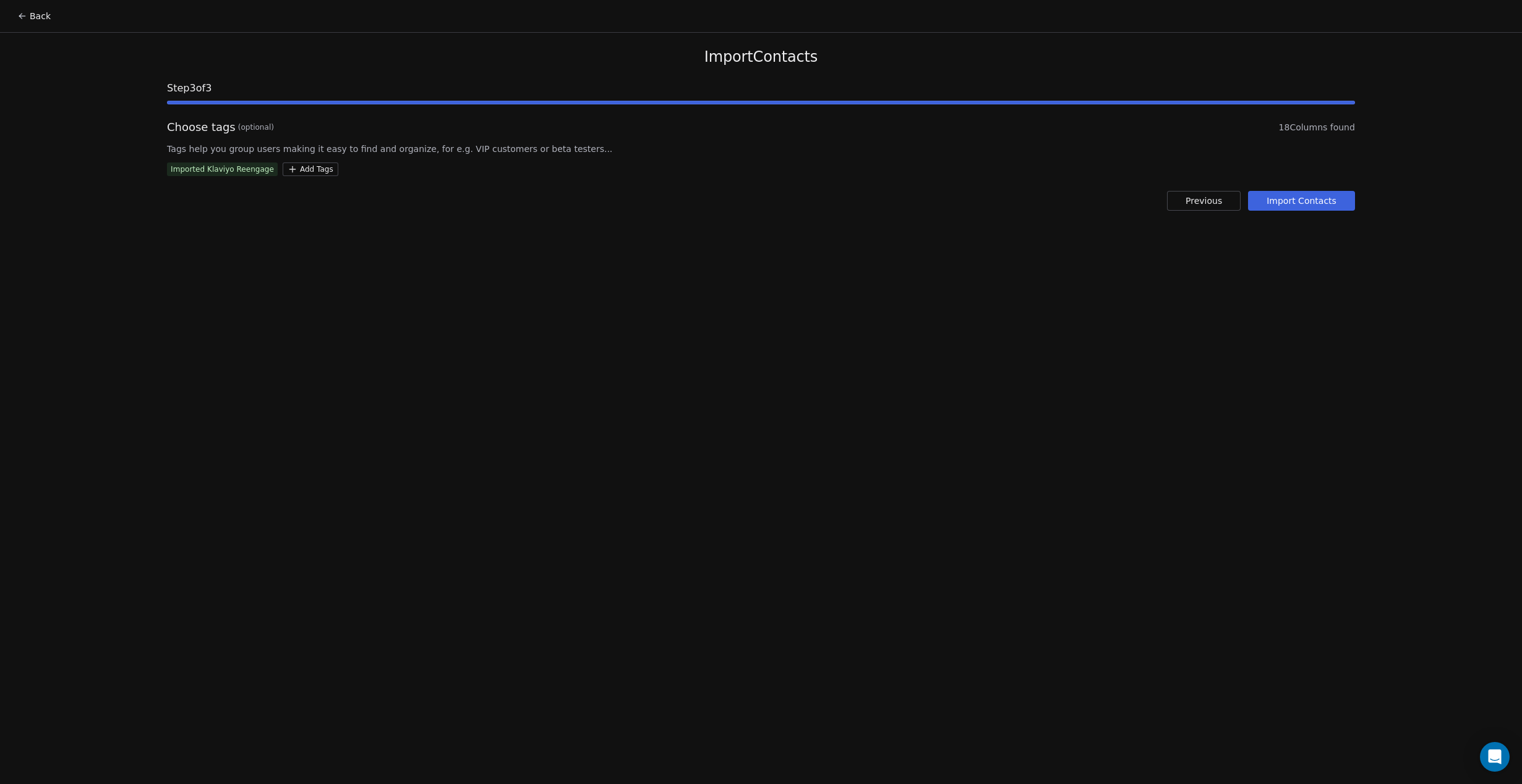
click at [1334, 197] on button "Import Contacts" at bounding box center [1301, 200] width 107 height 20
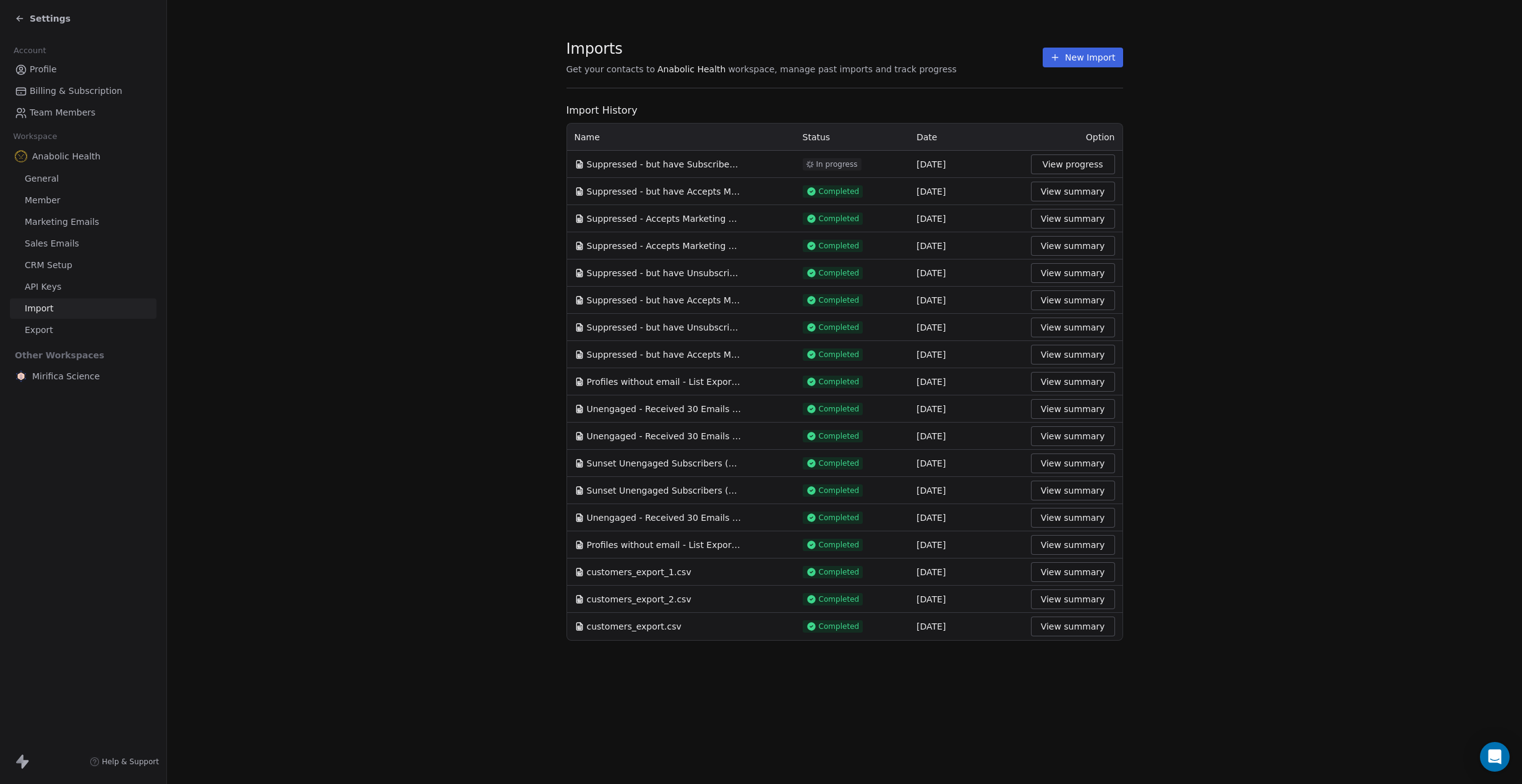
click at [694, 159] on span "Suppressed - but have Subscribed and NOT Unsubscribed from Email Marketing zero…" at bounding box center [664, 164] width 154 height 13
drag, startPoint x: 694, startPoint y: 159, endPoint x: 672, endPoint y: 165, distance: 22.8
click at [672, 165] on span "Suppressed - but have Subscribed and NOT Unsubscribed from Email Marketing zero…" at bounding box center [664, 164] width 154 height 13
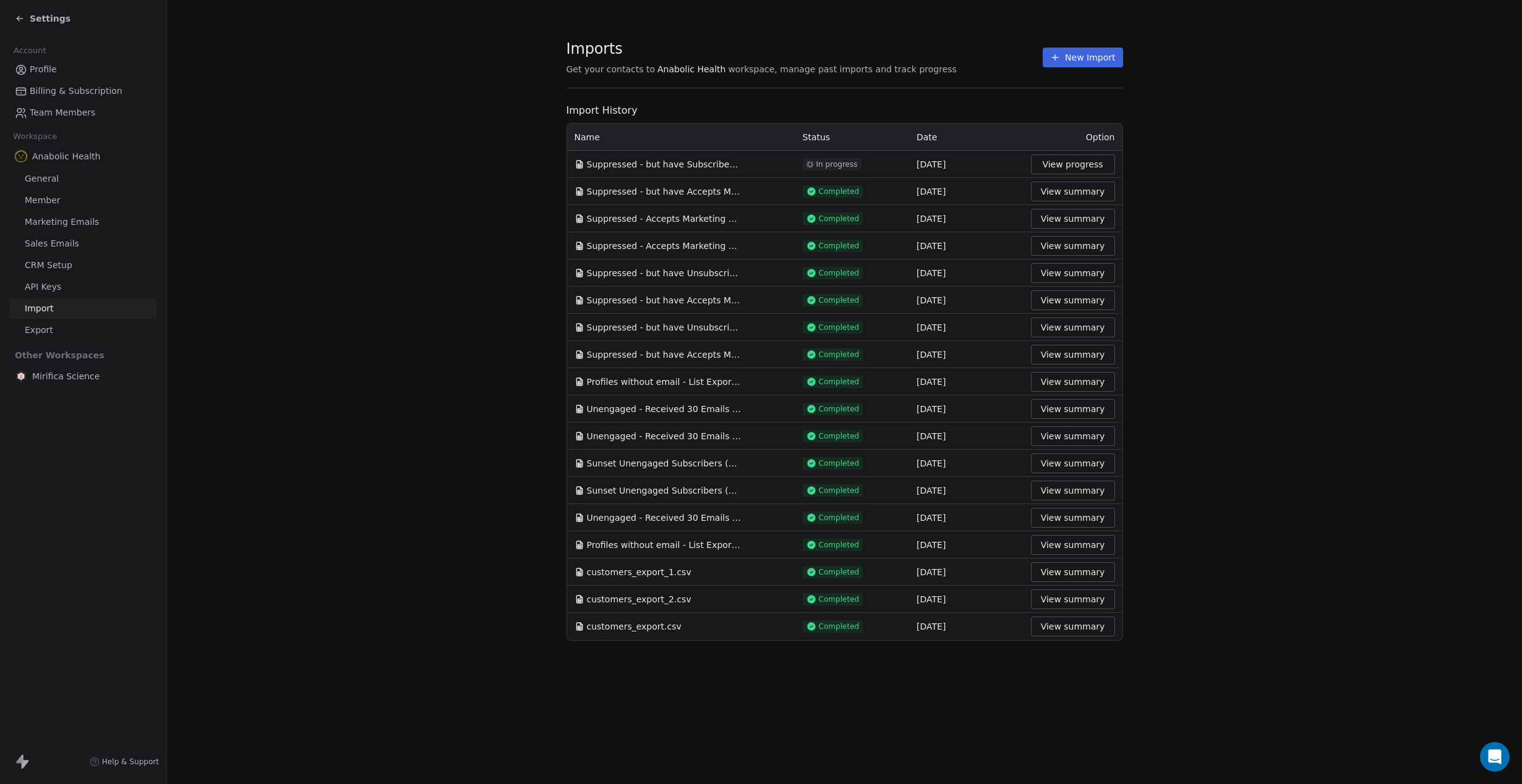
click at [386, 350] on section "Imports Get your contacts to Anabolic Health workspace, manage past imports and…" at bounding box center [844, 340] width 1355 height 681
click at [420, 331] on section "Imports Get your contacts to Anabolic Health workspace, manage past imports and…" at bounding box center [844, 340] width 1355 height 681
click at [1087, 58] on button "New Import" at bounding box center [1082, 57] width 79 height 20
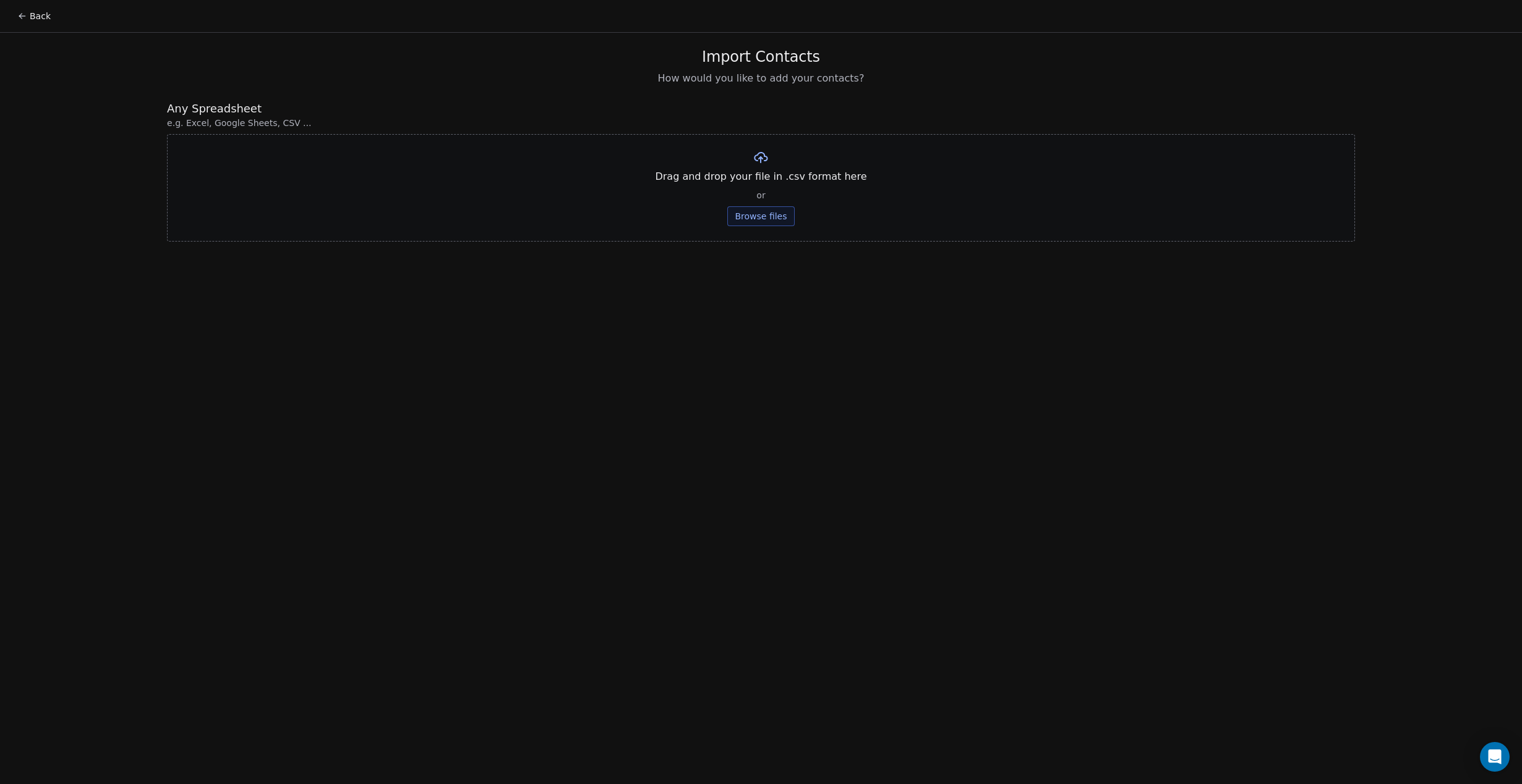
click at [762, 228] on div "Drag and drop your file in .csv format here or Browse files" at bounding box center [761, 187] width 1188 height 107
click at [769, 225] on button "Browse files" at bounding box center [761, 216] width 67 height 20
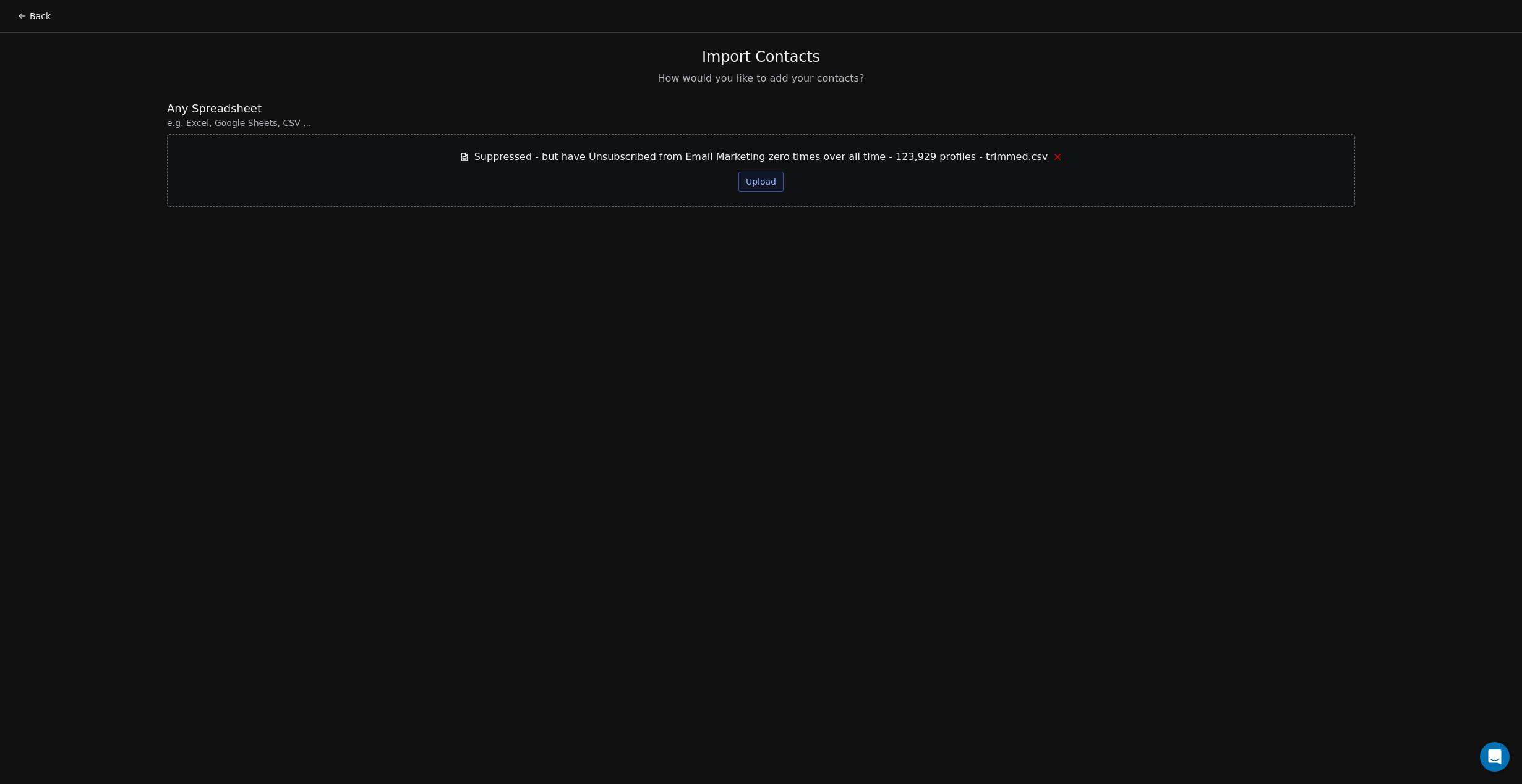
click at [775, 184] on button "Upload" at bounding box center [761, 181] width 45 height 20
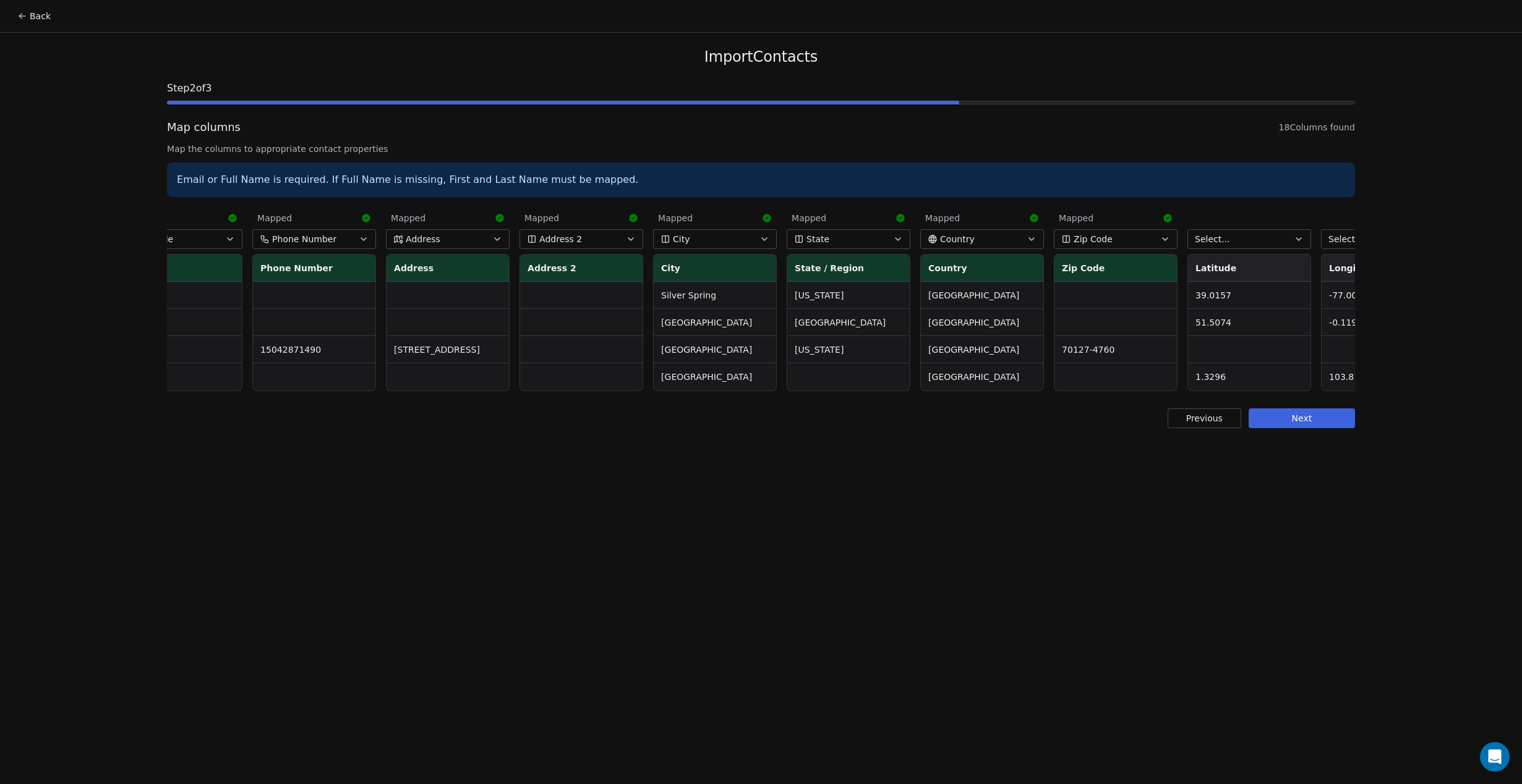
scroll to position [0, 1206]
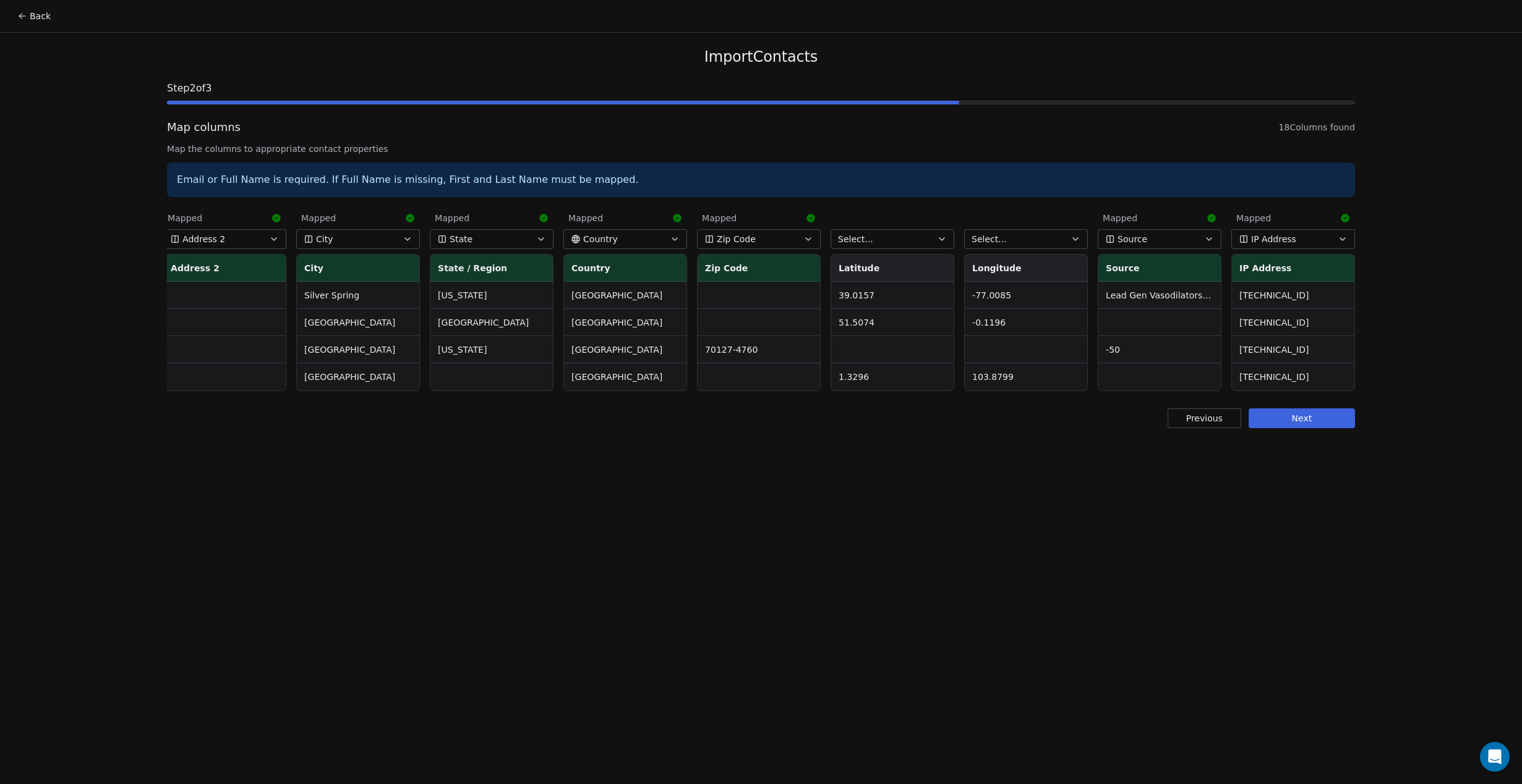
click at [1279, 413] on button "Next" at bounding box center [1302, 418] width 107 height 20
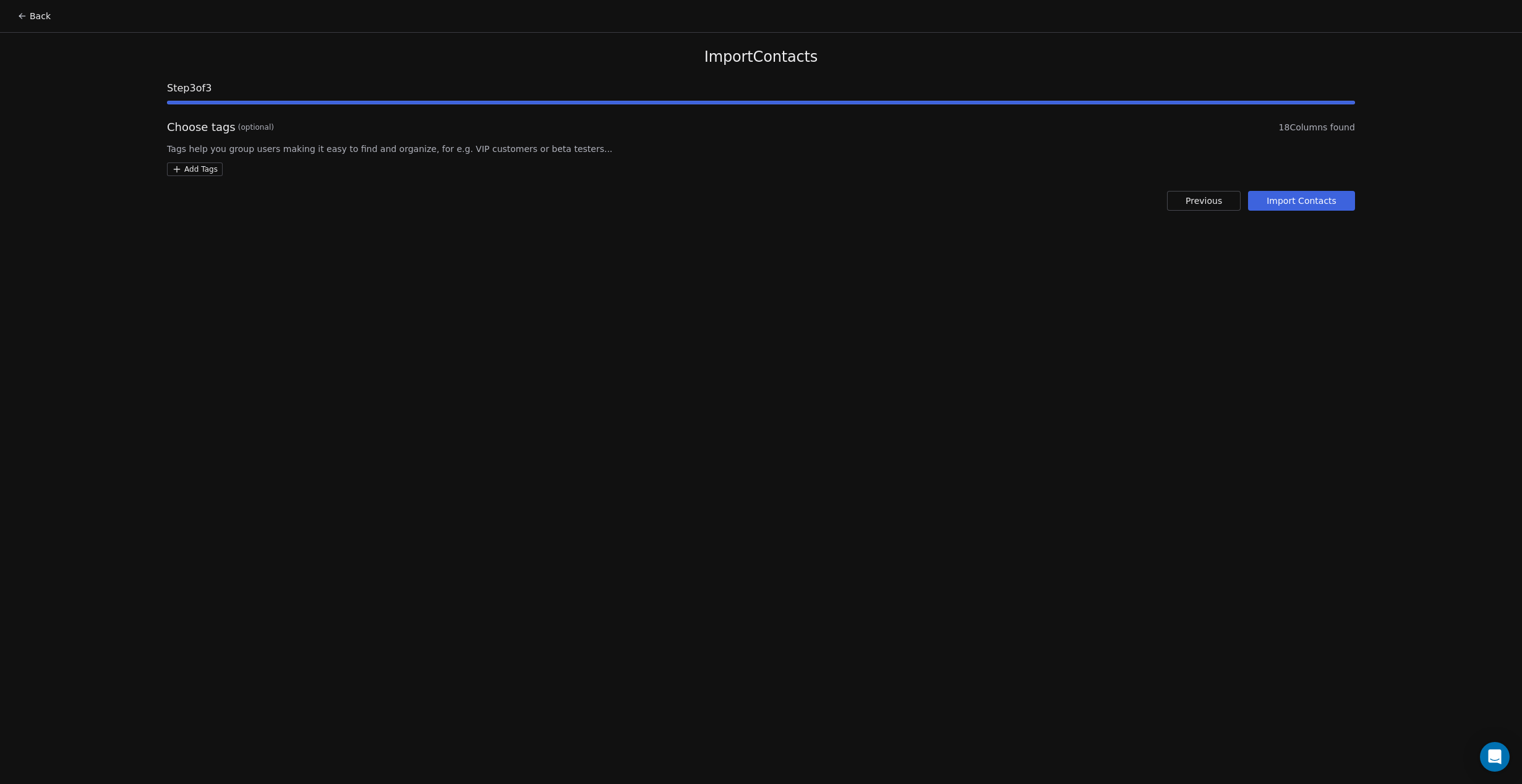
drag, startPoint x: 203, startPoint y: 161, endPoint x: 200, endPoint y: 170, distance: 9.5
click at [203, 162] on div "Choose tags (optional) 18 Columns found Tags help you group users making it eas…" at bounding box center [761, 148] width 1188 height 57
click at [199, 172] on html "Back Import Contacts Step 3 of 3 Choose tags (optional) 18 Columns found Tags h…" at bounding box center [761, 392] width 1522 height 784
type input "**********"
click at [188, 230] on button "Suggestions" at bounding box center [184, 230] width 10 height 10
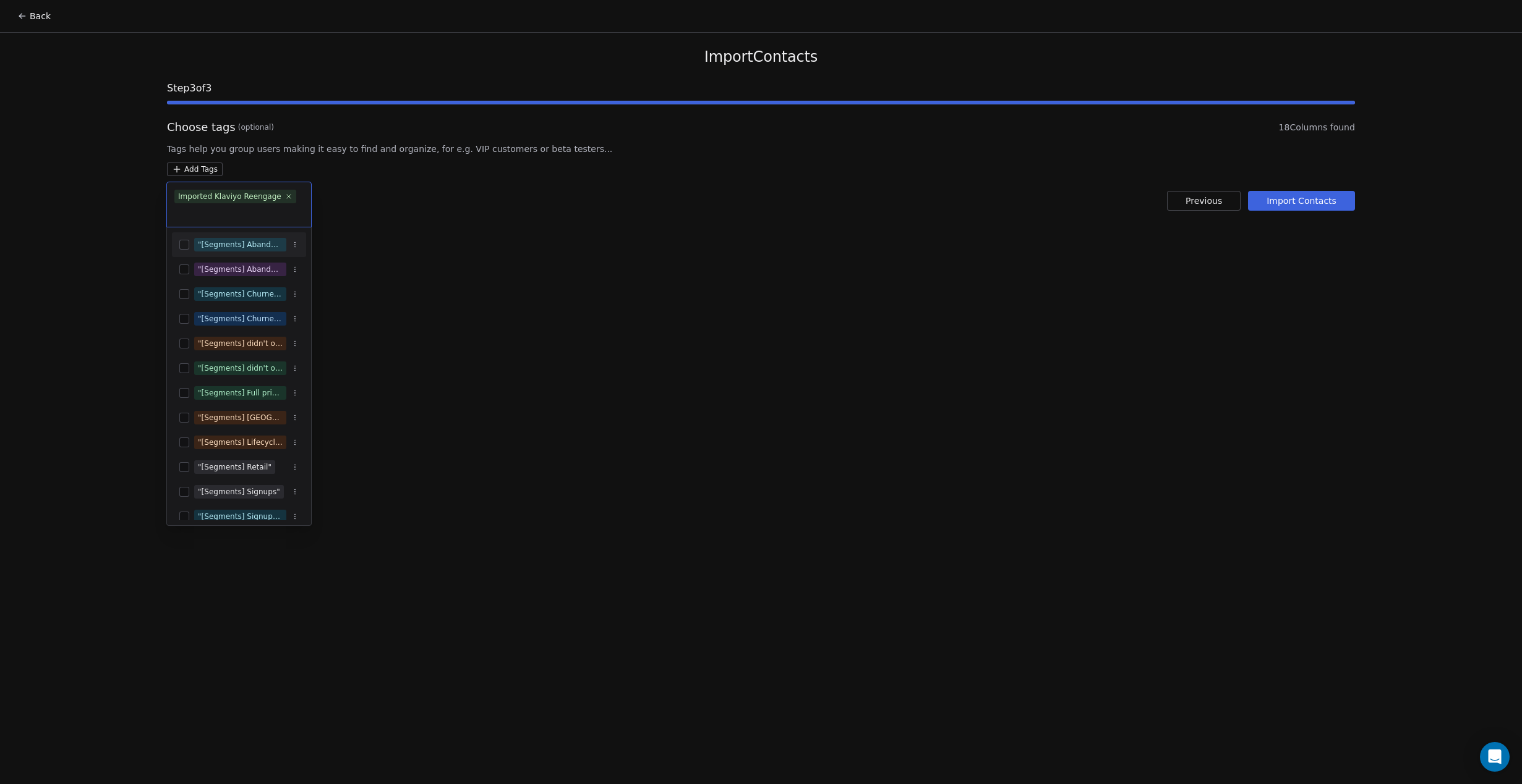
drag, startPoint x: 785, startPoint y: 272, endPoint x: 948, endPoint y: 268, distance: 163.0
click at [801, 271] on html "Back Import Contacts Step 3 of 3 Choose tags (optional) 18 Columns found Tags h…" at bounding box center [761, 392] width 1522 height 784
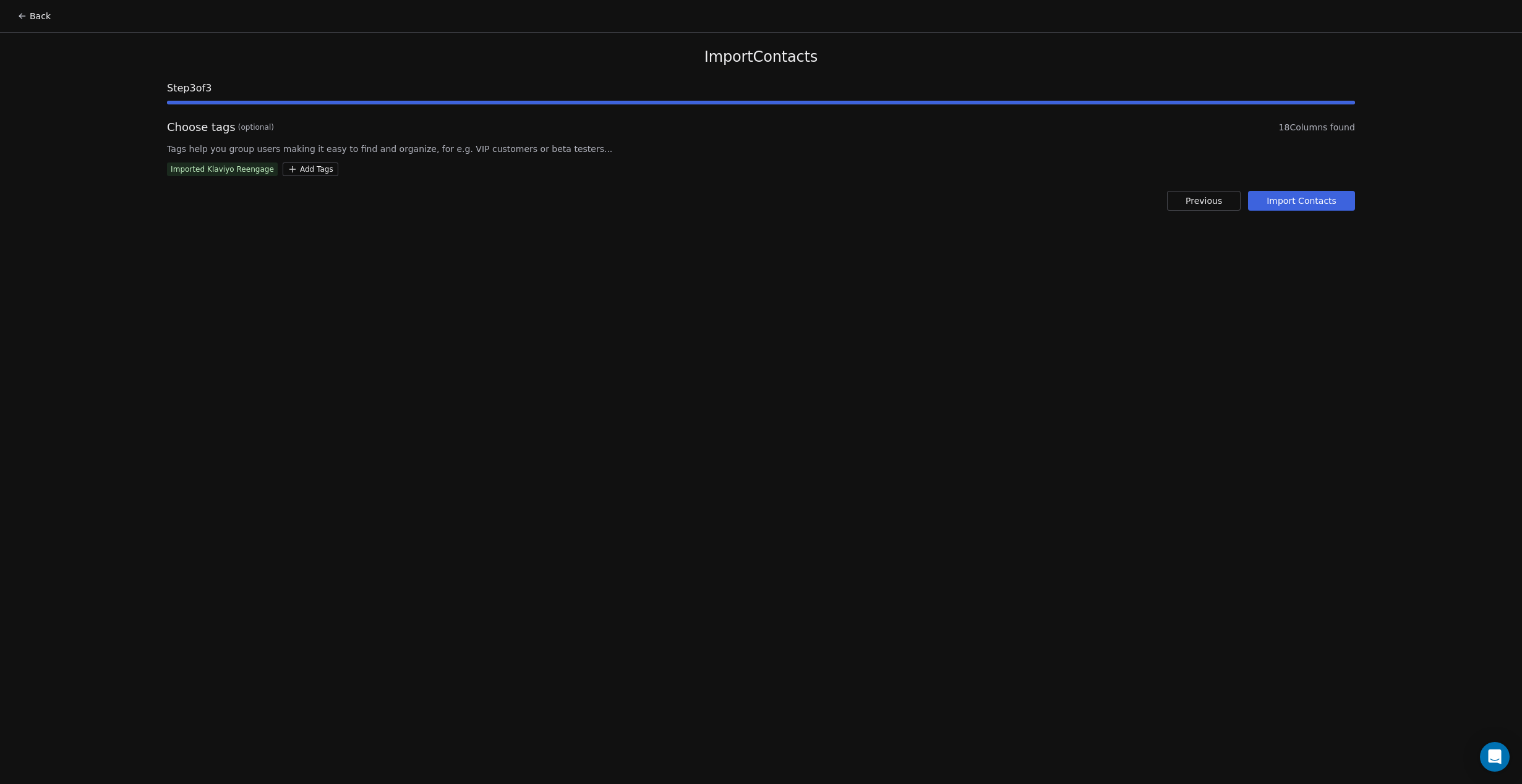
click at [1319, 207] on button "Import Contacts" at bounding box center [1301, 200] width 107 height 20
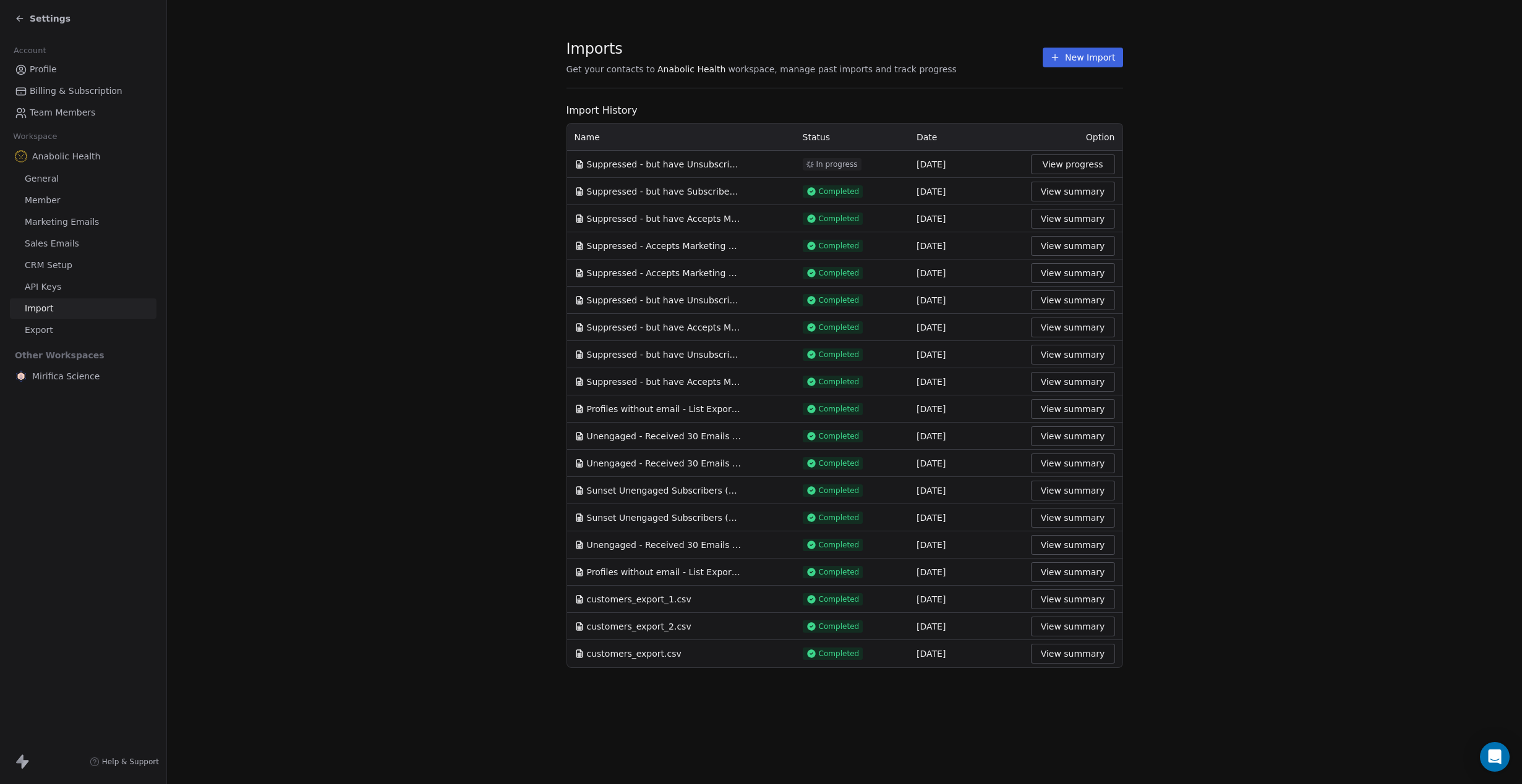
click at [681, 170] on span "Suppressed - but have Unsubscribed from Email Marketing zero times over all tim…" at bounding box center [664, 164] width 154 height 13
click at [419, 148] on section "Imports Get your contacts to Anabolic Health workspace, manage past imports and…" at bounding box center [844, 353] width 1355 height 708
click at [486, 759] on div "Imports Get your contacts to Anabolic Health workspace, manage past imports and…" at bounding box center [844, 392] width 1355 height 784
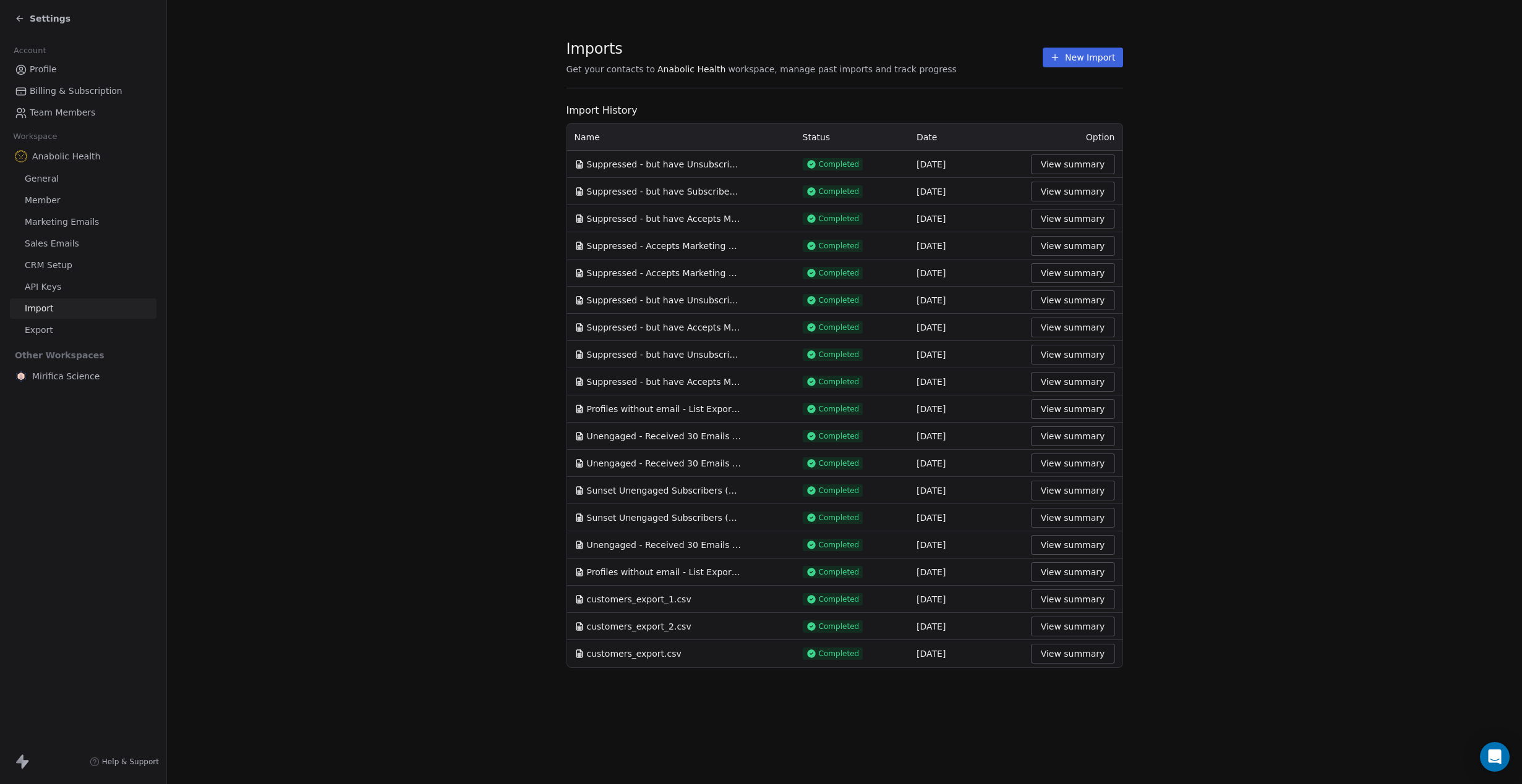
click at [32, 16] on span "Settings" at bounding box center [49, 19] width 41 height 13
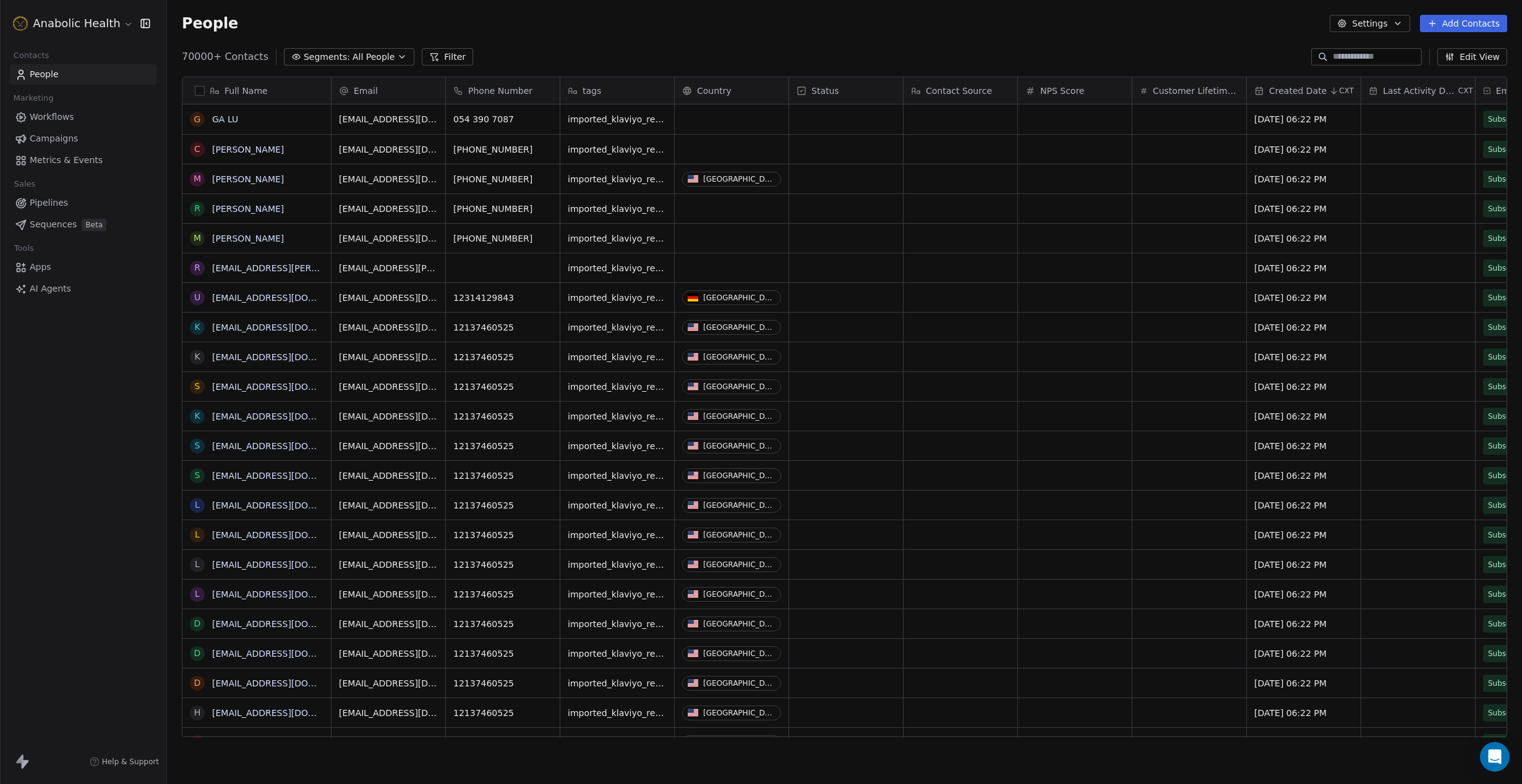
scroll to position [689, 1355]
click at [335, 58] on span "Segments:" at bounding box center [327, 57] width 46 height 13
click at [335, 58] on html "Anabolic Health Contacts People Marketing Workflows Campaigns Metrics & Events …" at bounding box center [761, 392] width 1522 height 784
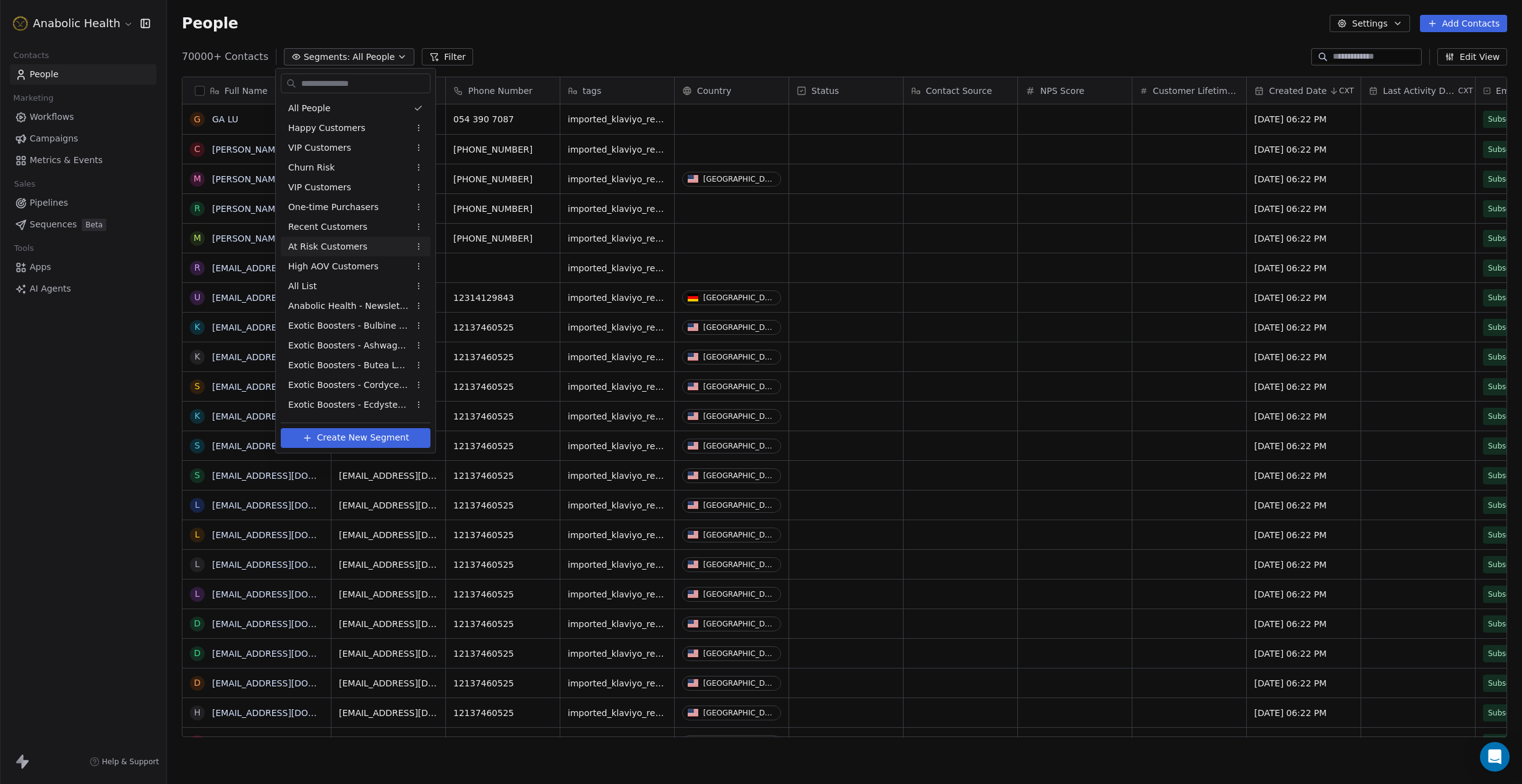
scroll to position [373, 0]
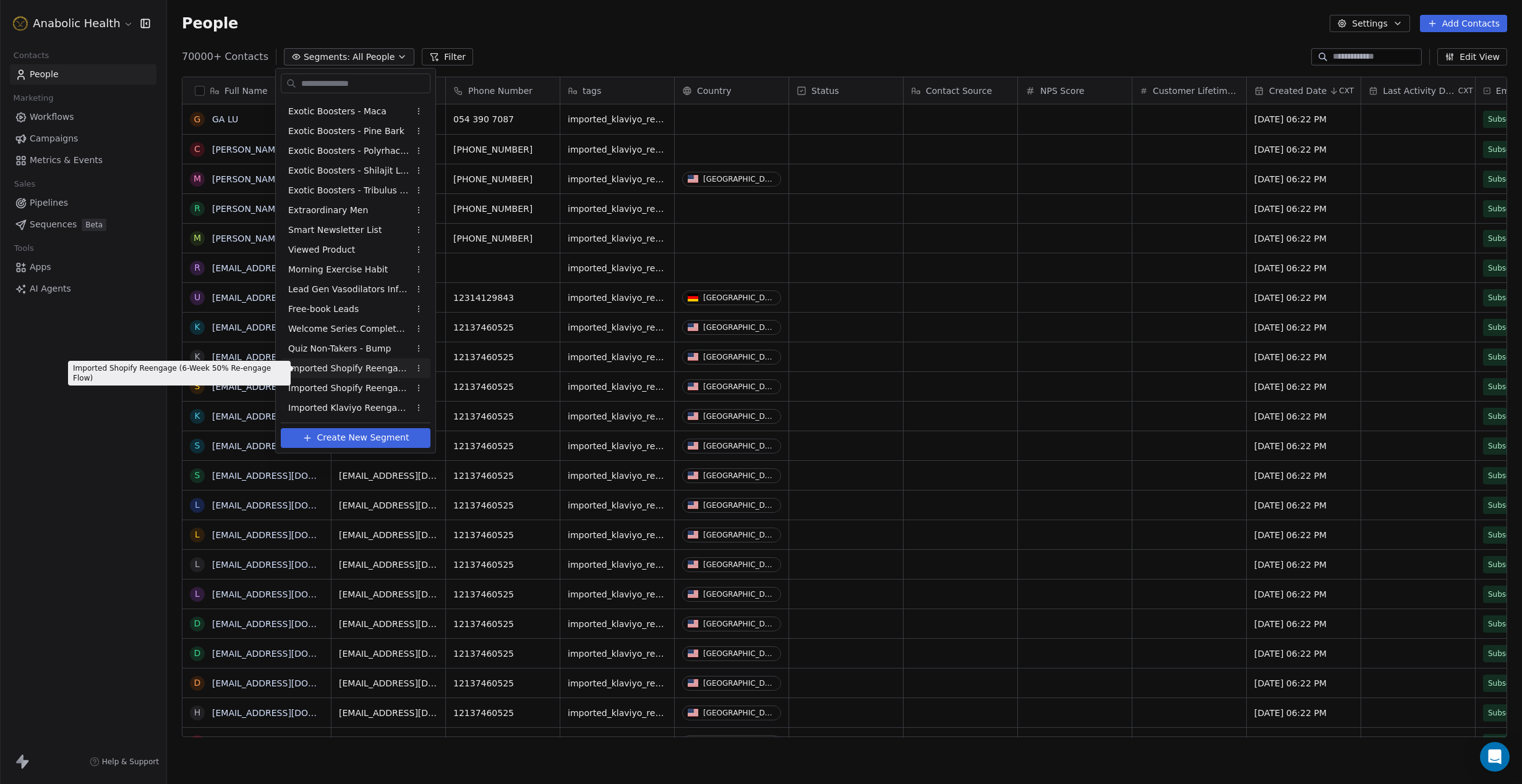
click at [356, 372] on span "Imported Shopify Reengage (6-Week 50% Re-engage Flow)" at bounding box center [349, 369] width 121 height 13
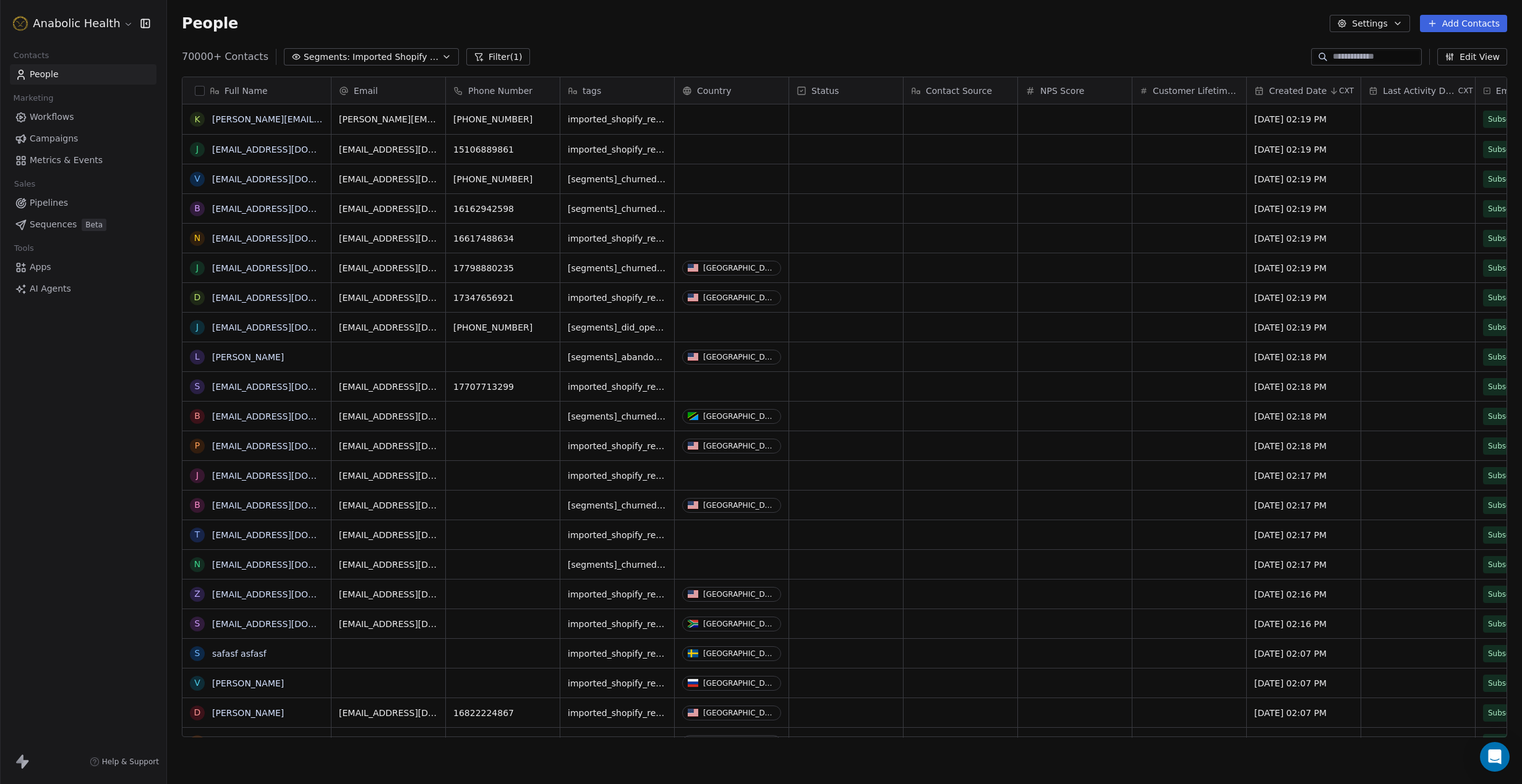
scroll to position [689, 1355]
click at [199, 92] on button "button" at bounding box center [199, 91] width 10 height 10
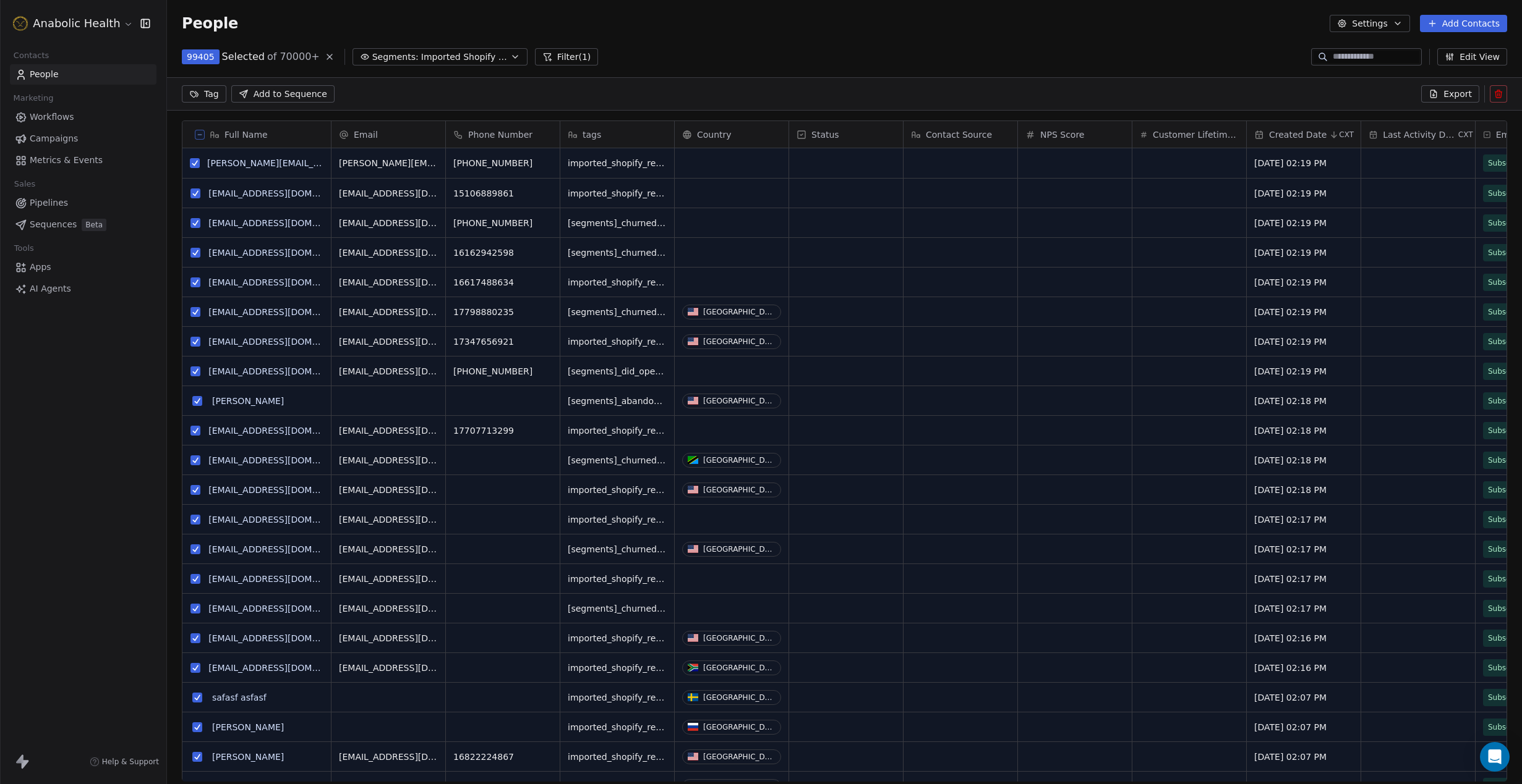
scroll to position [647, 1355]
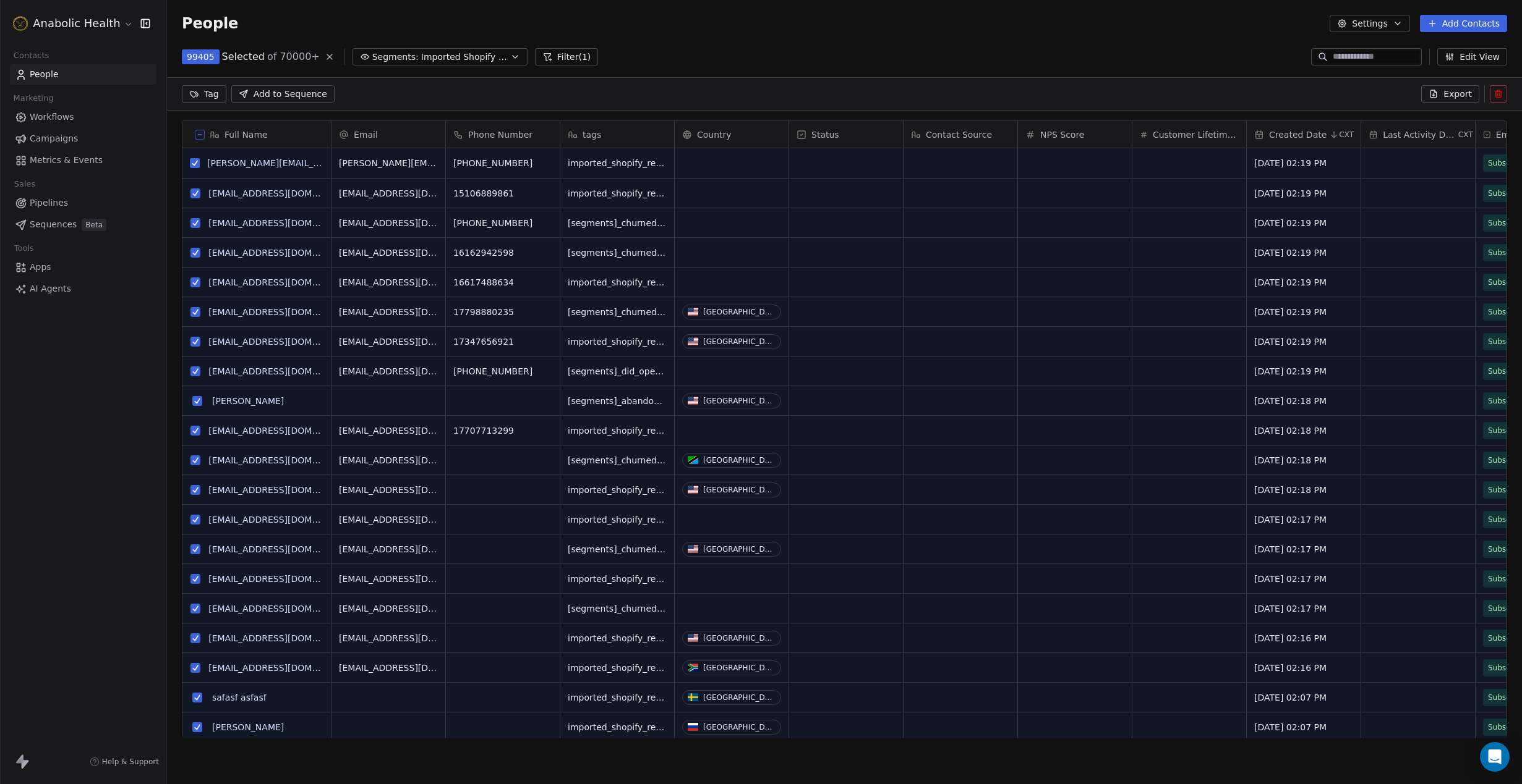
click at [201, 133] on icon at bounding box center [199, 135] width 6 height 6
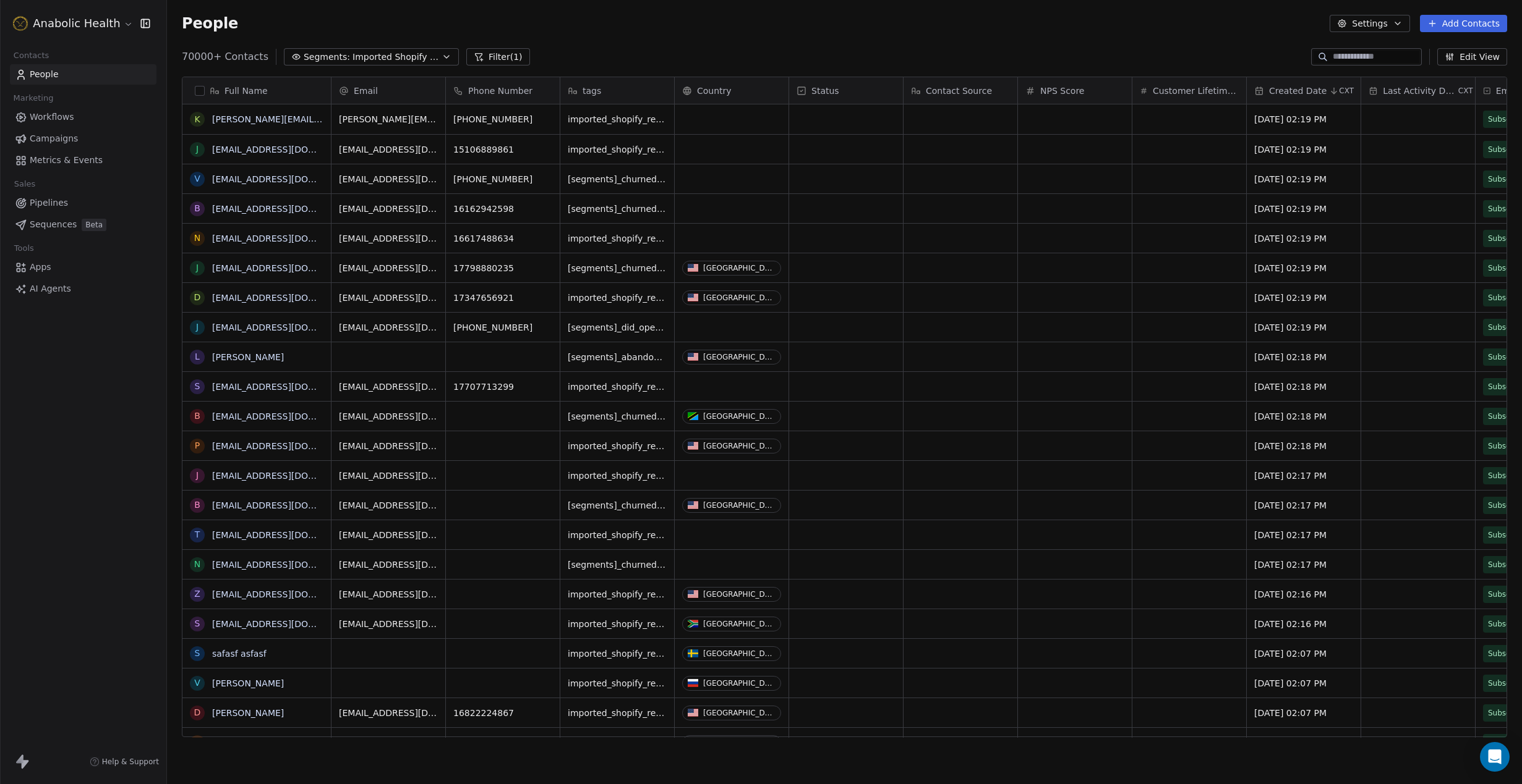
scroll to position [689, 1355]
click at [382, 53] on span "Imported Shopify Reengage (6-Week 50% Re-engage Flow)" at bounding box center [395, 57] width 87 height 13
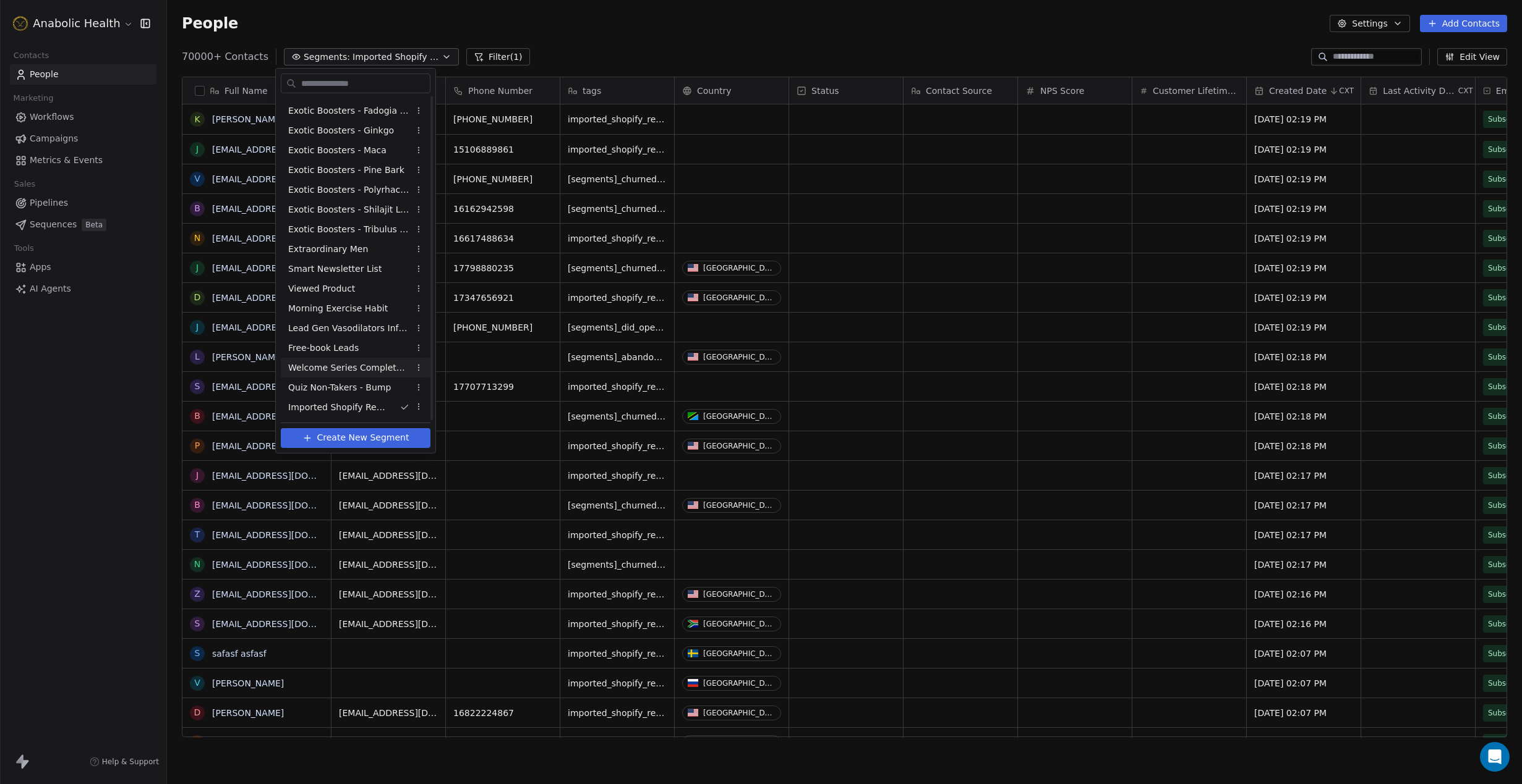
scroll to position [373, 0]
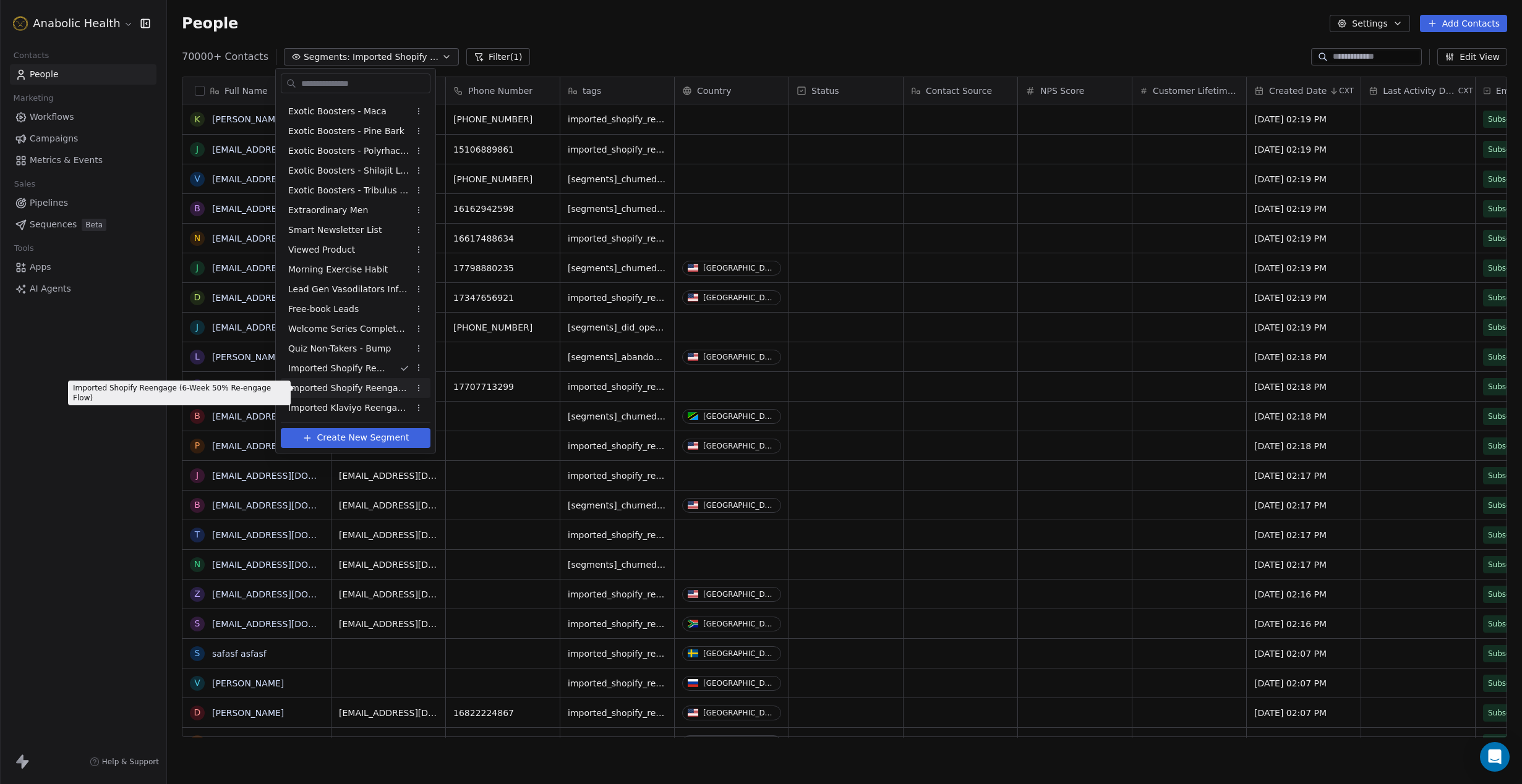
click at [378, 388] on span "Imported Shopify Reengage (6-Week 50% Re-engage Flow)" at bounding box center [349, 388] width 121 height 13
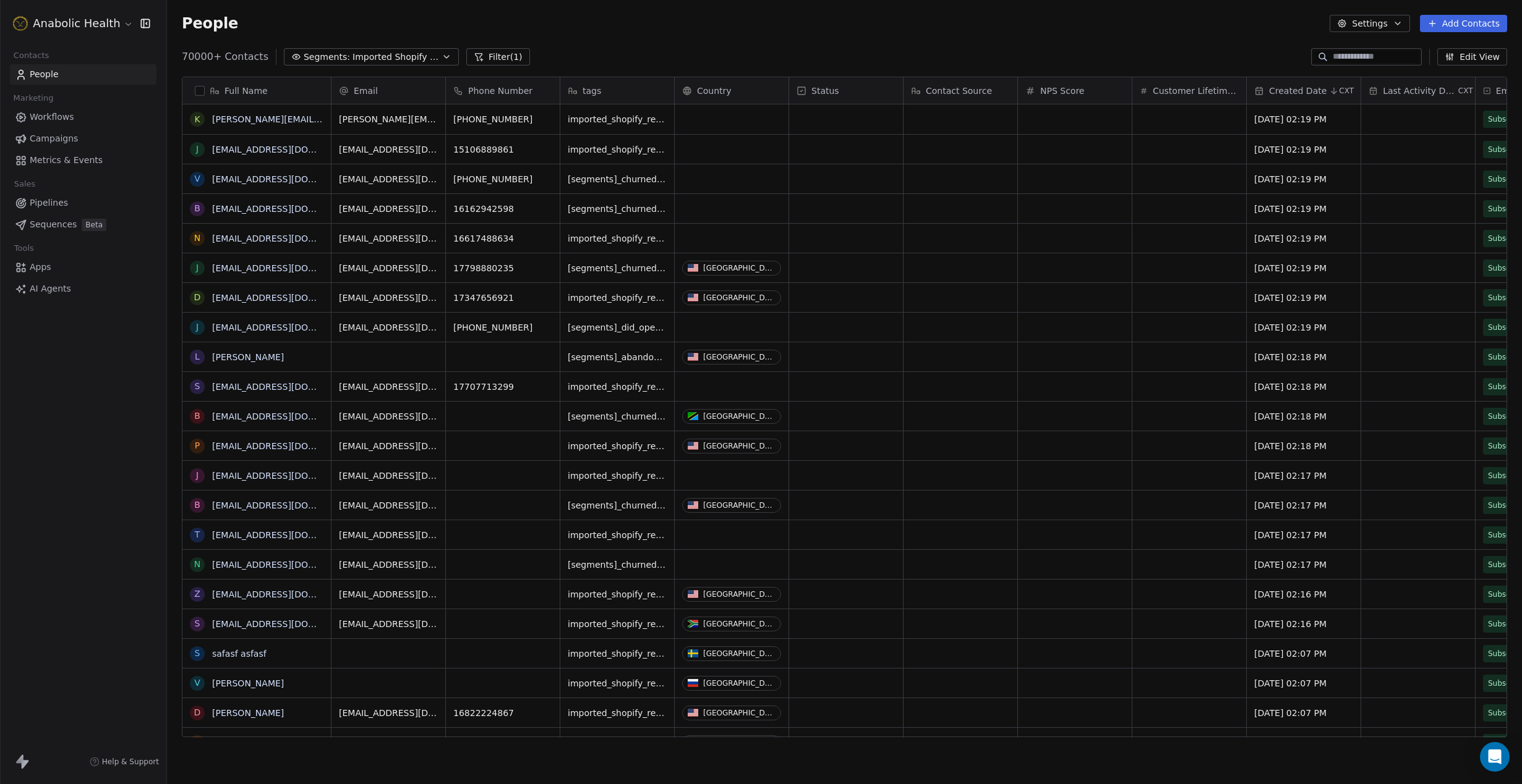
scroll to position [689, 1355]
click at [199, 91] on button "button" at bounding box center [199, 91] width 10 height 10
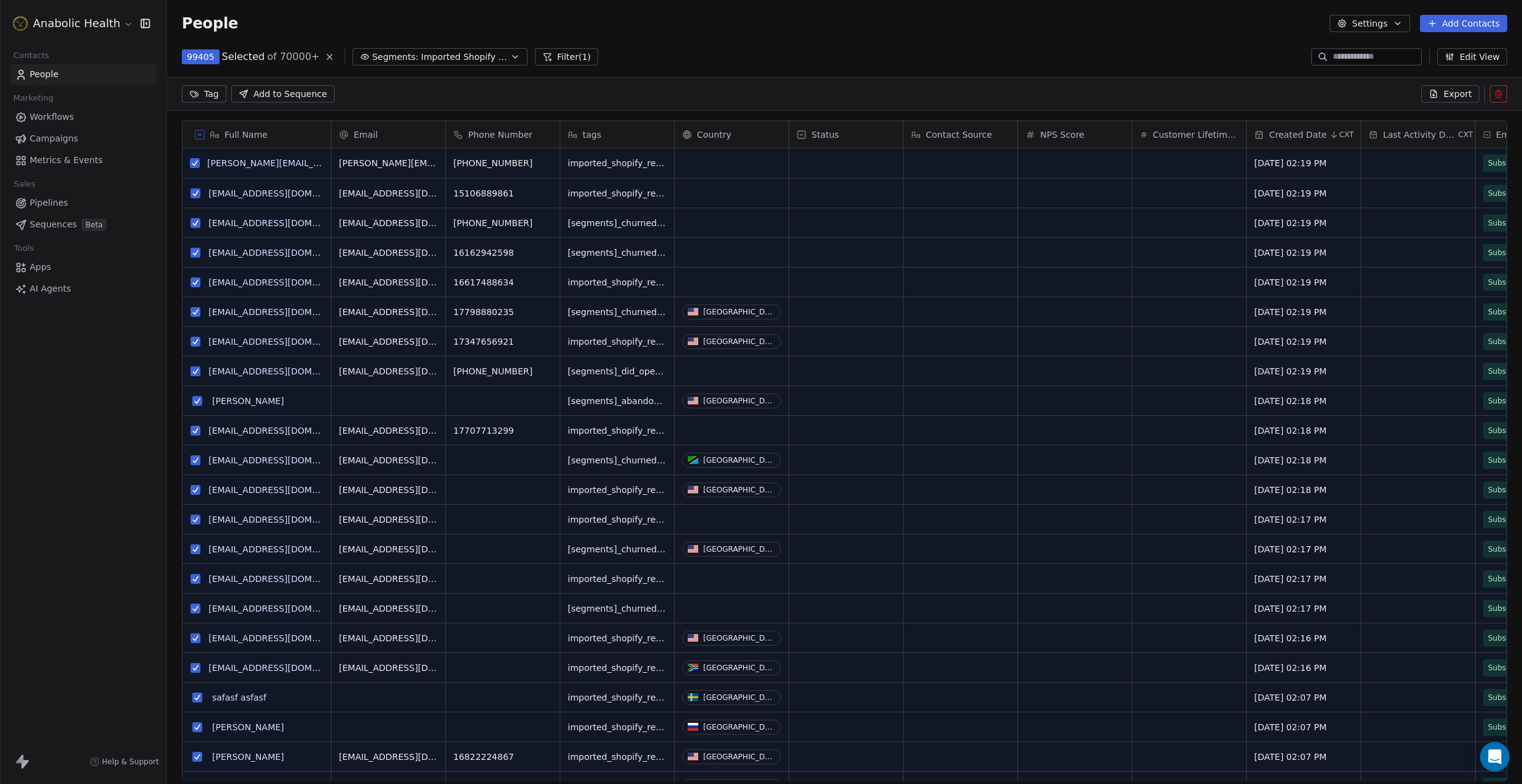
scroll to position [647, 1355]
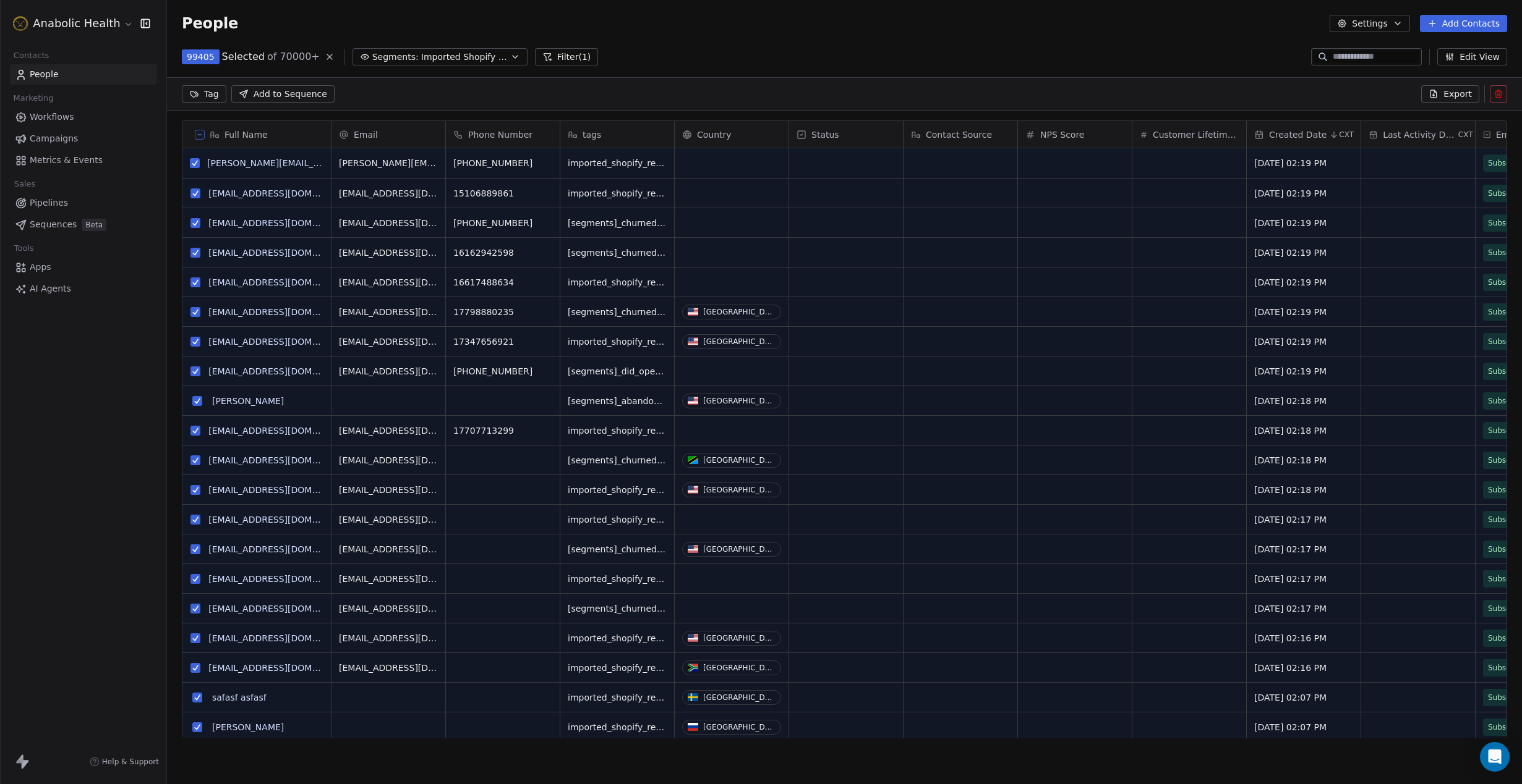
click at [197, 131] on button at bounding box center [199, 134] width 10 height 10
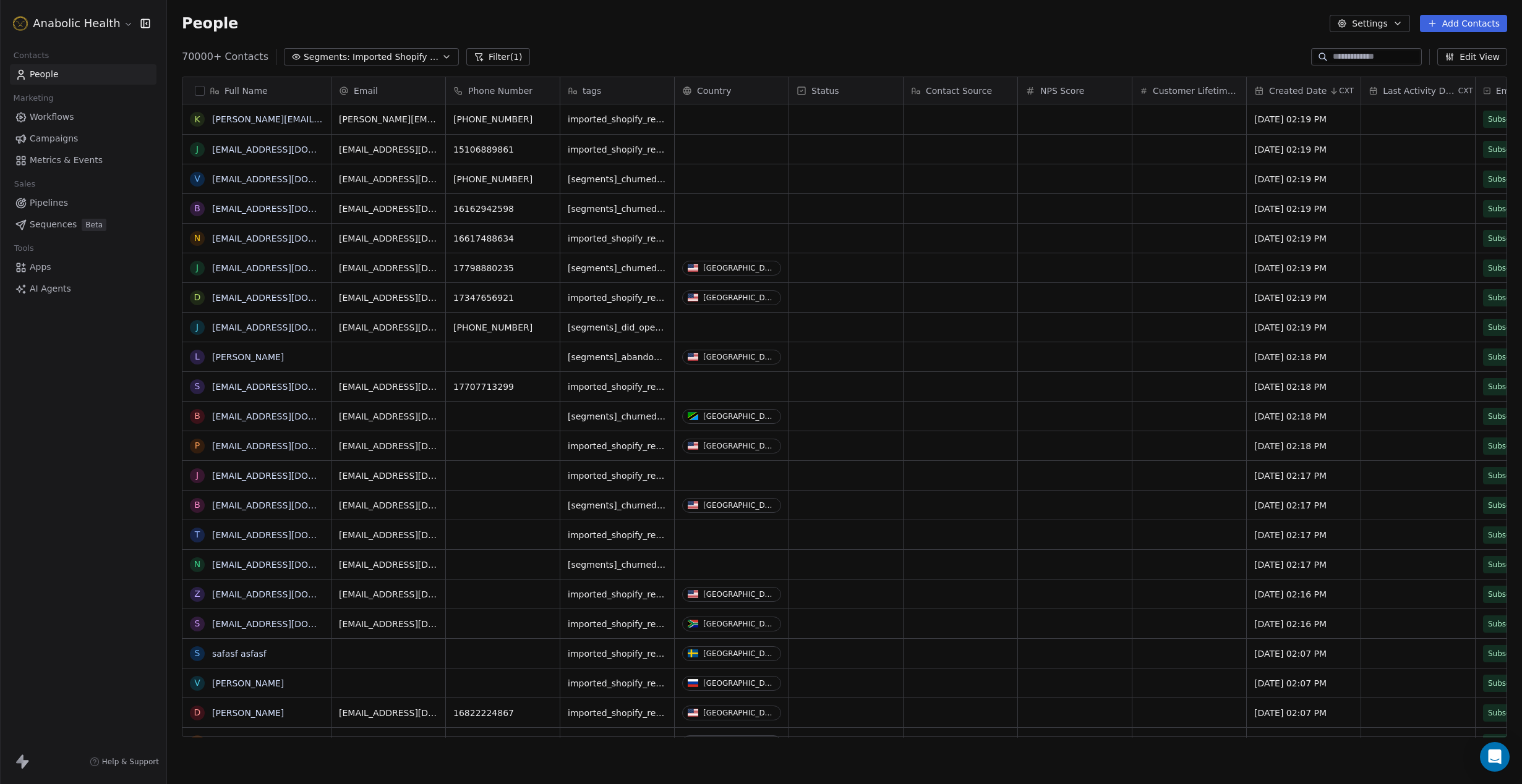
scroll to position [689, 1355]
click at [427, 51] on span "Imported Shopify Reengage (6-Week 50% Re-engage Flow)" at bounding box center [395, 57] width 87 height 13
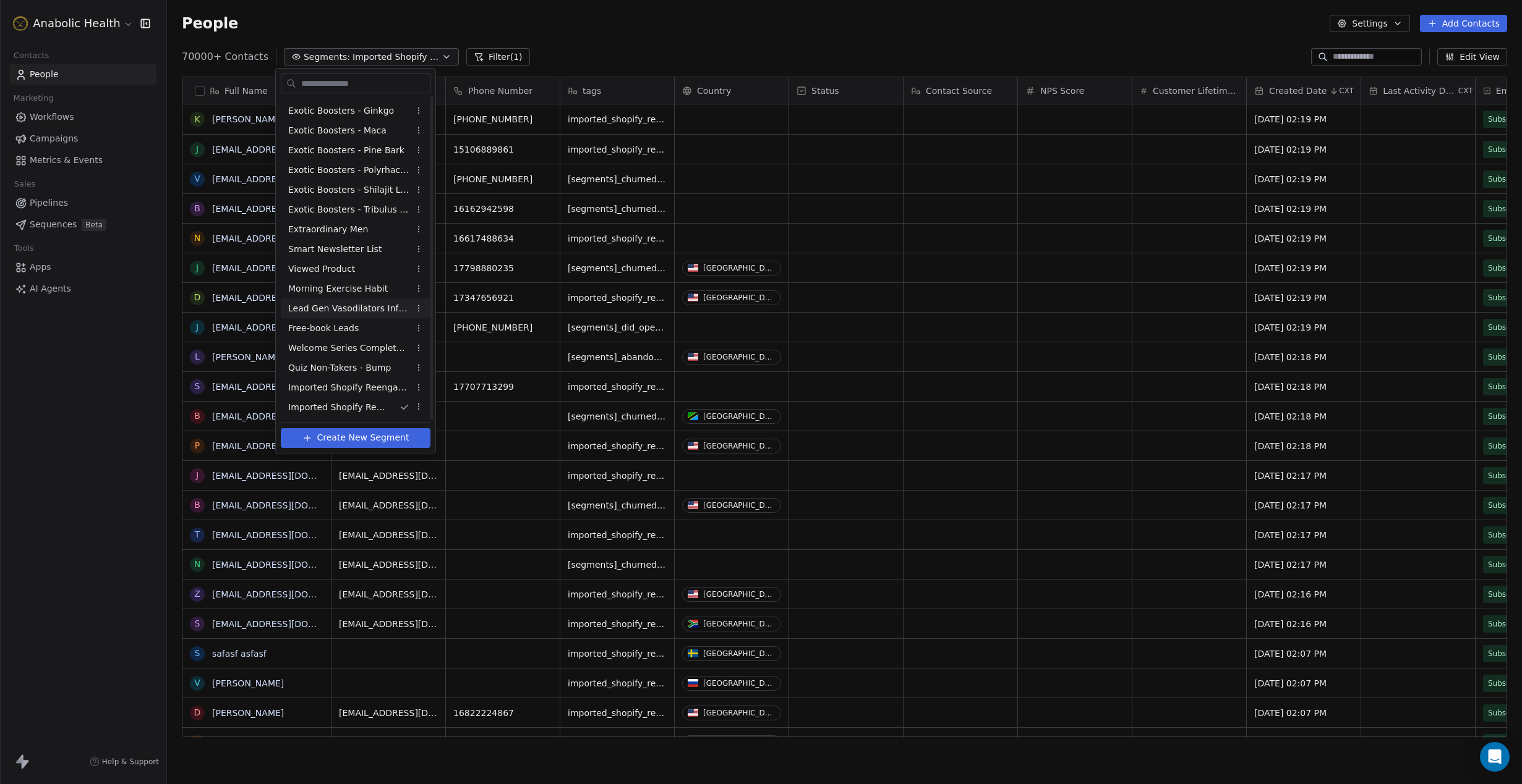
scroll to position [373, 0]
click at [419, 369] on html "Anabolic Health Contacts People Marketing Workflows Campaigns Metrics & Events …" at bounding box center [761, 392] width 1522 height 784
click at [438, 431] on div "Delete" at bounding box center [458, 431] width 83 height 20
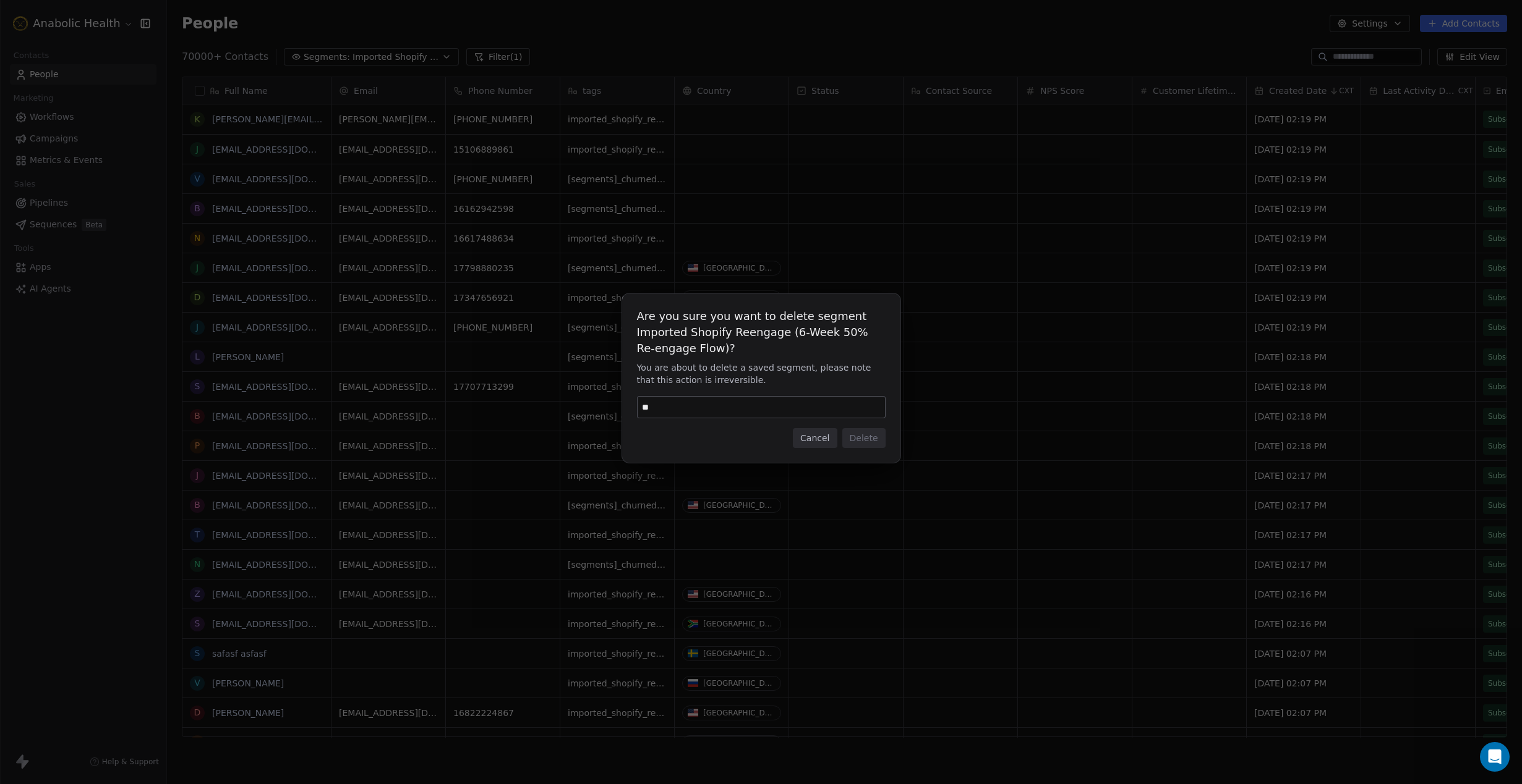
type input "**"
click at [820, 441] on button "Cancel" at bounding box center [814, 438] width 44 height 20
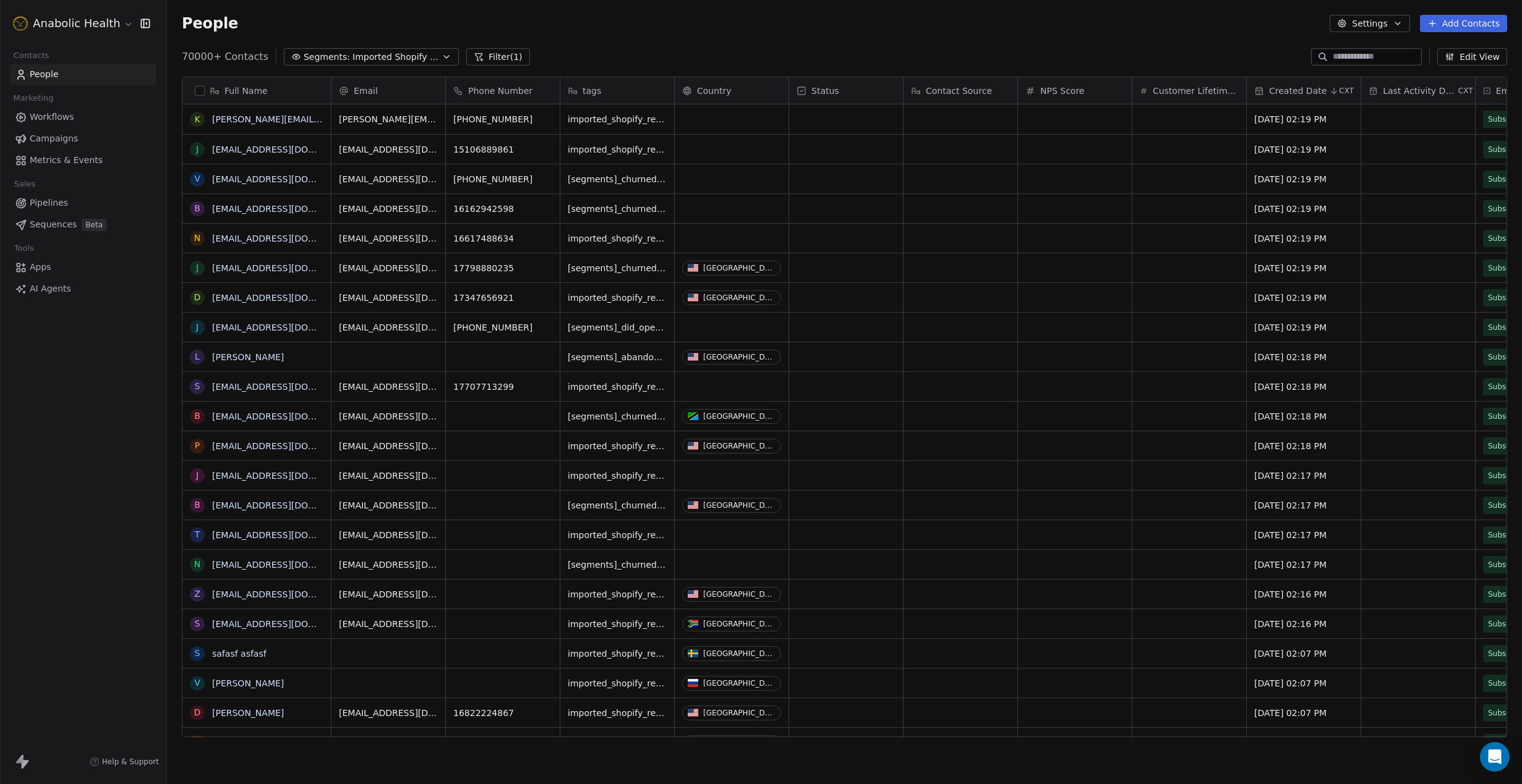
scroll to position [689, 1355]
click at [339, 62] on button "Segments: Imported Shopify Reengage (6-Week 50% Re-engage Flow)" at bounding box center [371, 57] width 175 height 17
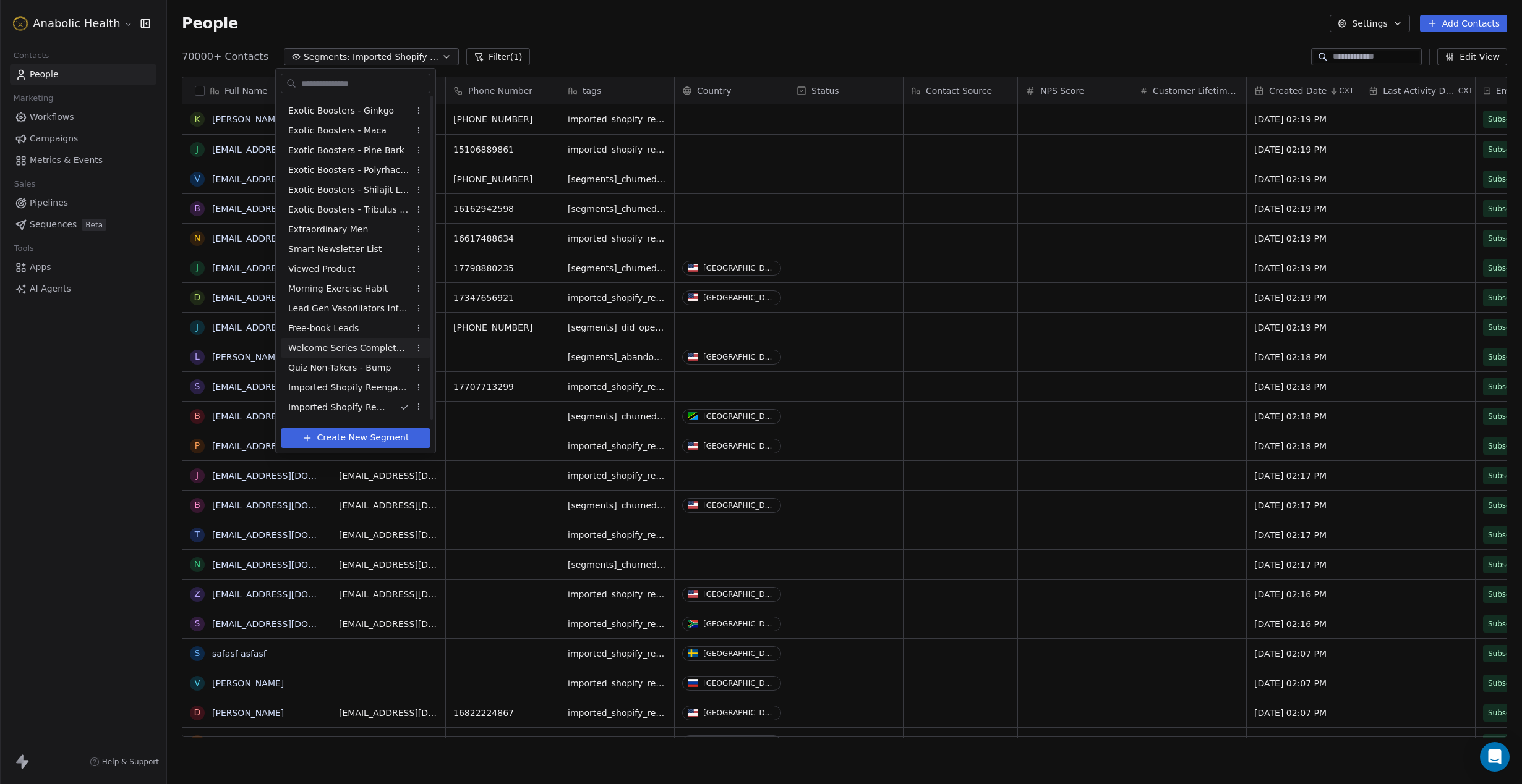
scroll to position [373, 0]
click at [422, 372] on html "Anabolic Health Contacts People Marketing Workflows Campaigns Metrics & Events …" at bounding box center [761, 392] width 1522 height 784
click at [426, 392] on div "Edit" at bounding box center [458, 392] width 83 height 20
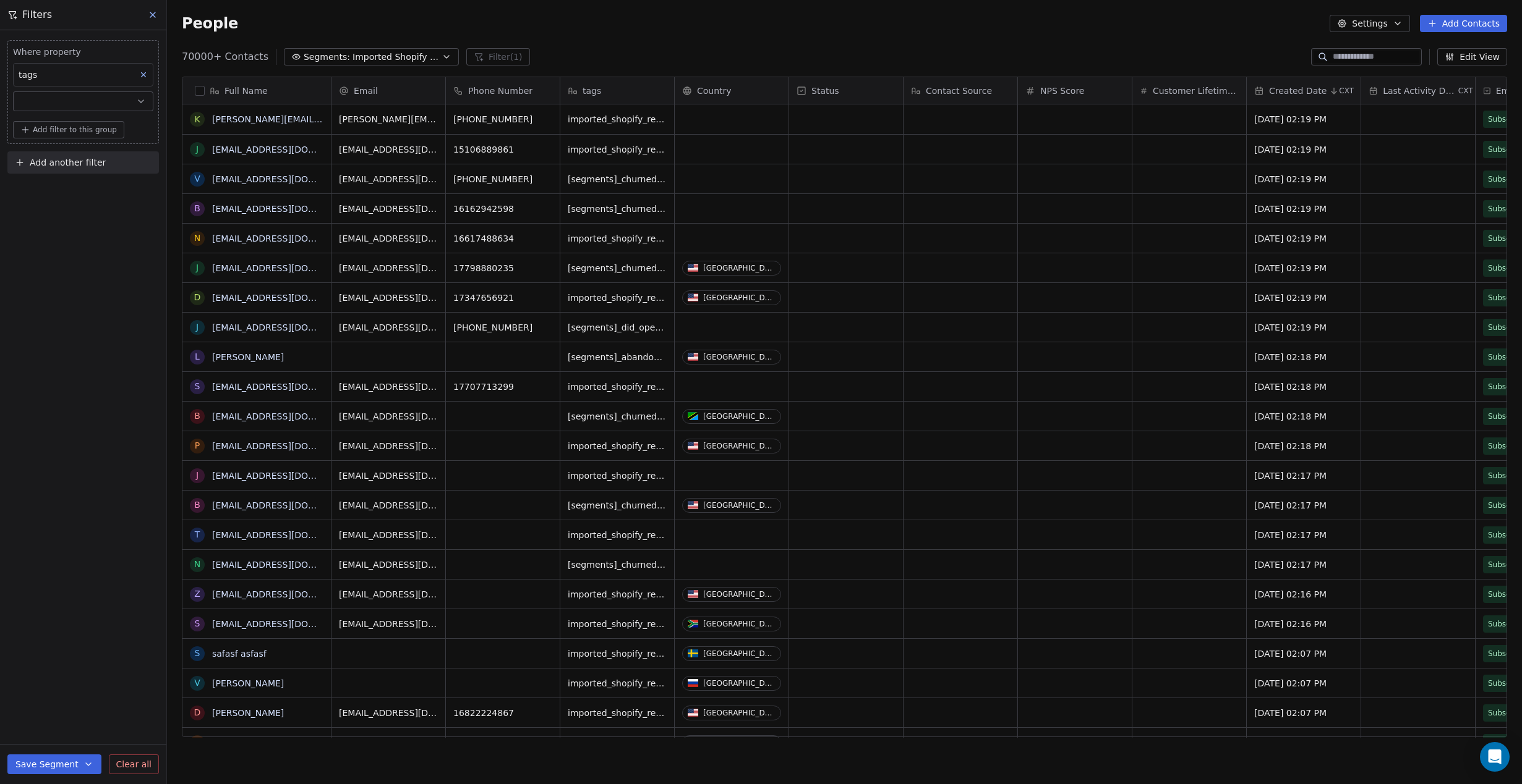
scroll to position [0, 0]
click at [88, 102] on button "button" at bounding box center [83, 101] width 141 height 20
click at [96, 328] on div "Where property tags Add filter to this group Add another filter Save Segment Cl…" at bounding box center [83, 407] width 166 height 754
click at [391, 43] on div "People Settings Add Contacts" at bounding box center [844, 23] width 1355 height 47
click at [385, 53] on span "Imported Shopify Reengage (6-Week 50% Re-engage Flow)" at bounding box center [395, 57] width 87 height 13
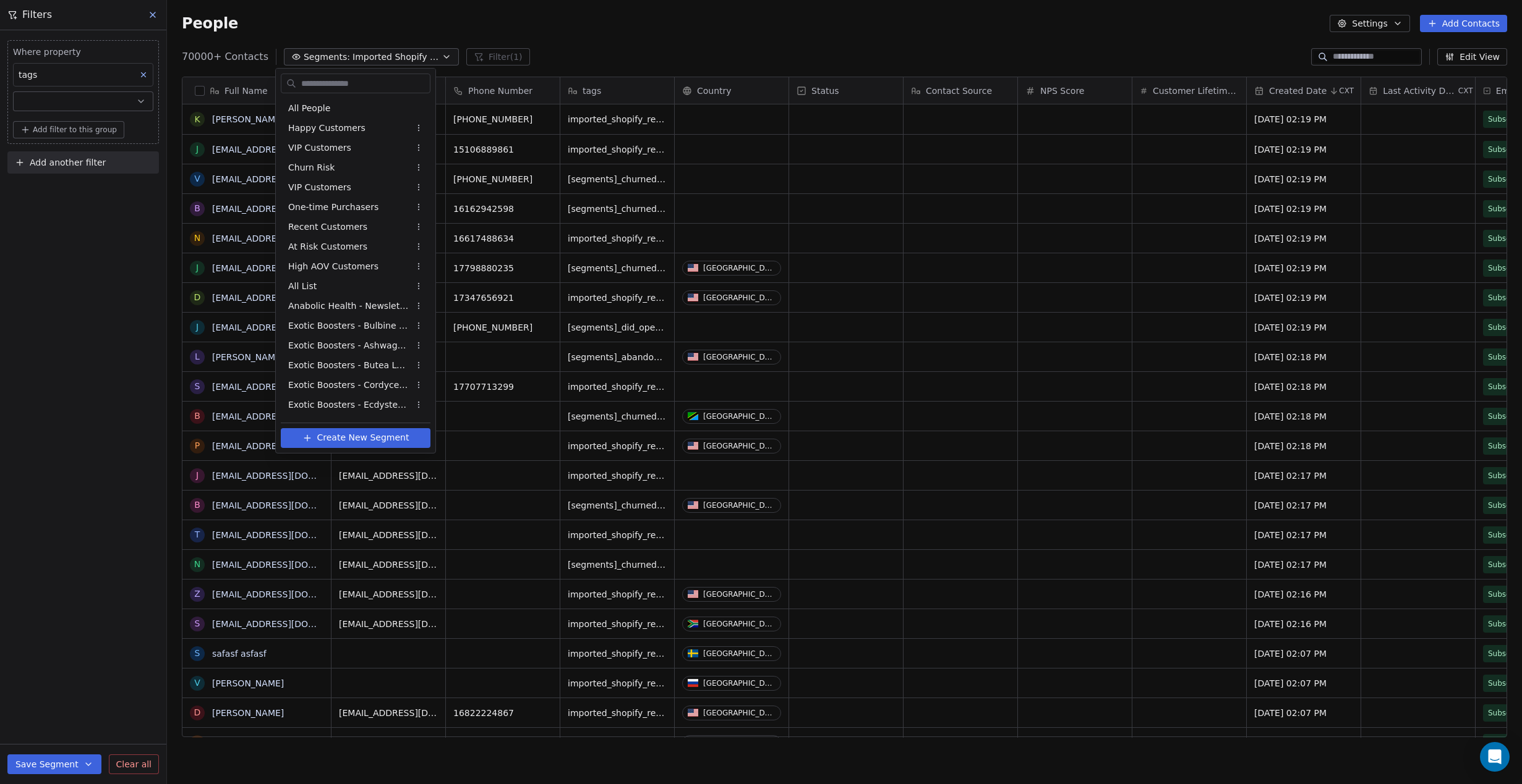
scroll to position [689, 1355]
click at [369, 392] on span "Imported Shopify Reengage (6-Week 50% Re-engage Flow)" at bounding box center [349, 388] width 121 height 13
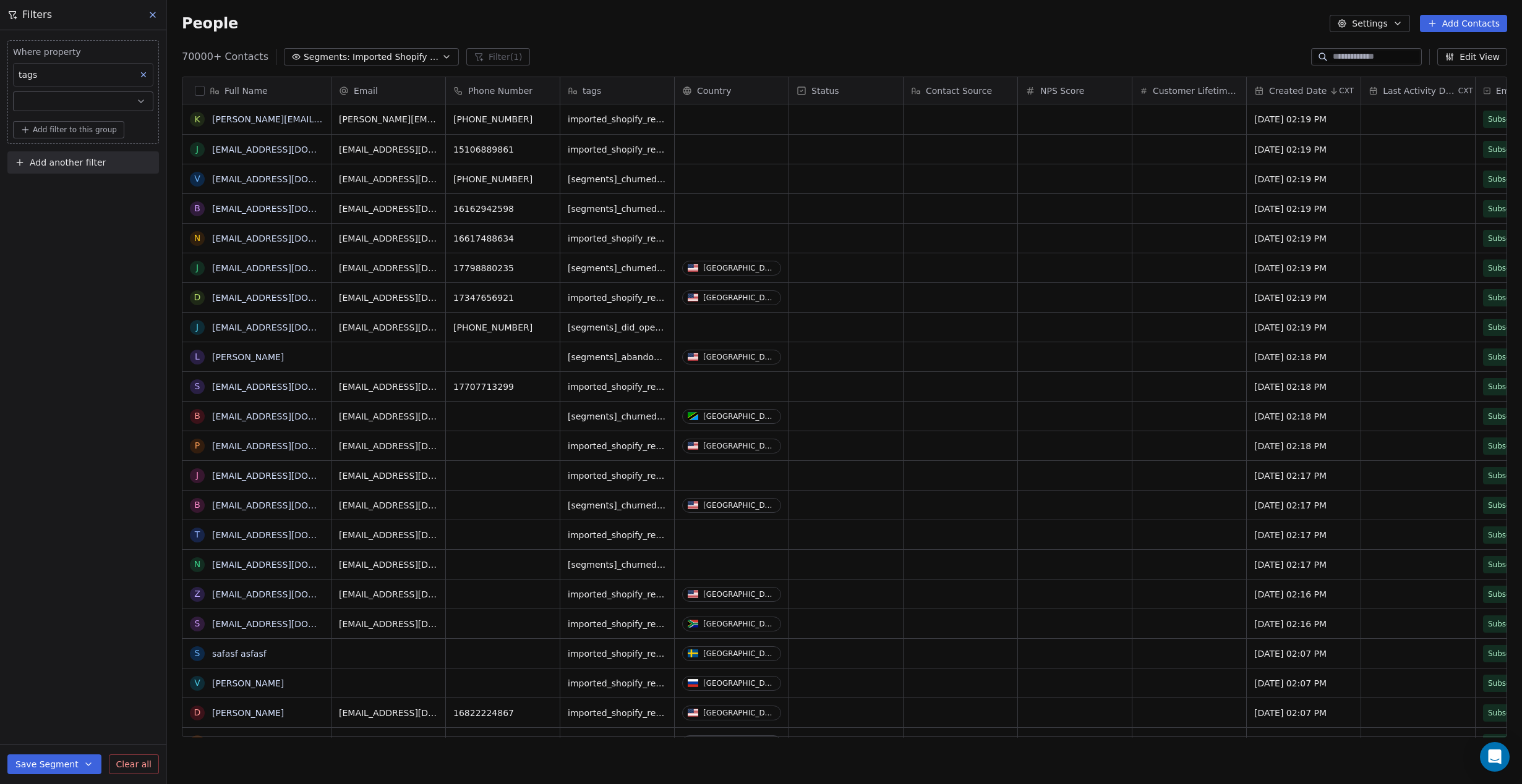
scroll to position [1, 1]
drag, startPoint x: 146, startPoint y: 14, endPoint x: 141, endPoint y: 15, distance: 5.1
click at [143, 15] on div "Filters" at bounding box center [83, 14] width 166 height 29
click at [146, 14] on button at bounding box center [153, 15] width 18 height 17
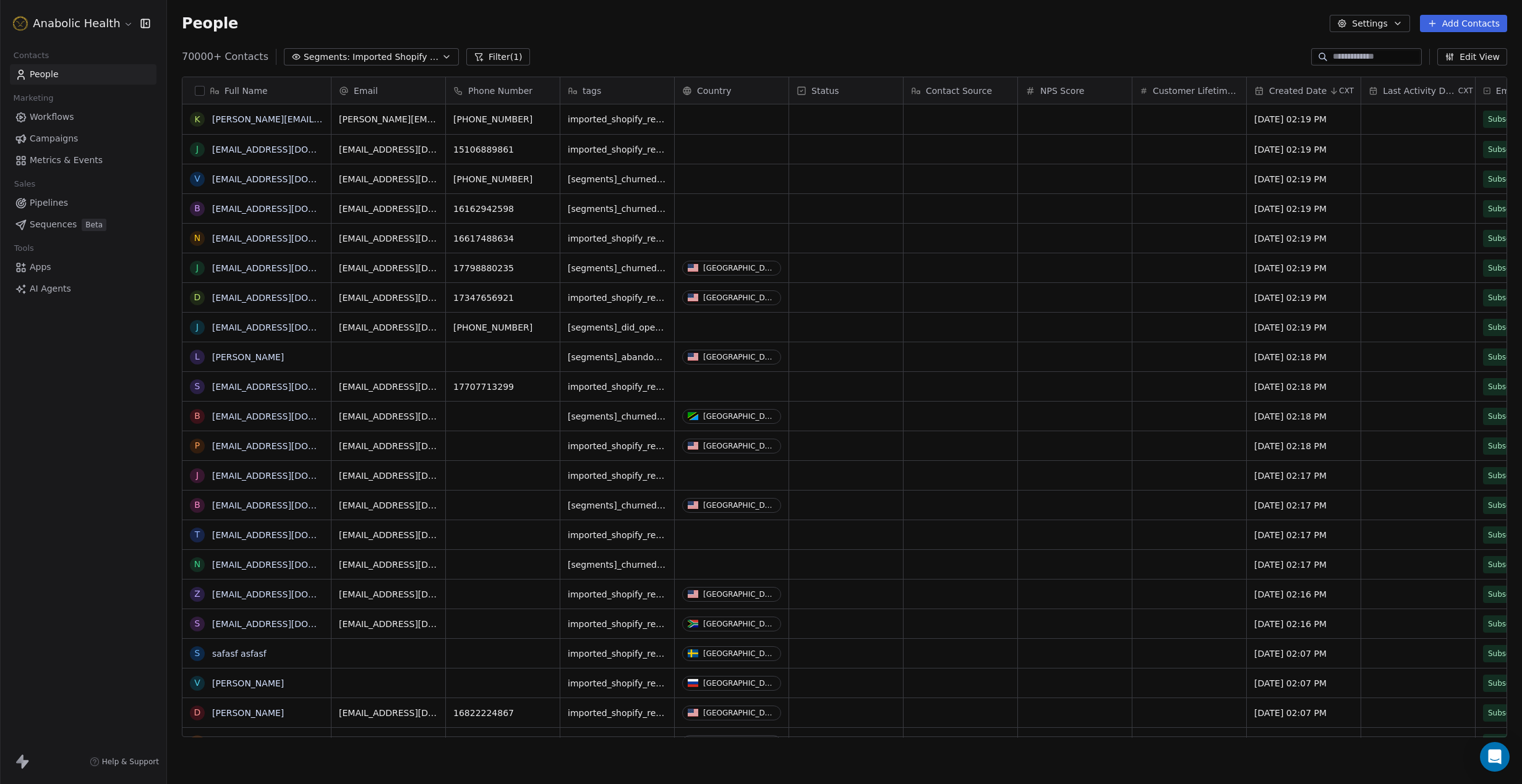
click at [360, 60] on span "Imported Shopify Reengage (6-Week 50% Re-engage Flow)" at bounding box center [395, 57] width 87 height 13
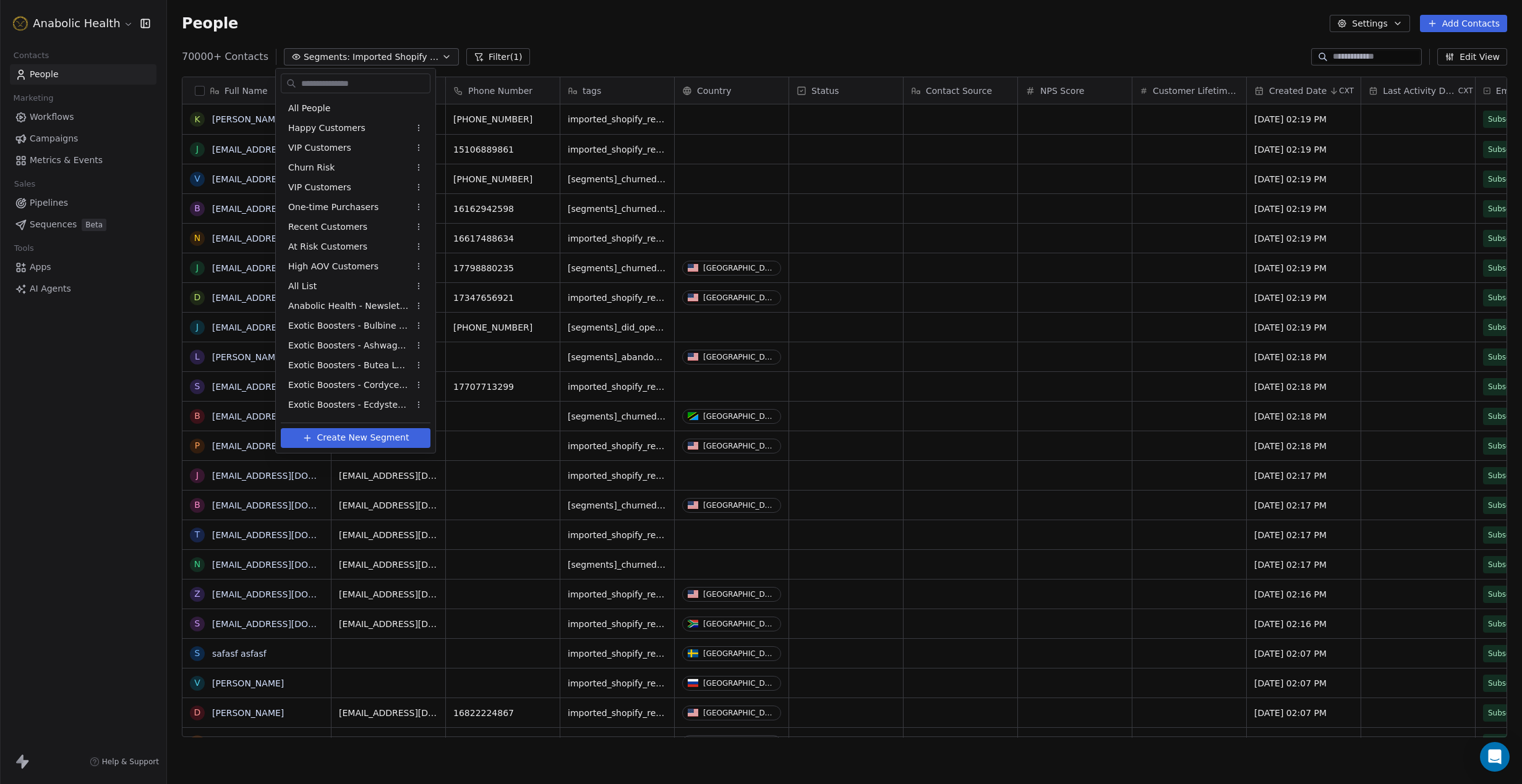
scroll to position [689, 1355]
click at [374, 415] on div "Imported Klaviyo Reengage (6-Week 50% Re-engage Flow)" at bounding box center [355, 407] width 149 height 20
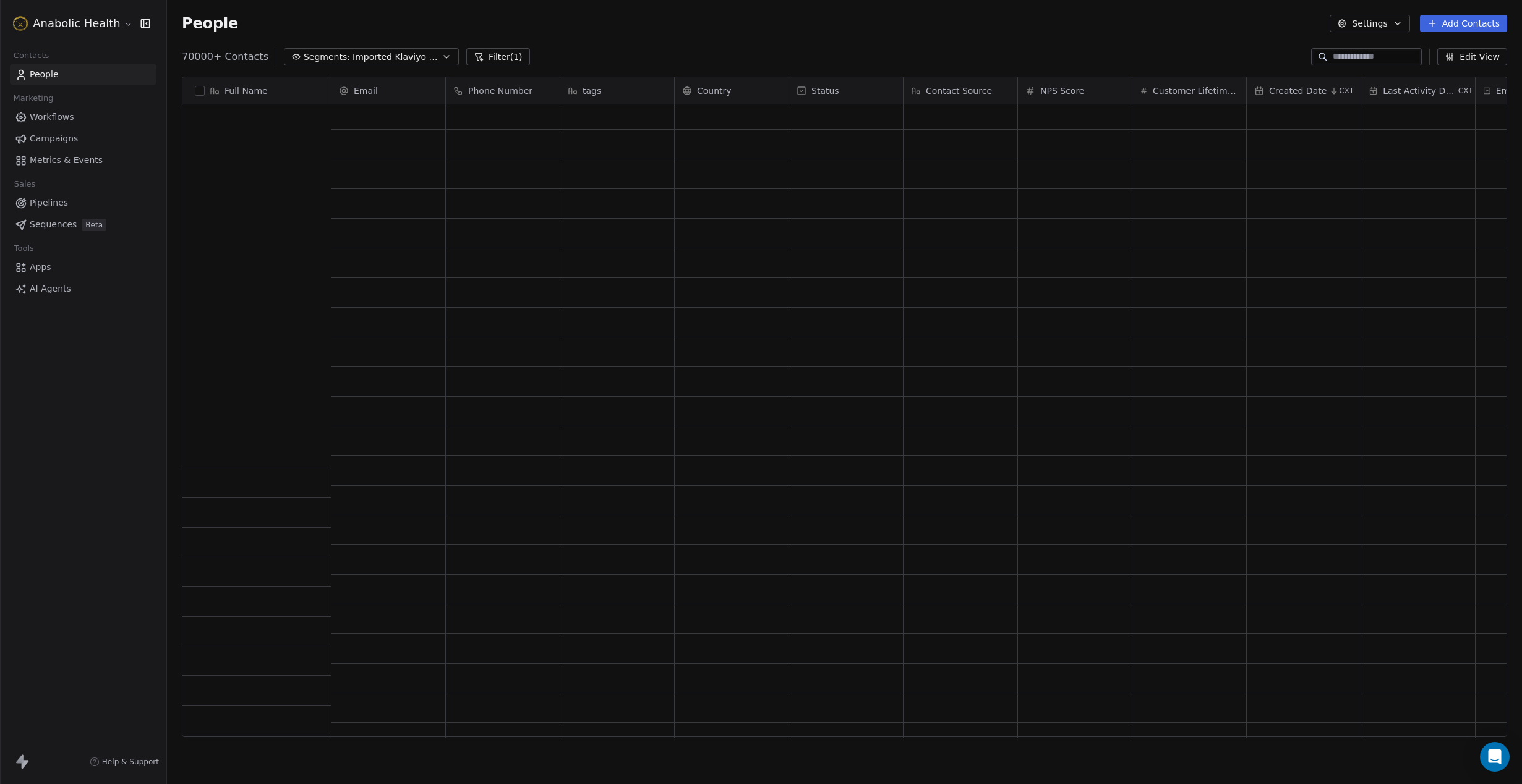
scroll to position [1199, 0]
click at [202, 89] on button "button" at bounding box center [199, 91] width 10 height 10
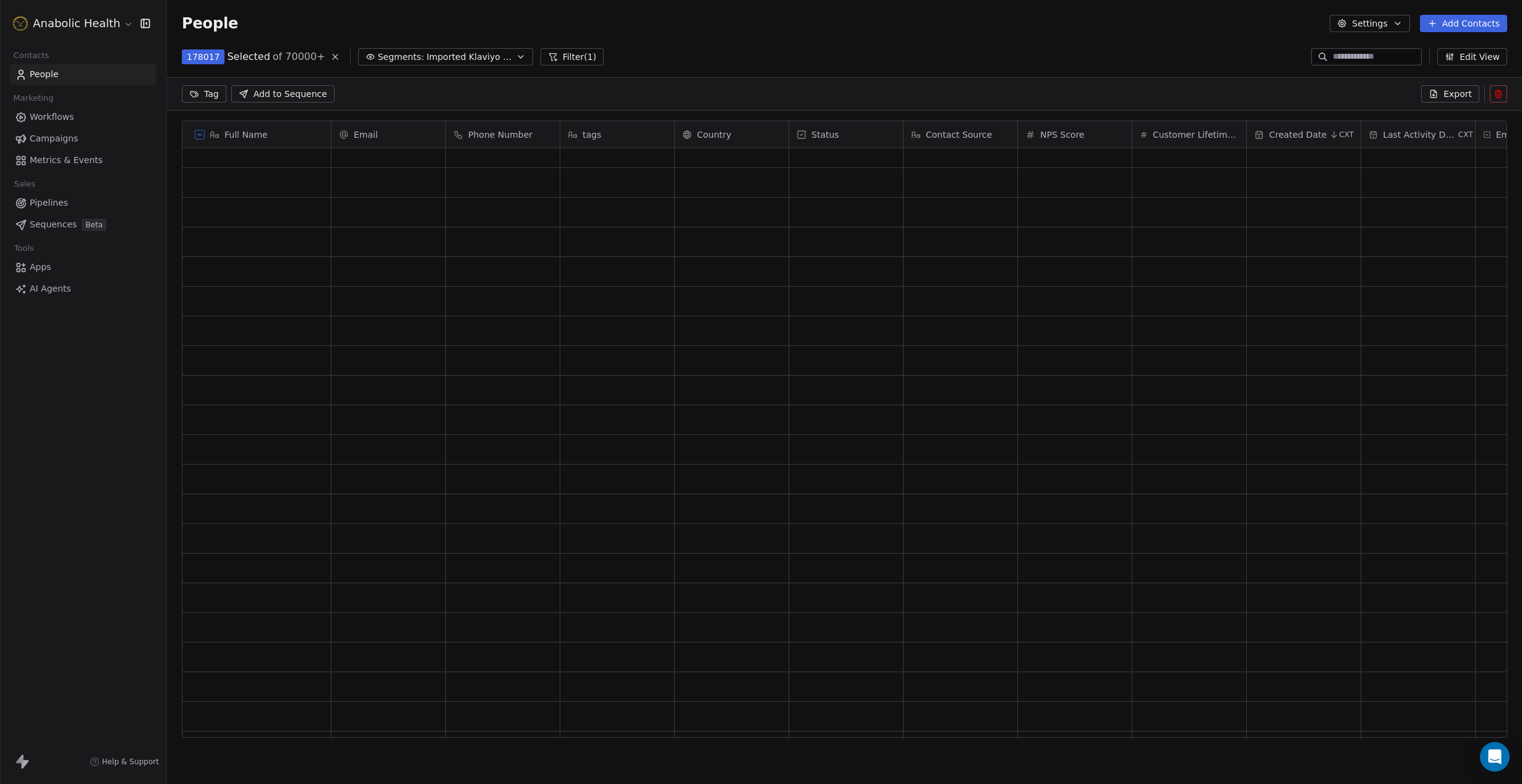
scroll to position [647, 1355]
click at [196, 132] on button at bounding box center [199, 134] width 10 height 10
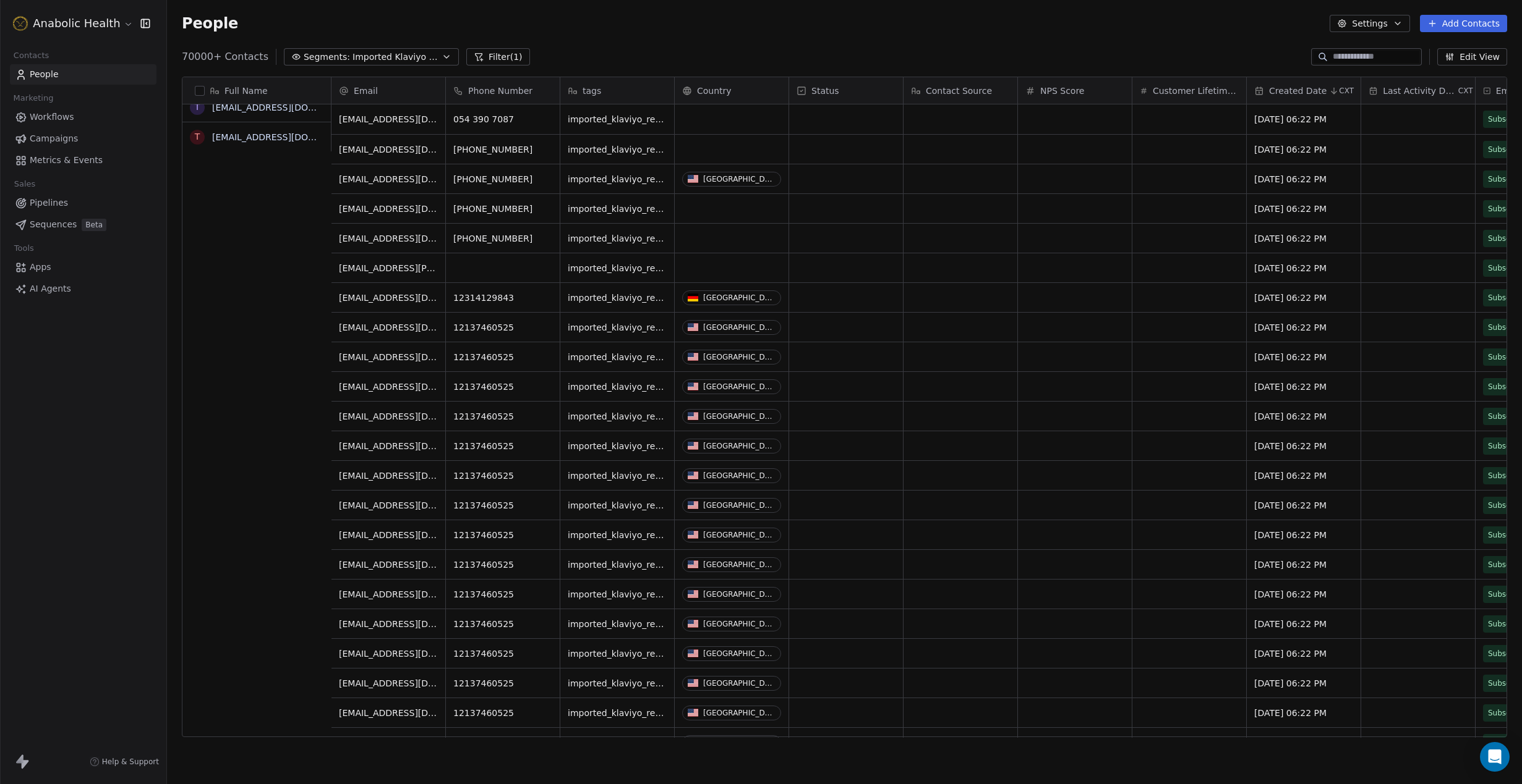
scroll to position [0, 0]
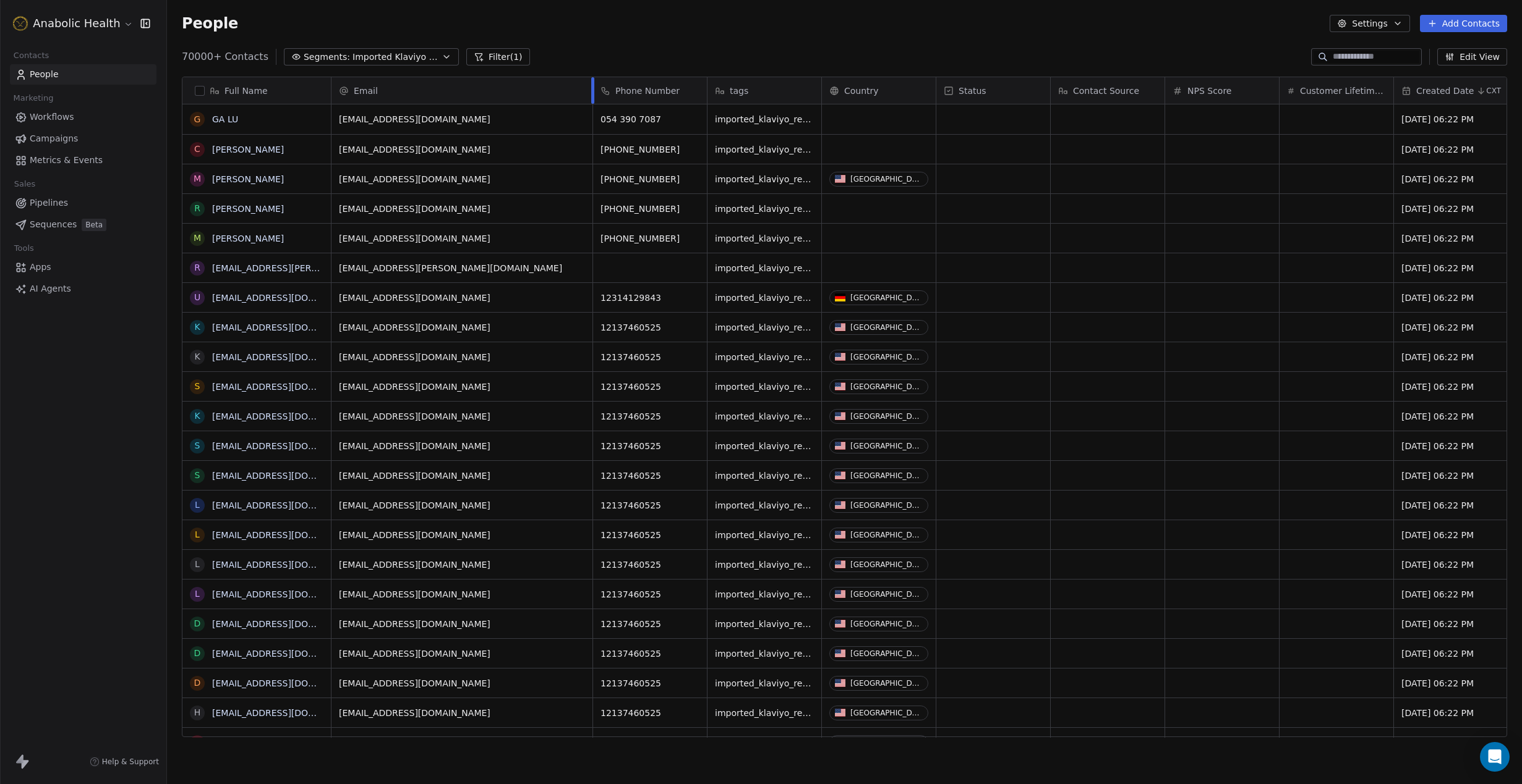
drag, startPoint x: 444, startPoint y: 89, endPoint x: 511, endPoint y: 249, distance: 173.5
click at [591, 95] on div at bounding box center [593, 90] width 3 height 26
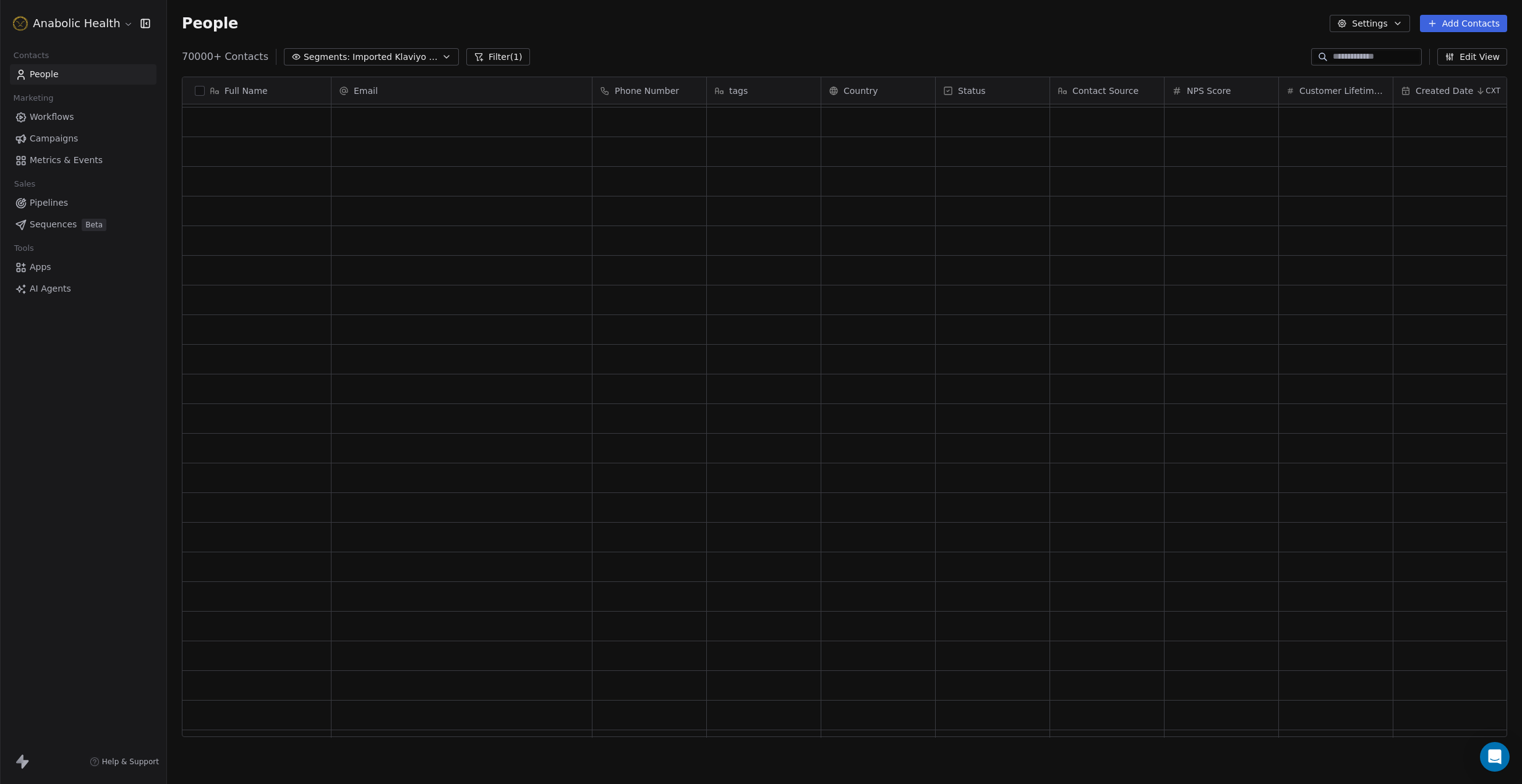
type textarea "**********"
click at [10, 783] on icon "Close" at bounding box center [5, 799] width 10 height 10
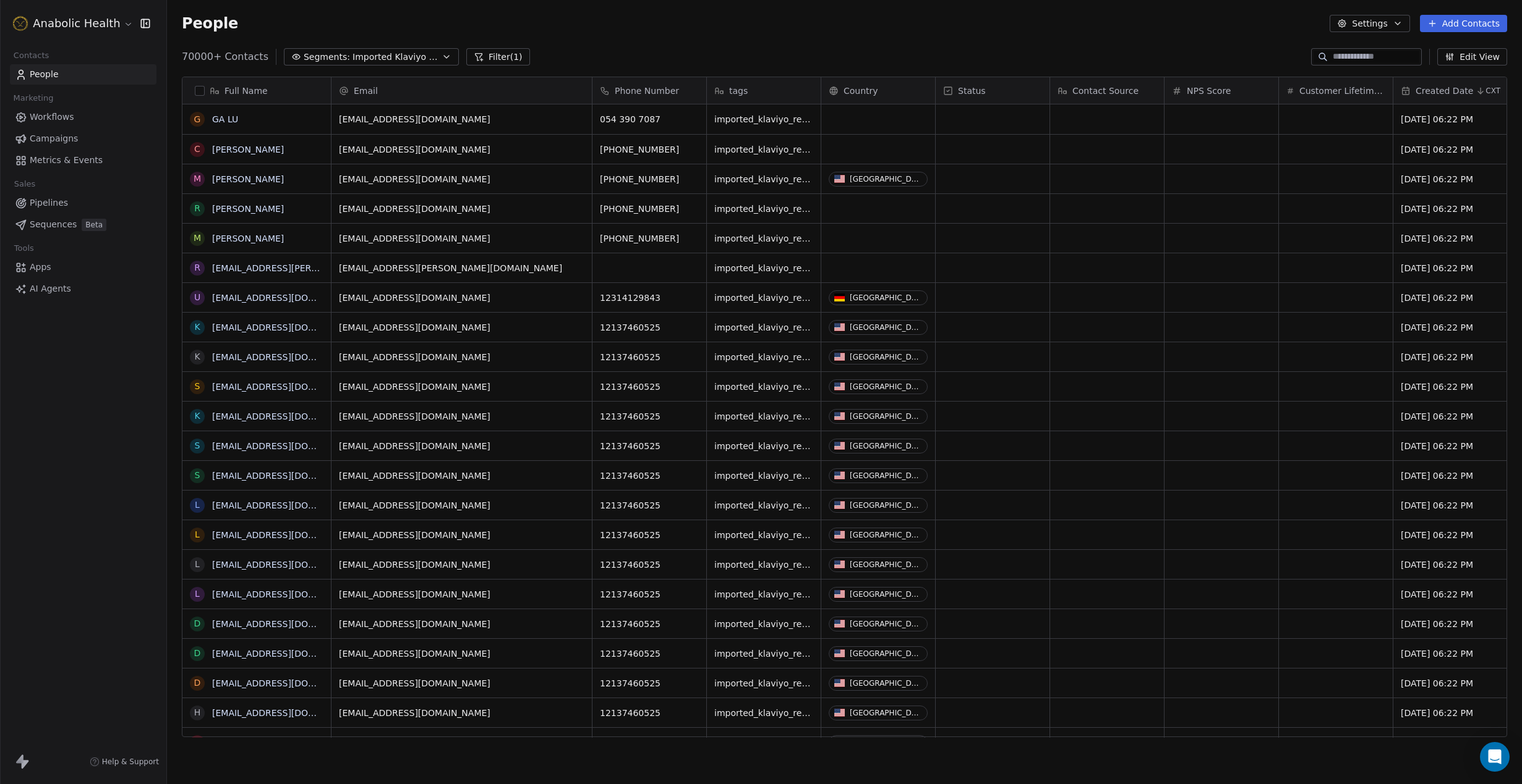
click at [405, 84] on div "Email" at bounding box center [462, 90] width 261 height 26
click at [678, 26] on html "Anabolic Health Contacts People Marketing Workflows Campaigns Metrics & Events …" at bounding box center [761, 392] width 1522 height 784
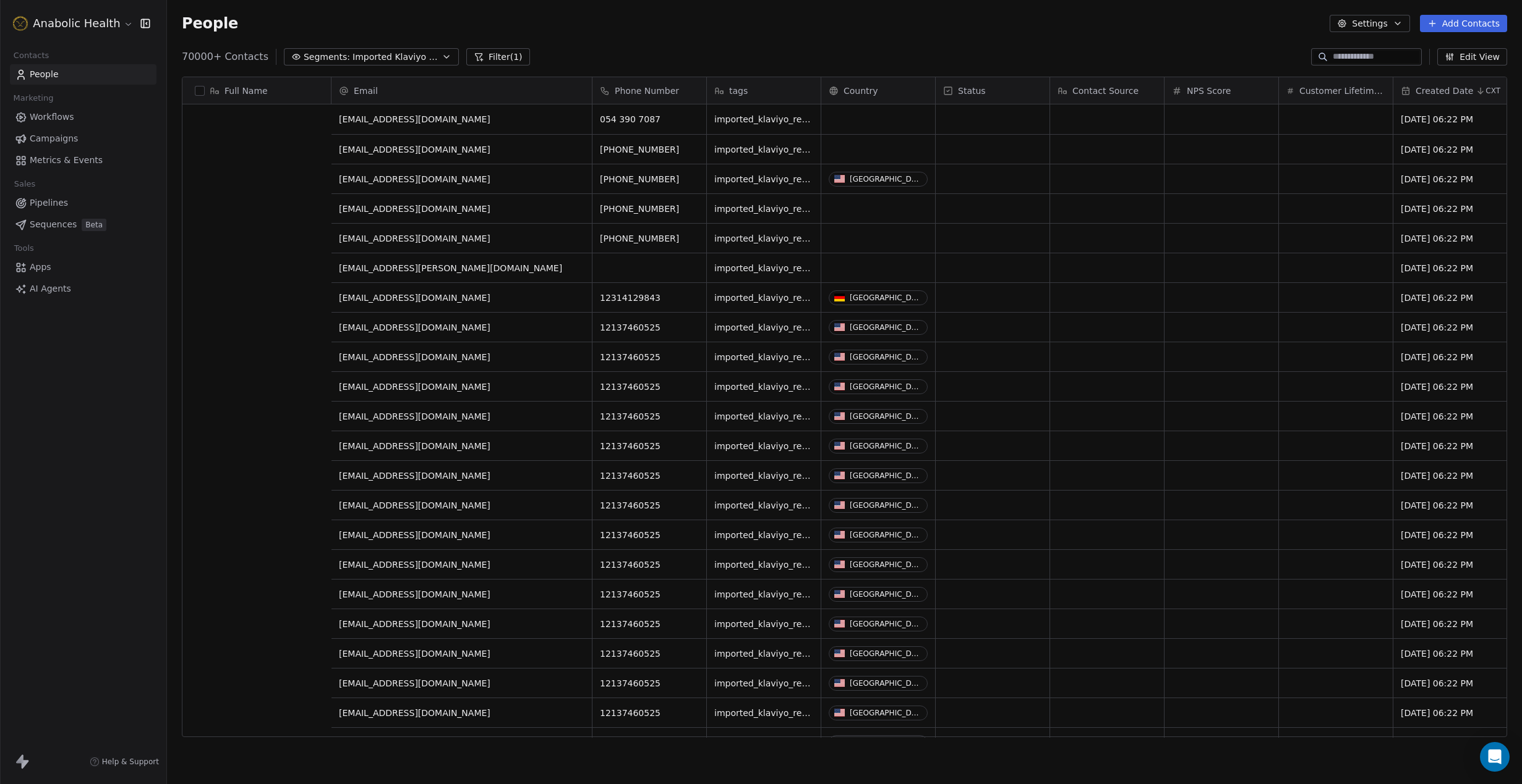
scroll to position [0, 0]
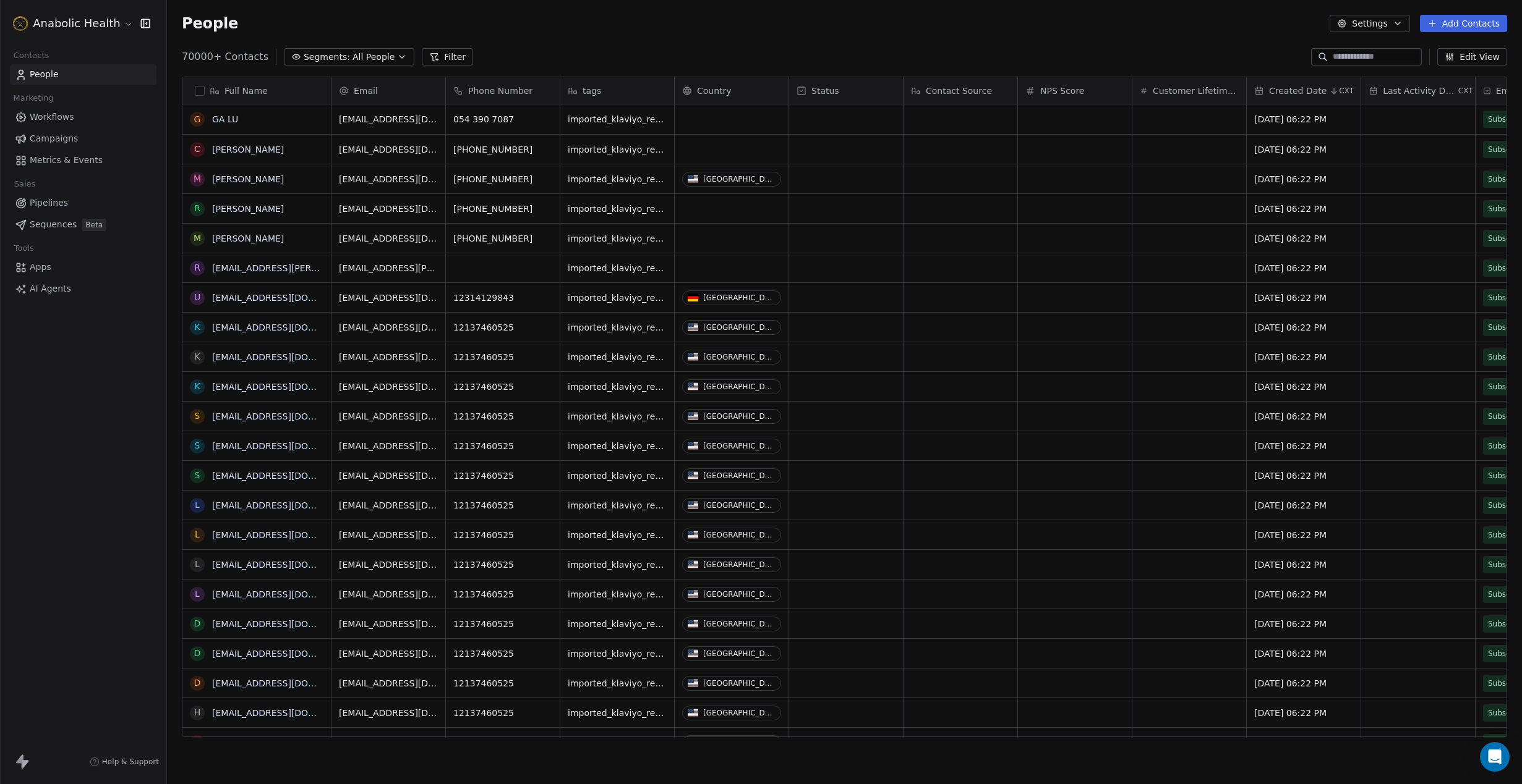
scroll to position [689, 1355]
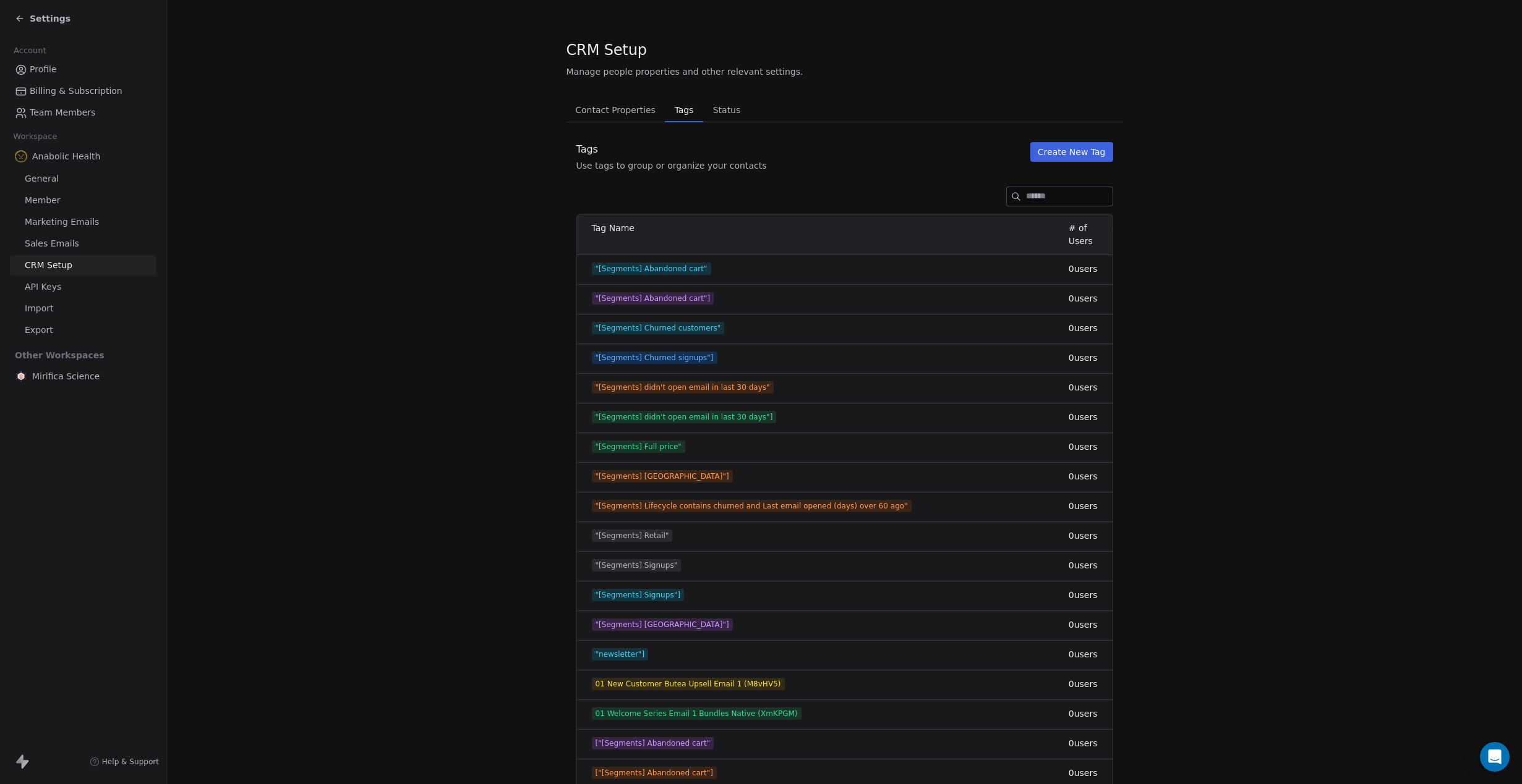
click at [1094, 146] on button "Create New Tag" at bounding box center [1071, 152] width 83 height 20
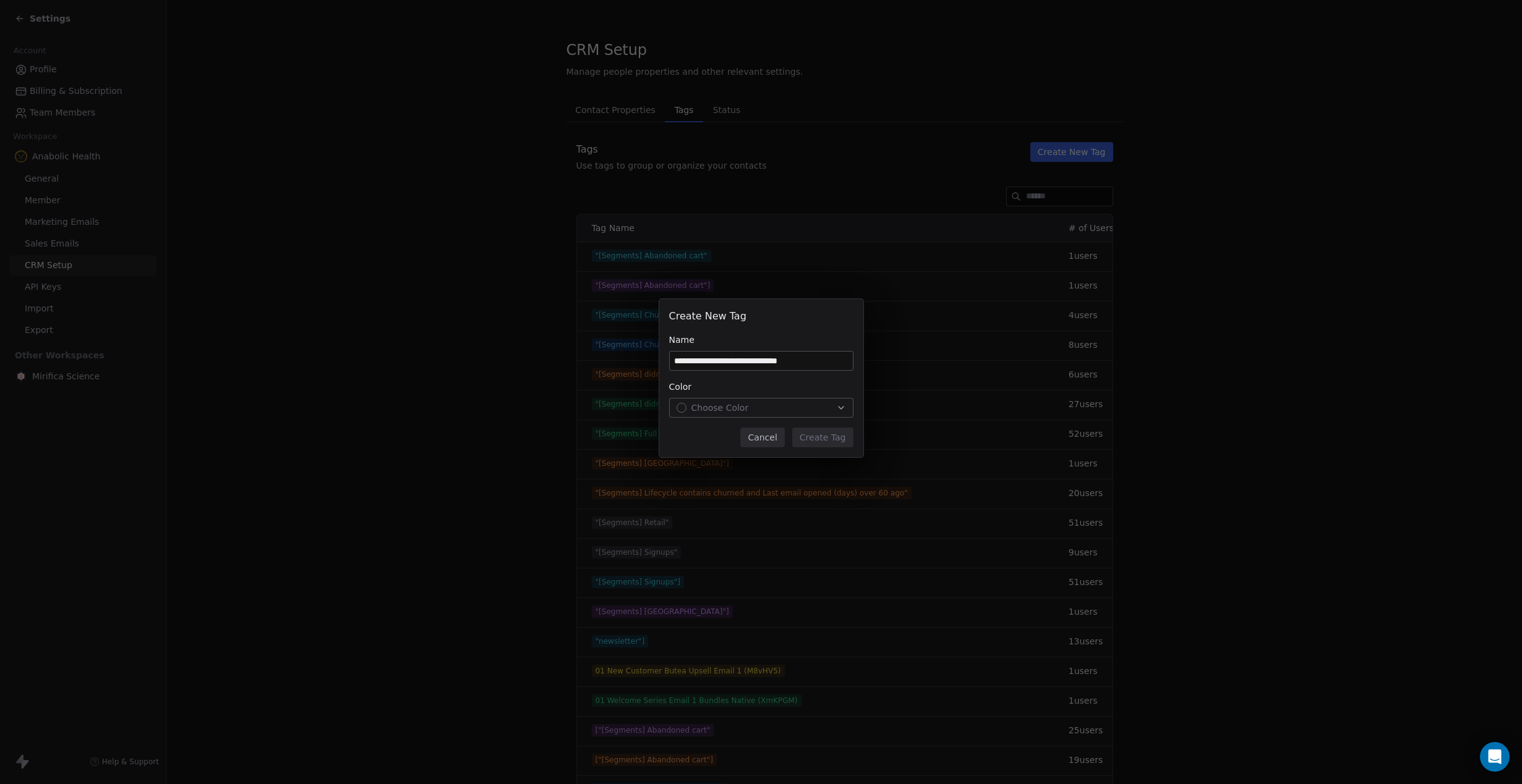
click at [783, 359] on input "**********" at bounding box center [761, 361] width 183 height 18
click at [784, 359] on input "**********" at bounding box center [761, 361] width 183 height 18
drag, startPoint x: 789, startPoint y: 361, endPoint x: 837, endPoint y: 361, distance: 48.0
click at [837, 361] on input "**********" at bounding box center [761, 361] width 183 height 18
click at [721, 401] on button "Choose Color" at bounding box center [761, 407] width 184 height 20
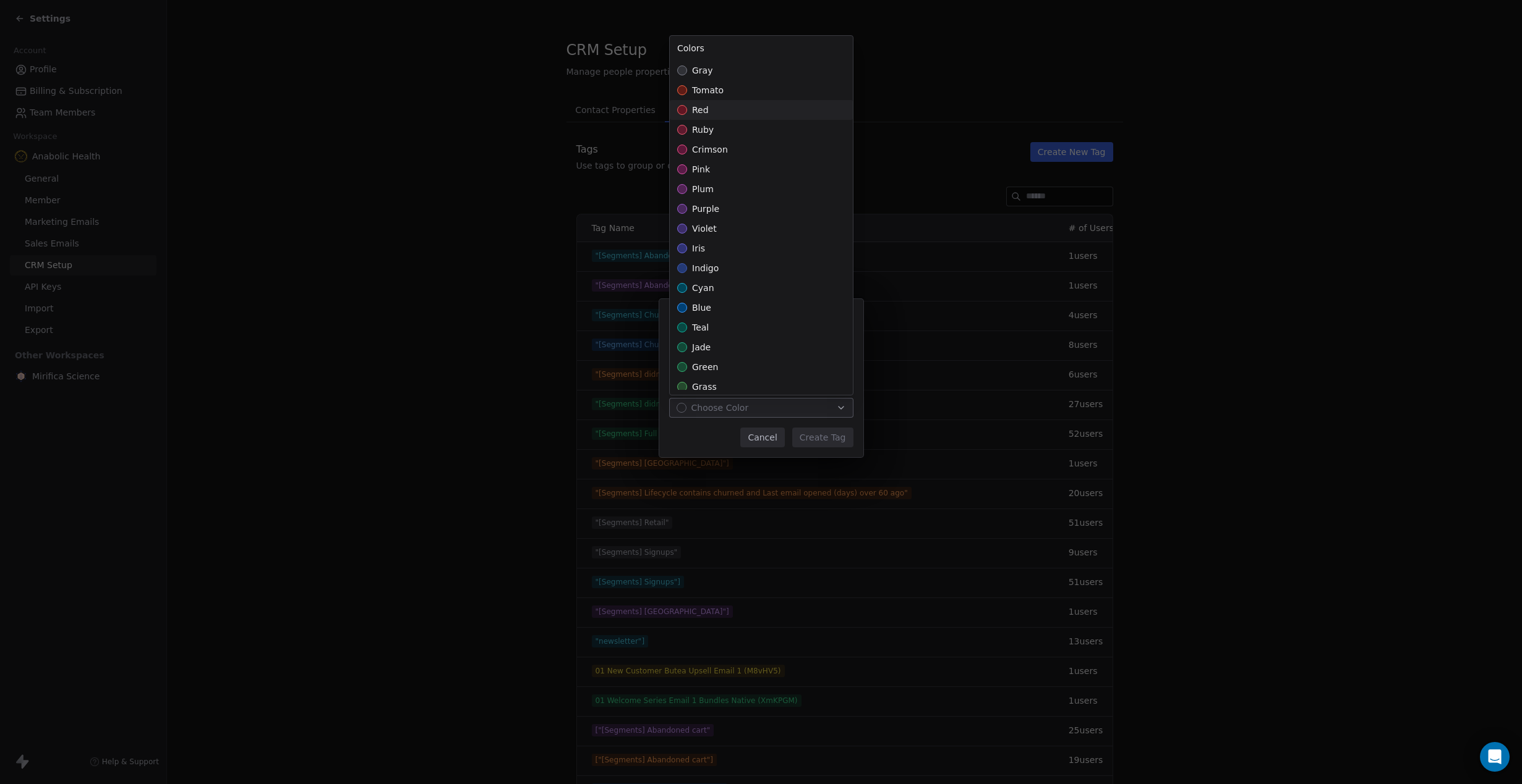
drag, startPoint x: 734, startPoint y: 117, endPoint x: 727, endPoint y: 117, distance: 7.0
click at [731, 117] on div "red" at bounding box center [761, 110] width 183 height 20
click at [742, 424] on div "**********" at bounding box center [761, 392] width 1522 height 225
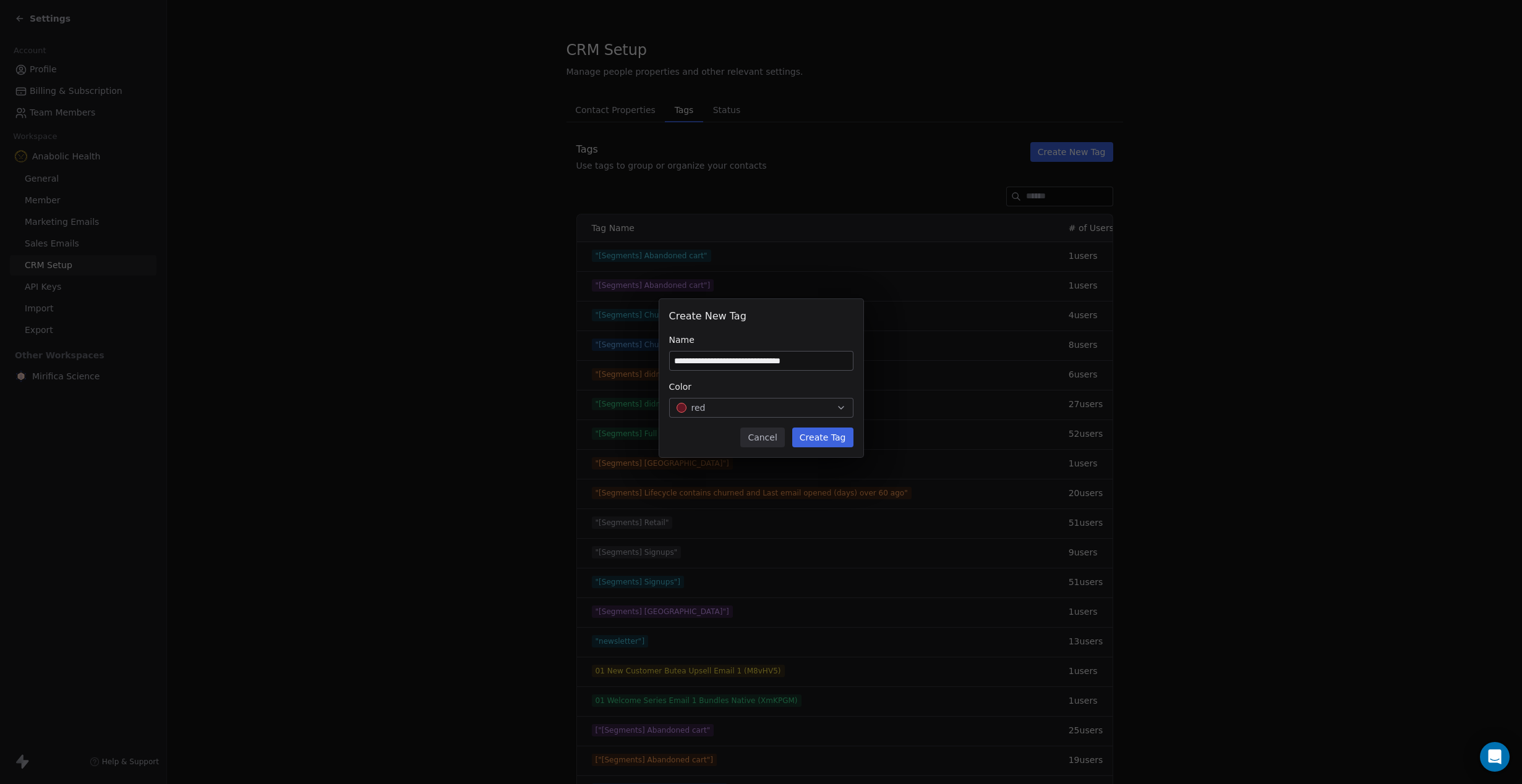
click at [828, 361] on input "**********" at bounding box center [761, 361] width 183 height 18
type input "**********"
click at [820, 440] on button "Create Tag" at bounding box center [823, 437] width 61 height 20
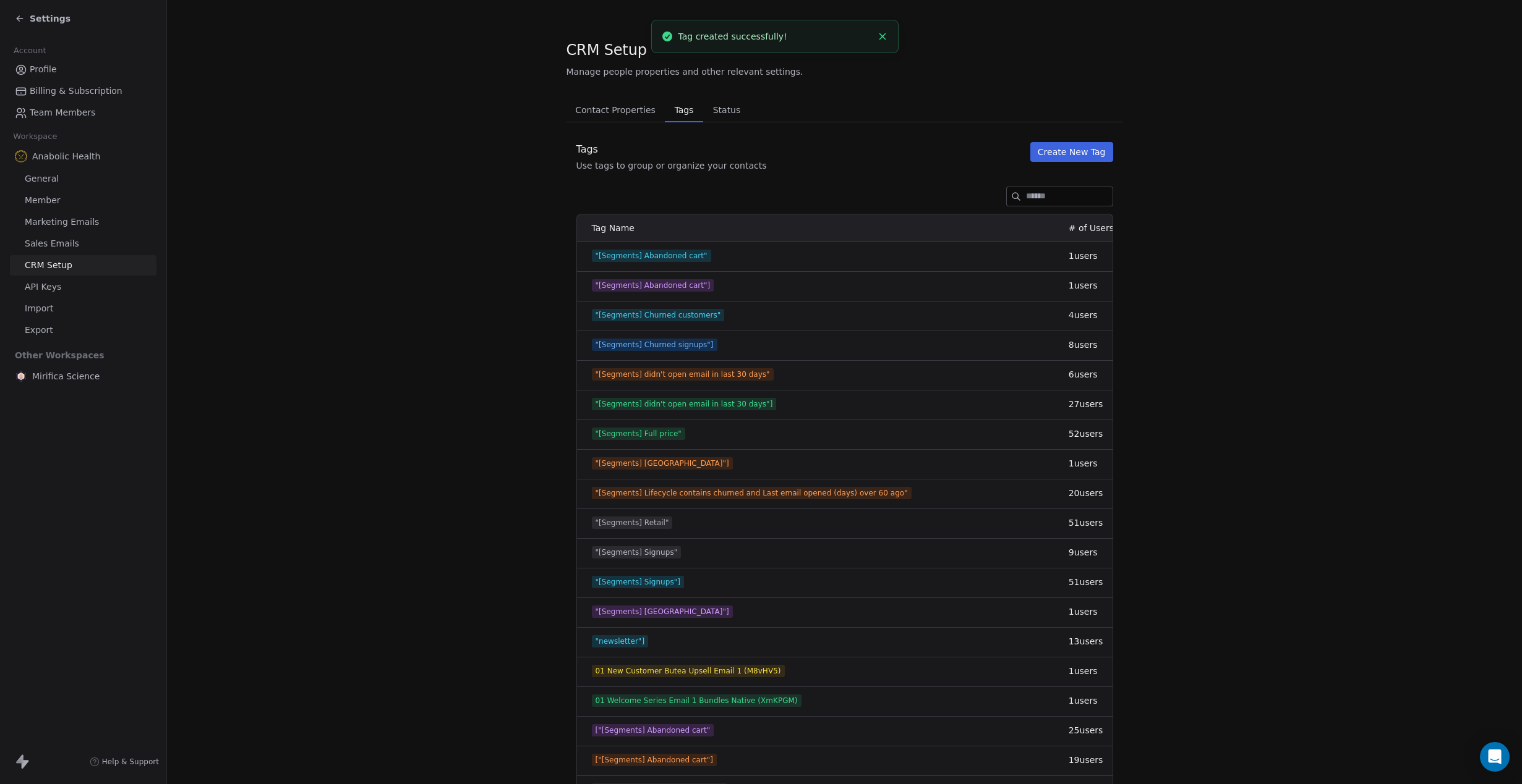
click at [38, 14] on span "Settings" at bounding box center [49, 19] width 41 height 13
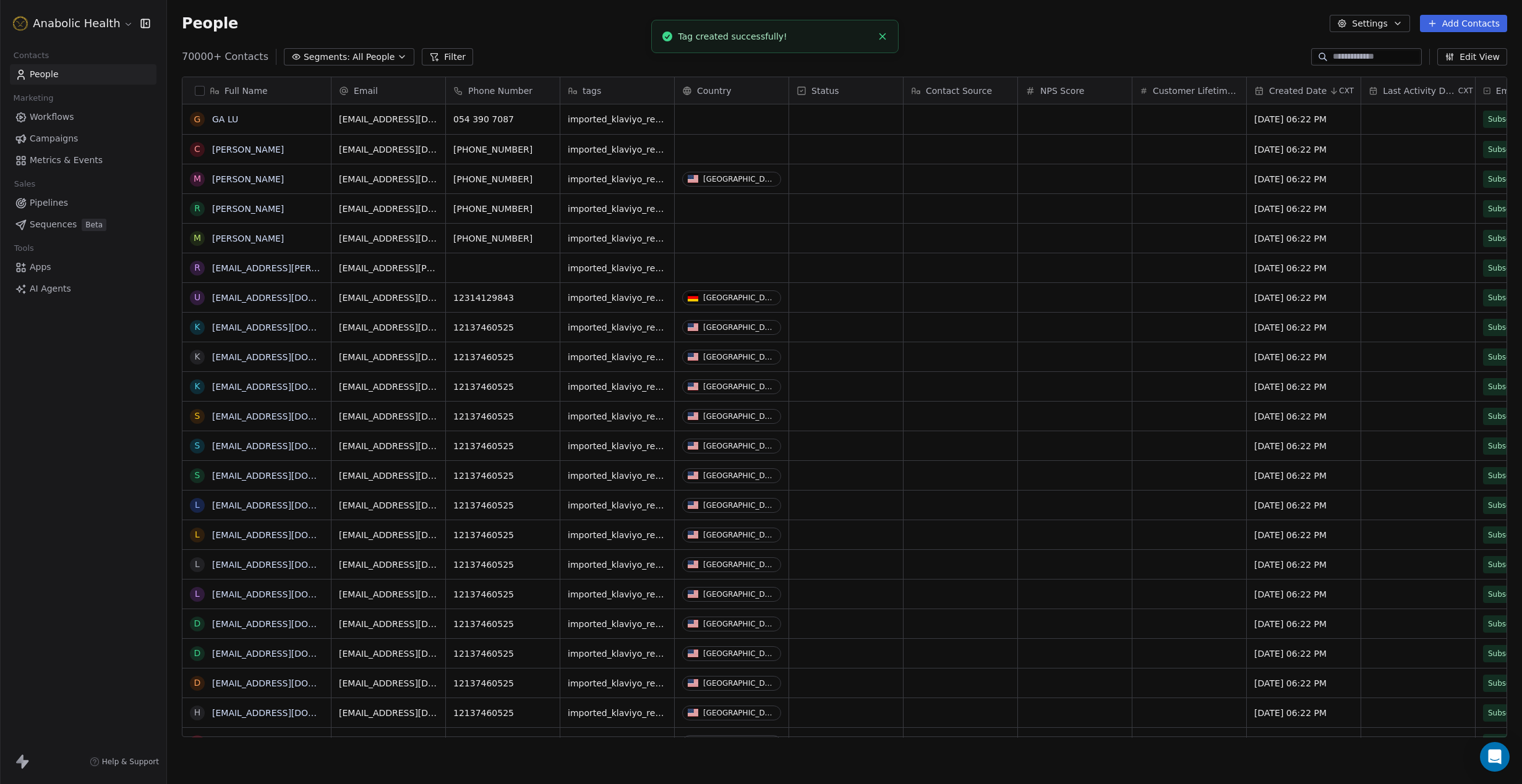
scroll to position [689, 1355]
click at [308, 52] on span "Segments:" at bounding box center [327, 57] width 46 height 13
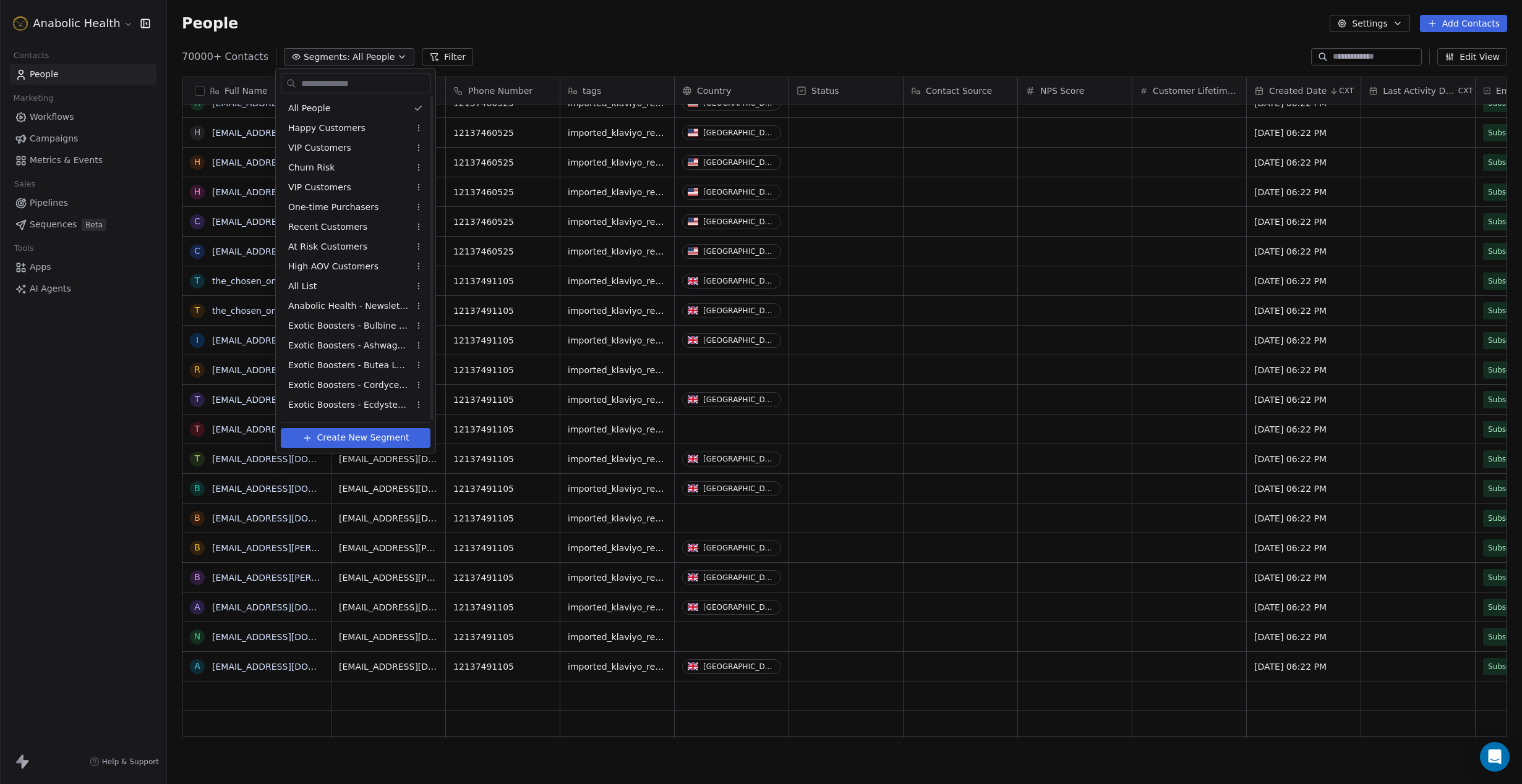
scroll to position [373, 0]
click at [372, 441] on span "Create New Segment" at bounding box center [363, 438] width 92 height 13
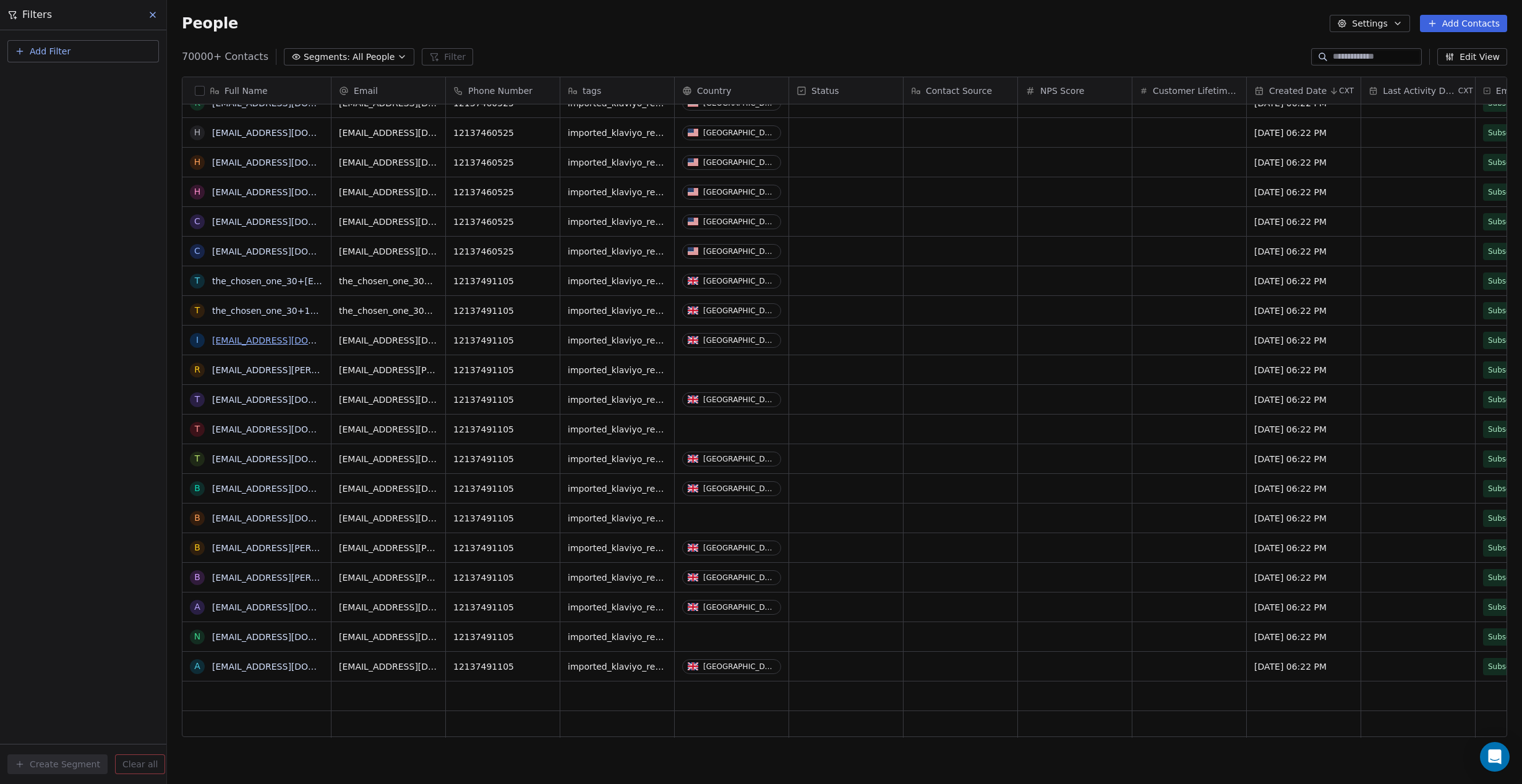
scroll to position [689, 1355]
click at [48, 52] on span "Add Filter" at bounding box center [49, 52] width 41 height 13
click at [99, 81] on div "Contact properties" at bounding box center [83, 80] width 126 height 13
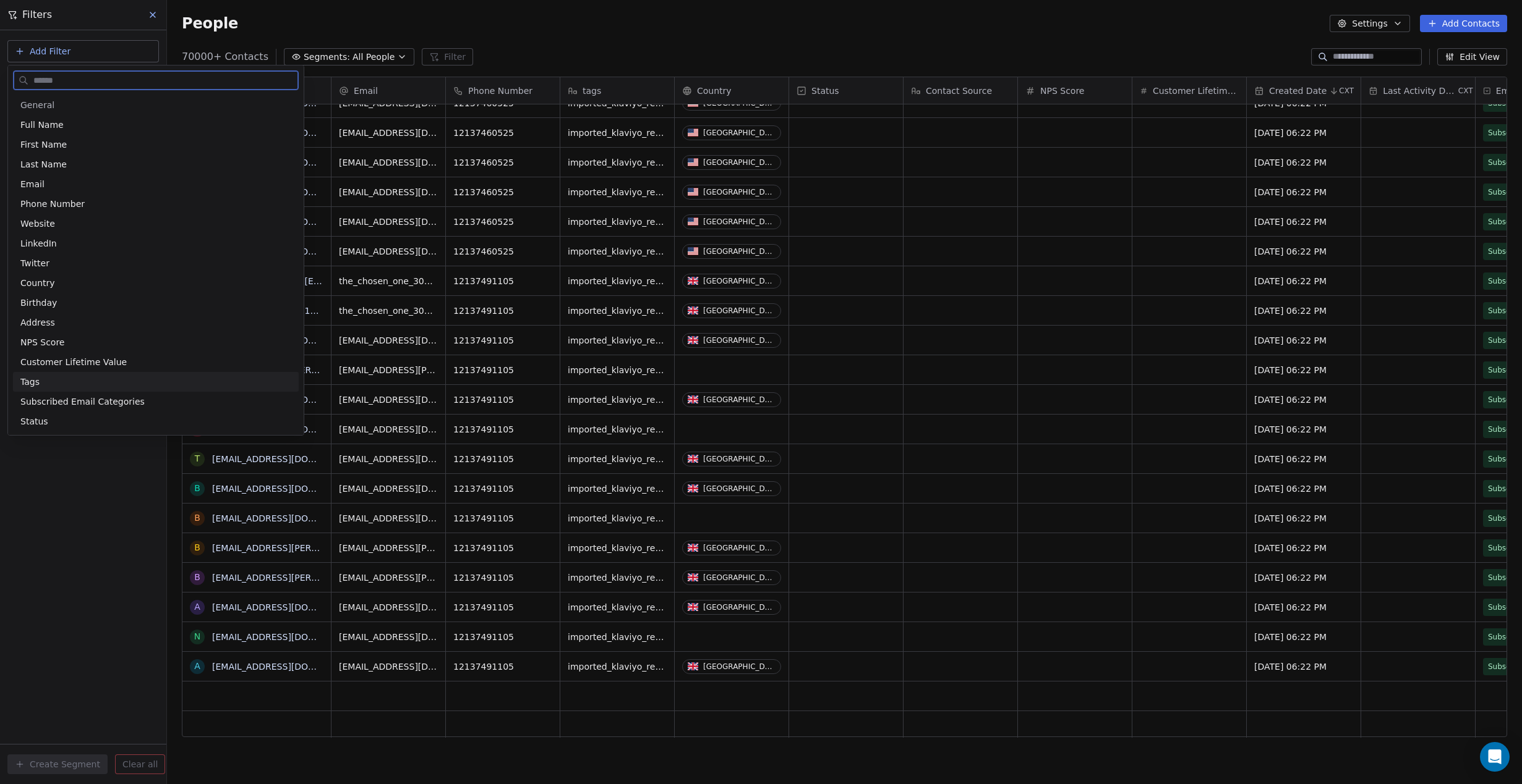
click at [64, 383] on div "Tags" at bounding box center [156, 382] width 271 height 13
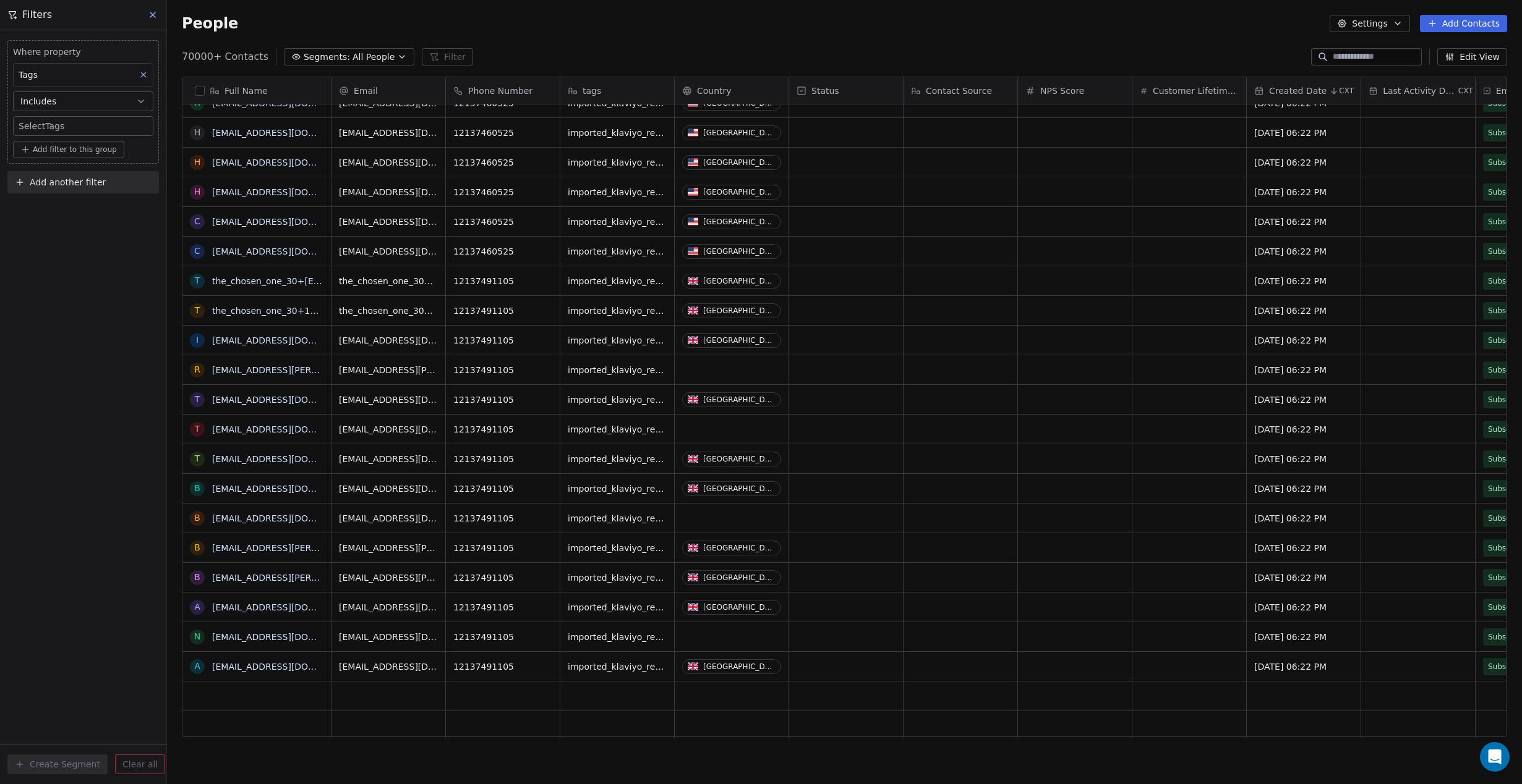
scroll to position [0, 0]
click at [76, 135] on div "Includes" at bounding box center [83, 131] width 130 height 20
click at [68, 126] on body "Anabolic Health Contacts People Marketing Workflows Campaigns Metrics & Events …" at bounding box center [761, 392] width 1522 height 784
type input "**********"
click at [29, 163] on button "Suggestions" at bounding box center [30, 164] width 10 height 10
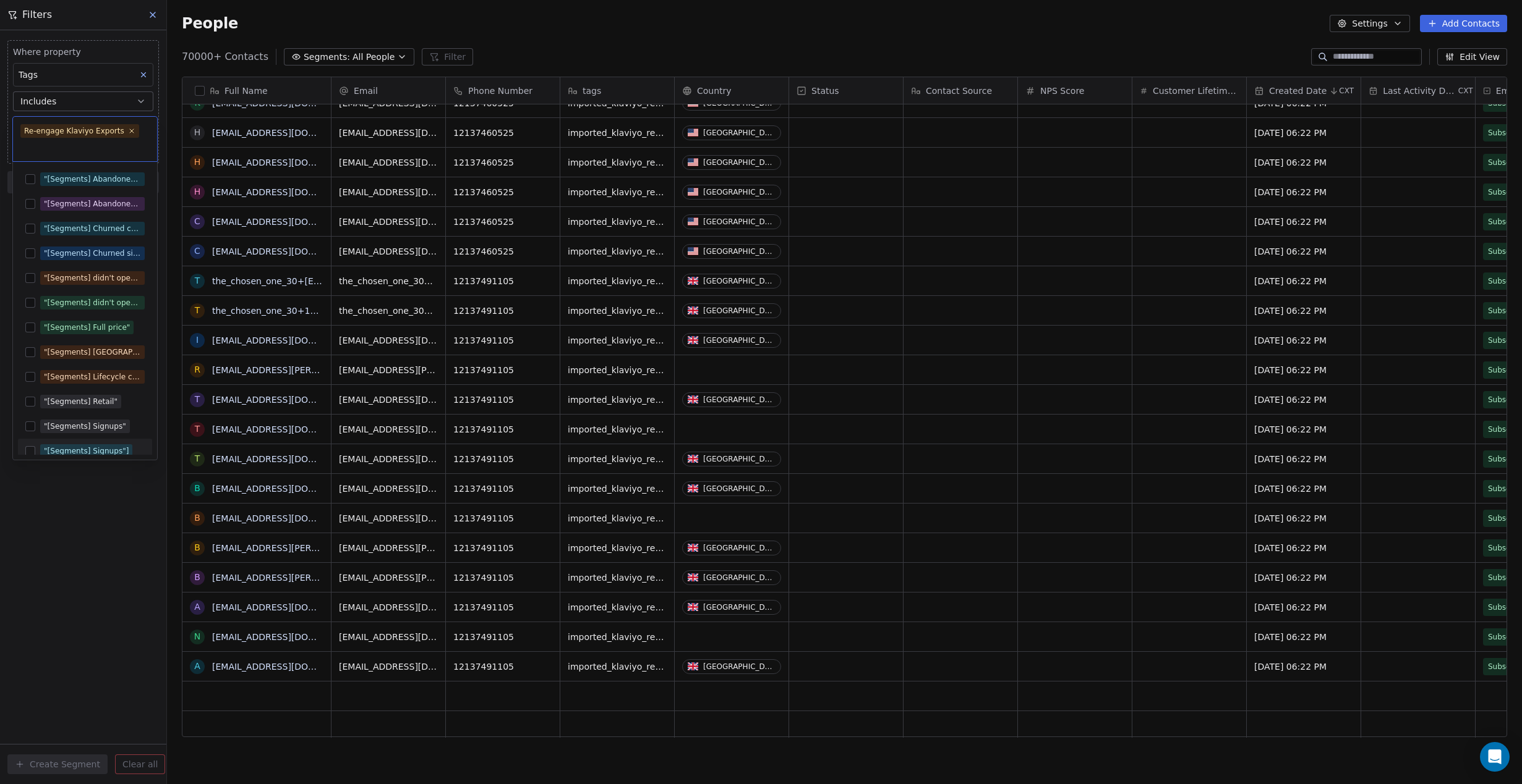
drag, startPoint x: 91, startPoint y: 566, endPoint x: 85, endPoint y: 554, distance: 13.4
click at [91, 566] on html "Anabolic Health Contacts People Marketing Workflows Campaigns Metrics & Events …" at bounding box center [761, 392] width 1522 height 784
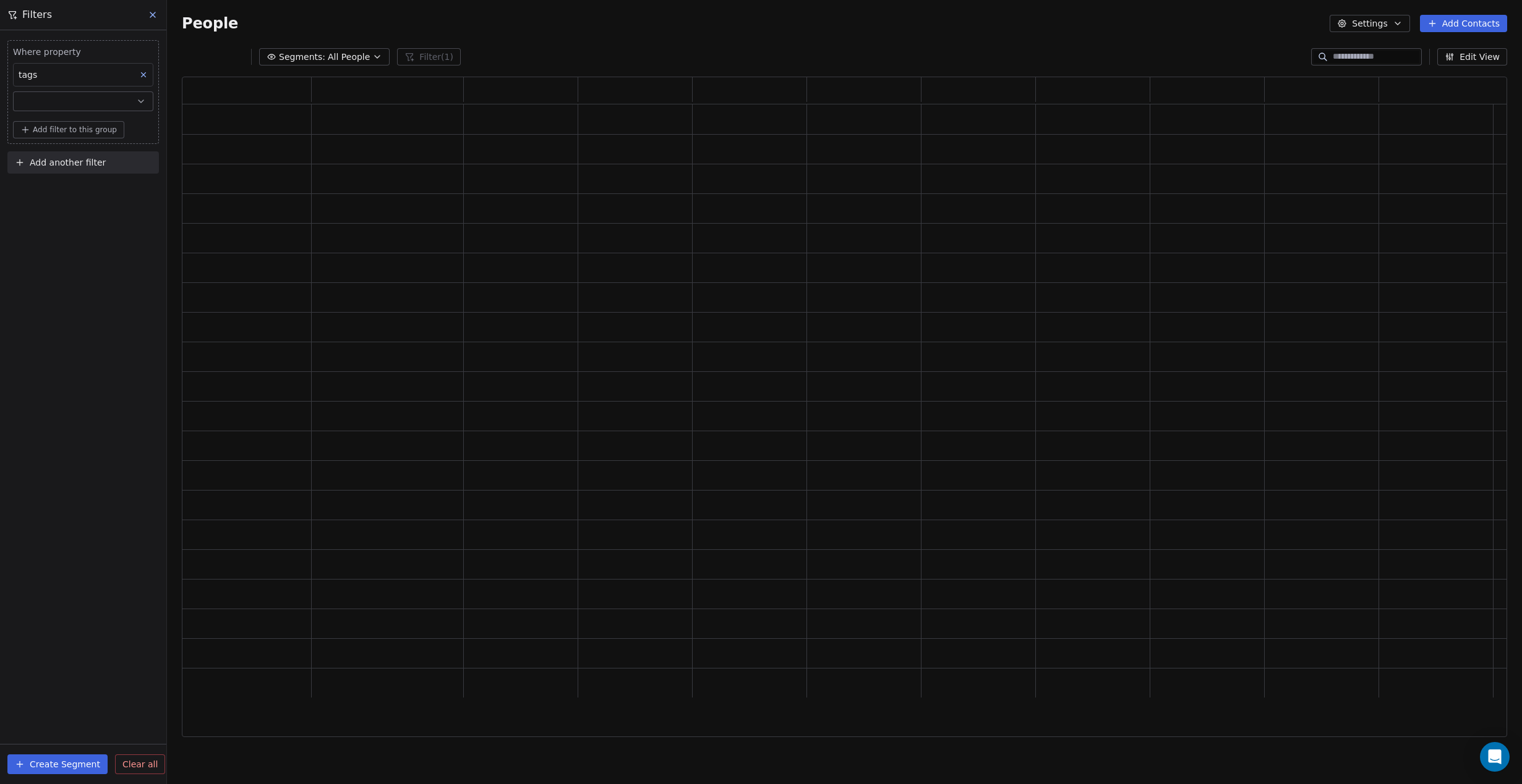
click at [83, 99] on button "button" at bounding box center [83, 101] width 141 height 20
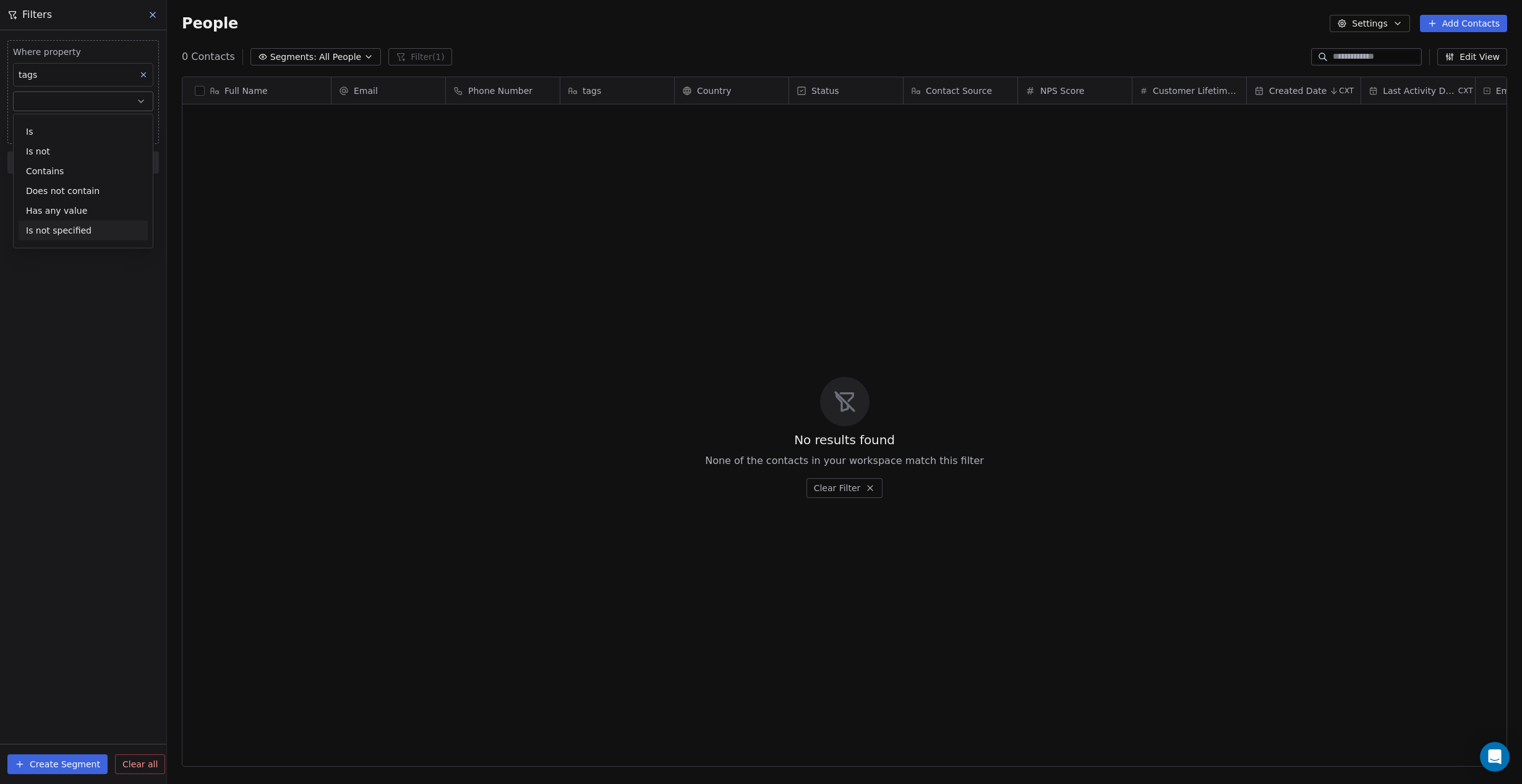
click at [63, 394] on div "Where property tags Add filter to this group Add another filter Create Segment …" at bounding box center [83, 407] width 166 height 754
click at [99, 100] on button "button" at bounding box center [83, 101] width 141 height 20
click at [79, 134] on div "Is" at bounding box center [83, 131] width 130 height 20
click at [101, 128] on input at bounding box center [83, 126] width 139 height 18
click at [145, 68] on button at bounding box center [143, 75] width 16 height 16
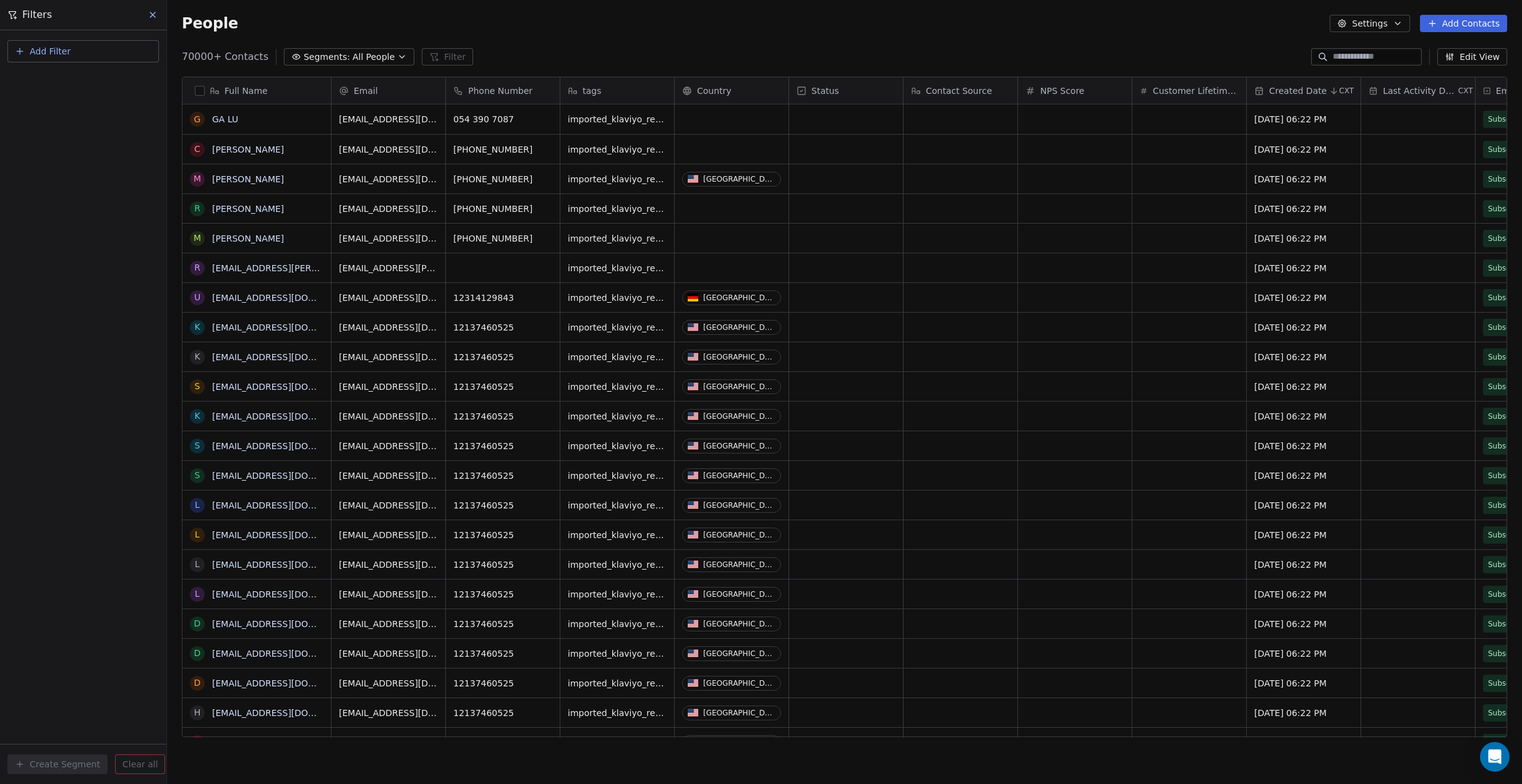
click at [64, 51] on span "Add Filter" at bounding box center [49, 52] width 41 height 13
click at [70, 82] on span "Contact properties" at bounding box center [60, 80] width 80 height 13
type input "****"
click at [65, 121] on div "Tags" at bounding box center [83, 125] width 126 height 13
click at [97, 133] on div "Includes" at bounding box center [83, 131] width 130 height 20
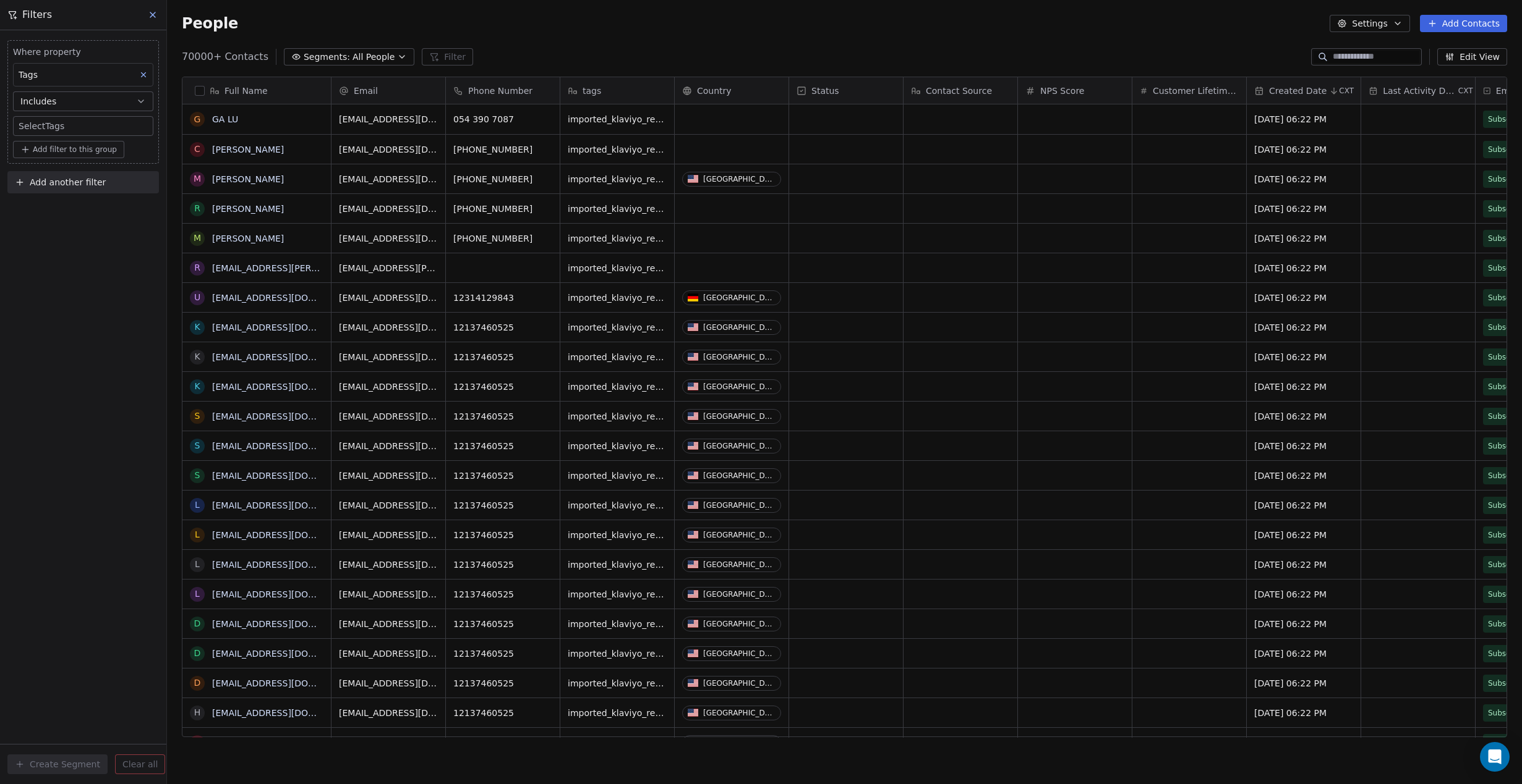
click at [72, 135] on body "Anabolic Health Contacts People Marketing Workflows Campaigns Metrics & Events …" at bounding box center [761, 392] width 1522 height 784
type input "**********"
click at [29, 162] on button "Suggestions" at bounding box center [30, 164] width 10 height 10
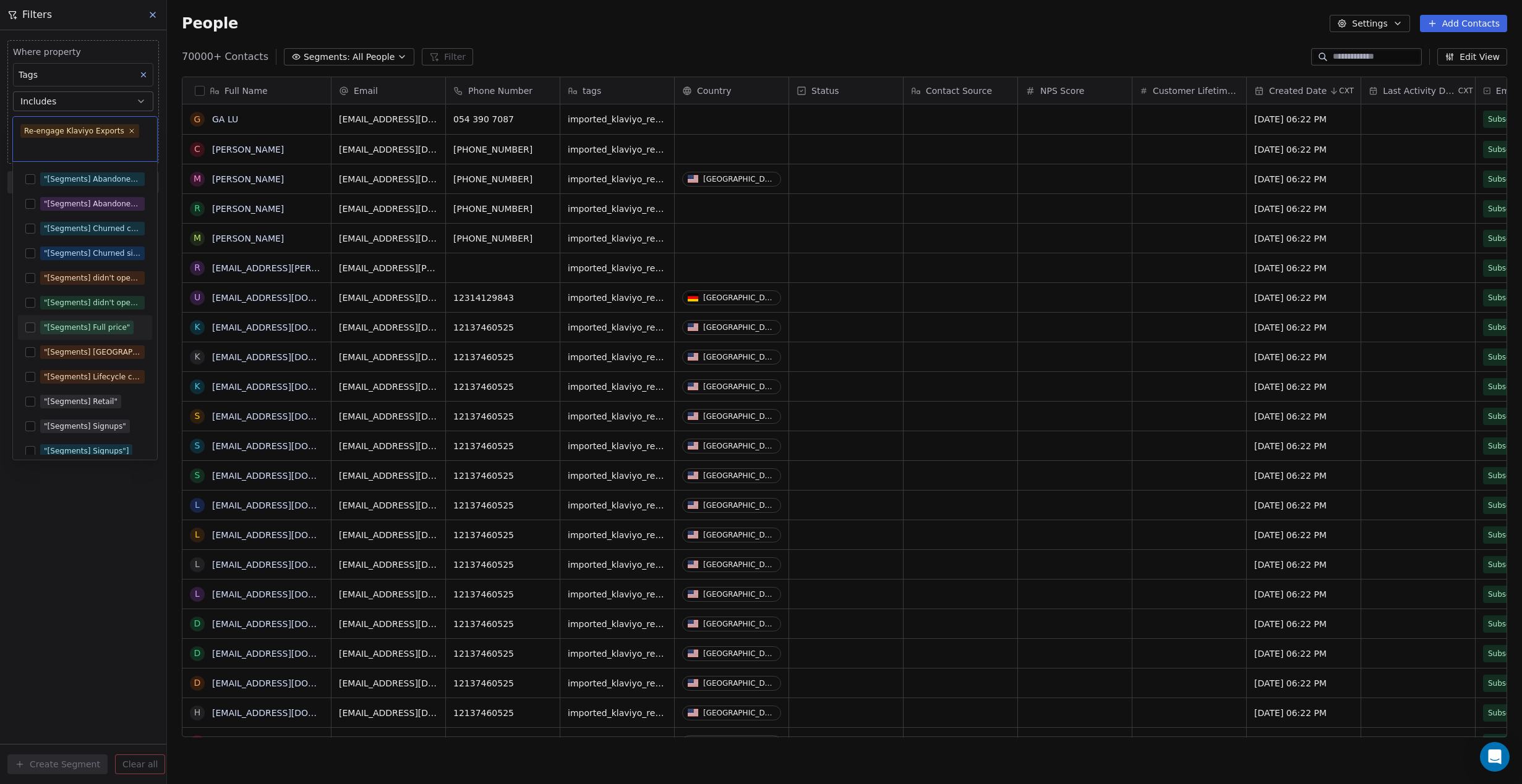
click at [60, 633] on html "Anabolic Health Contacts People Marketing Workflows Campaigns Metrics & Events …" at bounding box center [761, 392] width 1522 height 784
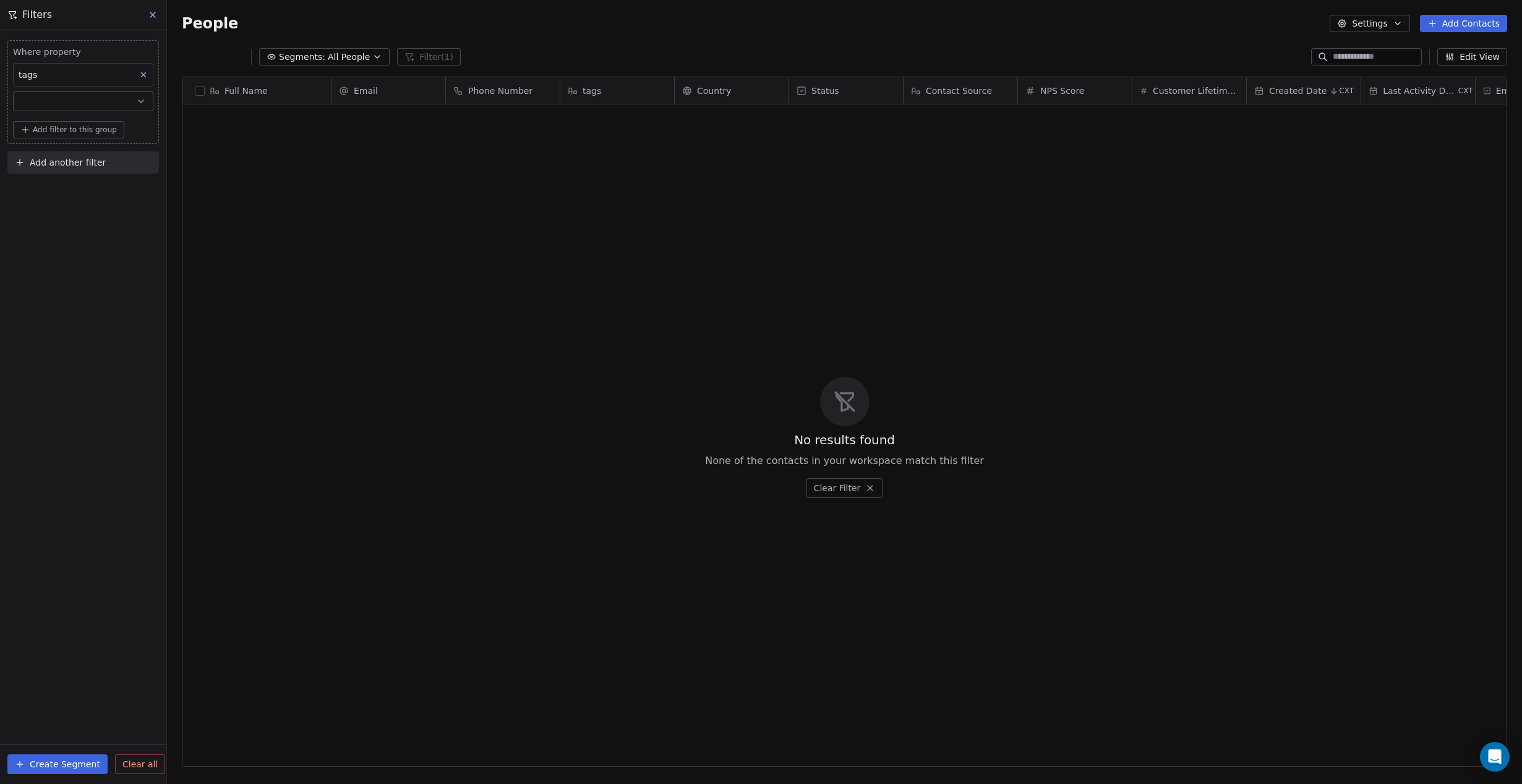
click at [76, 763] on button "Create Segment" at bounding box center [57, 764] width 100 height 20
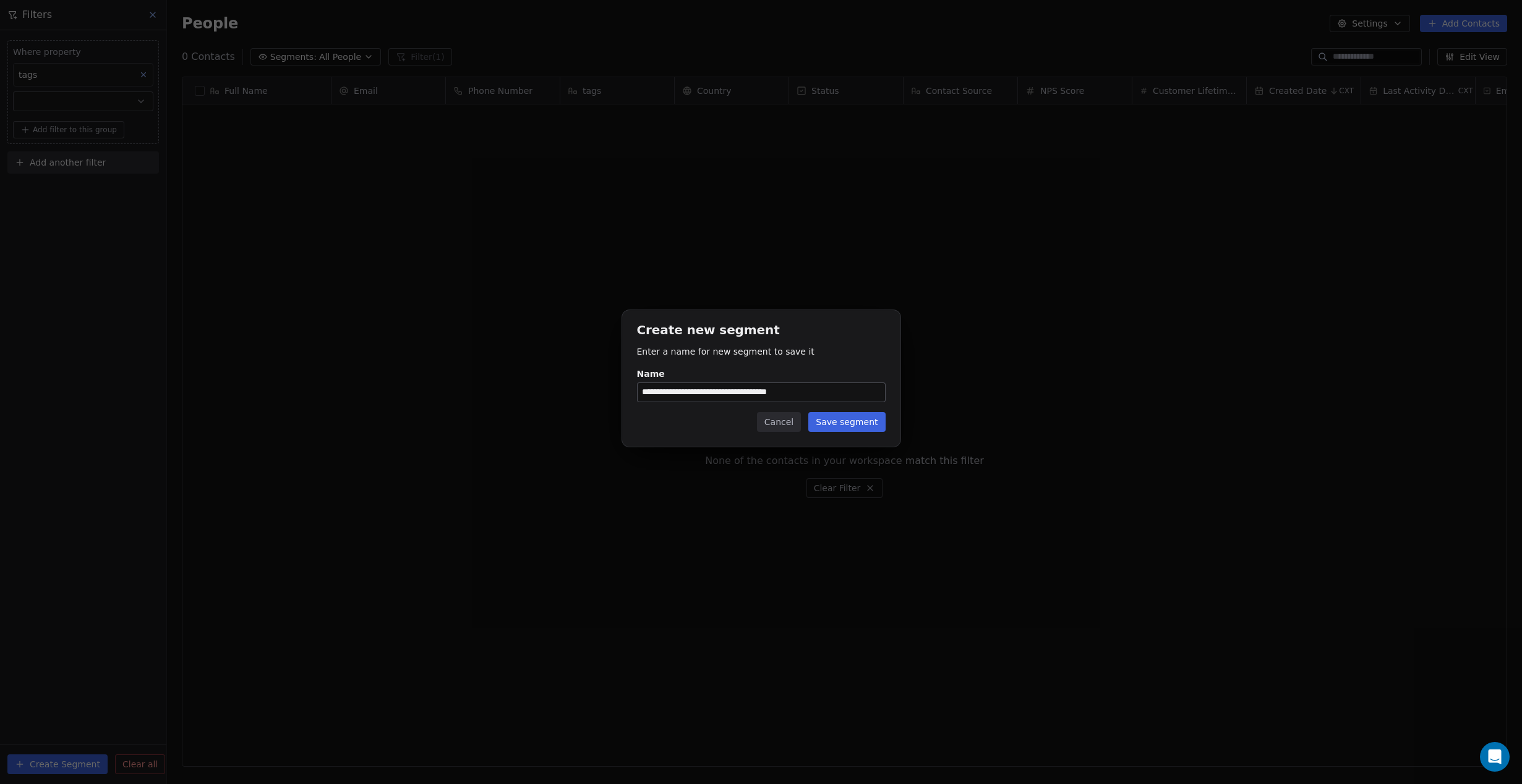
type input "**********"
click at [840, 423] on button "Save segment" at bounding box center [846, 422] width 76 height 20
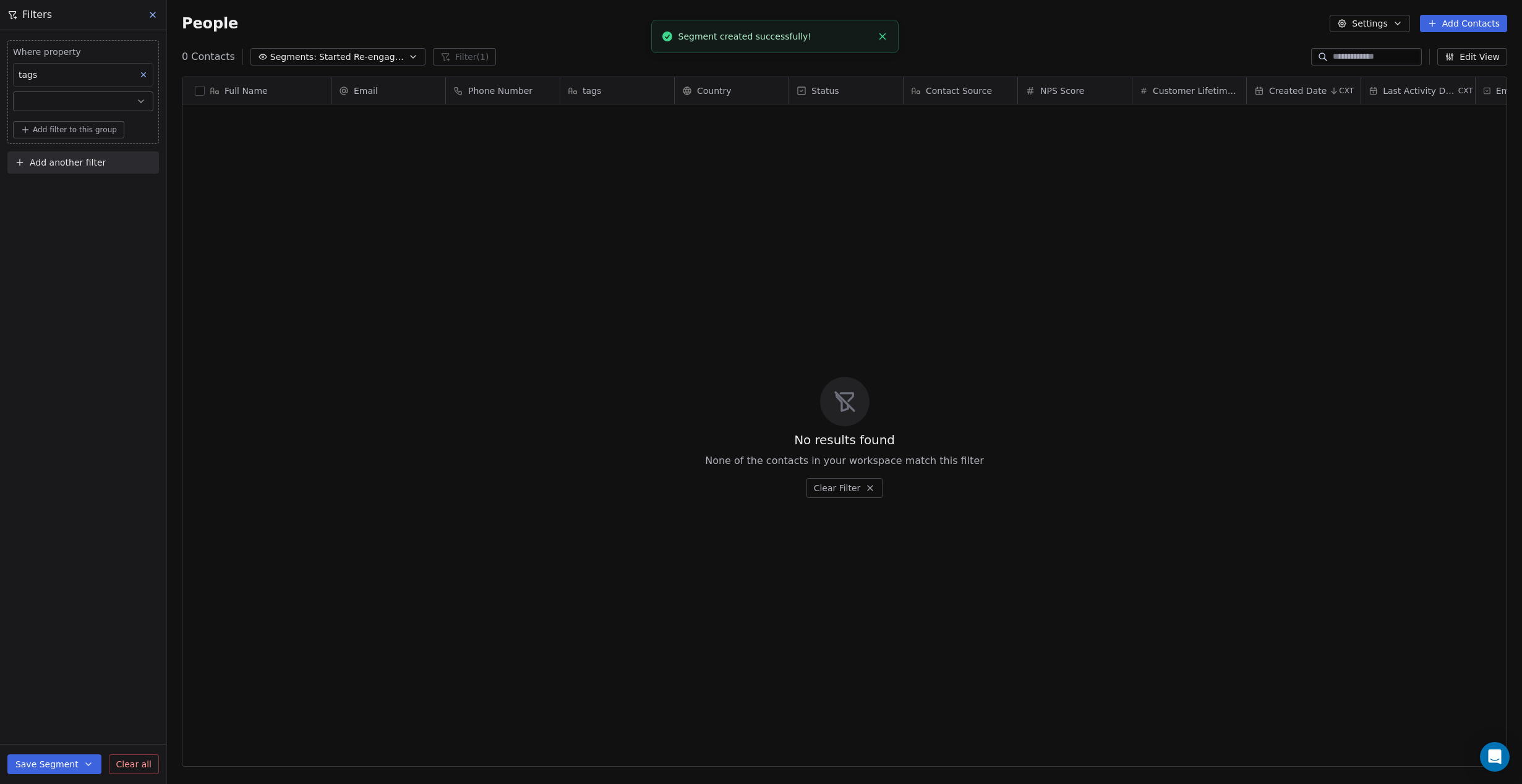
scroll to position [689, 1355]
click at [333, 56] on span "Started Re-engage Flow (6-weeks 50% OFF)" at bounding box center [362, 57] width 87 height 13
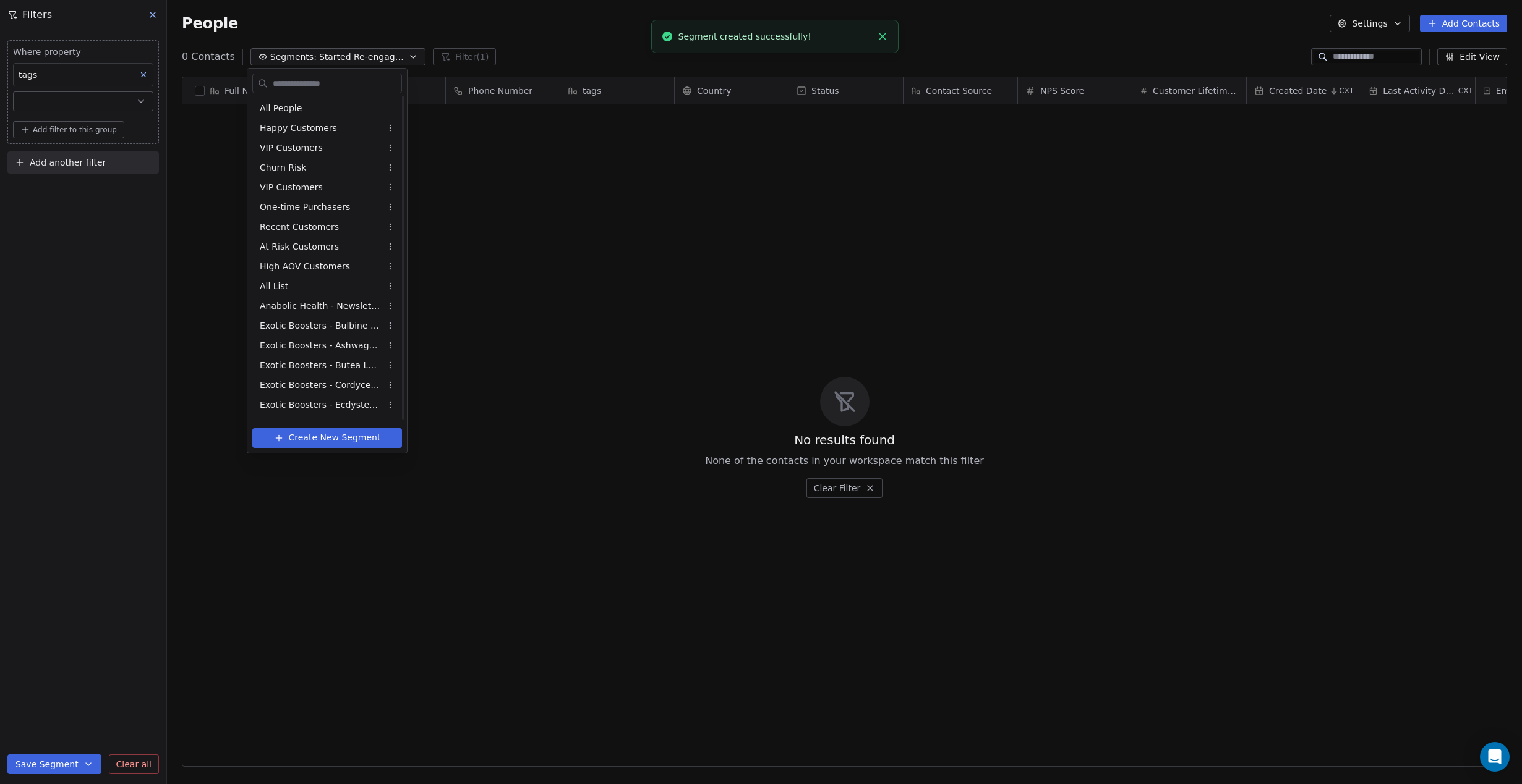
scroll to position [392, 0]
click at [324, 441] on span "Create New Segment" at bounding box center [335, 438] width 92 height 13
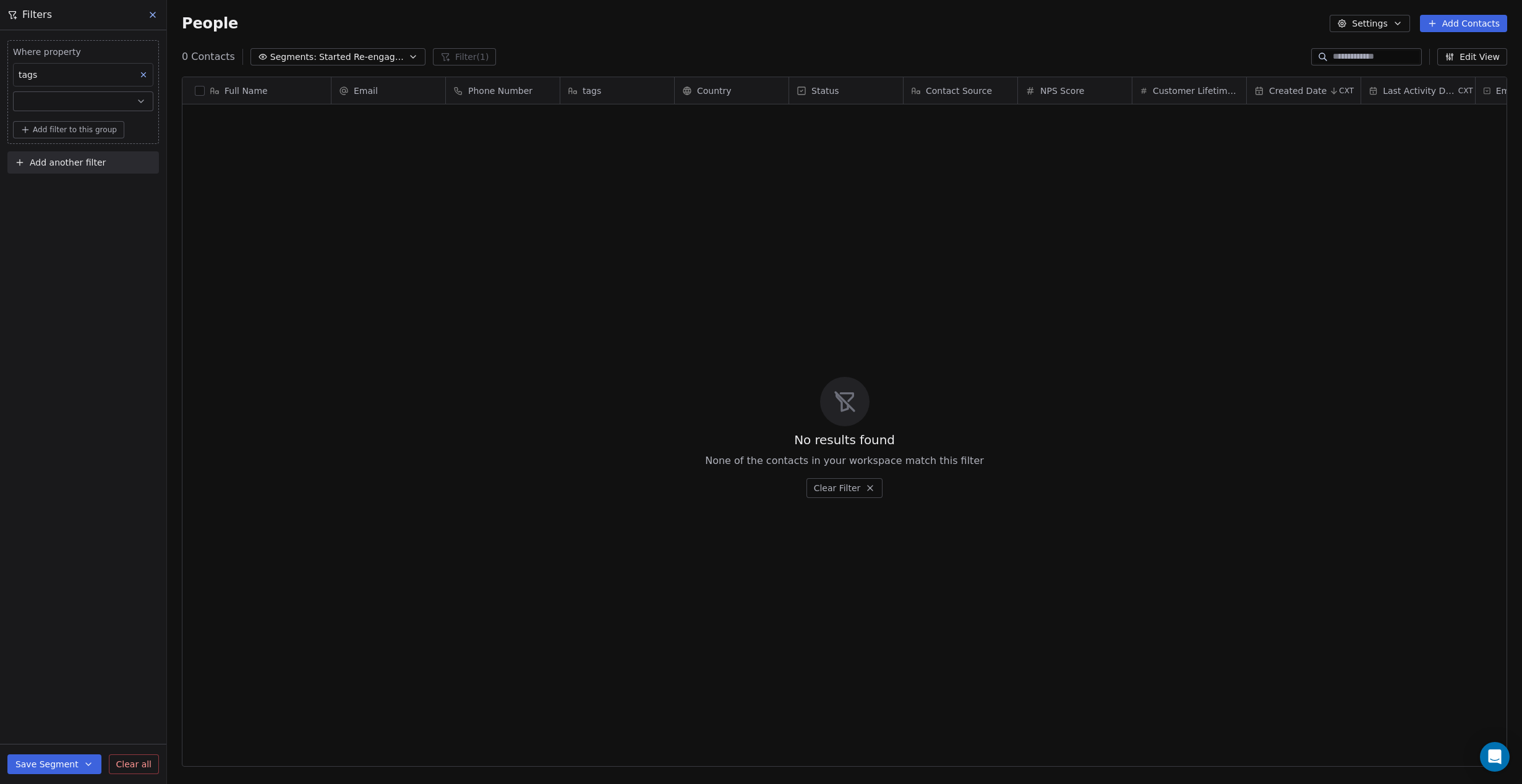
click at [154, 19] on icon at bounding box center [153, 14] width 10 height 10
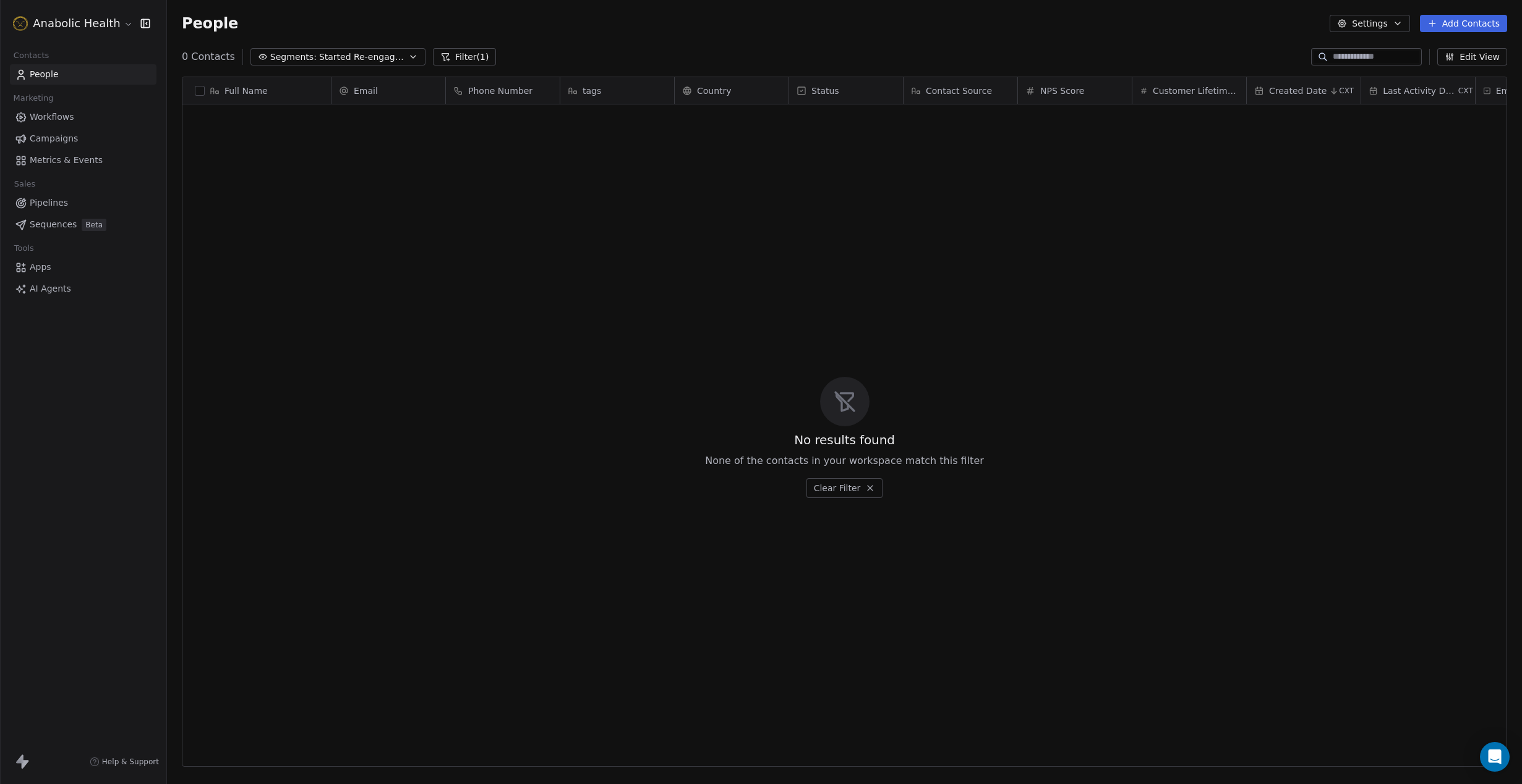
click at [358, 54] on span "Started Re-engage Flow (6-weeks 50% OFF)" at bounding box center [362, 57] width 87 height 13
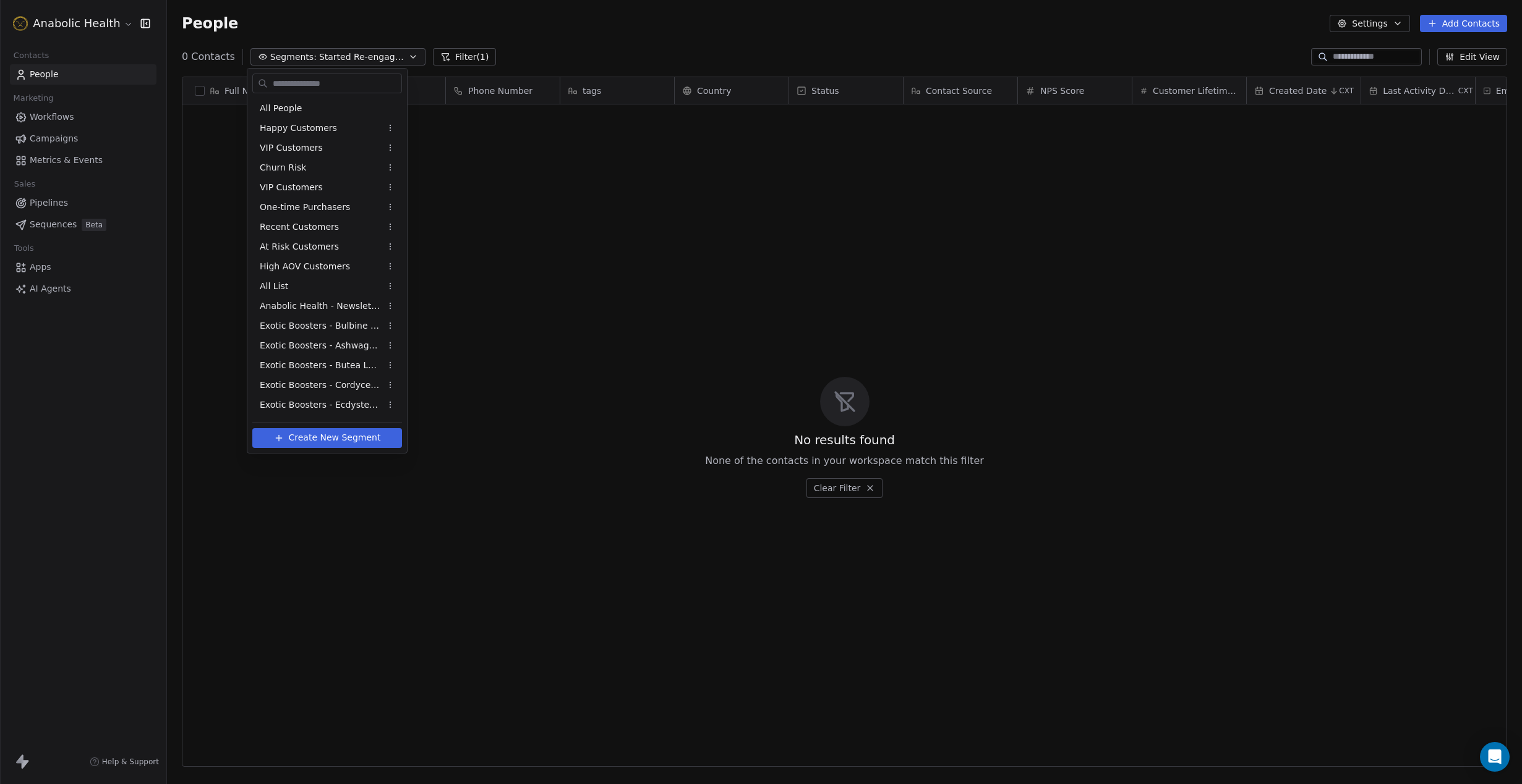
scroll to position [392, 0]
click at [312, 435] on span "Create New Segment" at bounding box center [335, 438] width 92 height 13
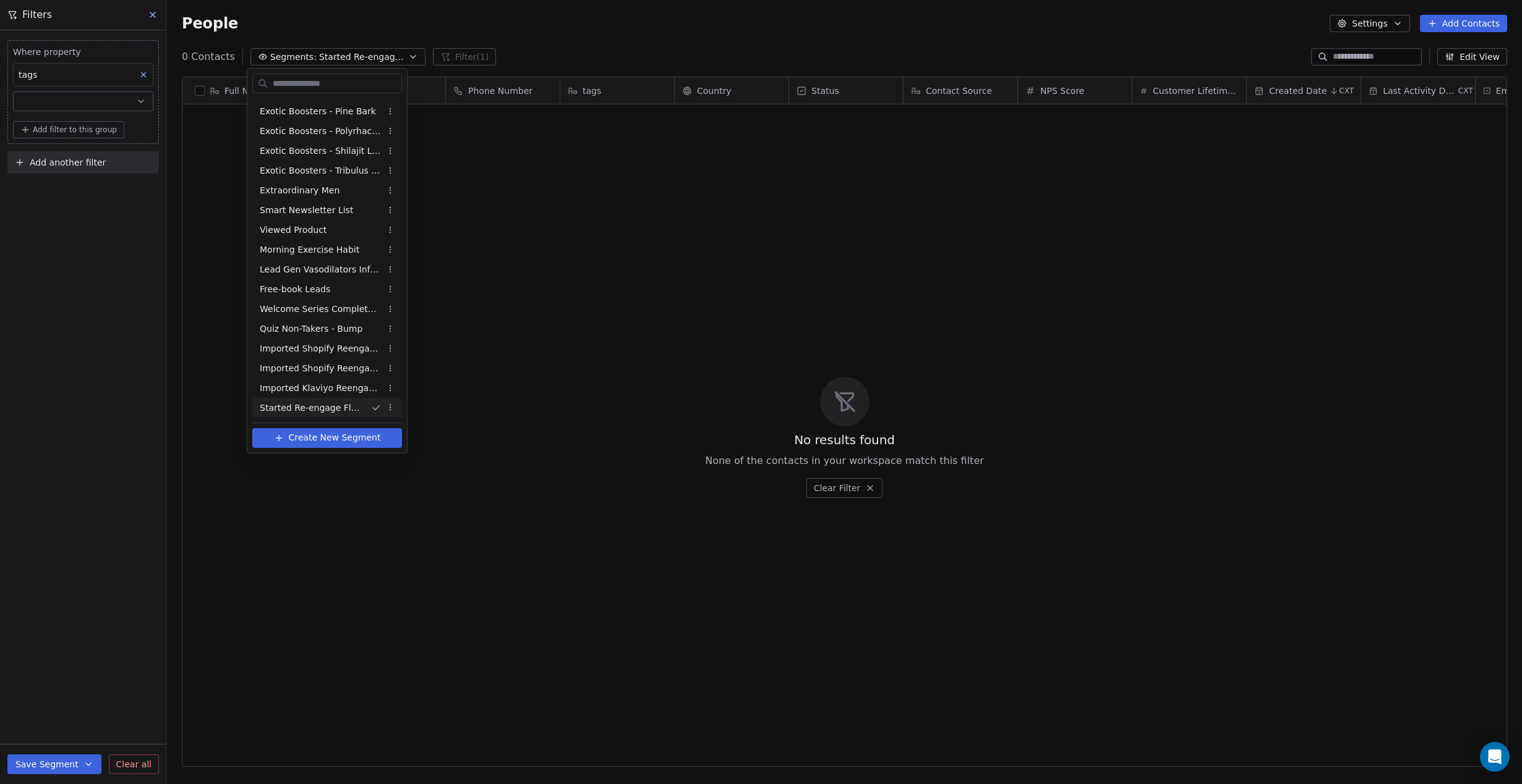
scroll to position [689, 1355]
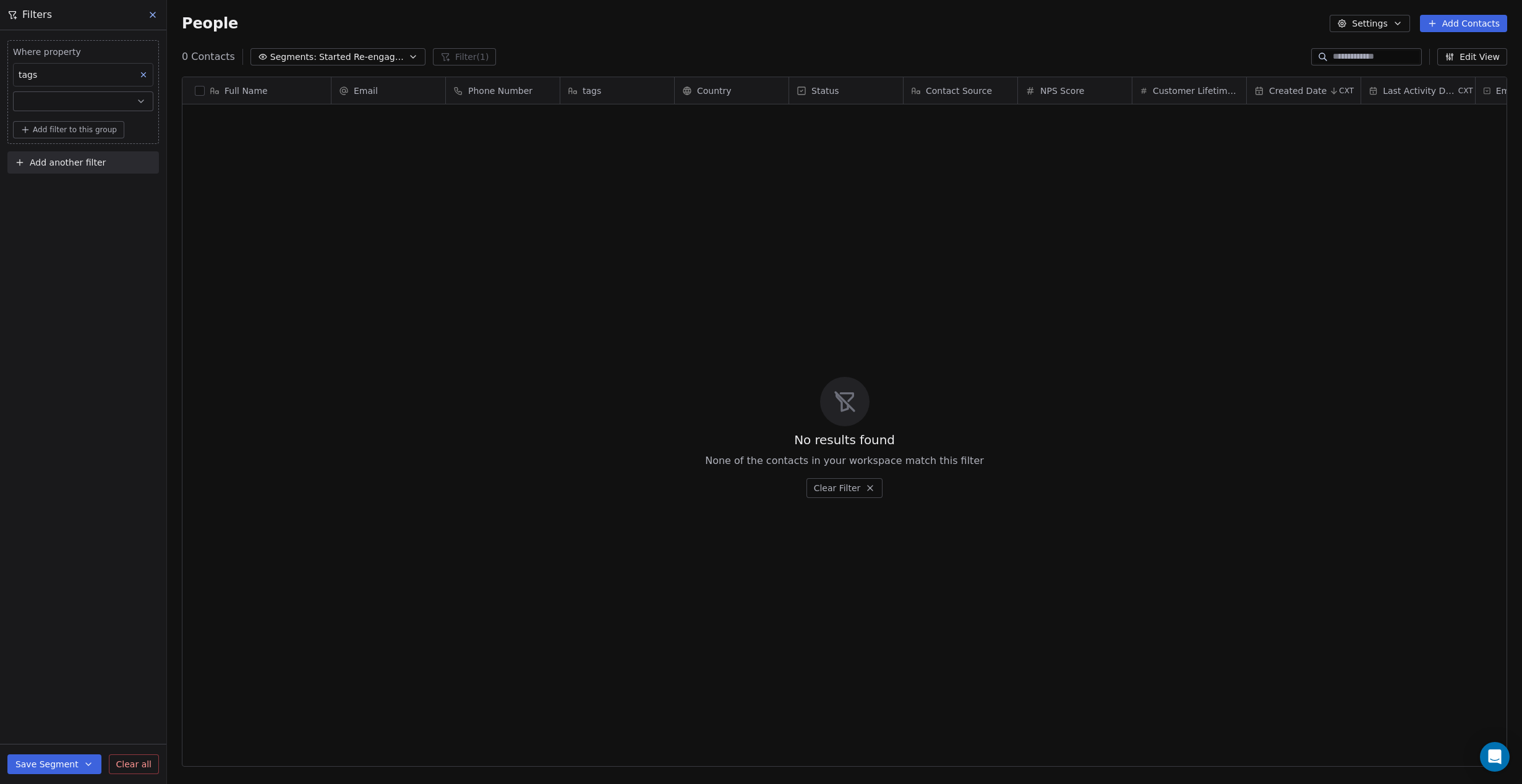
click at [149, 16] on icon at bounding box center [153, 14] width 10 height 10
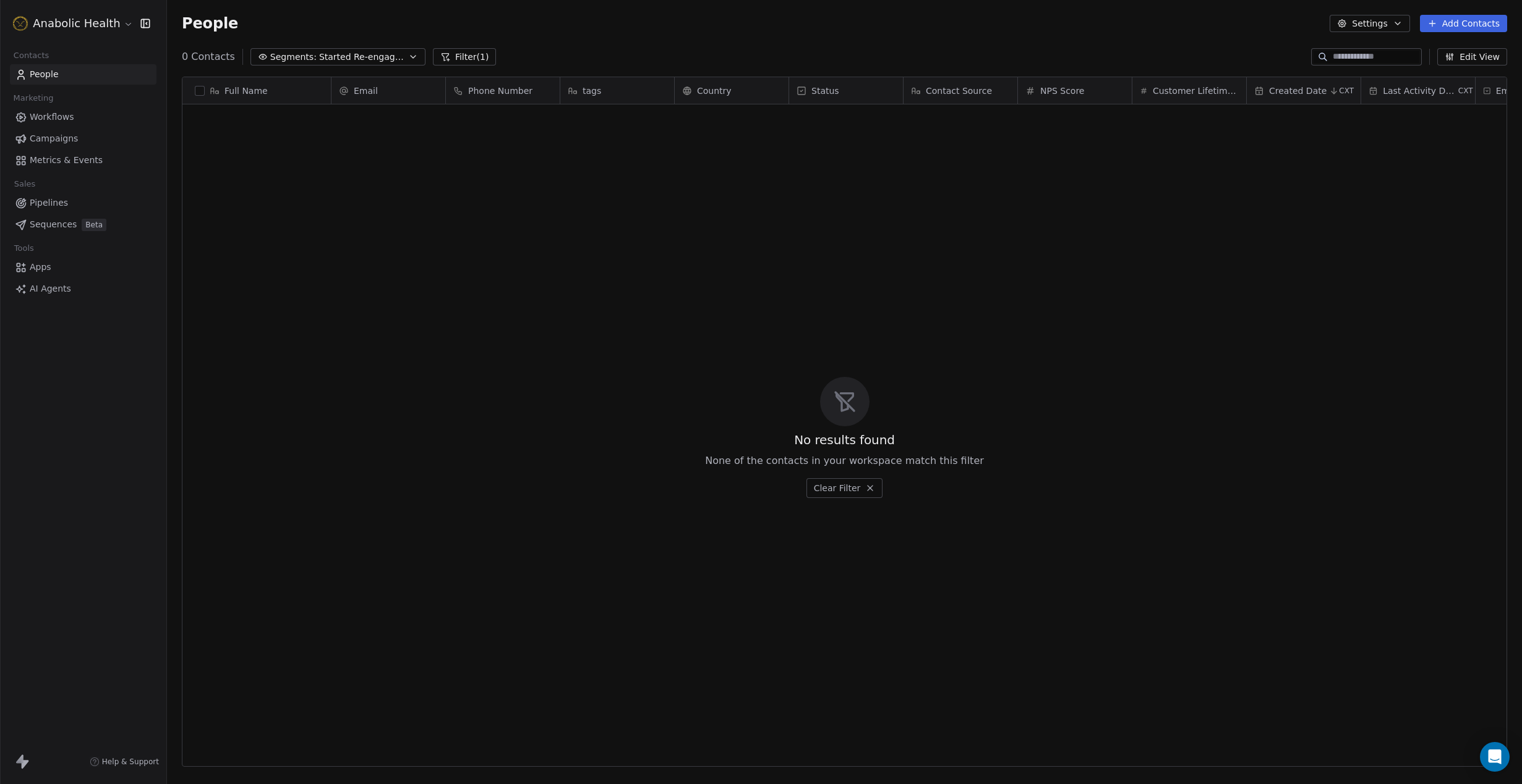
scroll to position [689, 1355]
click at [470, 48] on div "0 Contacts Segments: Started Re-engage Flow (6-weeks 50% OFF) Filter (1) Edit V…" at bounding box center [844, 56] width 1355 height 20
click at [467, 57] on button "Filter (1)" at bounding box center [465, 57] width 64 height 17
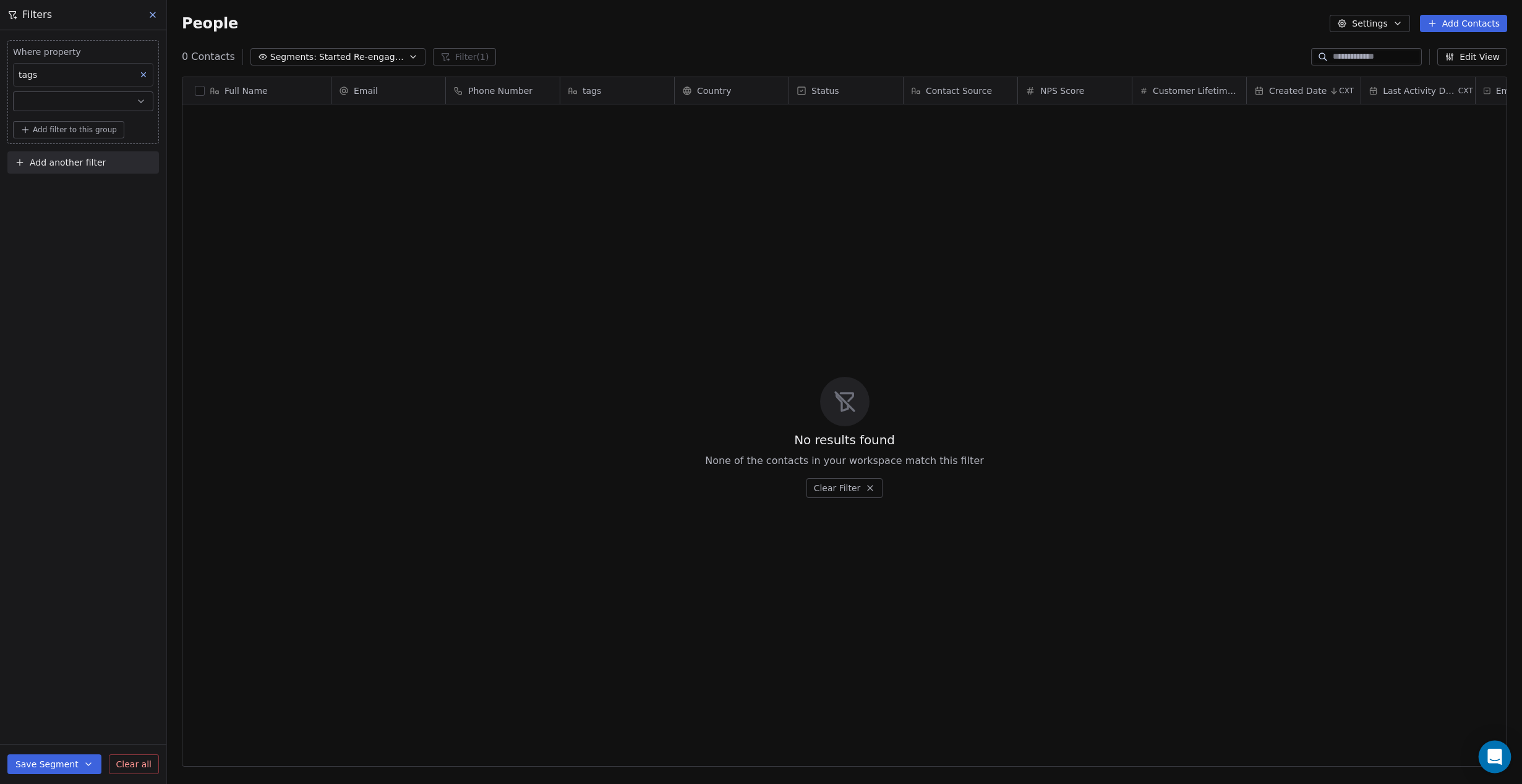
click at [1497, 767] on div "Open Intercom Messenger" at bounding box center [1494, 757] width 33 height 33
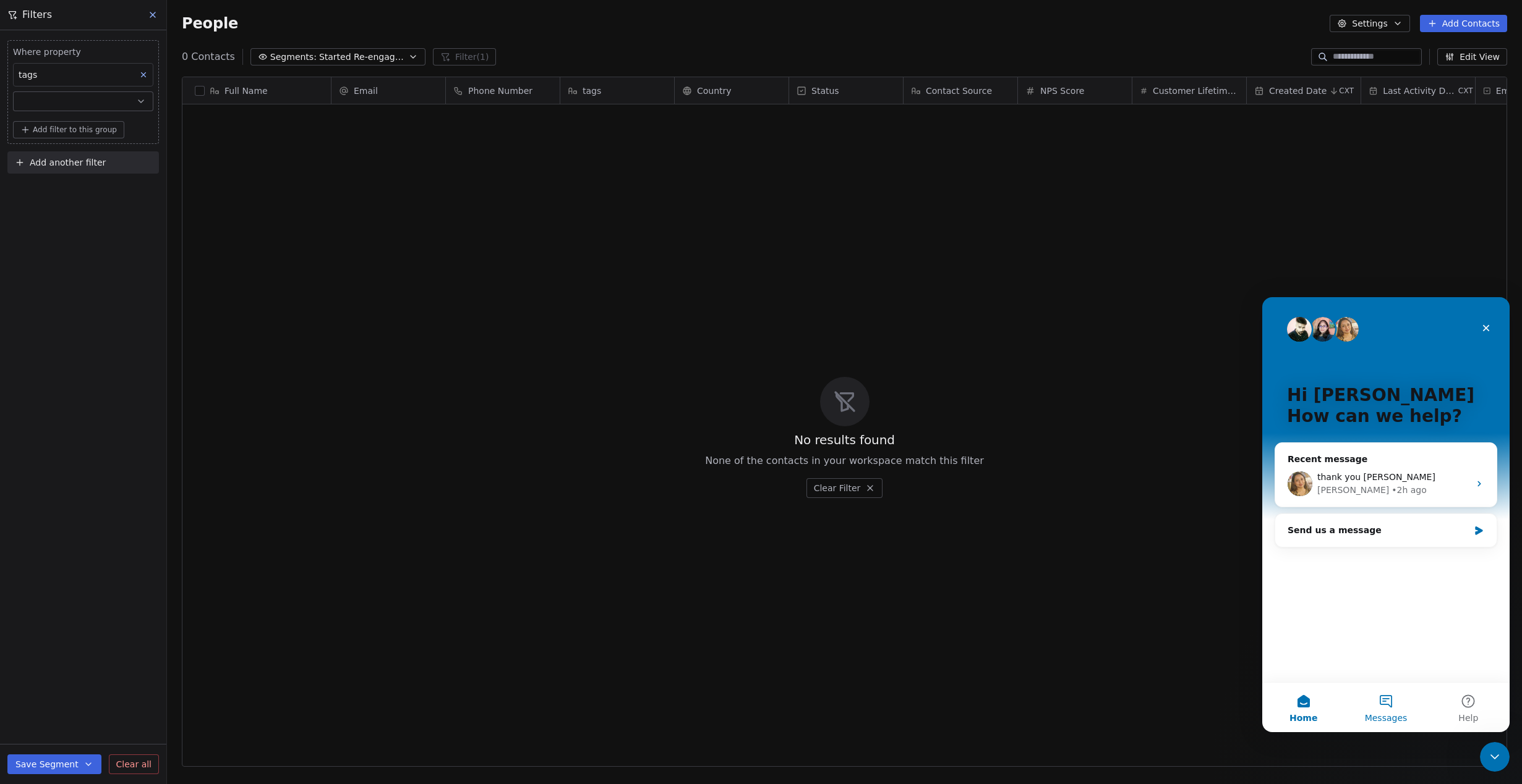
scroll to position [0, 0]
drag, startPoint x: 1489, startPoint y: 753, endPoint x: 2310, endPoint y: 1380, distance: 1033.0
click at [1489, 753] on icon "Close Intercom Messenger" at bounding box center [1493, 755] width 15 height 15
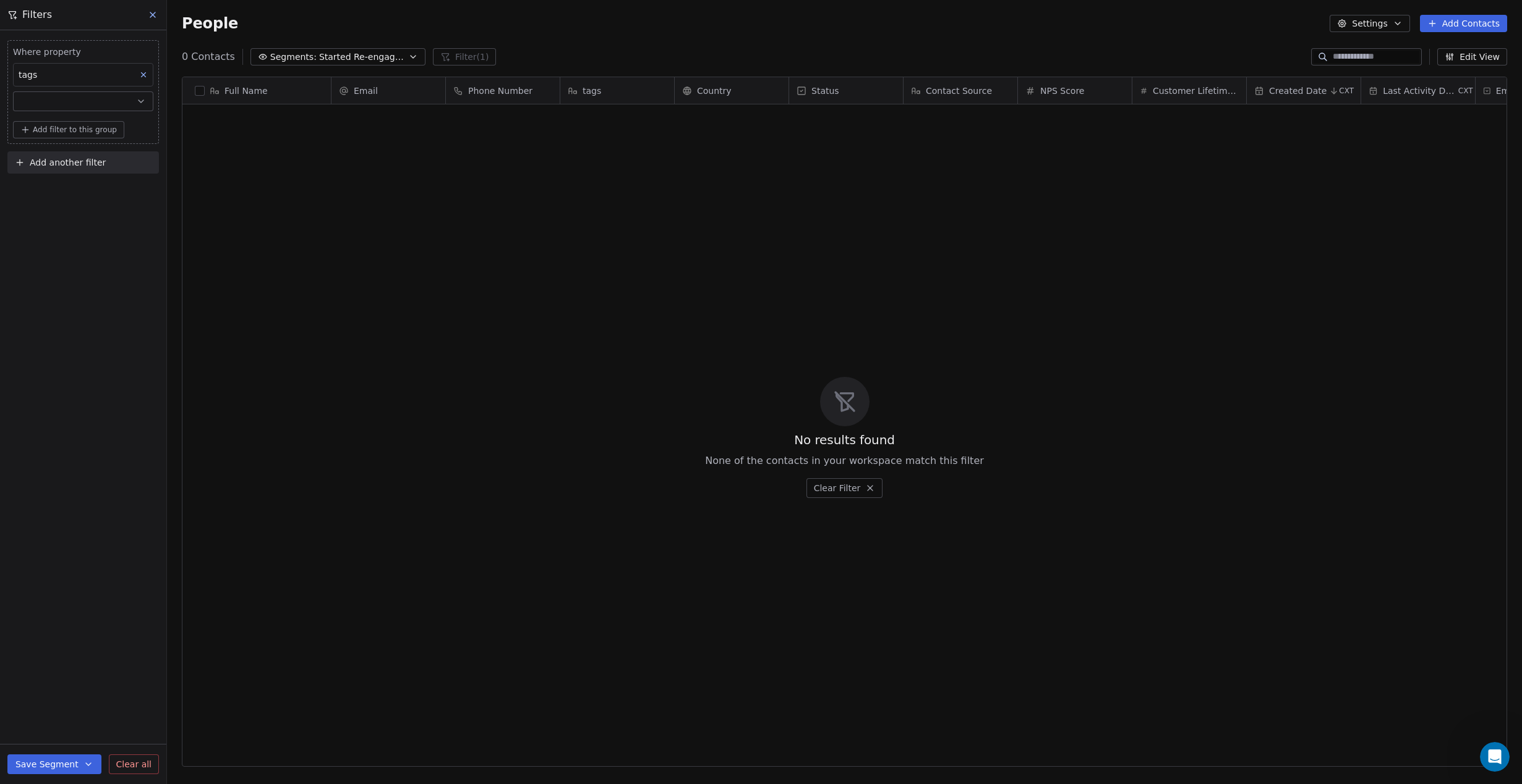
click at [87, 770] on button "Save Segment" at bounding box center [54, 764] width 94 height 20
click at [115, 713] on span "Create new segment" at bounding box center [80, 709] width 91 height 13
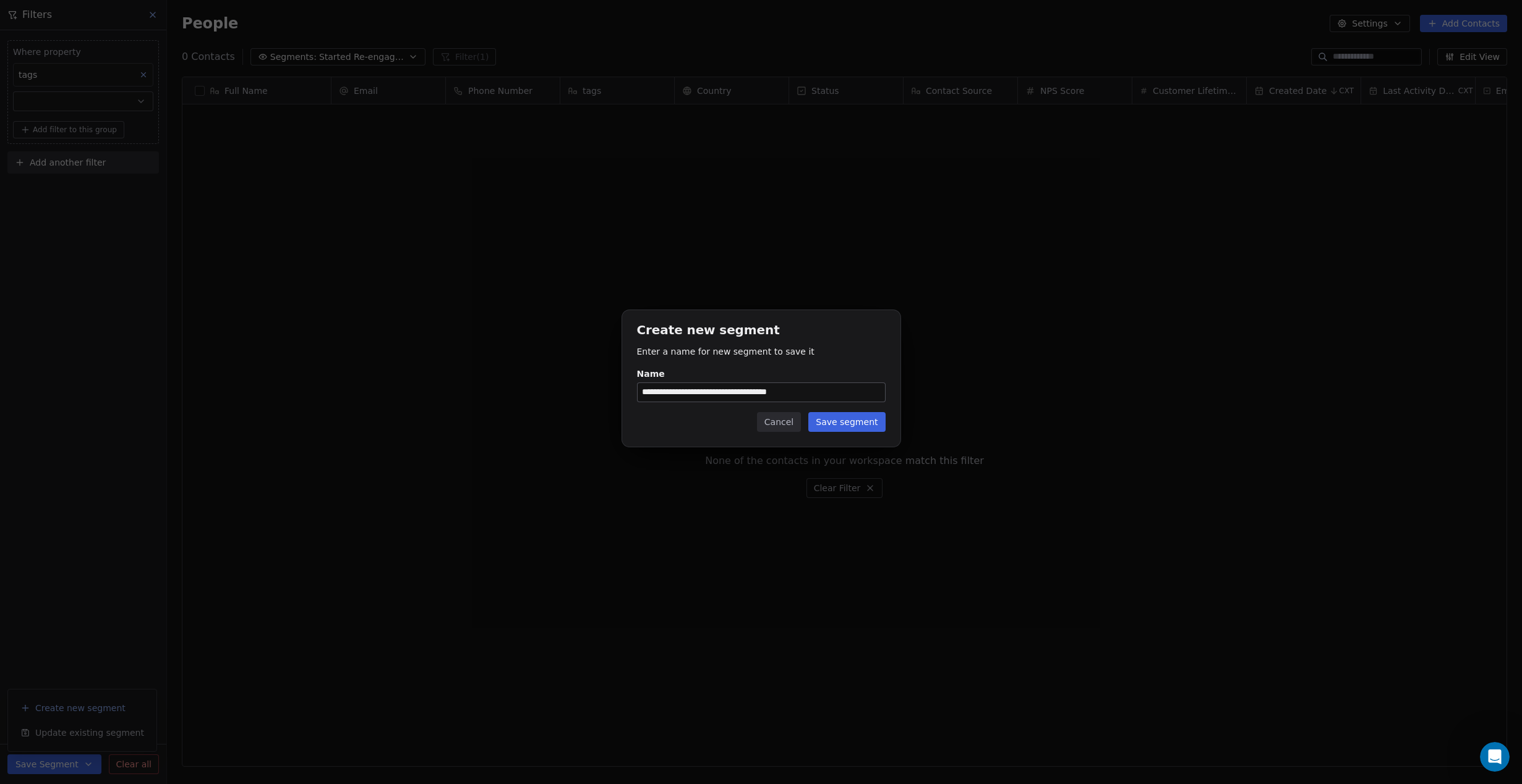
scroll to position [689, 1355]
click at [761, 385] on input "**********" at bounding box center [761, 392] width 247 height 18
drag, startPoint x: 670, startPoint y: 394, endPoint x: 641, endPoint y: 393, distance: 29.0
click at [641, 393] on input "**********" at bounding box center [761, 392] width 247 height 18
type input "**********"
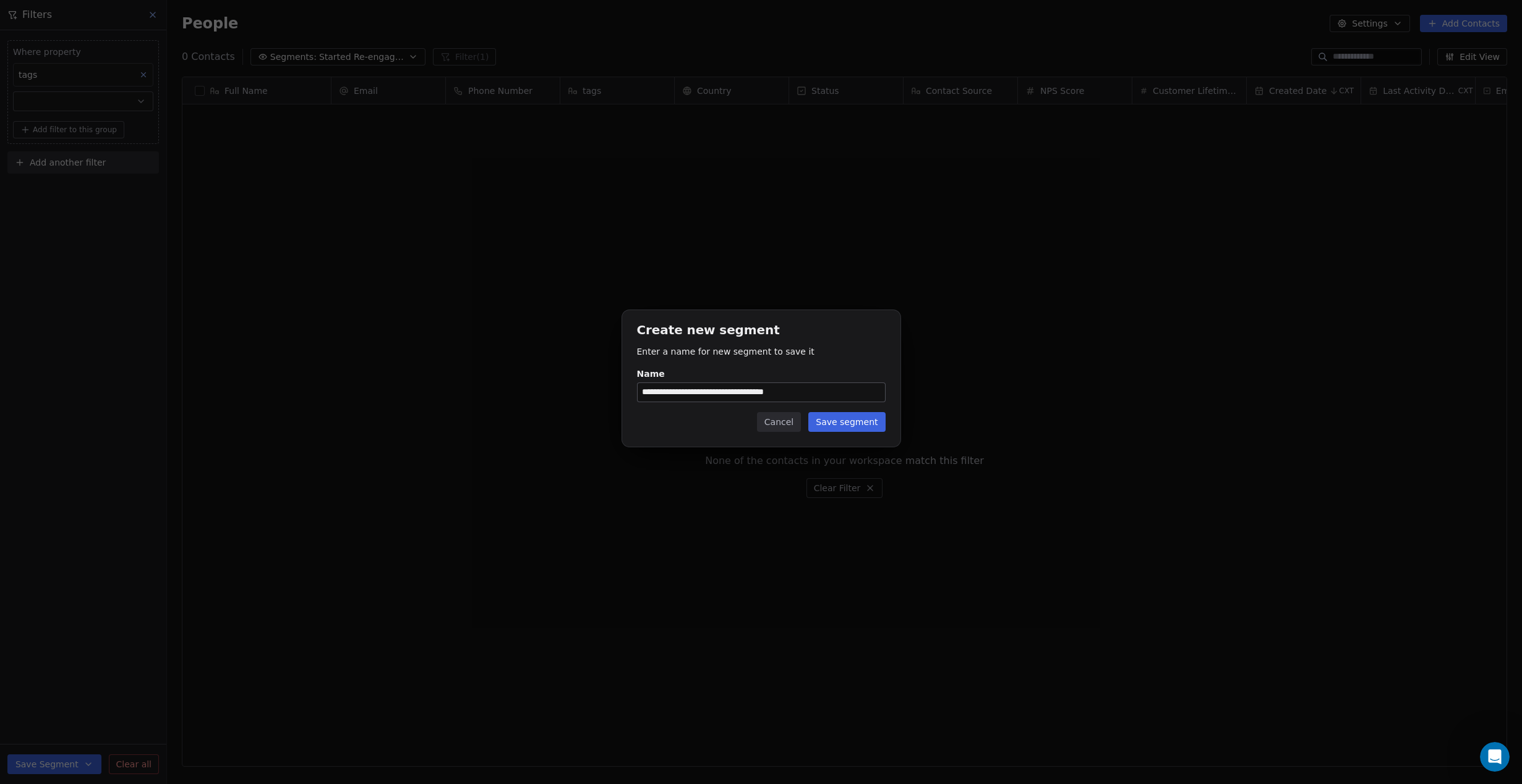
click at [853, 424] on button "Save segment" at bounding box center [846, 422] width 76 height 20
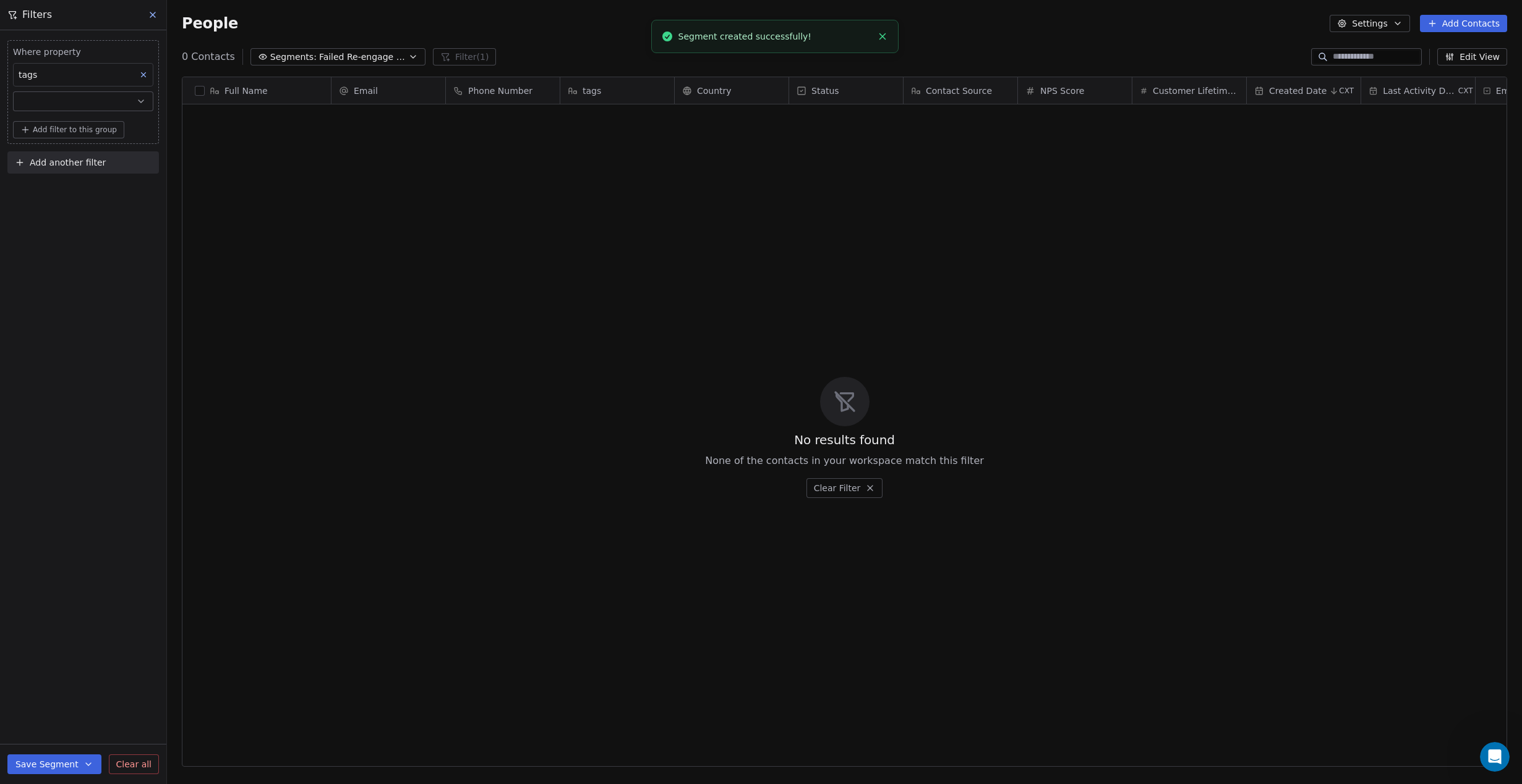
click at [146, 71] on icon at bounding box center [143, 75] width 9 height 9
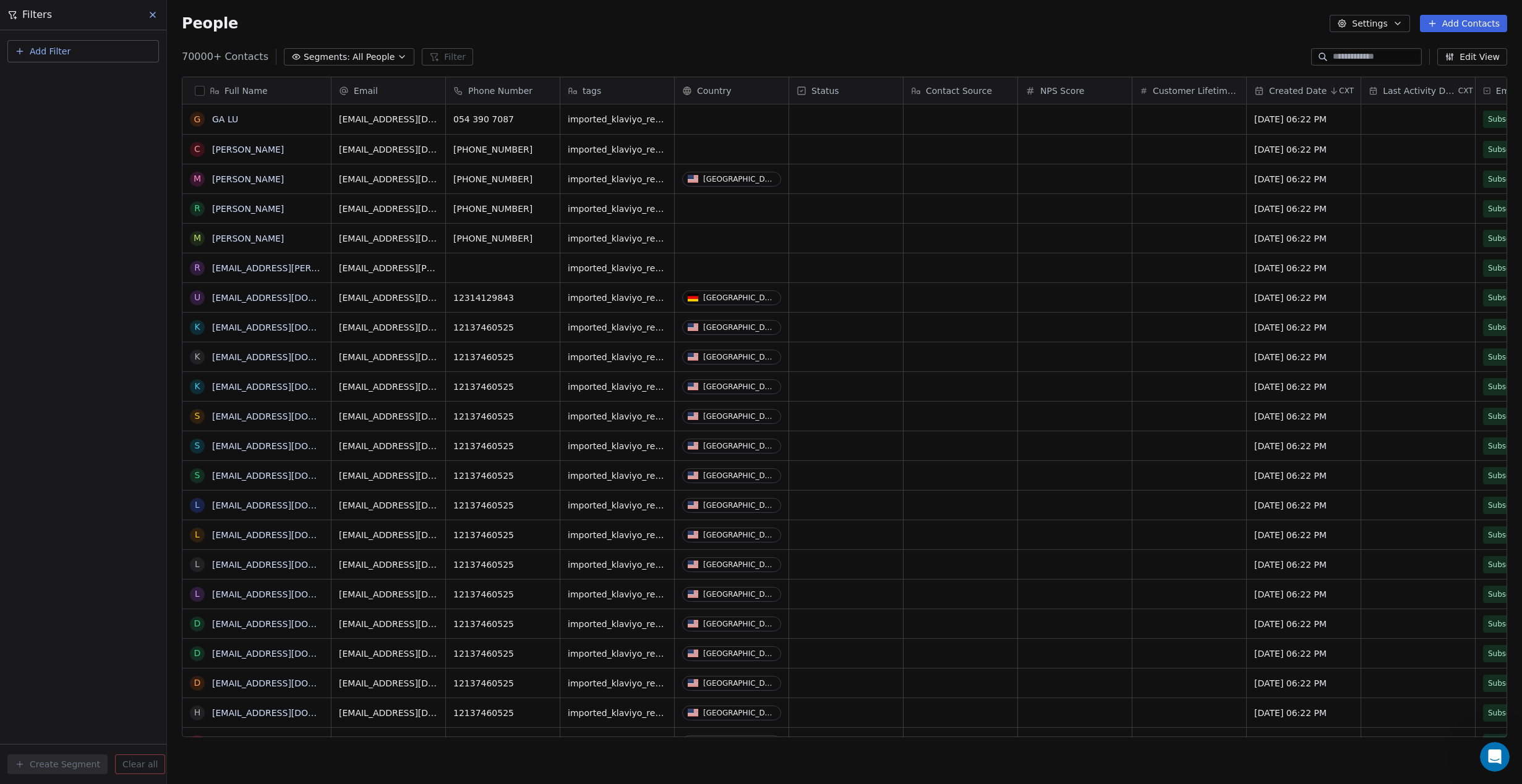
click at [72, 50] on button "Add Filter" at bounding box center [83, 52] width 152 height 22
click at [54, 77] on span "Contact properties" at bounding box center [60, 80] width 80 height 13
type input "****"
click at [55, 126] on div "Tags" at bounding box center [83, 125] width 126 height 13
click at [70, 136] on div "Includes" at bounding box center [83, 131] width 130 height 20
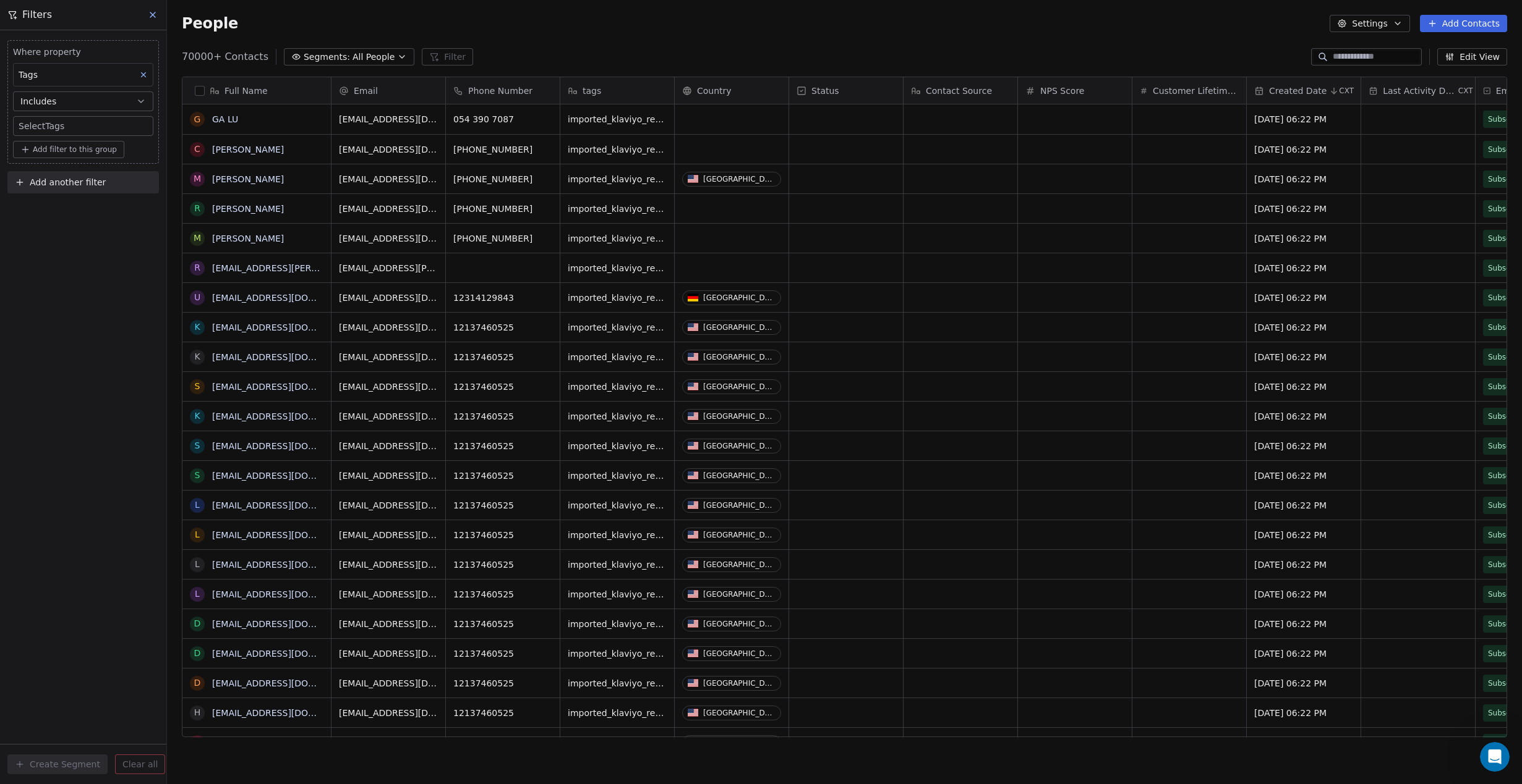
click at [72, 124] on body "Anabolic Health Contacts People Marketing Workflows Campaigns Metrics & Events …" at bounding box center [761, 392] width 1522 height 784
type input "******"
click at [32, 164] on button "Suggestions" at bounding box center [30, 164] width 10 height 10
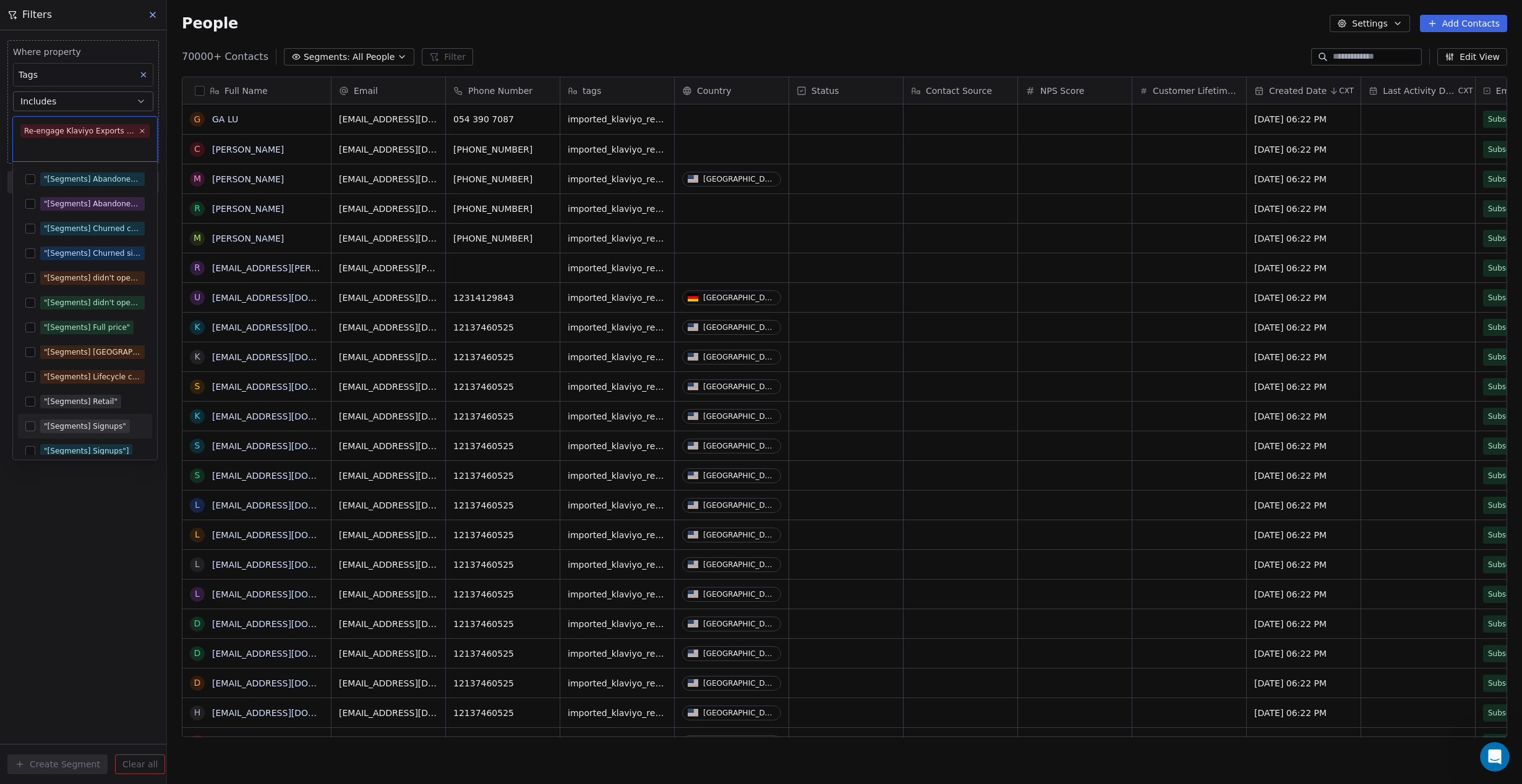
click at [118, 575] on html "Anabolic Health Contacts People Marketing Workflows Campaigns Metrics & Events …" at bounding box center [761, 392] width 1522 height 784
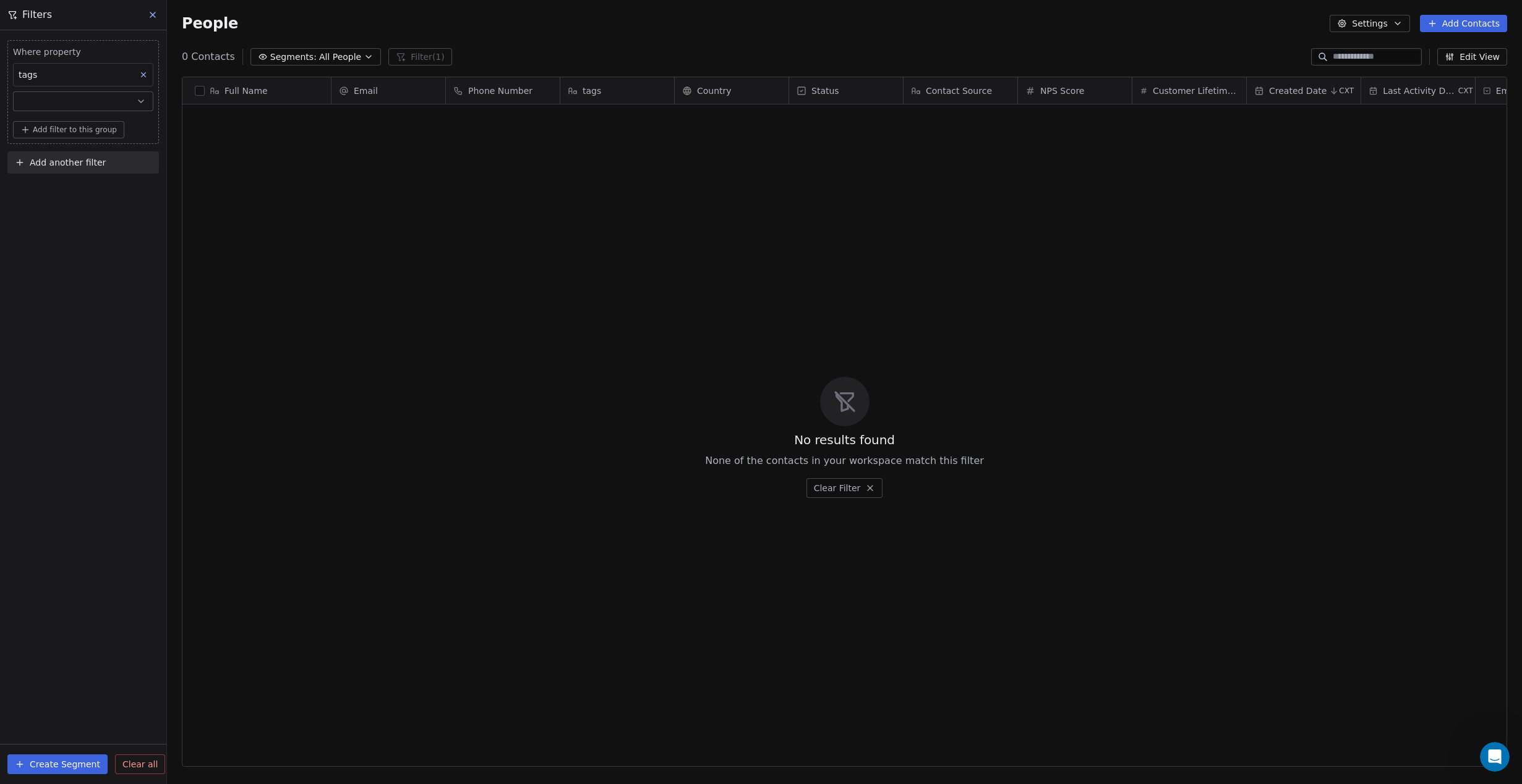
click at [44, 769] on button "Create Segment" at bounding box center [57, 764] width 100 height 20
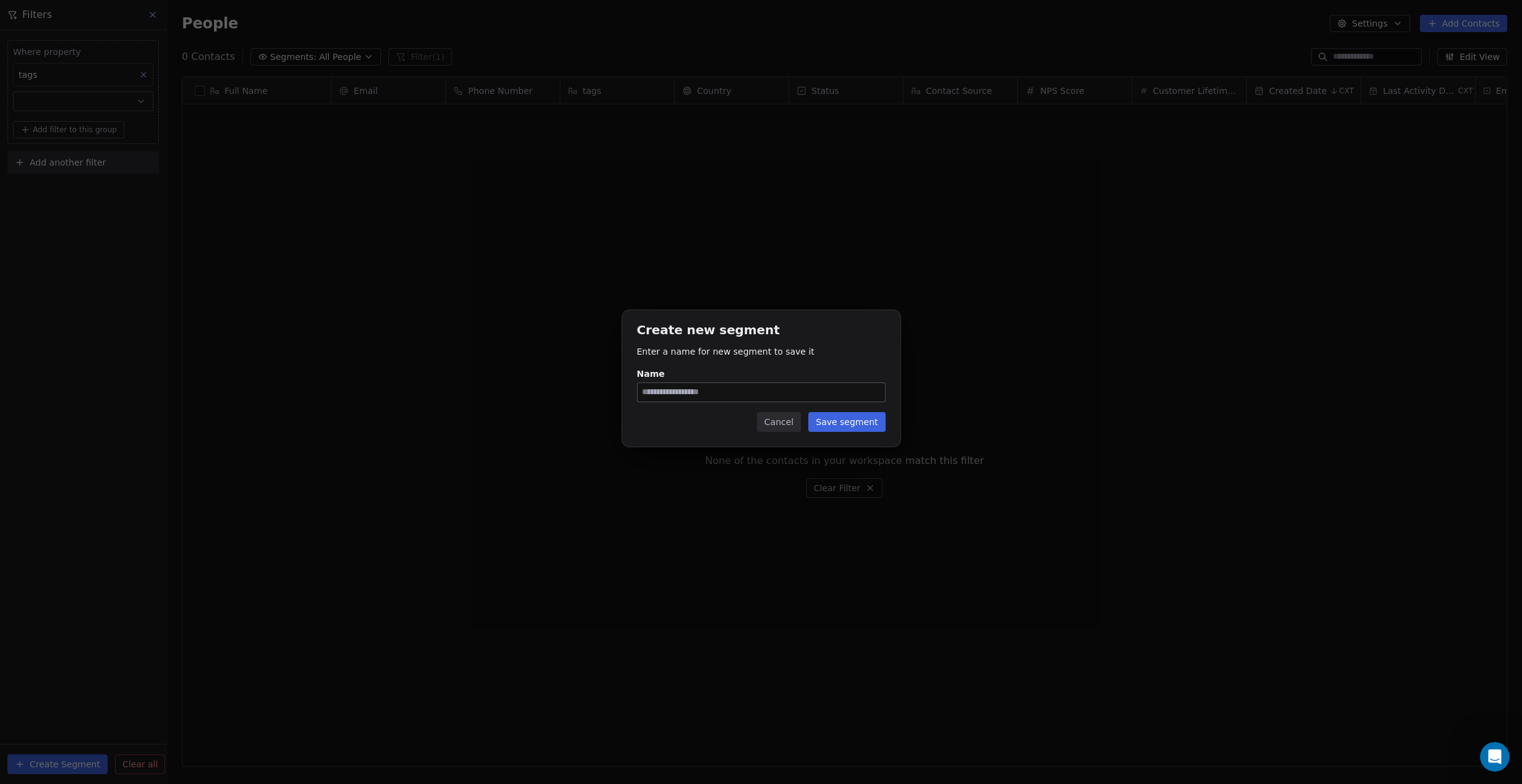
click at [789, 425] on button "Cancel" at bounding box center [778, 422] width 44 height 20
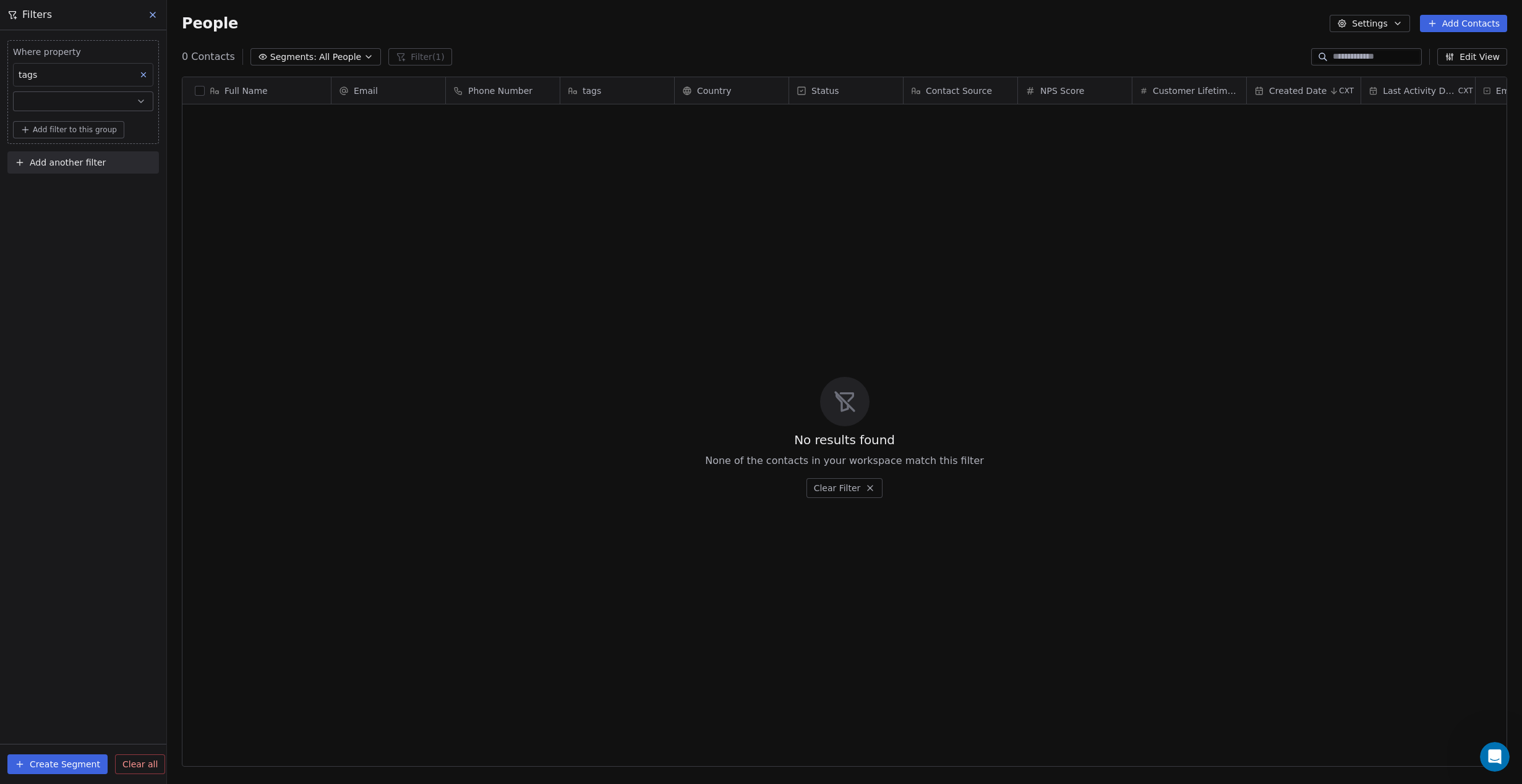
click at [311, 60] on button "Segments: All People" at bounding box center [316, 57] width 130 height 17
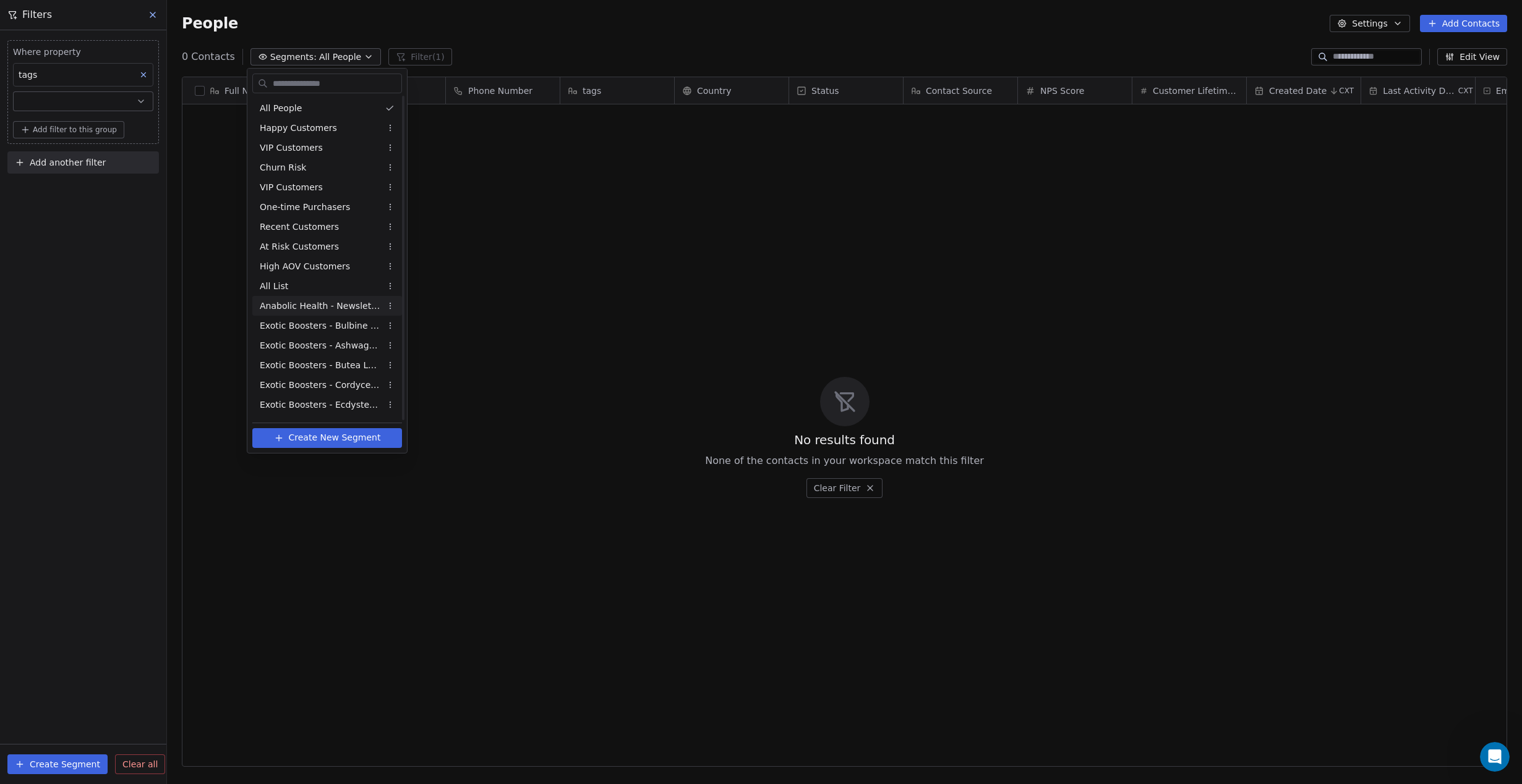
scroll to position [0, 0]
click at [294, 400] on div "Failed Re-engage Flow (6-weeks 50% OFF)" at bounding box center [327, 407] width 149 height 20
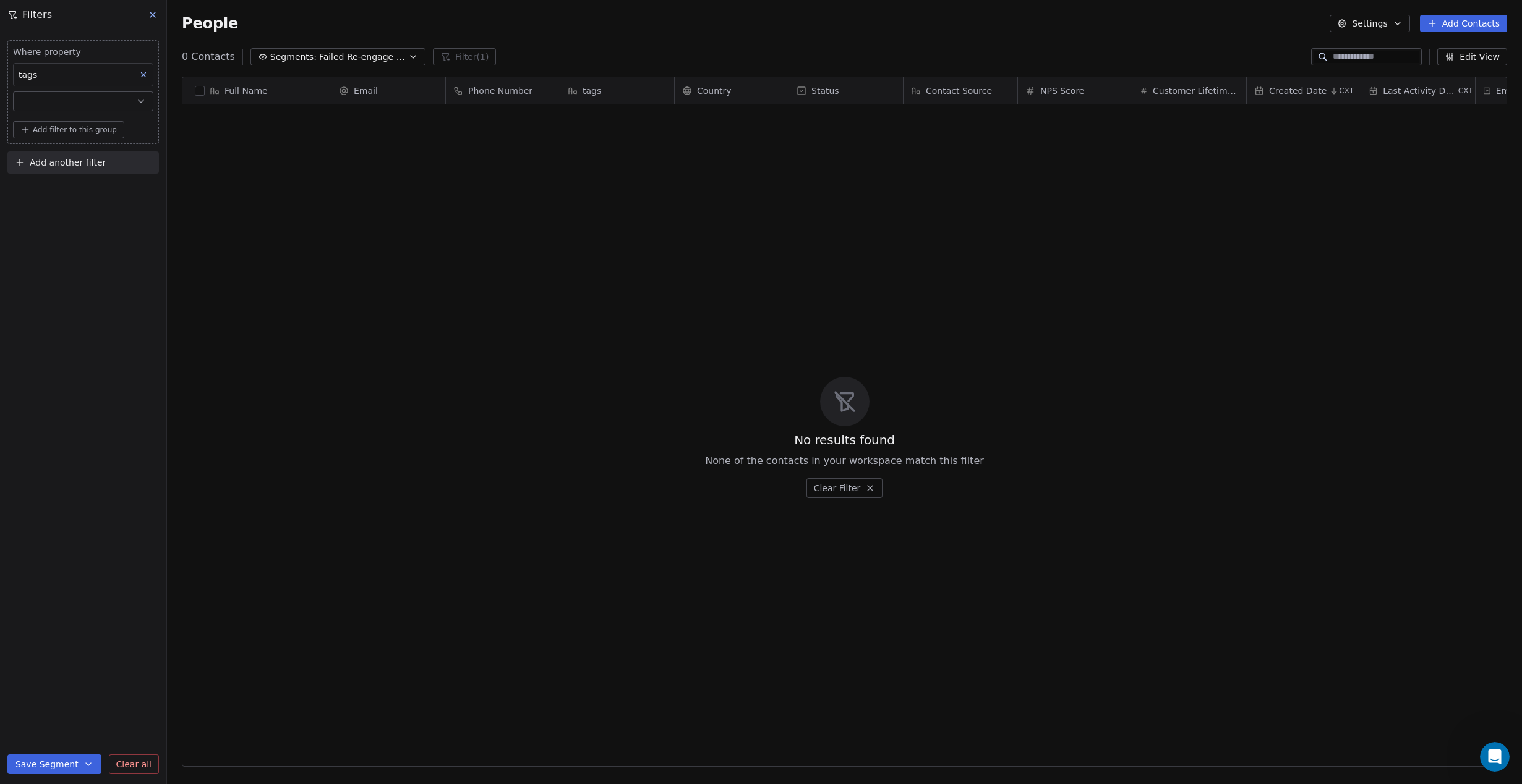
click at [150, 16] on icon at bounding box center [153, 14] width 10 height 10
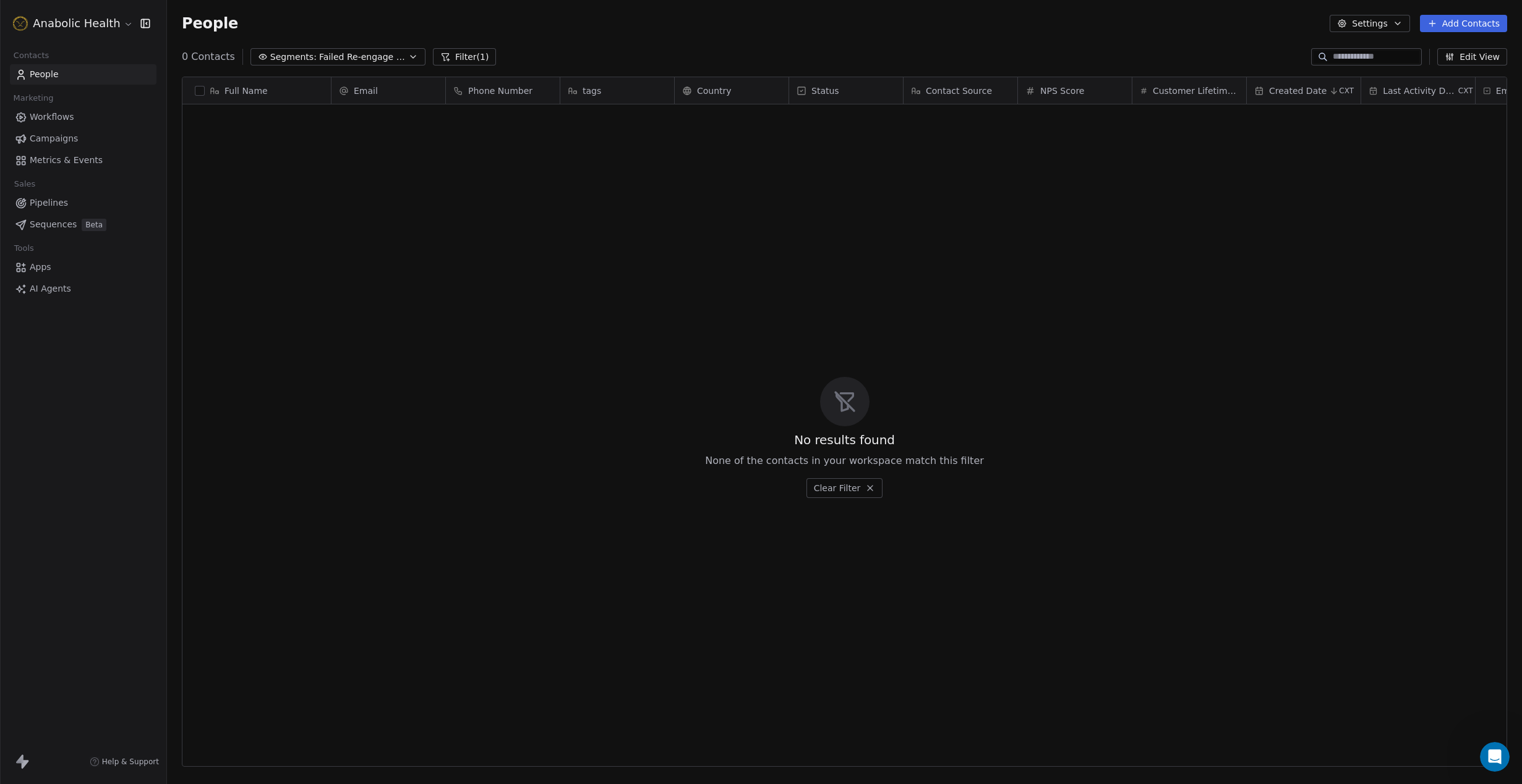
click at [462, 59] on button "Filter (1)" at bounding box center [465, 57] width 64 height 17
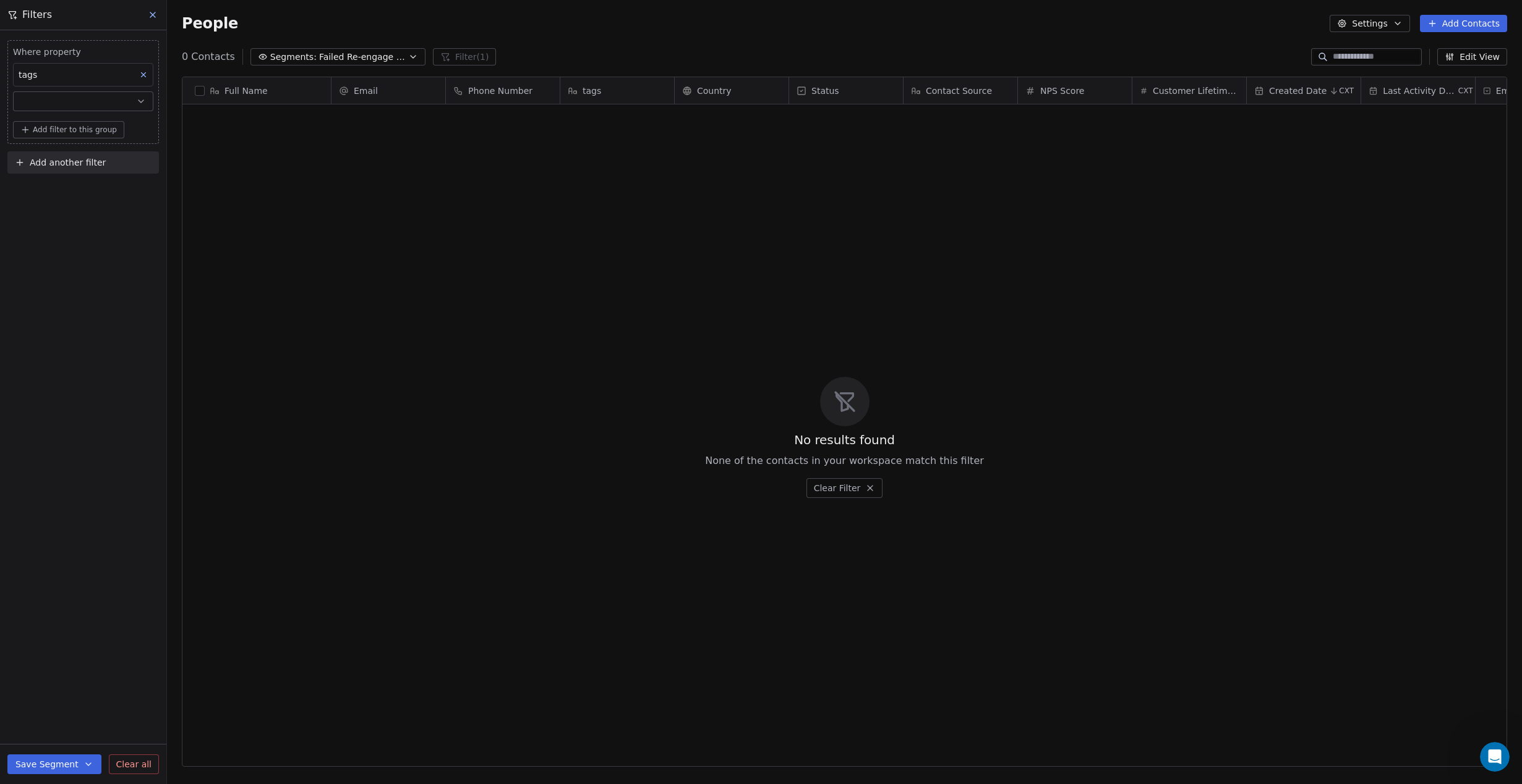
click at [141, 71] on icon at bounding box center [143, 75] width 9 height 9
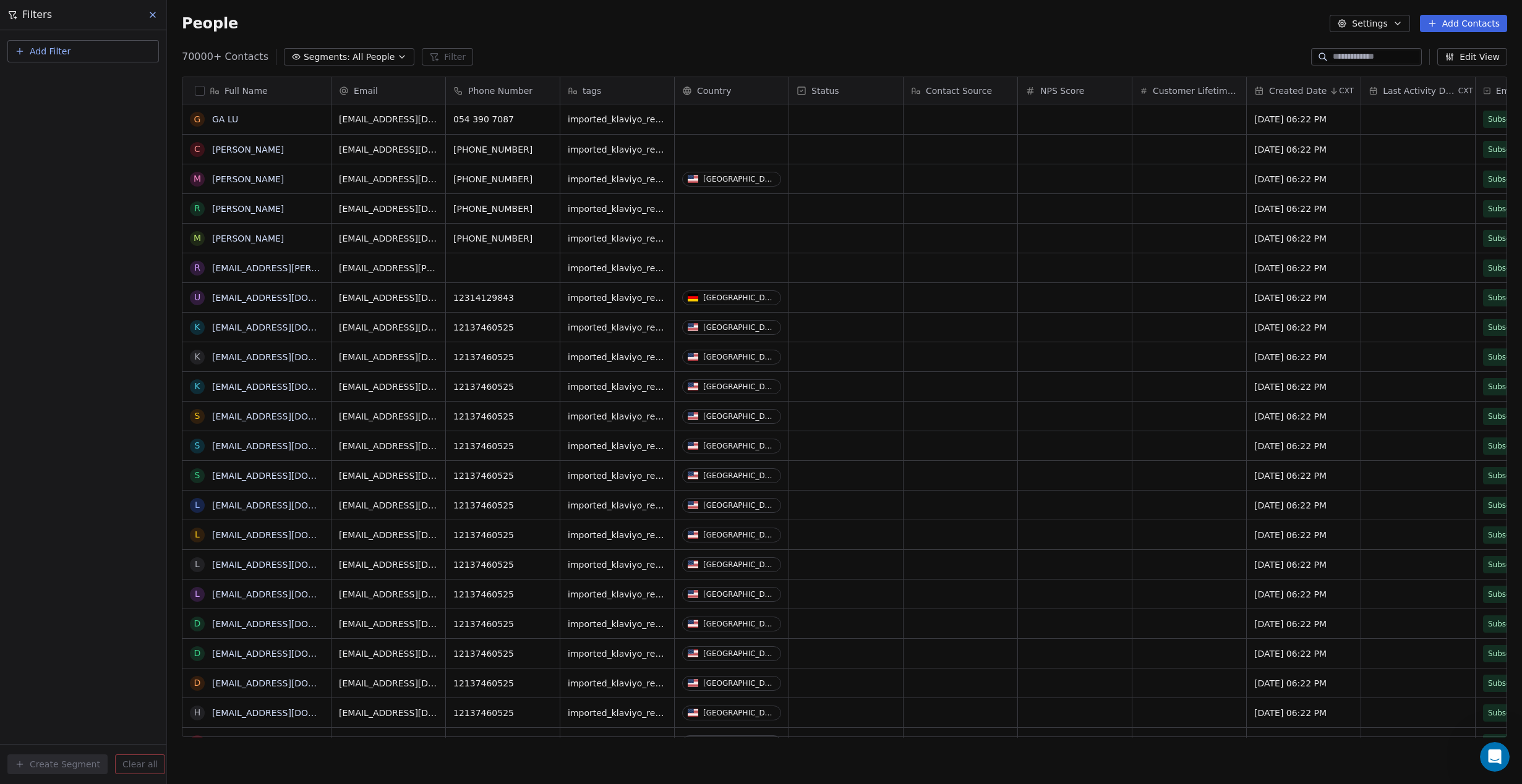
click at [146, 10] on button at bounding box center [153, 15] width 18 height 17
click at [438, 52] on button "Filter" at bounding box center [447, 57] width 52 height 17
drag, startPoint x: 478, startPoint y: 43, endPoint x: 399, endPoint y: 54, distance: 79.8
click at [474, 43] on div "People Settings Add Contacts" at bounding box center [844, 23] width 1355 height 47
click at [146, 17] on button at bounding box center [153, 15] width 18 height 17
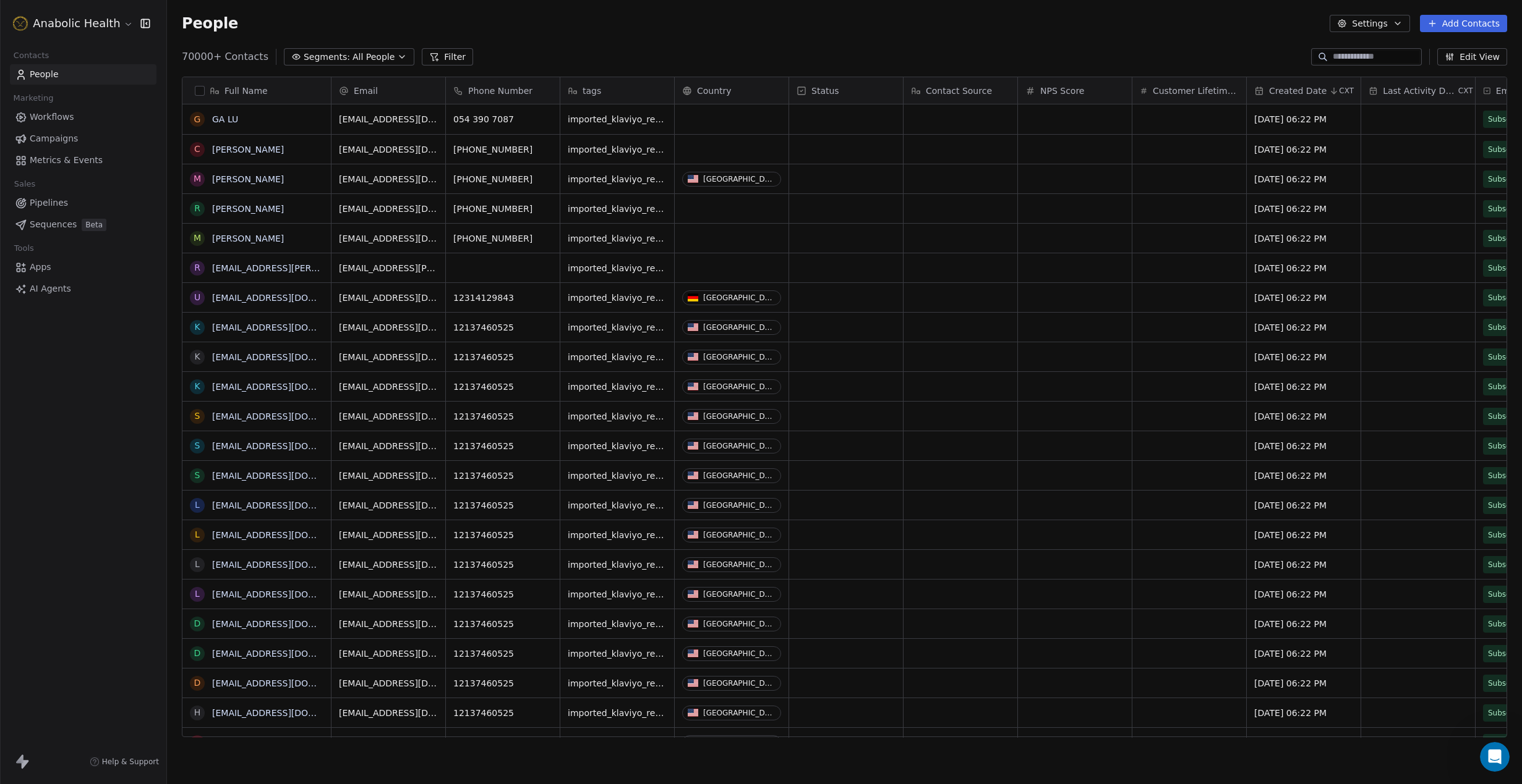
click at [322, 51] on span "Segments:" at bounding box center [327, 57] width 46 height 13
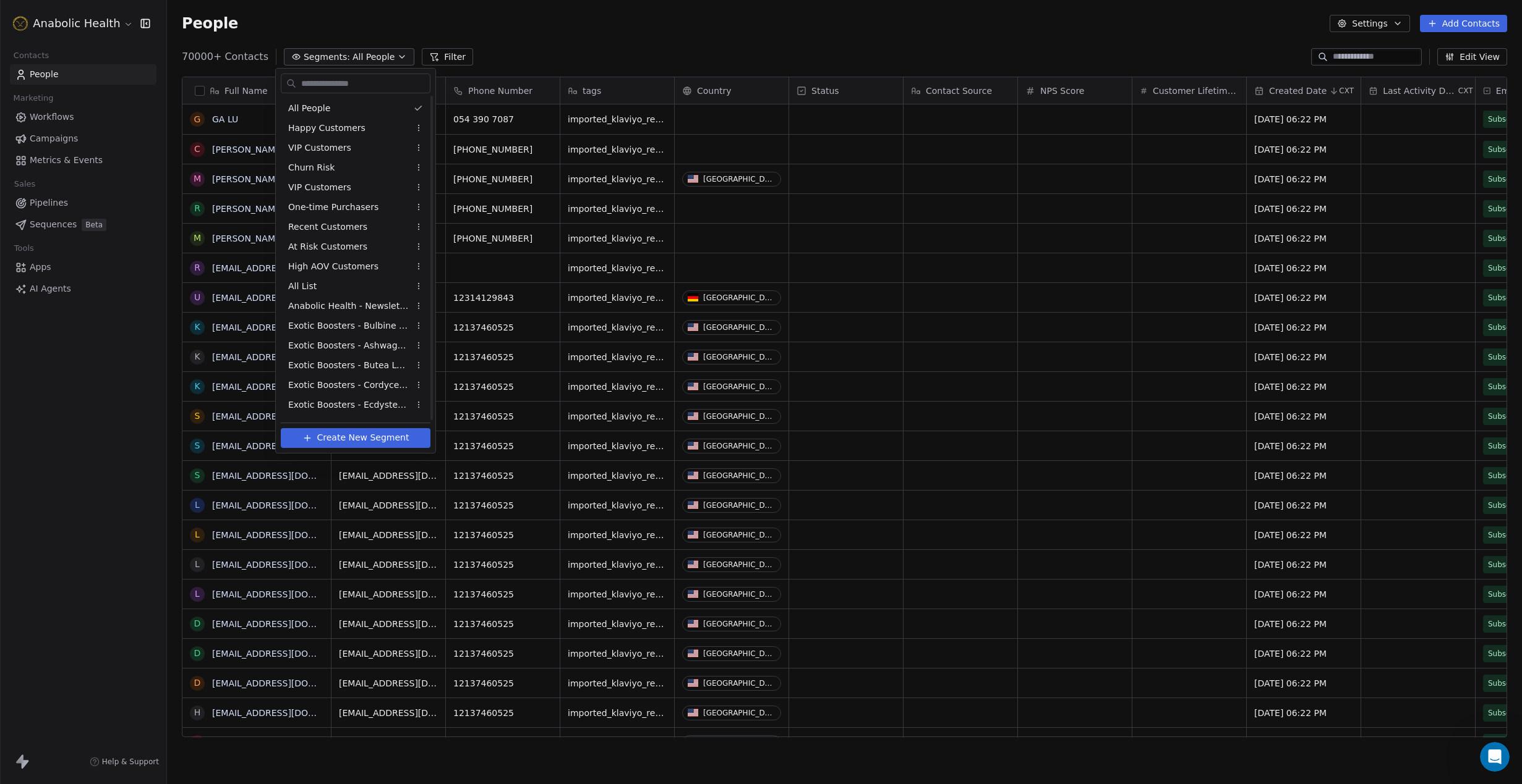
scroll to position [412, 0]
click at [330, 406] on span "Failed Re-engage Flow (6-weeks 50% OFF)" at bounding box center [349, 408] width 121 height 13
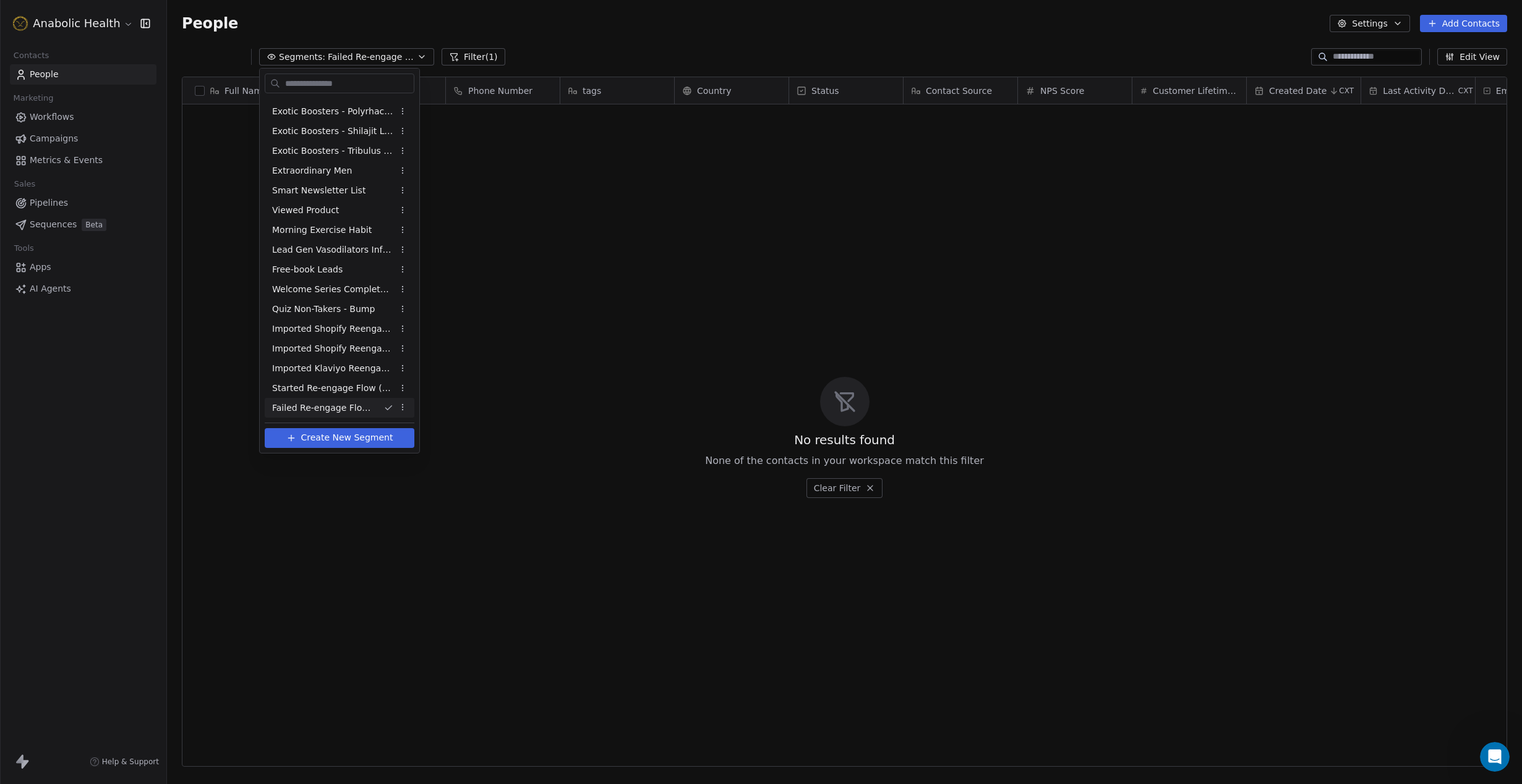
scroll to position [1, 1]
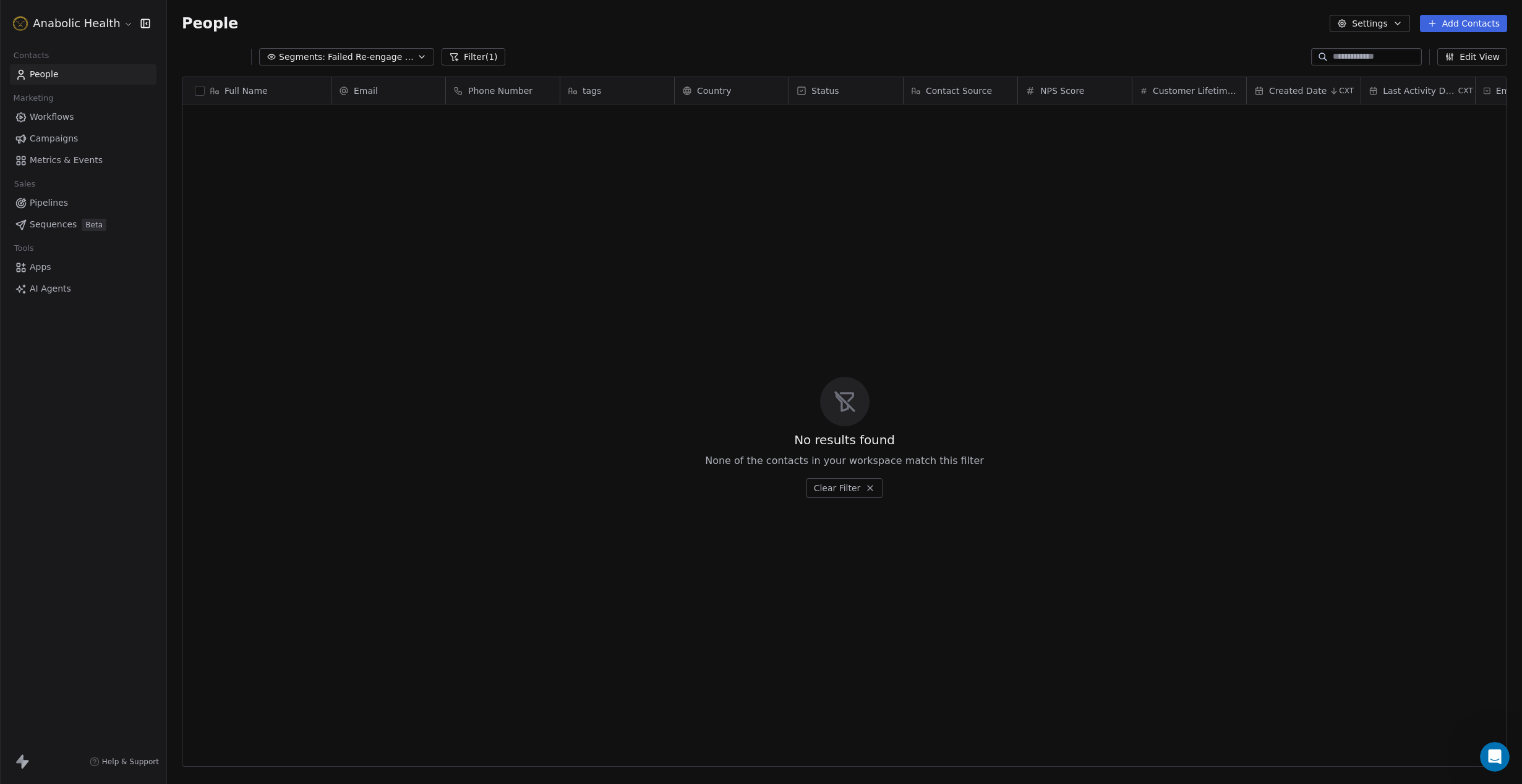
click at [465, 55] on button "Filter (1)" at bounding box center [473, 57] width 64 height 17
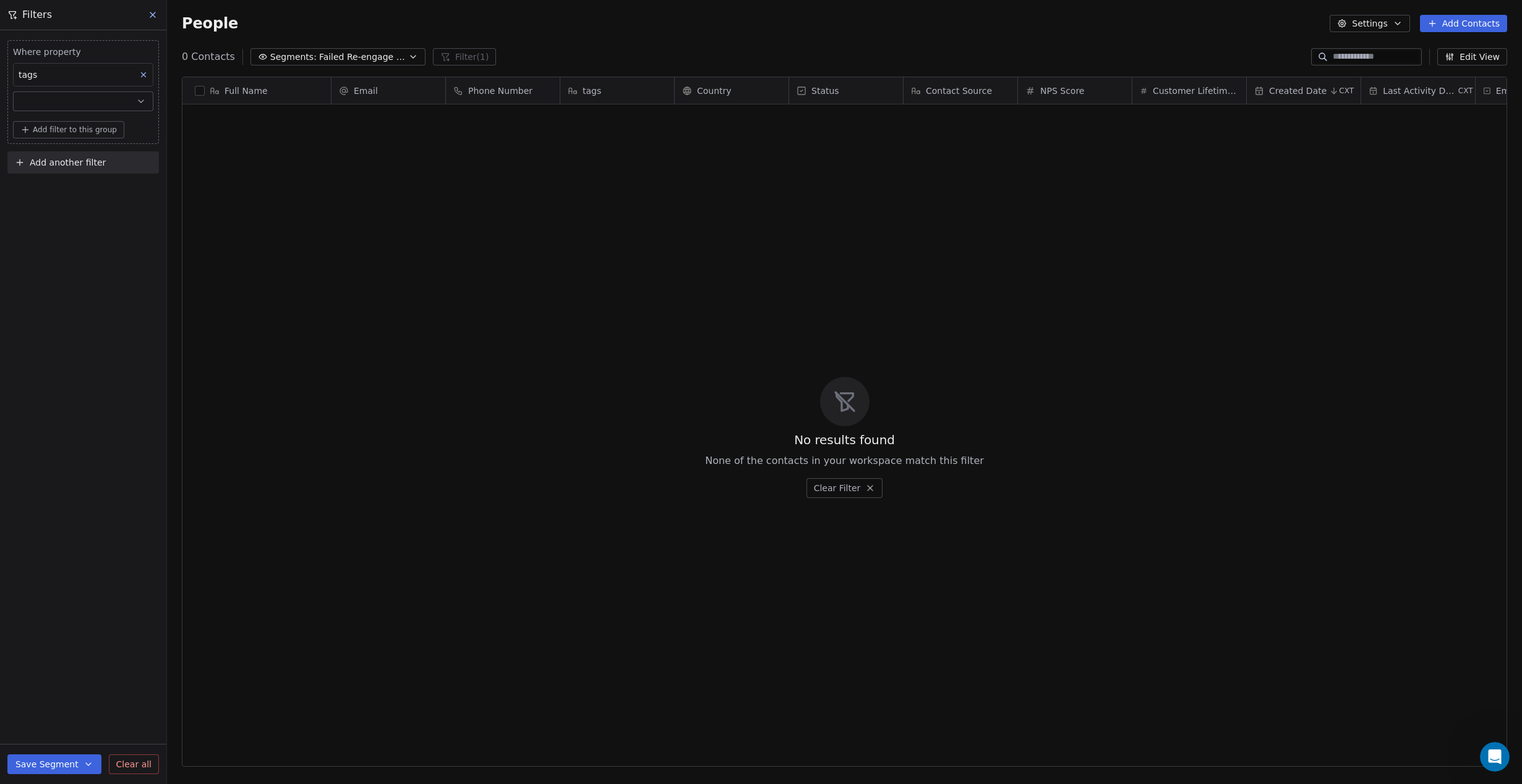
click at [61, 88] on div "Where property tags" at bounding box center [83, 81] width 141 height 71
click at [61, 76] on div "tags" at bounding box center [83, 75] width 141 height 24
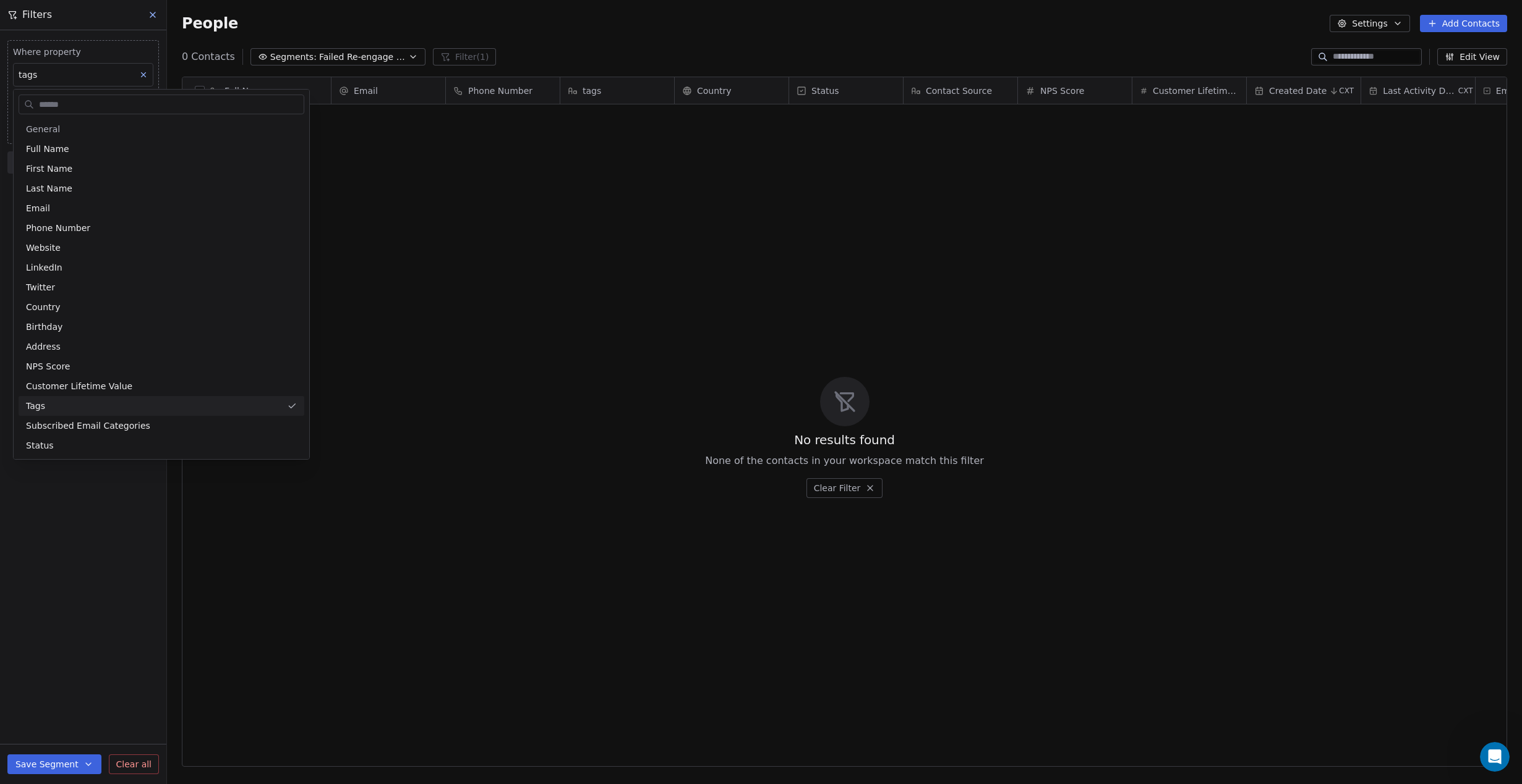
scroll to position [689, 1355]
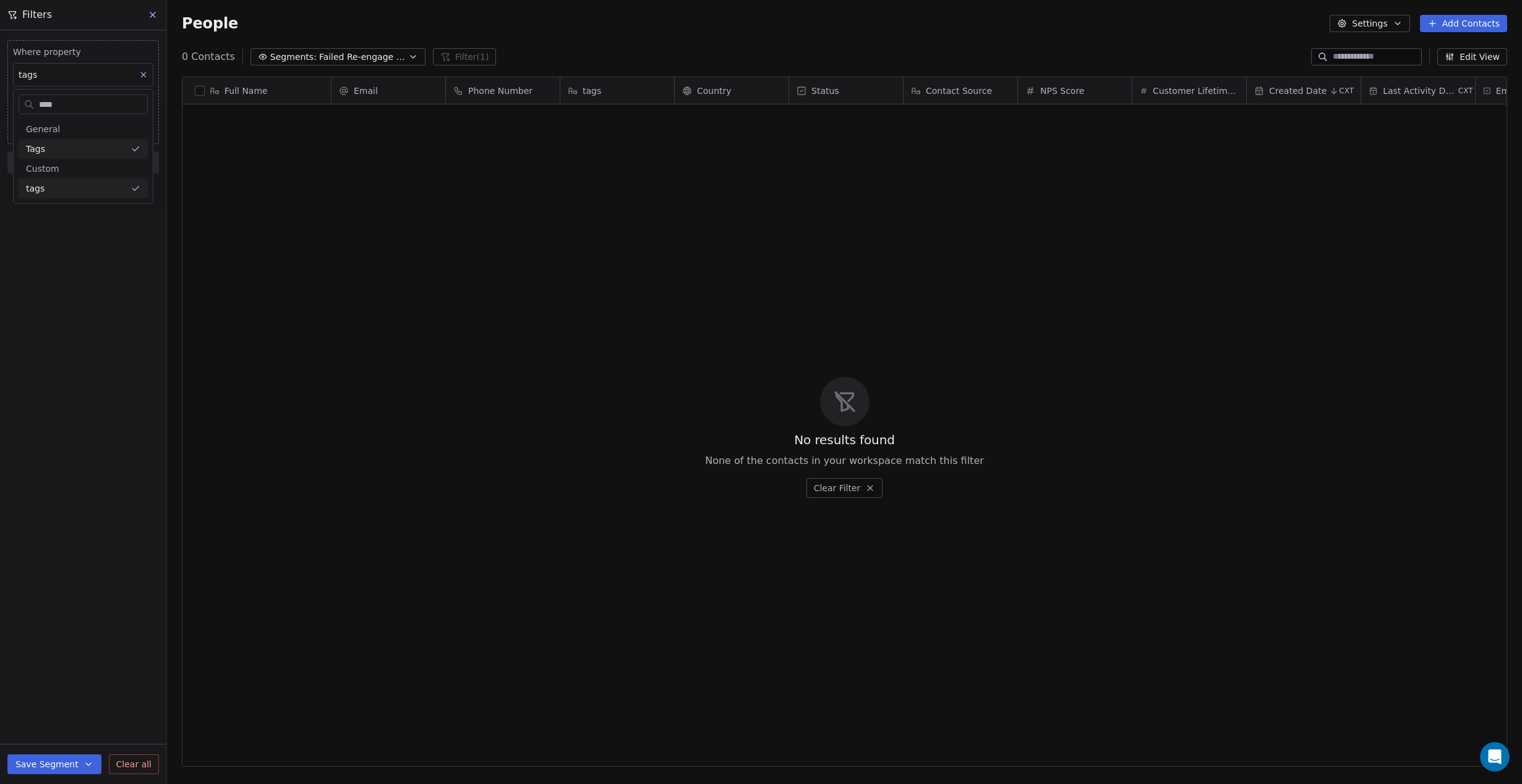
type input "****"
click at [45, 152] on div "Tags" at bounding box center [76, 149] width 99 height 13
click at [74, 125] on body "Anabolic Health Contacts People Marketing Workflows Campaigns Metrics & Events …" at bounding box center [761, 392] width 1522 height 784
type input "******"
click at [29, 166] on button "Suggestions" at bounding box center [30, 164] width 10 height 10
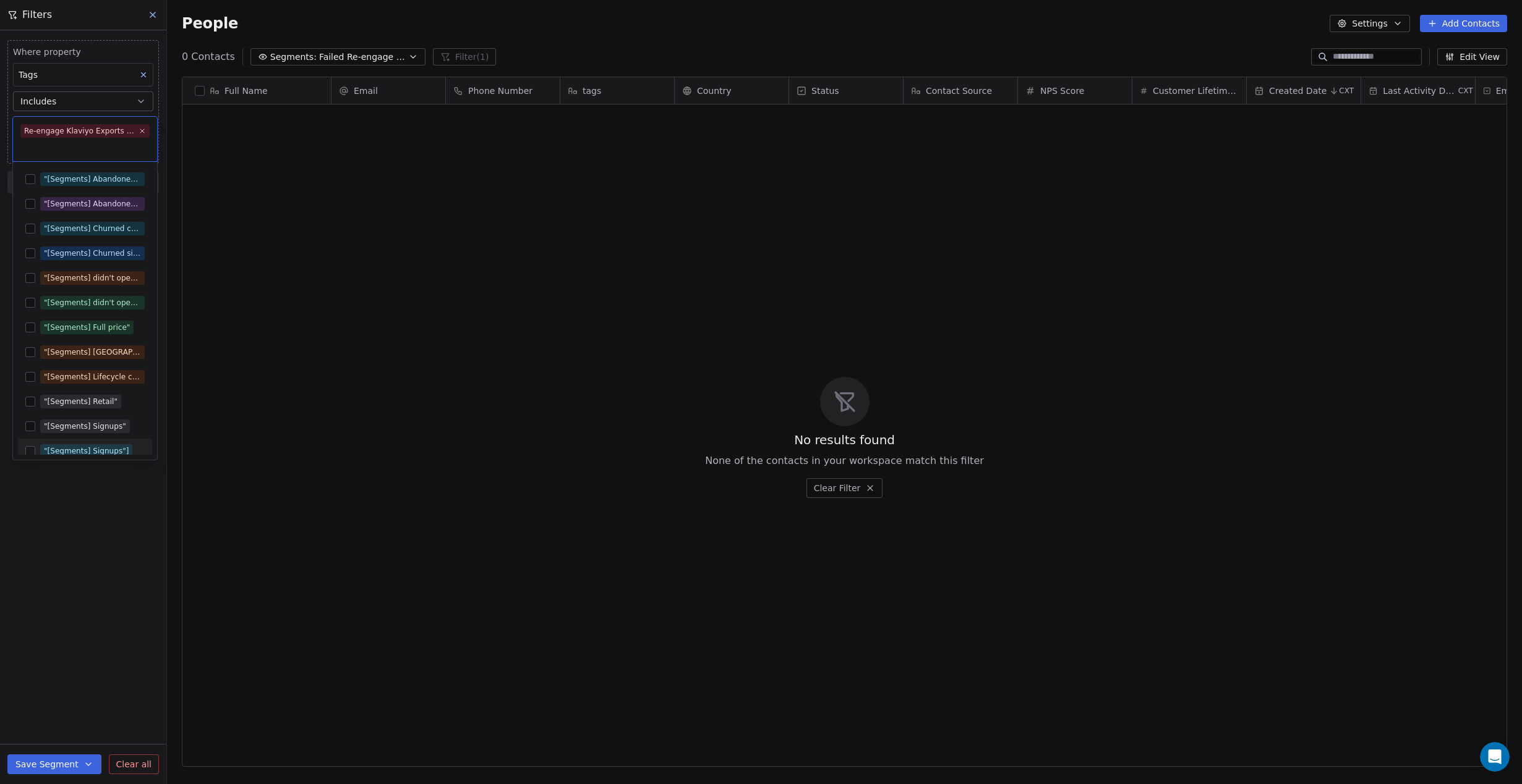
click at [47, 757] on html "Anabolic Health Contacts People Marketing Workflows Campaigns Metrics & Events …" at bounding box center [761, 392] width 1522 height 784
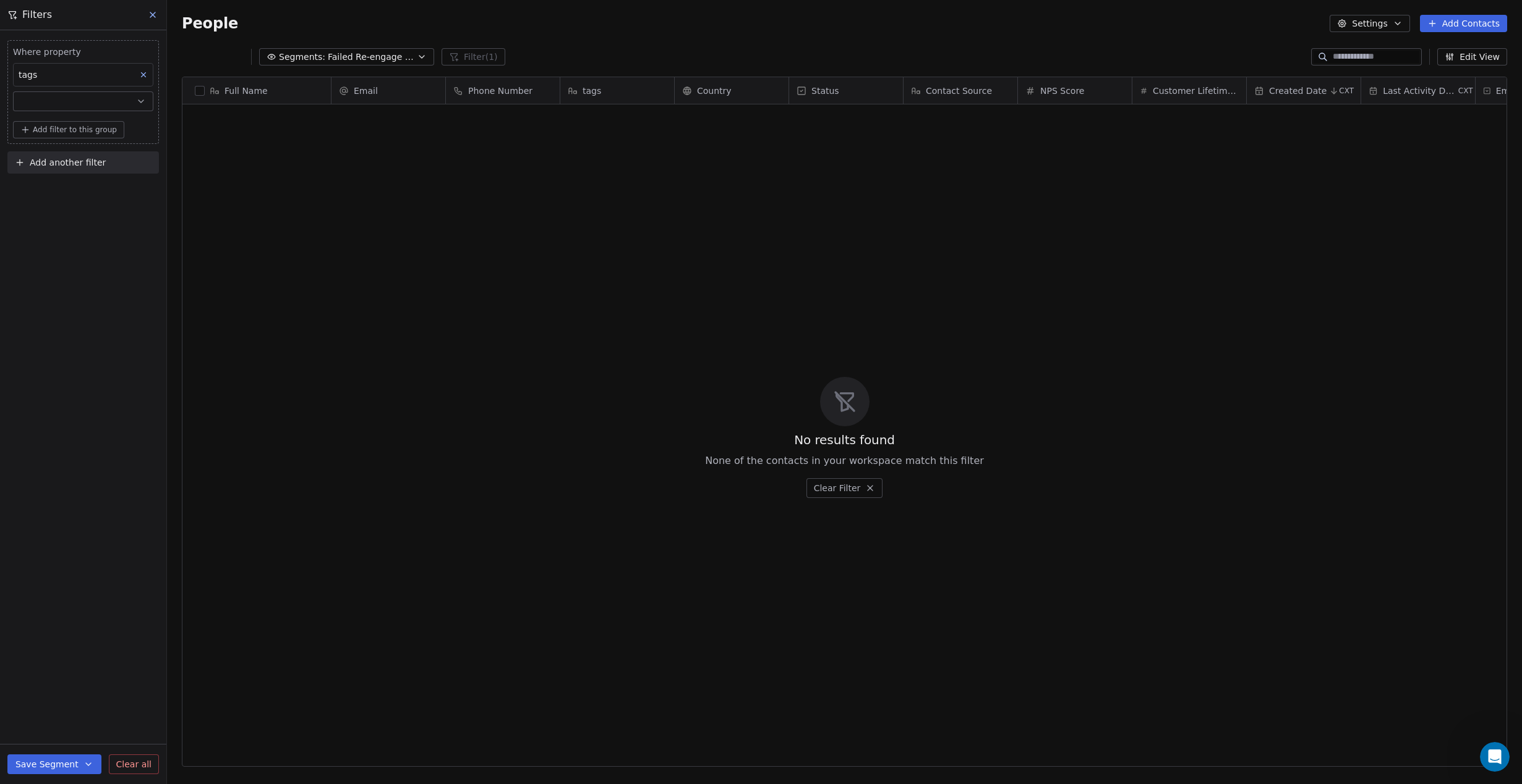
click at [35, 763] on button "Save Segment" at bounding box center [54, 764] width 94 height 20
click at [69, 736] on span "Update existing segment" at bounding box center [89, 733] width 109 height 13
drag, startPoint x: 155, startPoint y: 10, endPoint x: 192, endPoint y: 24, distance: 39.6
click at [153, 10] on icon at bounding box center [153, 14] width 10 height 10
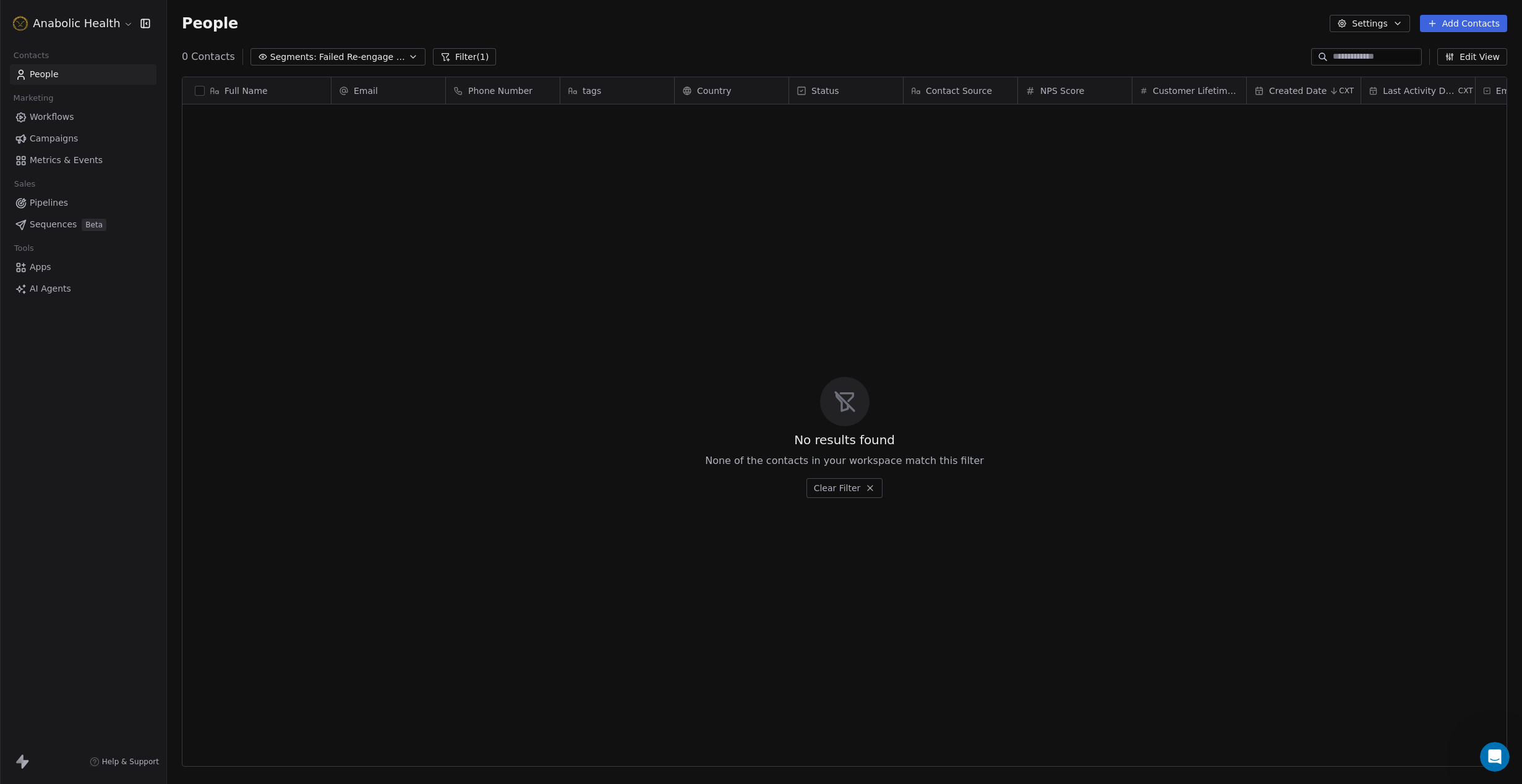
click at [298, 62] on span "Segments:" at bounding box center [293, 57] width 46 height 13
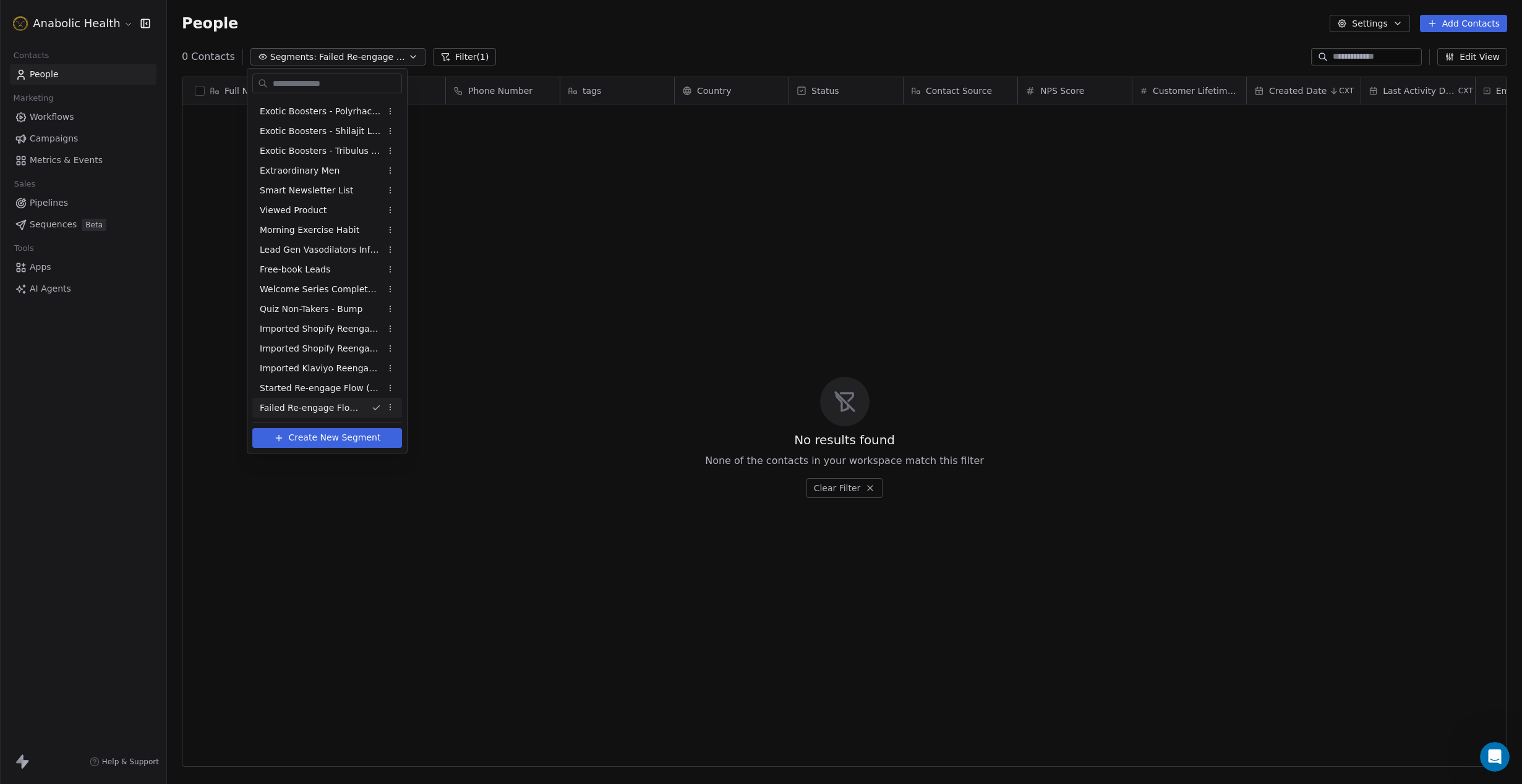
click at [320, 440] on span "Create New Segment" at bounding box center [335, 438] width 92 height 13
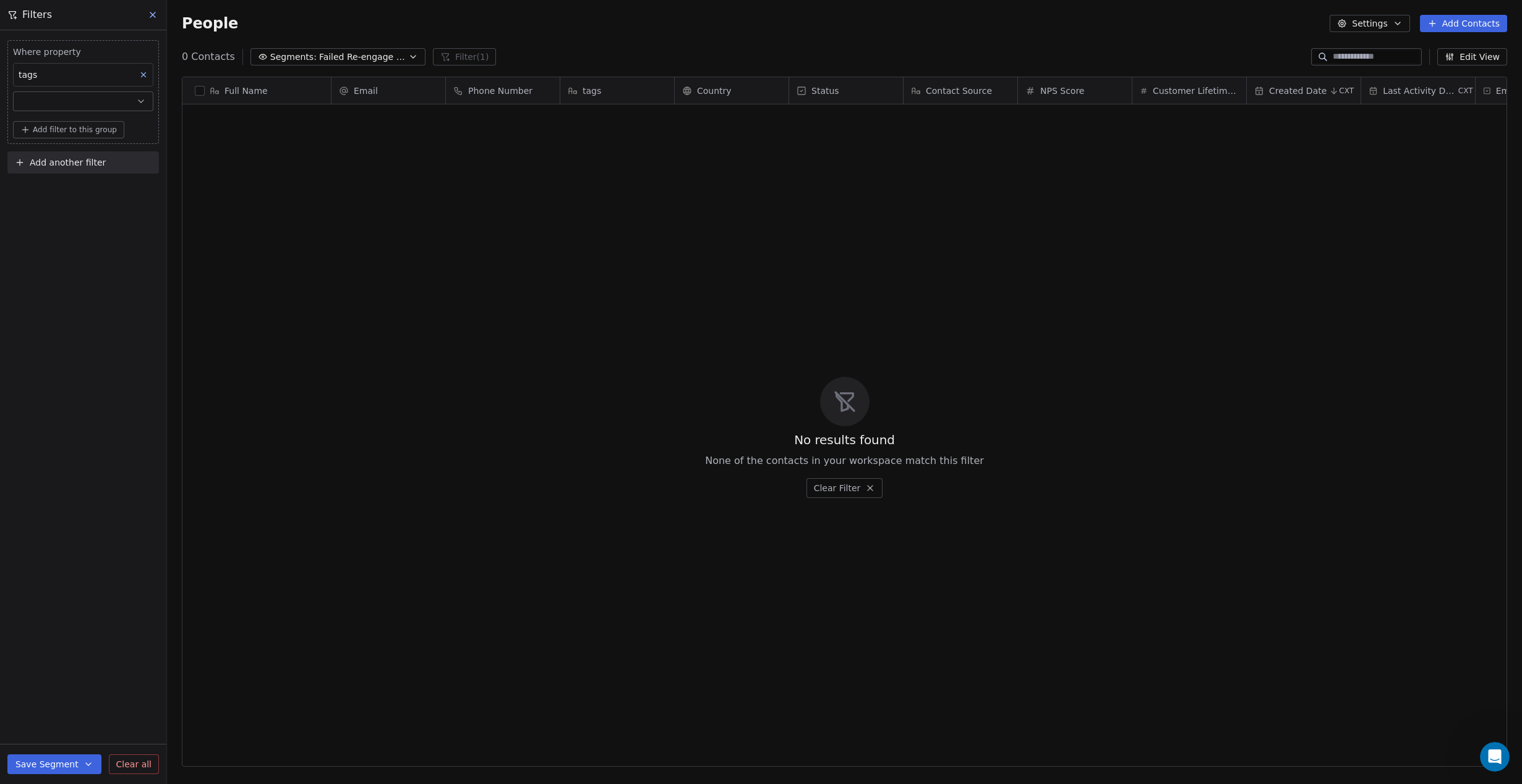
click at [157, 15] on button at bounding box center [153, 15] width 18 height 17
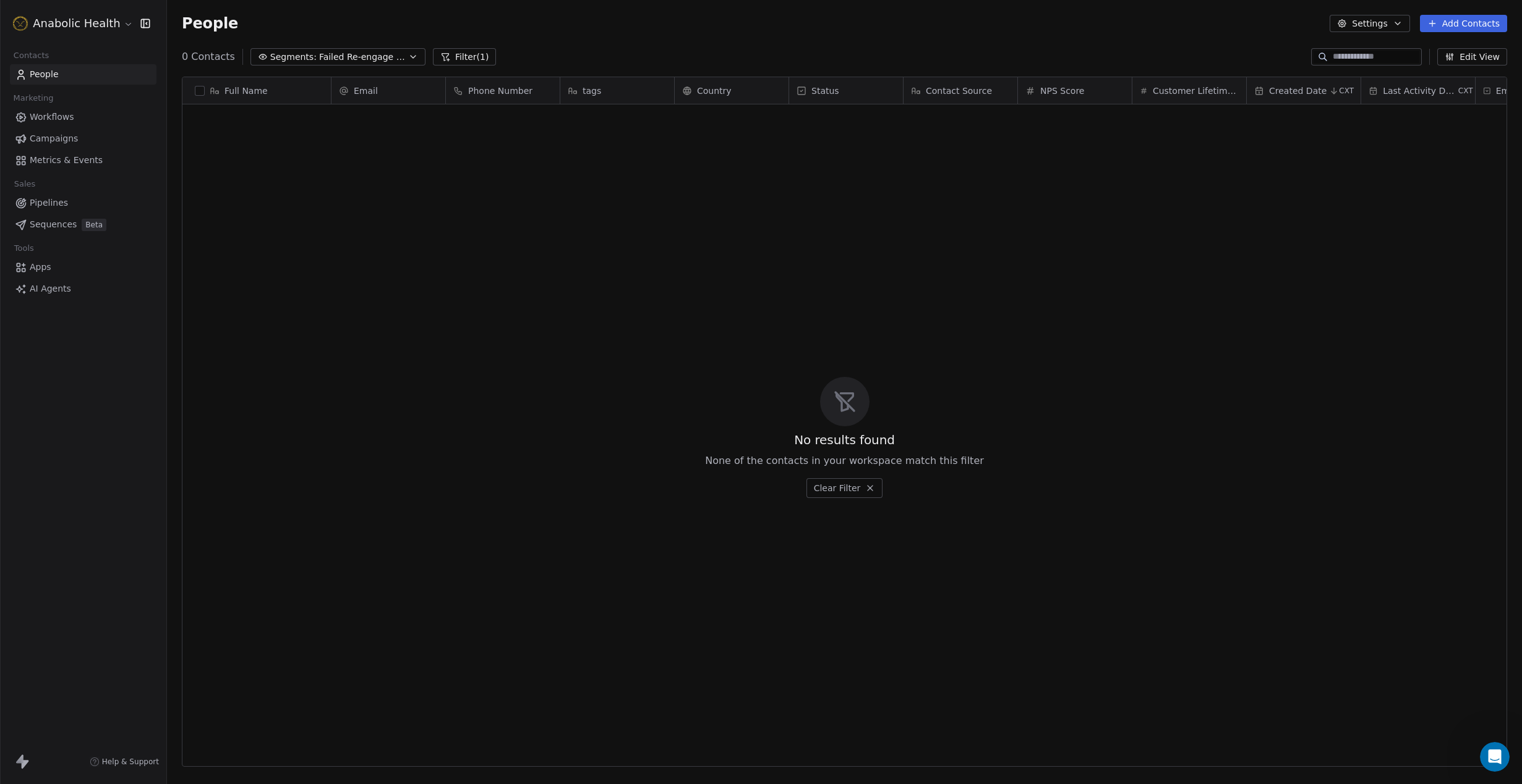
click at [462, 53] on button "Filter (1)" at bounding box center [465, 57] width 64 height 17
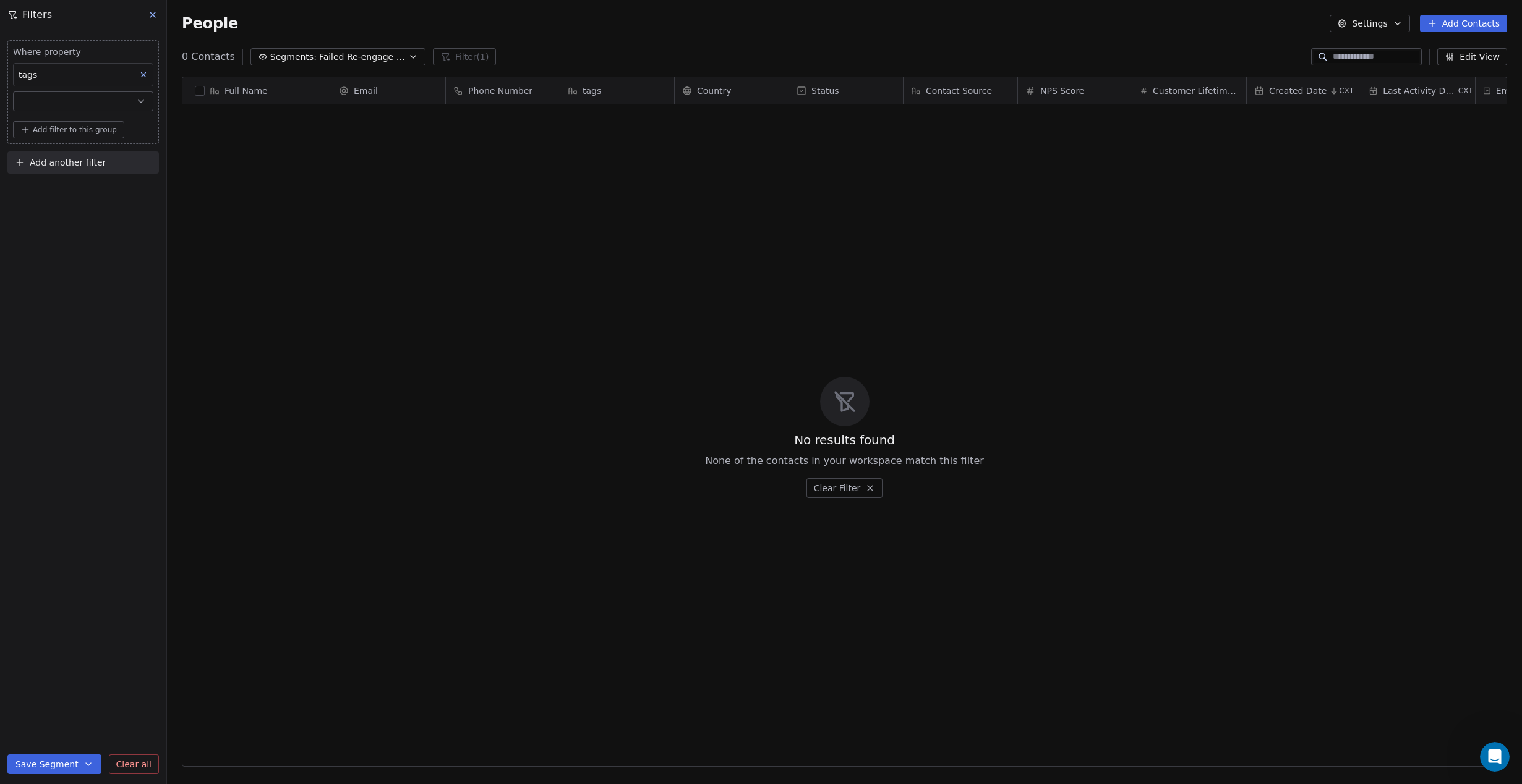
click at [92, 765] on button "Save Segment" at bounding box center [54, 764] width 94 height 20
click at [74, 705] on span "Create new segment" at bounding box center [80, 709] width 91 height 13
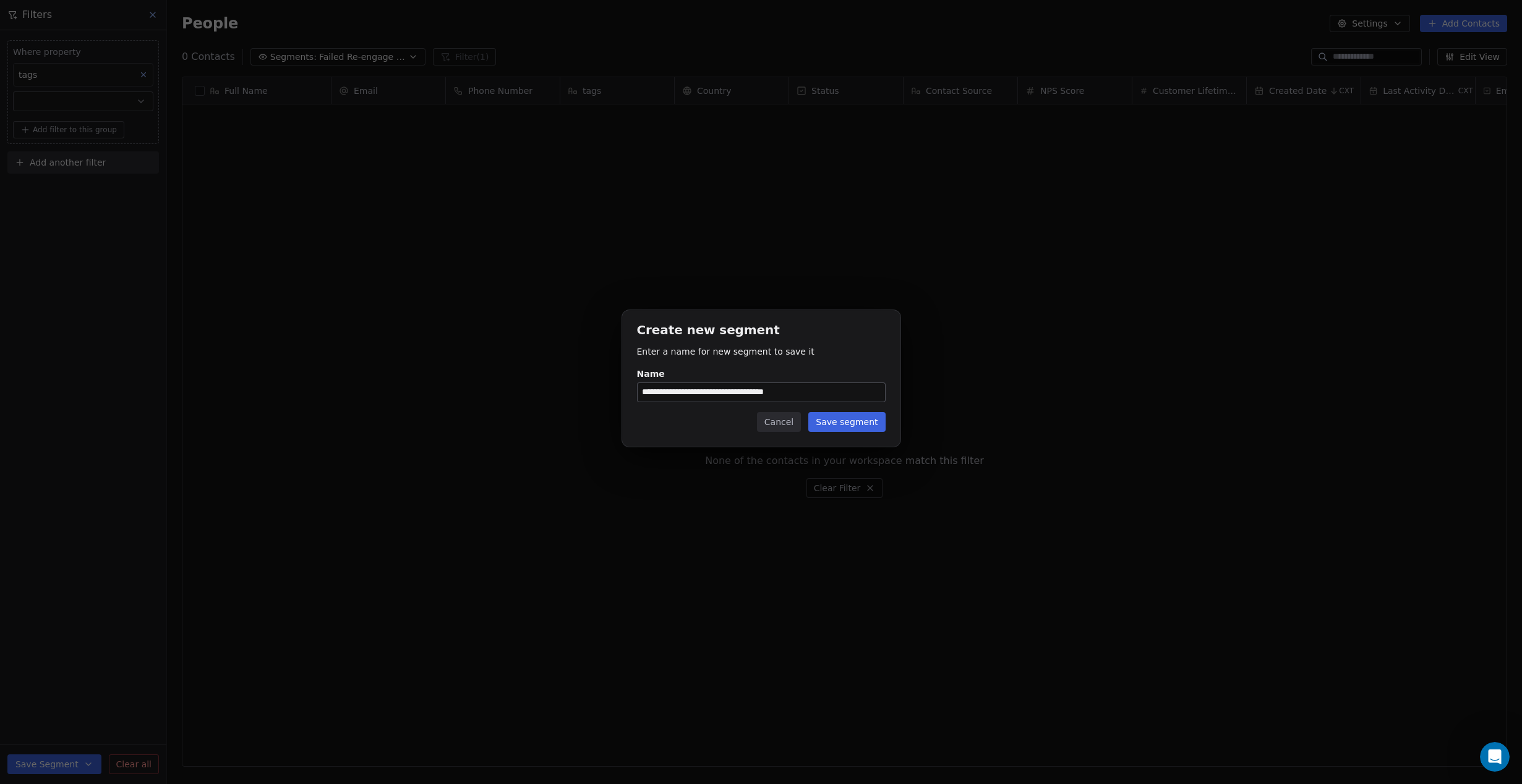
click at [653, 398] on input "**********" at bounding box center [761, 392] width 247 height 18
click at [654, 396] on input "**********" at bounding box center [761, 392] width 247 height 18
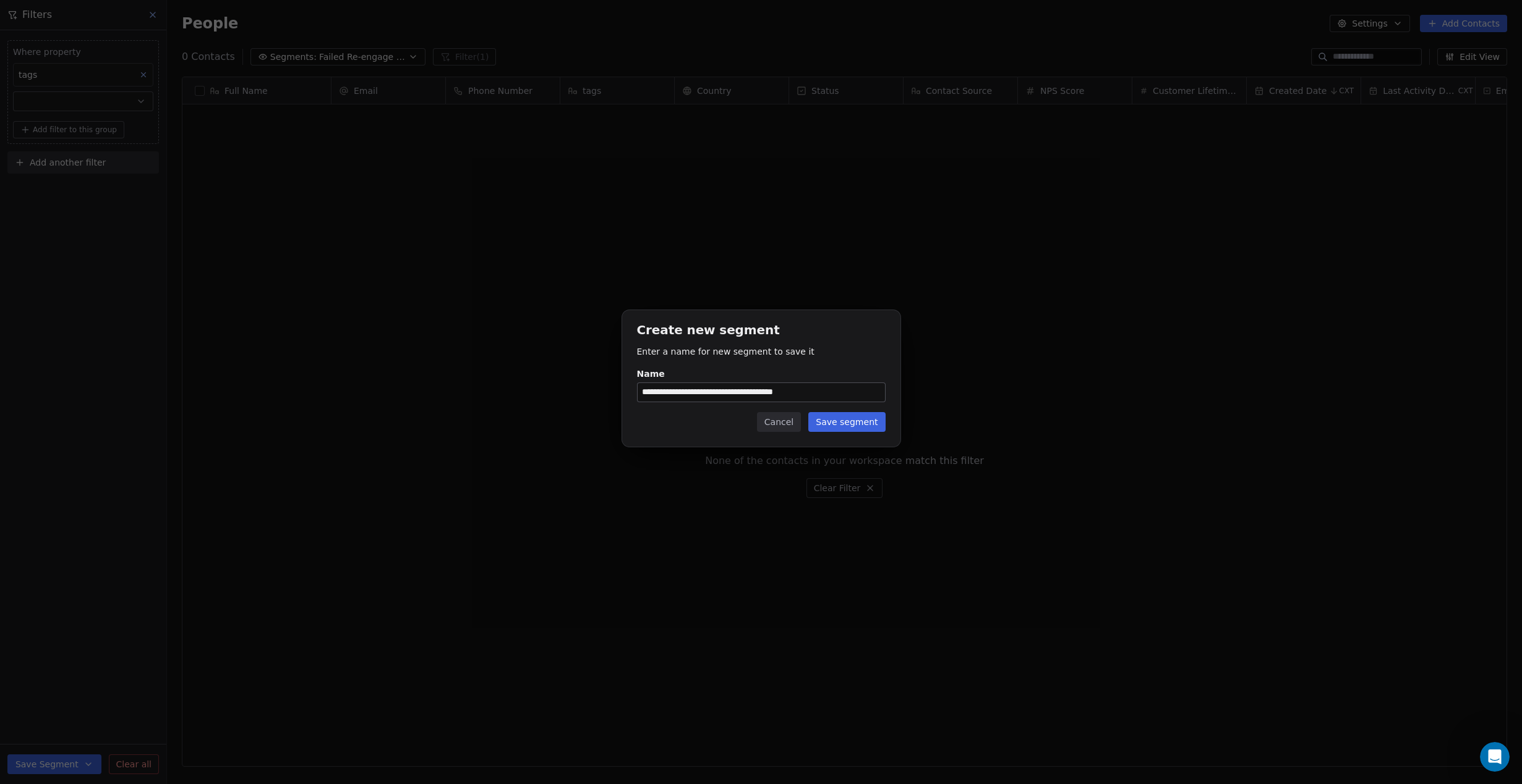
type input "**********"
click at [857, 422] on button "Save segment" at bounding box center [846, 422] width 76 height 20
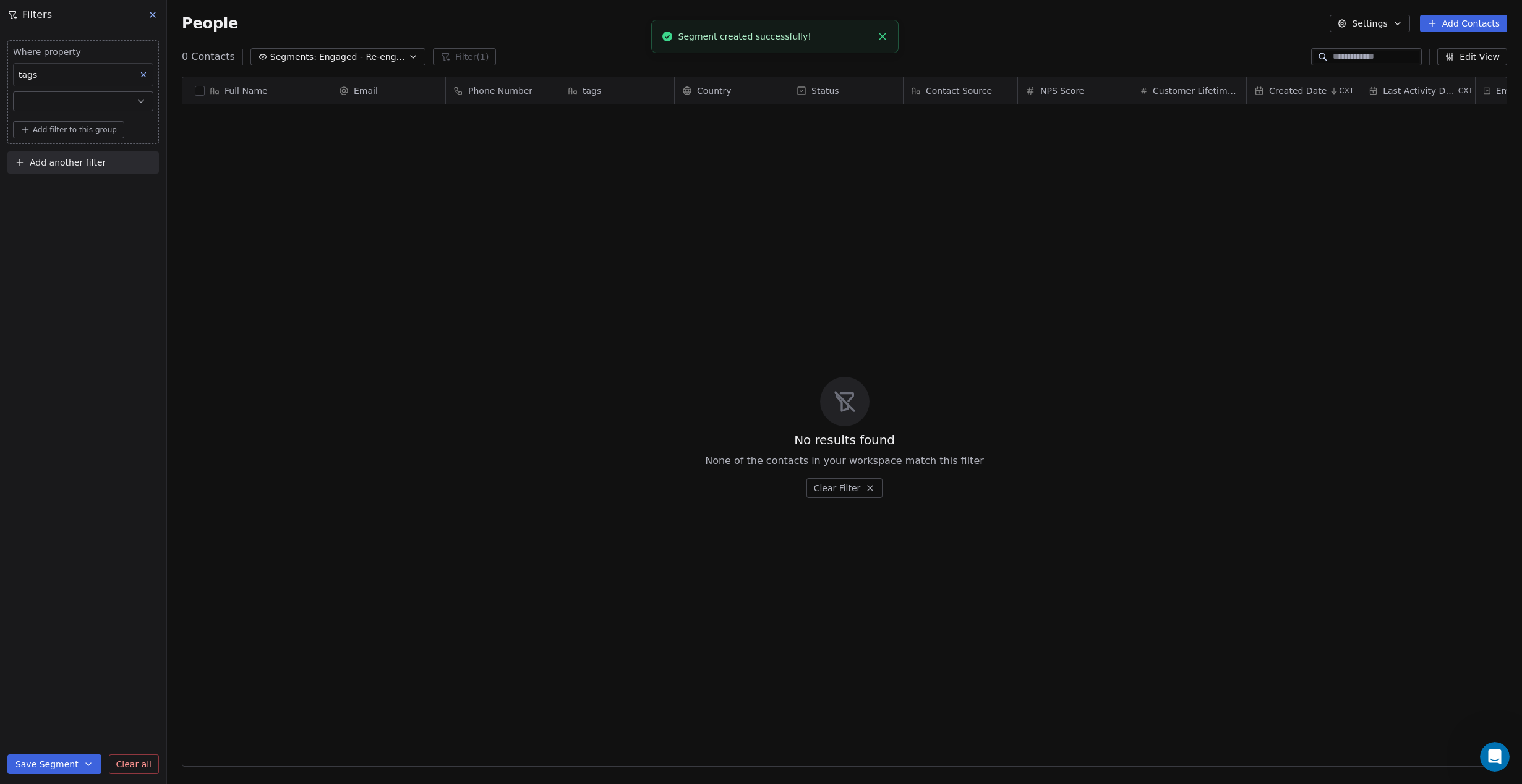
click at [146, 77] on icon at bounding box center [143, 75] width 9 height 9
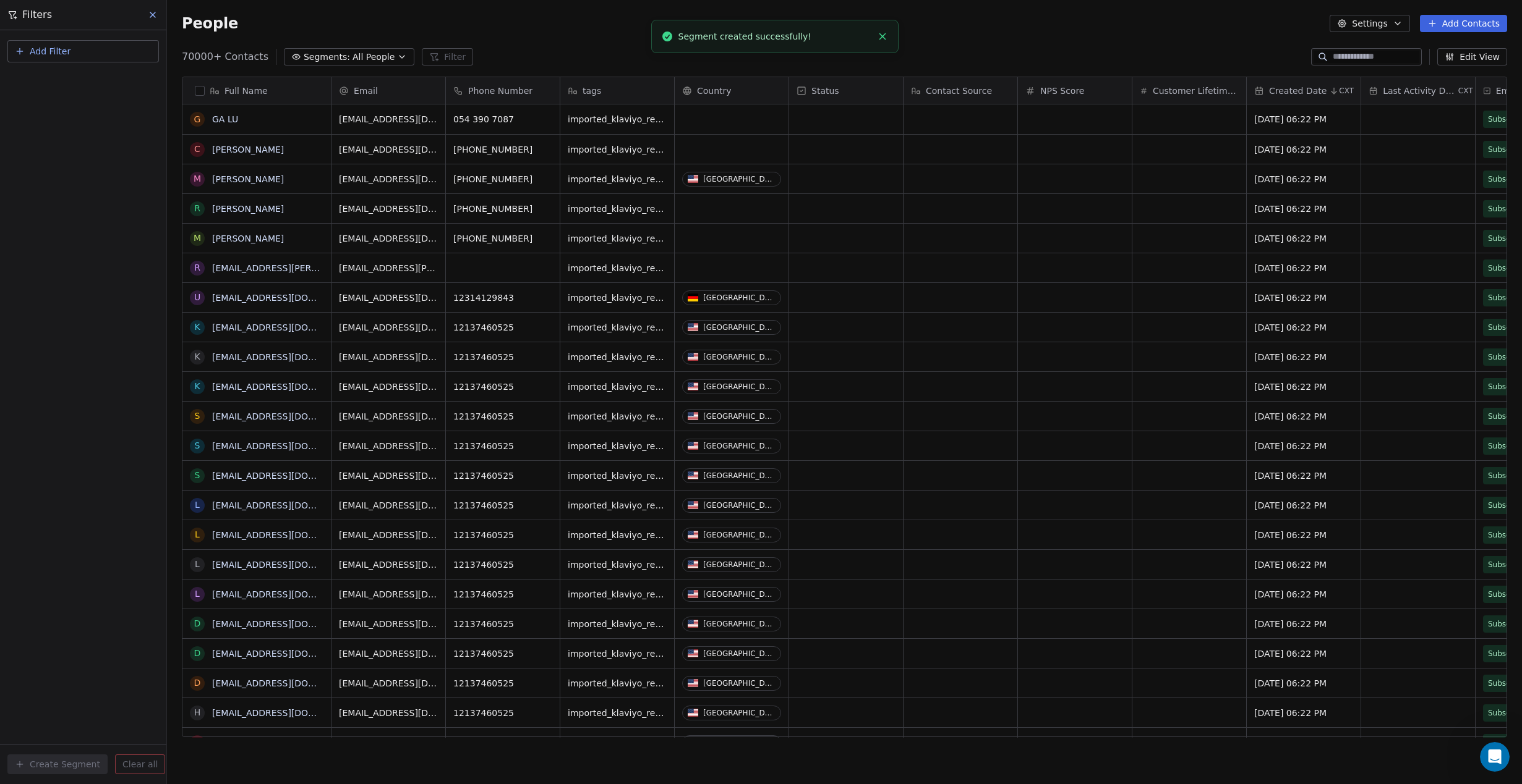
click at [340, 52] on button "Segments: All People" at bounding box center [349, 57] width 130 height 17
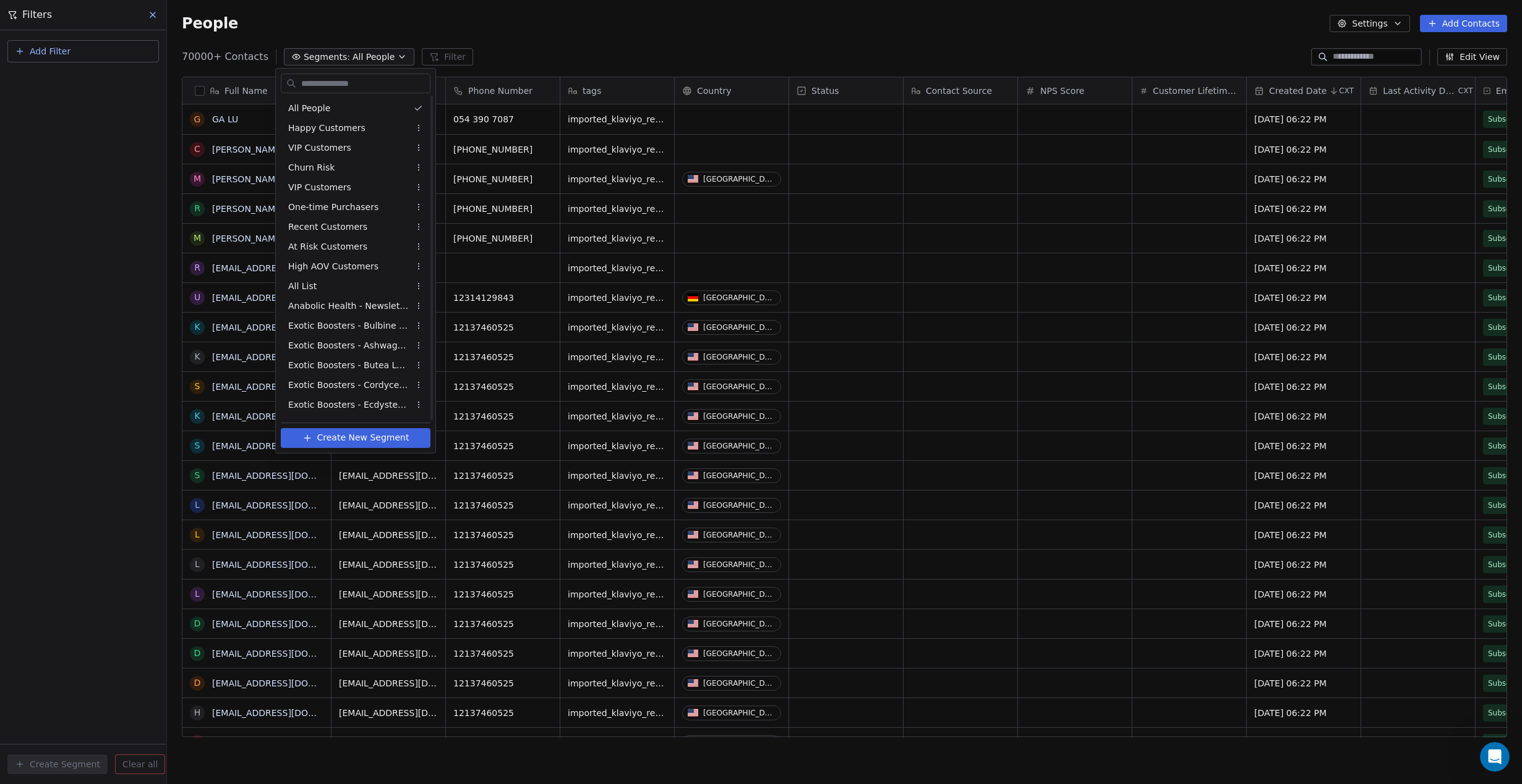
scroll to position [432, 0]
click at [339, 411] on span "Engaged - Re-engage Flow (6-weeks 50% OFF)" at bounding box center [349, 408] width 121 height 13
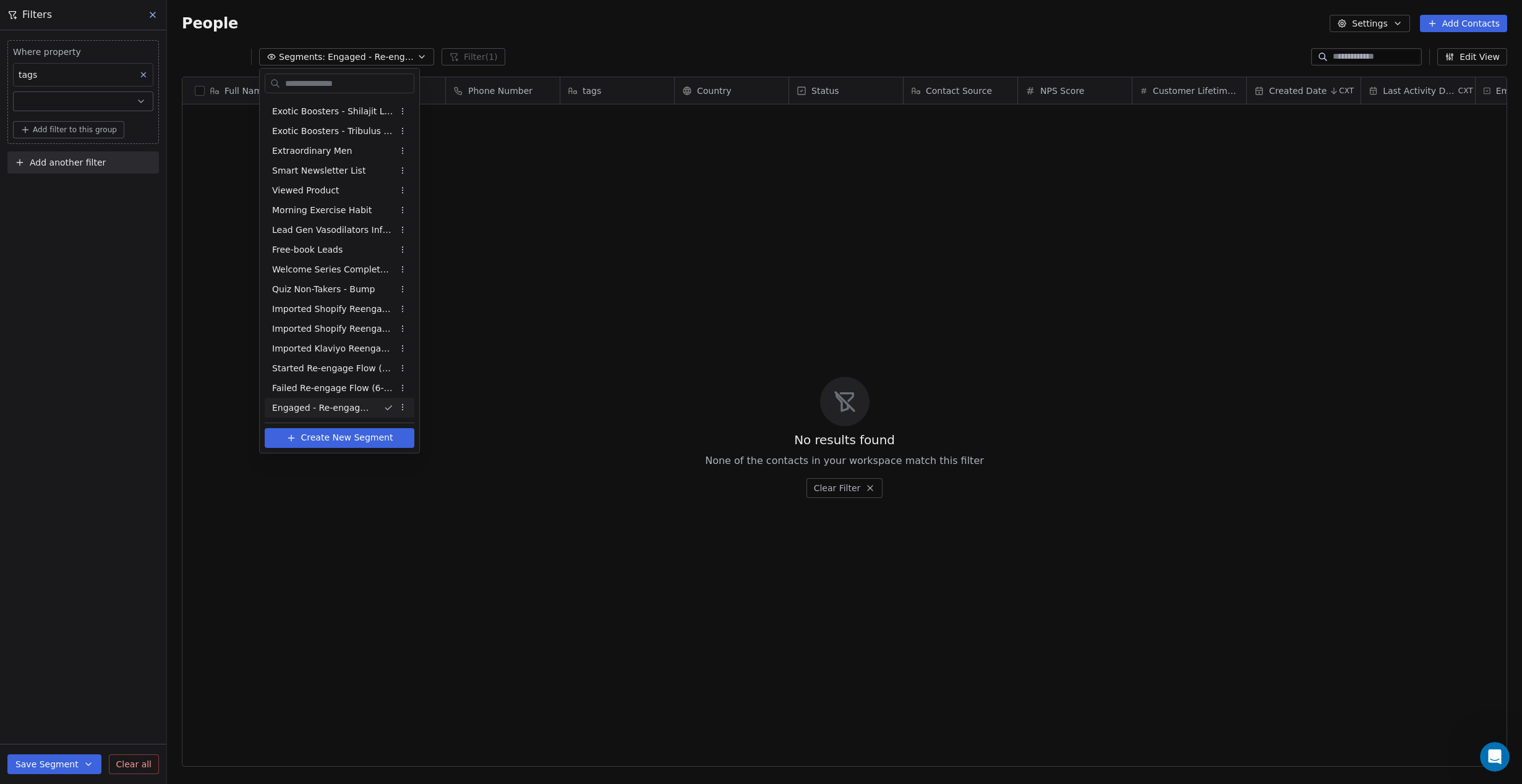
scroll to position [689, 1355]
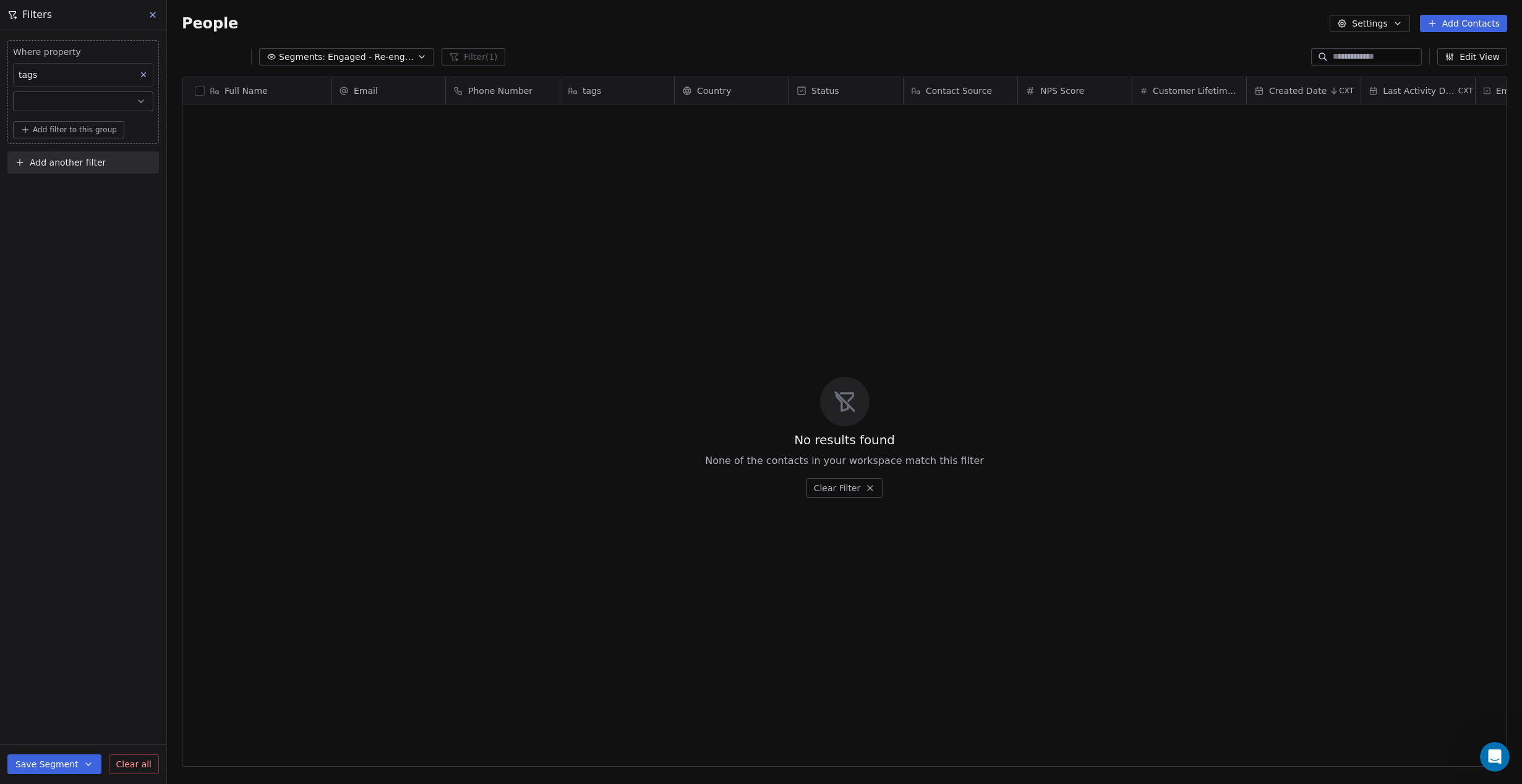
click at [67, 74] on div "tags" at bounding box center [83, 75] width 141 height 24
type input "****"
click at [72, 145] on div "Tags" at bounding box center [76, 149] width 99 height 13
click at [48, 106] on span "Includes" at bounding box center [38, 102] width 36 height 13
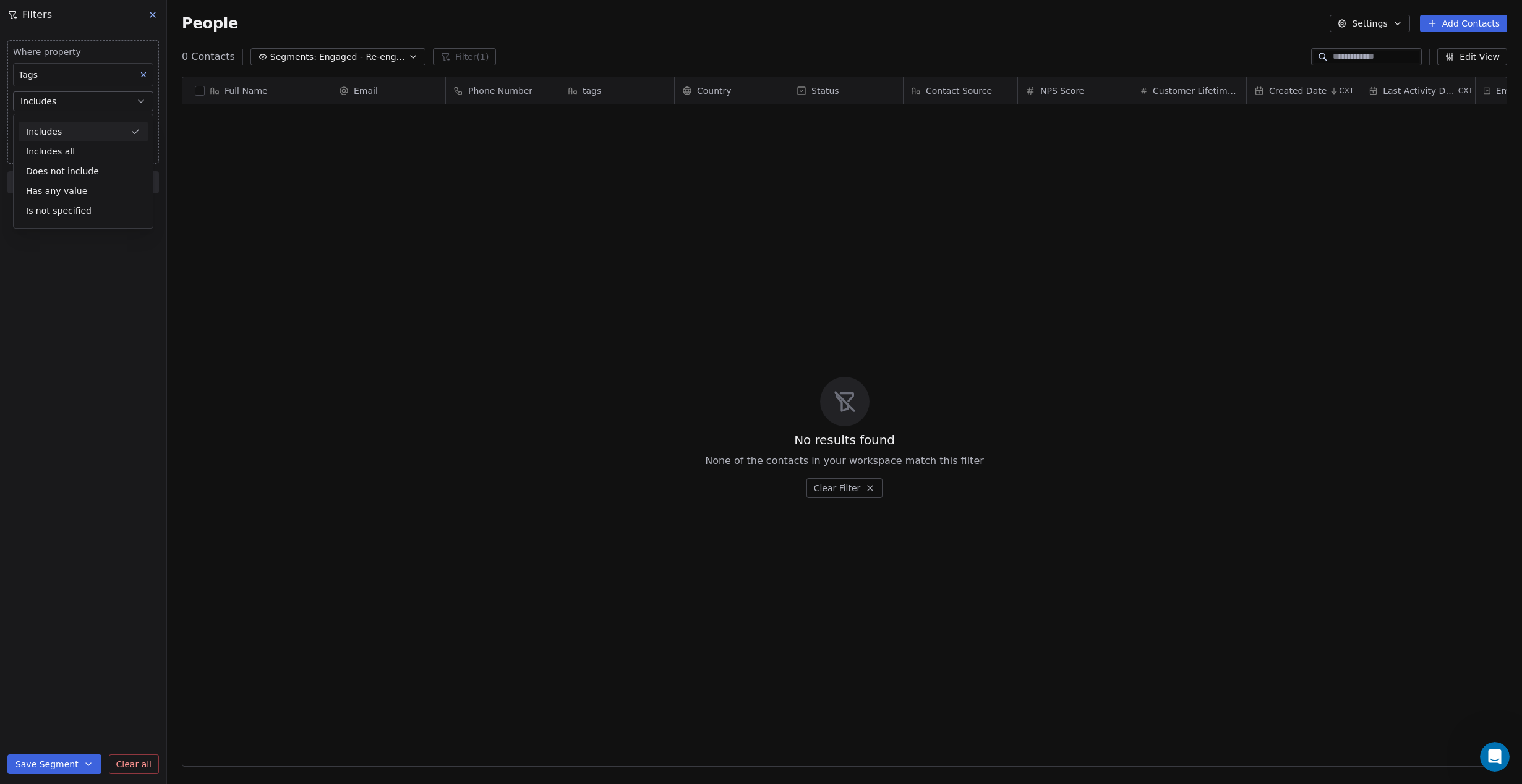
click at [48, 106] on span "Includes" at bounding box center [38, 102] width 36 height 13
click at [40, 125] on body "Anabolic Health Contacts People Marketing Workflows Campaigns Metrics & Events …" at bounding box center [761, 392] width 1522 height 784
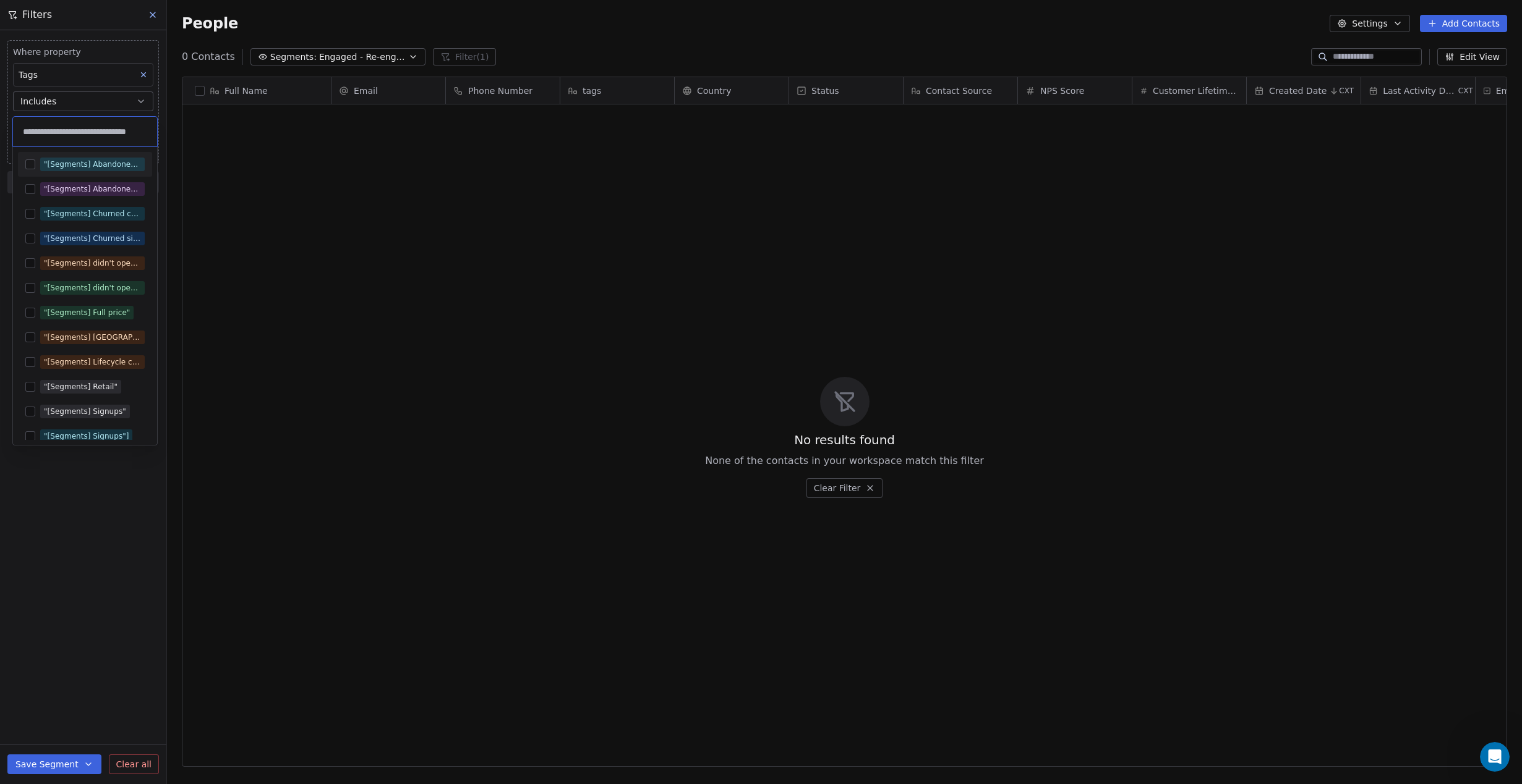
scroll to position [0, 21]
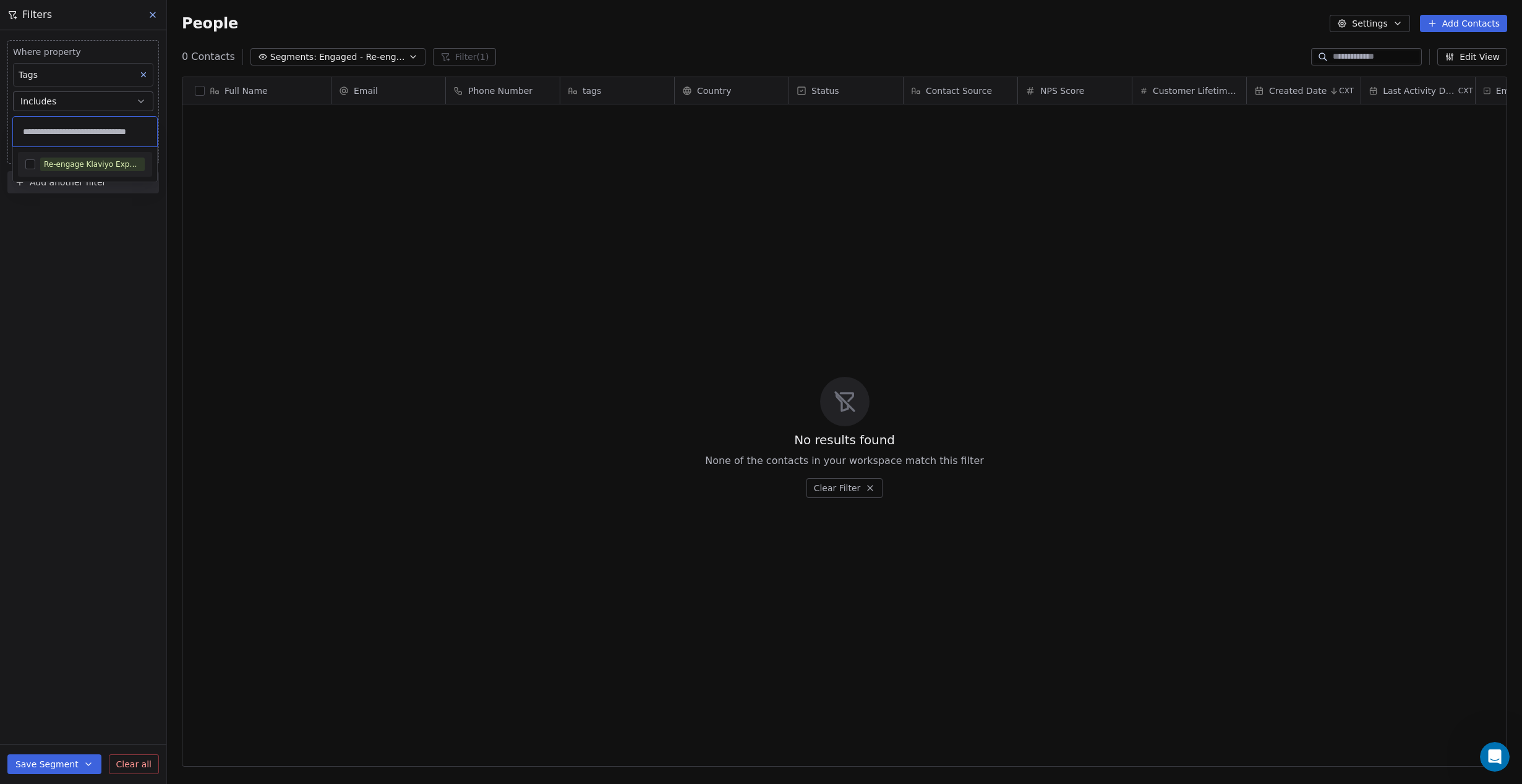
type input "**********"
click at [31, 161] on button "Suggestions" at bounding box center [30, 164] width 10 height 10
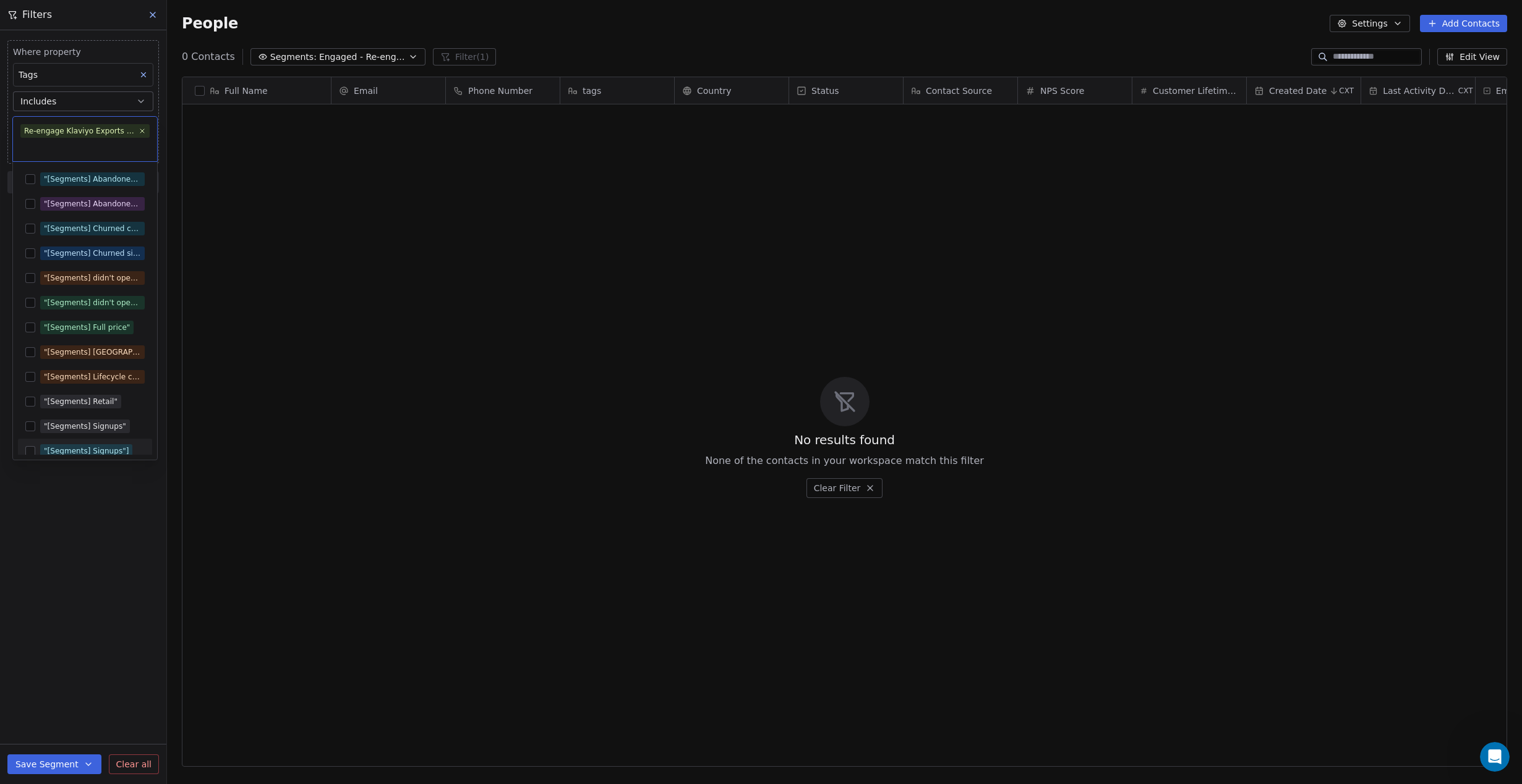
click at [60, 593] on html "Anabolic Health Contacts People Marketing Workflows Campaigns Metrics & Events …" at bounding box center [761, 392] width 1522 height 784
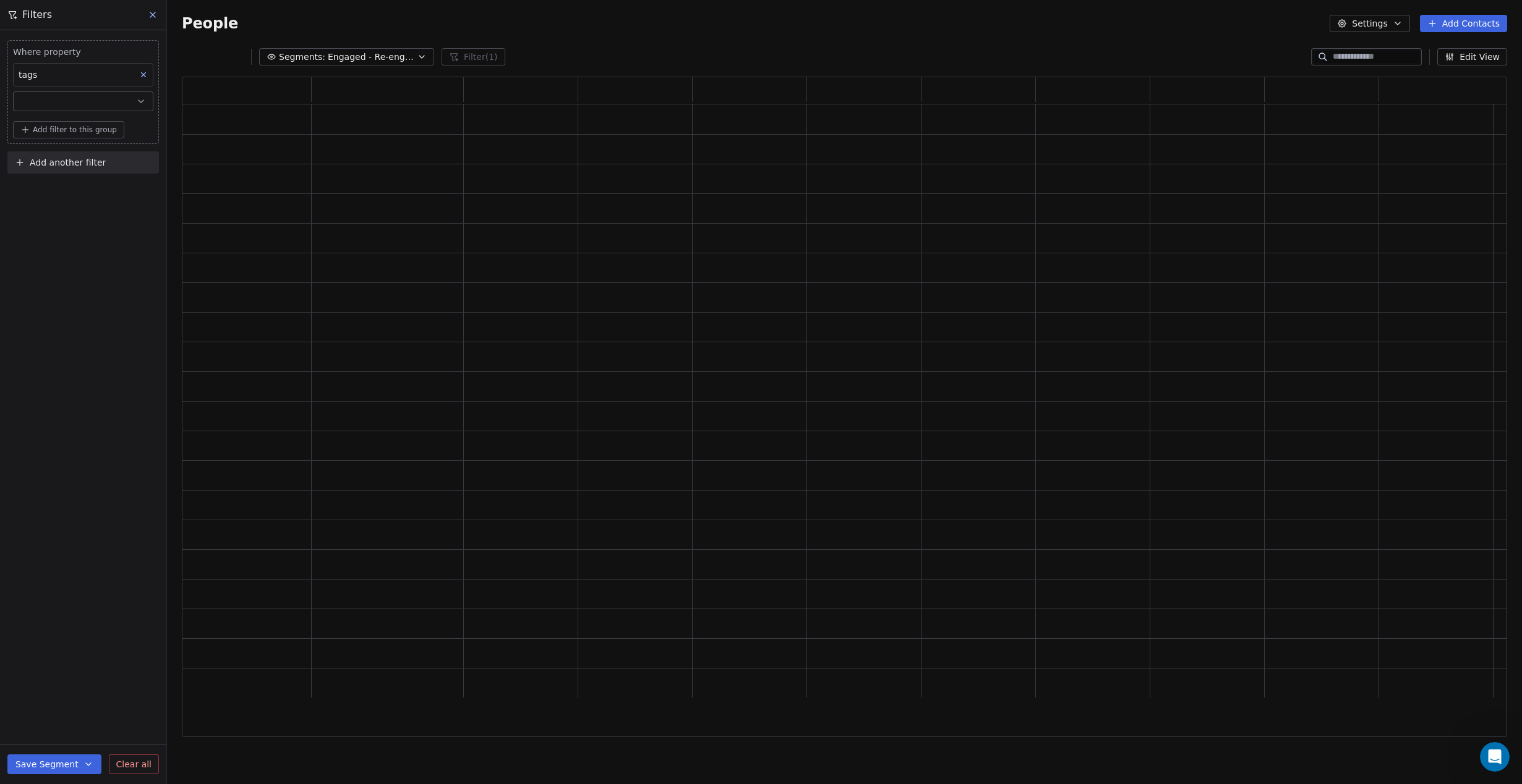
scroll to position [660, 1325]
drag, startPoint x: 48, startPoint y: 764, endPoint x: 57, endPoint y: 759, distance: 10.3
click at [48, 764] on button "Save Segment" at bounding box center [54, 764] width 94 height 20
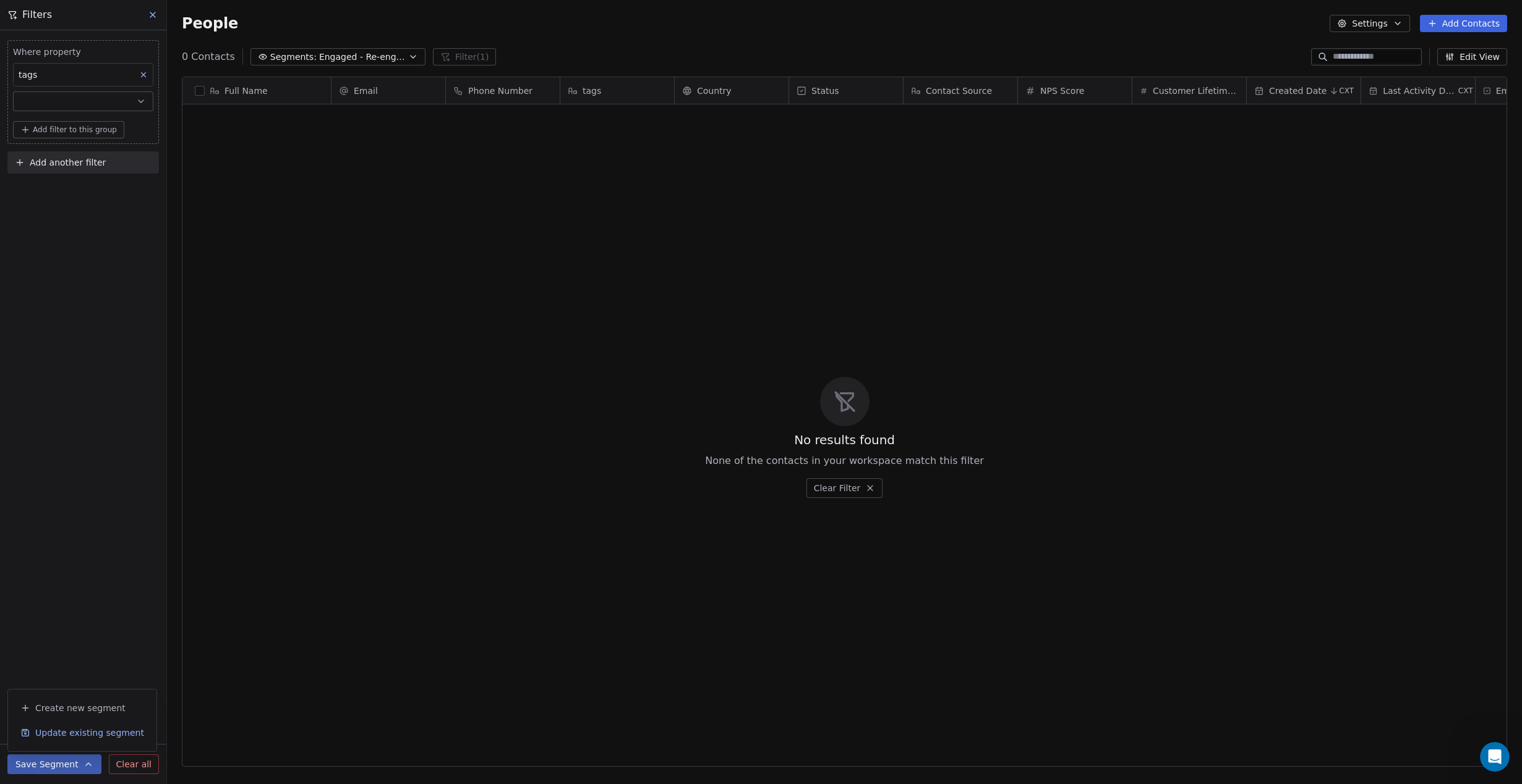
scroll to position [689, 1355]
click at [103, 739] on span "Update existing segment" at bounding box center [89, 733] width 109 height 13
click at [150, 16] on icon at bounding box center [153, 14] width 10 height 10
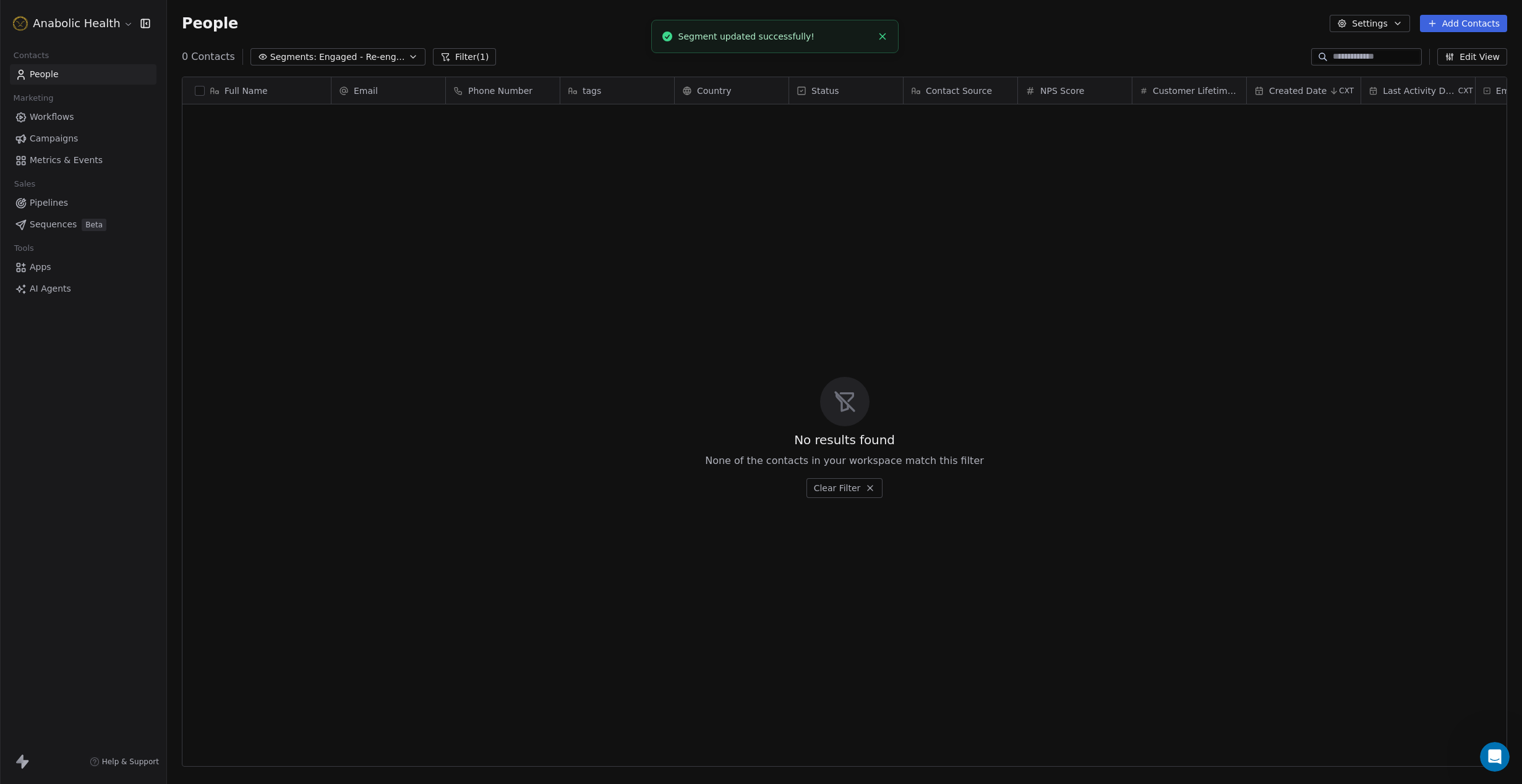
click at [313, 56] on button "Segments: Engaged - Re-engage Flow (6-weeks 50% OFF)" at bounding box center [338, 57] width 175 height 17
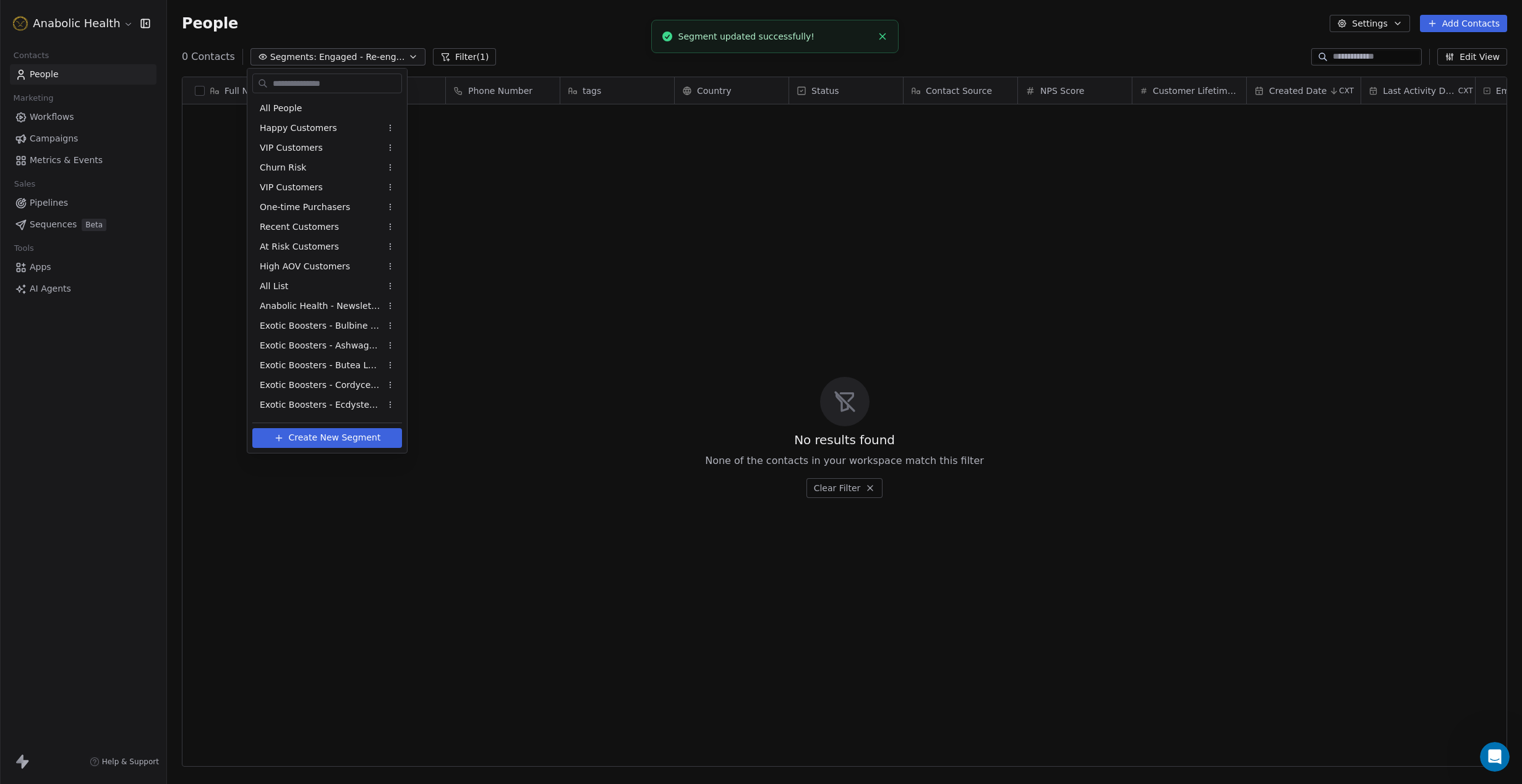
scroll to position [432, 0]
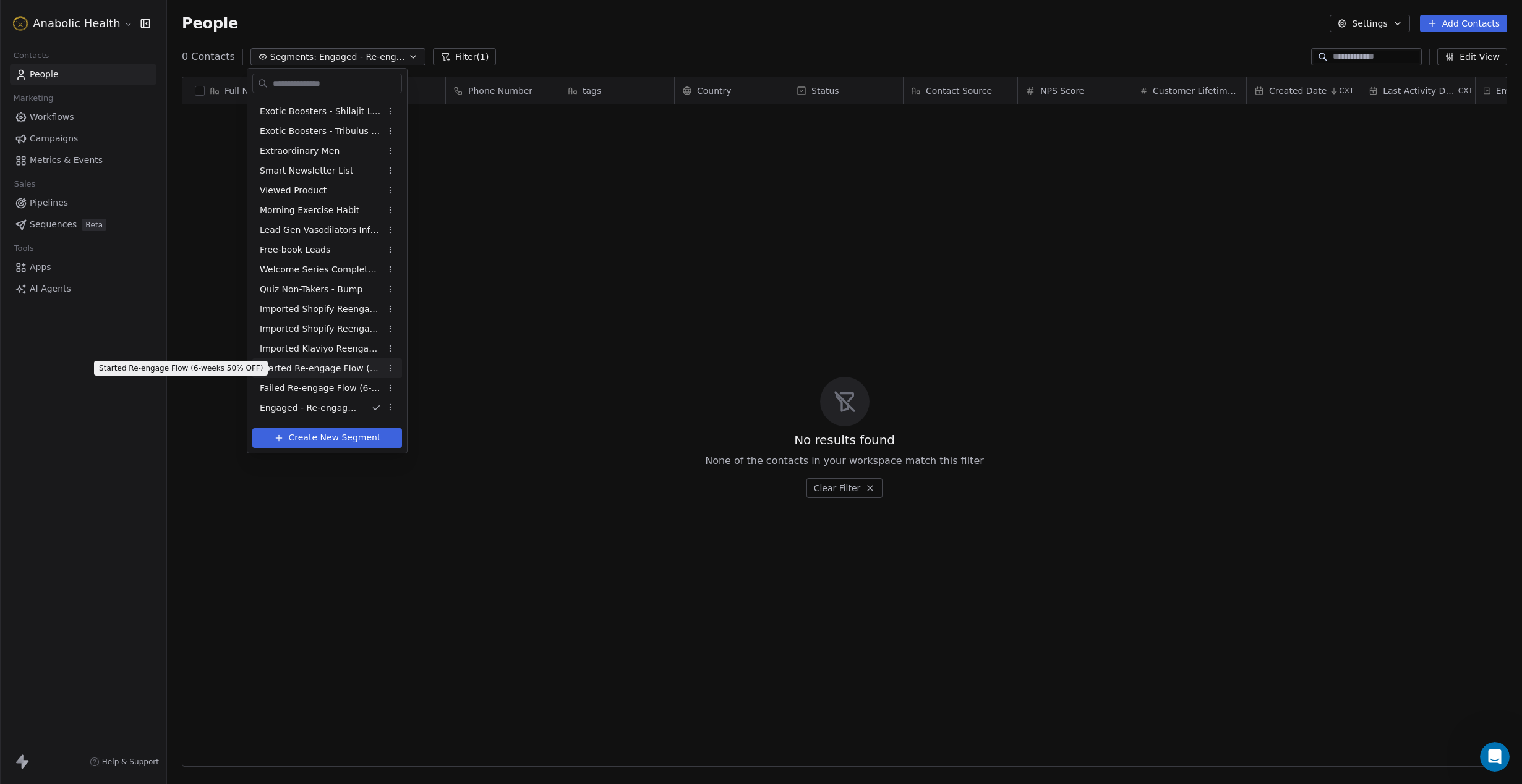
drag, startPoint x: 337, startPoint y: 371, endPoint x: 417, endPoint y: 246, distance: 148.4
click at [336, 371] on span "Started Re-engage Flow (6-weeks 50% OFF)" at bounding box center [320, 369] width 121 height 13
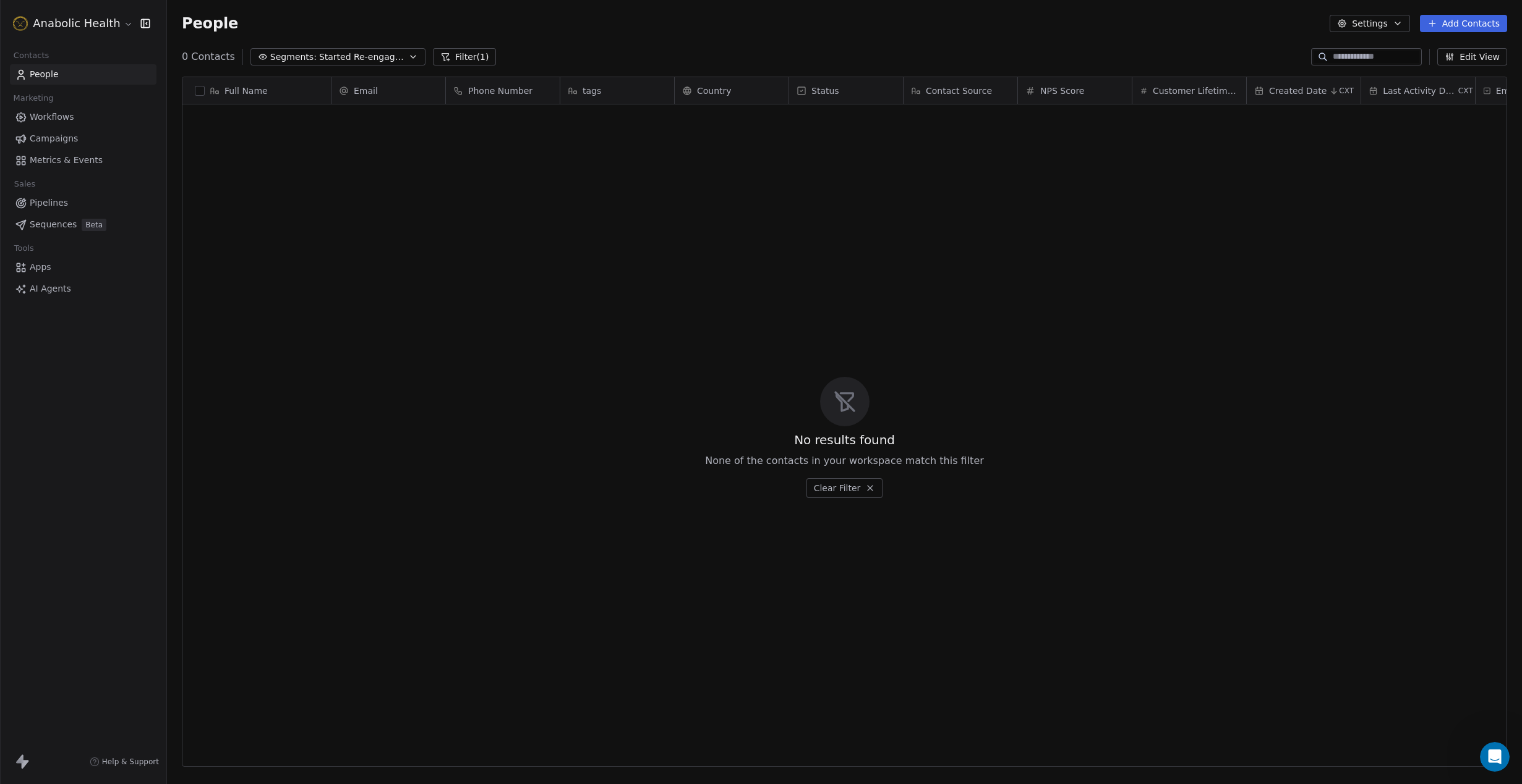
click at [56, 113] on span "Workflows" at bounding box center [52, 117] width 45 height 13
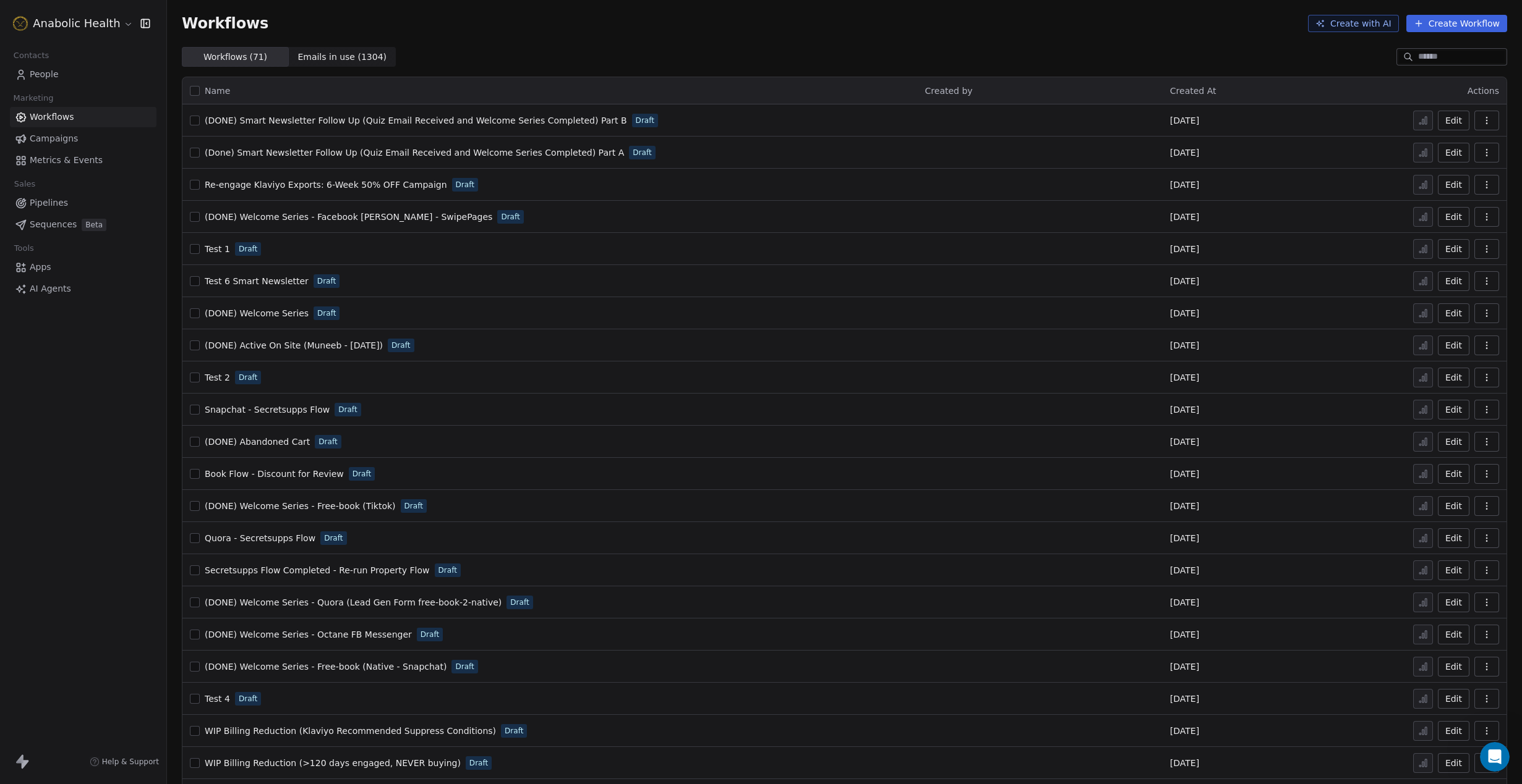
click at [1461, 58] on input at bounding box center [1461, 57] width 87 height 13
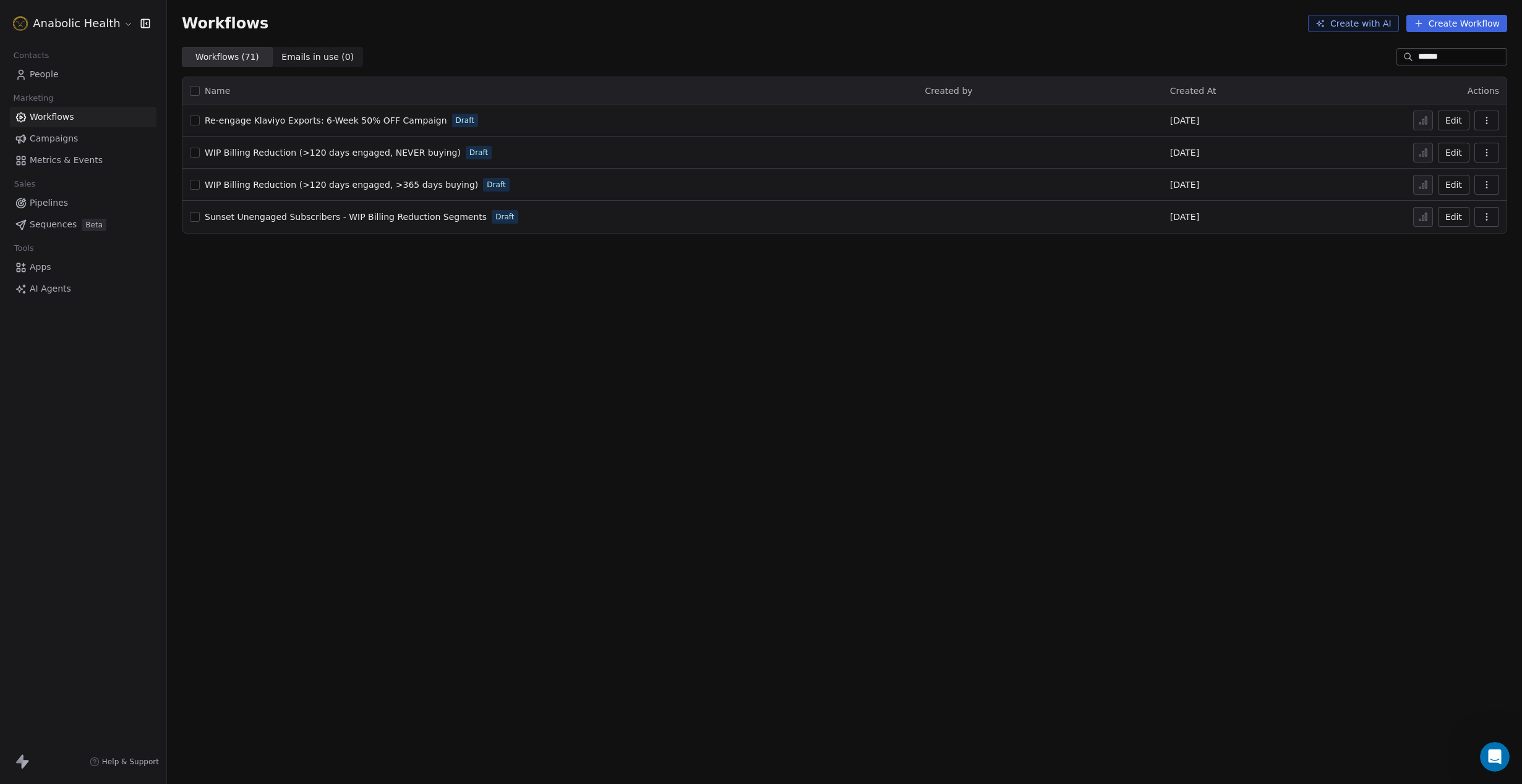
type input "******"
click at [195, 121] on button "button" at bounding box center [195, 120] width 10 height 10
click at [1491, 115] on button "button" at bounding box center [1486, 120] width 25 height 20
drag, startPoint x: 739, startPoint y: 358, endPoint x: 730, endPoint y: 352, distance: 10.8
click at [739, 357] on div "Workflows Create with AI Create Workflow Workflows ( 71 ) Workflows ( 71 ) Emai…" at bounding box center [844, 392] width 1355 height 784
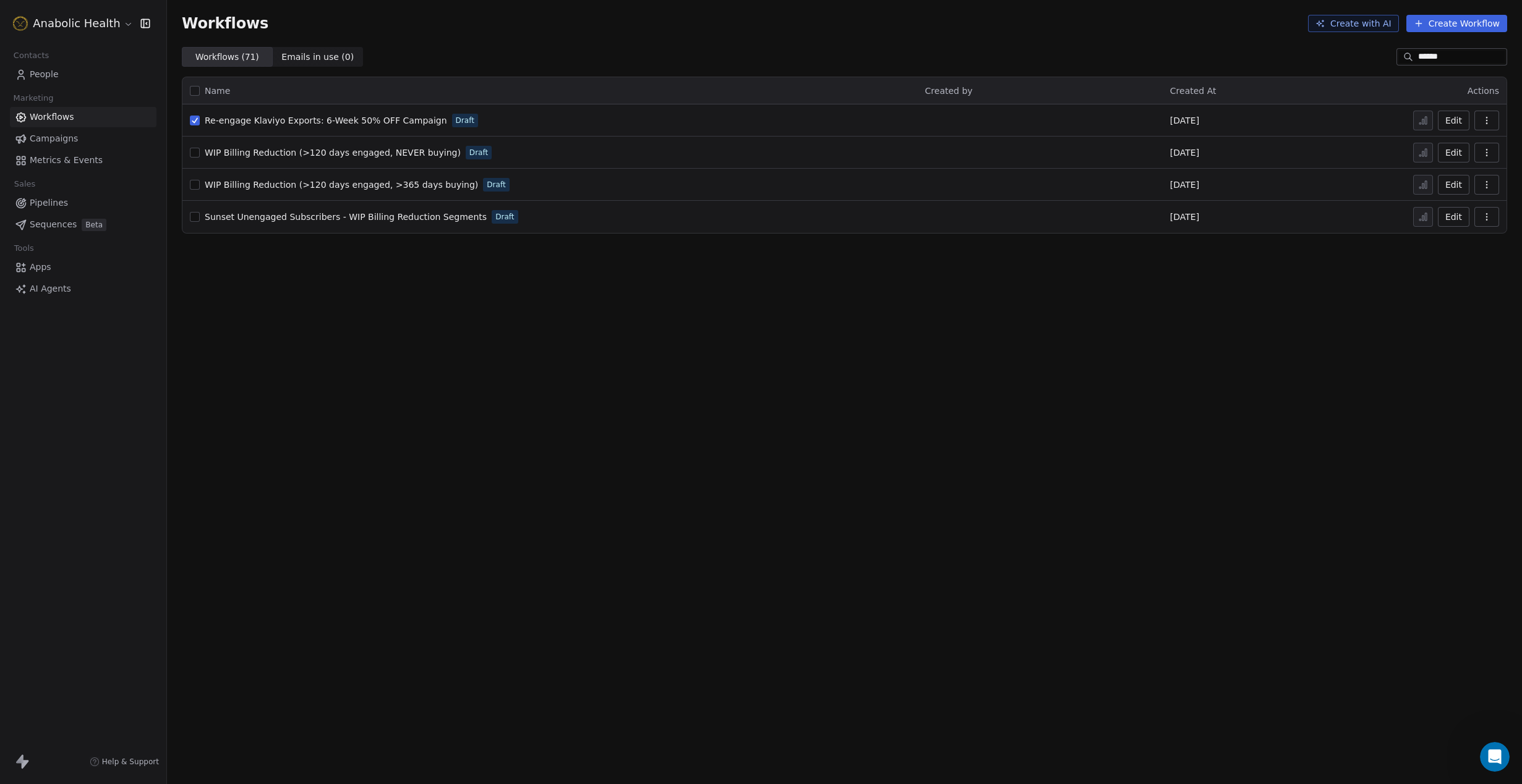
drag, startPoint x: 382, startPoint y: 120, endPoint x: 602, endPoint y: 133, distance: 220.4
click at [381, 121] on span "Re-engage Klaviyo Exports: 6-Week 50% OFF Campaign" at bounding box center [326, 120] width 242 height 10
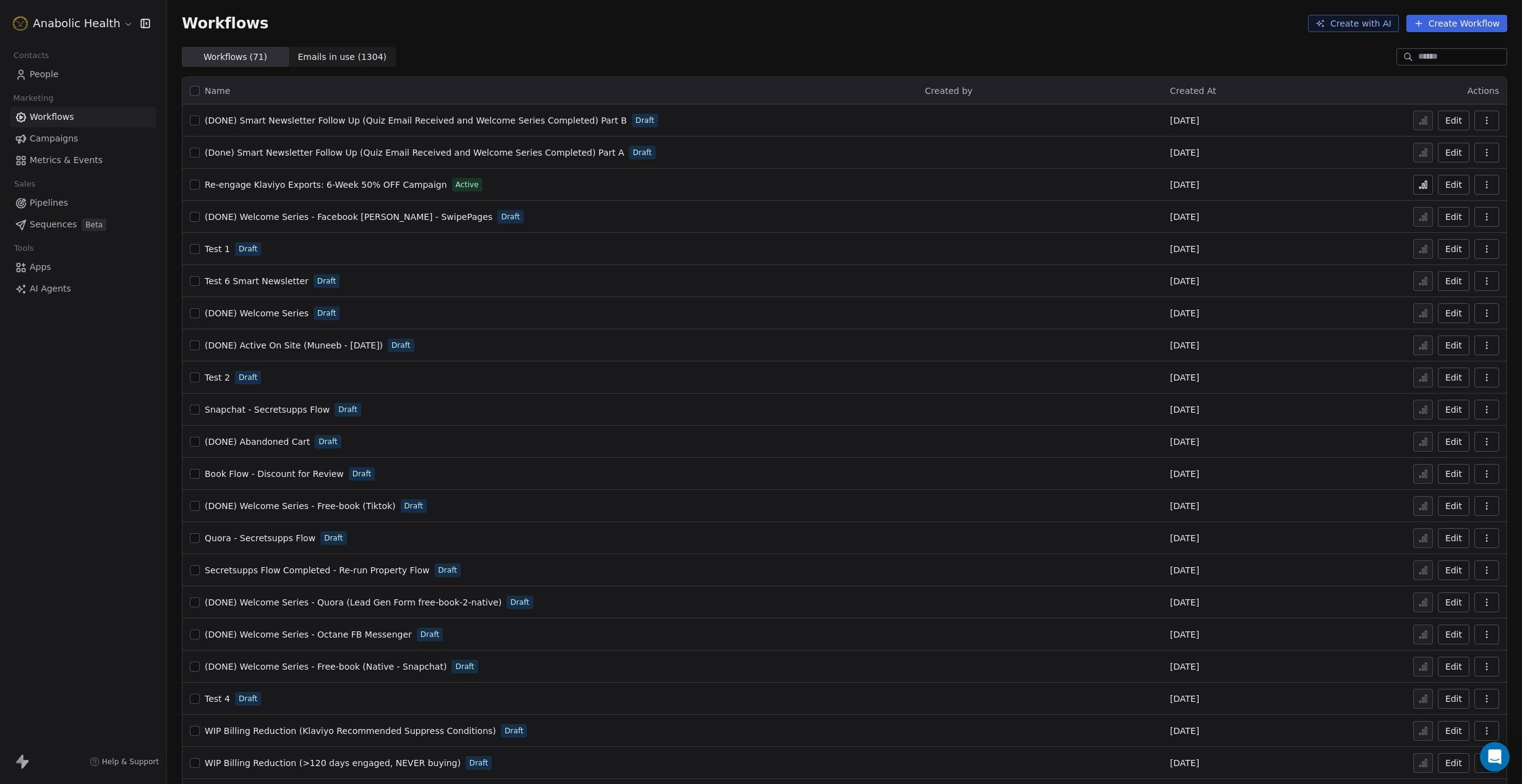
click at [64, 70] on link "People" at bounding box center [83, 75] width 146 height 21
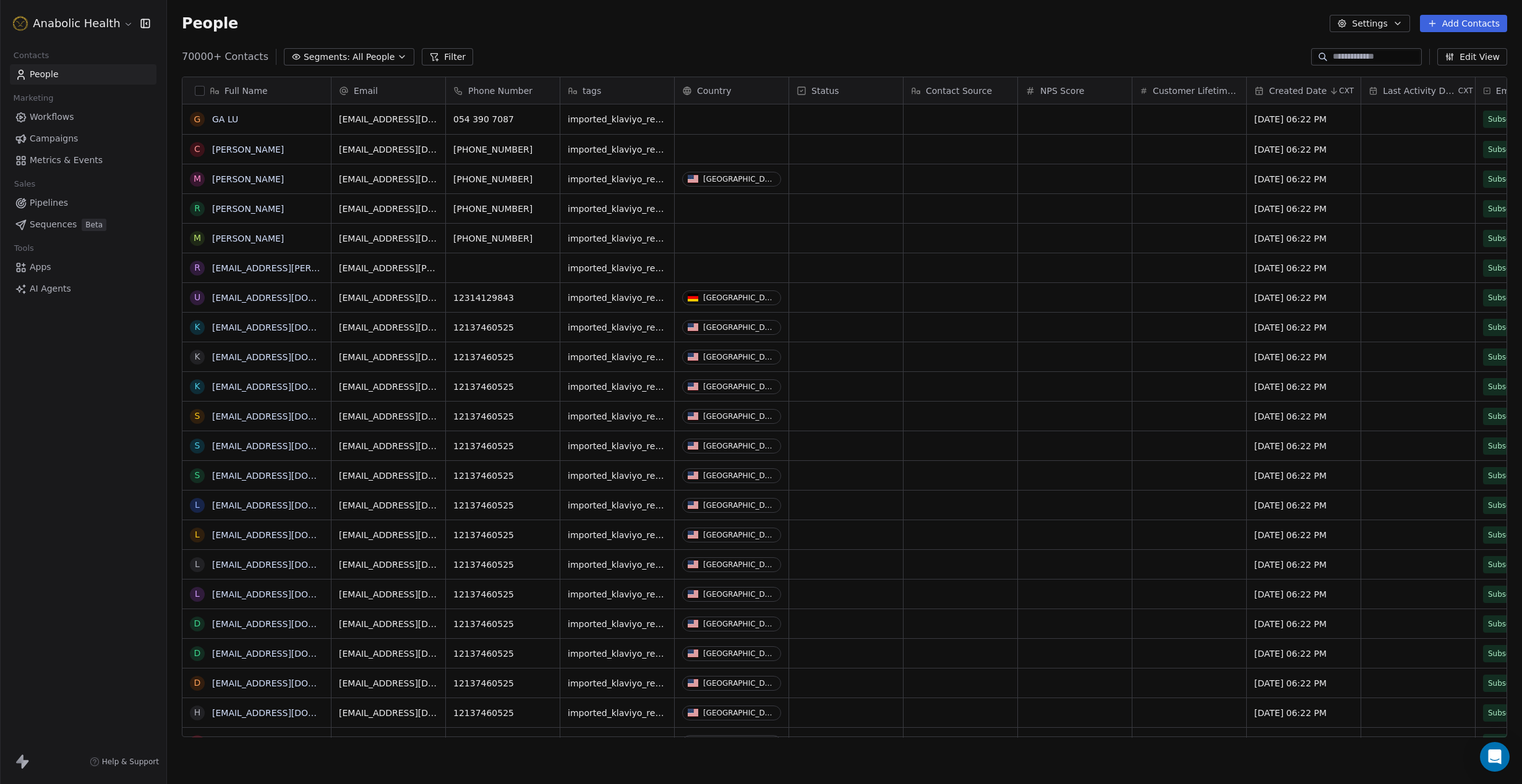
scroll to position [689, 1355]
click at [1402, 29] on button "Settings" at bounding box center [1369, 24] width 79 height 17
click at [1392, 69] on div "Tags" at bounding box center [1395, 69] width 110 height 20
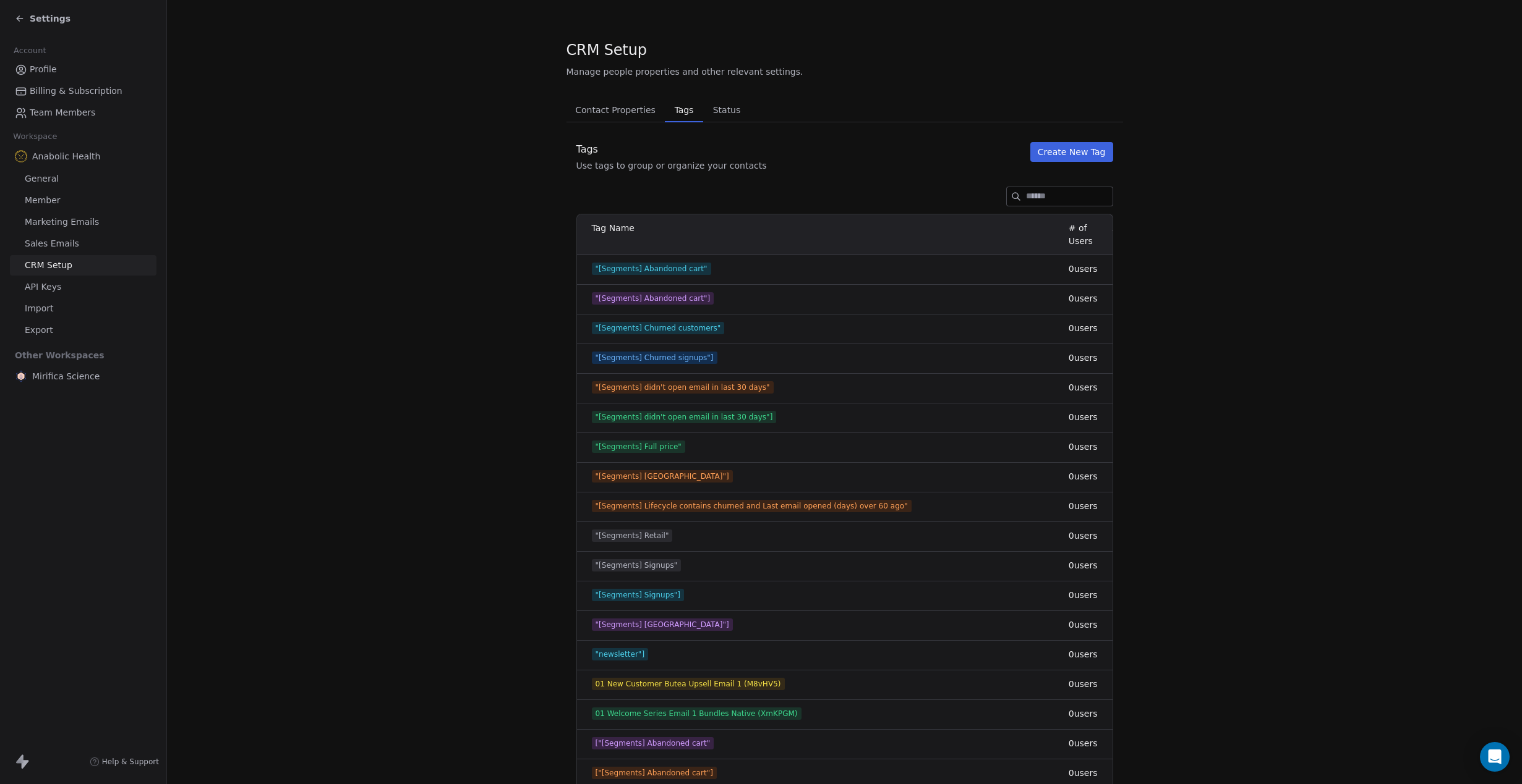
click at [1051, 201] on input at bounding box center [1069, 196] width 87 height 18
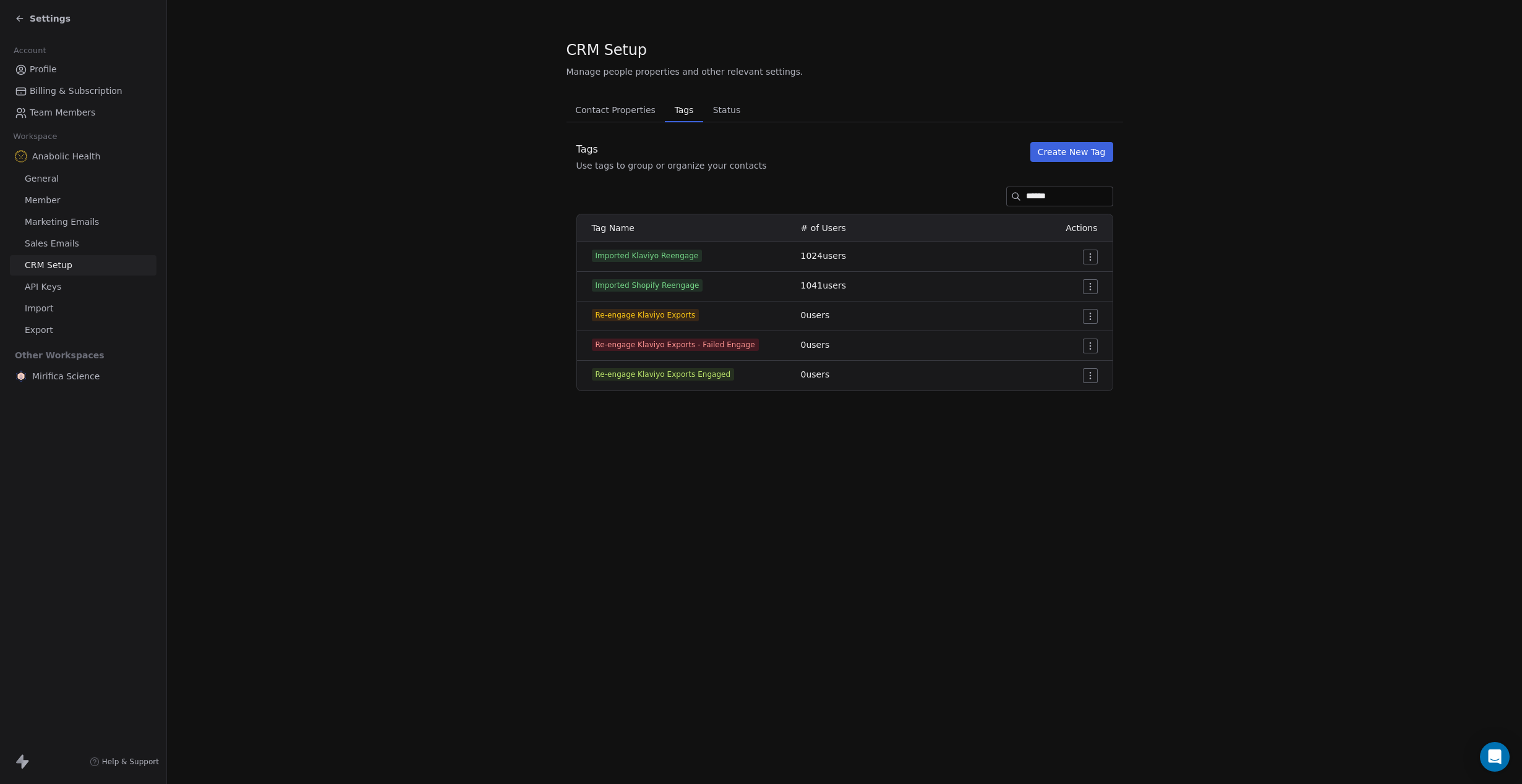
type input "******"
drag, startPoint x: 774, startPoint y: 350, endPoint x: 594, endPoint y: 349, distance: 180.0
click at [594, 349] on div "Re-engage Klaviyo Exports - Failed Engage" at bounding box center [689, 345] width 194 height 13
copy span "Re-engage Klaviyo Exports - Failed Engage"
click at [1088, 168] on div "Tags Use tags to group or organize your contacts Create New Tag" at bounding box center [845, 156] width 556 height 29
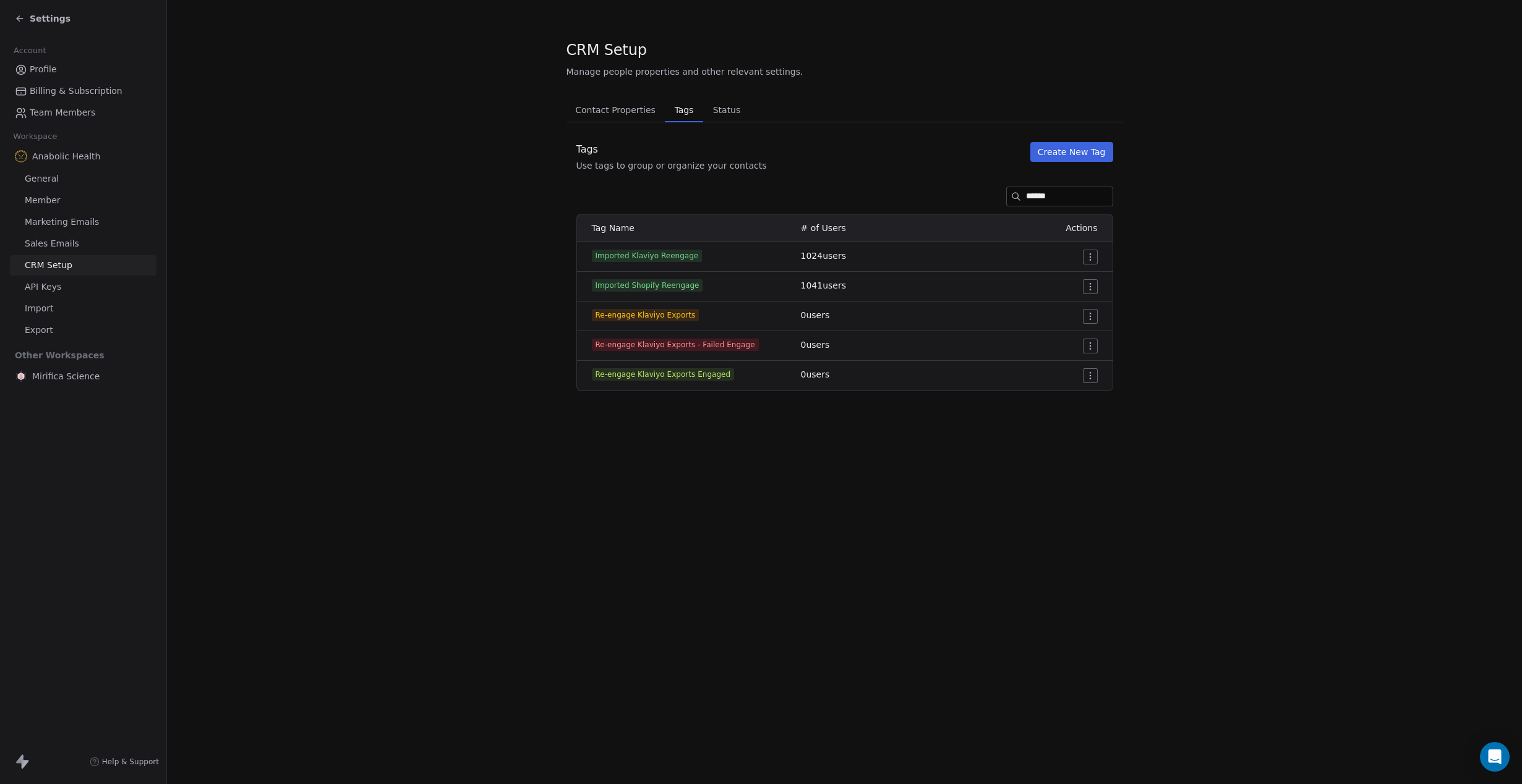
click at [1081, 150] on button "Create New Tag" at bounding box center [1071, 152] width 83 height 20
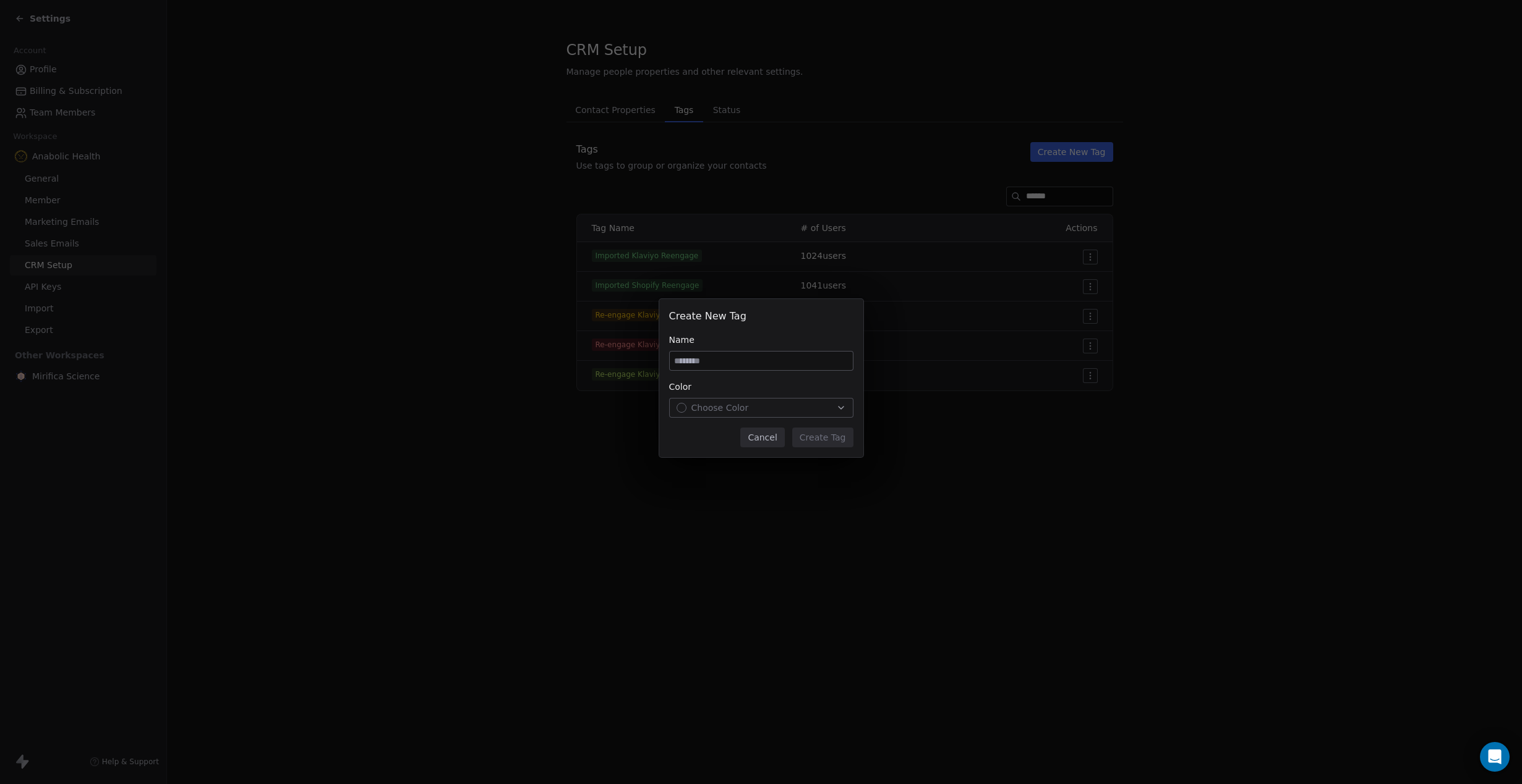
drag, startPoint x: 770, startPoint y: 438, endPoint x: 755, endPoint y: 403, distance: 38.1
click at [770, 433] on button "Cancel" at bounding box center [761, 437] width 44 height 20
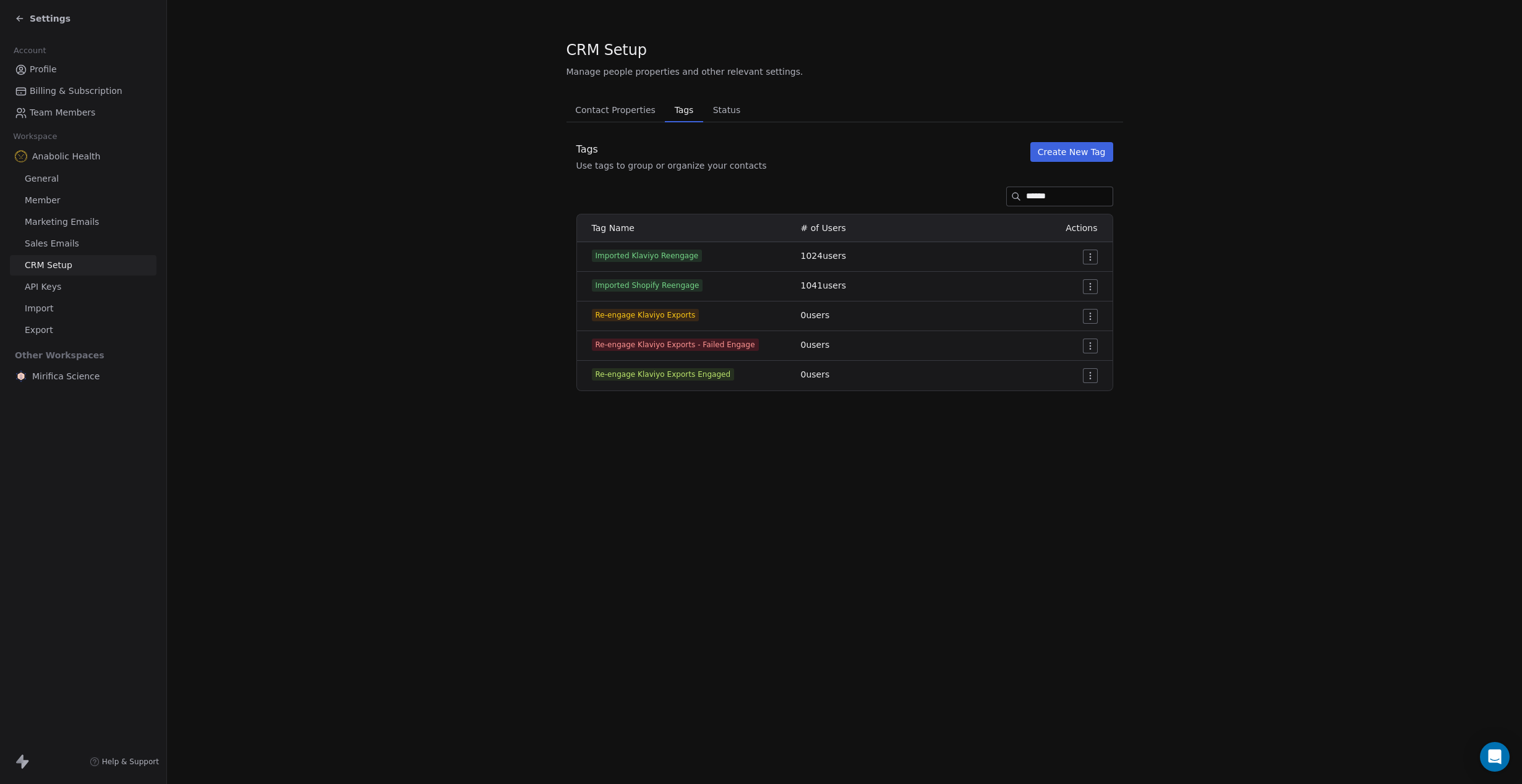
click at [712, 316] on div "Re-engage Klaviyo Exports" at bounding box center [689, 315] width 194 height 13
drag, startPoint x: 712, startPoint y: 316, endPoint x: 587, endPoint y: 316, distance: 125.0
click at [587, 316] on td "Re-engage Klaviyo Exports" at bounding box center [685, 316] width 216 height 29
copy span "Re-engage Klaviyo Exports"
click at [1078, 140] on div "Contact Properties Contact Properties Tags Tags Status Status Tags Use tags to …" at bounding box center [845, 245] width 556 height 294
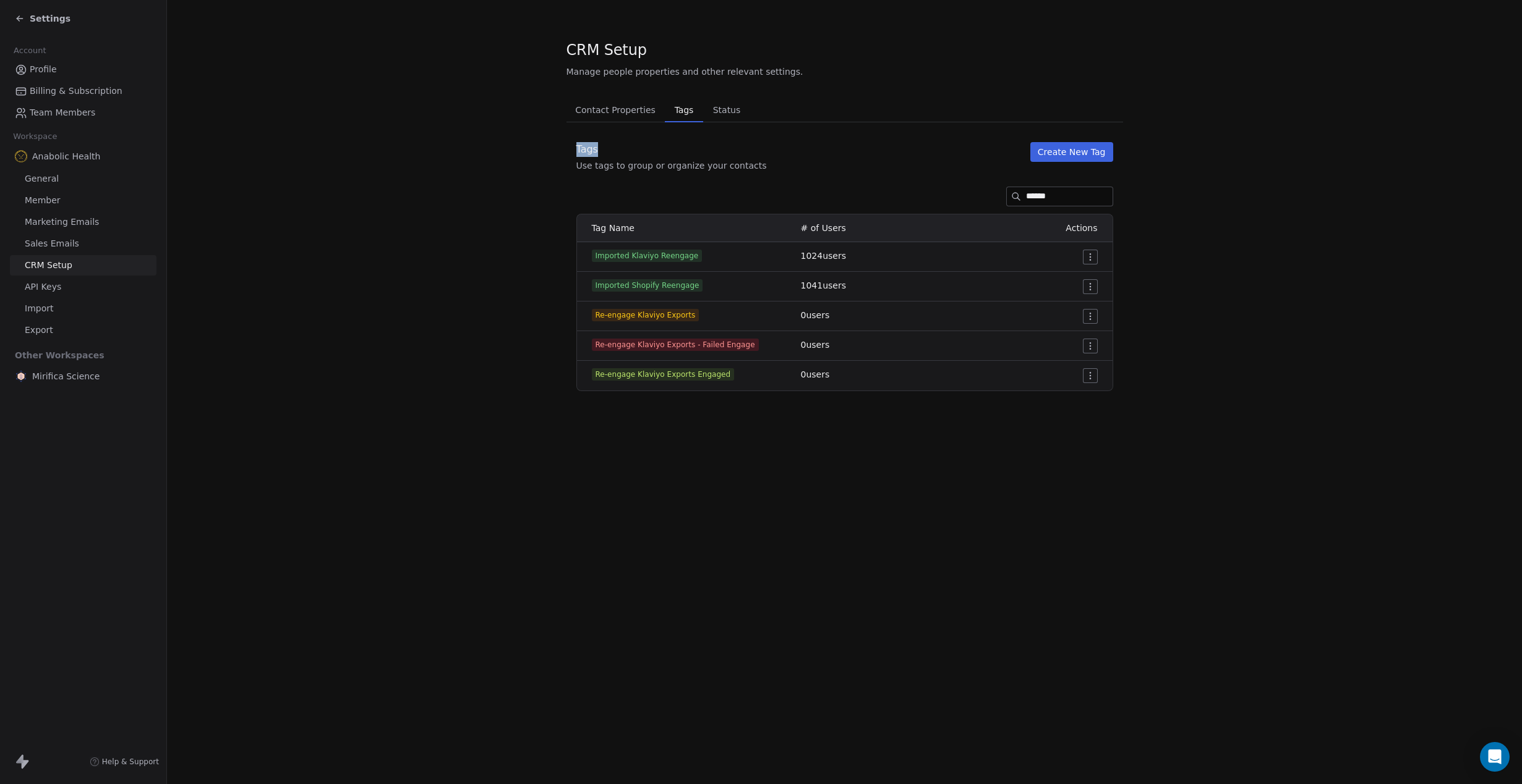
click at [1078, 140] on div "Contact Properties Contact Properties Tags Tags Status Status Tags Use tags to …" at bounding box center [845, 245] width 556 height 294
click at [1071, 162] on div "Tags Use tags to group or organize your contacts Create New Tag" at bounding box center [845, 156] width 556 height 29
click at [1081, 157] on button "Create New Tag" at bounding box center [1071, 152] width 83 height 20
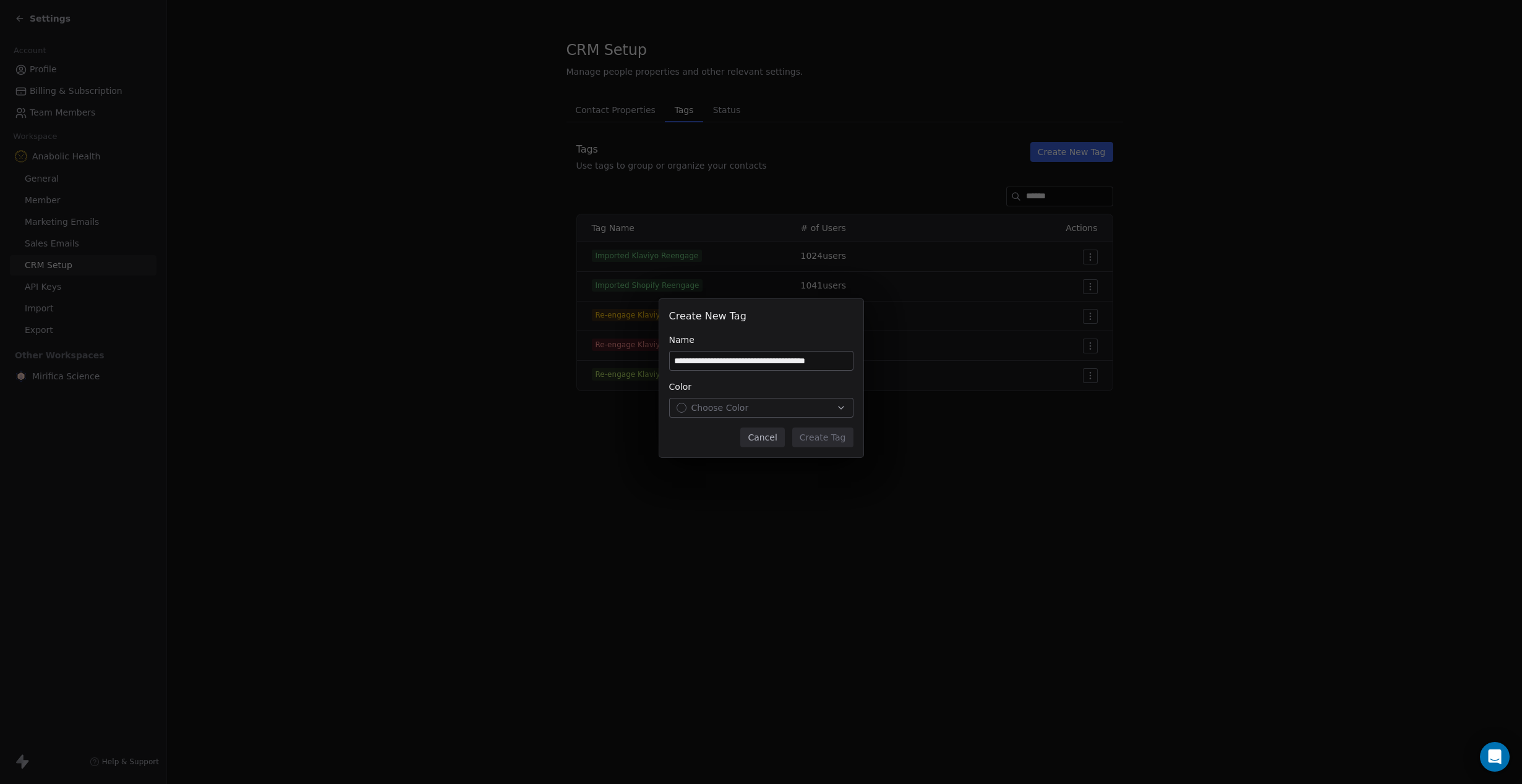
scroll to position [0, 2]
click at [787, 364] on input "**********" at bounding box center [761, 361] width 183 height 18
click at [787, 365] on input "**********" at bounding box center [761, 361] width 183 height 18
type input "**********"
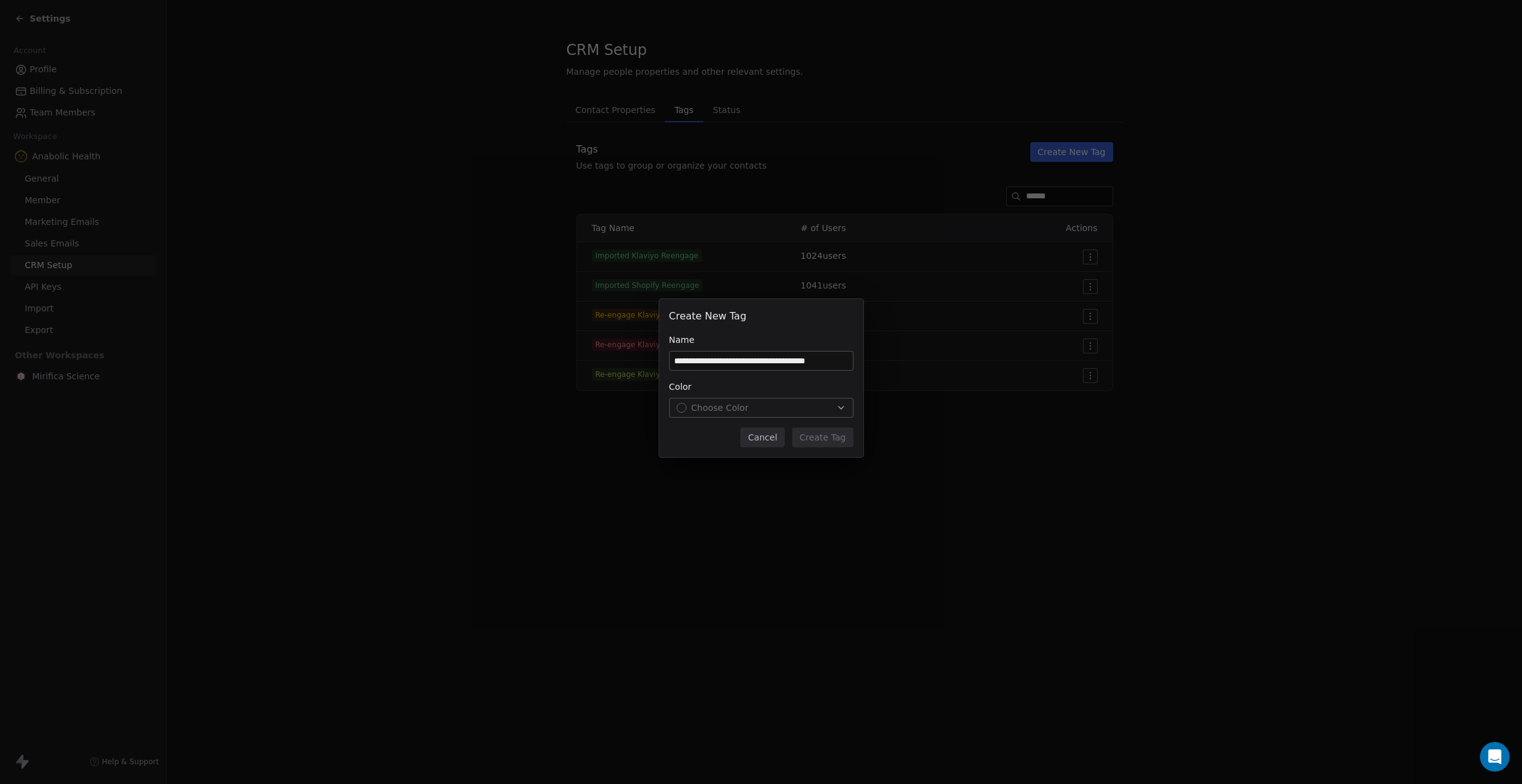
click at [748, 410] on div "Choose Color" at bounding box center [761, 408] width 169 height 13
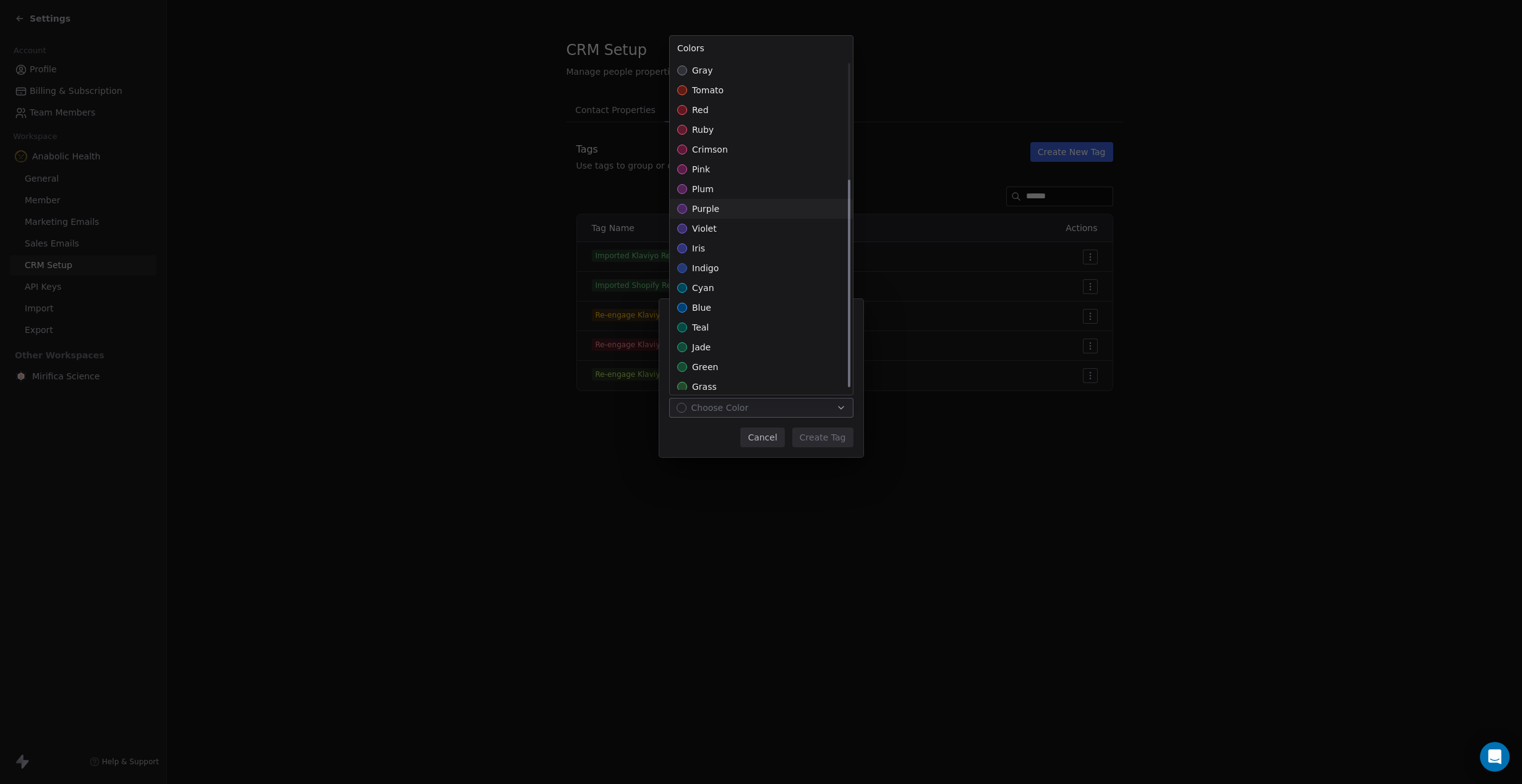
scroll to position [185, 0]
click at [743, 302] on div "amber" at bounding box center [761, 300] width 183 height 20
click at [815, 438] on div "**********" at bounding box center [761, 392] width 1522 height 225
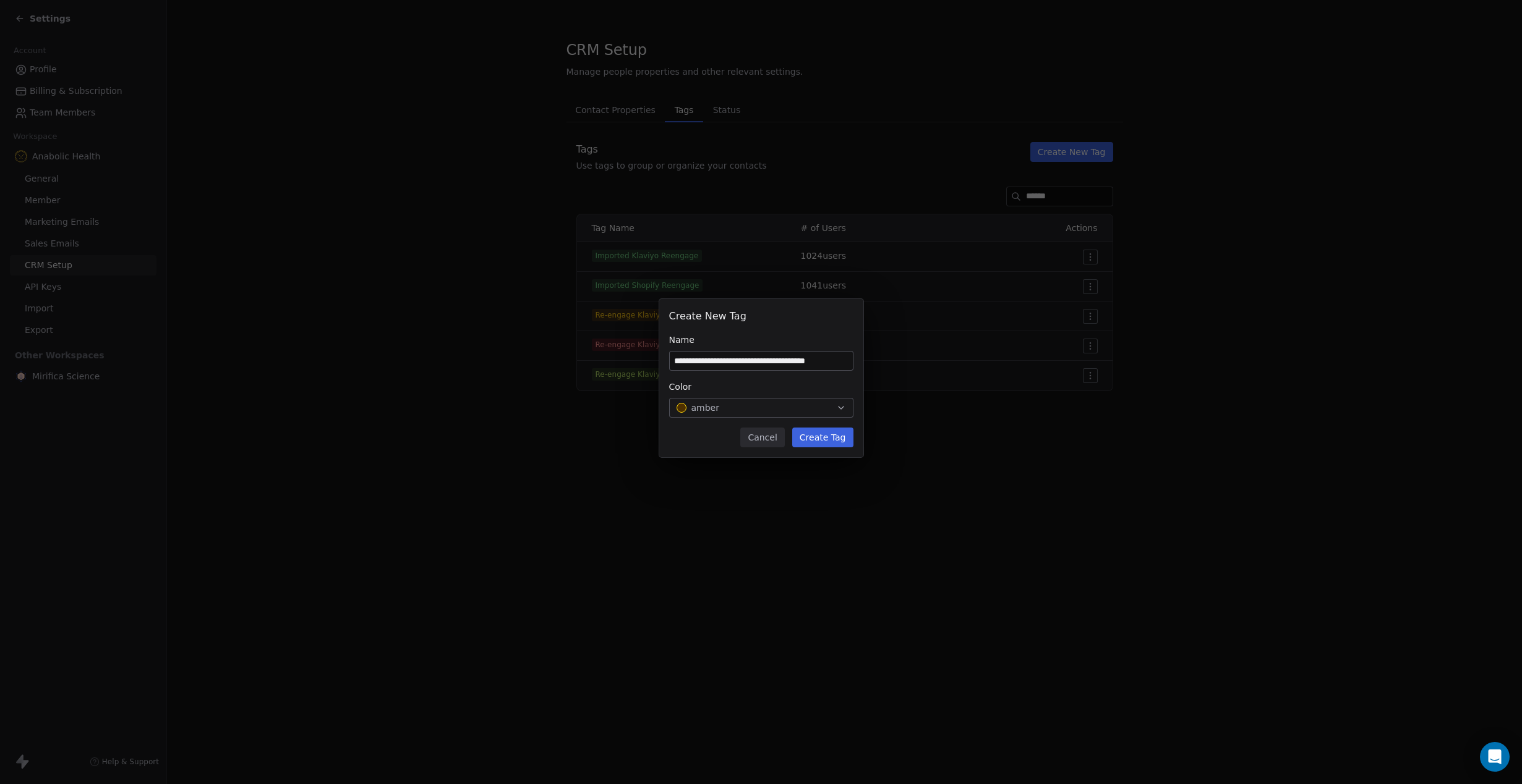
click at [840, 442] on button "Create Tag" at bounding box center [823, 437] width 61 height 20
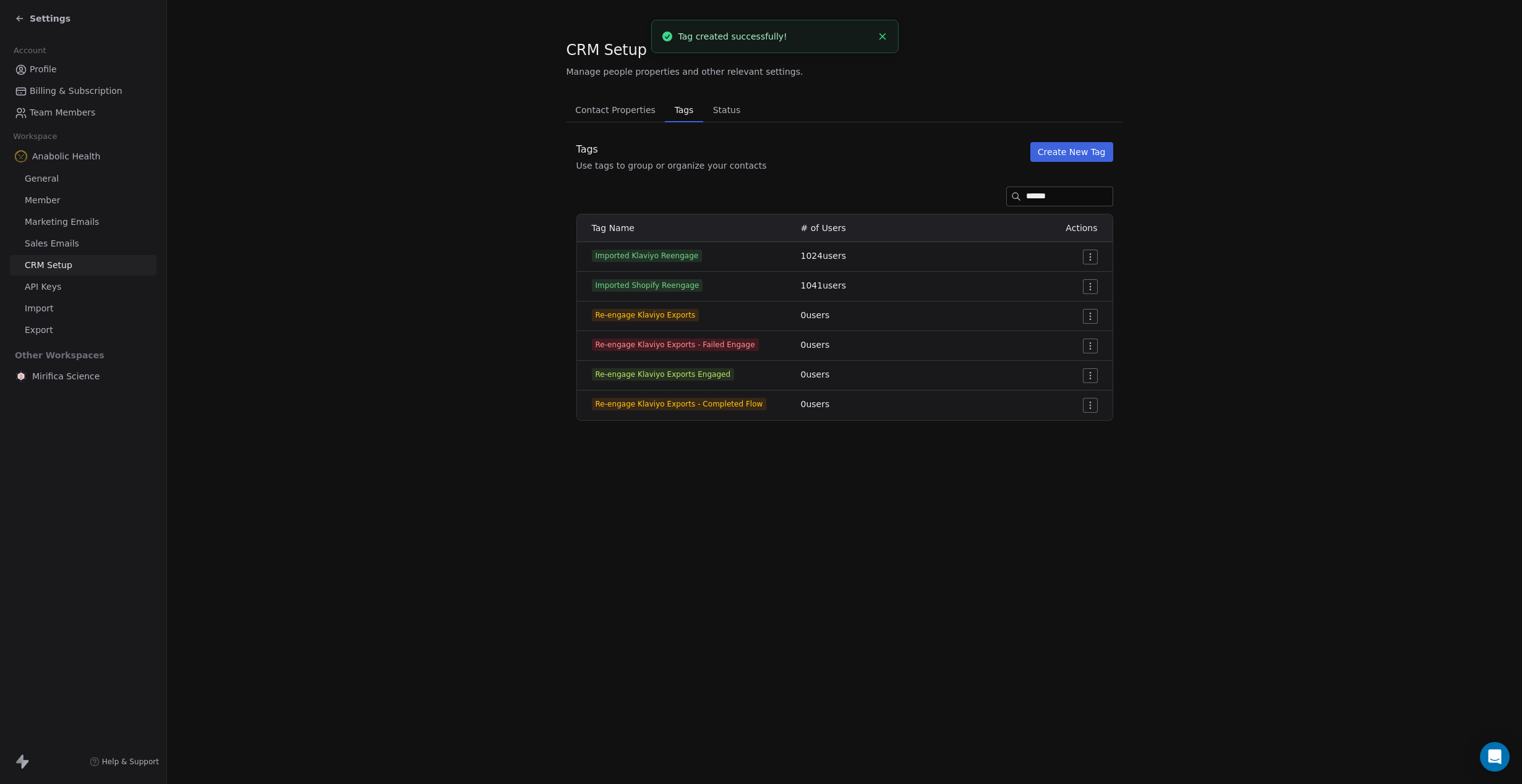
click at [683, 407] on span "Re-engage Klaviyo Exports - Completed Flow" at bounding box center [680, 404] width 175 height 13
click at [27, 22] on div "Settings" at bounding box center [43, 19] width 56 height 13
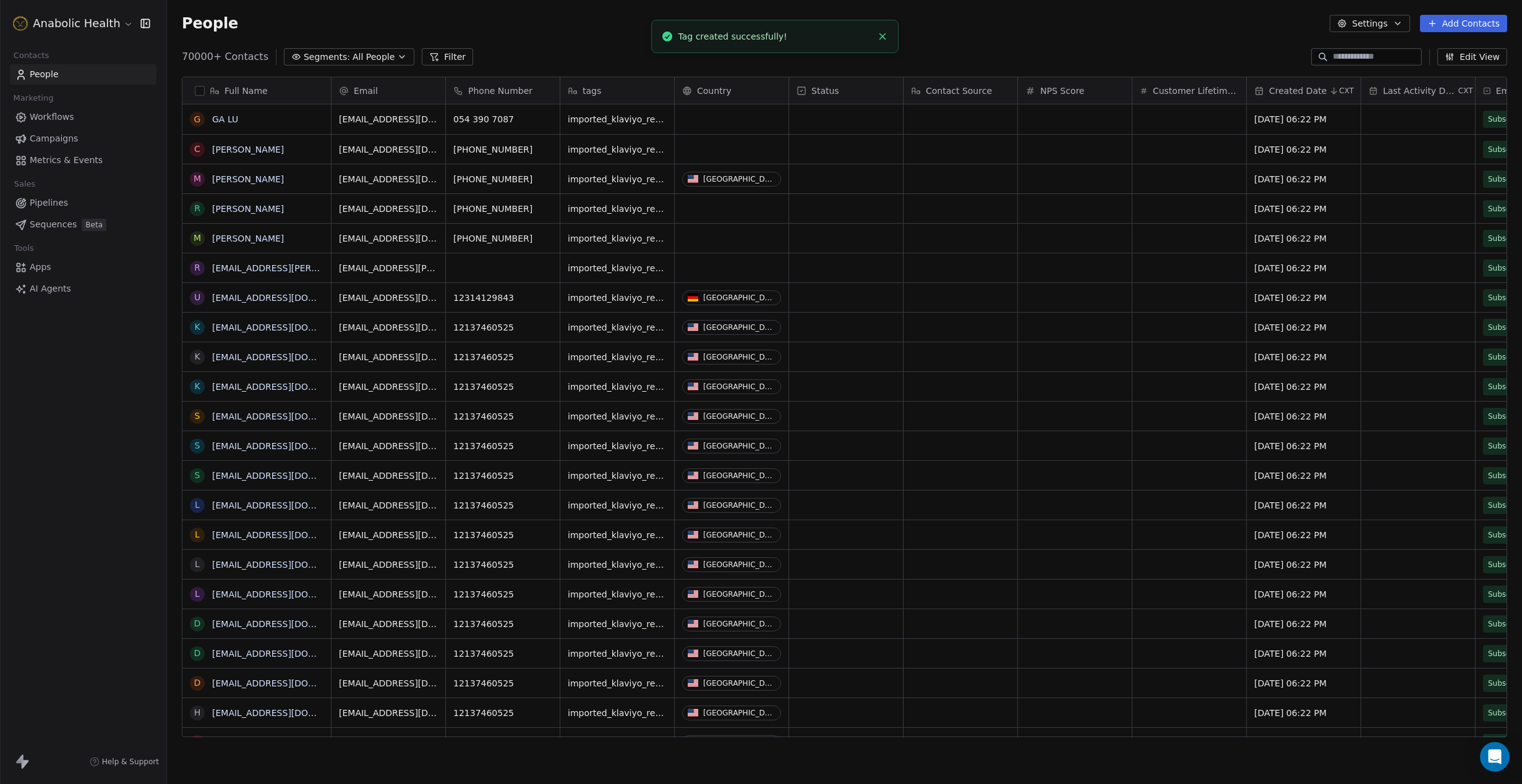
scroll to position [689, 1355]
click at [68, 108] on link "Workflows" at bounding box center [83, 118] width 146 height 21
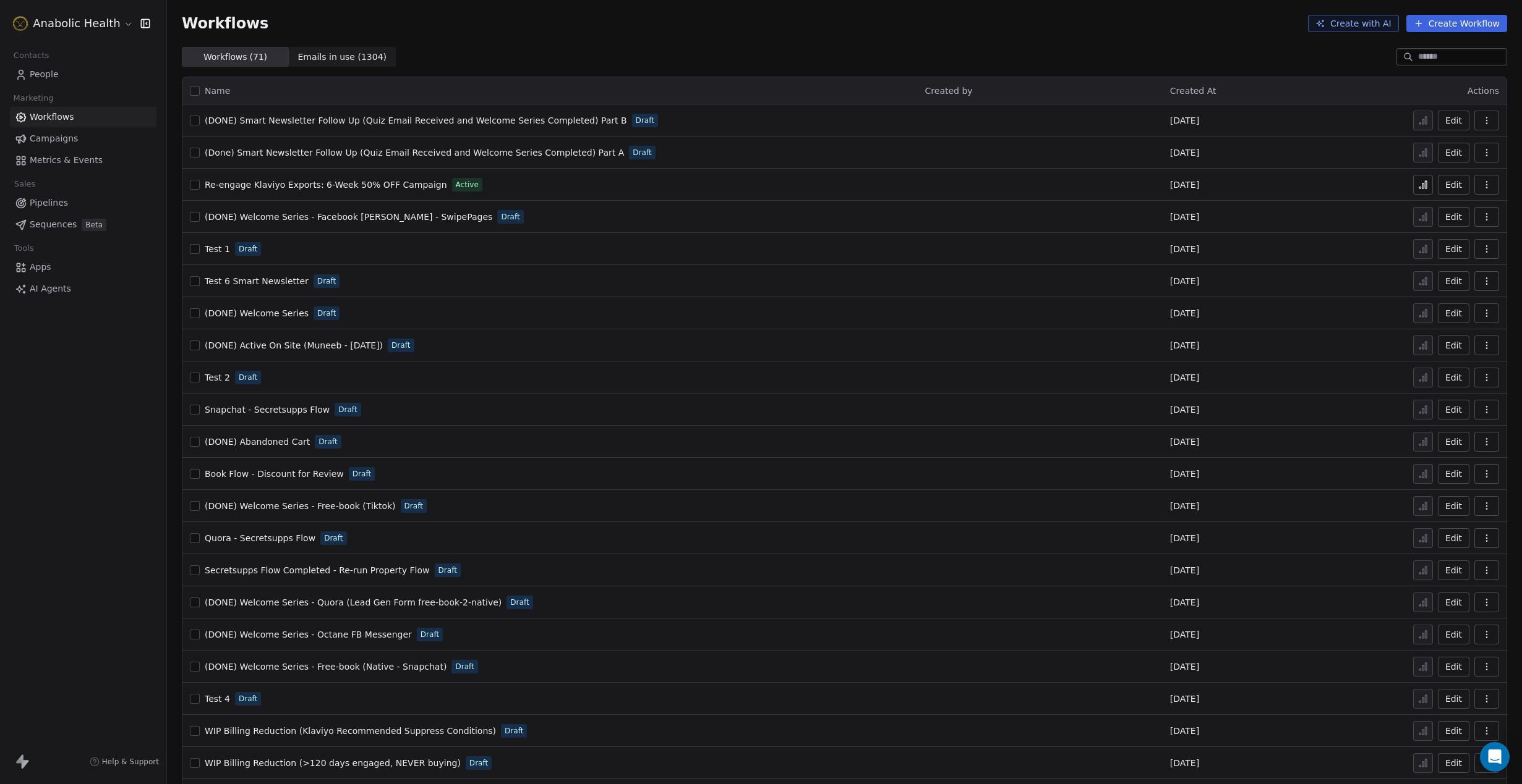
click at [1421, 60] on input at bounding box center [1461, 57] width 87 height 13
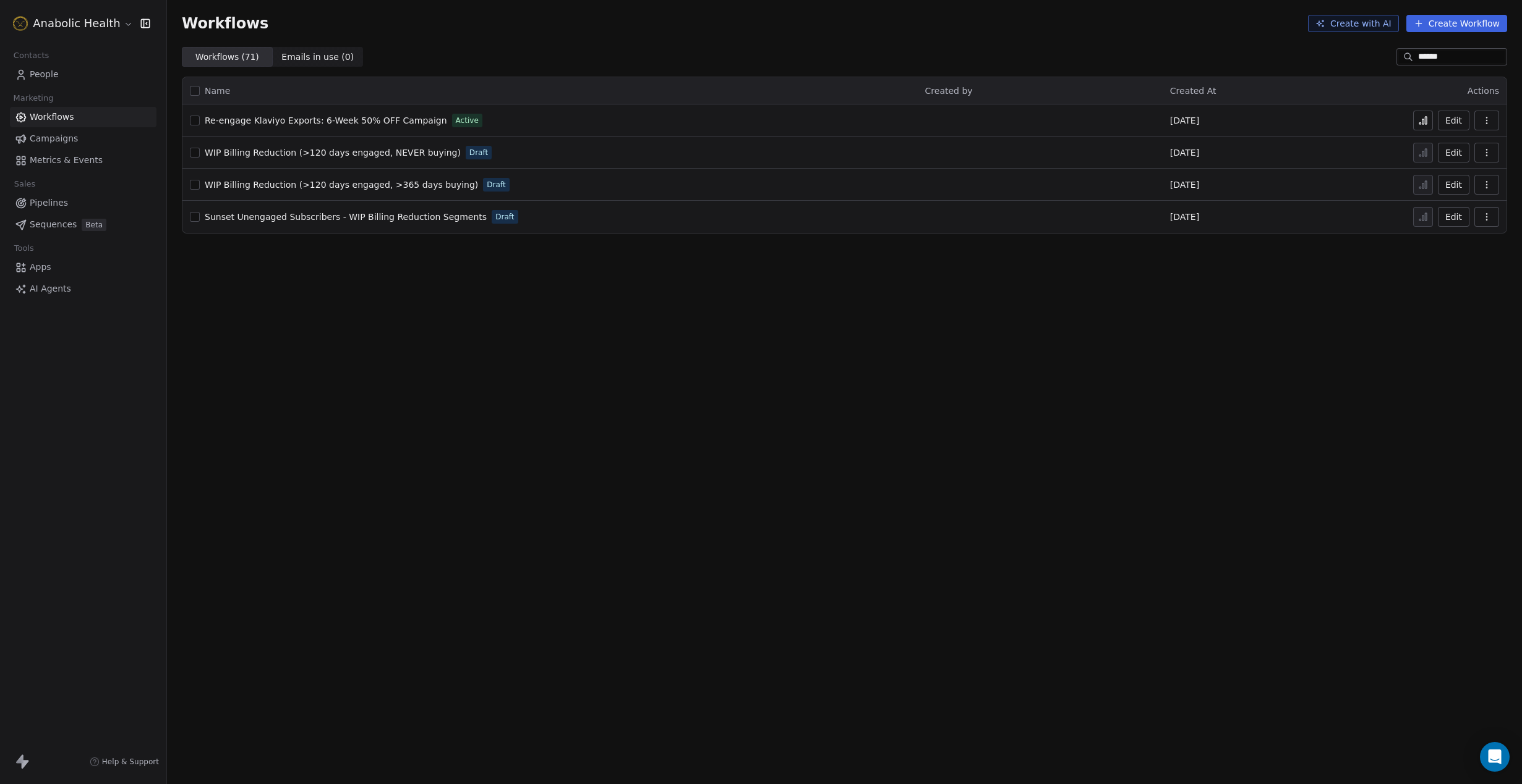
type input "******"
click at [375, 118] on span "Re-engage Klaviyo Exports: 6-Week 50% OFF Campaign" at bounding box center [326, 120] width 242 height 10
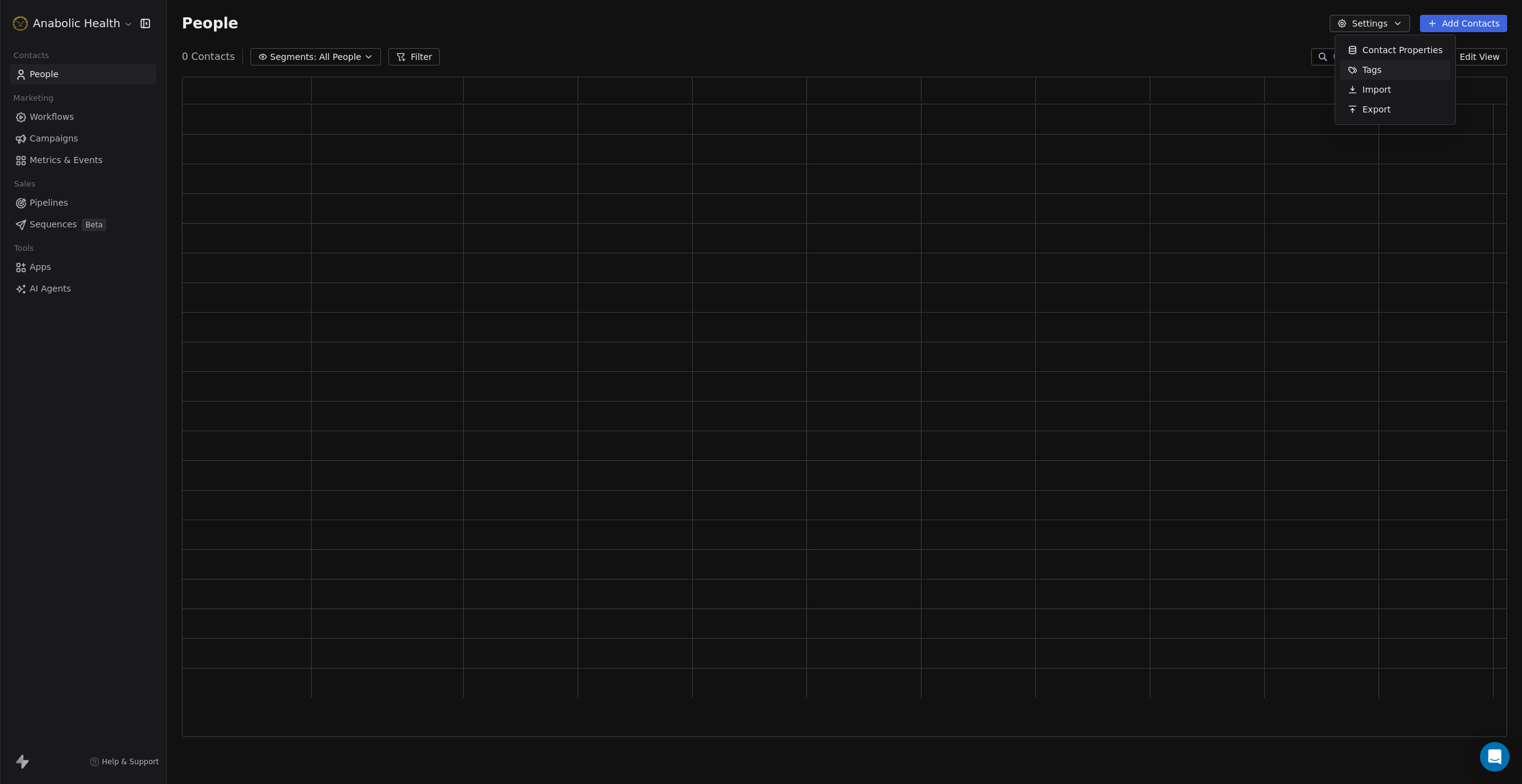
scroll to position [660, 1325]
click at [1361, 68] on div "Tags" at bounding box center [1364, 69] width 48 height 20
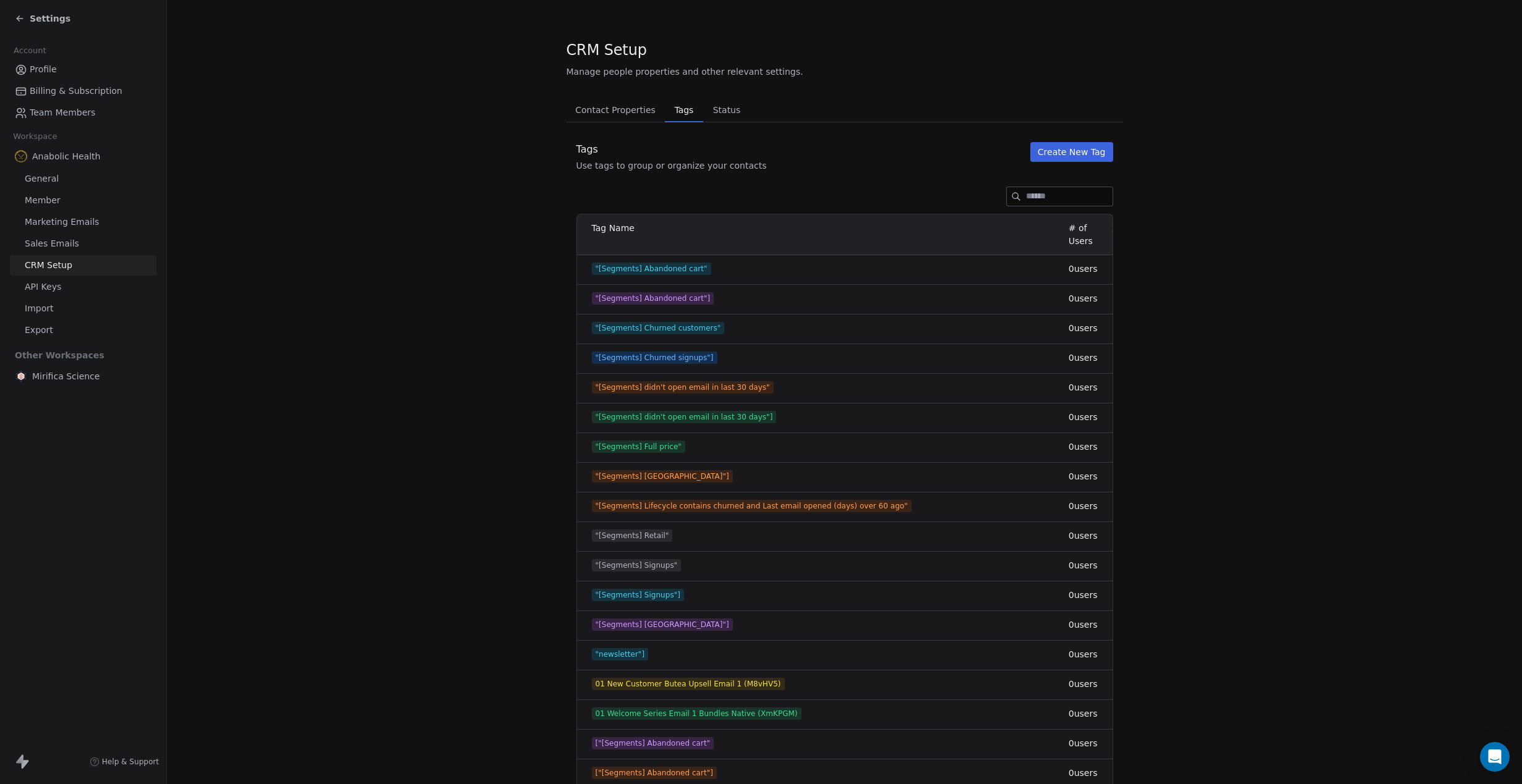
click at [1076, 195] on input at bounding box center [1069, 196] width 87 height 18
paste input "**********"
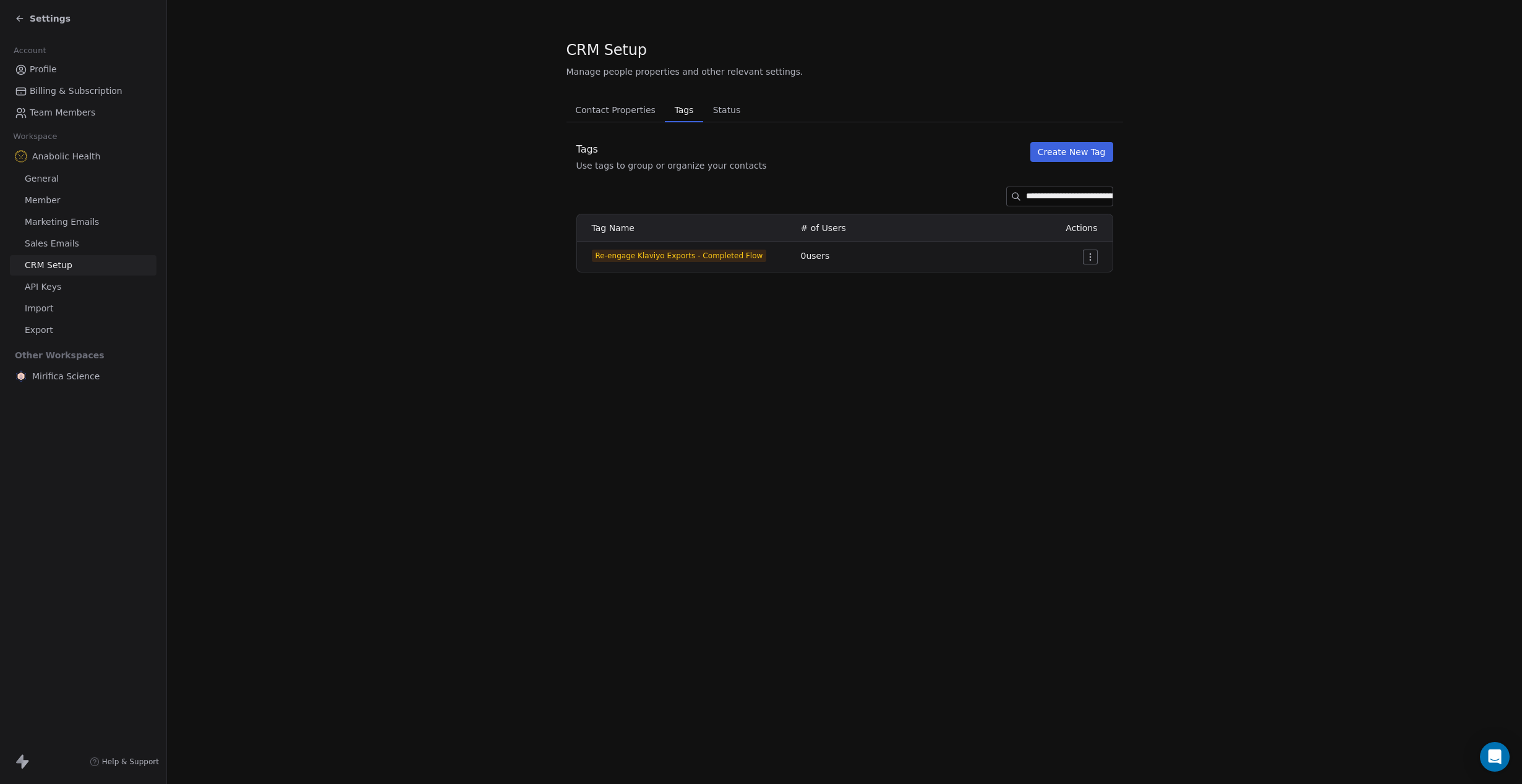
scroll to position [0, 74]
drag, startPoint x: 1048, startPoint y: 197, endPoint x: 1131, endPoint y: 200, distance: 83.1
click at [1112, 200] on input "**********" at bounding box center [1059, 196] width 107 height 18
type input "**********"
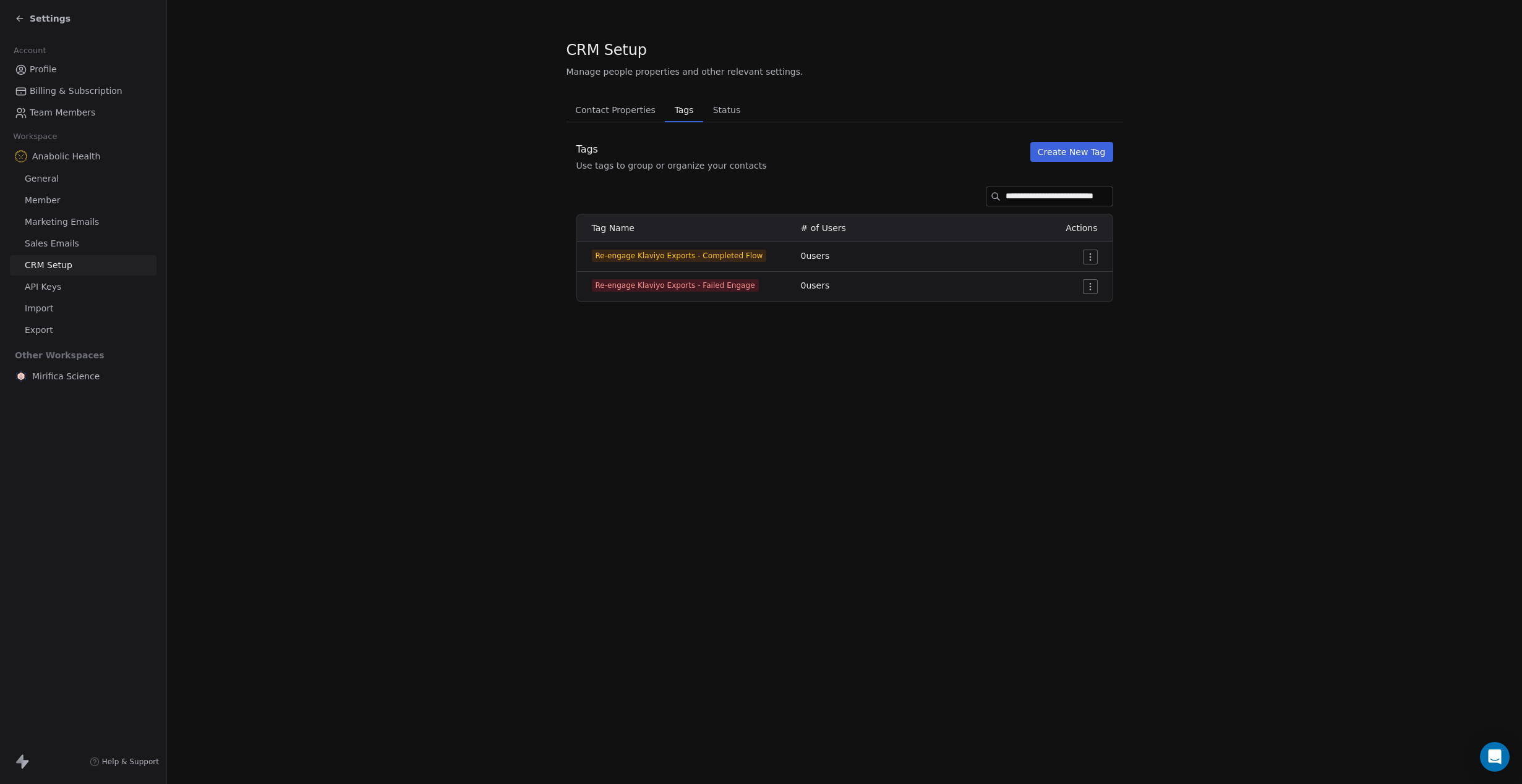
click at [1090, 155] on button "Create New Tag" at bounding box center [1071, 152] width 83 height 20
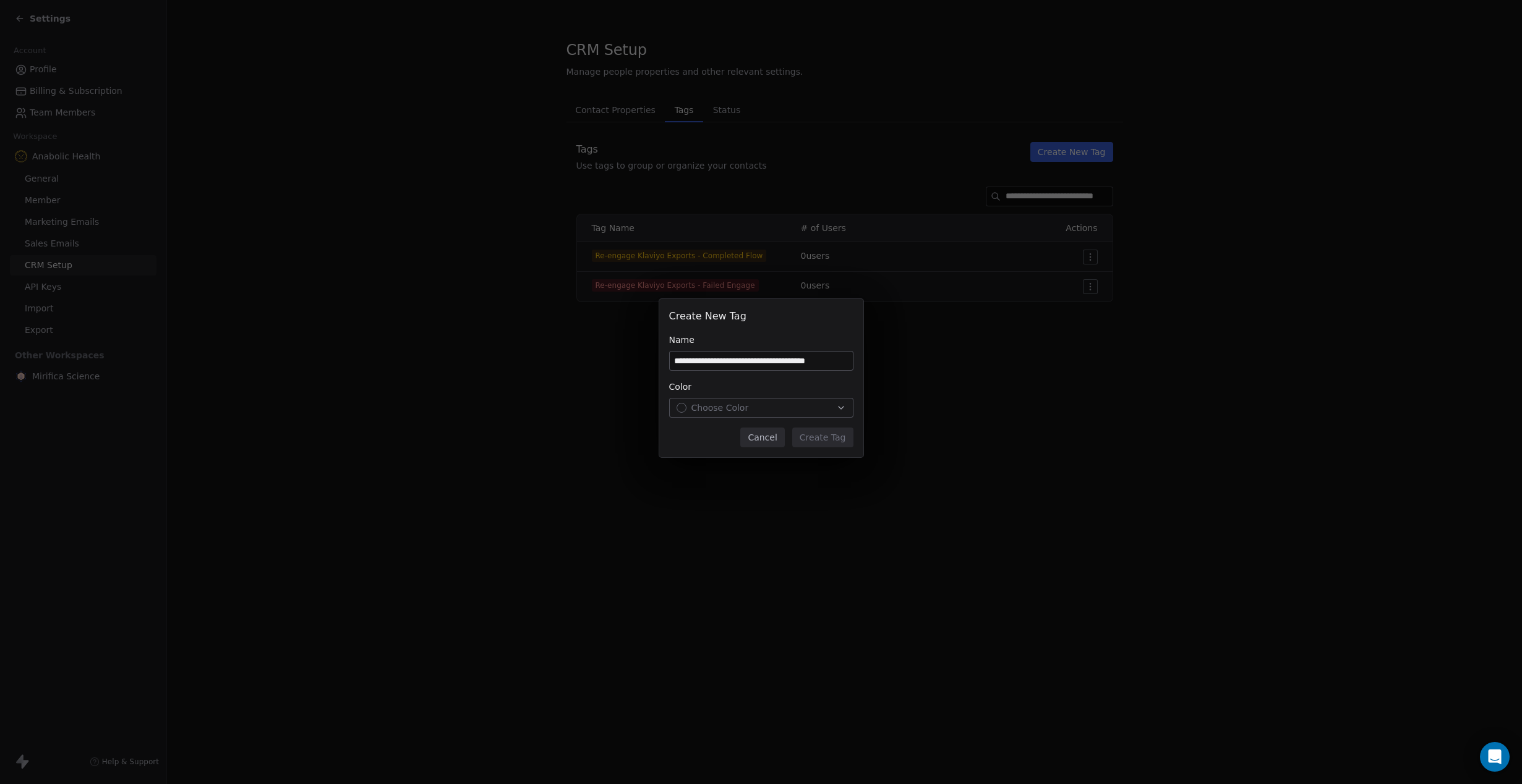
scroll to position [0, 2]
click at [803, 358] on input "**********" at bounding box center [761, 361] width 183 height 18
type input "**********"
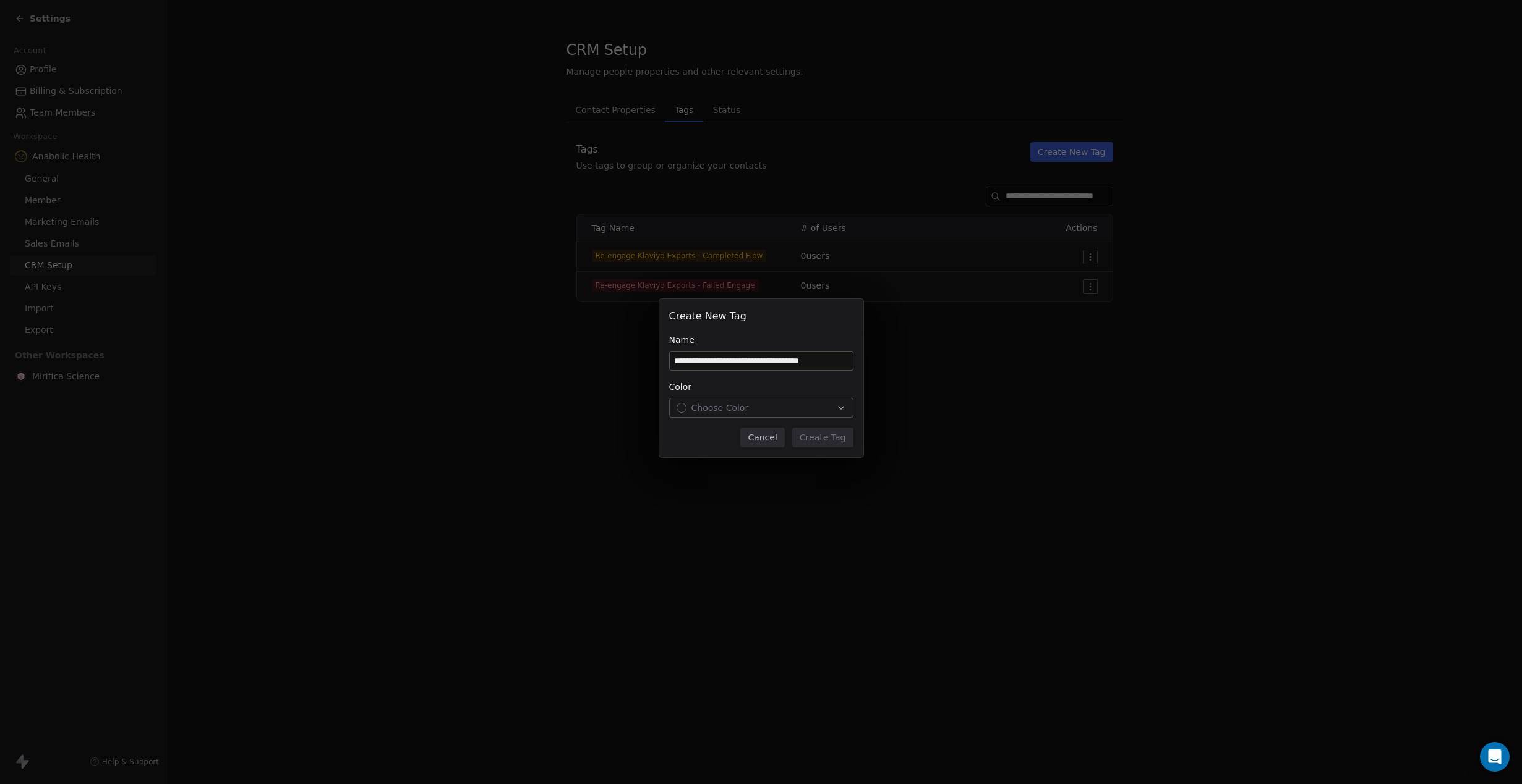
click at [795, 411] on div "Choose Color" at bounding box center [761, 408] width 169 height 13
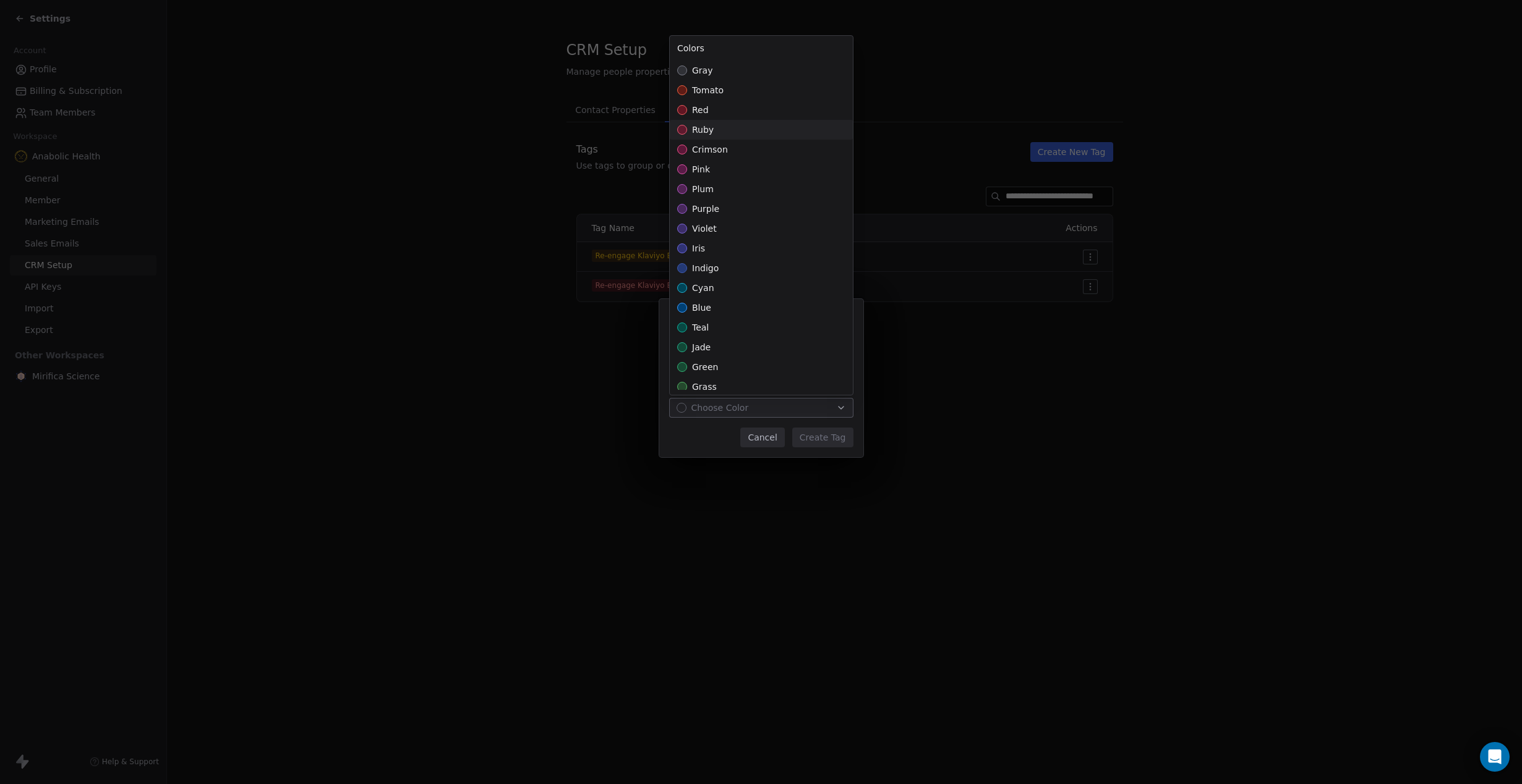
scroll to position [185, 0]
click at [728, 305] on div "amber" at bounding box center [761, 300] width 183 height 20
click at [822, 444] on div "**********" at bounding box center [761, 392] width 1522 height 225
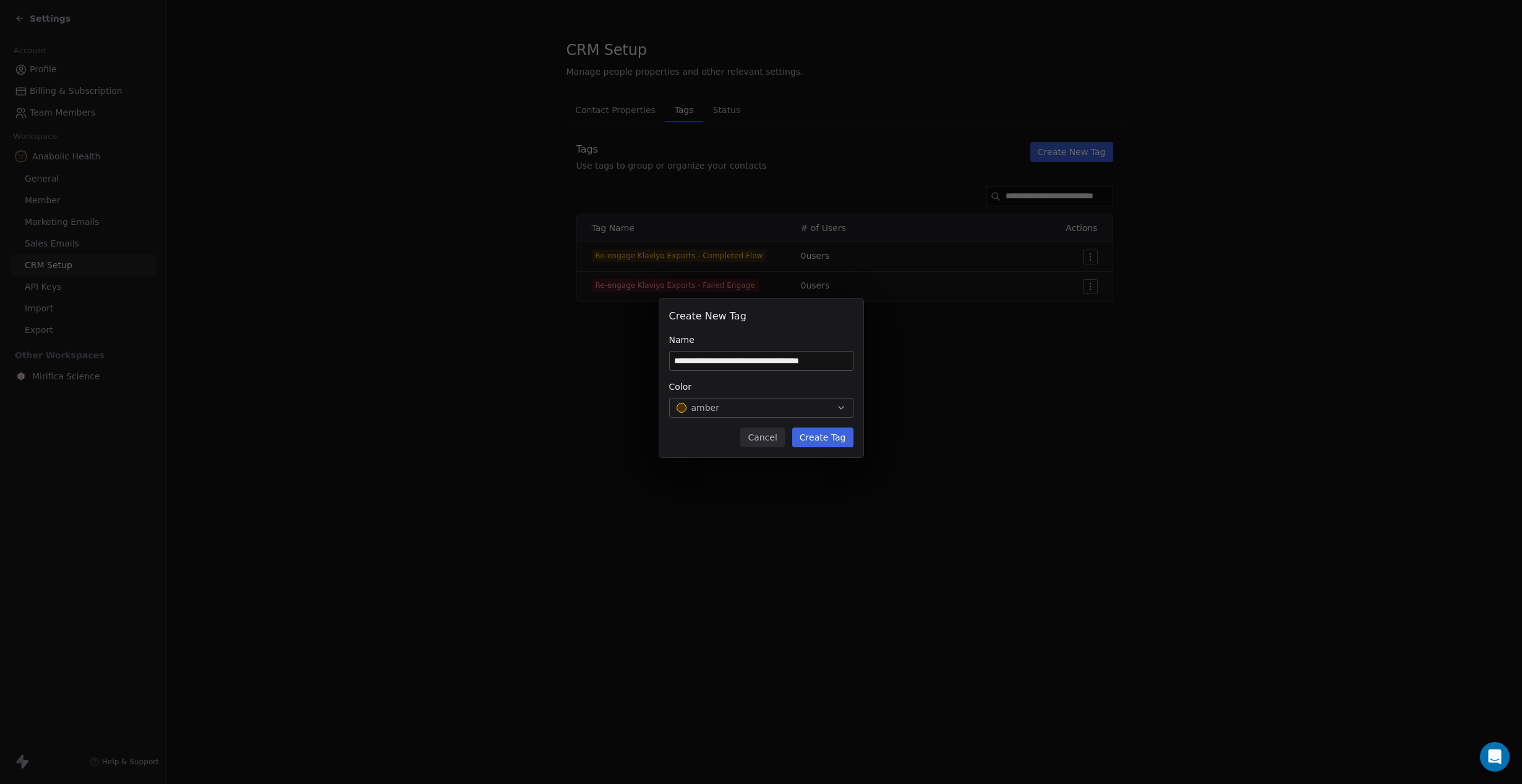
click at [822, 436] on button "Create Tag" at bounding box center [823, 437] width 61 height 20
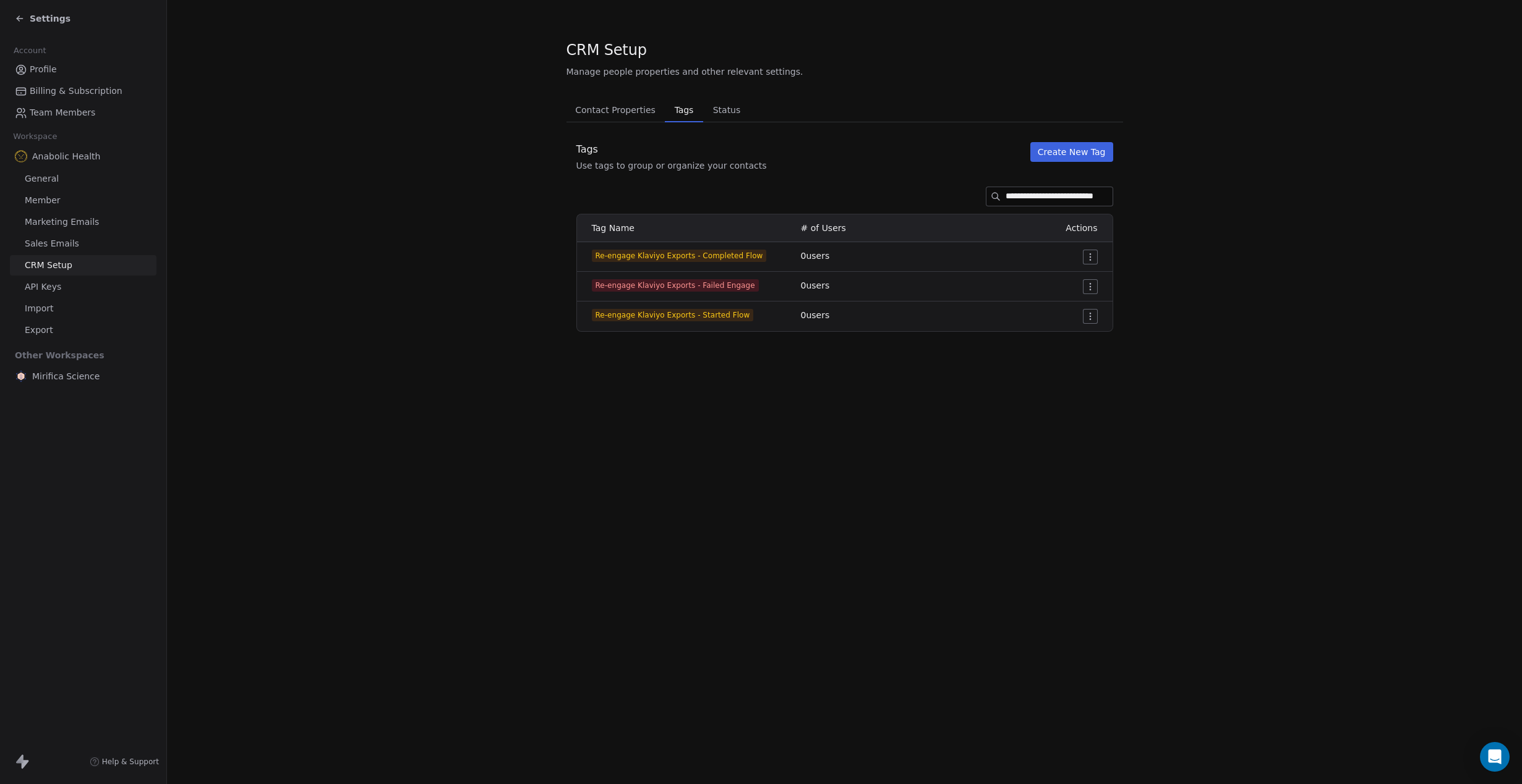
scroll to position [0, 8]
click at [21, 16] on icon at bounding box center [20, 18] width 10 height 10
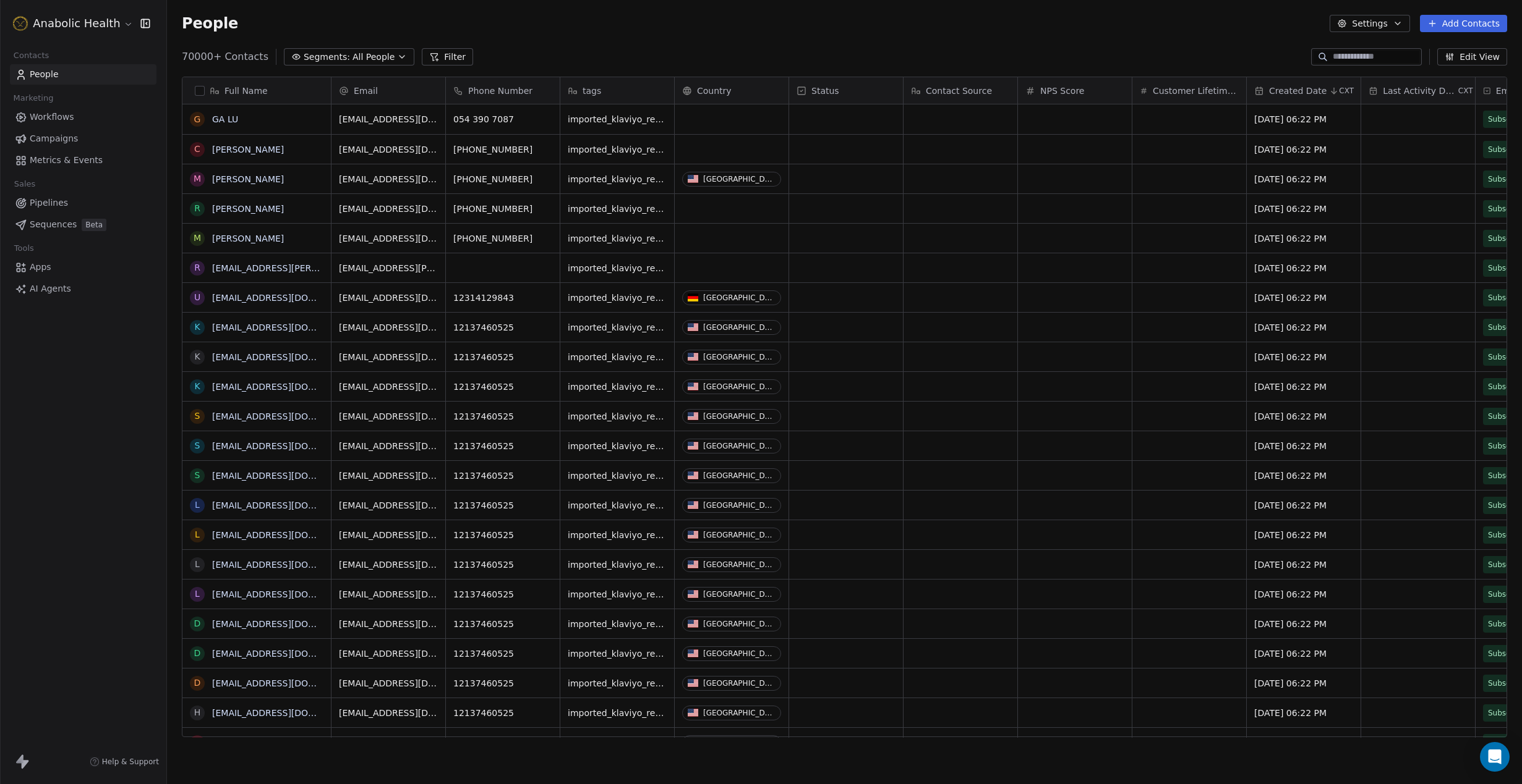
scroll to position [689, 1355]
click at [52, 116] on span "Workflows" at bounding box center [52, 117] width 45 height 13
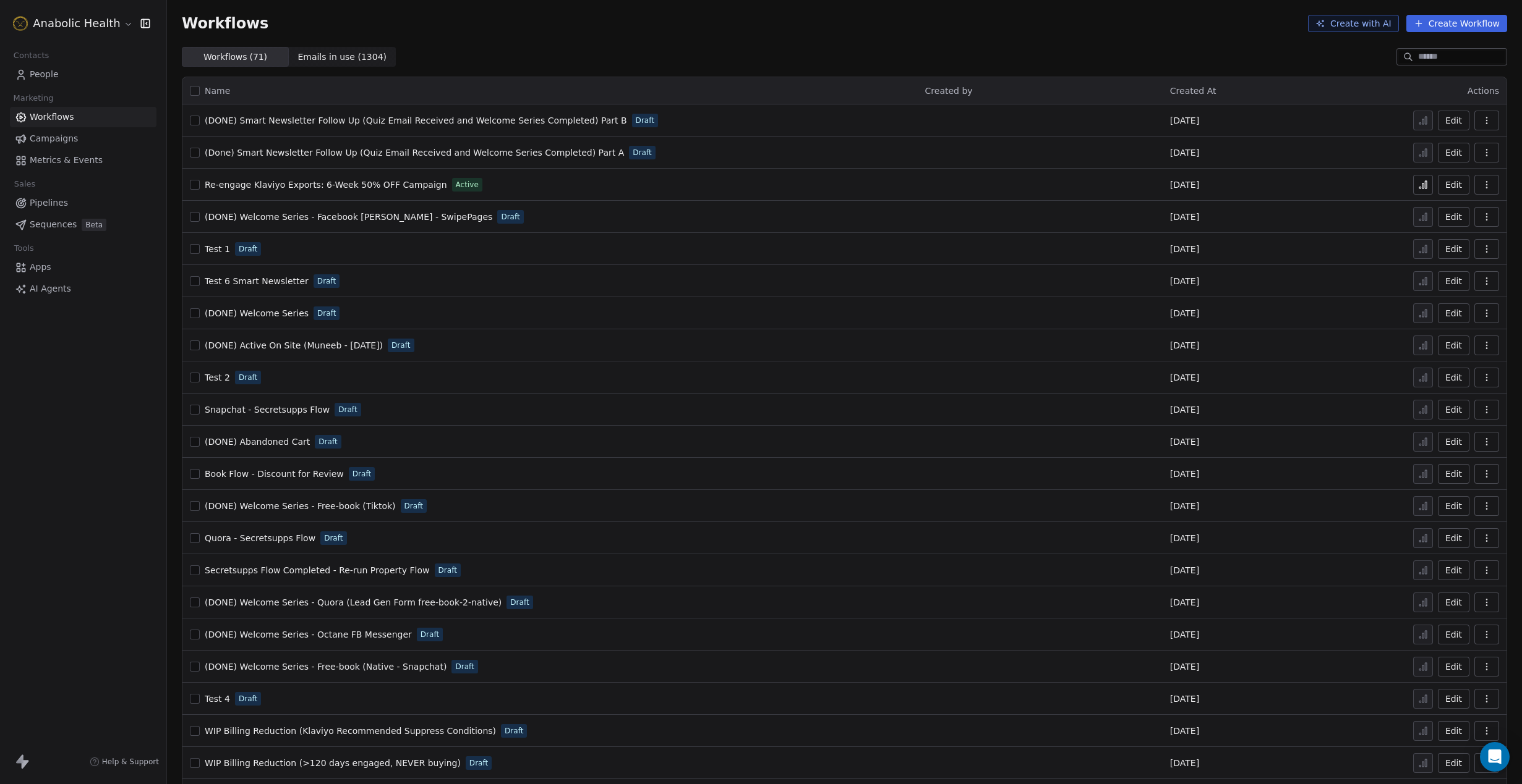
click at [1418, 57] on input at bounding box center [1461, 57] width 87 height 13
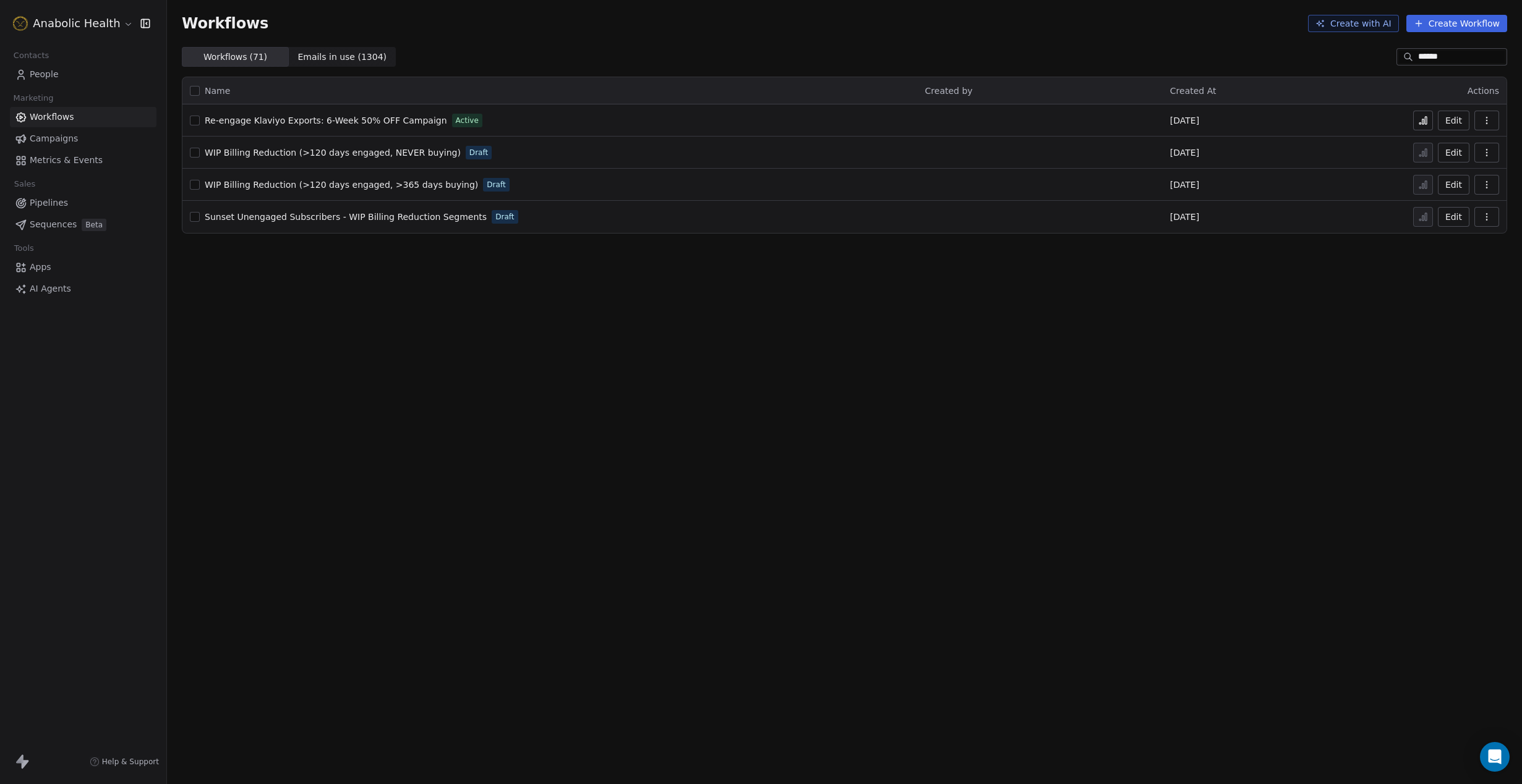
type input "******"
click at [326, 122] on span "Re-engage Klaviyo Exports: 6-Week 50% OFF Campaign" at bounding box center [326, 120] width 242 height 10
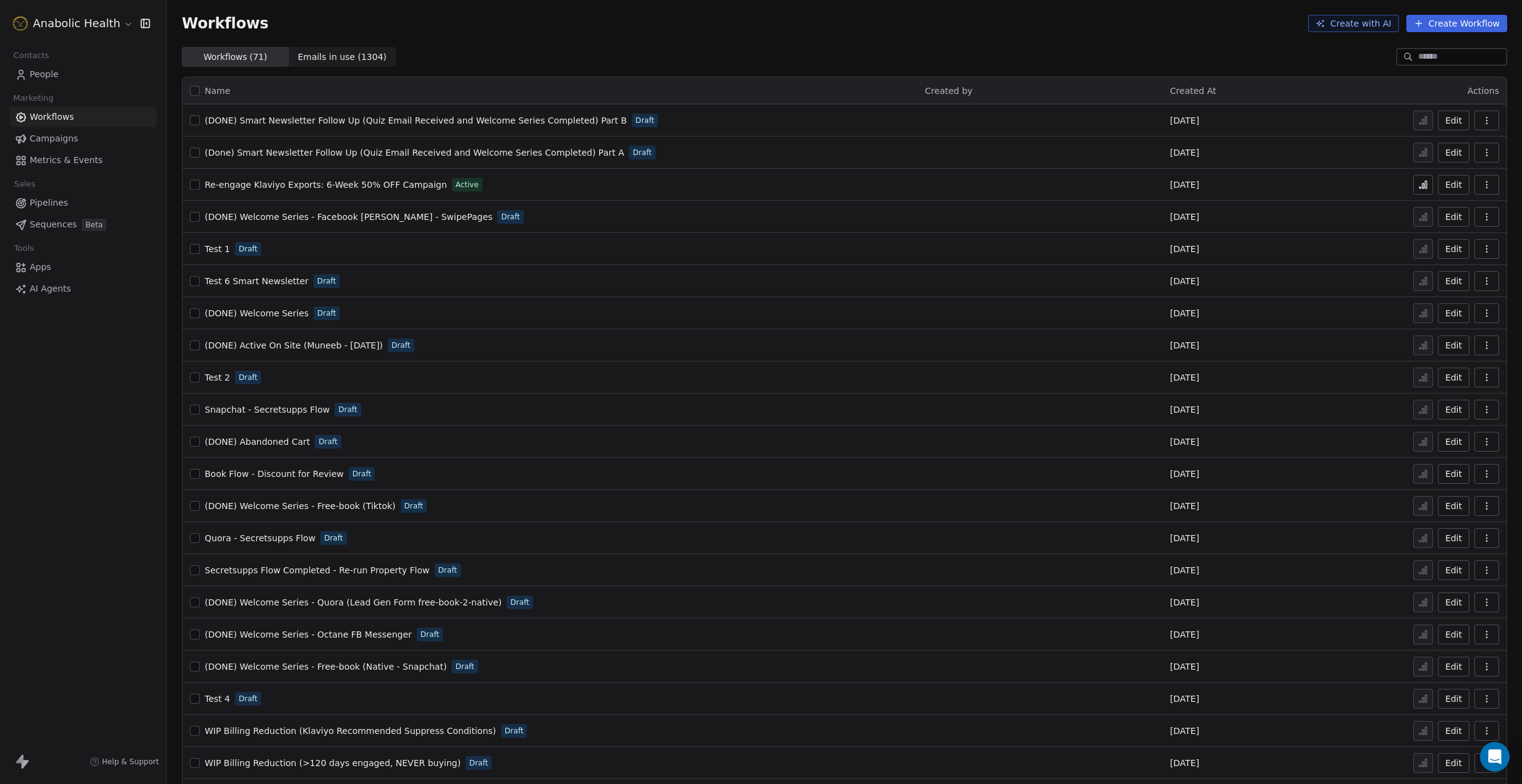
click at [61, 83] on link "People" at bounding box center [83, 75] width 146 height 21
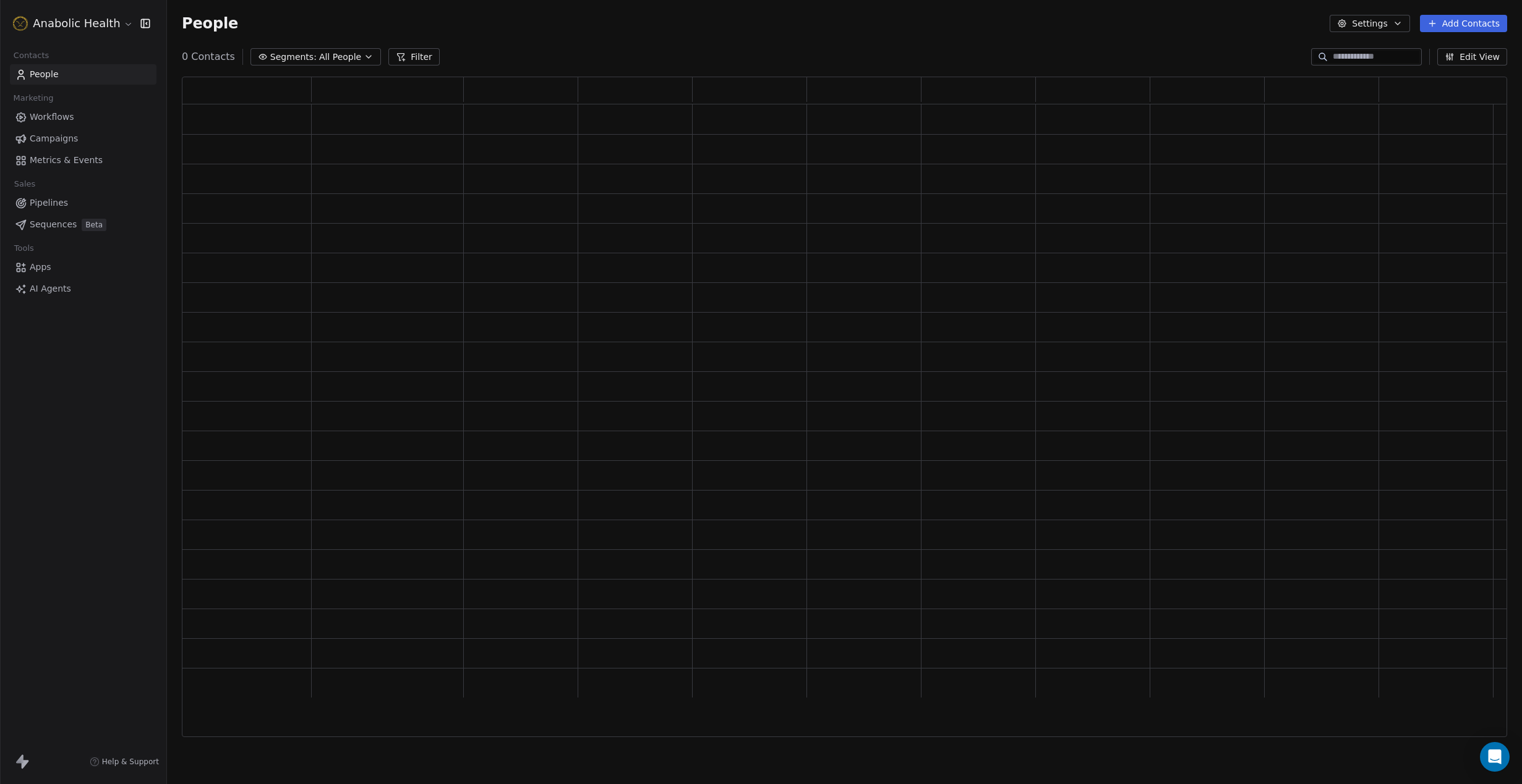
scroll to position [660, 1325]
click at [1385, 26] on button "Settings" at bounding box center [1369, 24] width 79 height 17
click at [1396, 71] on div "Tags" at bounding box center [1395, 69] width 110 height 20
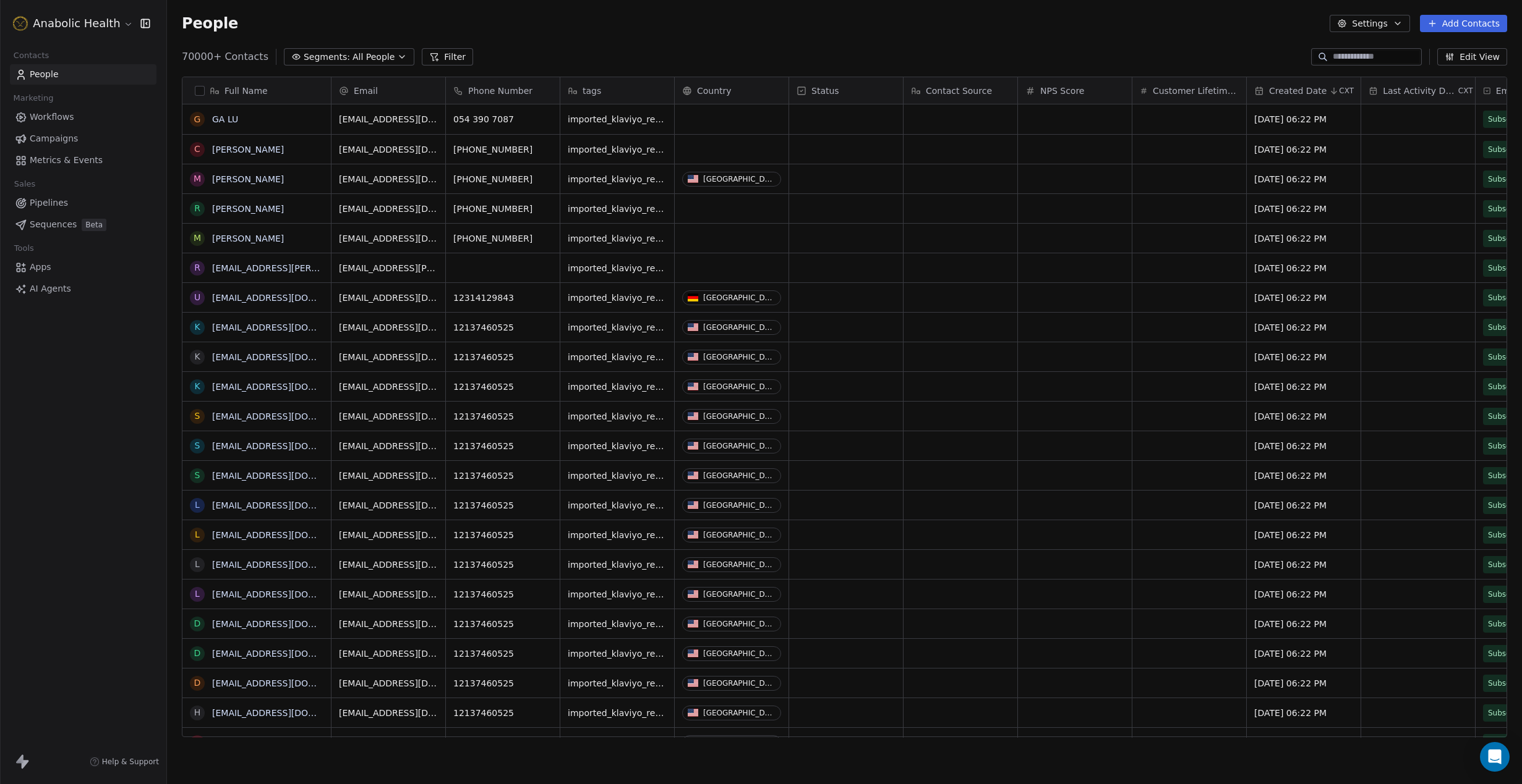
scroll to position [689, 1355]
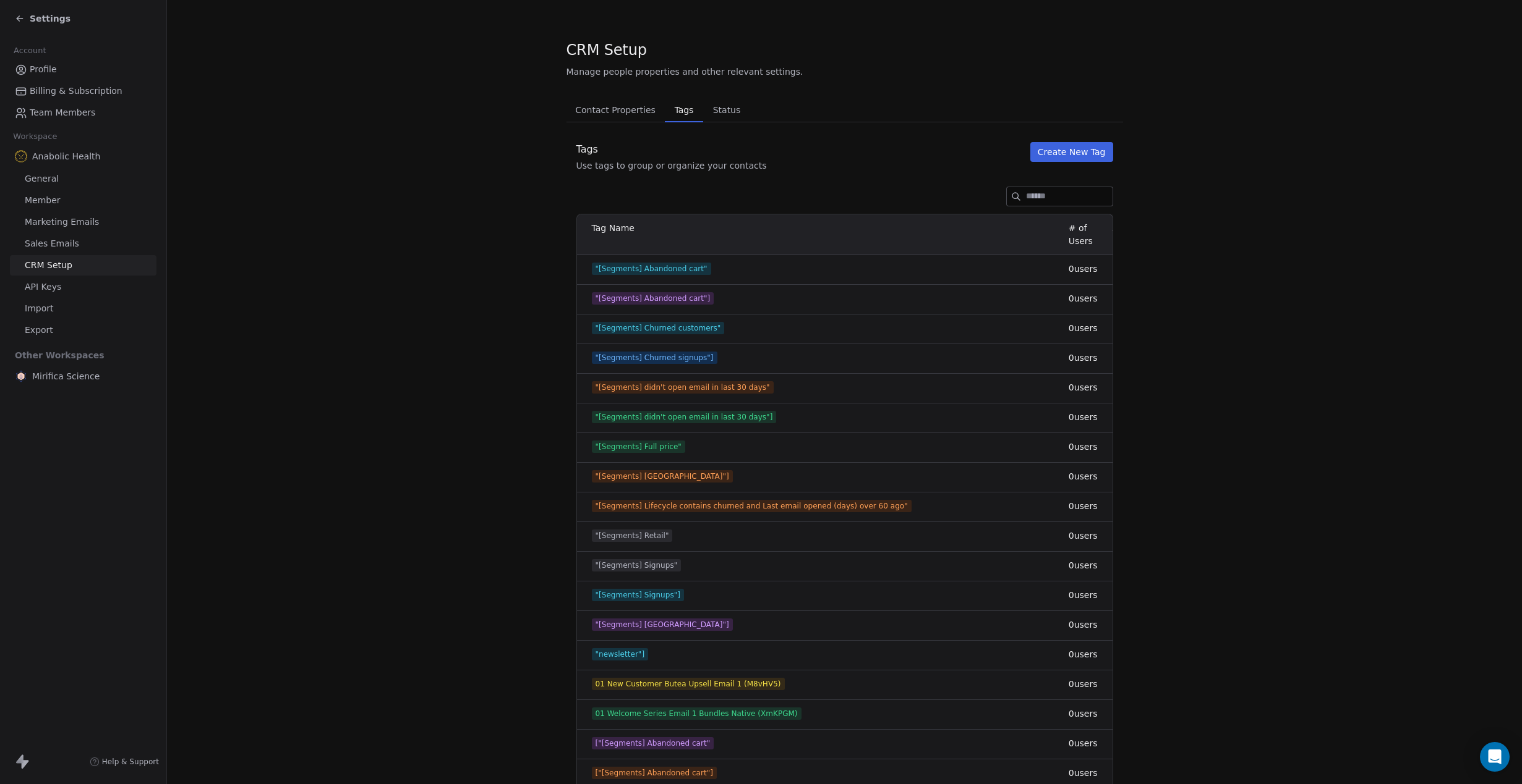
click at [1031, 199] on input at bounding box center [1069, 196] width 87 height 18
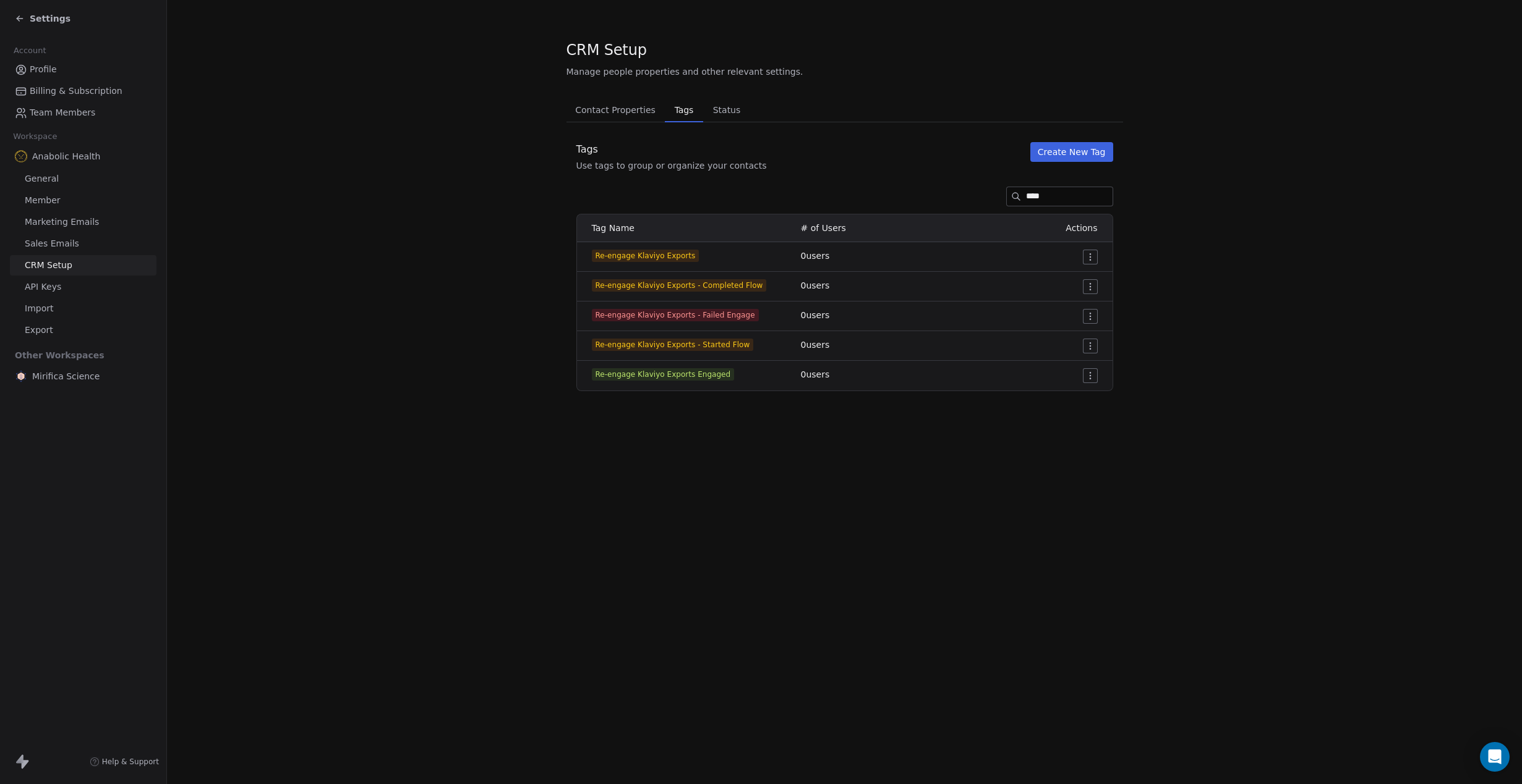
type input "****"
click at [664, 257] on span "Re-engage Klaviyo Exports" at bounding box center [645, 256] width 107 height 13
click at [25, 20] on div "Settings" at bounding box center [43, 19] width 56 height 13
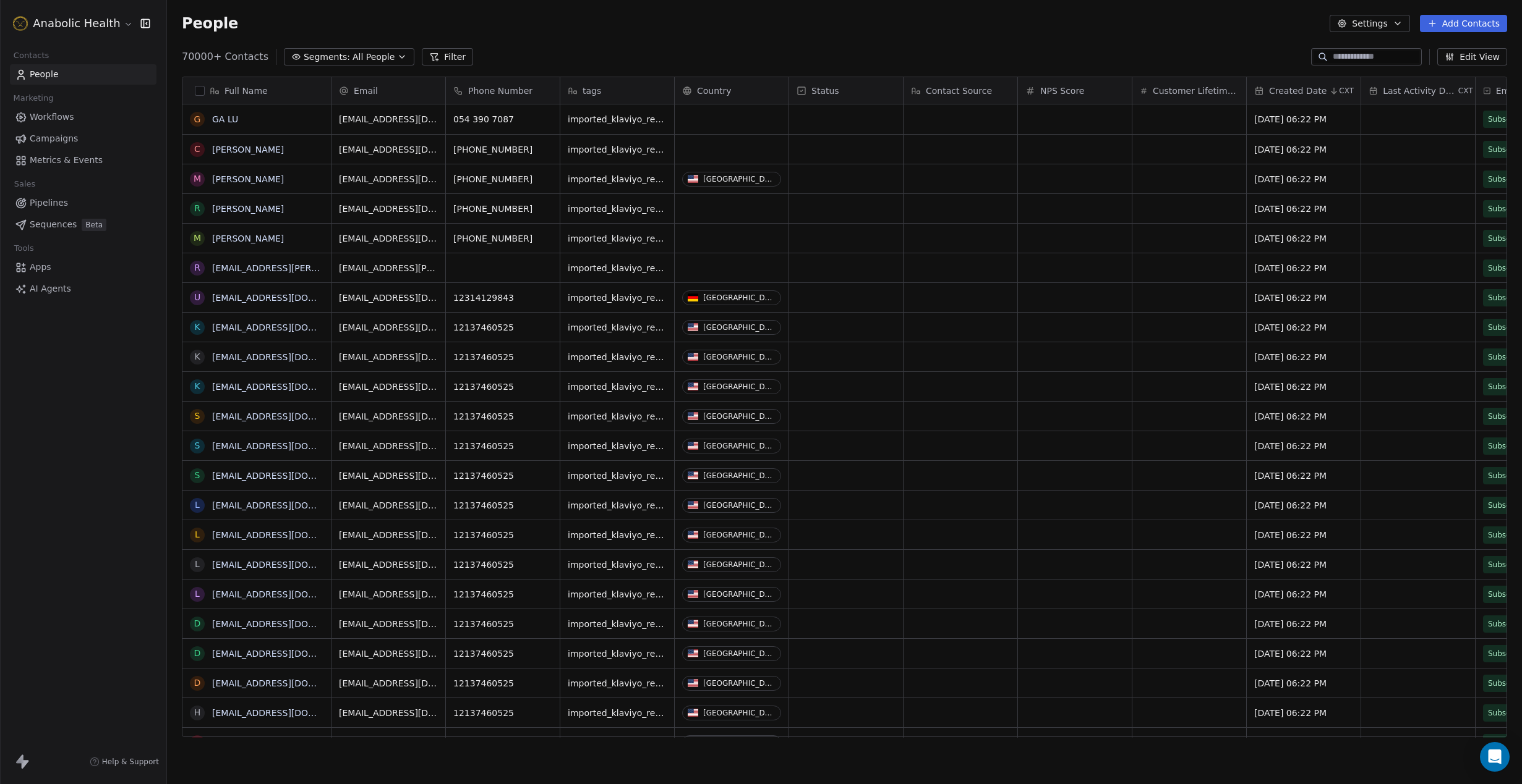
scroll to position [689, 1355]
click at [1354, 64] on div at bounding box center [1365, 57] width 110 height 17
type input "********"
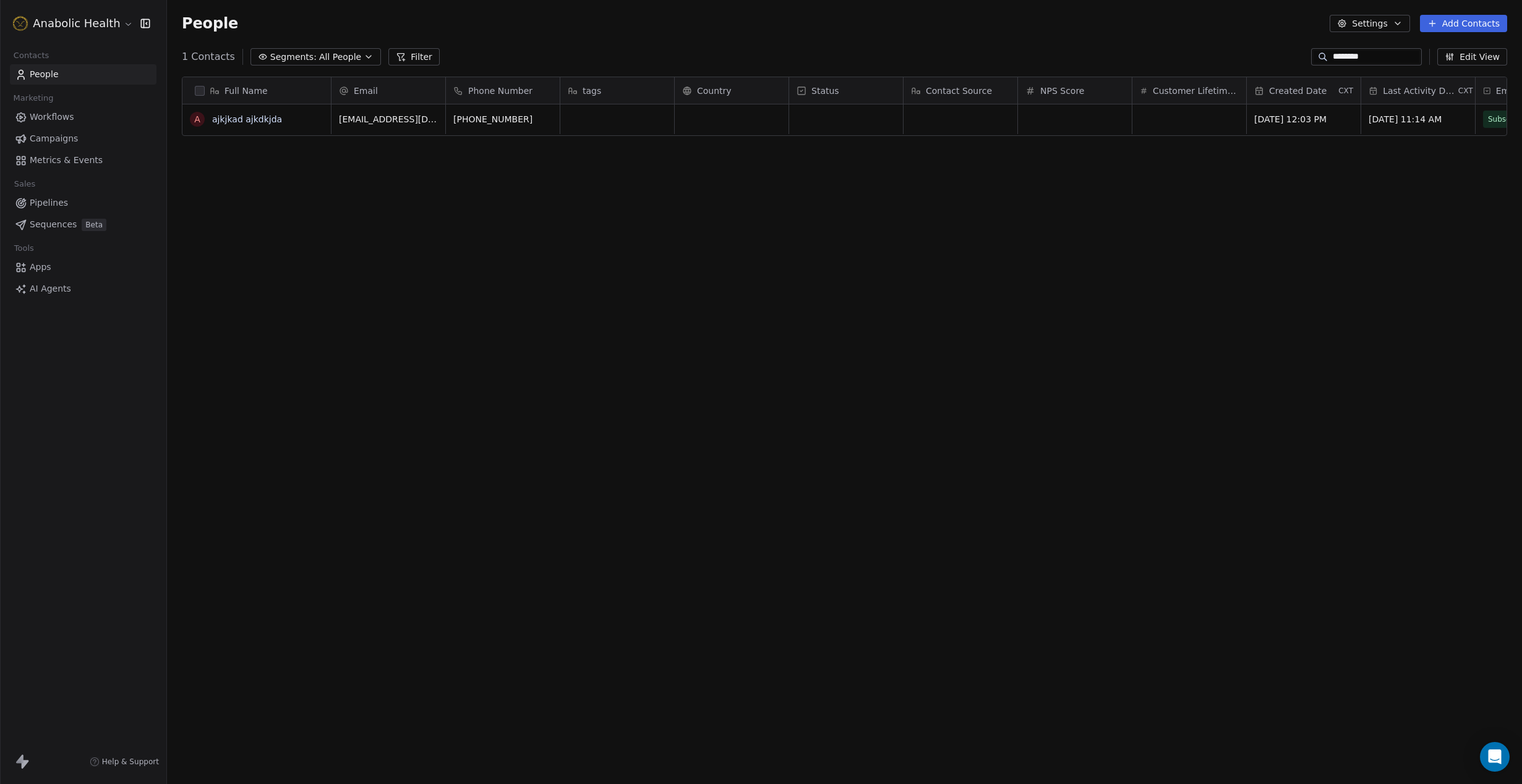
click at [823, 35] on div "People Settings Add Contacts" at bounding box center [844, 23] width 1355 height 47
click at [205, 93] on div "Full Name" at bounding box center [255, 91] width 131 height 13
drag, startPoint x: 372, startPoint y: 225, endPoint x: 347, endPoint y: 212, distance: 28.2
click at [366, 220] on html "Anabolic Health Contacts People Marketing Workflows Campaigns Metrics & Events …" at bounding box center [761, 392] width 1522 height 784
drag, startPoint x: 421, startPoint y: 196, endPoint x: 300, endPoint y: 147, distance: 130.5
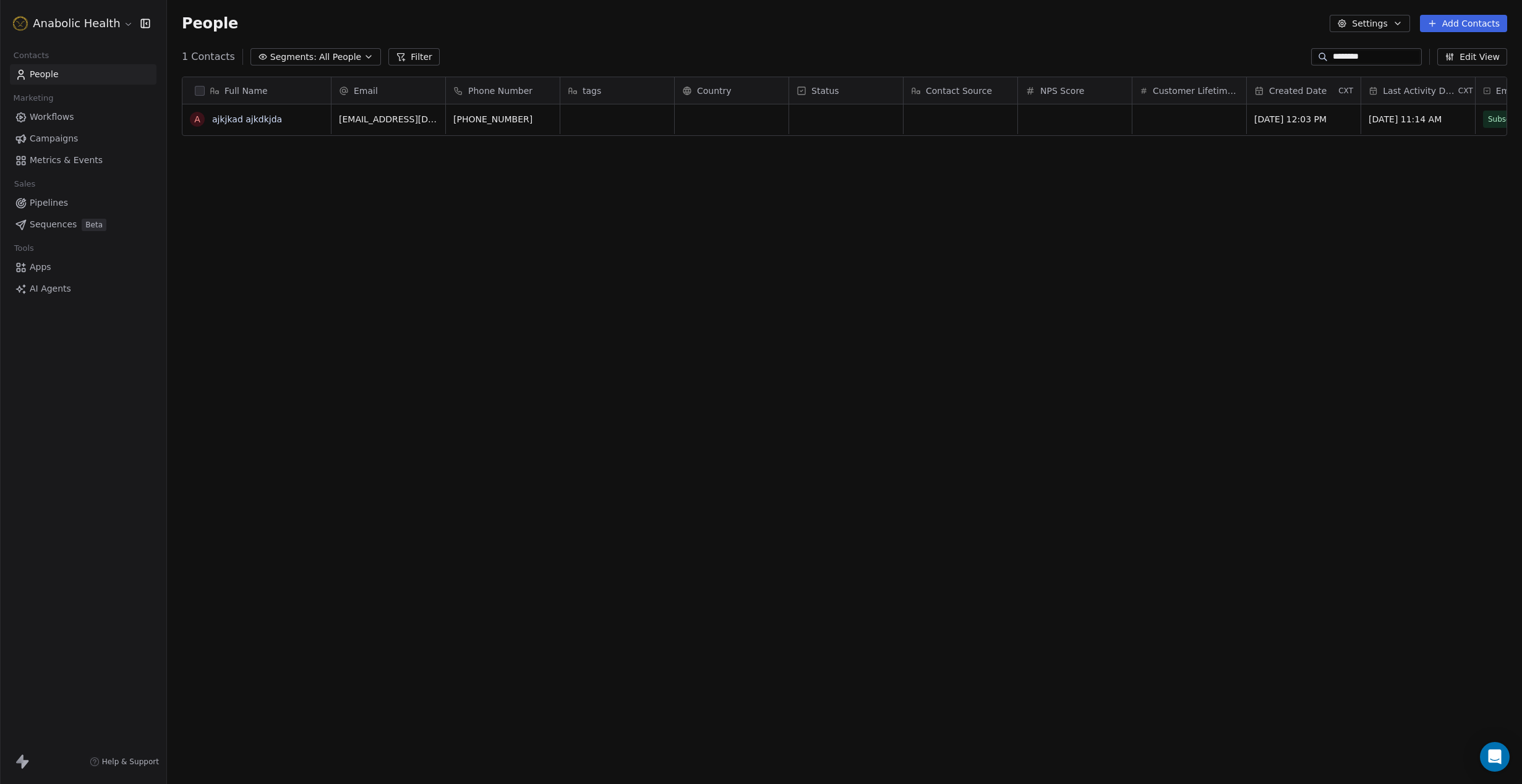
click at [409, 191] on div "Full Name a ajkjkad ajkdkjda Email Phone Number tags Country Status Contact Sou…" at bounding box center [844, 411] width 1355 height 690
click at [270, 121] on link "ajkjkad ajkdkjda" at bounding box center [247, 119] width 70 height 10
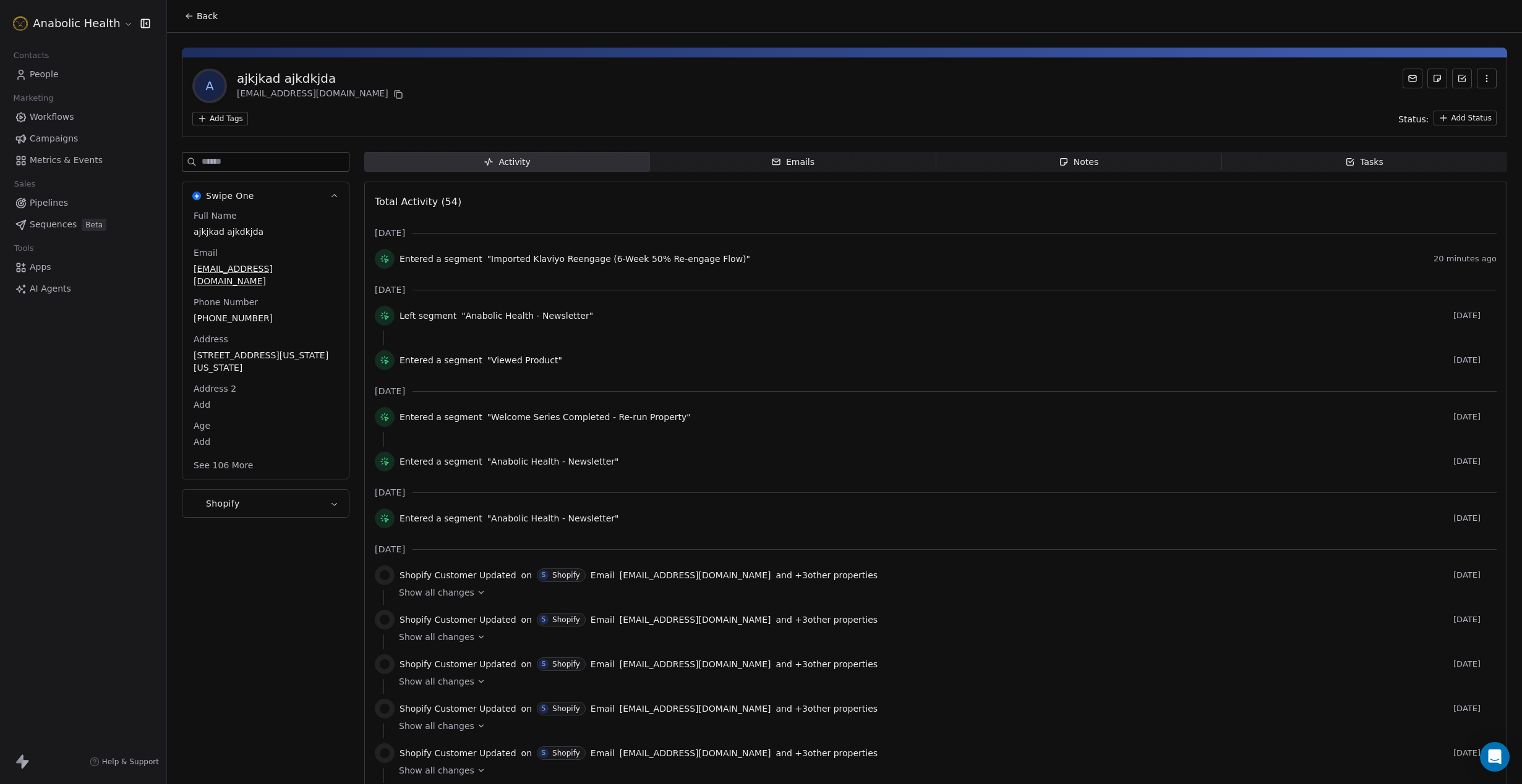
click at [1489, 84] on button "button" at bounding box center [1486, 78] width 20 height 20
click at [230, 118] on html "Anabolic Health Contacts People Marketing Workflows Campaigns Metrics & Events …" at bounding box center [761, 392] width 1522 height 784
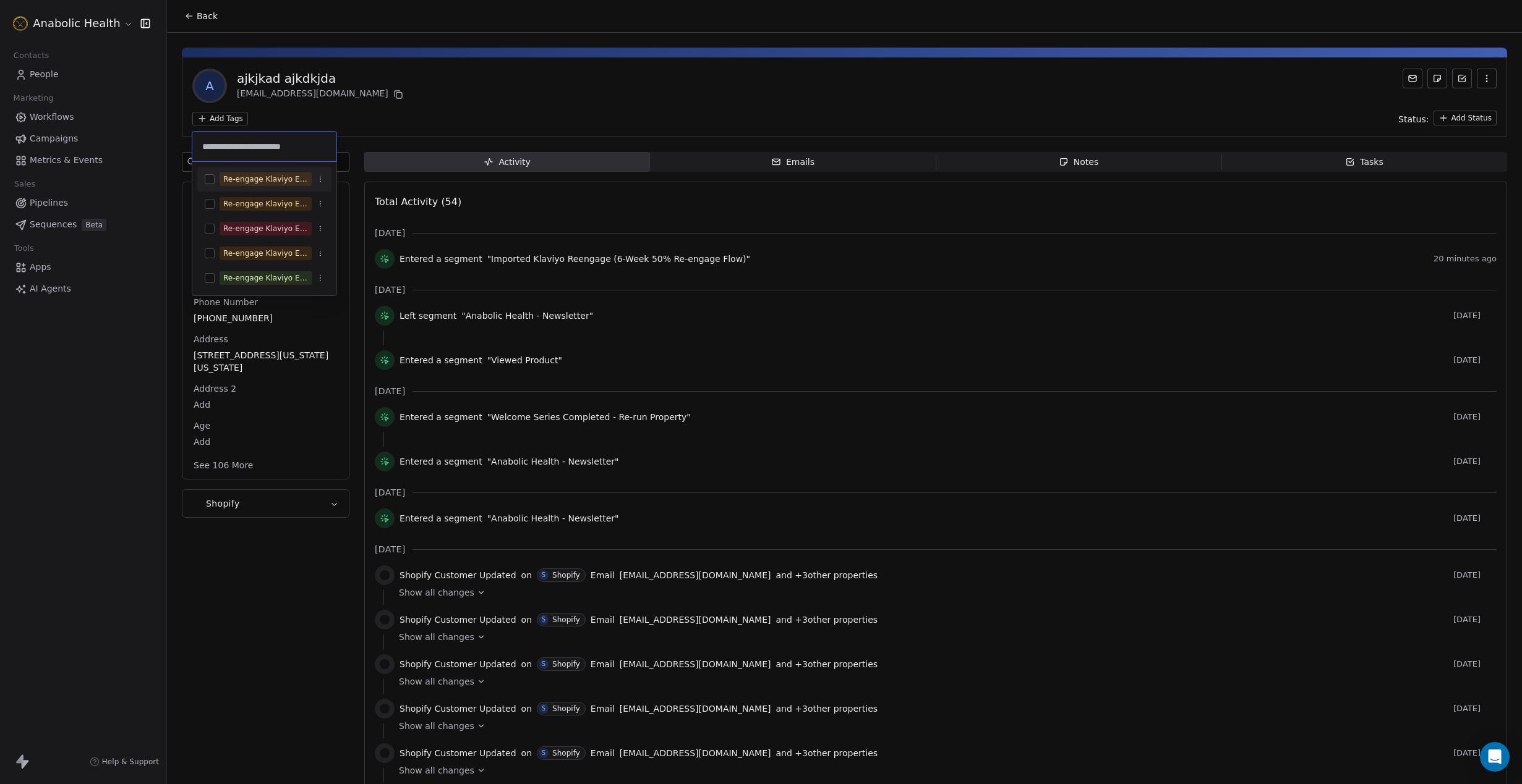
type input "**********"
click at [210, 180] on button "Suggestions" at bounding box center [210, 179] width 10 height 10
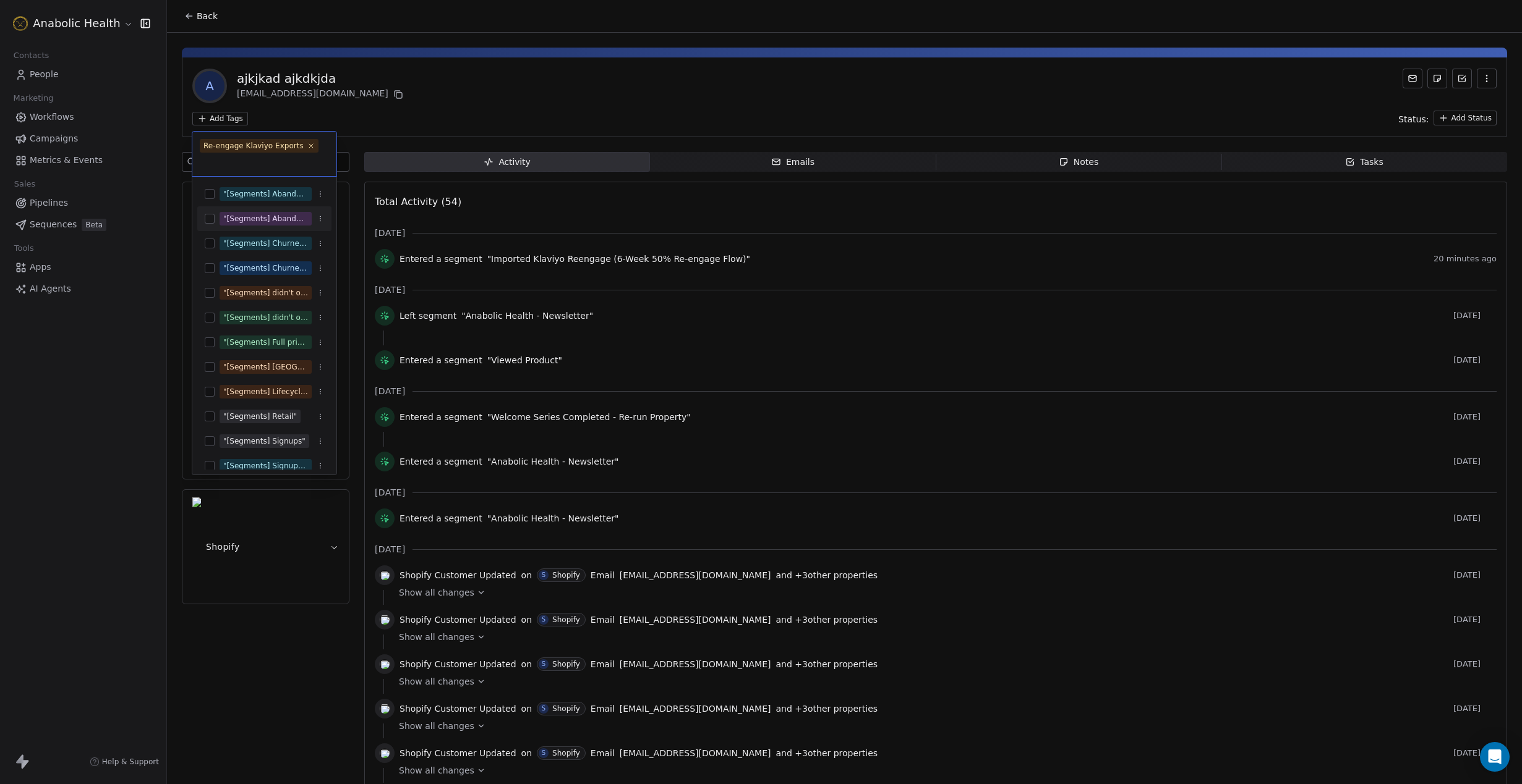
click at [507, 102] on html "Anabolic Health Contacts People Marketing Workflows Campaigns Metrics & Events …" at bounding box center [761, 392] width 1522 height 784
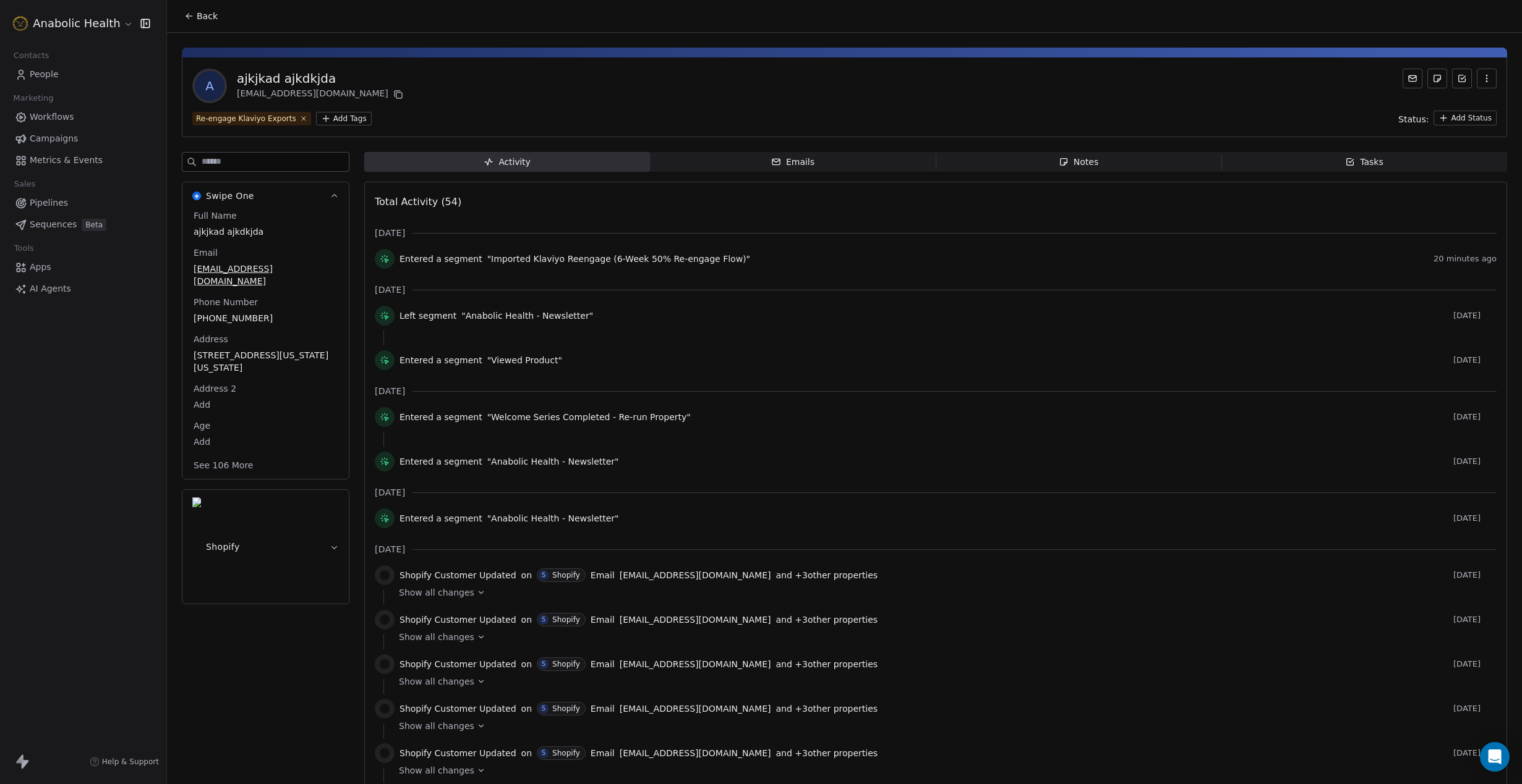
click at [195, 10] on button "Back" at bounding box center [201, 16] width 48 height 22
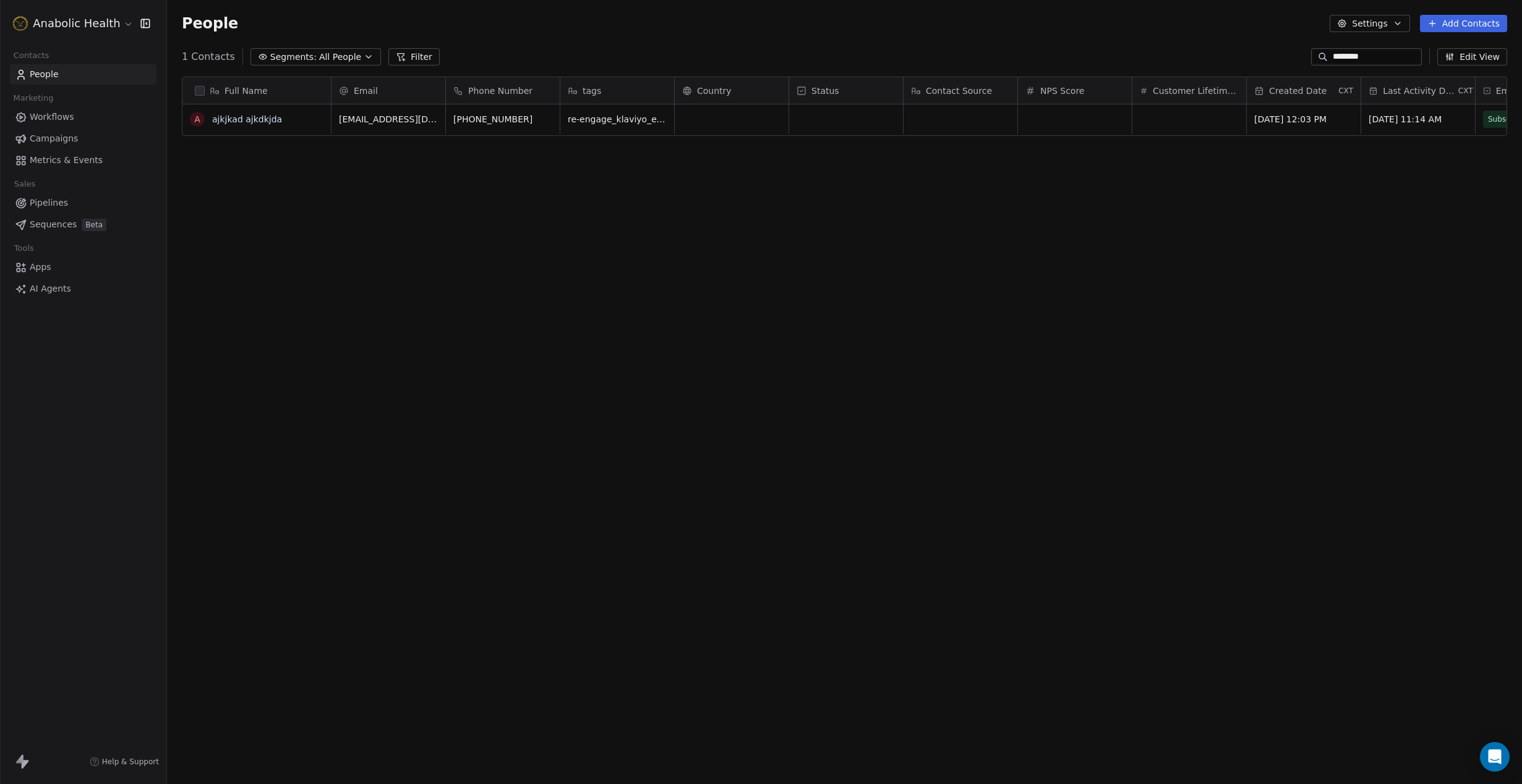
scroll to position [689, 1355]
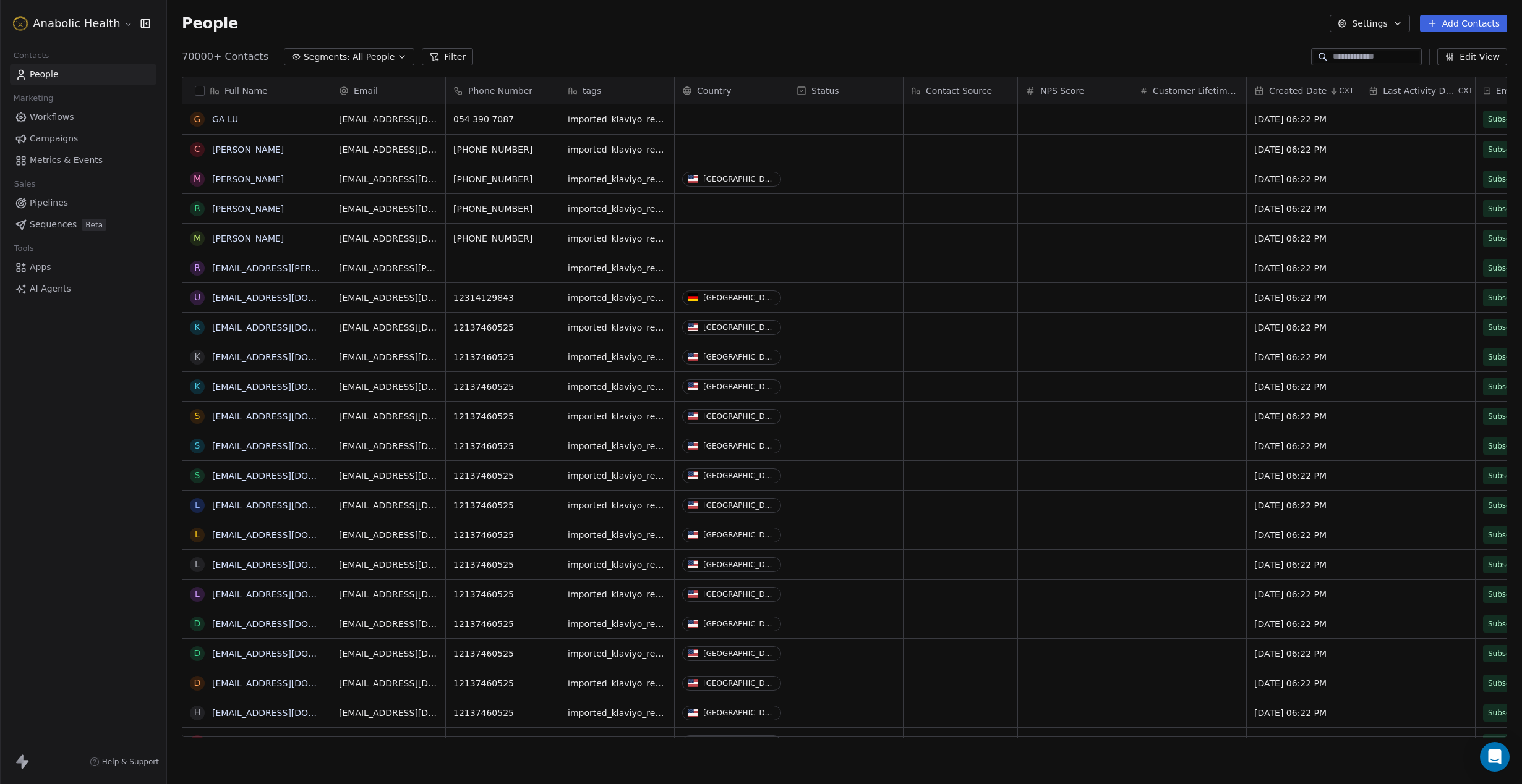
scroll to position [689, 1355]
click at [1346, 50] on div at bounding box center [1365, 57] width 110 height 17
click at [1346, 52] on input at bounding box center [1376, 57] width 87 height 13
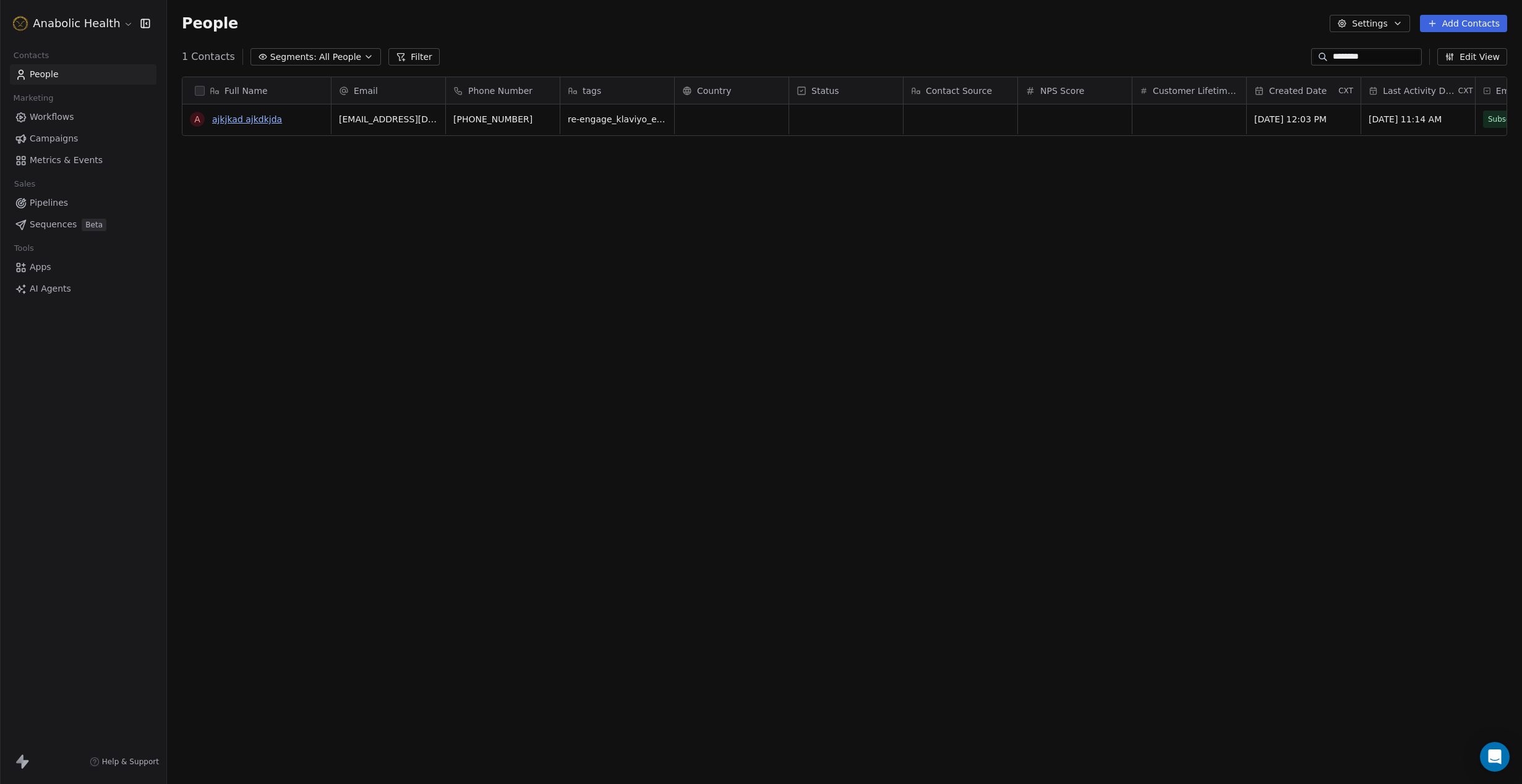
type input "********"
click at [246, 122] on link "ajkjkad ajkdkjda" at bounding box center [247, 119] width 70 height 10
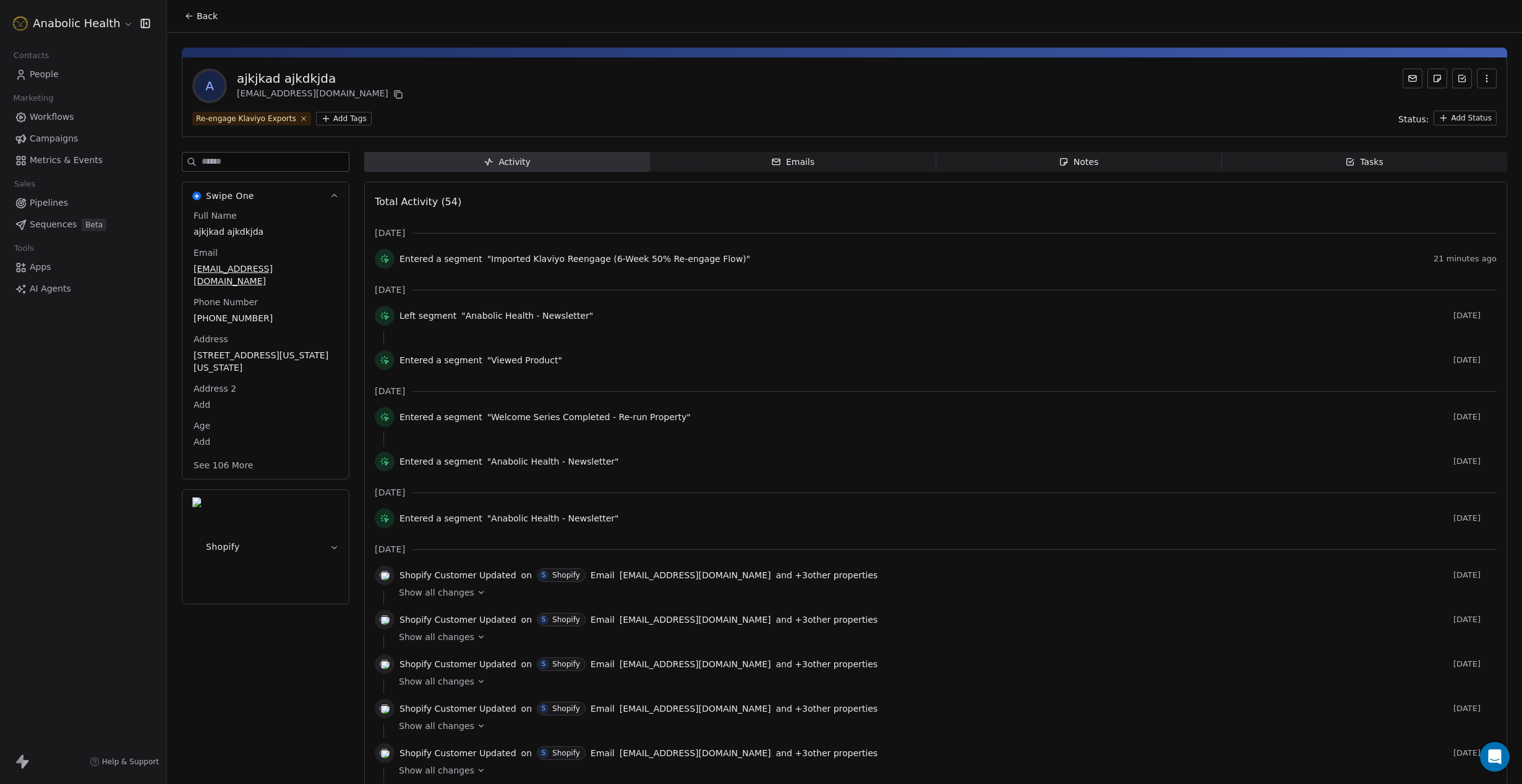
click at [799, 160] on div "Emails" at bounding box center [792, 162] width 43 height 13
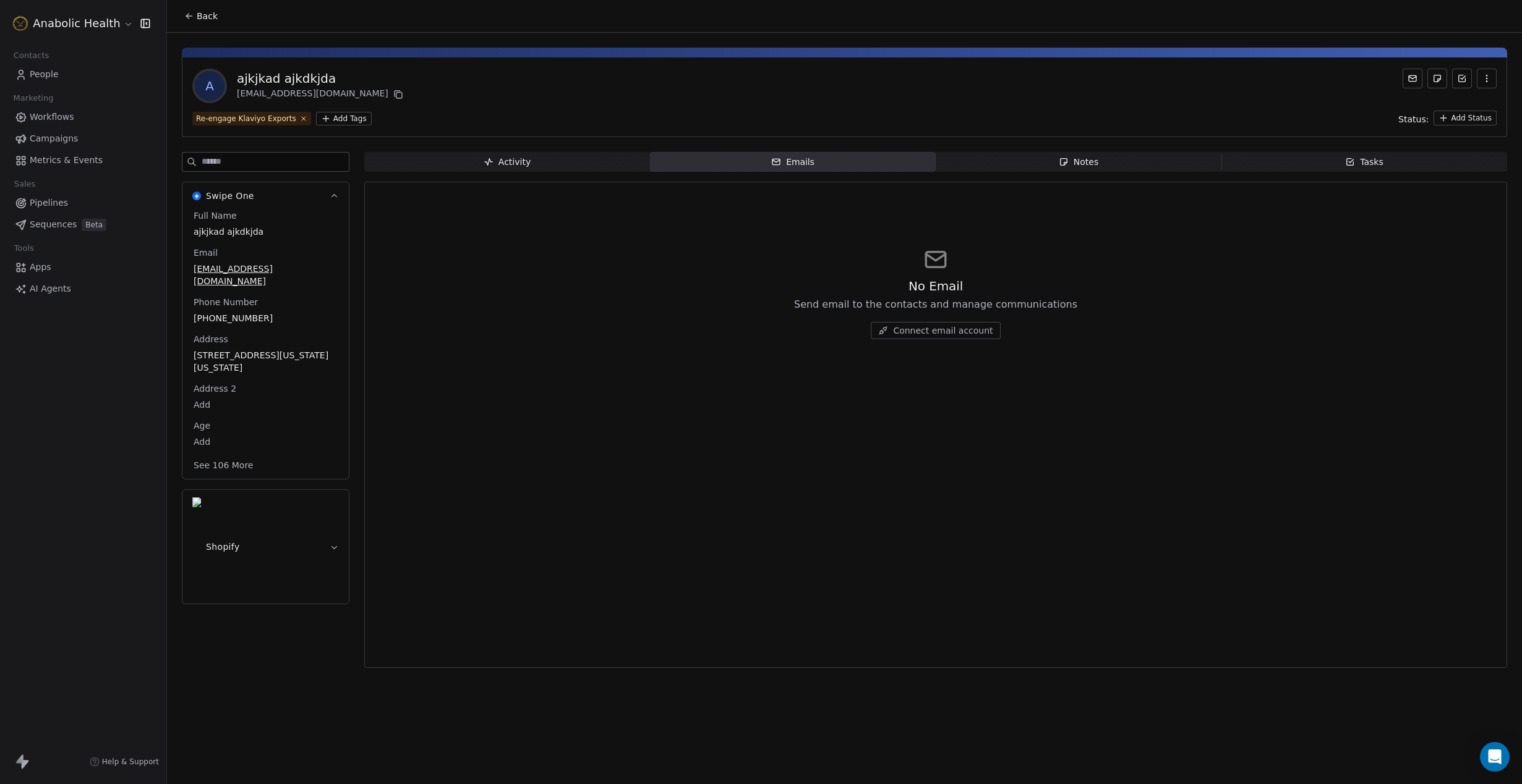
click at [544, 167] on span "Activity Activity" at bounding box center [506, 161] width 285 height 20
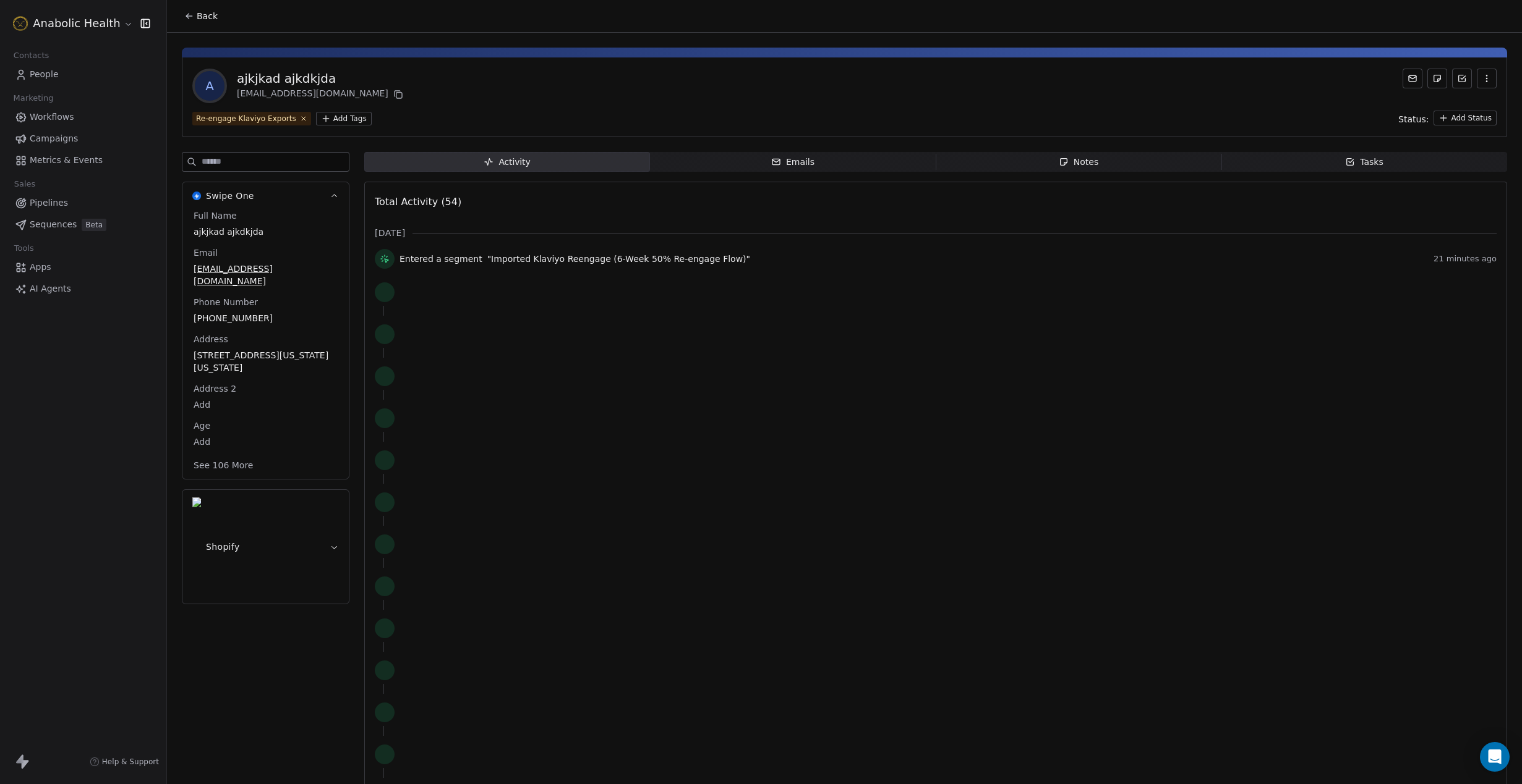
click at [749, 167] on span "Emails Emails" at bounding box center [792, 161] width 285 height 20
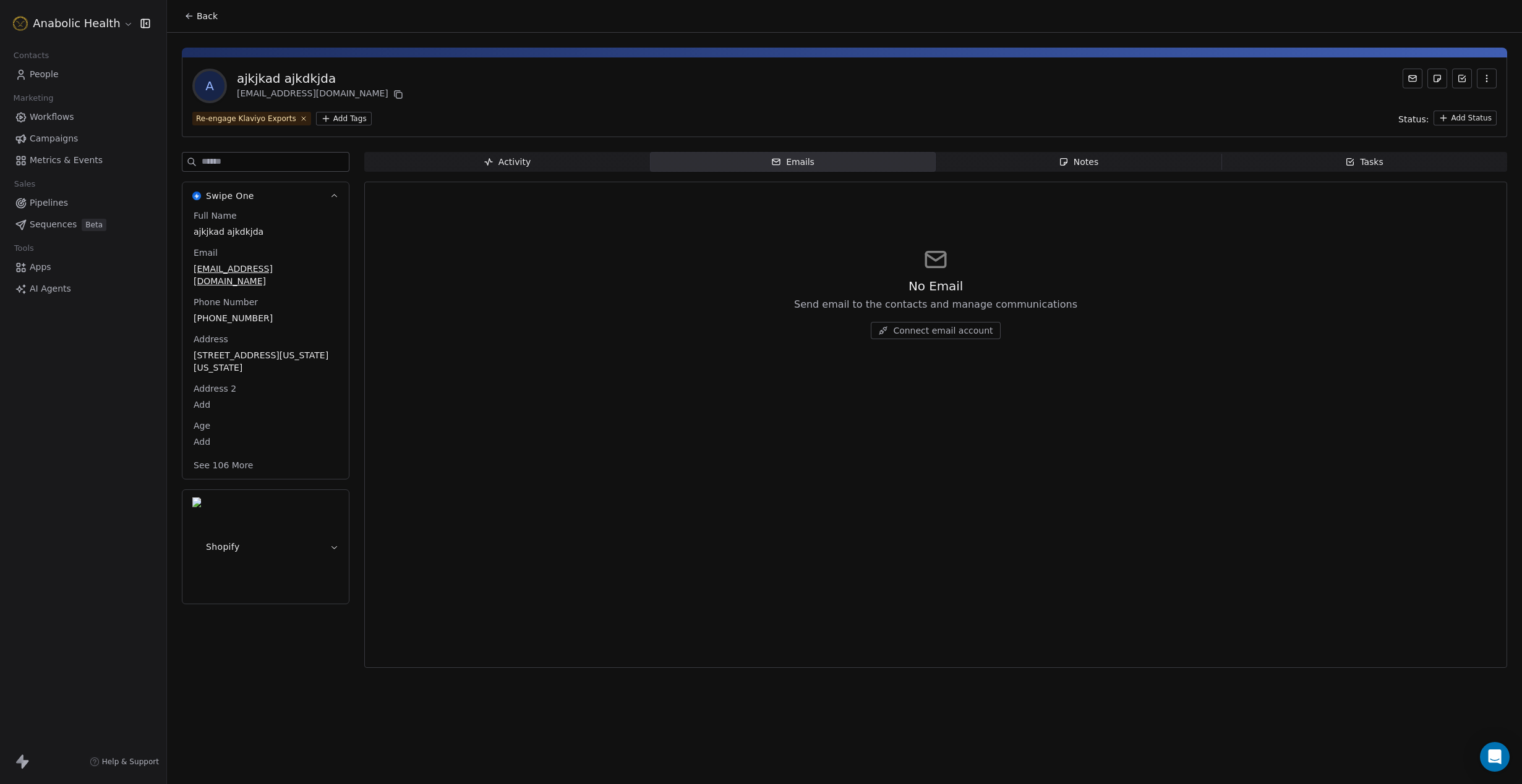
click at [532, 169] on span "Activity Activity" at bounding box center [506, 161] width 285 height 20
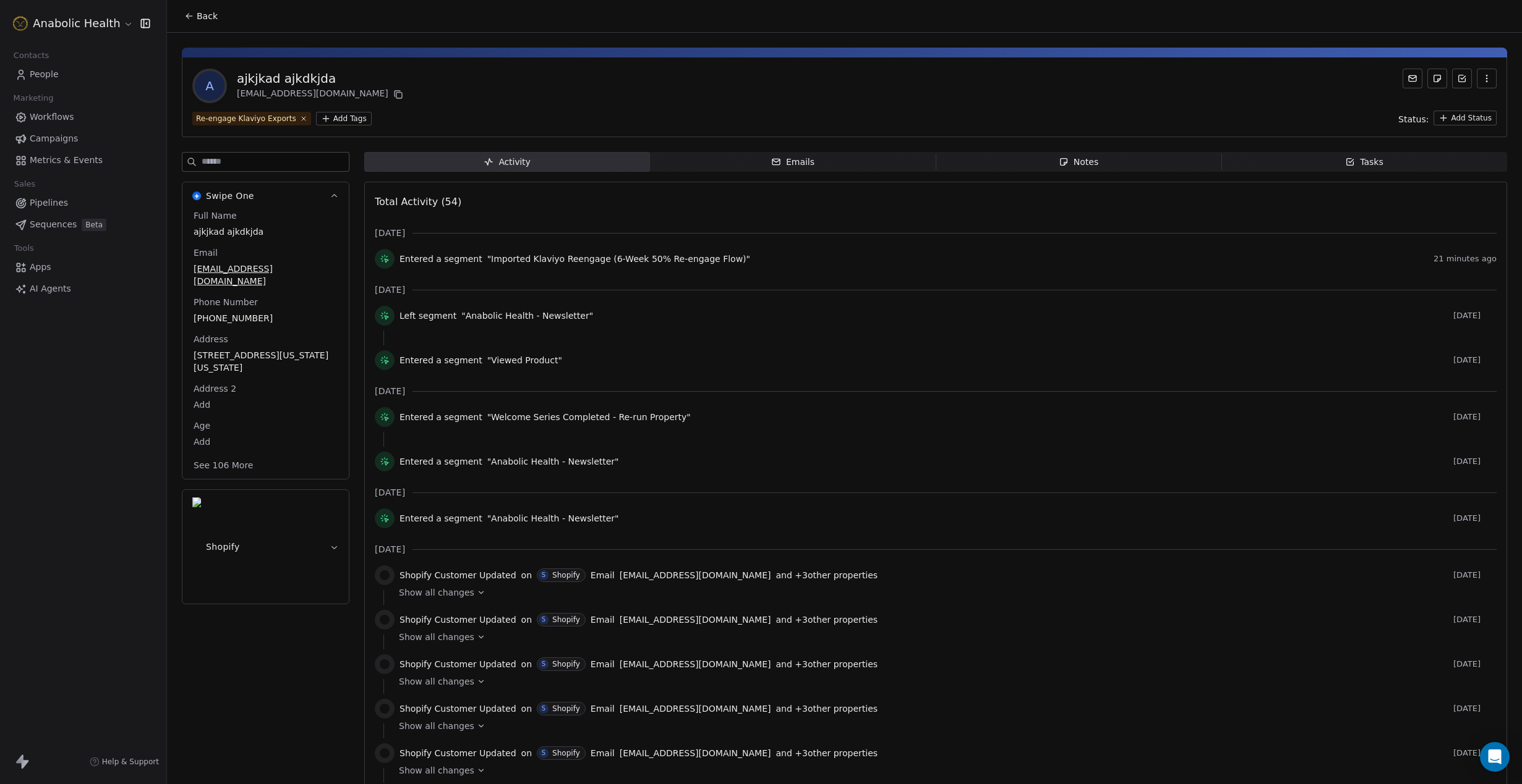
click at [327, 490] on button "Shopify" at bounding box center [265, 546] width 166 height 114
click at [93, 25] on html "Anabolic Health Contacts People Marketing Workflows Campaigns Metrics & Events …" at bounding box center [761, 392] width 1522 height 784
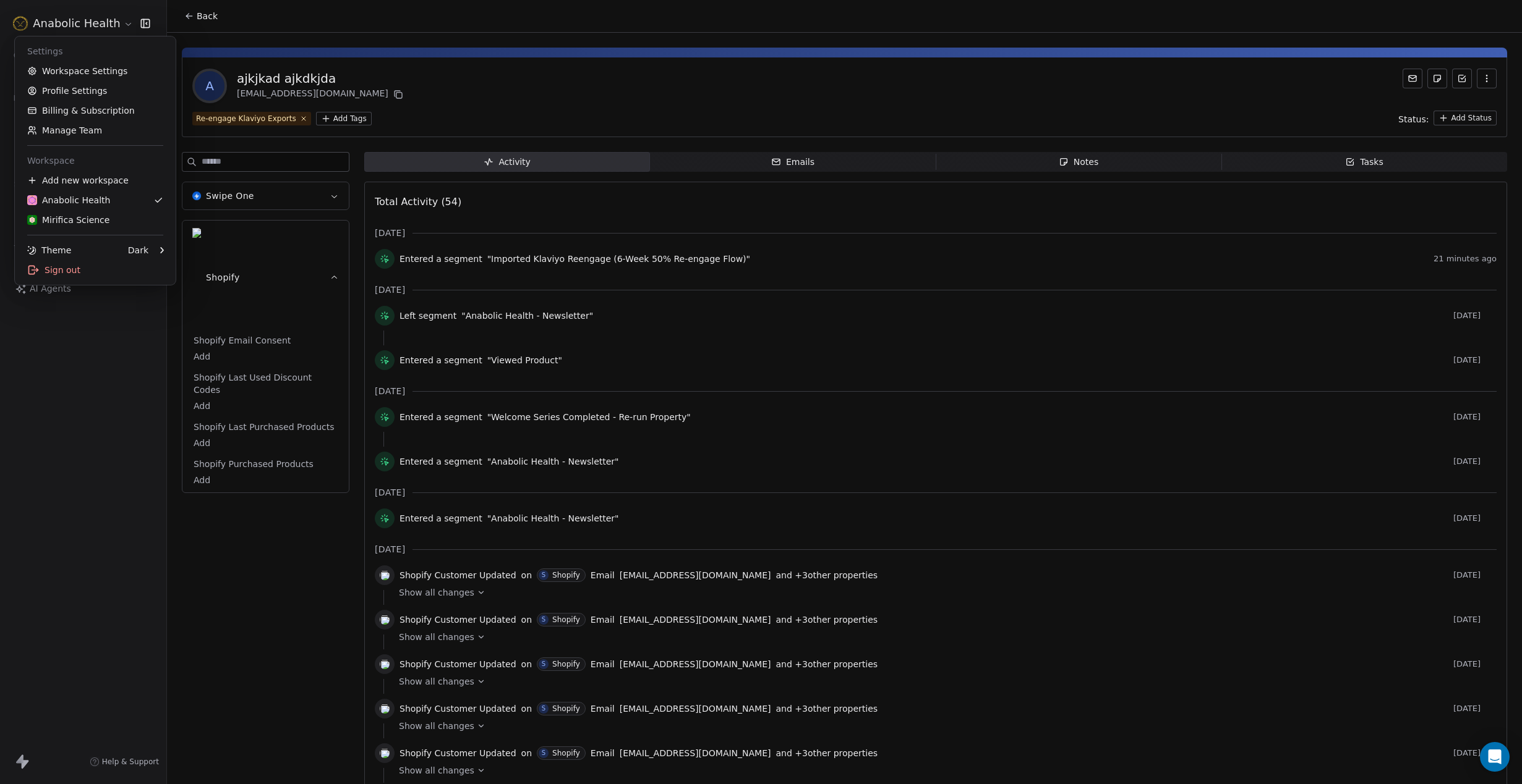
click at [83, 388] on html "Anabolic Health Contacts People Marketing Workflows Campaigns Metrics & Events …" at bounding box center [761, 392] width 1522 height 784
click at [99, 25] on html "Anabolic Health Contacts People Marketing Workflows Campaigns Metrics & Events …" at bounding box center [761, 392] width 1522 height 784
click at [96, 74] on link "Workspace Settings" at bounding box center [95, 71] width 151 height 20
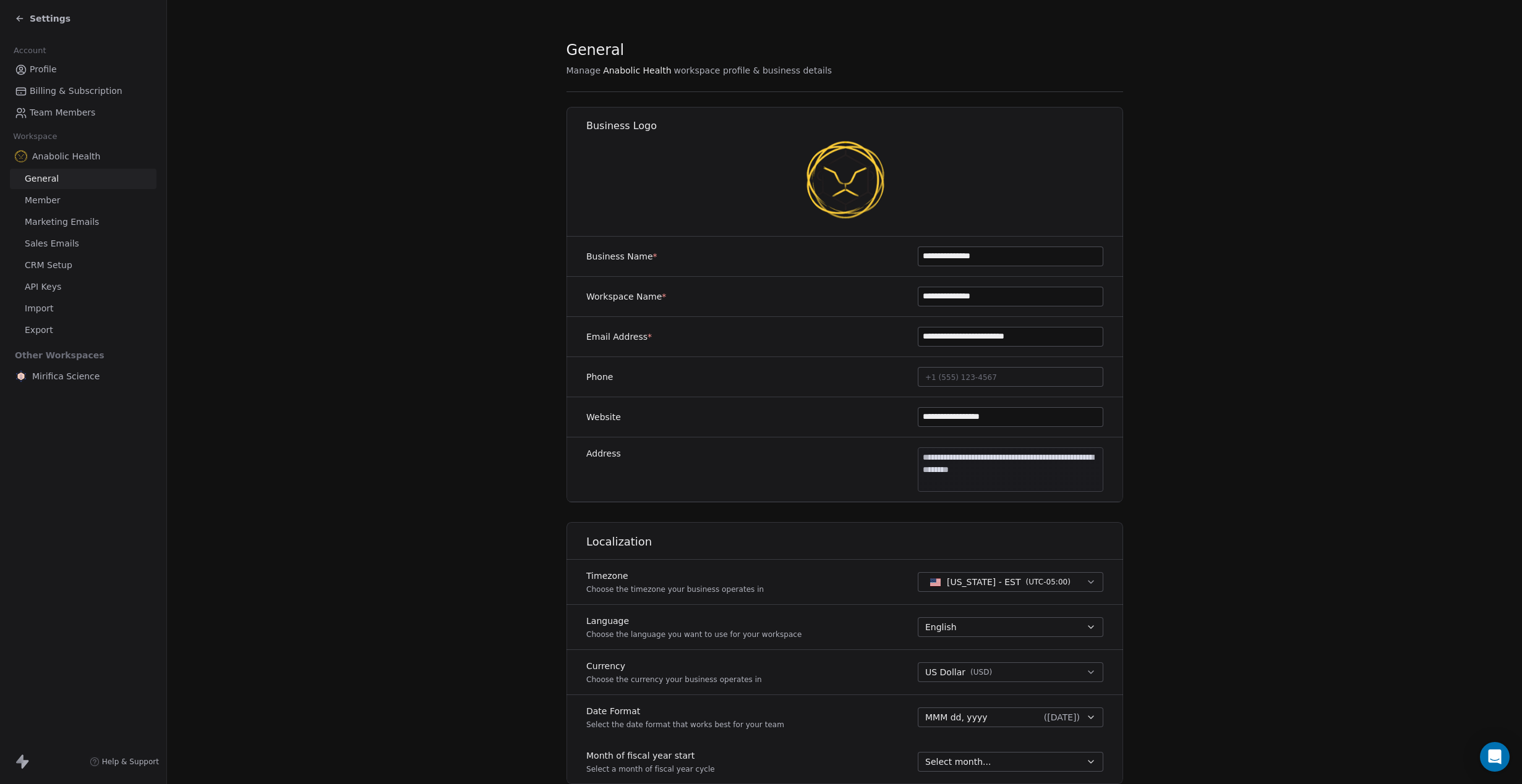
click at [76, 226] on span "Marketing Emails" at bounding box center [61, 222] width 74 height 13
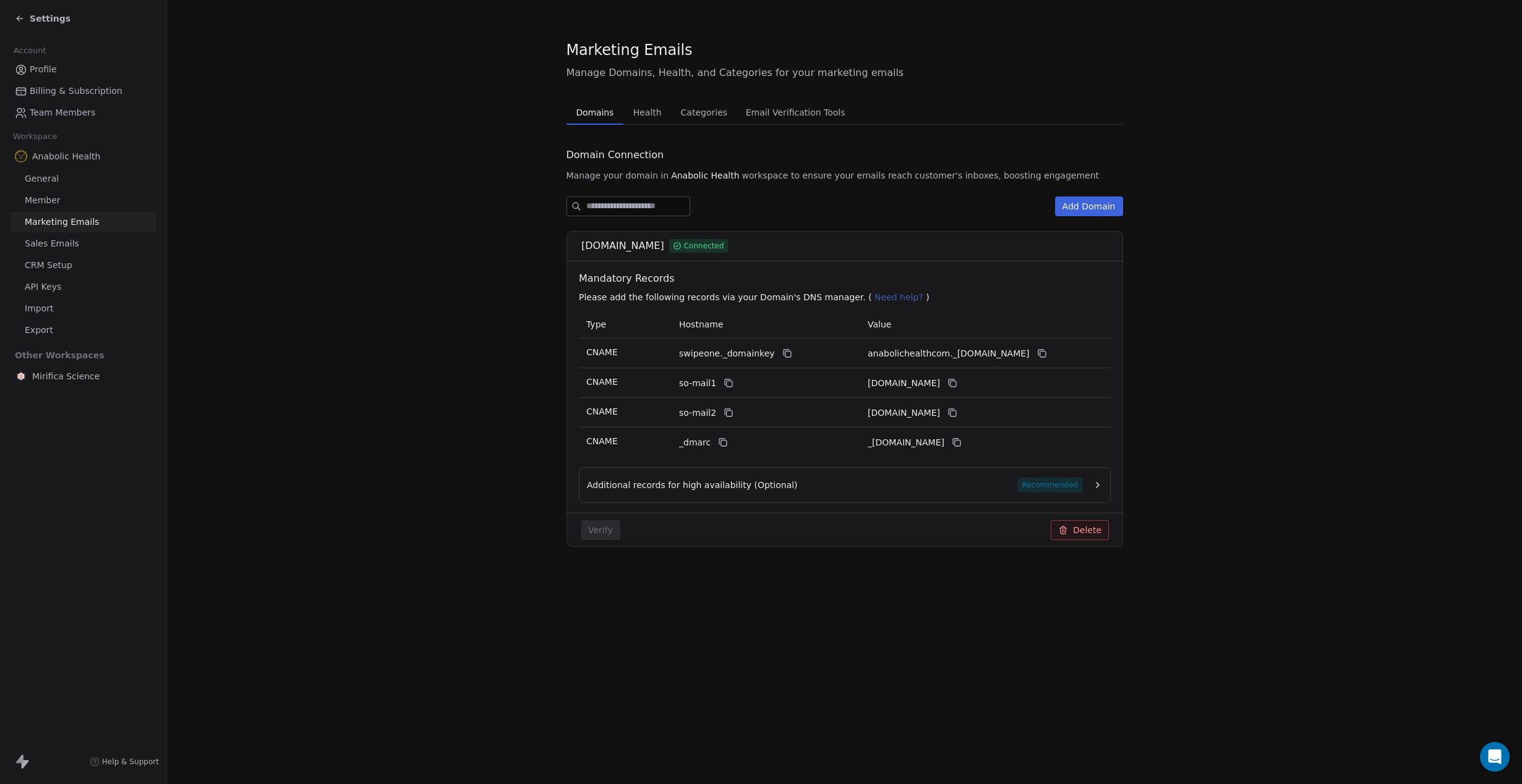
click at [632, 118] on span "Health" at bounding box center [647, 113] width 38 height 17
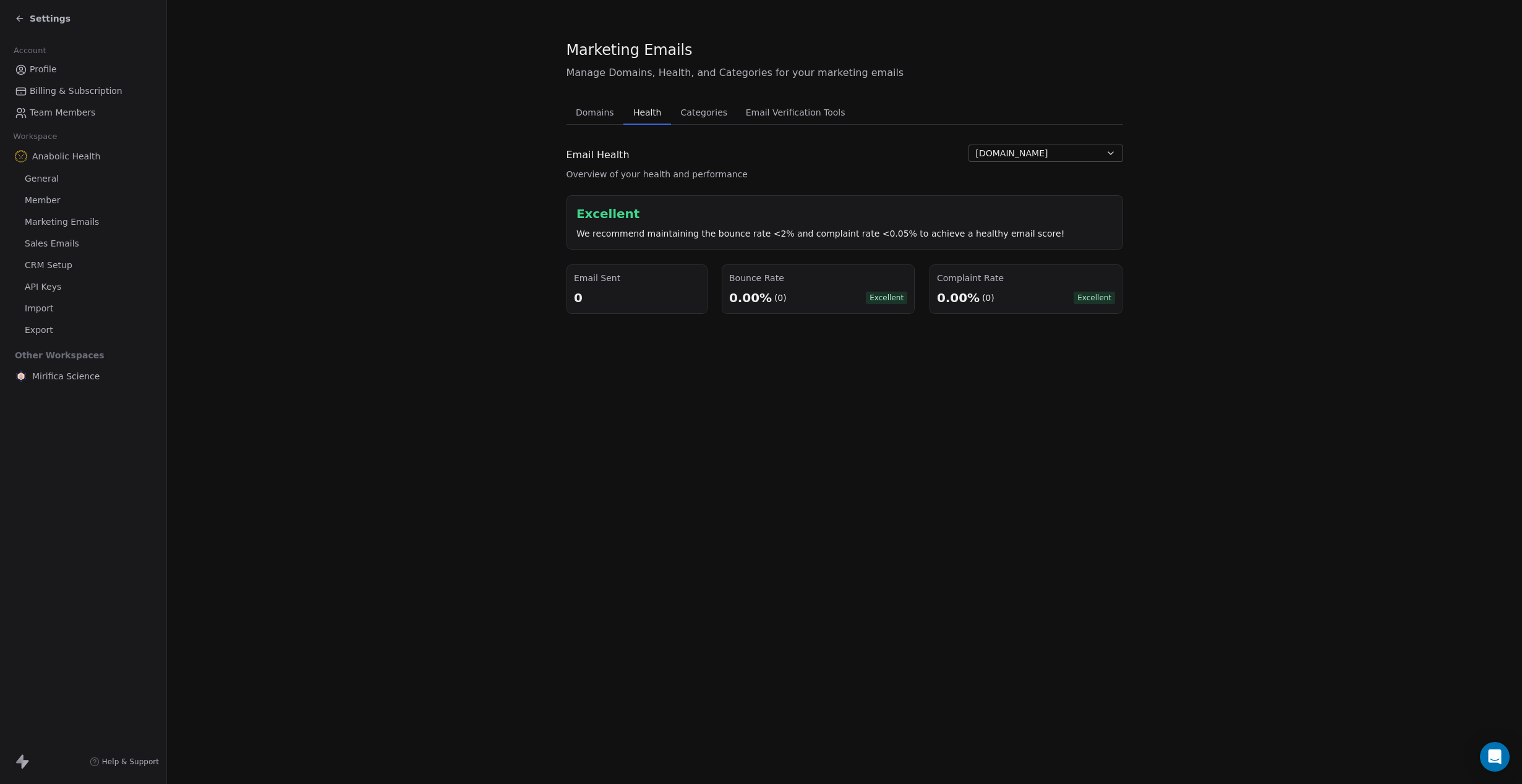
click at [708, 115] on span "Categories" at bounding box center [703, 113] width 56 height 17
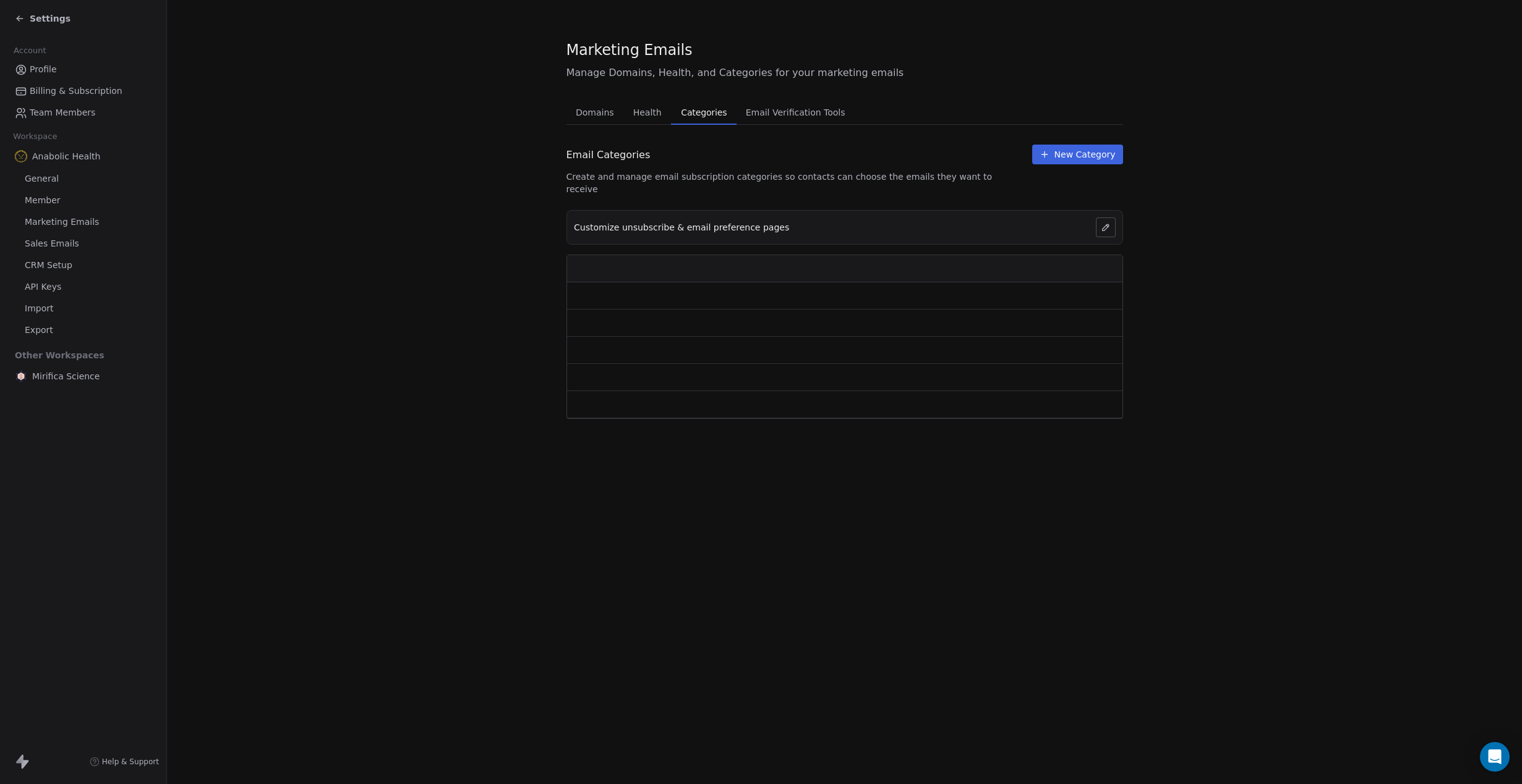
click at [22, 18] on icon at bounding box center [20, 18] width 10 height 10
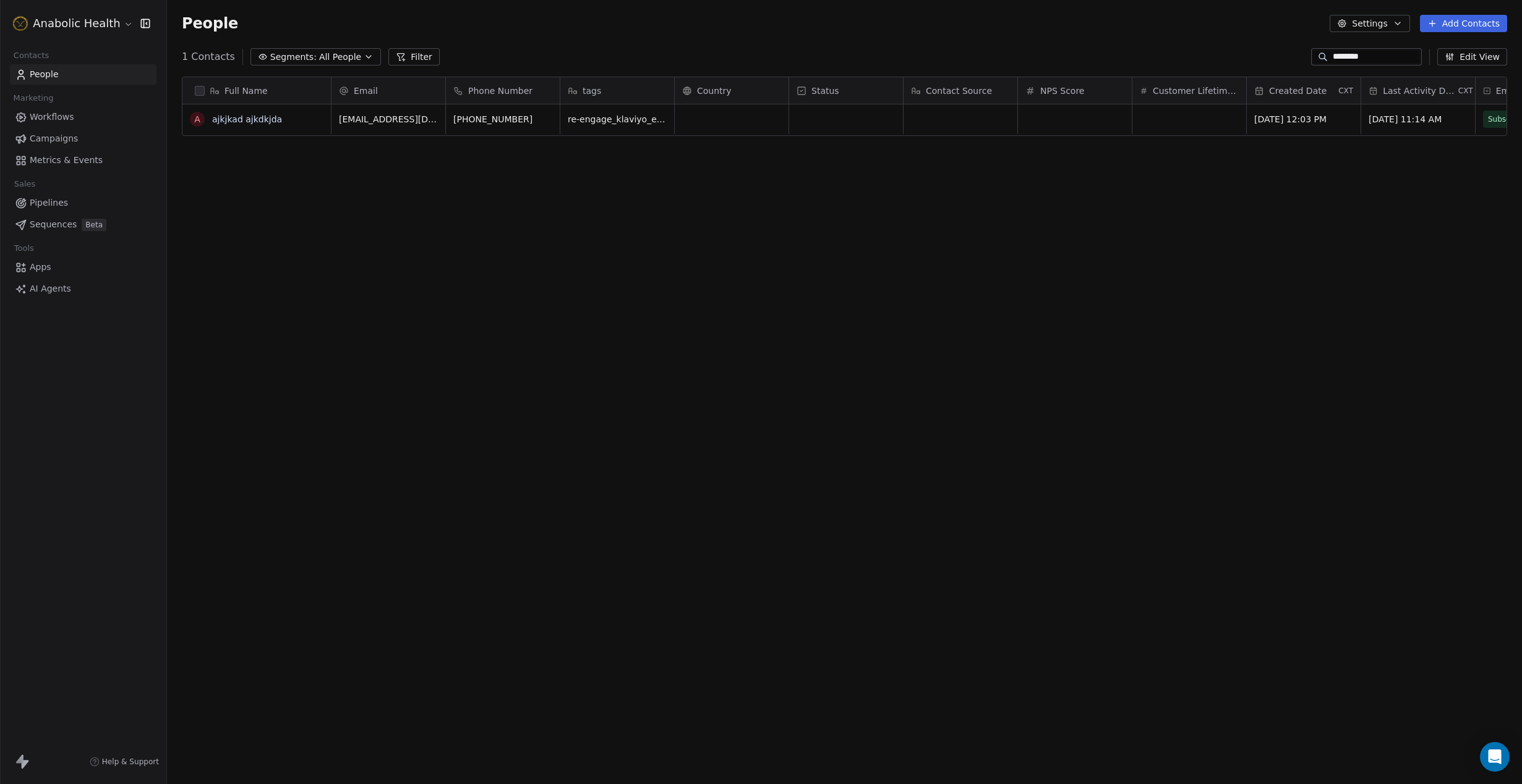
scroll to position [689, 1355]
click at [58, 121] on span "Workflows" at bounding box center [52, 117] width 45 height 13
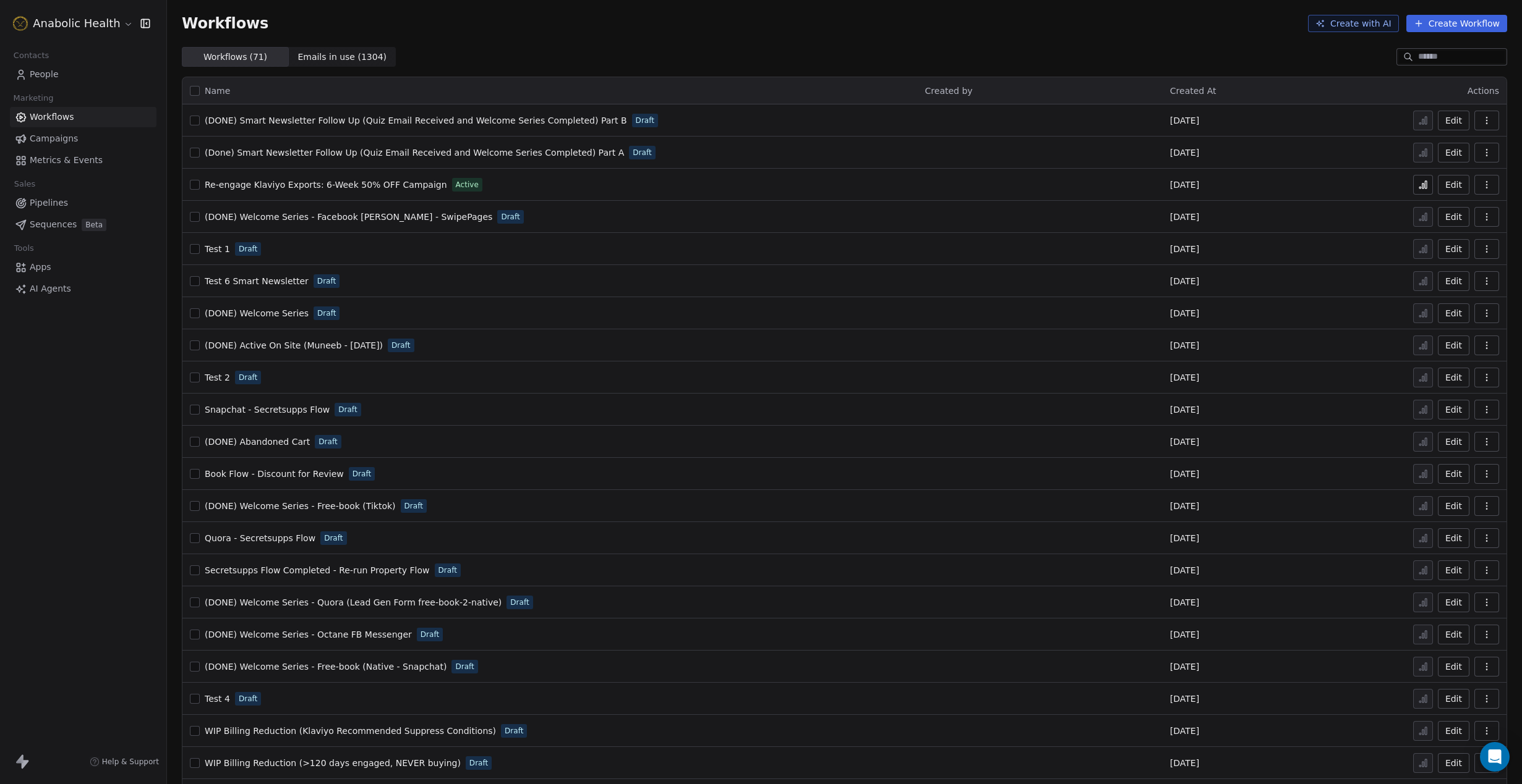
click at [1426, 63] on input at bounding box center [1461, 57] width 87 height 13
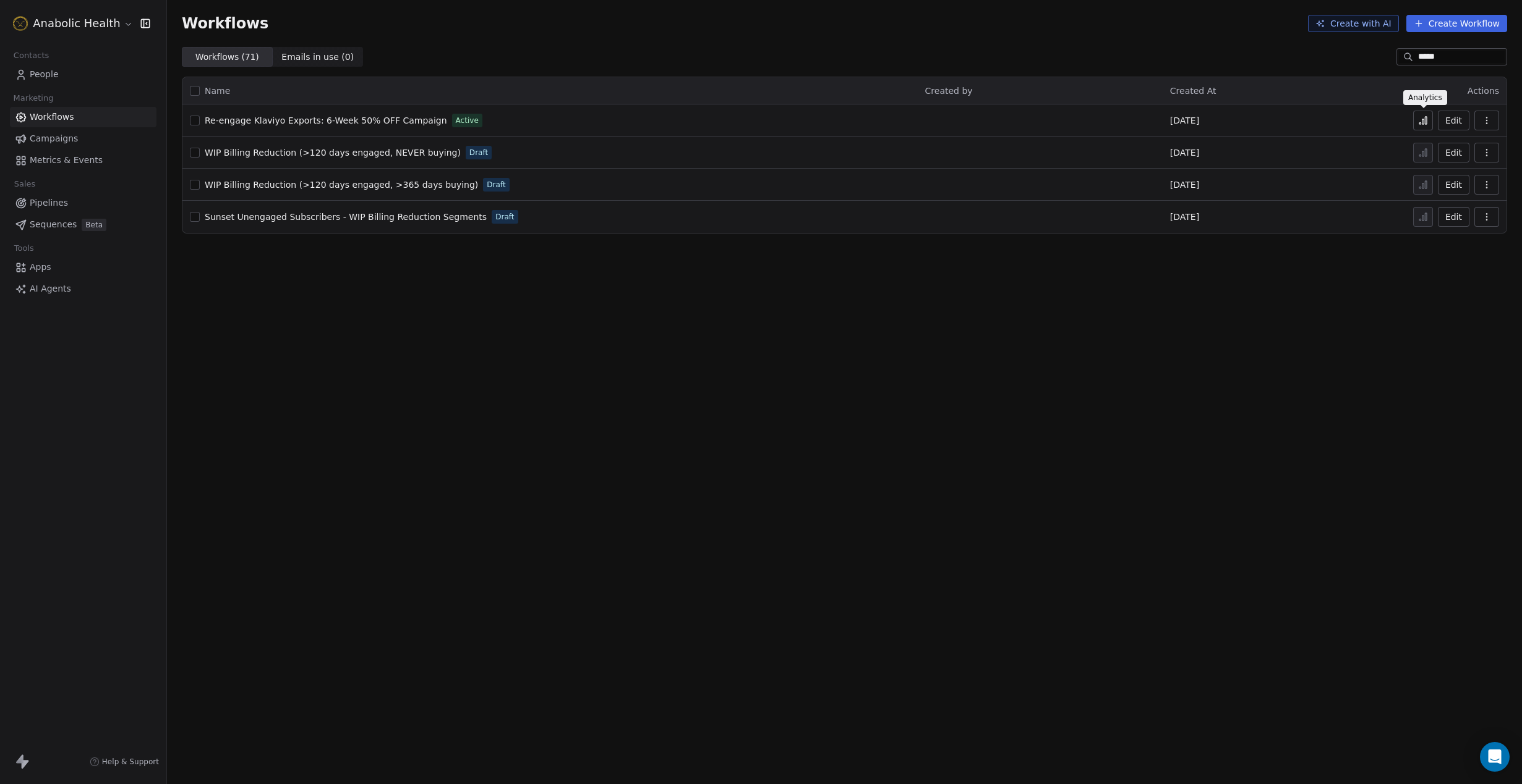
type input "*****"
click at [1423, 118] on icon at bounding box center [1423, 120] width 10 height 10
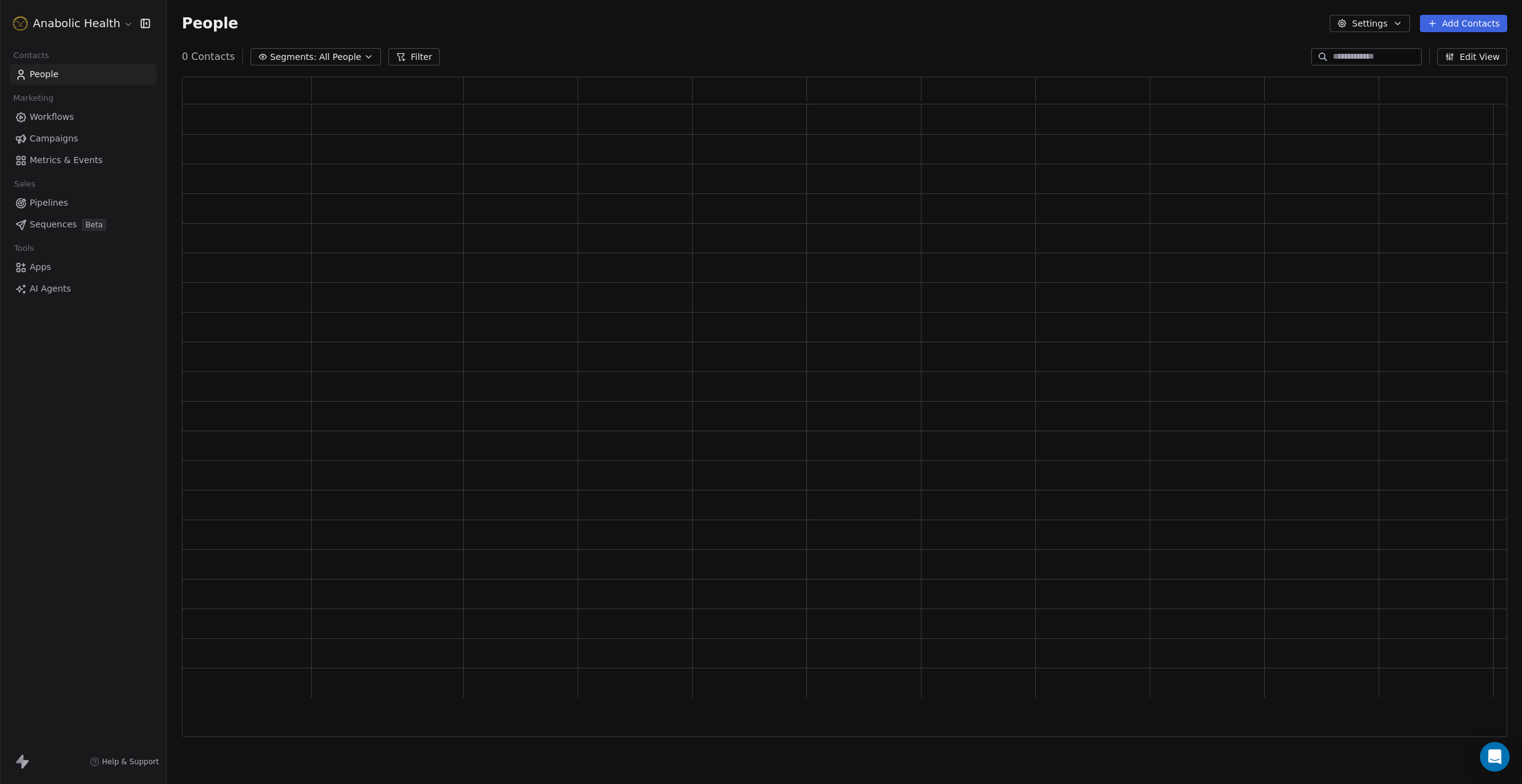
scroll to position [660, 1325]
click at [327, 58] on span "All People" at bounding box center [348, 57] width 42 height 13
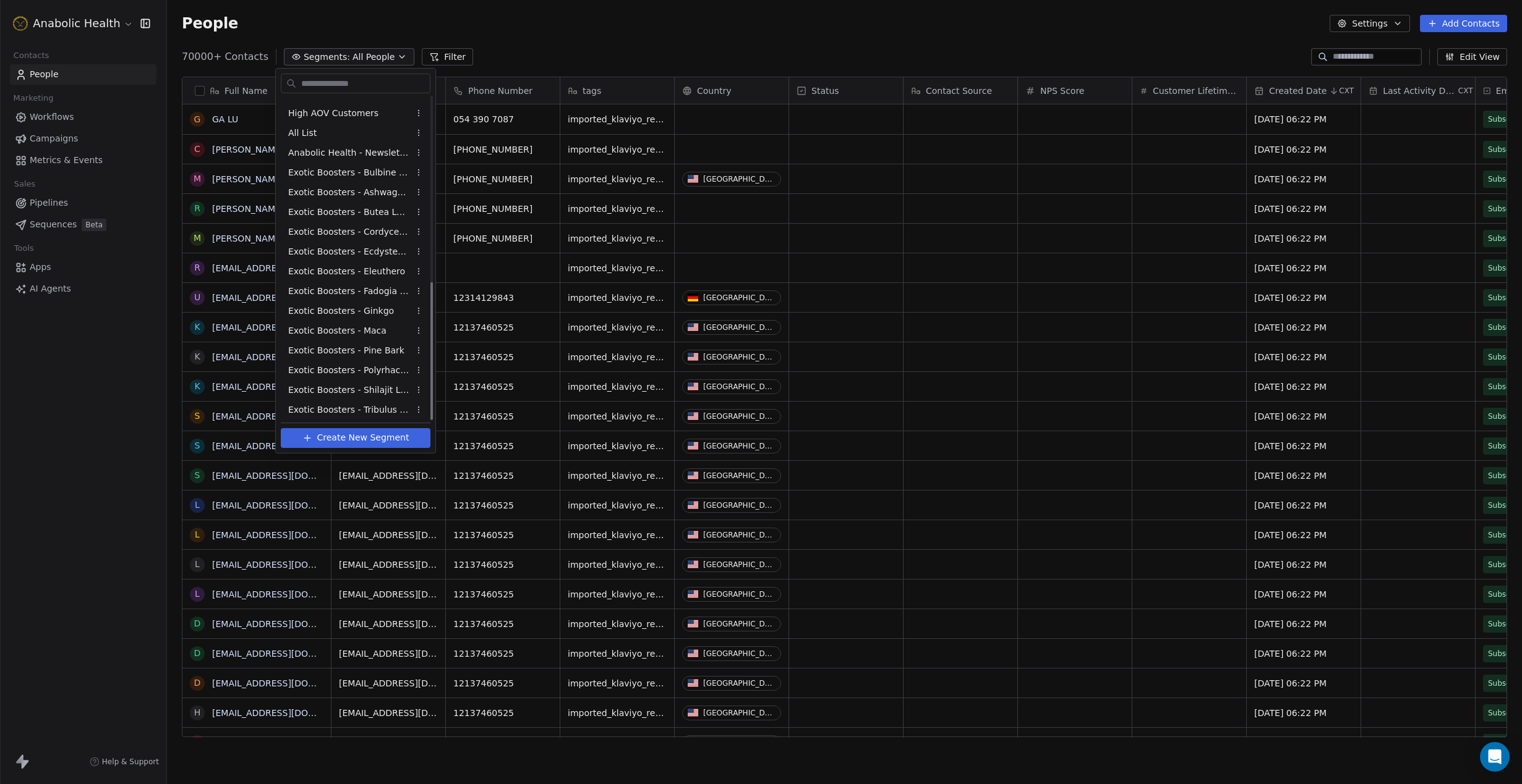
scroll to position [432, 0]
click at [344, 369] on span "Started Re-engage Flow (6-weeks 50% OFF)" at bounding box center [349, 369] width 121 height 13
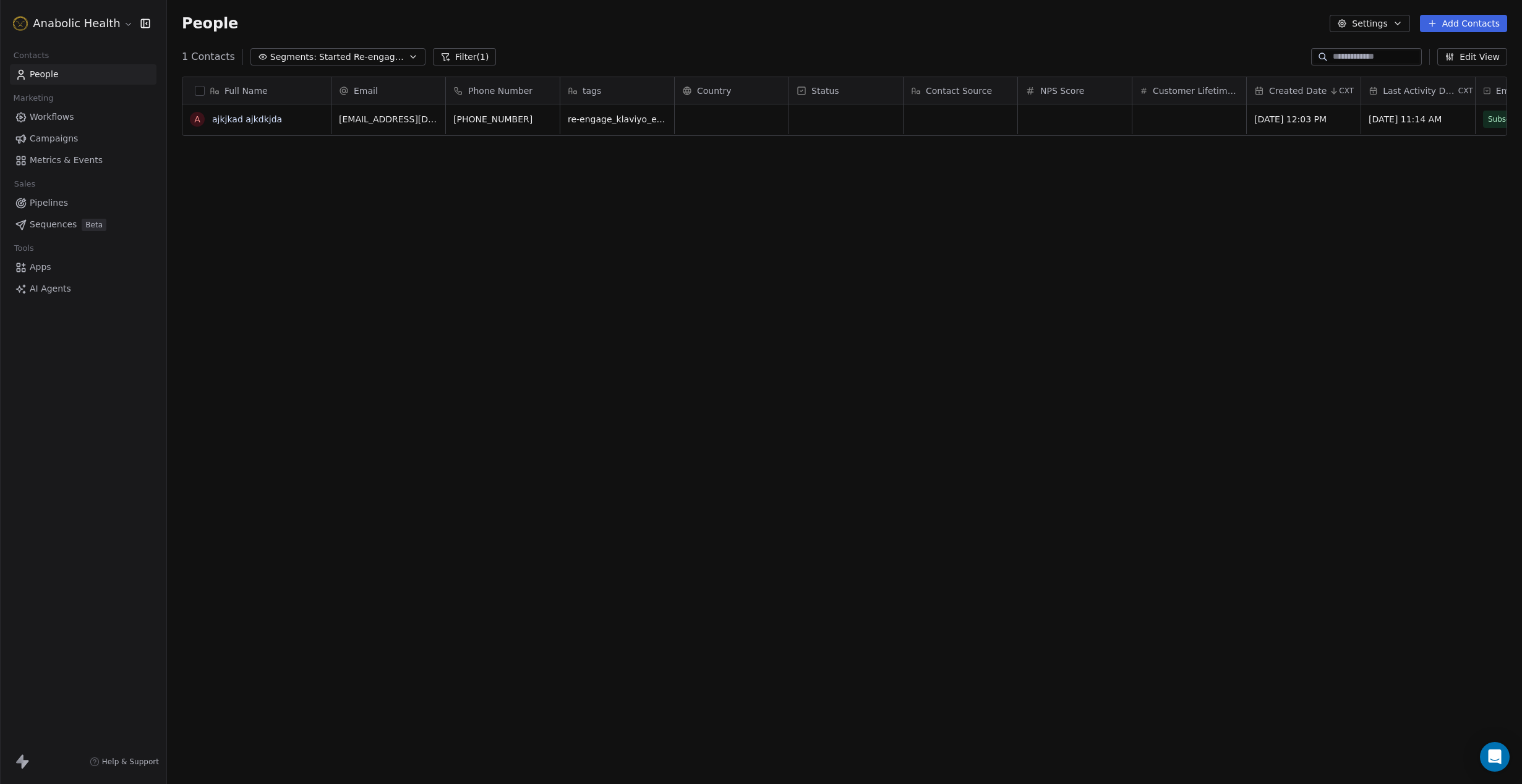
scroll to position [689, 1355]
click at [642, 312] on div "Full Name a ajkjkad ajkdkjda Email Phone Number tags Country Status Contact Sou…" at bounding box center [844, 411] width 1355 height 690
drag, startPoint x: 1133, startPoint y: 168, endPoint x: 1428, endPoint y: 151, distance: 295.5
click at [1433, 129] on div "Full Name a ajkjkad ajkdkjda Email Phone Number tags Country Status Contact Sou…" at bounding box center [844, 411] width 1355 height 690
drag, startPoint x: 1428, startPoint y: 151, endPoint x: 1388, endPoint y: 213, distance: 73.8
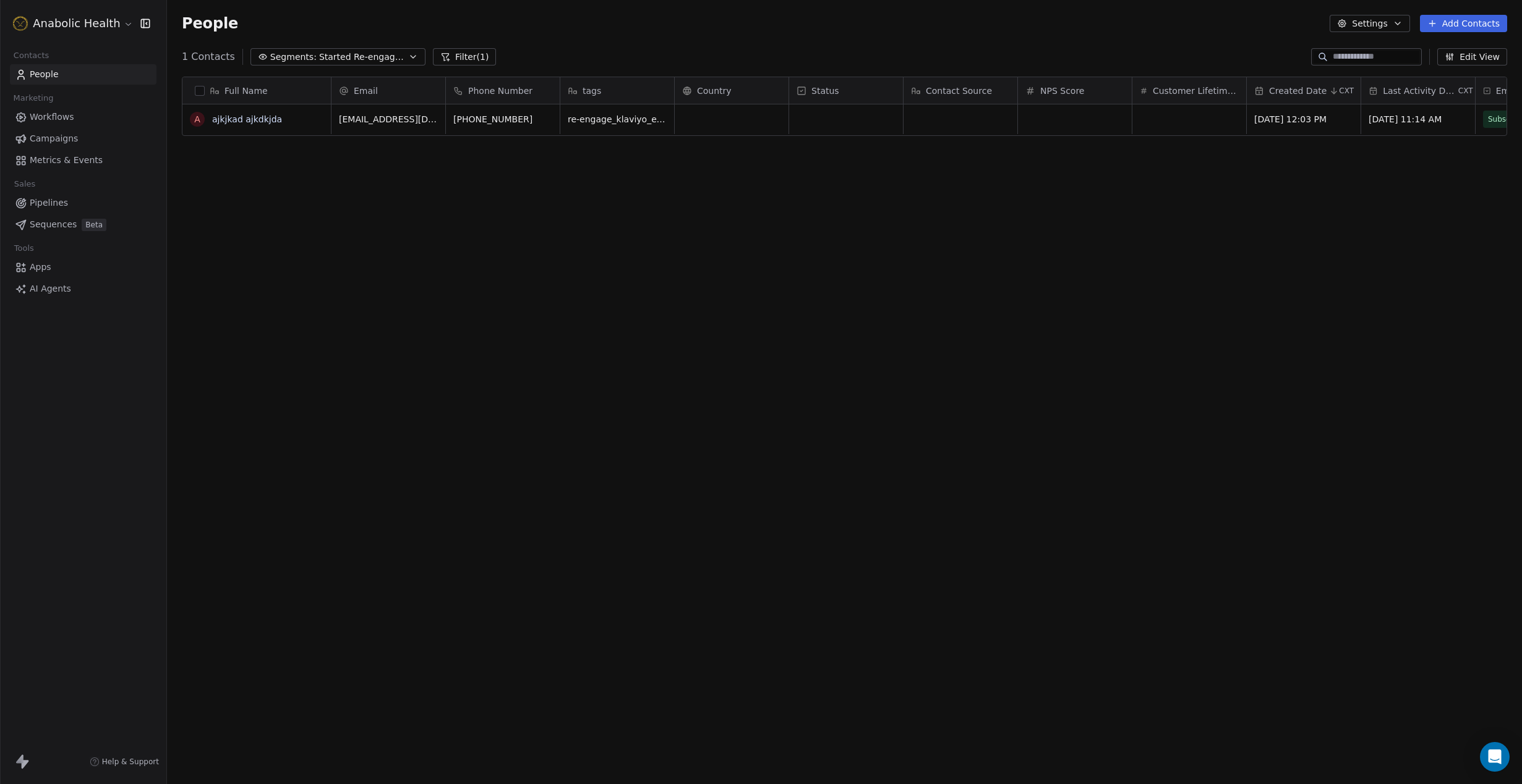
click at [1388, 213] on div "Full Name a ajkjkad ajkdkjda Email Phone Number tags Country Status Contact Sou…" at bounding box center [844, 411] width 1355 height 690
click at [1502, 753] on div "Open Intercom Messenger" at bounding box center [1494, 757] width 33 height 33
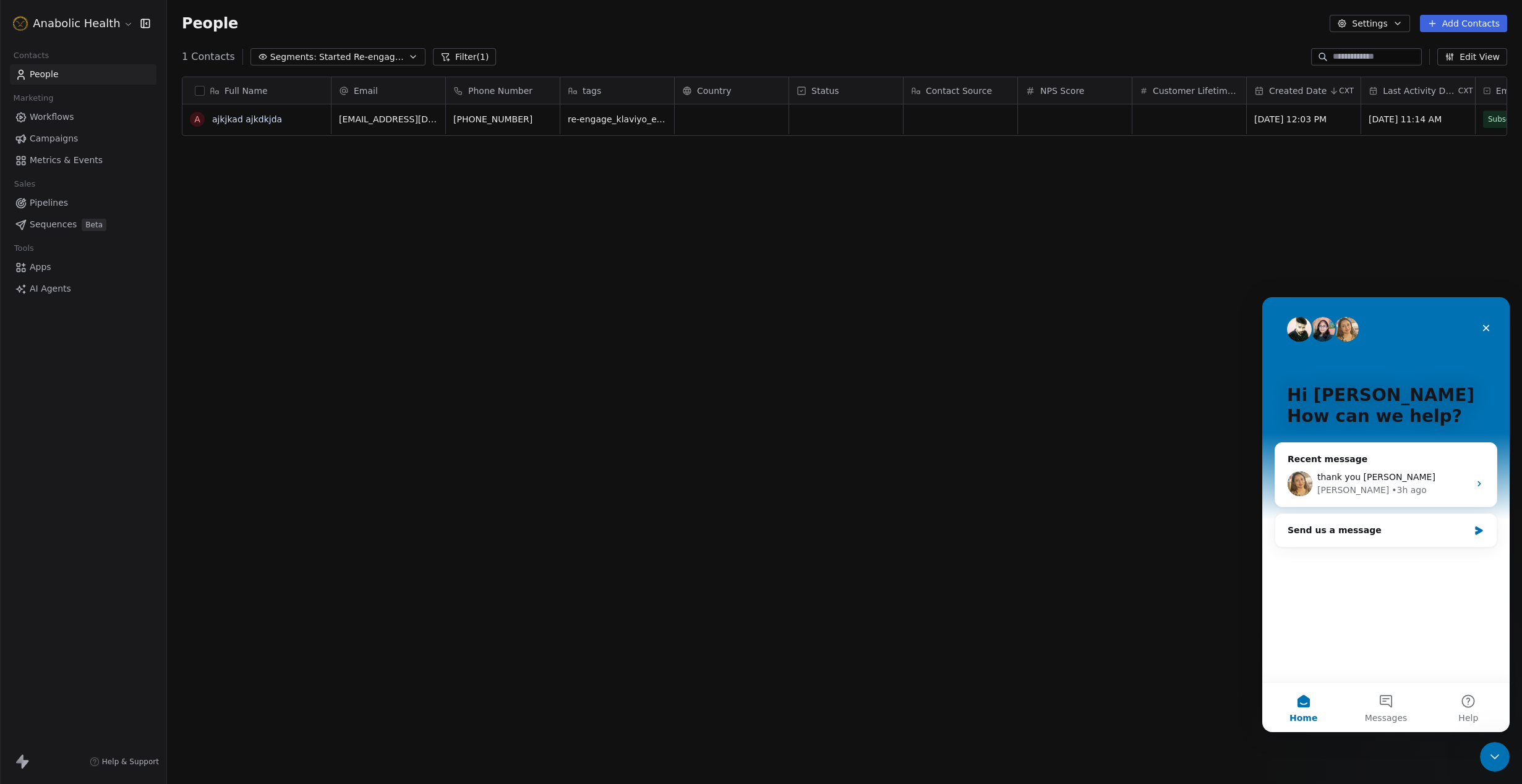
scroll to position [0, 0]
click at [1101, 462] on div "Full Name a ajkjkad ajkdkjda Email Phone Number tags Country Status Contact Sou…" at bounding box center [844, 411] width 1355 height 690
click at [1485, 751] on div "Close Intercom Messenger" at bounding box center [1492, 755] width 29 height 29
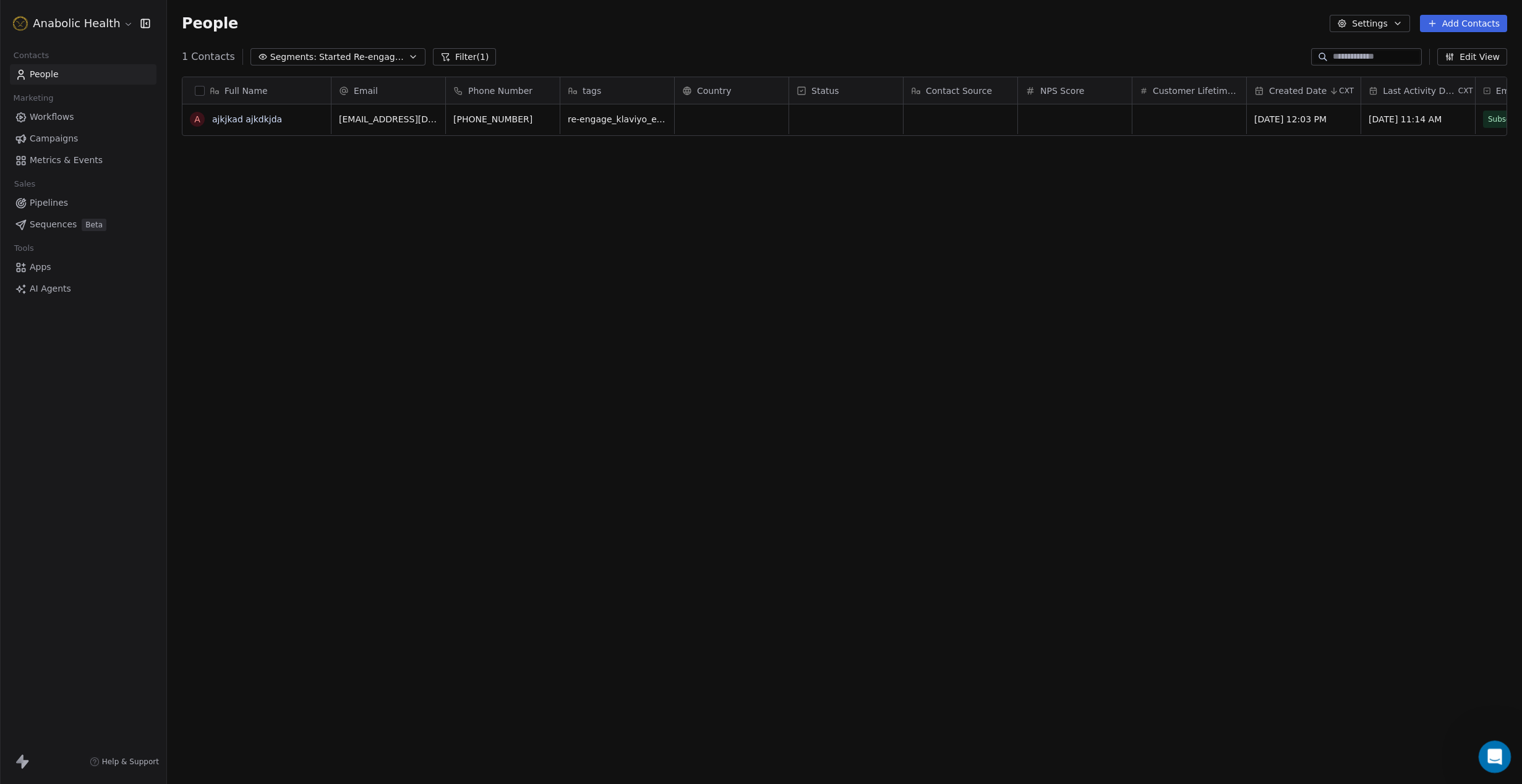
click at [1489, 759] on icon "Open Intercom Messenger" at bounding box center [1493, 755] width 21 height 21
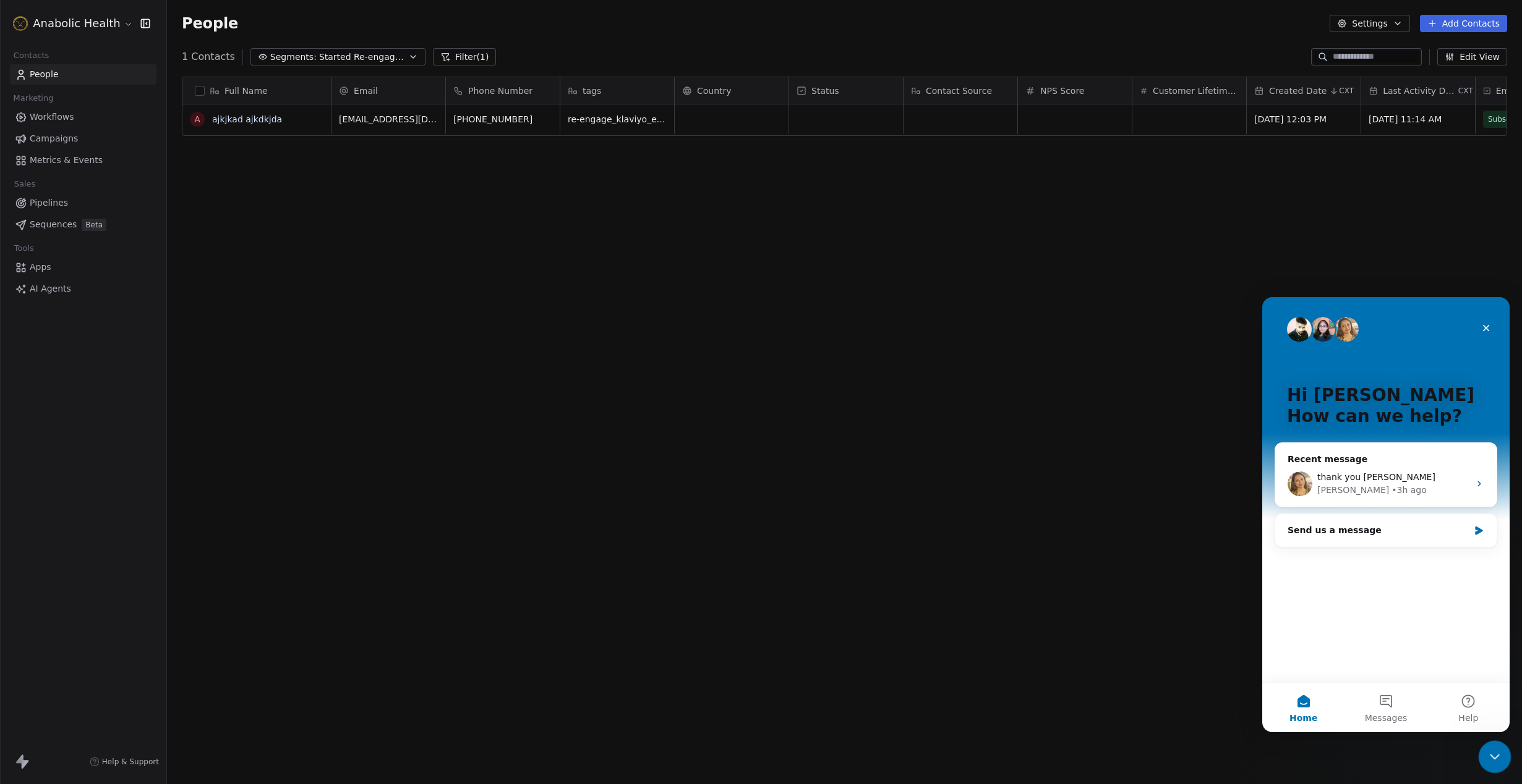
click at [1488, 759] on icon "Close Intercom Messenger" at bounding box center [1493, 755] width 15 height 15
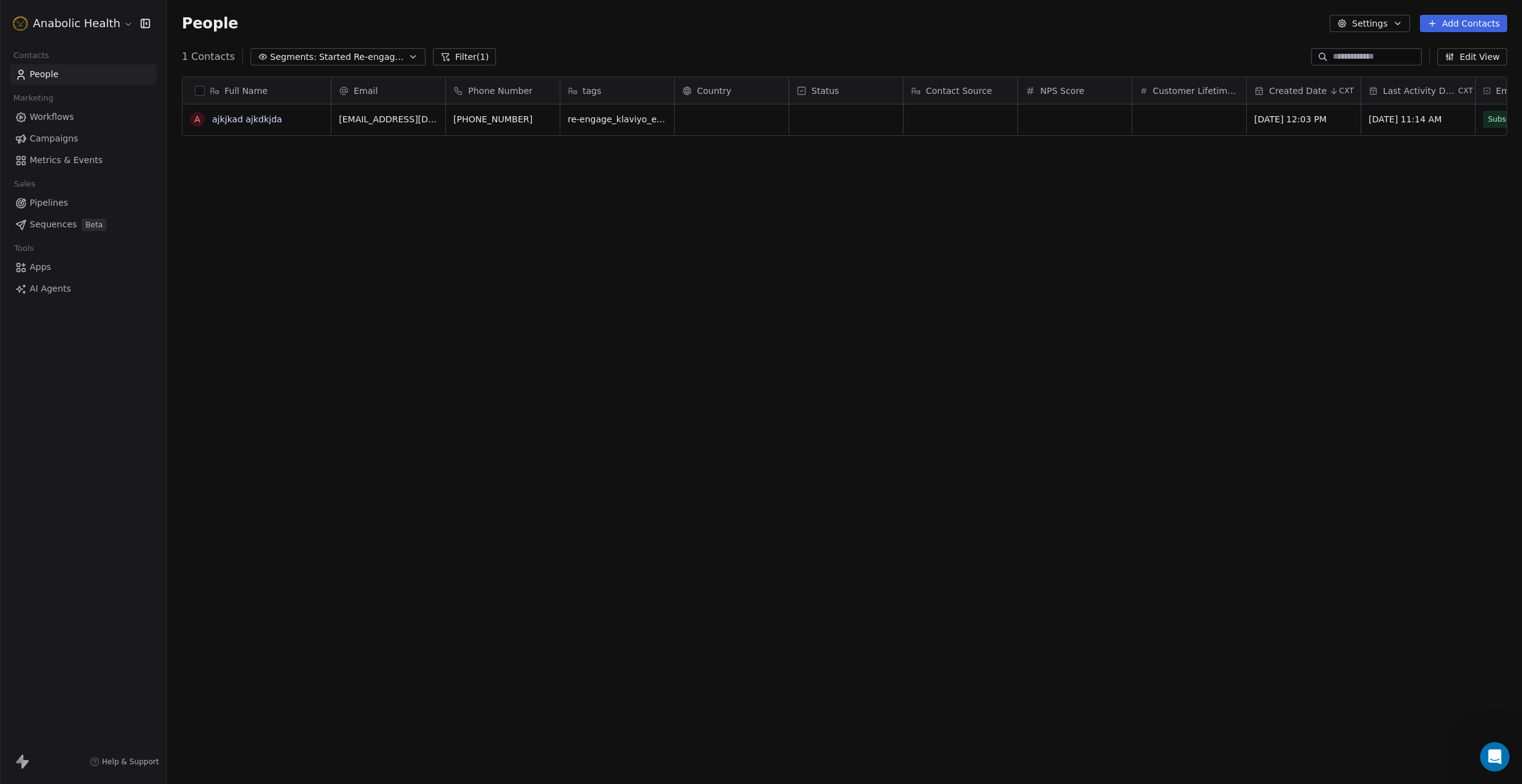
drag, startPoint x: 715, startPoint y: 312, endPoint x: 1439, endPoint y: 255, distance: 726.2
click at [1458, 265] on div "Full Name a ajkjkad ajkdkjda Email Phone Number tags Country Status Contact Sou…" at bounding box center [844, 411] width 1355 height 690
drag, startPoint x: 1332, startPoint y: 137, endPoint x: 1551, endPoint y: 191, distance: 225.6
click at [1521, 191] on div "[EMAIL_ADDRESS][DOMAIN_NAME] [PHONE_NUMBER] re-engage_klaviyo_exports [DATE] 12…" at bounding box center [1413, 420] width 2546 height 633
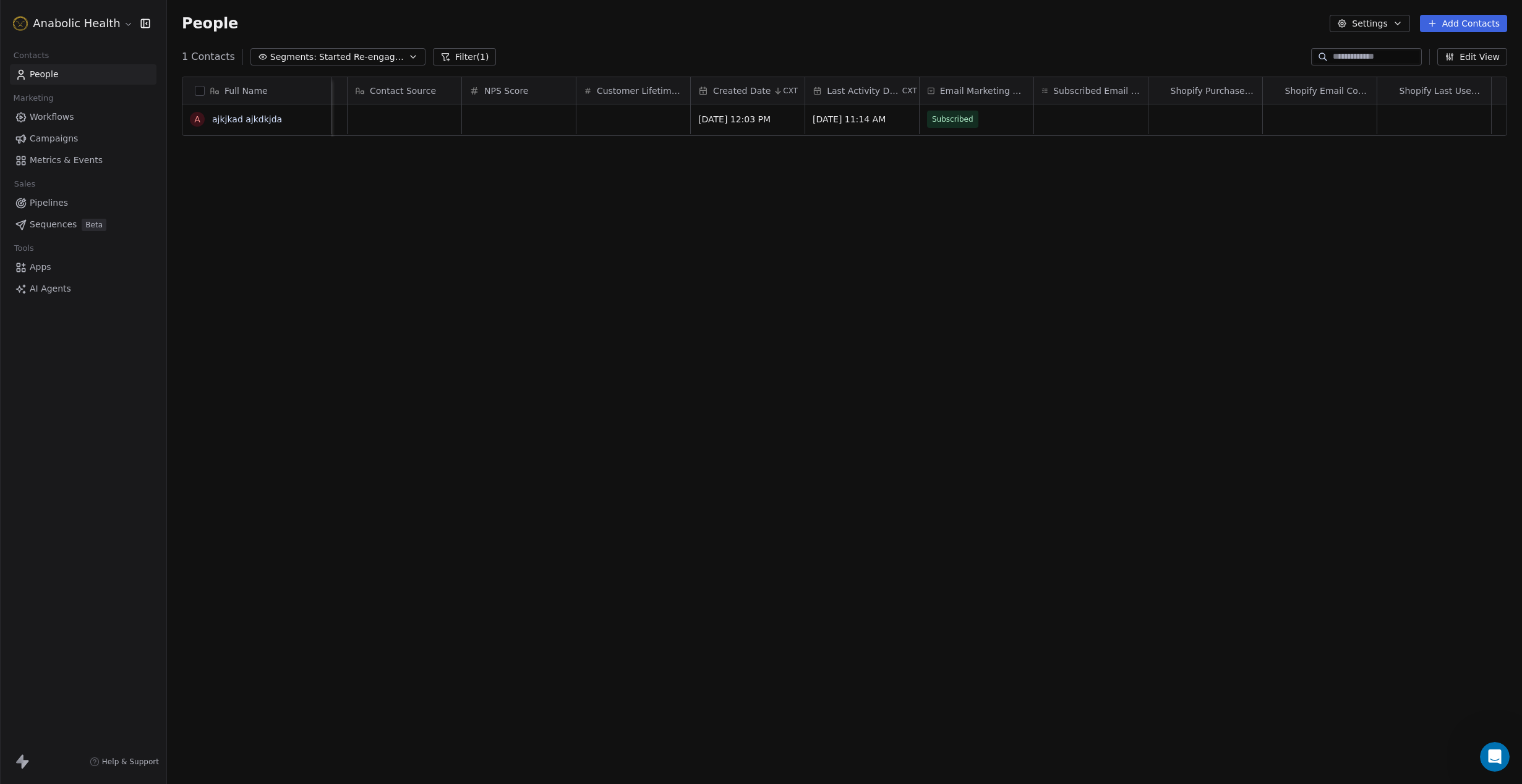
click at [1461, 58] on button "Edit View" at bounding box center [1472, 57] width 70 height 17
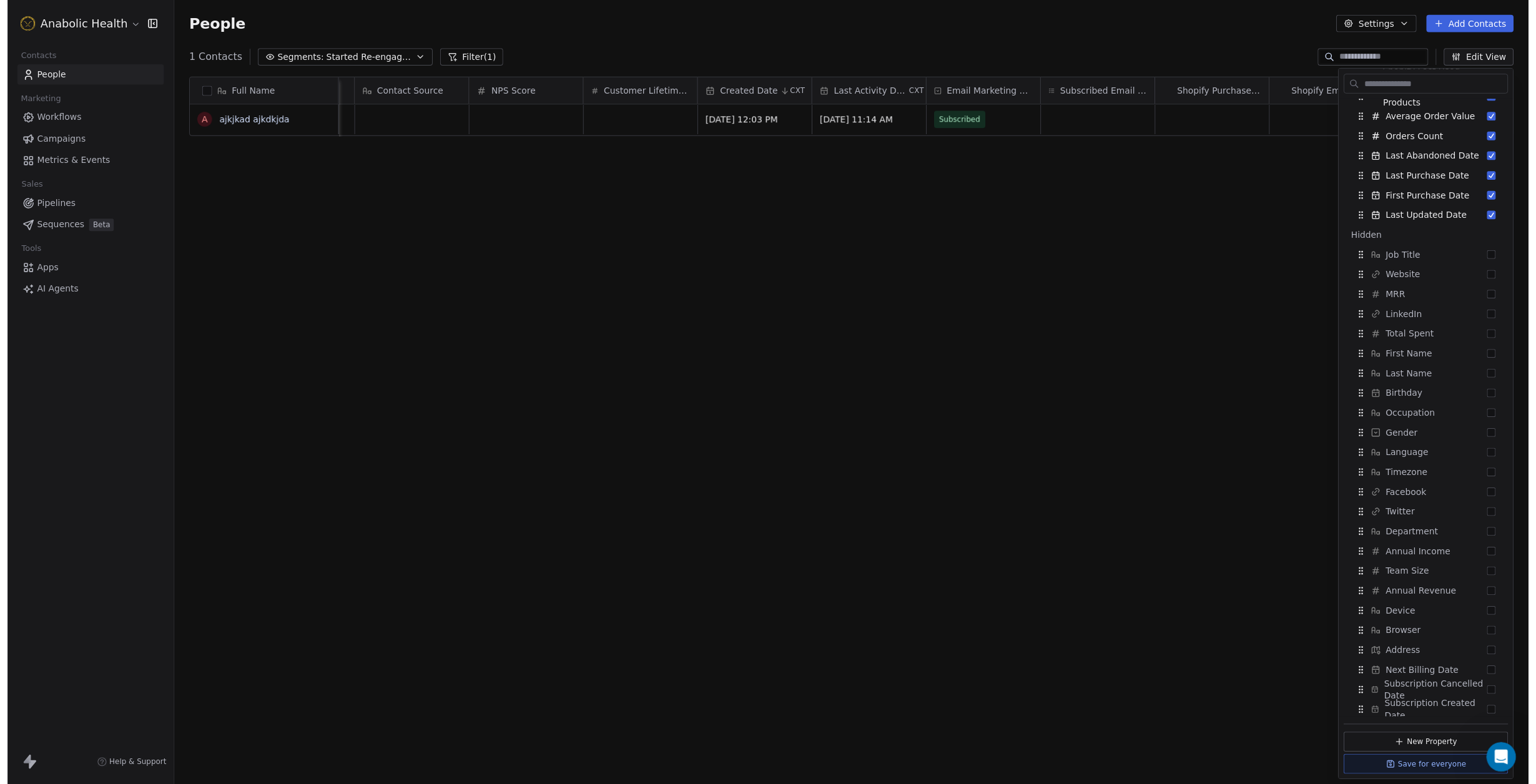
scroll to position [0, 0]
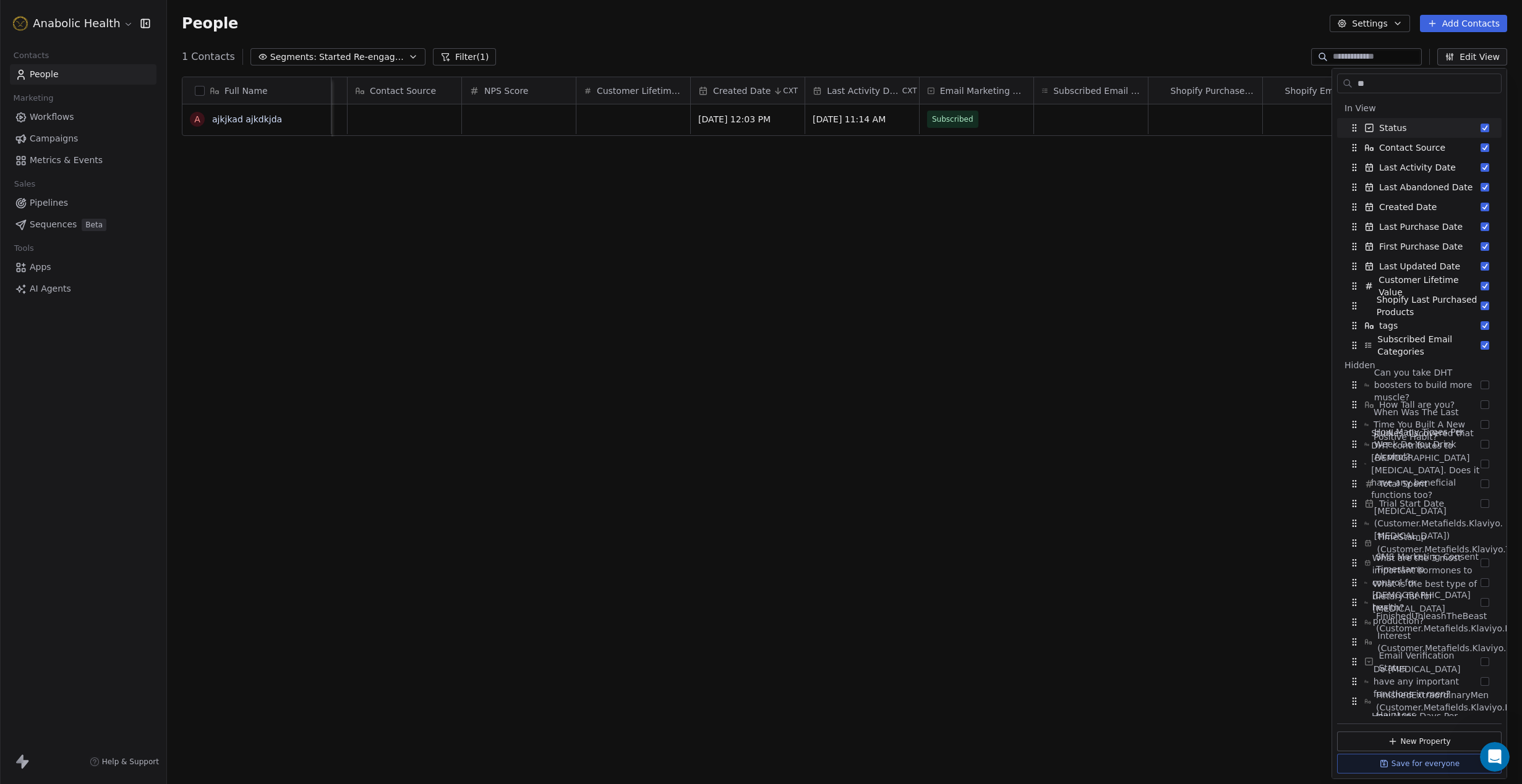
type input "*"
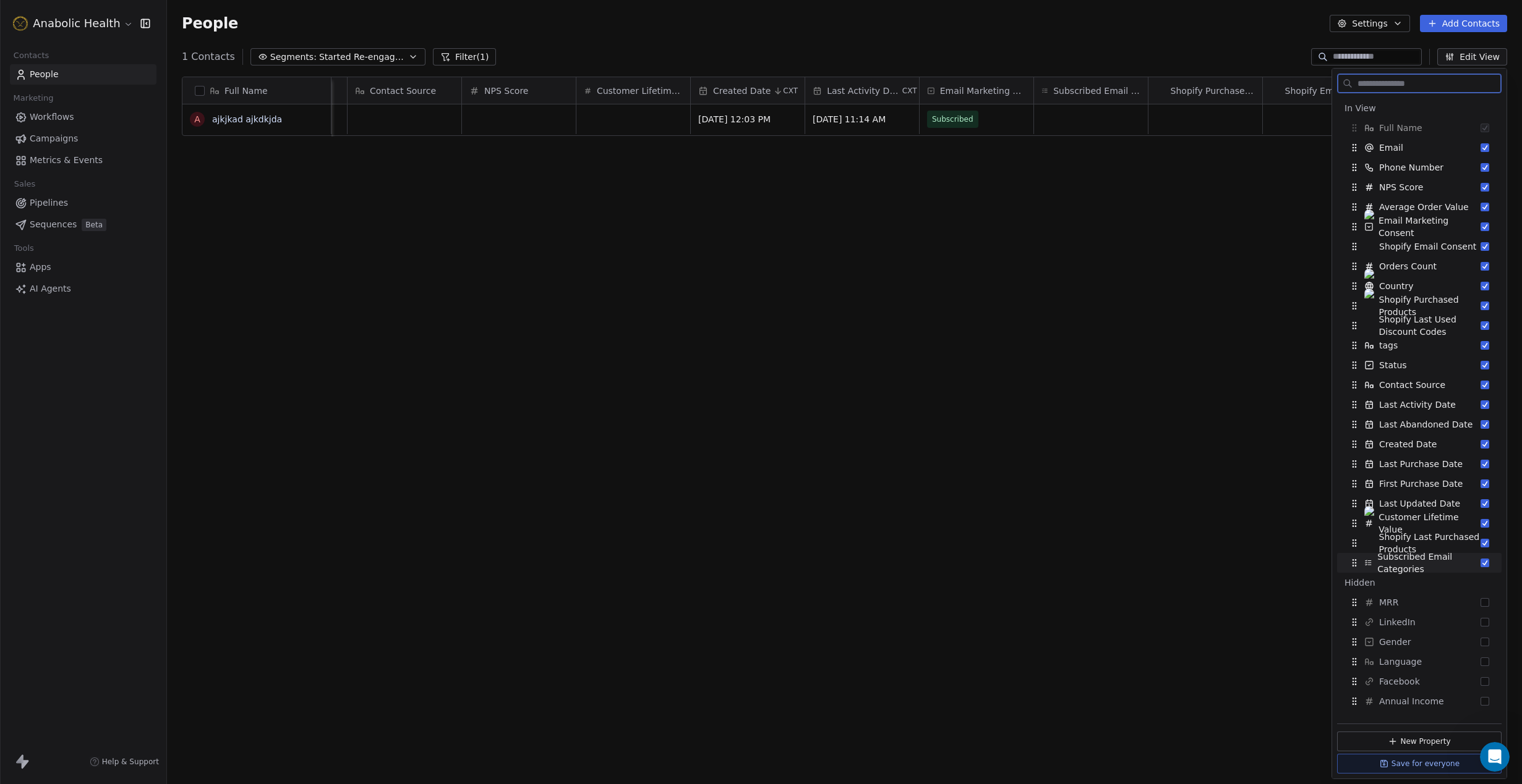
drag, startPoint x: 1485, startPoint y: 565, endPoint x: 1485, endPoint y: 544, distance: 21.0
click at [1485, 564] on button "Suggestions" at bounding box center [1484, 562] width 9 height 9
click at [1485, 322] on button "Suggestions" at bounding box center [1484, 326] width 9 height 9
drag, startPoint x: 1112, startPoint y: 228, endPoint x: 1090, endPoint y: 233, distance: 22.6
click at [1111, 228] on div "Full Name a ajkjkad ajkdkjda Phone Number tags Country Status Contact Source NP…" at bounding box center [844, 411] width 1355 height 690
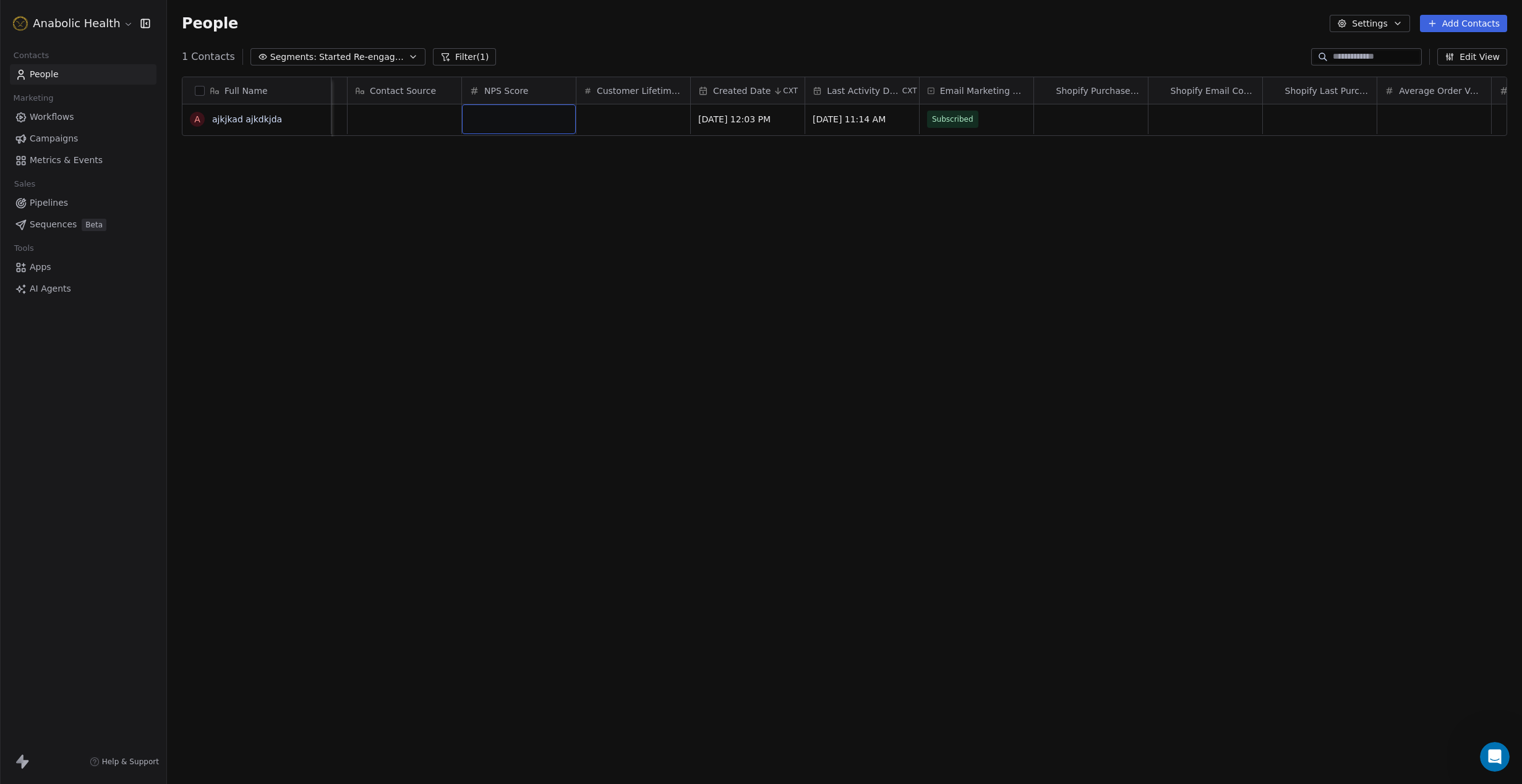
drag, startPoint x: 563, startPoint y: 112, endPoint x: 1451, endPoint y: 193, distance: 891.7
click at [1400, 641] on div "Full Name a ajkjkad ajkdkjda Phone Number tags Country Status Contact Source NP…" at bounding box center [844, 411] width 1355 height 690
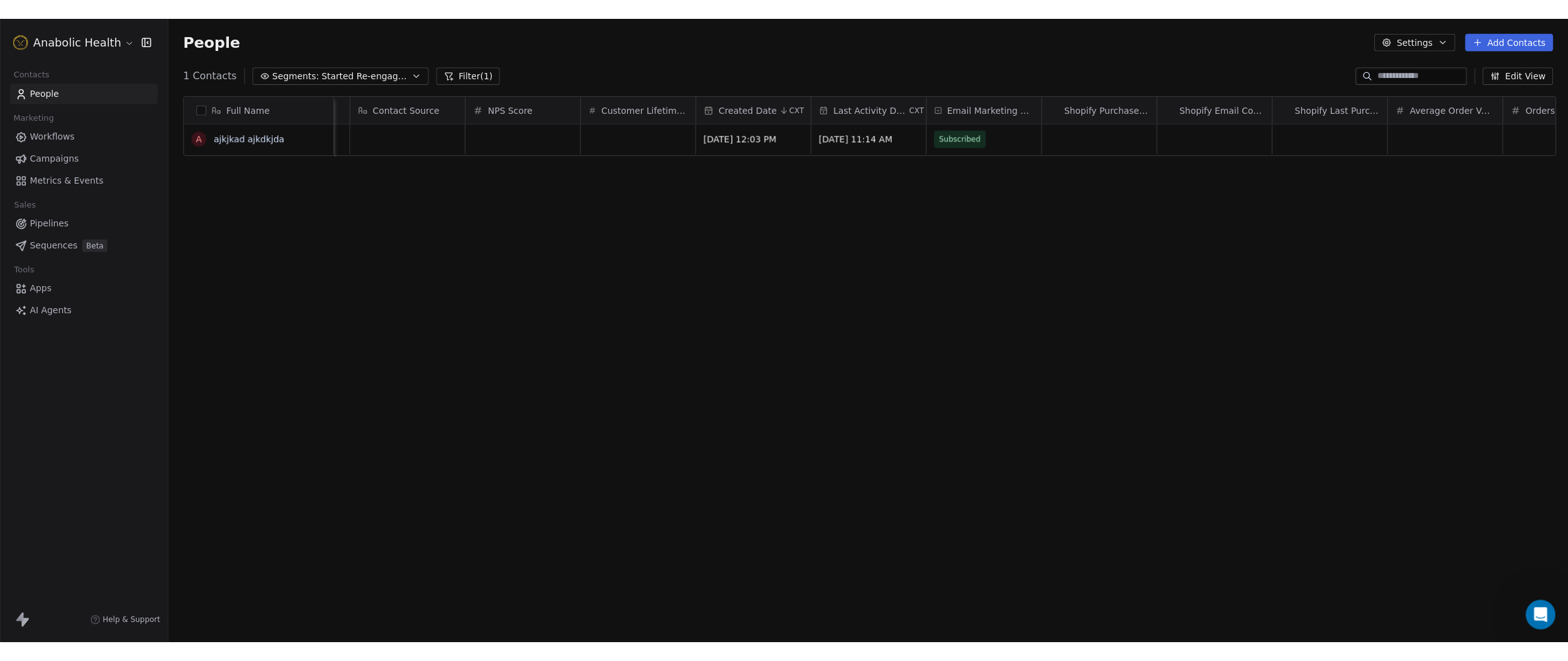
scroll to position [545, 1415]
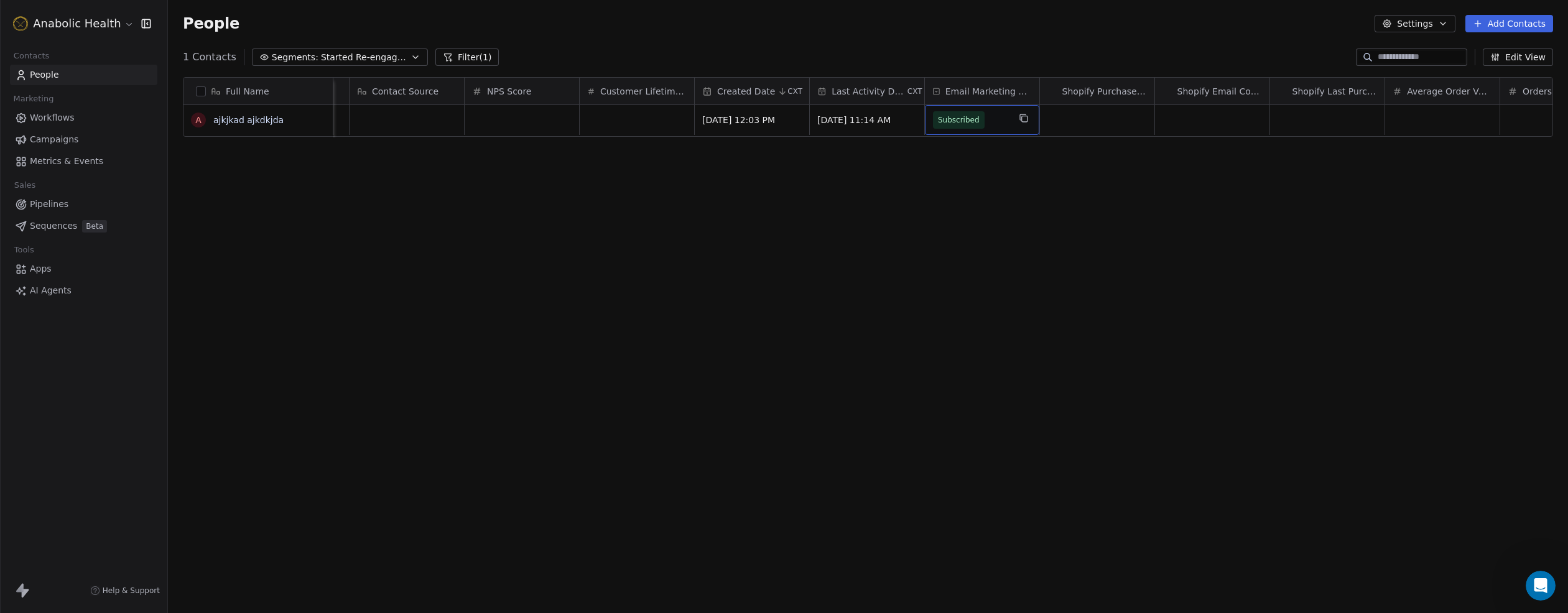
drag, startPoint x: 1125, startPoint y: 108, endPoint x: 1450, endPoint y: 234, distance: 348.6
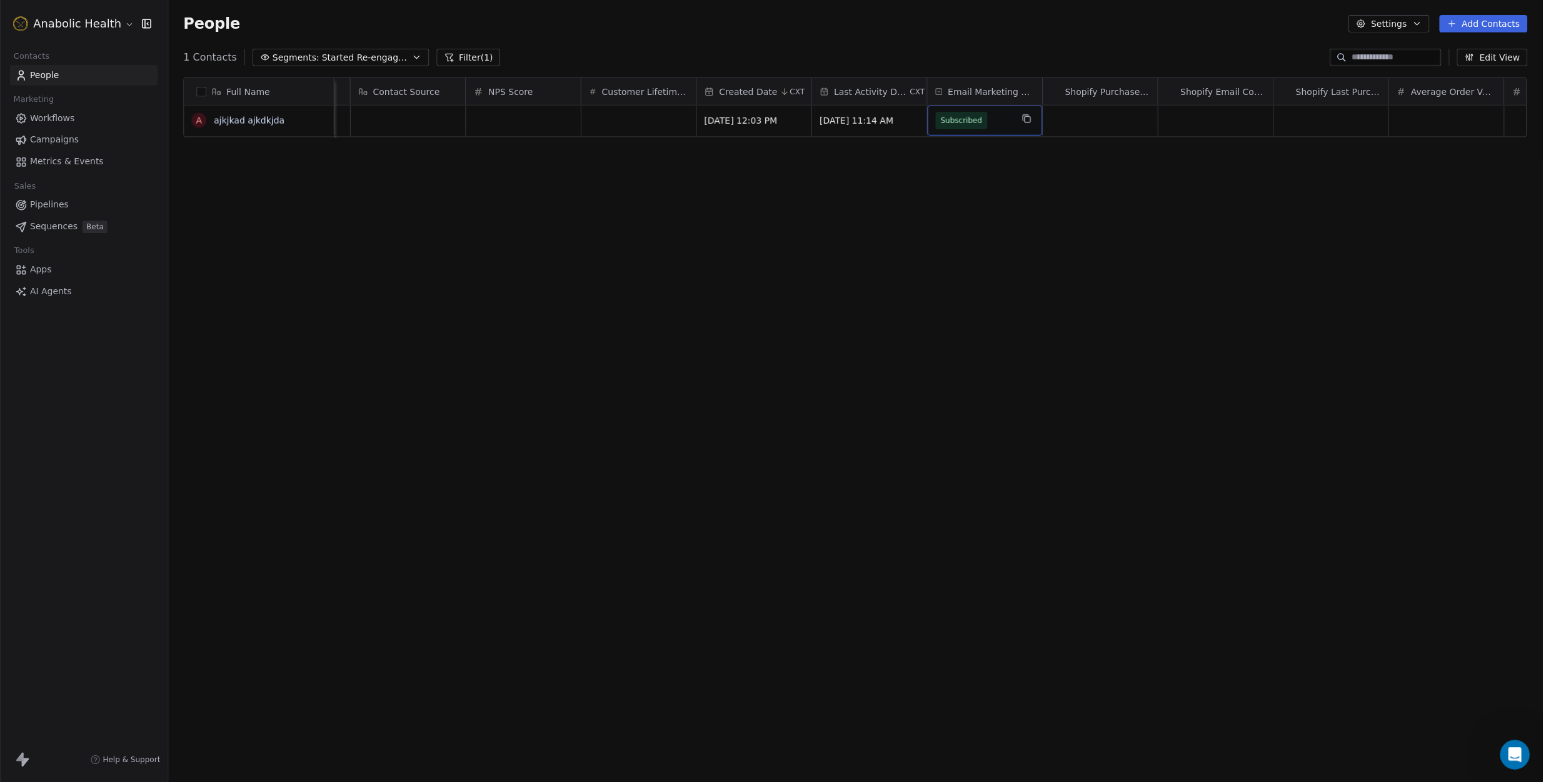
scroll to position [691, 1377]
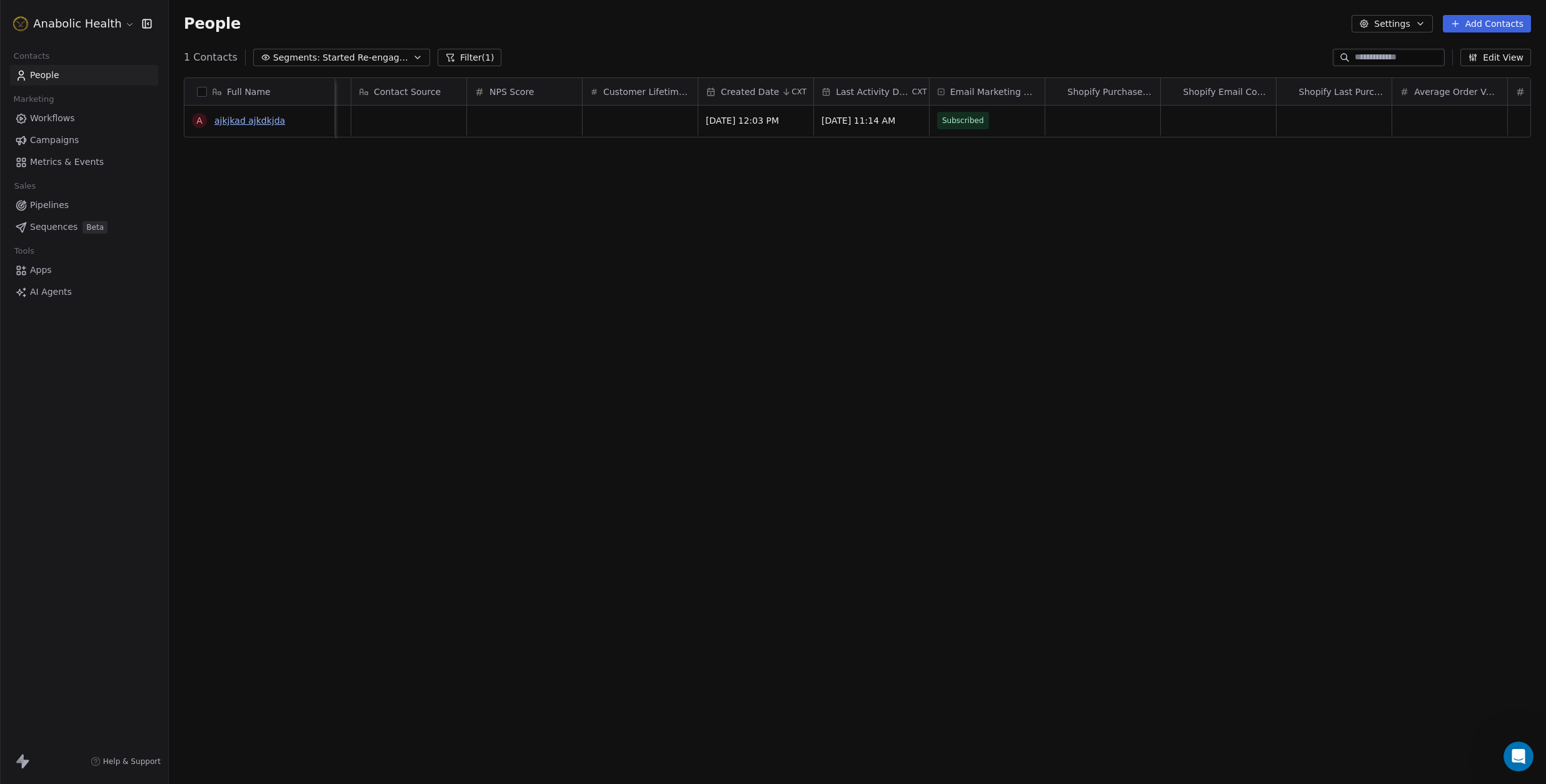
click at [235, 123] on link "ajkjkad ajkdkjda" at bounding box center [250, 120] width 71 height 10
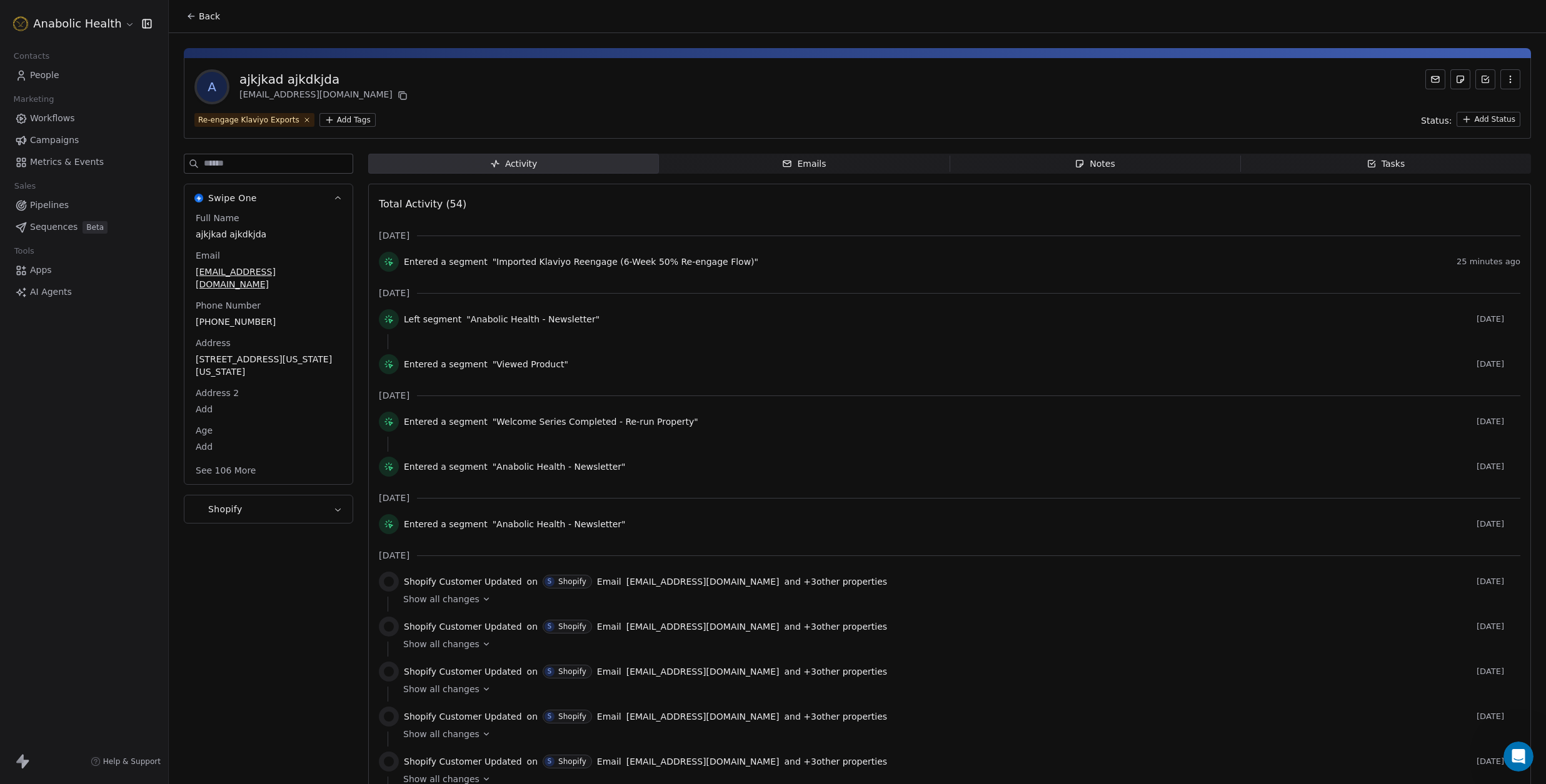
click at [812, 165] on div "Emails" at bounding box center [804, 164] width 43 height 13
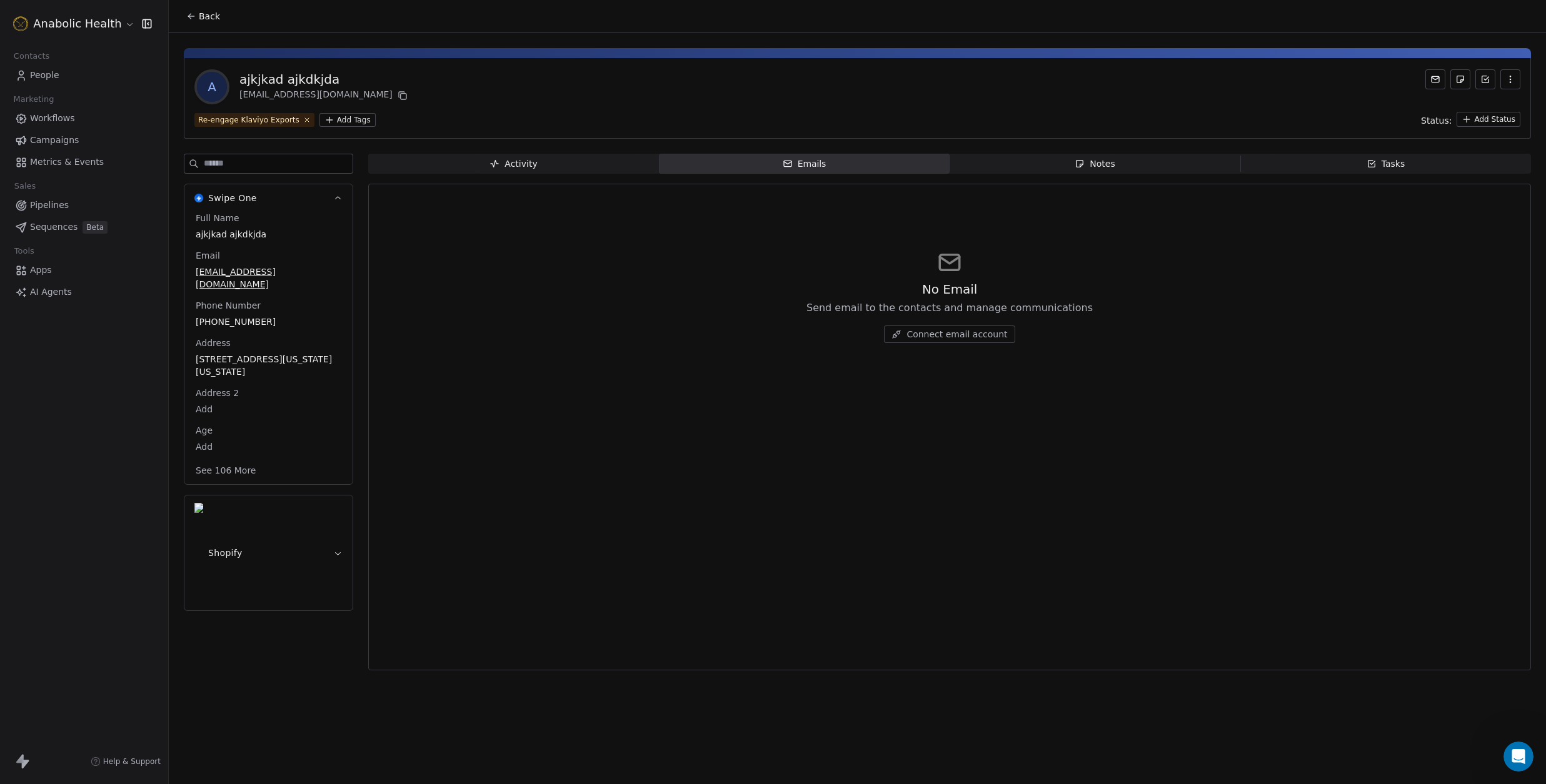
click at [1136, 157] on span "Notes Notes" at bounding box center [1095, 163] width 291 height 20
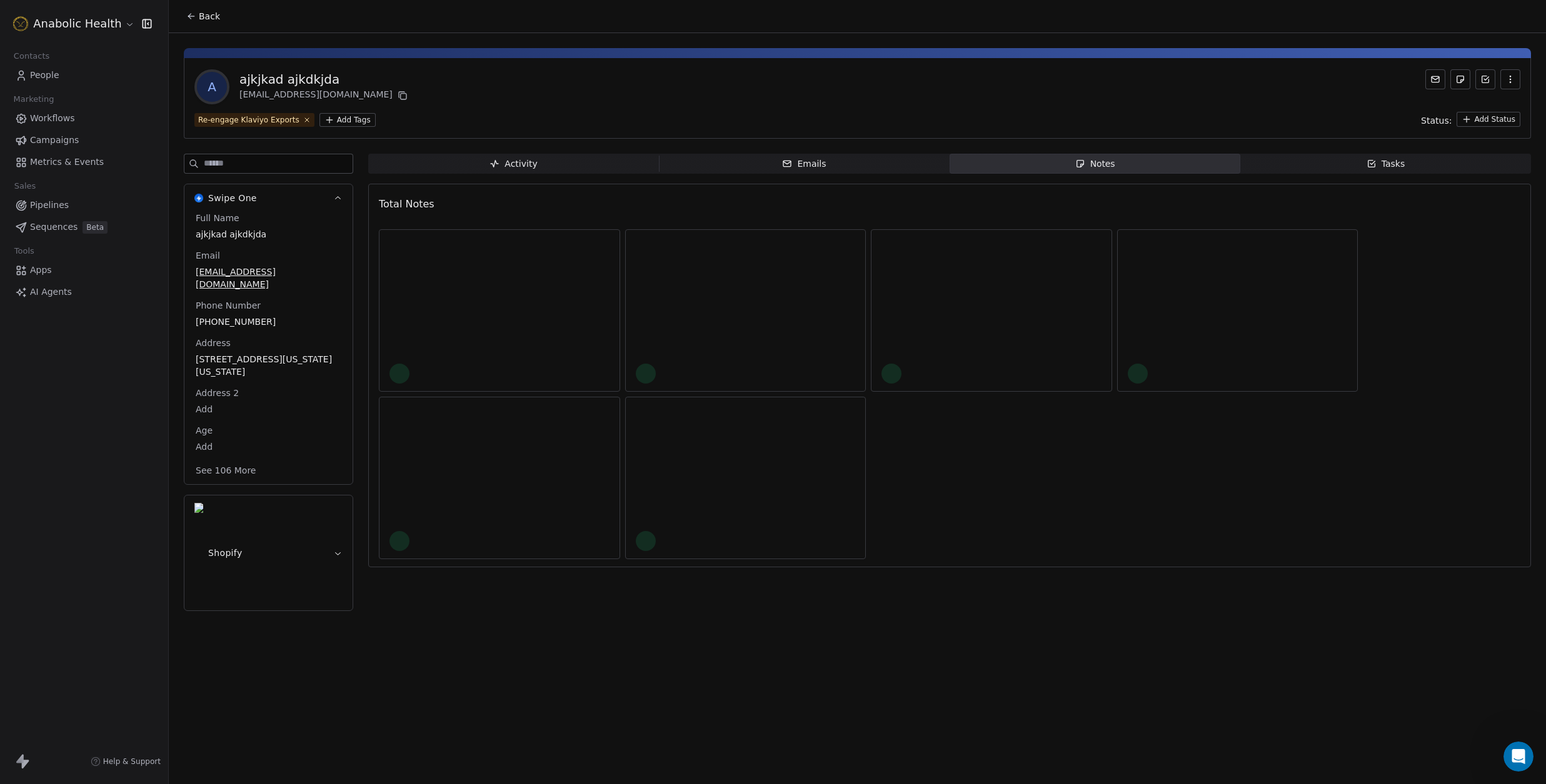
click at [487, 161] on span "Activity Activity" at bounding box center [513, 163] width 291 height 20
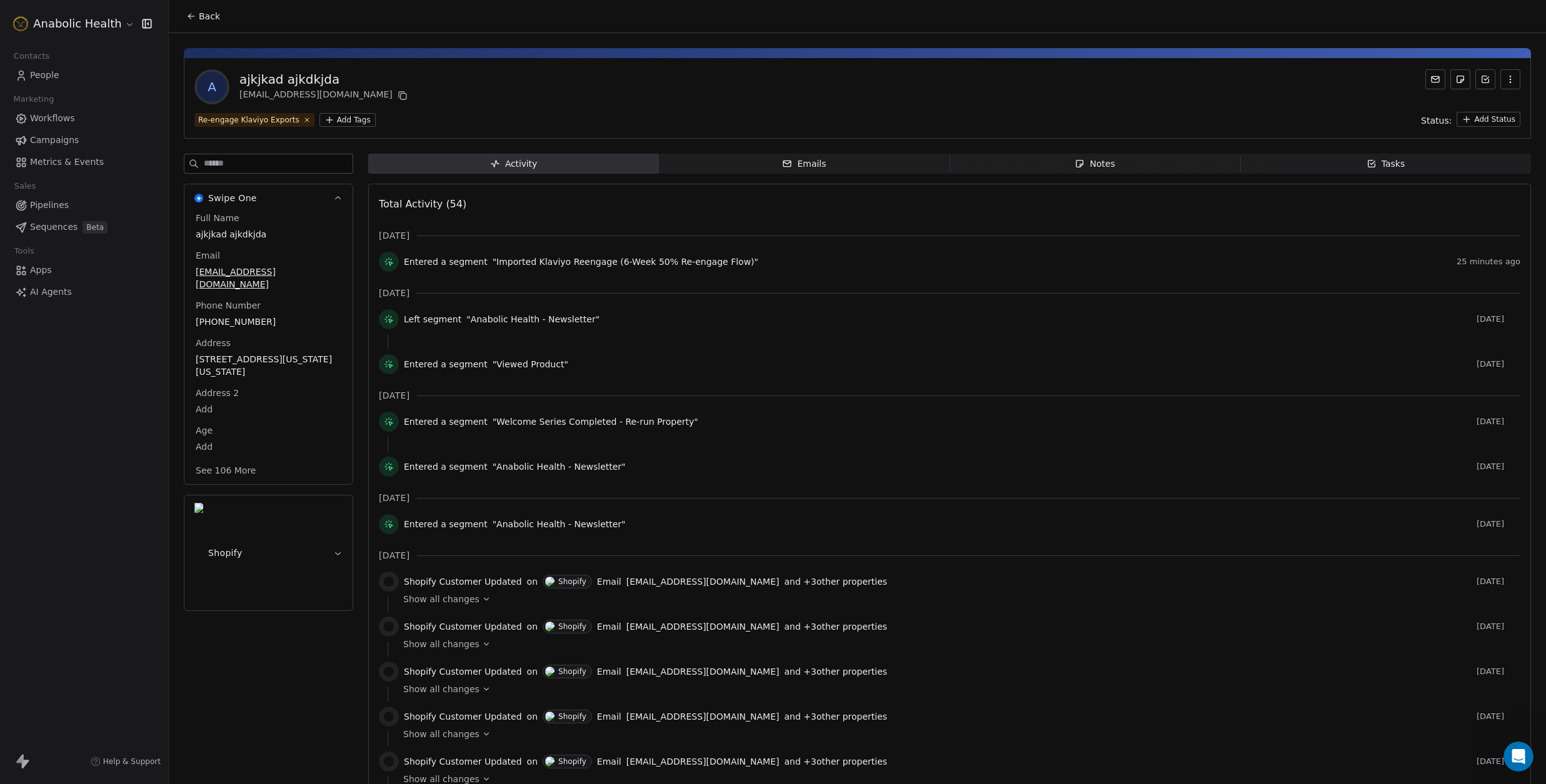
click at [322, 496] on button "Shopify" at bounding box center [268, 553] width 168 height 115
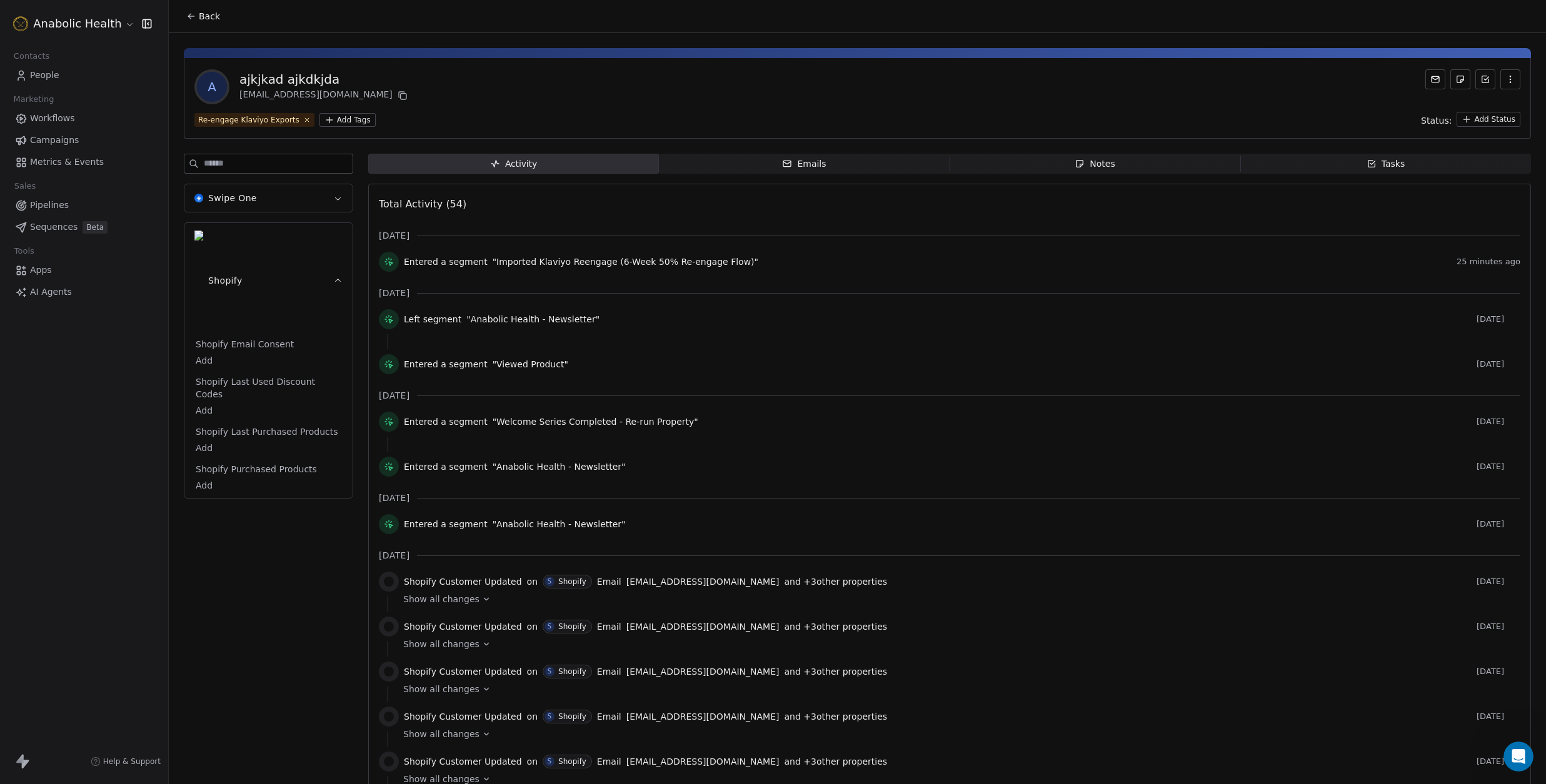
click at [325, 231] on button "Shopify" at bounding box center [268, 280] width 168 height 115
click at [327, 241] on button "Shopify" at bounding box center [268, 280] width 168 height 115
click at [326, 202] on button "Swipe One" at bounding box center [268, 198] width 168 height 27
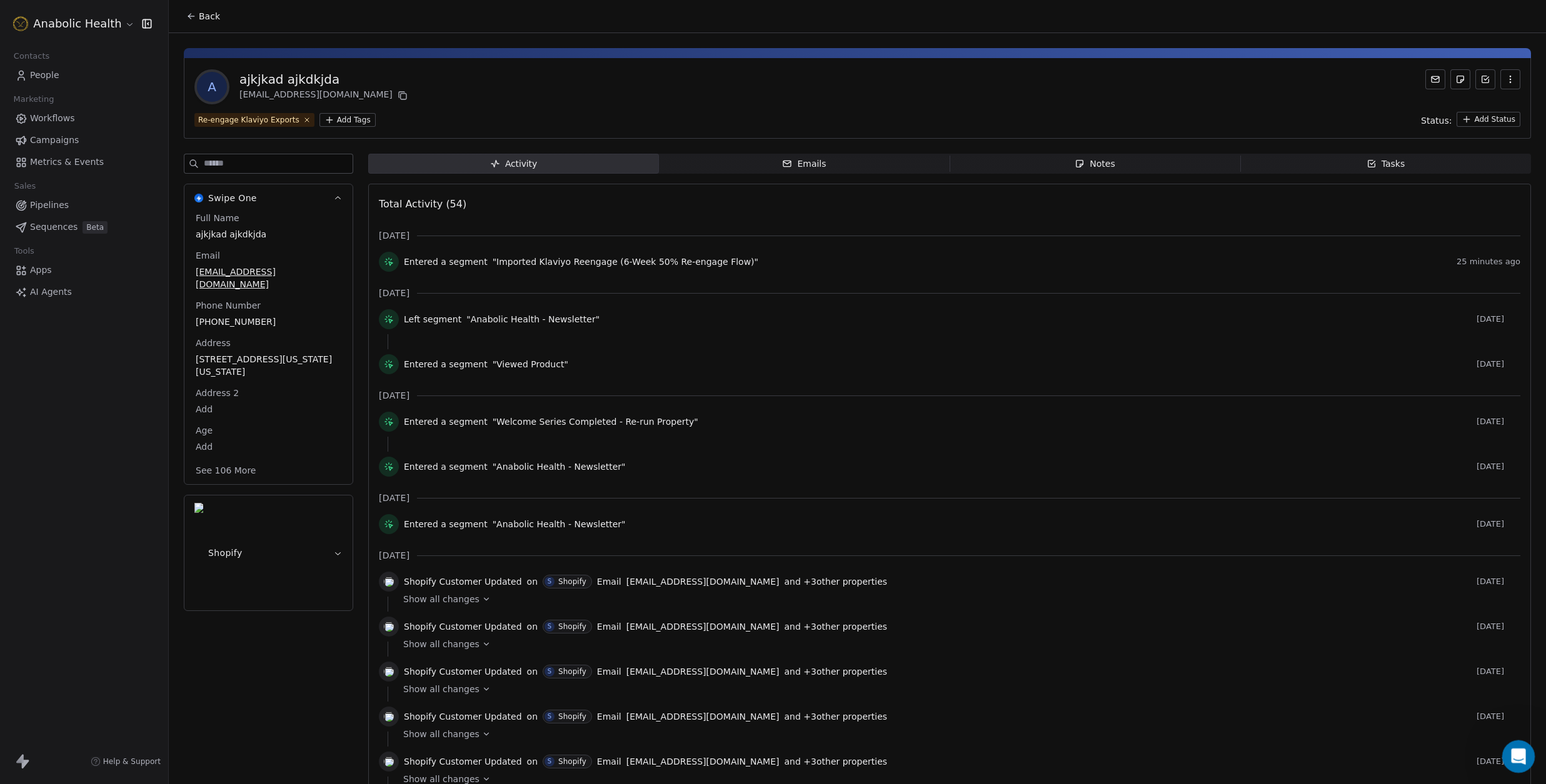
click at [1518, 747] on div "Open Intercom Messenger" at bounding box center [1516, 754] width 41 height 41
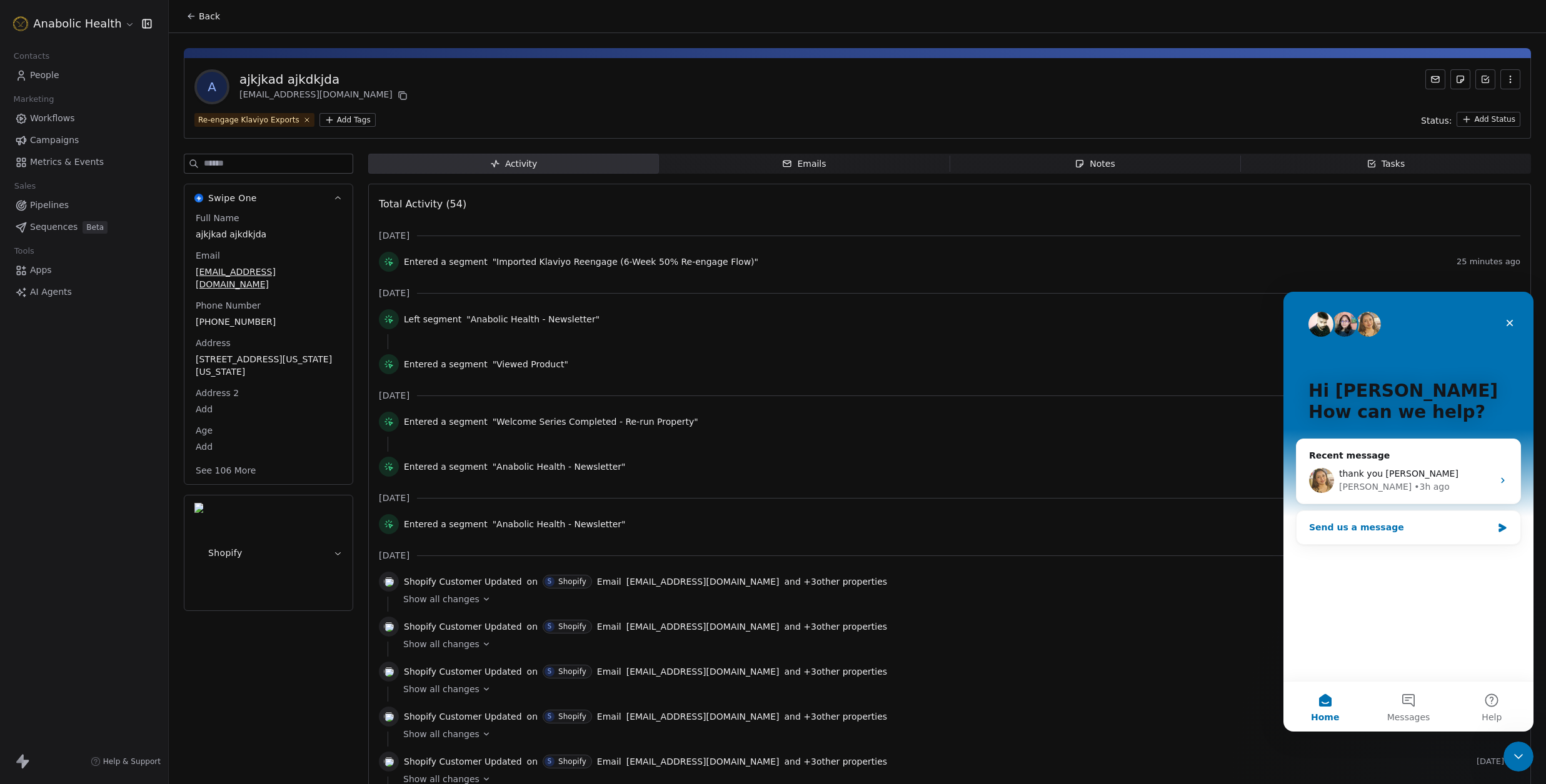
click at [1388, 522] on div "Send us a message" at bounding box center [1401, 528] width 183 height 13
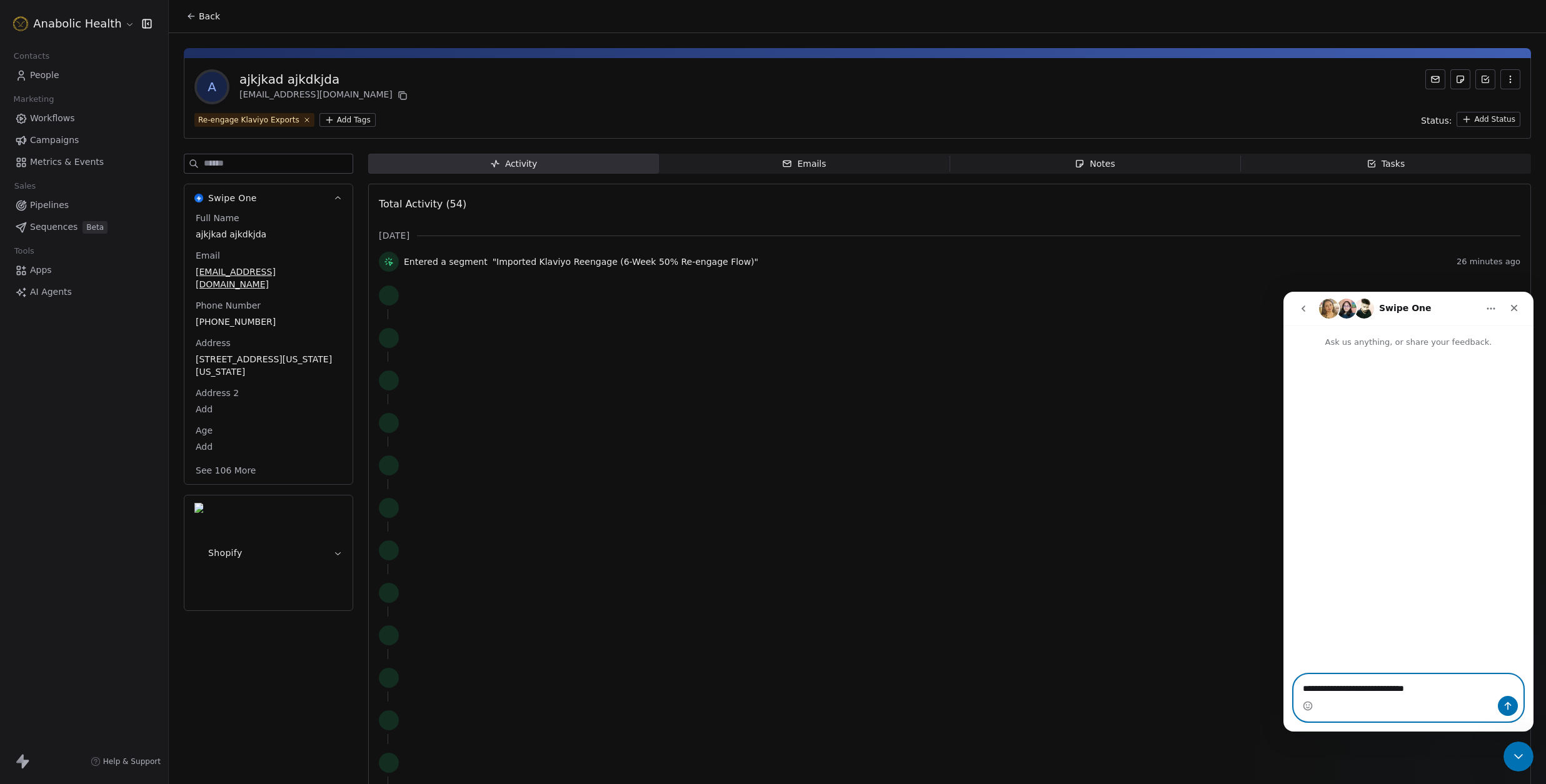
paste textarea "**********"
type textarea "**********"
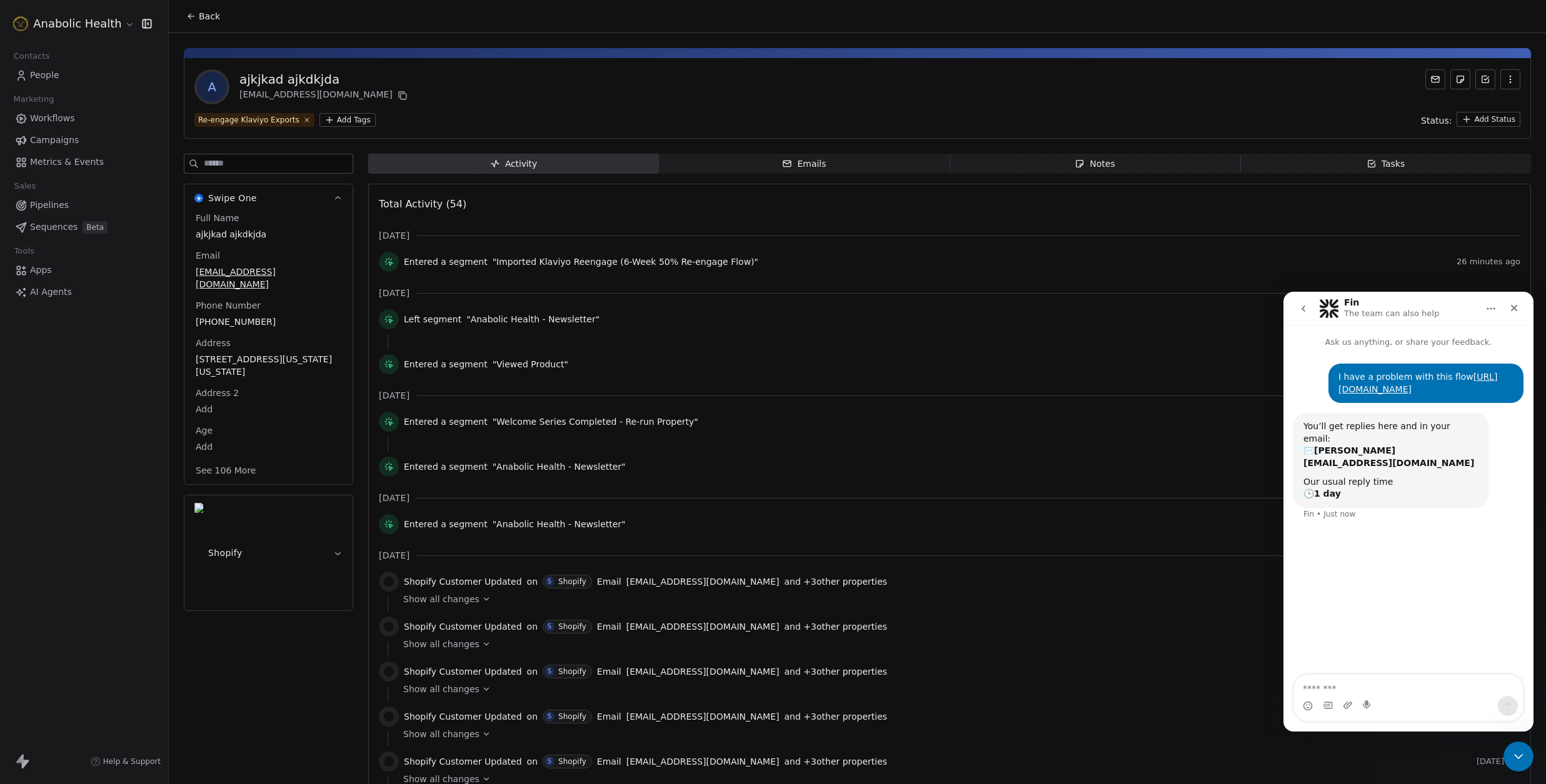
drag, startPoint x: 260, startPoint y: 625, endPoint x: 264, endPoint y: 615, distance: 10.8
click at [1364, 680] on textarea "Message…" at bounding box center [1408, 685] width 229 height 21
type textarea "**********"
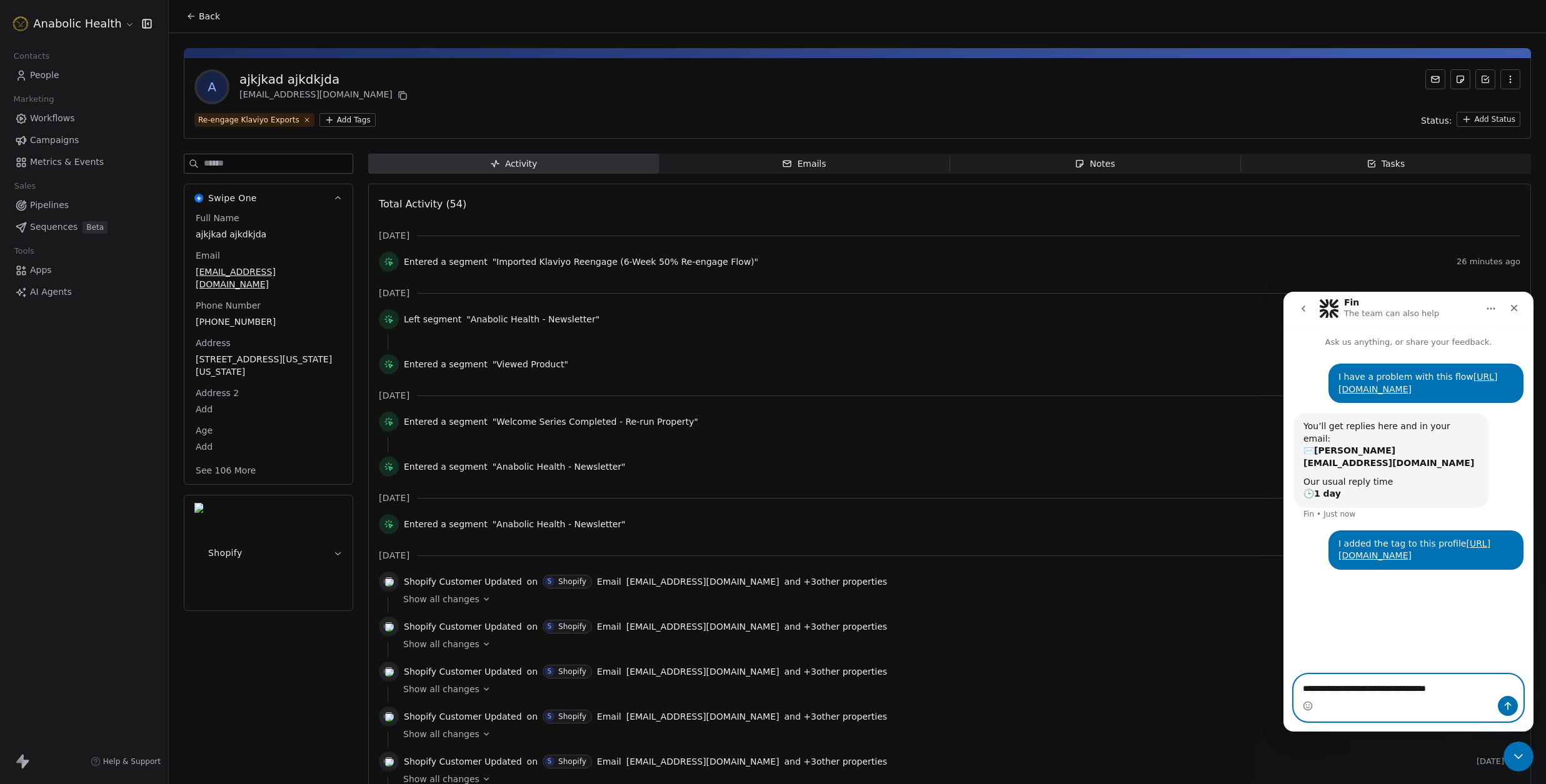
type textarea "**********"
